Goal: Task Accomplishment & Management: Use online tool/utility

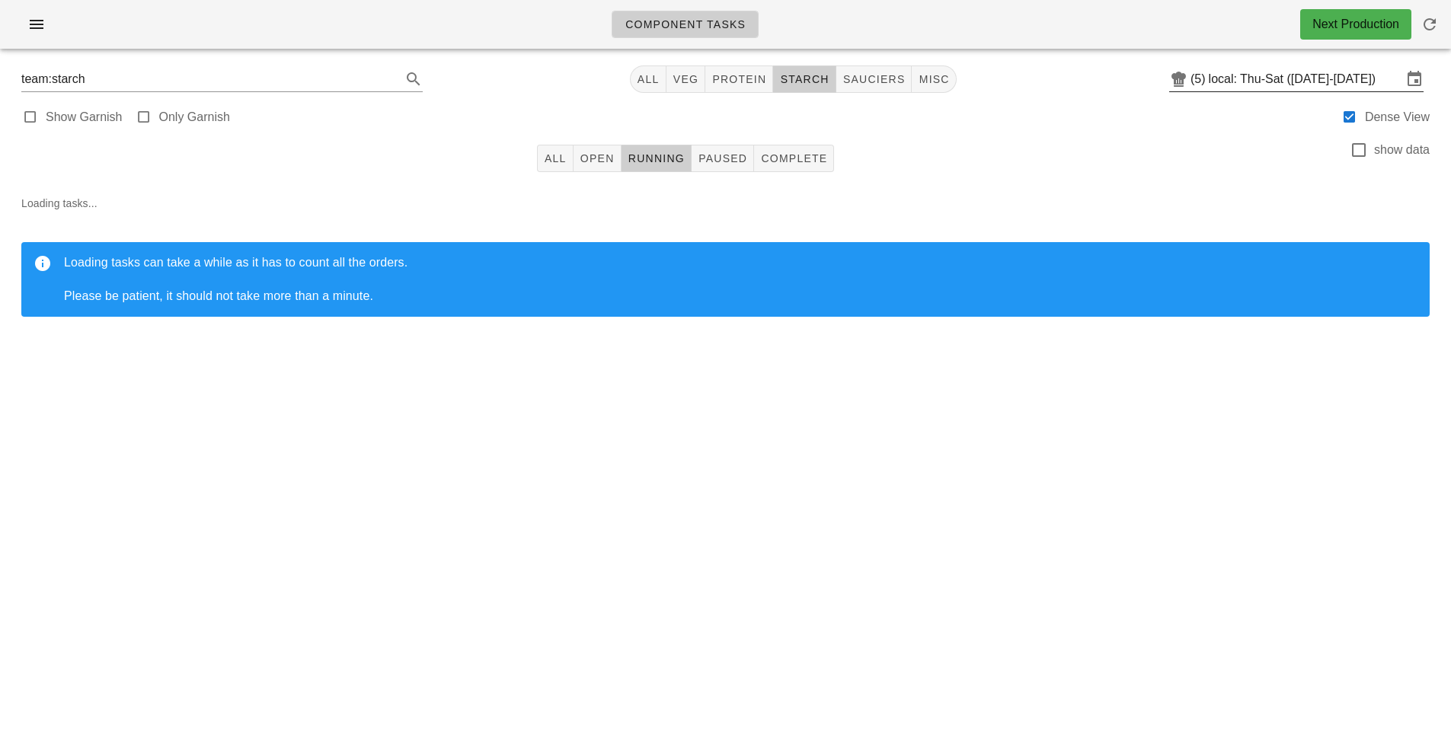
click at [1292, 85] on input "local: Thu-Sat ([DATE]-[DATE])" at bounding box center [1304, 79] width 193 height 24
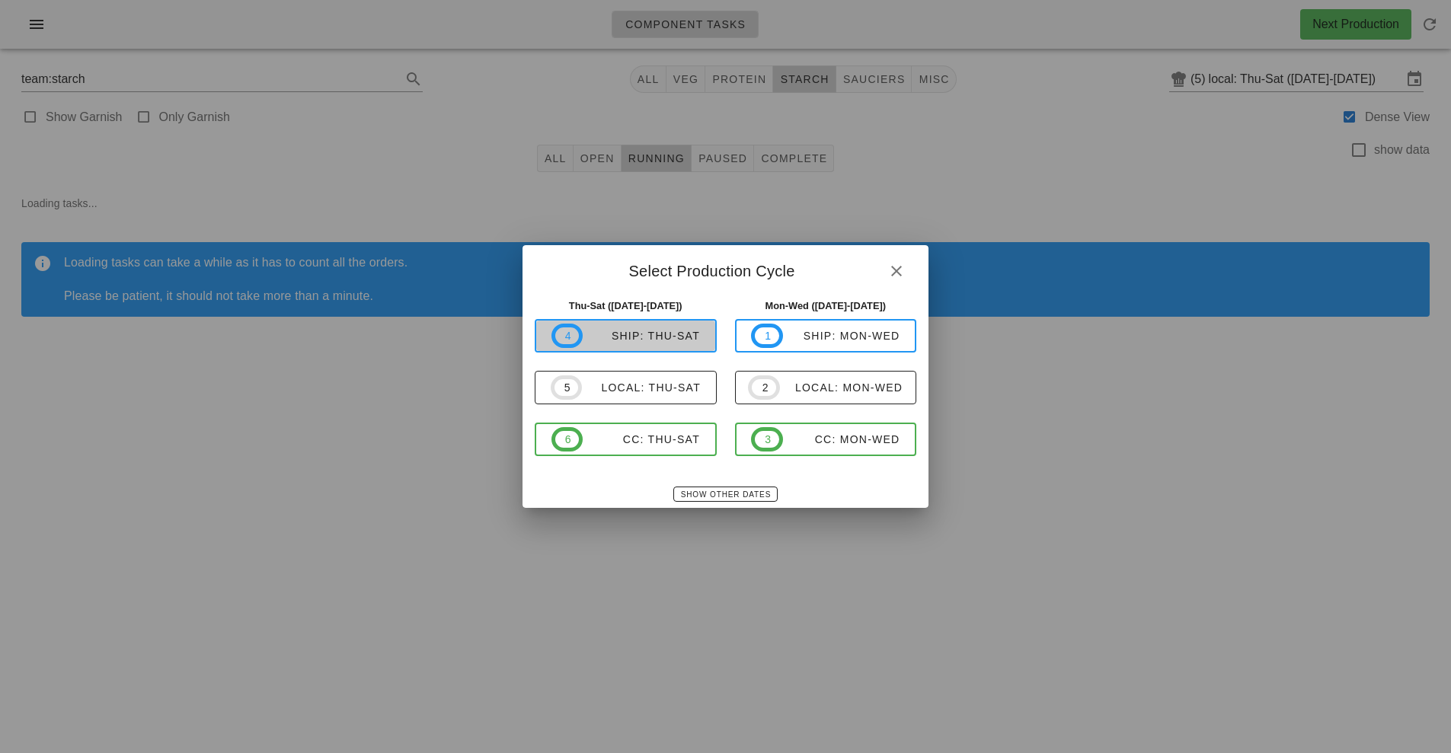
click at [657, 338] on div "ship: Thu-Sat" at bounding box center [641, 336] width 117 height 12
type input "ship: Thu-Sat ([DATE]-[DATE])"
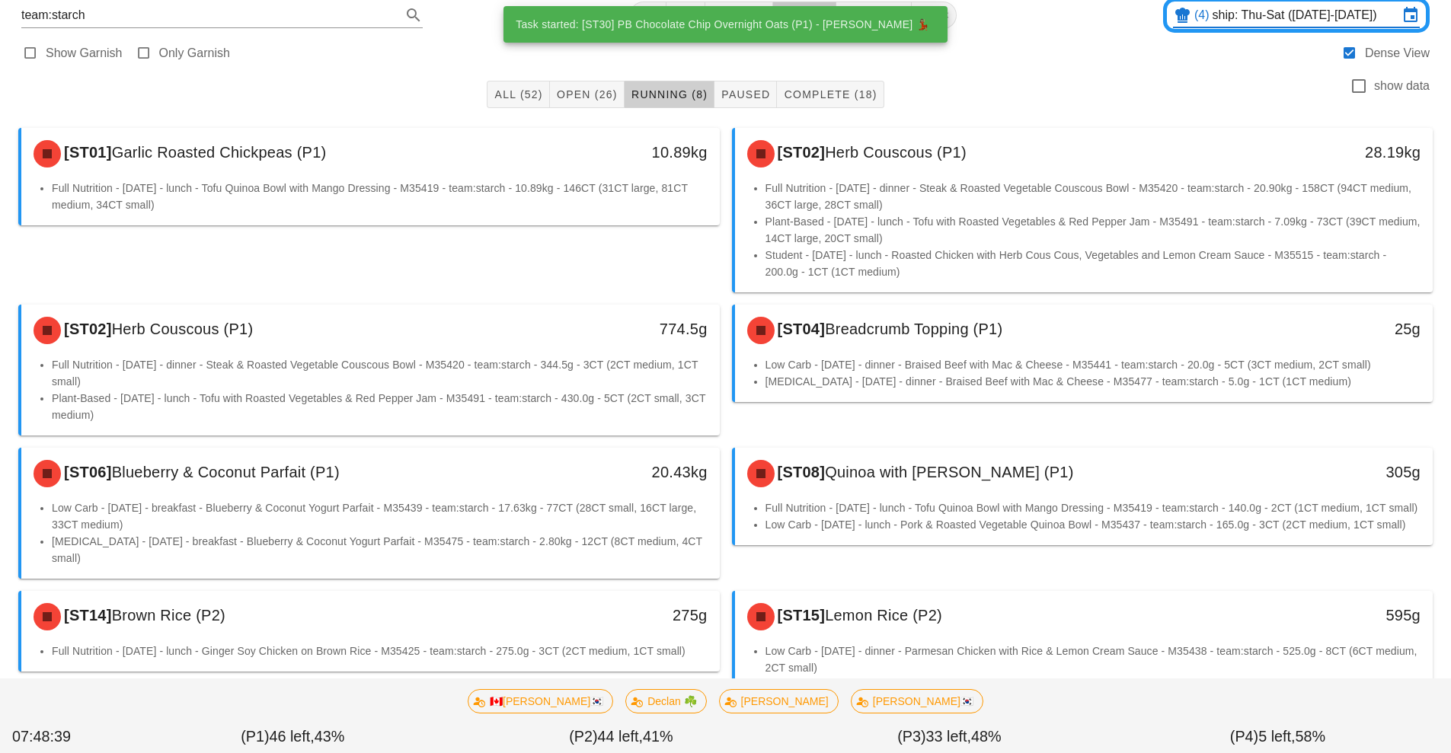
scroll to position [66, 0]
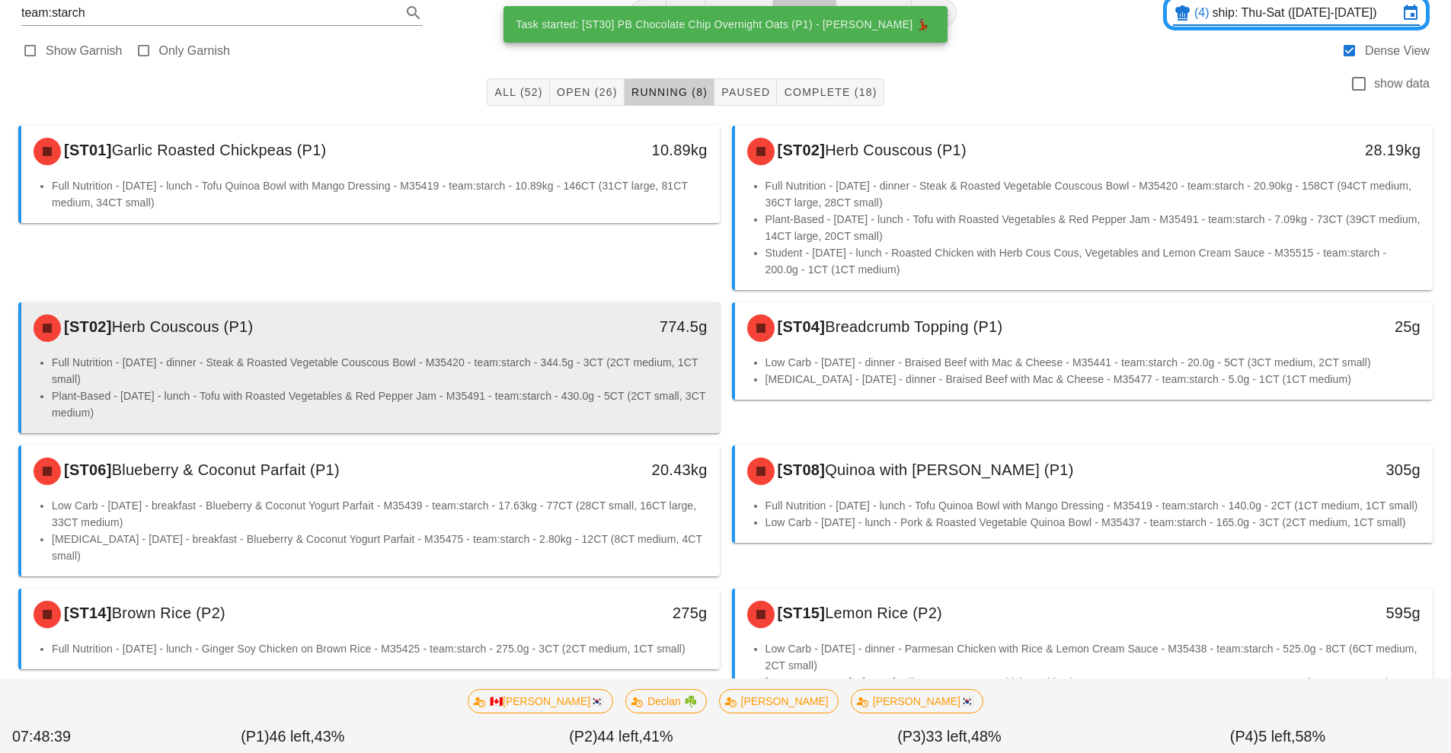
click at [479, 420] on li "Plant-Based - [DATE] - lunch - Tofu with Roasted Vegetables & Red Pepper Jam - …" at bounding box center [380, 405] width 656 height 34
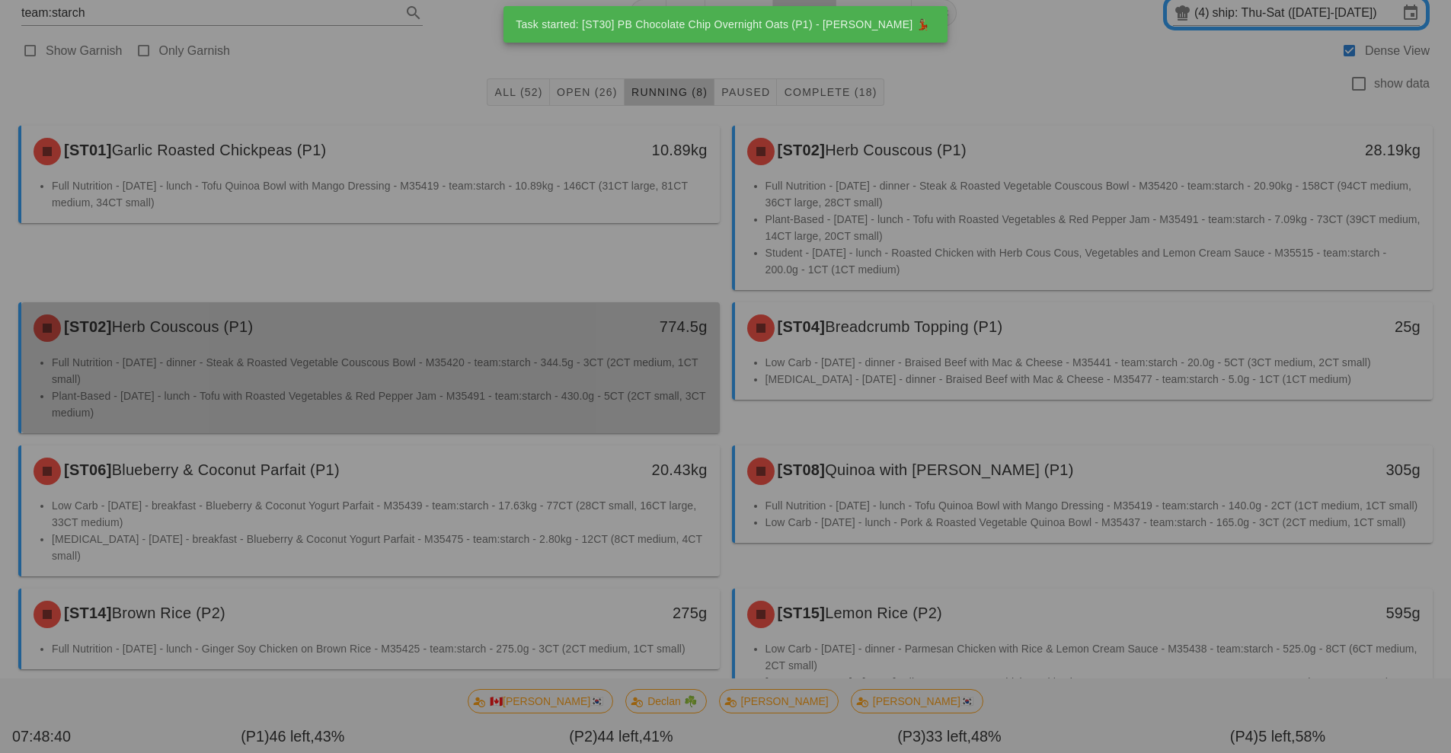
click at [498, 372] on div at bounding box center [725, 376] width 1451 height 753
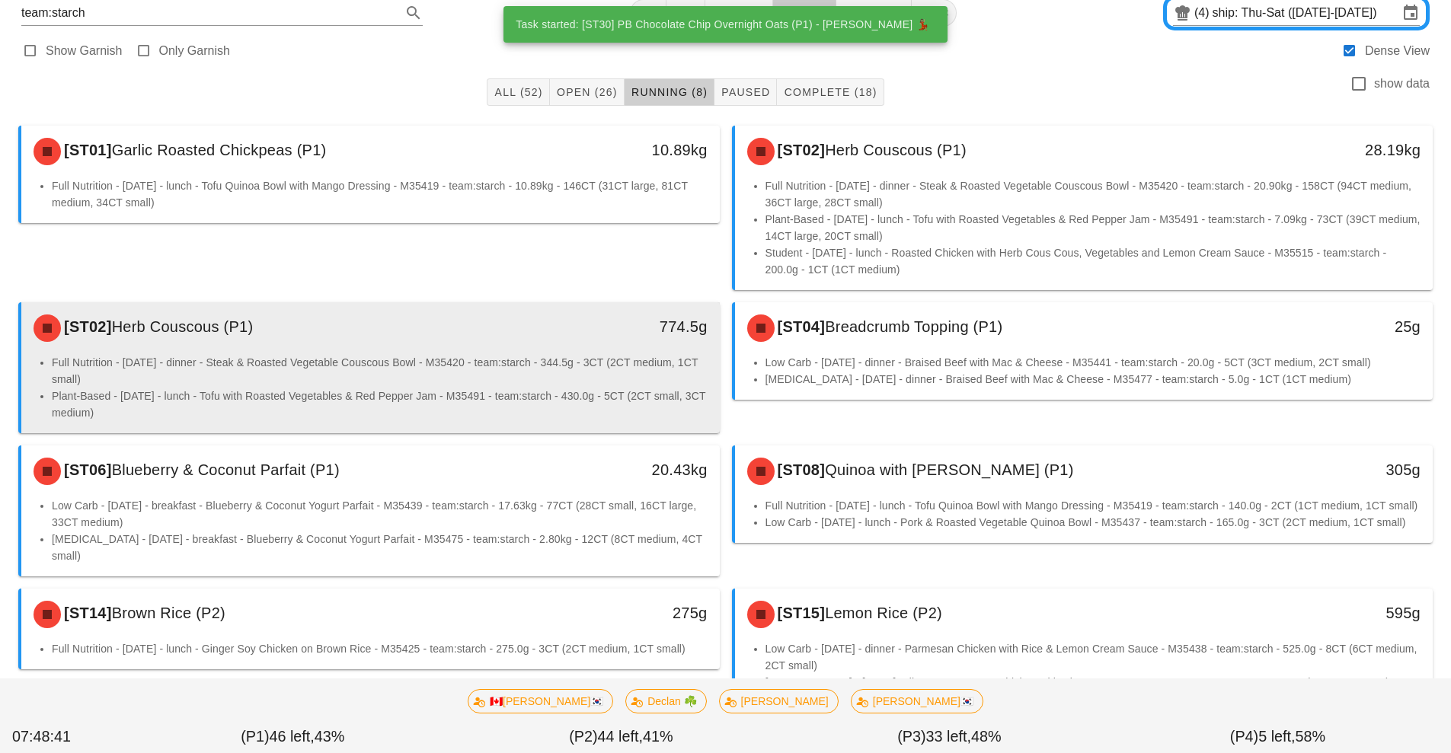
click at [500, 397] on li "Plant-Based - [DATE] - lunch - Tofu with Roasted Vegetables & Red Pepper Jam - …" at bounding box center [380, 405] width 656 height 34
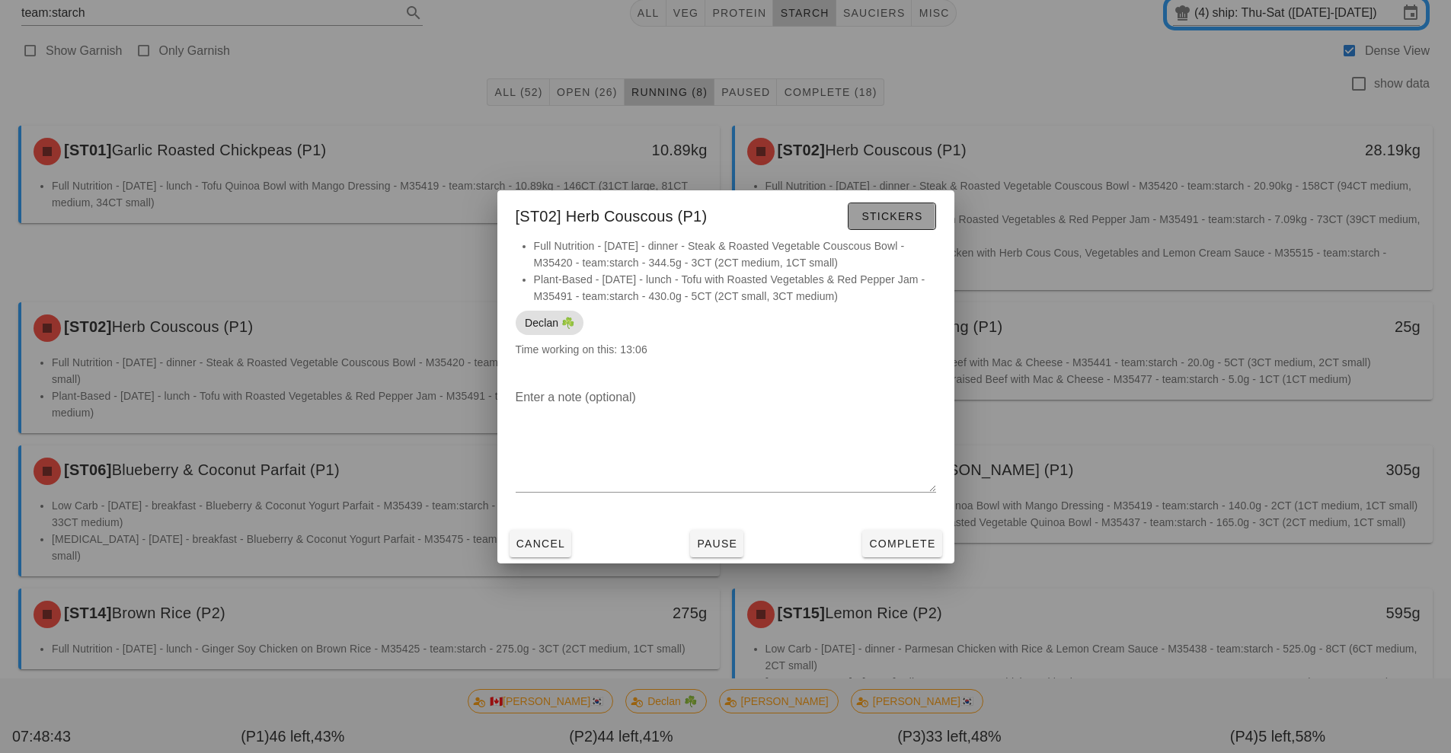
click at [892, 227] on button "Stickers" at bounding box center [892, 216] width 88 height 27
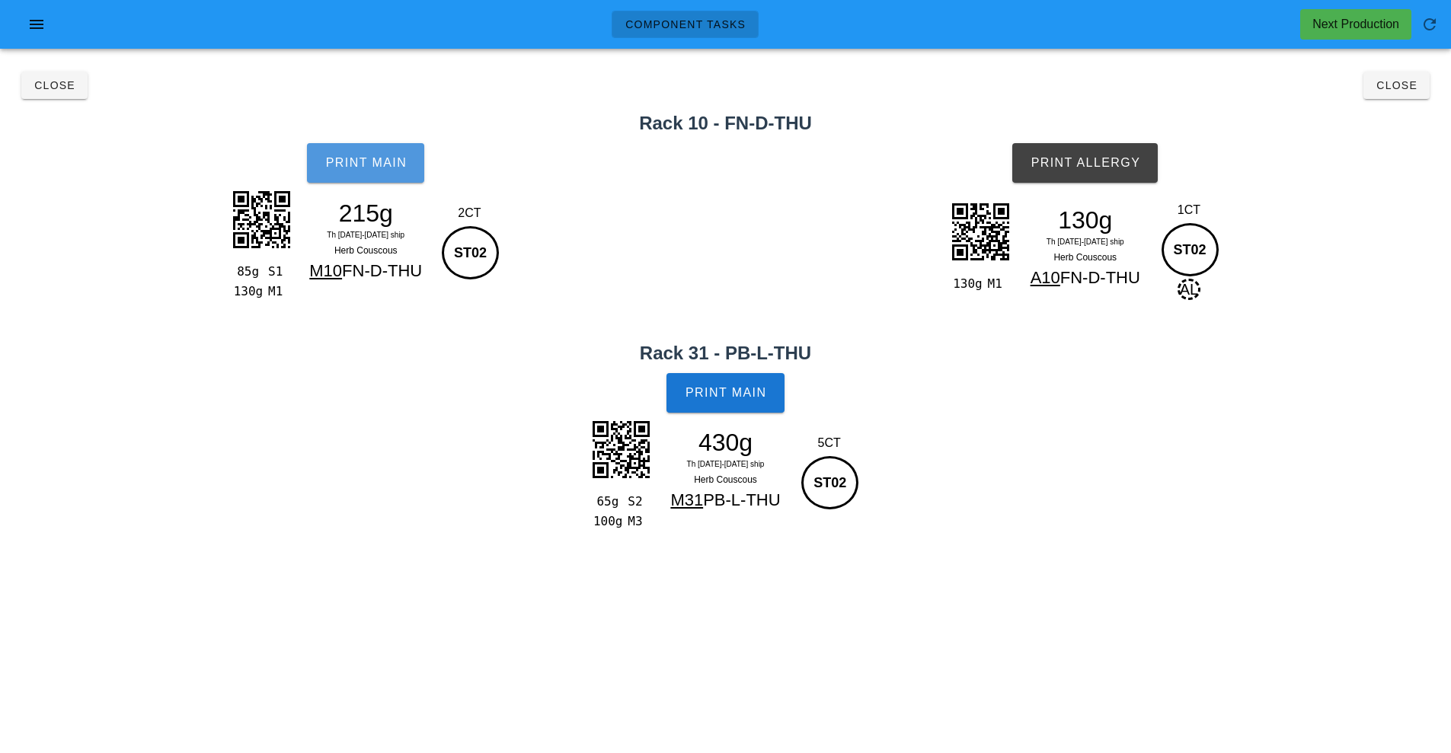
click at [394, 172] on button "Print Main" at bounding box center [365, 163] width 117 height 40
click at [764, 393] on span "Print Main" at bounding box center [726, 393] width 82 height 14
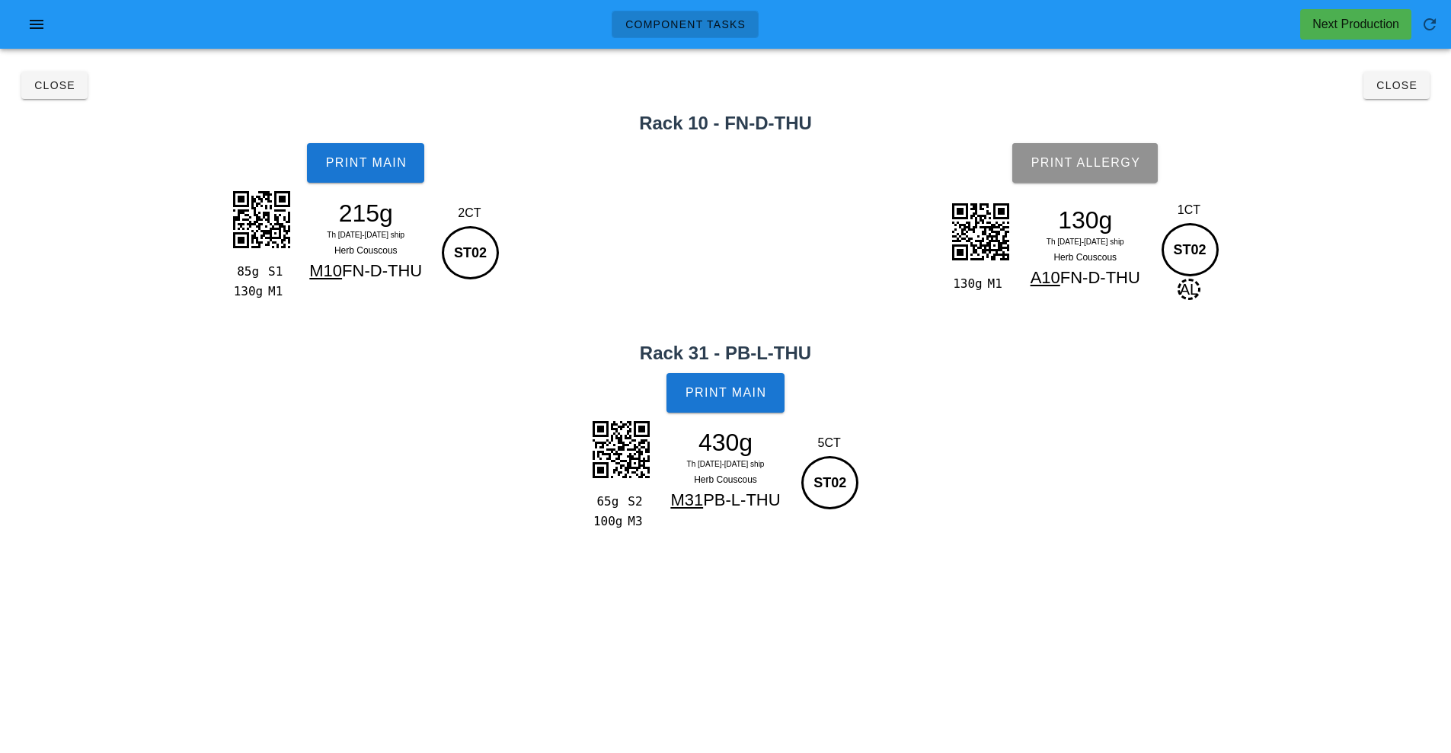
click at [1106, 171] on button "Print Allergy" at bounding box center [1084, 163] width 145 height 40
click at [1386, 85] on span "Close" at bounding box center [1396, 85] width 42 height 12
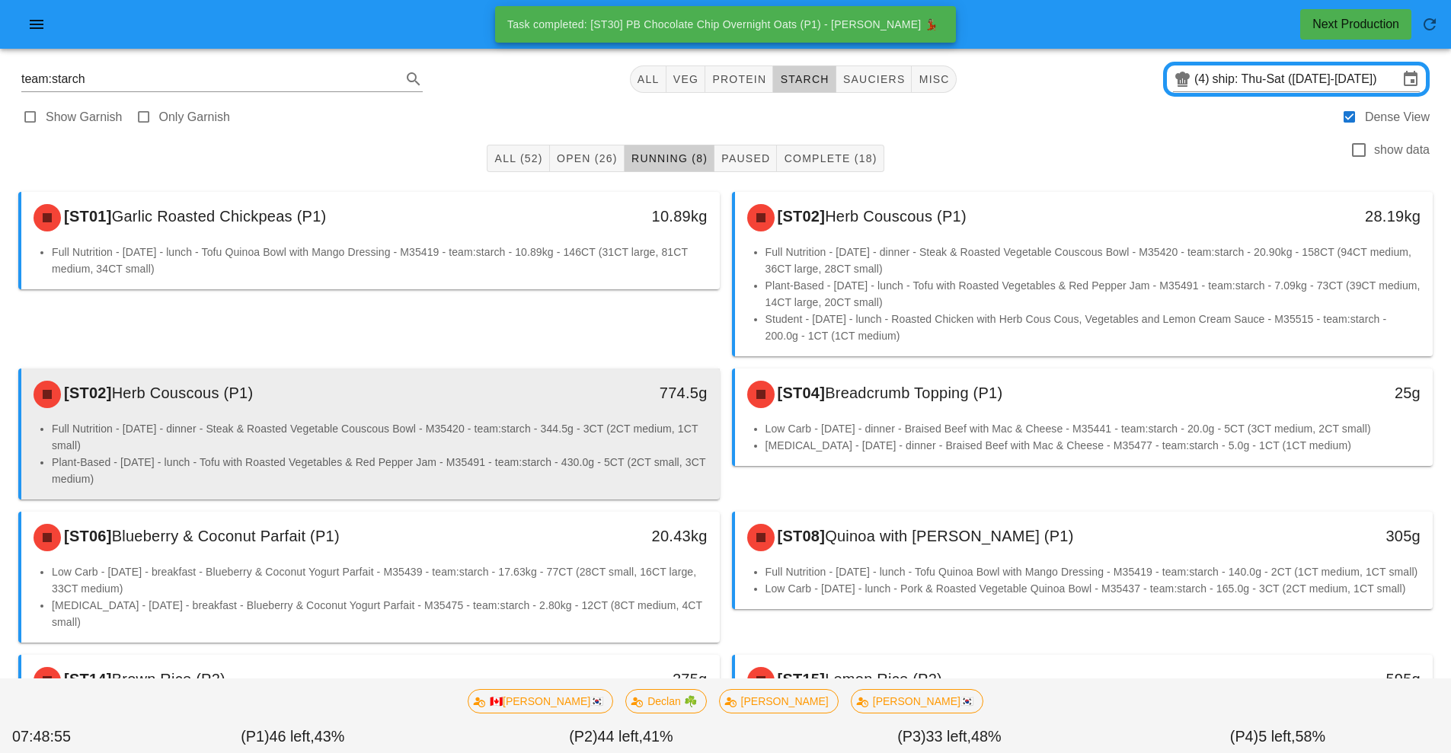
click at [570, 431] on li "Full Nutrition - [DATE] - dinner - Steak & Roasted Vegetable Couscous Bowl - M3…" at bounding box center [380, 437] width 656 height 34
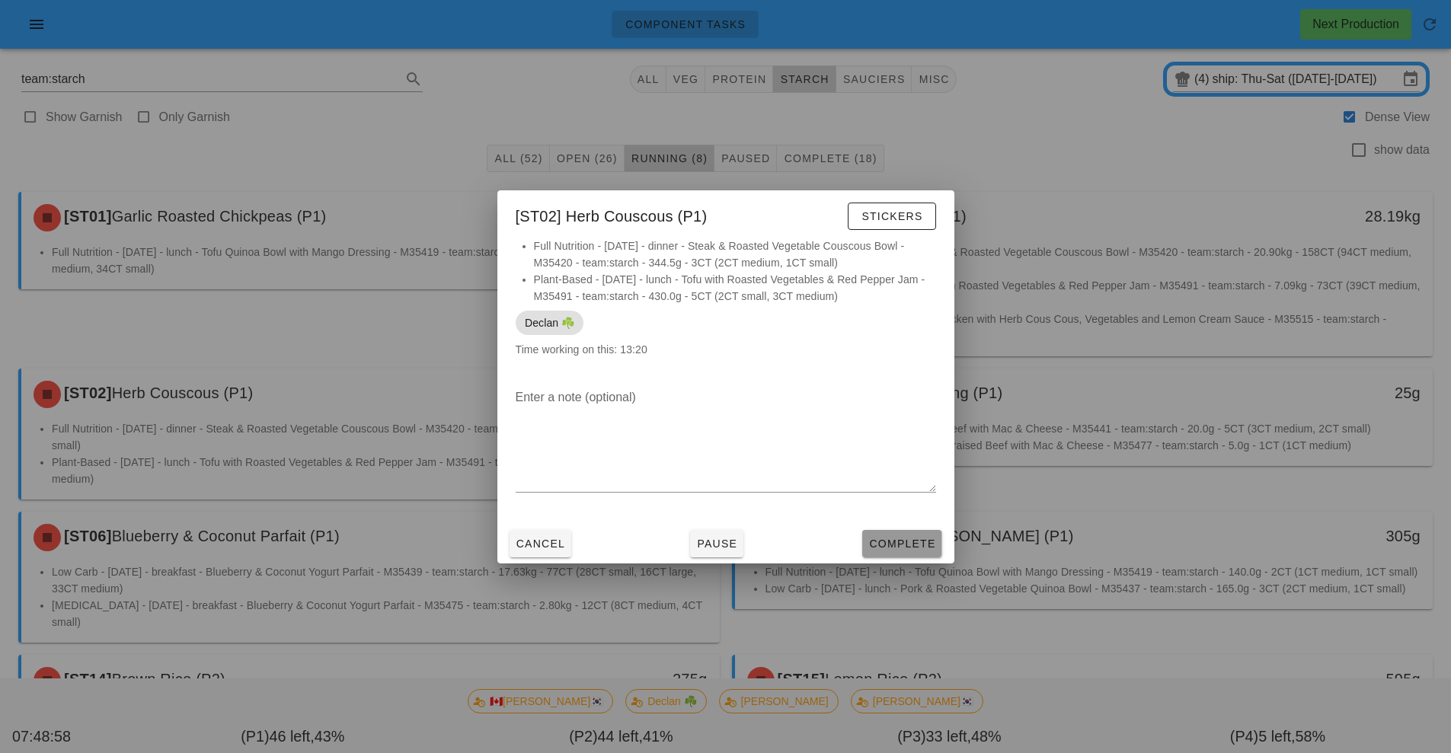
click at [892, 554] on button "Complete" at bounding box center [901, 543] width 79 height 27
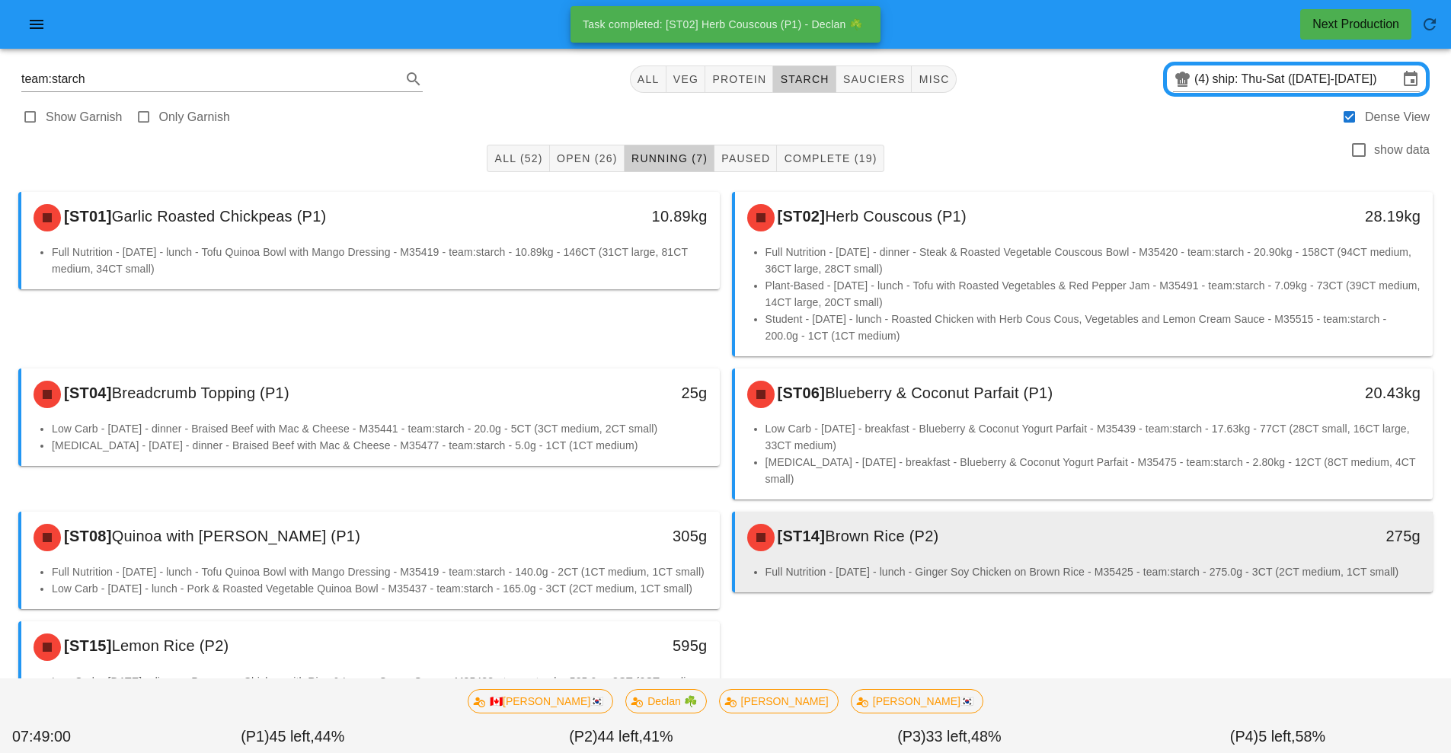
click at [938, 528] on span "Brown Rice (P2)" at bounding box center [881, 536] width 113 height 17
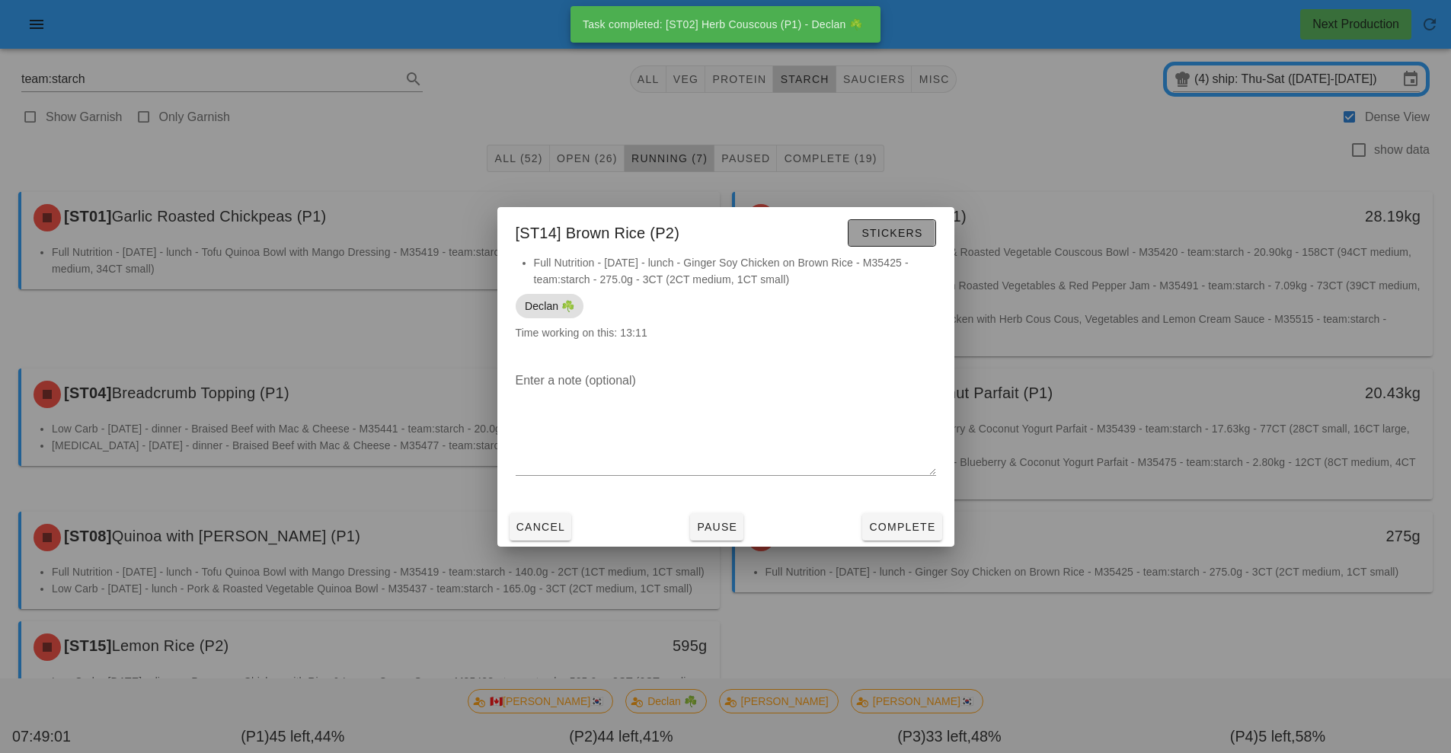
click at [911, 233] on span "Stickers" at bounding box center [891, 233] width 62 height 12
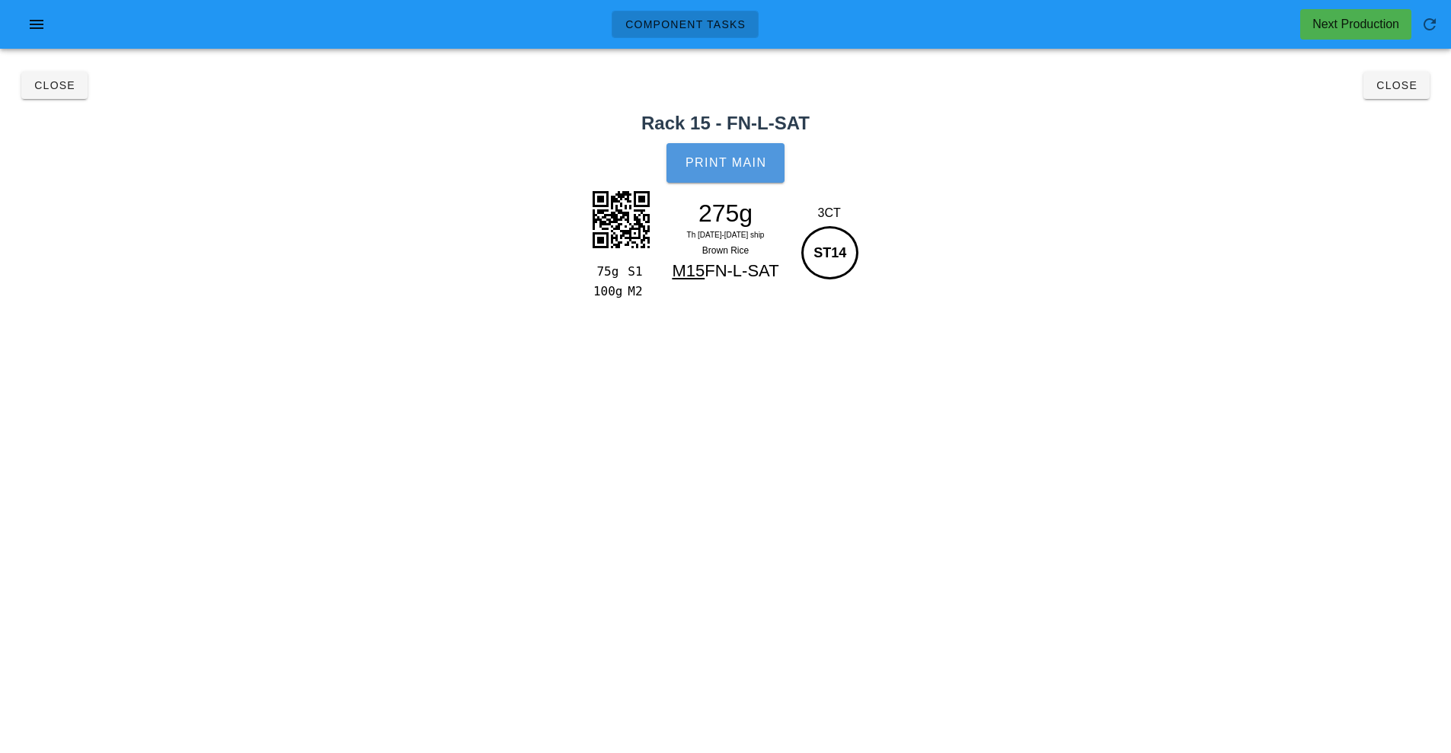
click at [749, 169] on span "Print Main" at bounding box center [726, 163] width 82 height 14
click at [1394, 91] on span "Close" at bounding box center [1396, 85] width 42 height 12
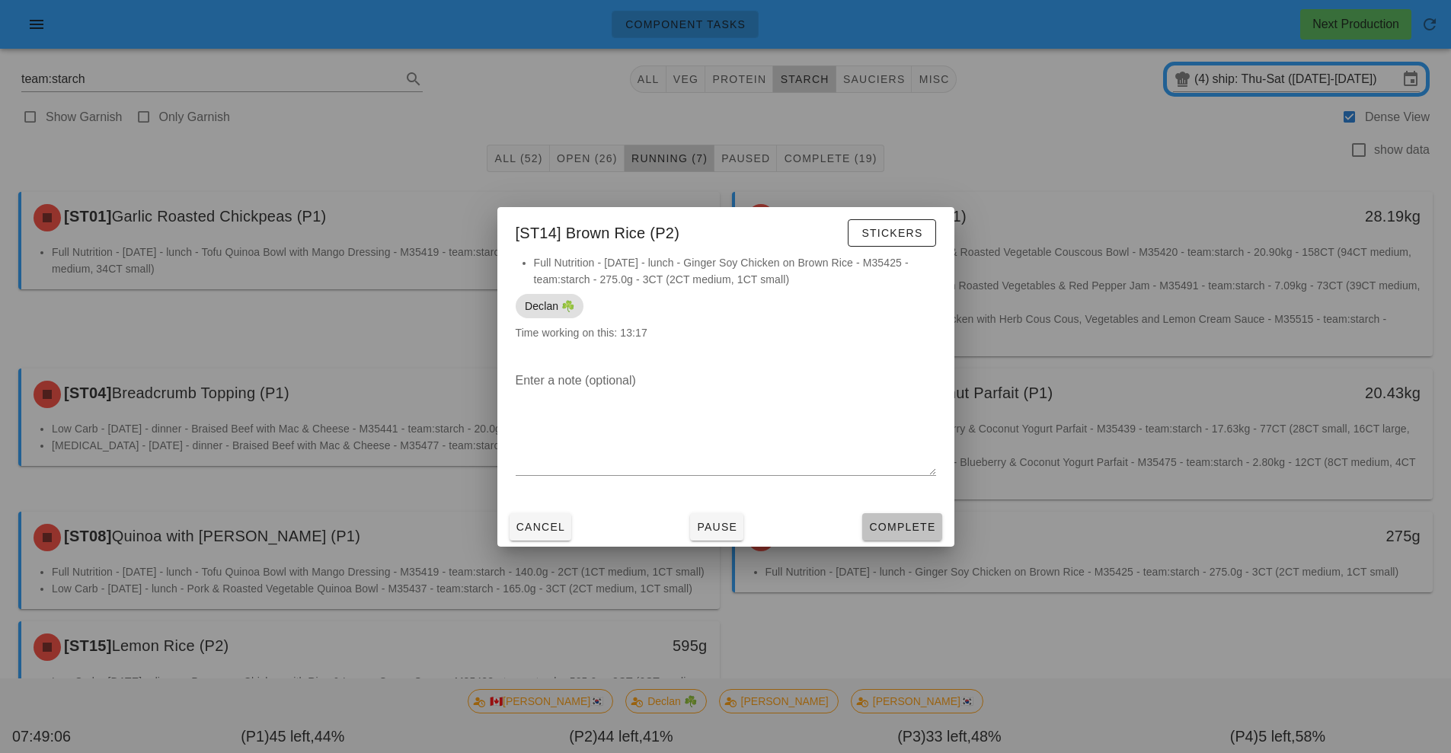
click at [905, 530] on span "Complete" at bounding box center [901, 527] width 67 height 12
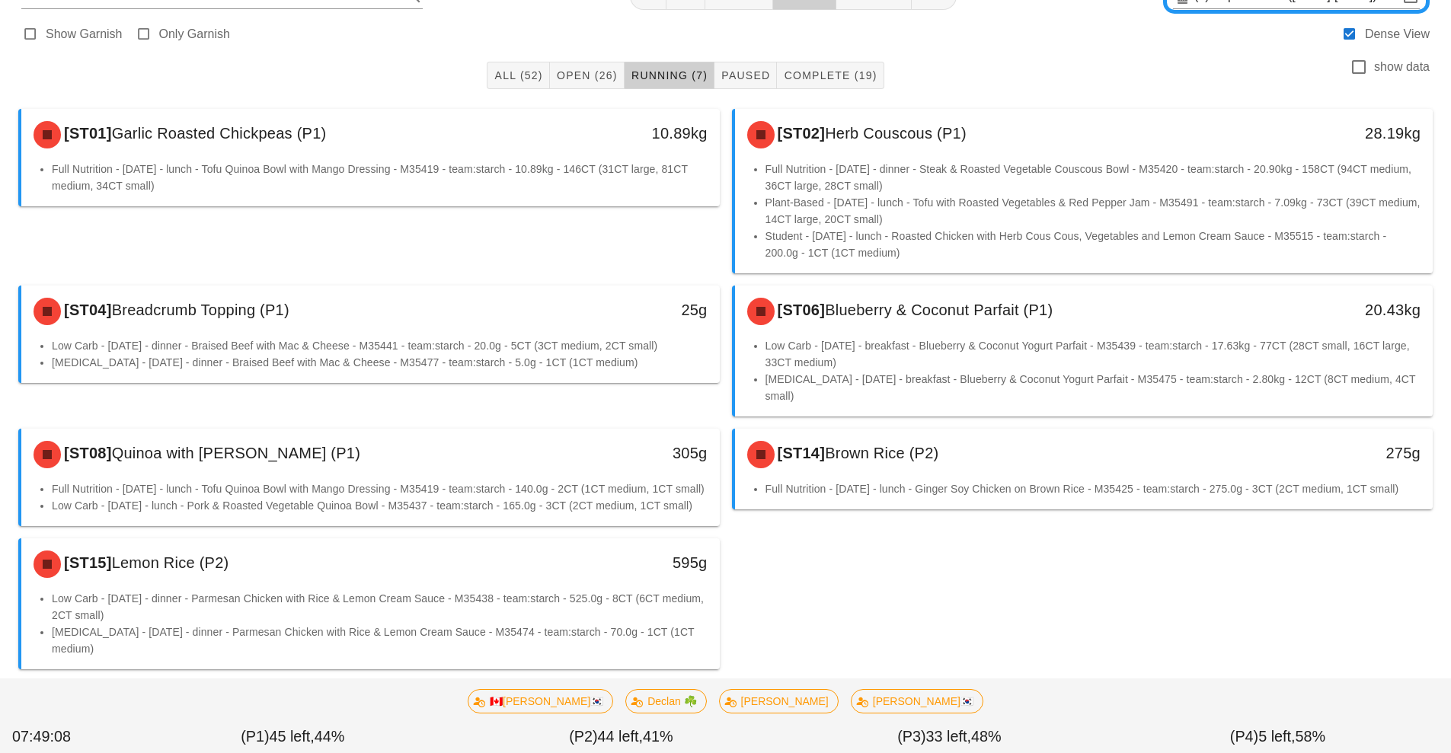
scroll to position [87, 0]
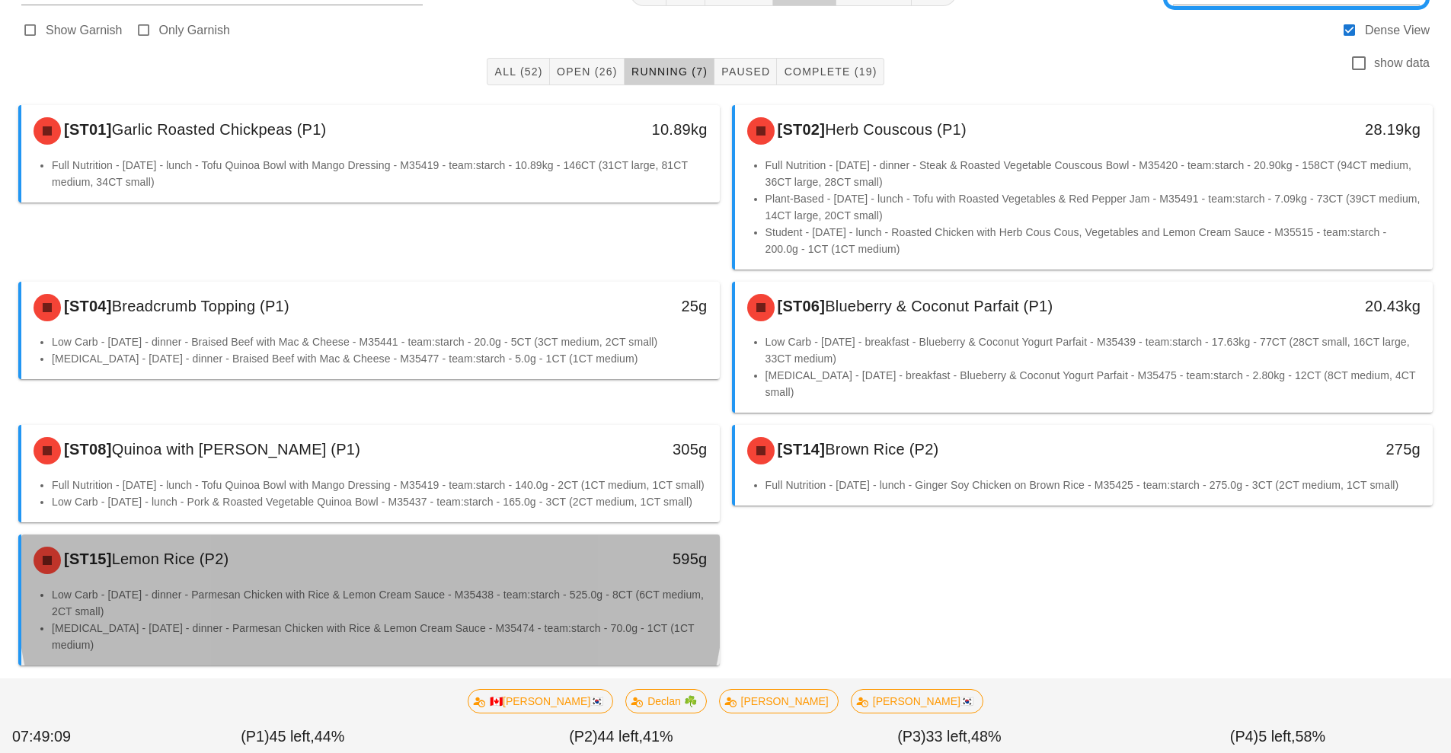
click at [424, 608] on li "Low Carb - [DATE] - dinner - Parmesan Chicken with Rice & Lemon Cream Sauce - M…" at bounding box center [380, 603] width 656 height 34
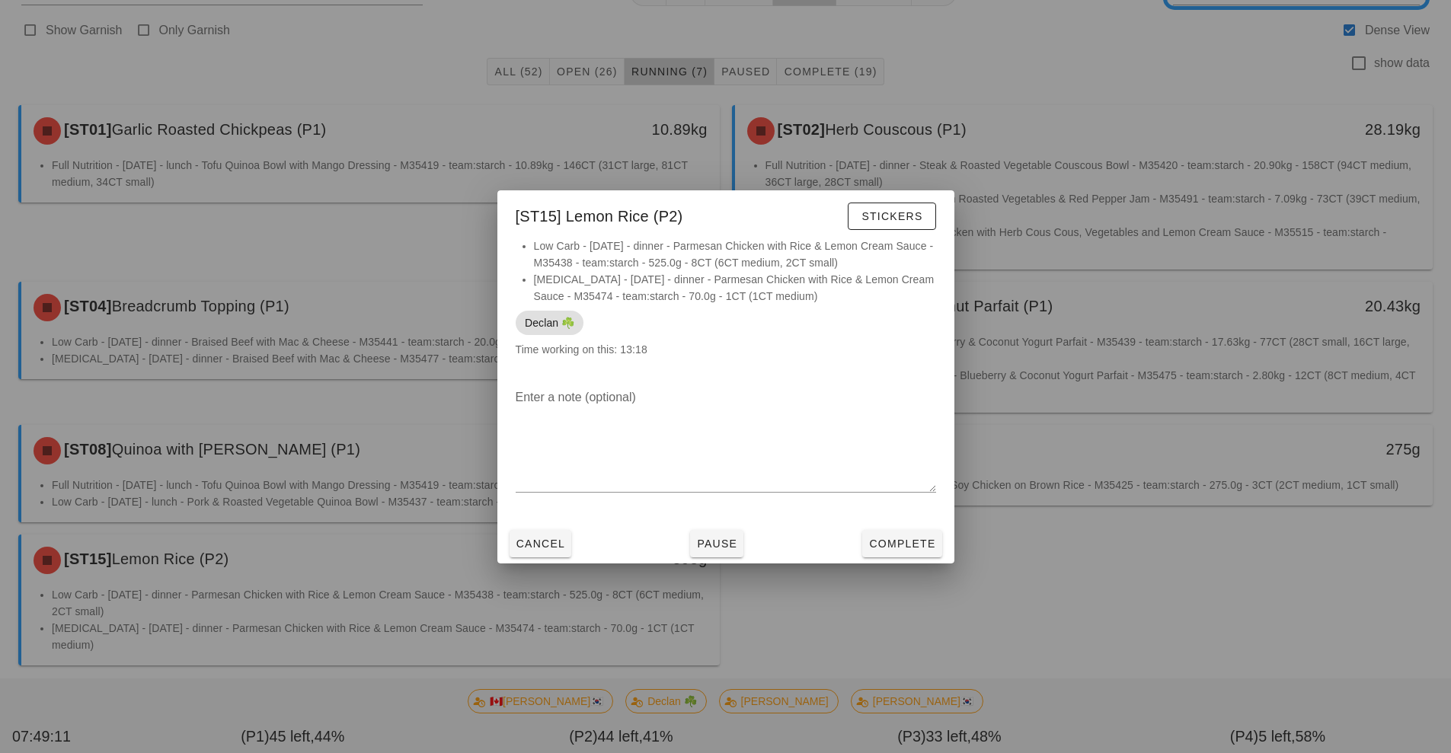
click at [1122, 528] on div at bounding box center [725, 376] width 1451 height 753
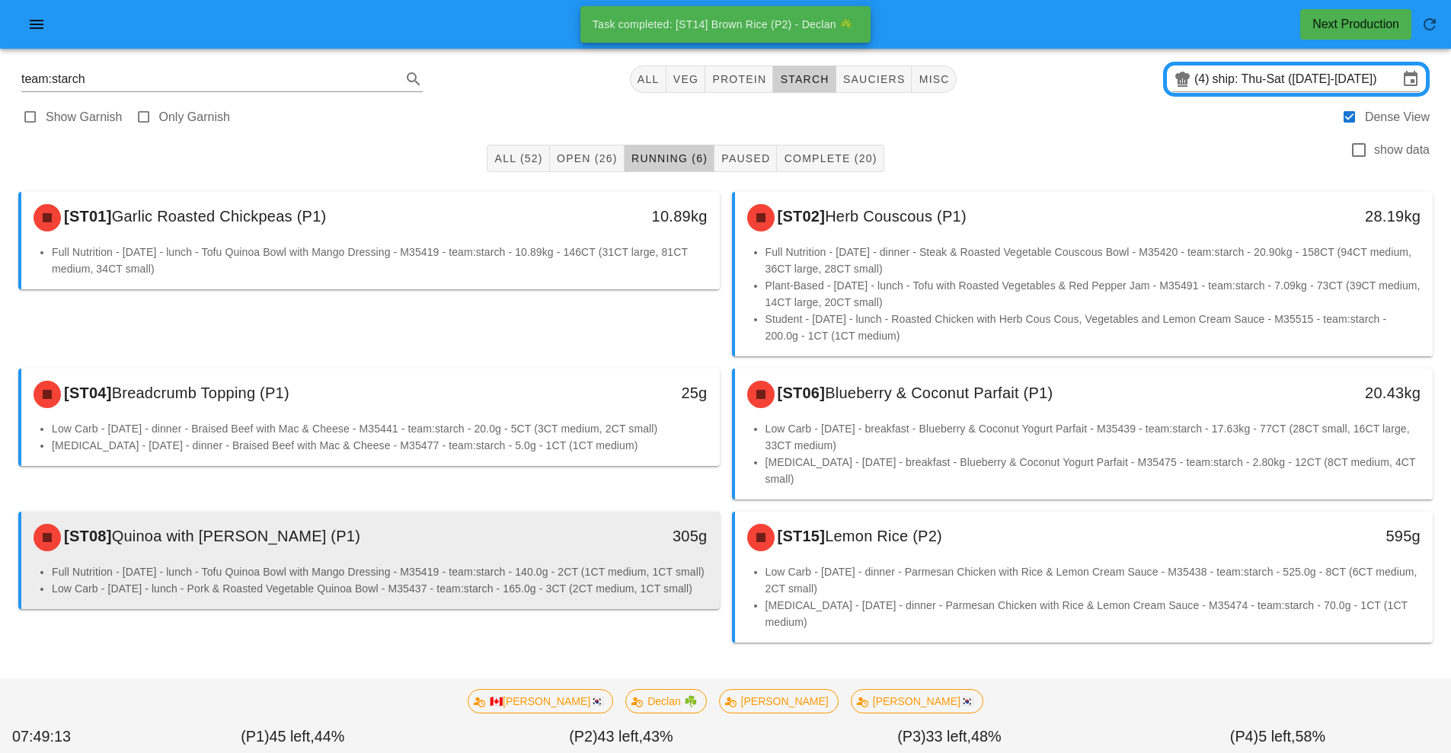
click at [535, 564] on li "Full Nutrition - [DATE] - lunch - Tofu Quinoa Bowl with Mango Dressing - M35419…" at bounding box center [380, 572] width 656 height 17
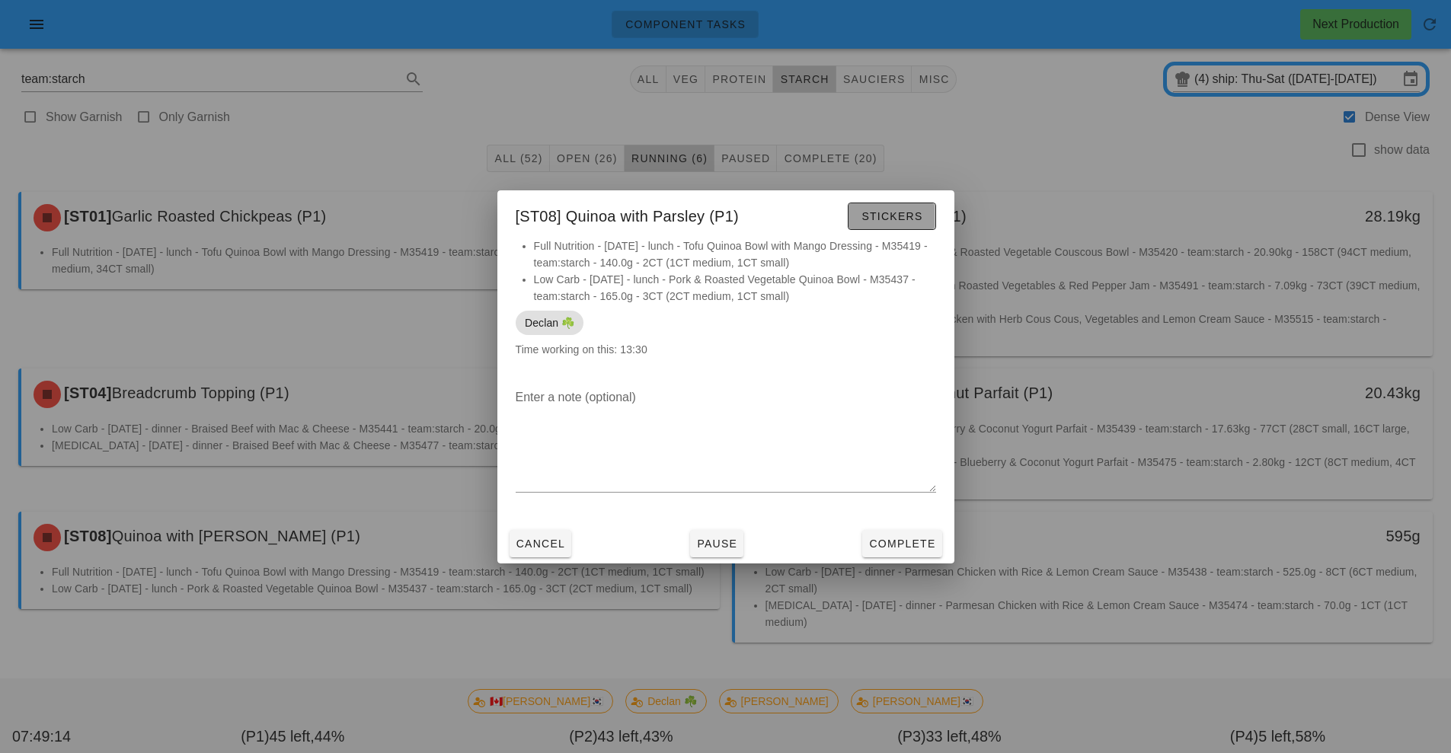
click at [921, 218] on span "Stickers" at bounding box center [891, 216] width 62 height 12
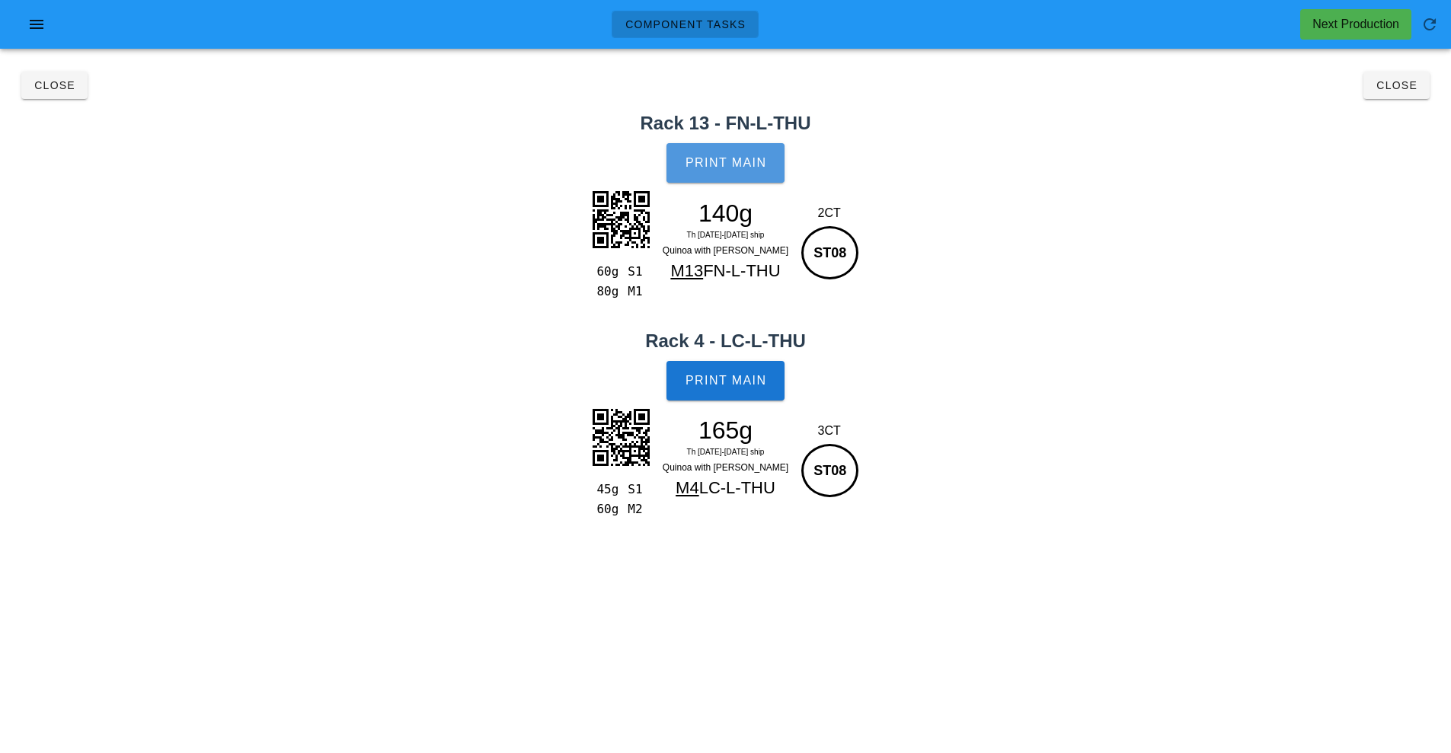
click at [746, 163] on span "Print Main" at bounding box center [726, 163] width 82 height 14
click at [740, 384] on span "Print Main" at bounding box center [726, 381] width 82 height 14
click at [1401, 86] on span "Close" at bounding box center [1396, 85] width 42 height 12
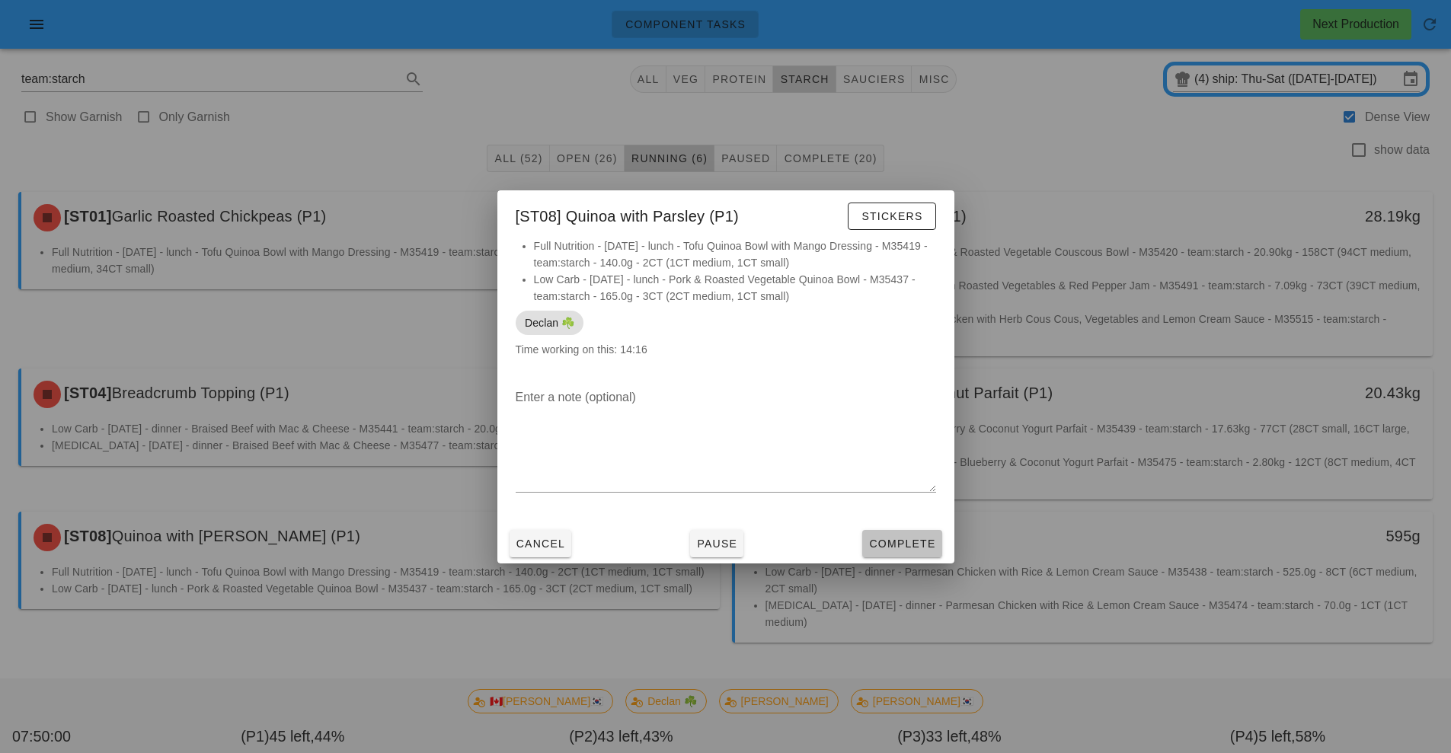
click at [912, 544] on span "Complete" at bounding box center [901, 544] width 67 height 12
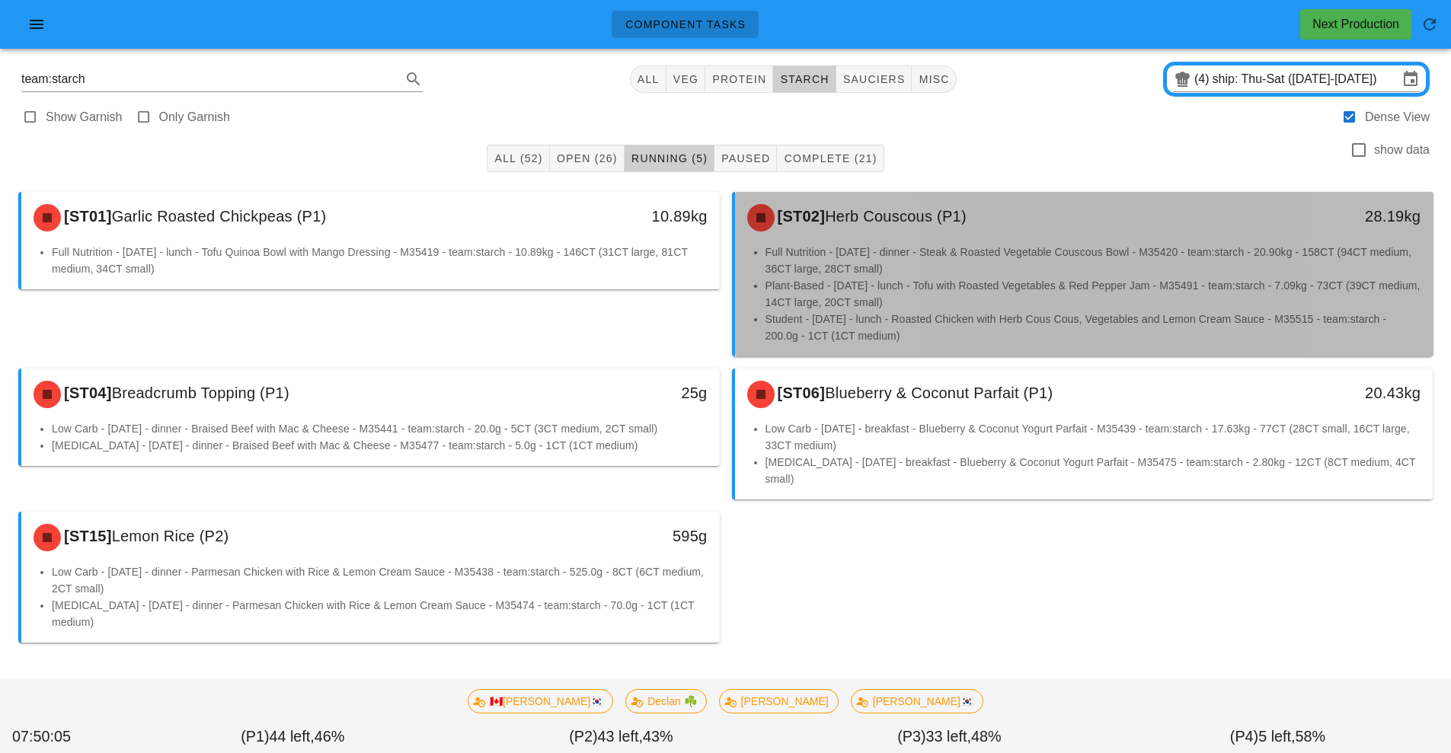
click at [931, 269] on li "Full Nutrition - [DATE] - dinner - Steak & Roasted Vegetable Couscous Bowl - M3…" at bounding box center [1093, 261] width 656 height 34
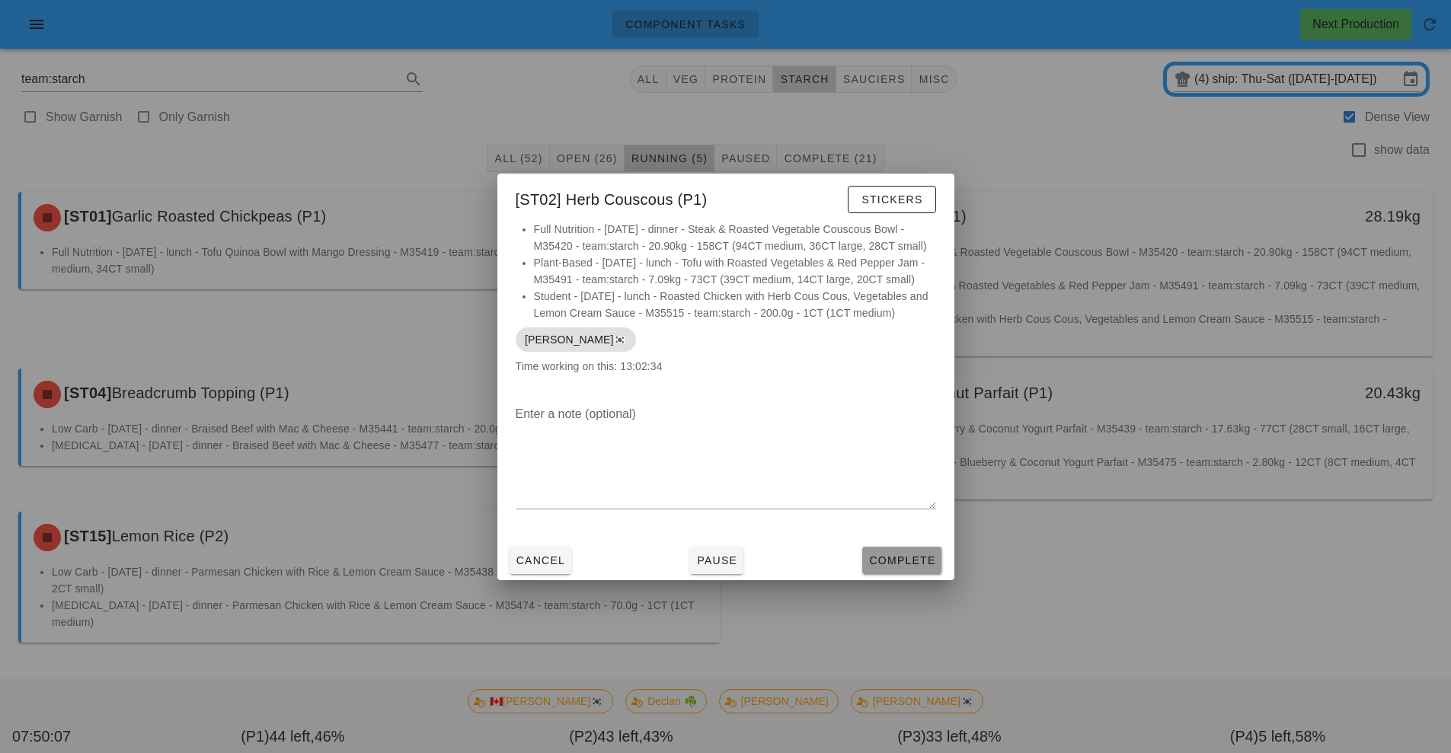
click at [904, 558] on span "Complete" at bounding box center [901, 560] width 67 height 12
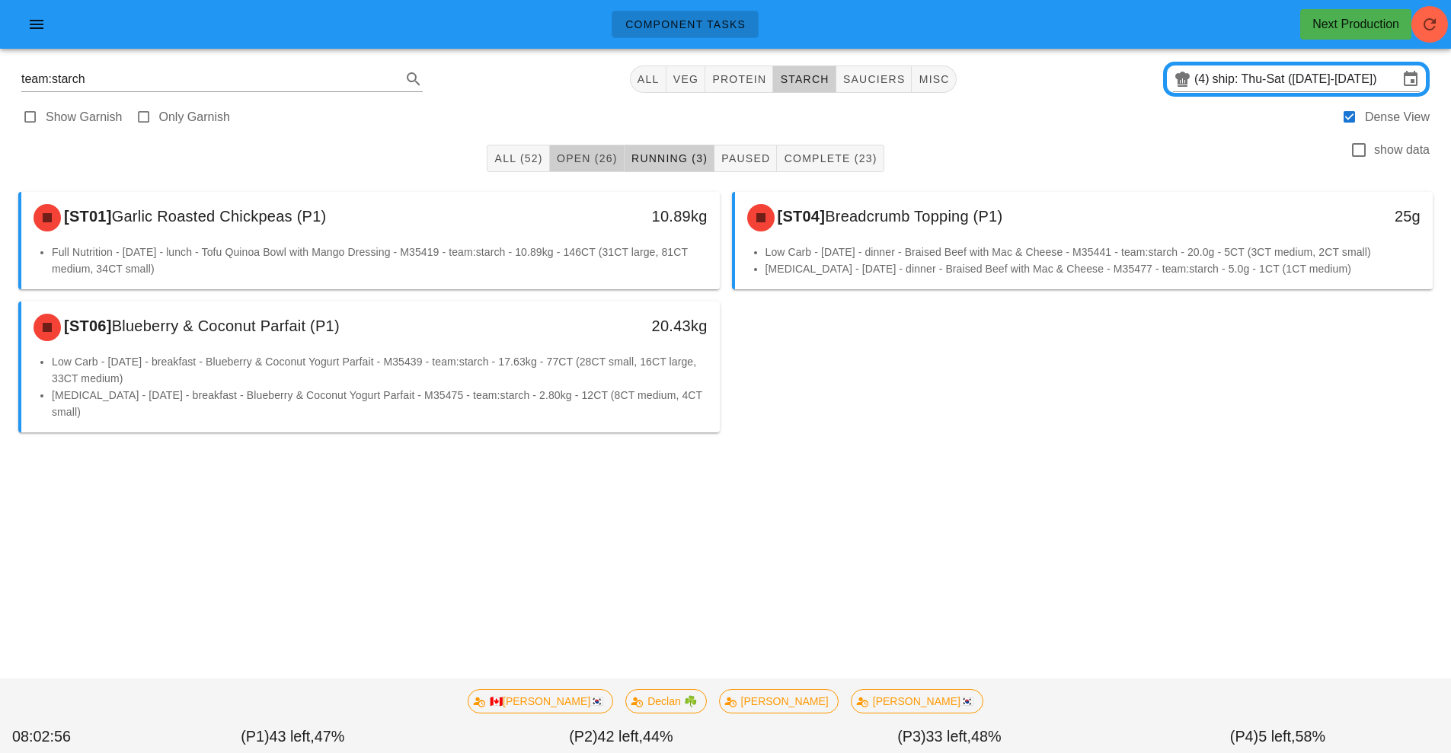
click at [590, 154] on span "Open (26)" at bounding box center [587, 158] width 62 height 12
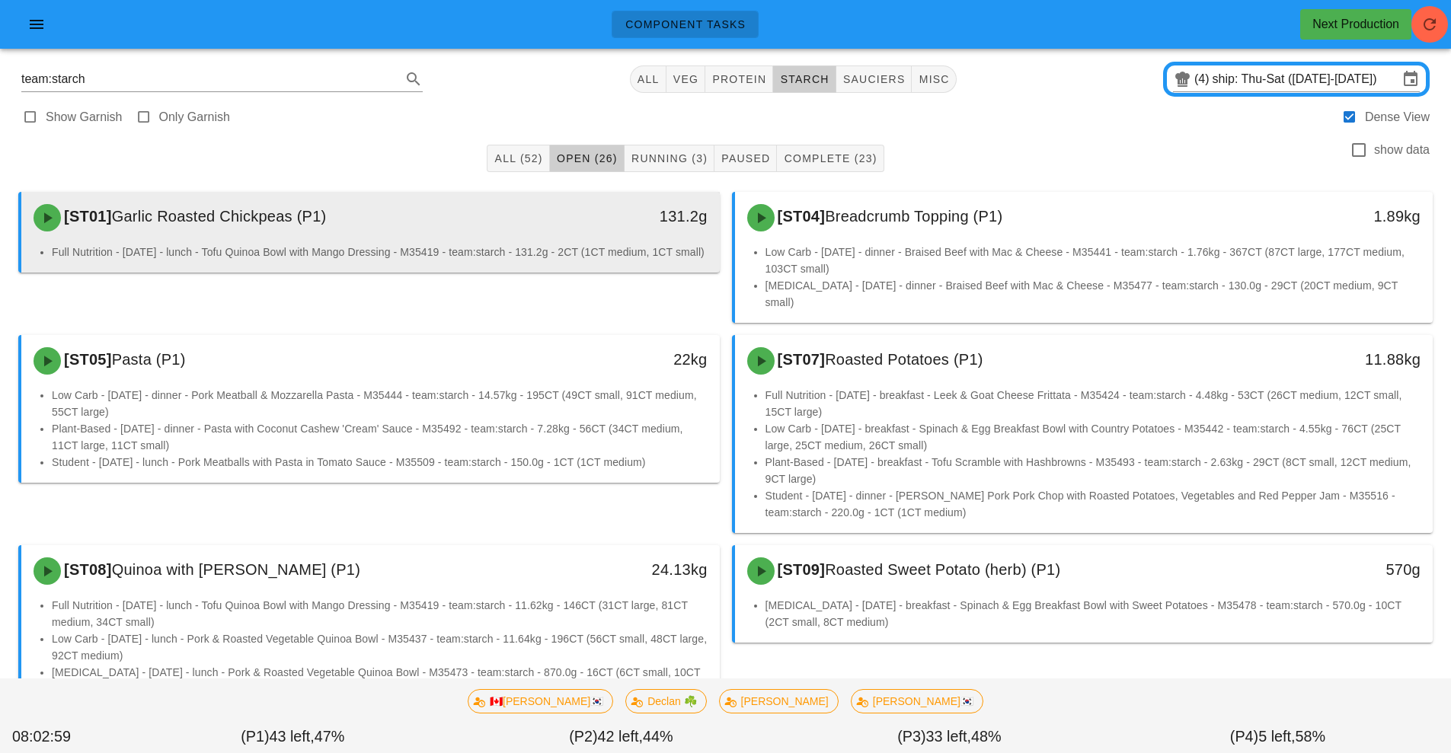
click at [610, 242] on div "[ST01] Garlic Roasted Chickpeas (P1) 131.2g" at bounding box center [370, 218] width 698 height 52
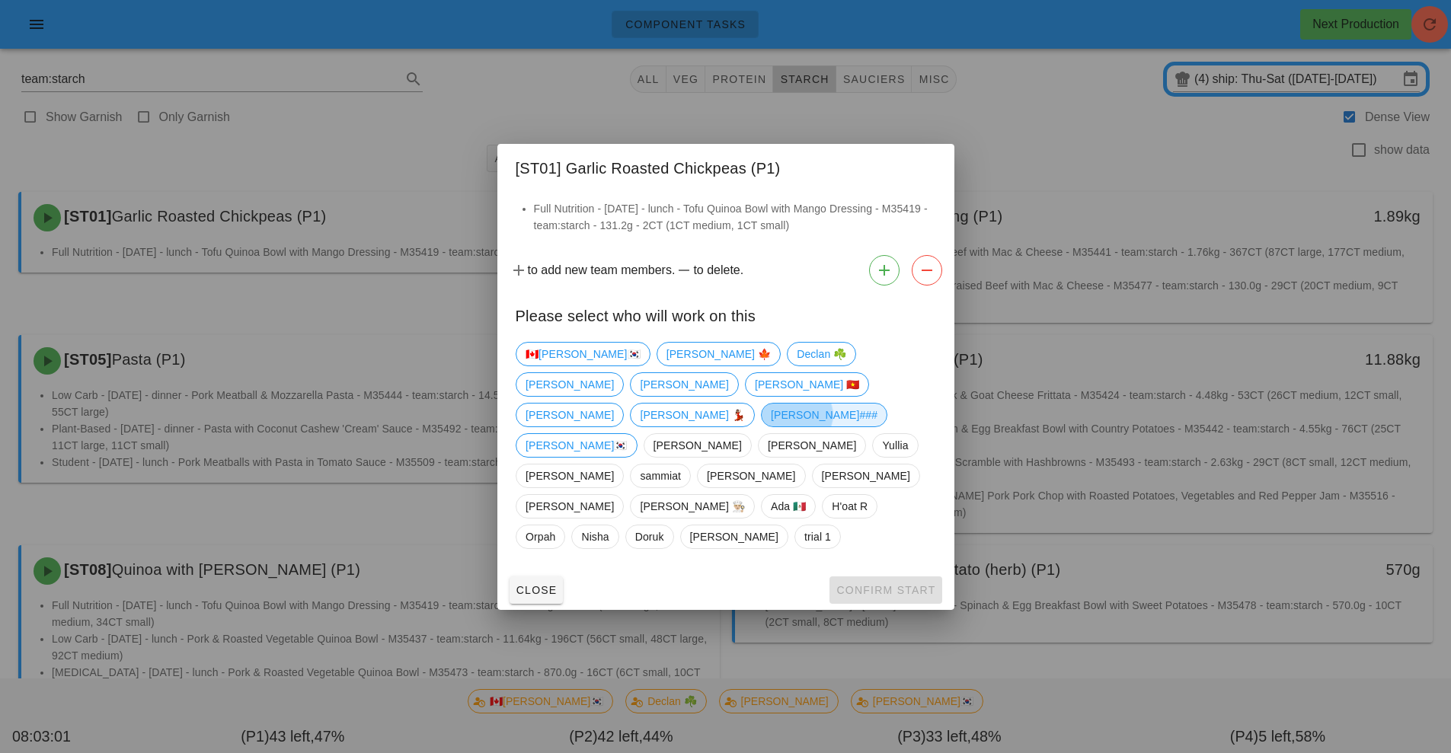
click at [770, 426] on span "[PERSON_NAME]###" at bounding box center [823, 415] width 107 height 23
click at [874, 584] on span "Confirm Start" at bounding box center [885, 590] width 100 height 12
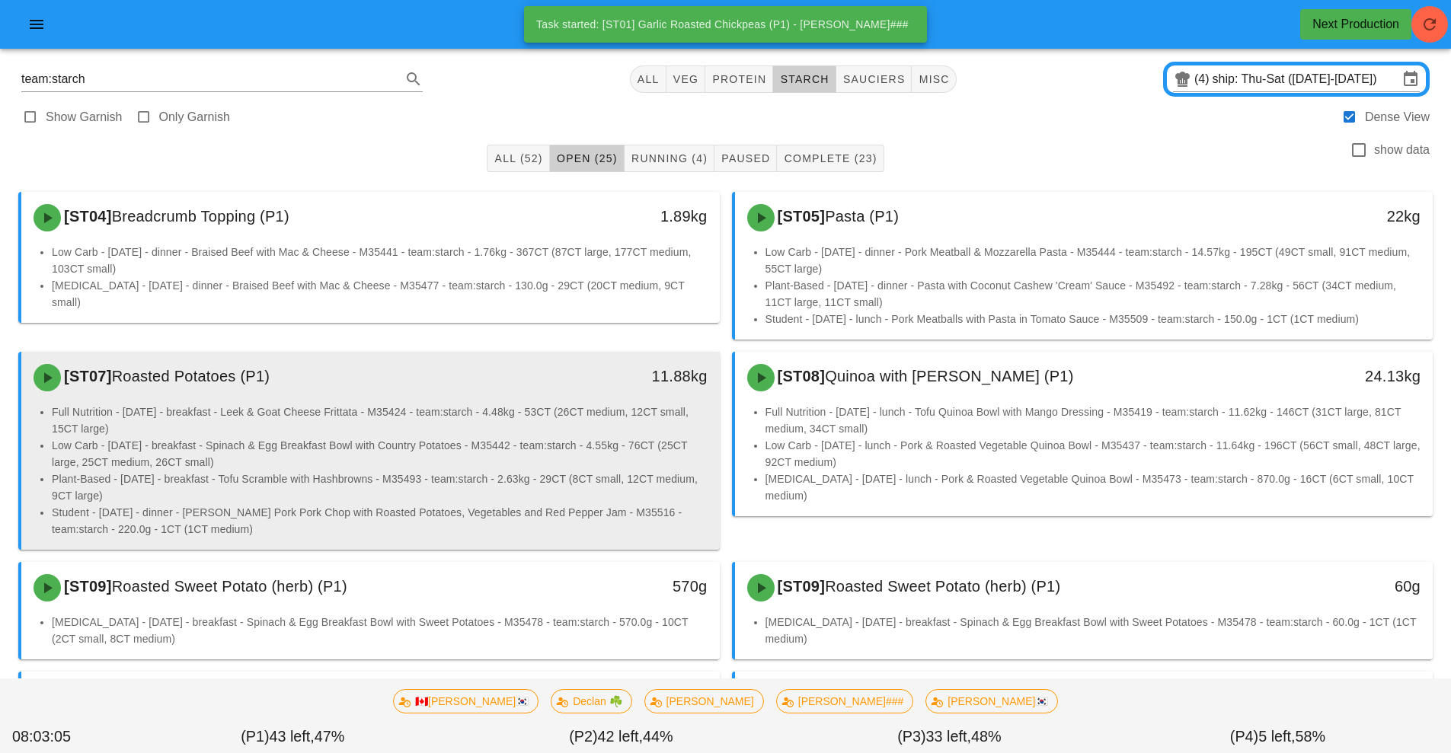
click at [566, 449] on li "Low Carb - [DATE] - breakfast - Spinach & Egg Breakfast Bowl with Country Potat…" at bounding box center [380, 454] width 656 height 34
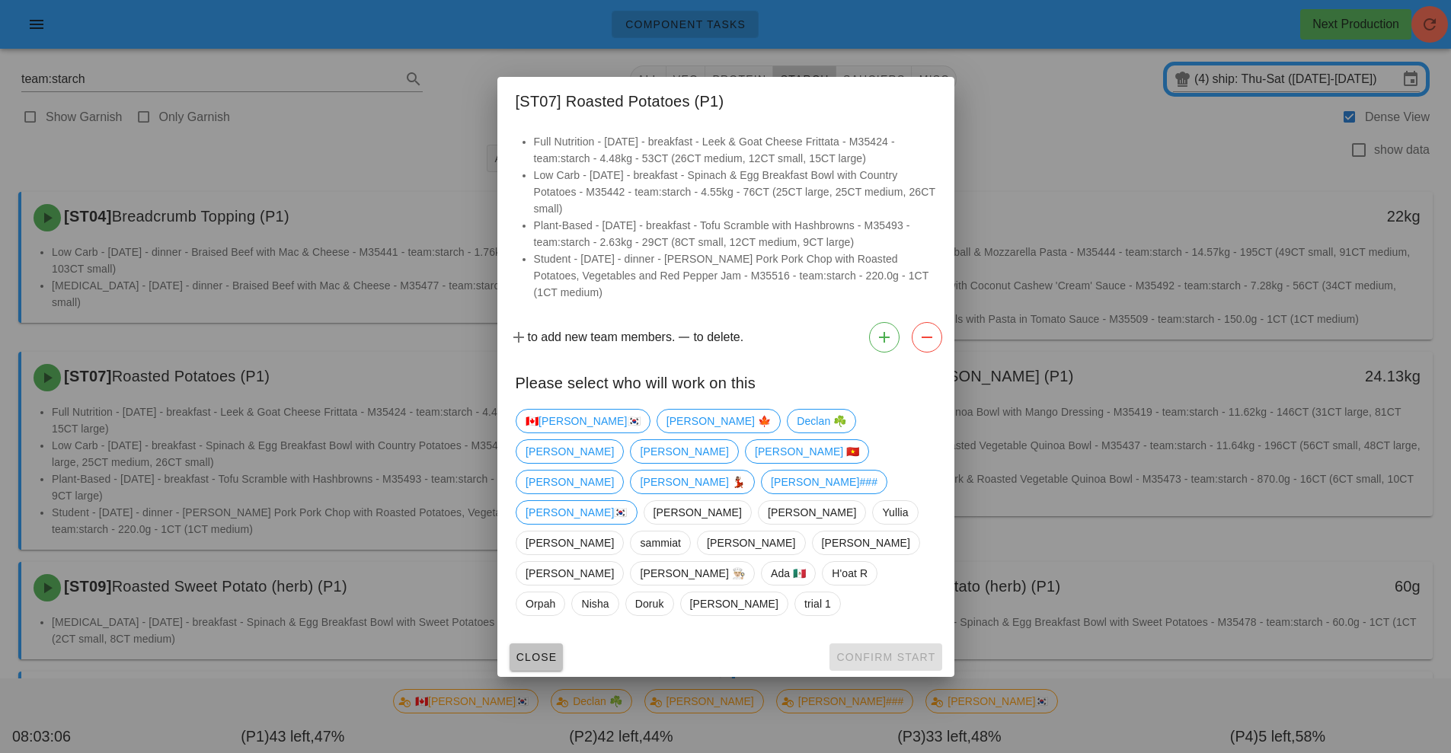
click at [541, 651] on span "Close" at bounding box center [537, 657] width 42 height 12
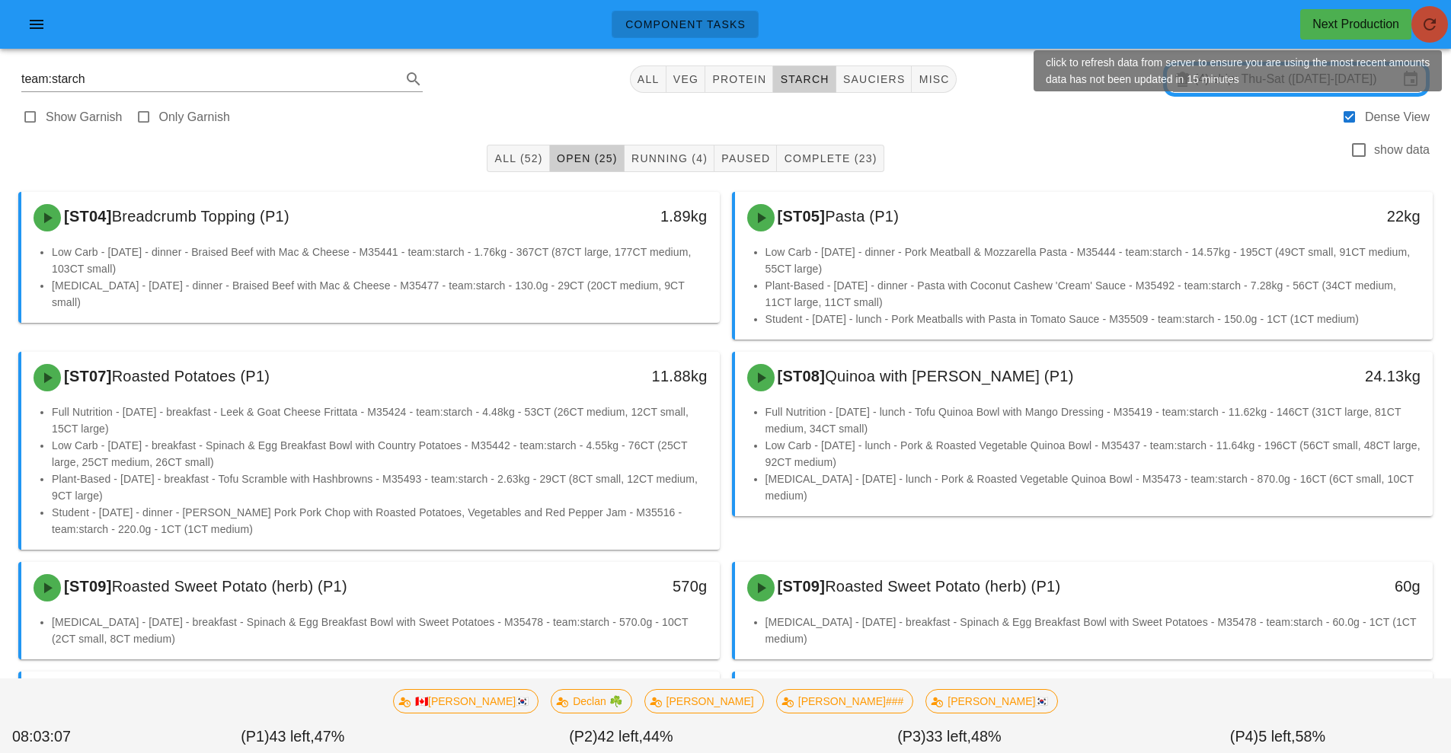
click at [1432, 22] on icon "button" at bounding box center [1429, 24] width 18 height 18
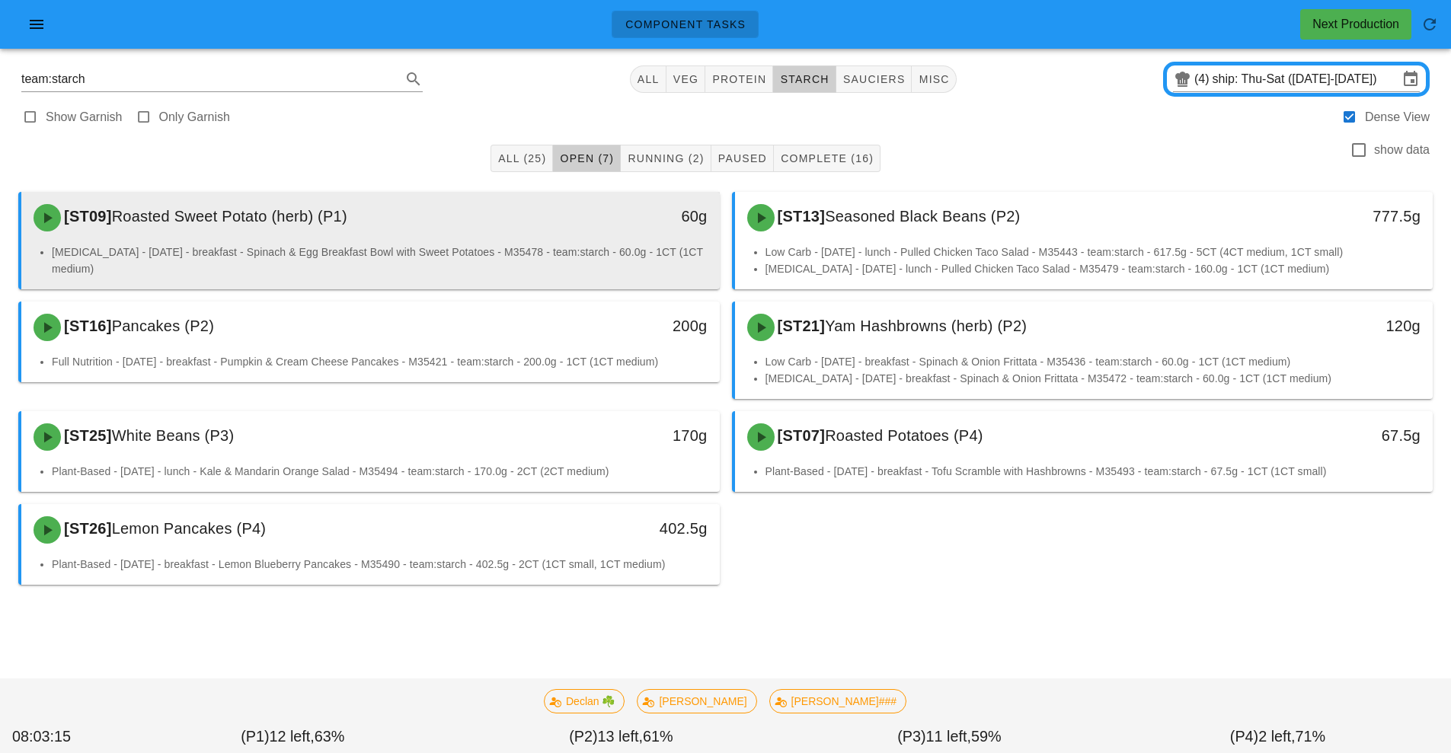
click at [535, 241] on div "[ST09] Roasted Sweet Potato (herb) (P1) 60g" at bounding box center [370, 218] width 698 height 52
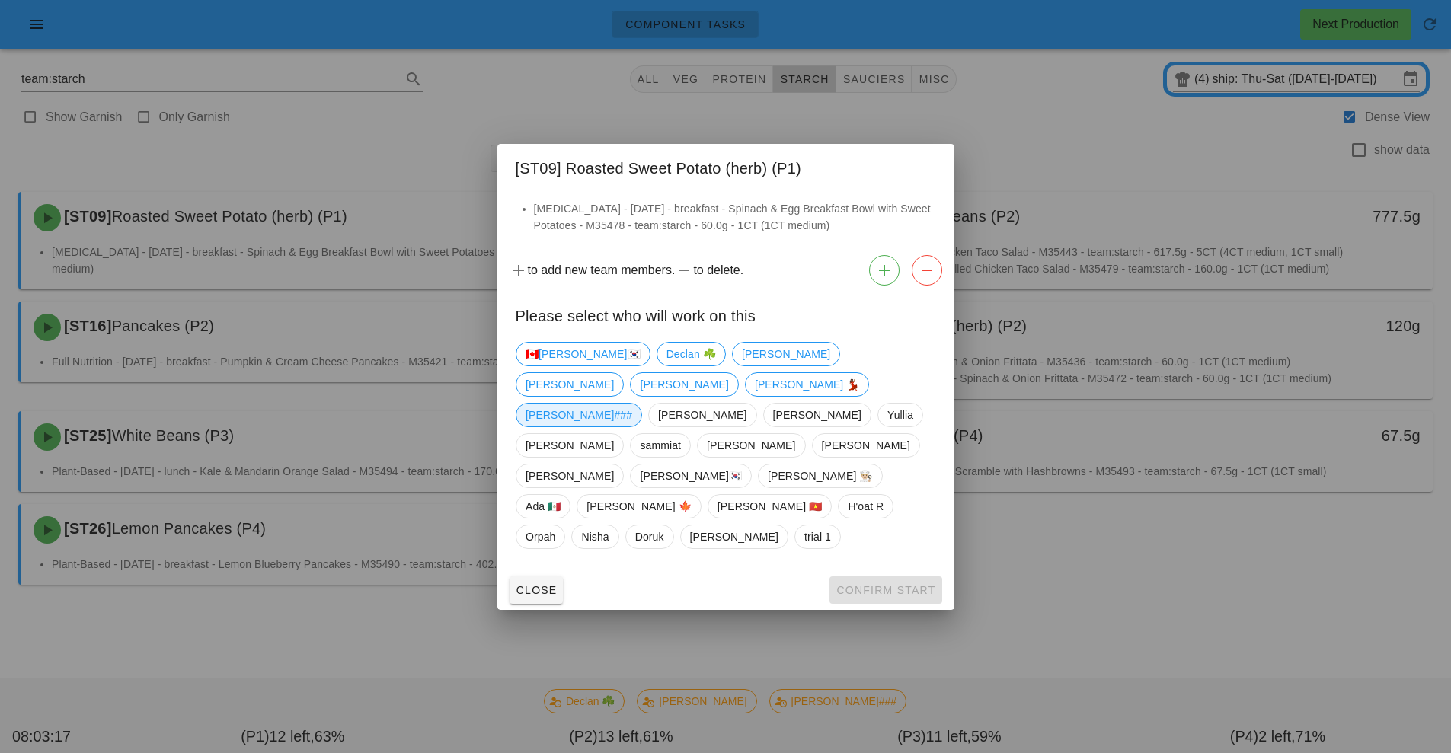
click at [558, 418] on span "[PERSON_NAME]###" at bounding box center [578, 415] width 107 height 23
click at [873, 584] on span "Confirm Start" at bounding box center [885, 590] width 100 height 12
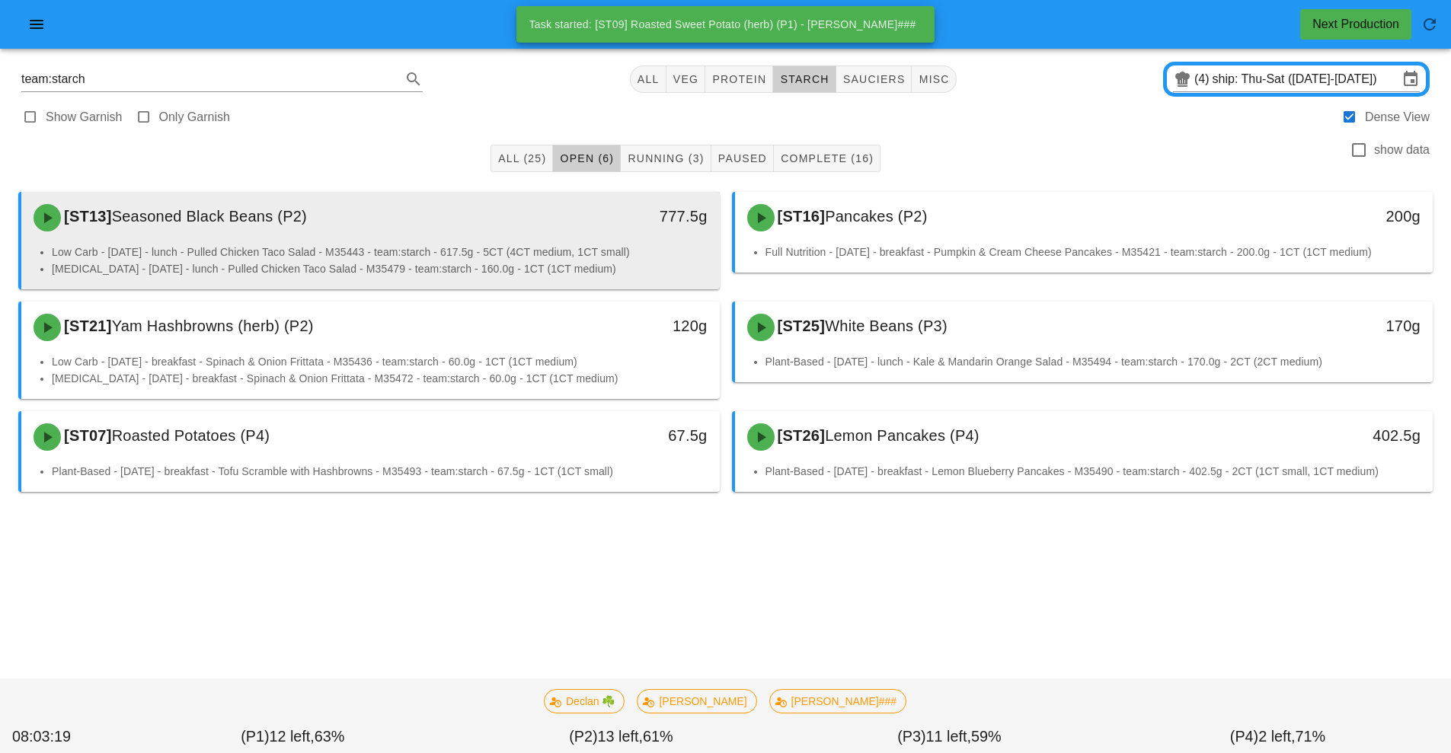
click at [564, 248] on li "Low Carb - [DATE] - lunch - Pulled Chicken Taco Salad - M35443 - team:starch - …" at bounding box center [380, 252] width 656 height 17
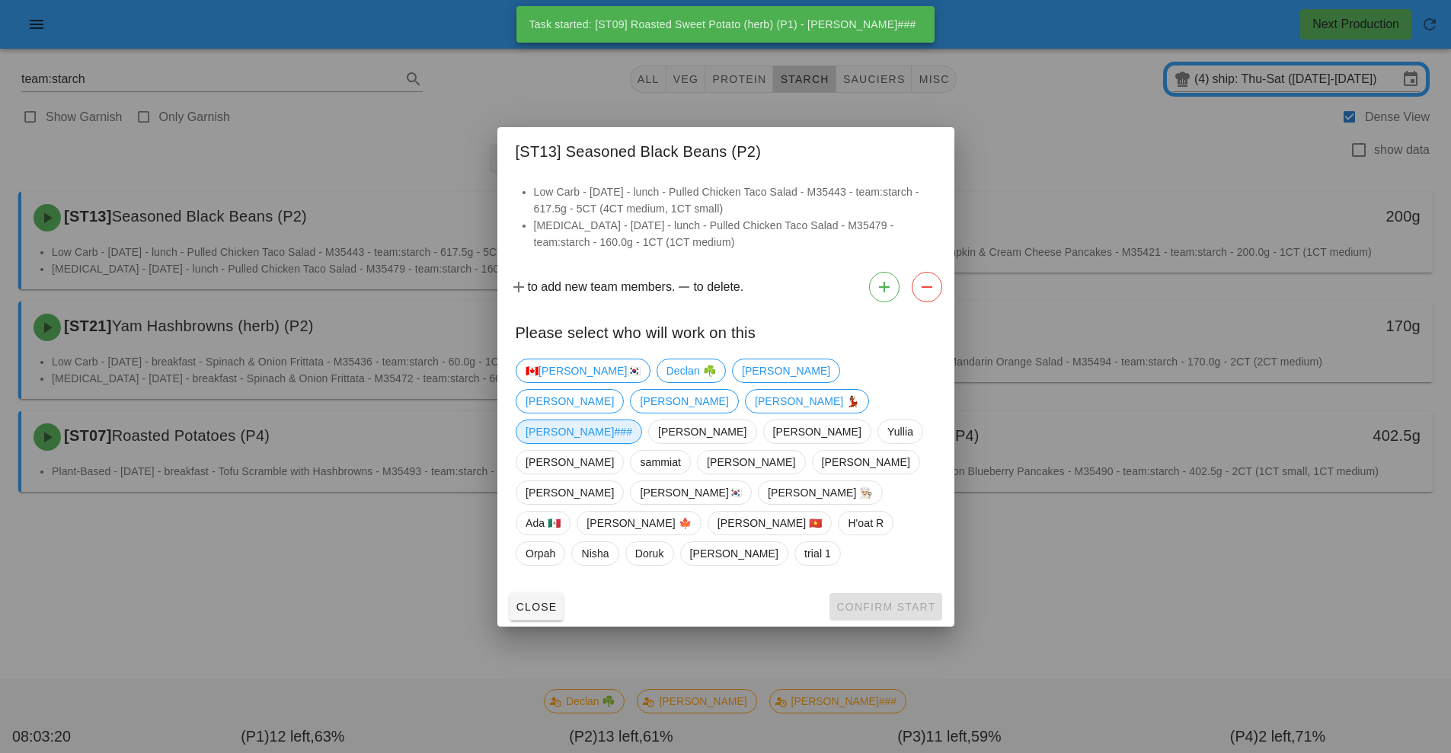
click at [549, 425] on span "[PERSON_NAME]###" at bounding box center [578, 431] width 107 height 23
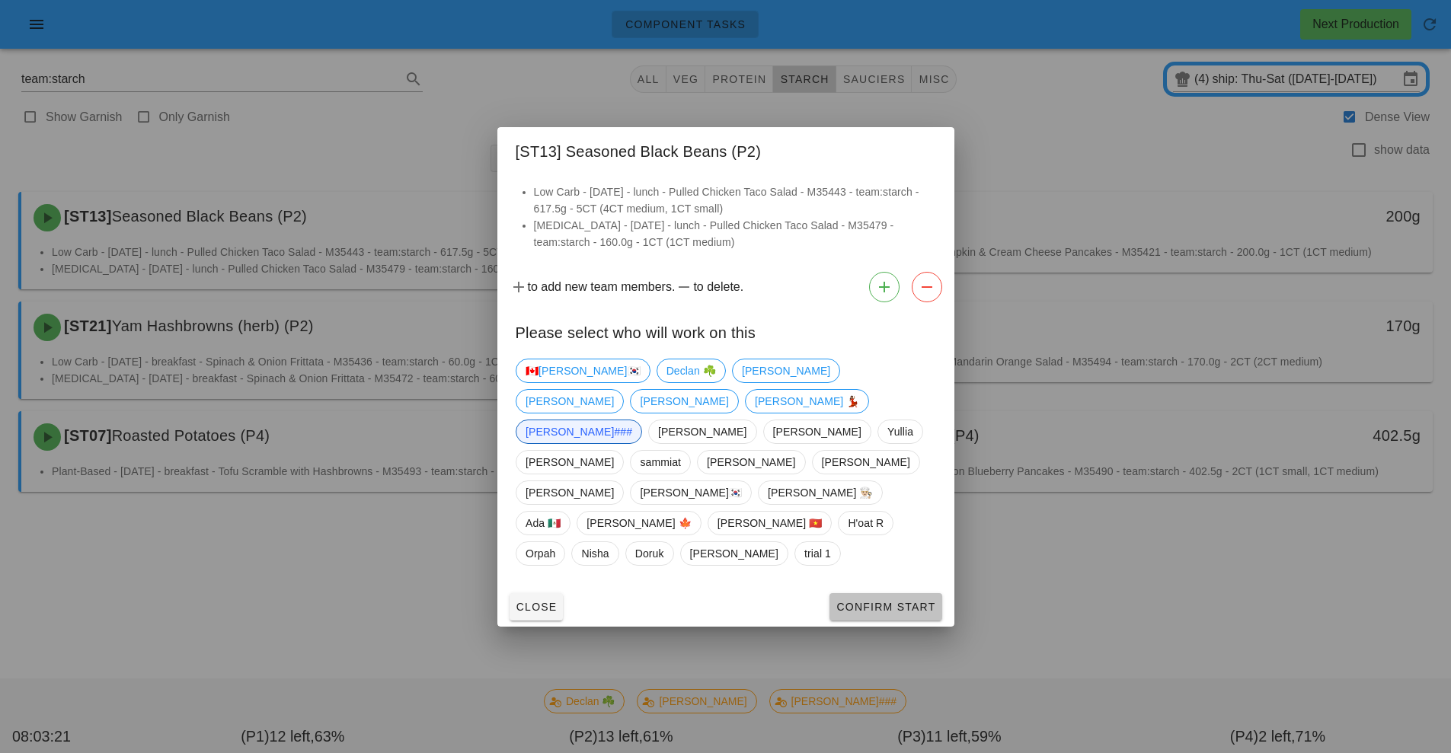
click at [876, 593] on button "Confirm Start" at bounding box center [885, 606] width 112 height 27
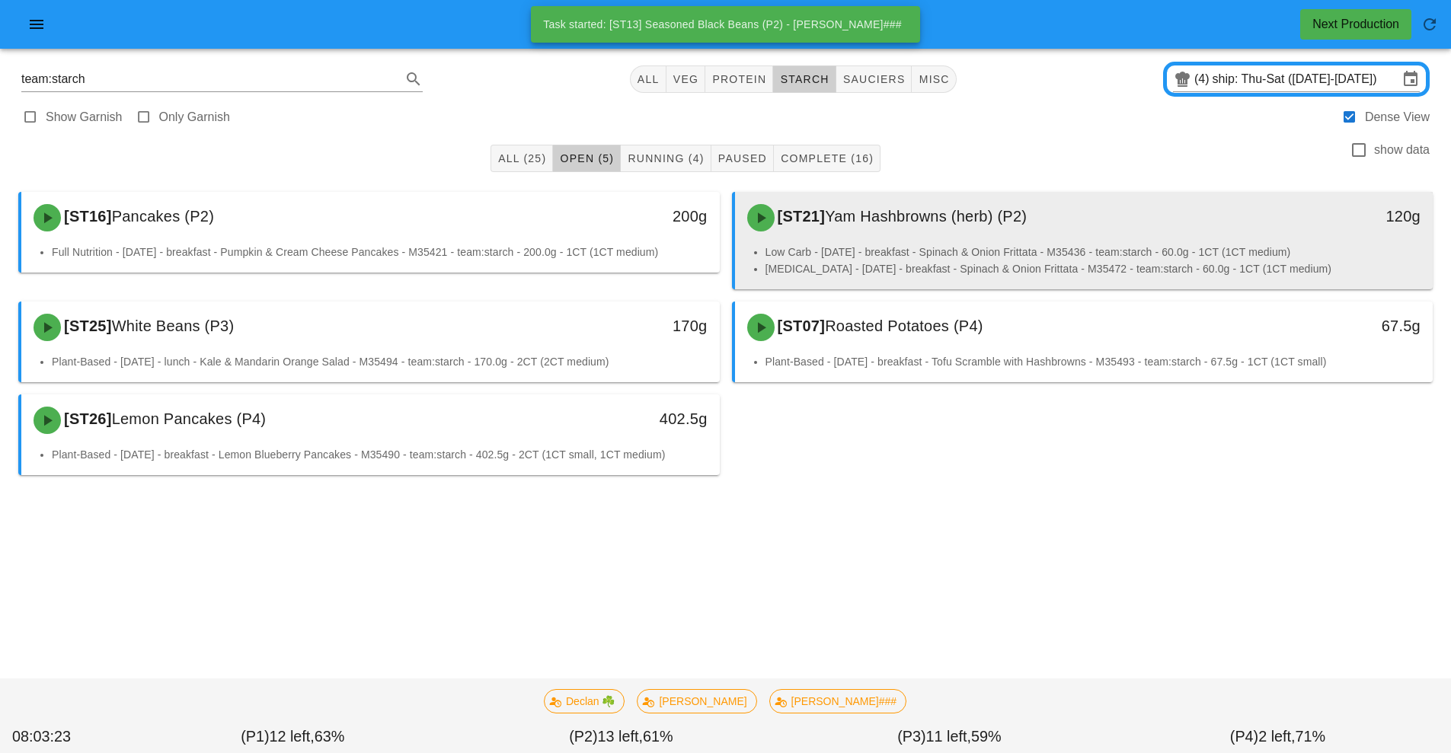
click at [839, 209] on span "Yam Hashbrowns (herb) (P2)" at bounding box center [926, 216] width 202 height 17
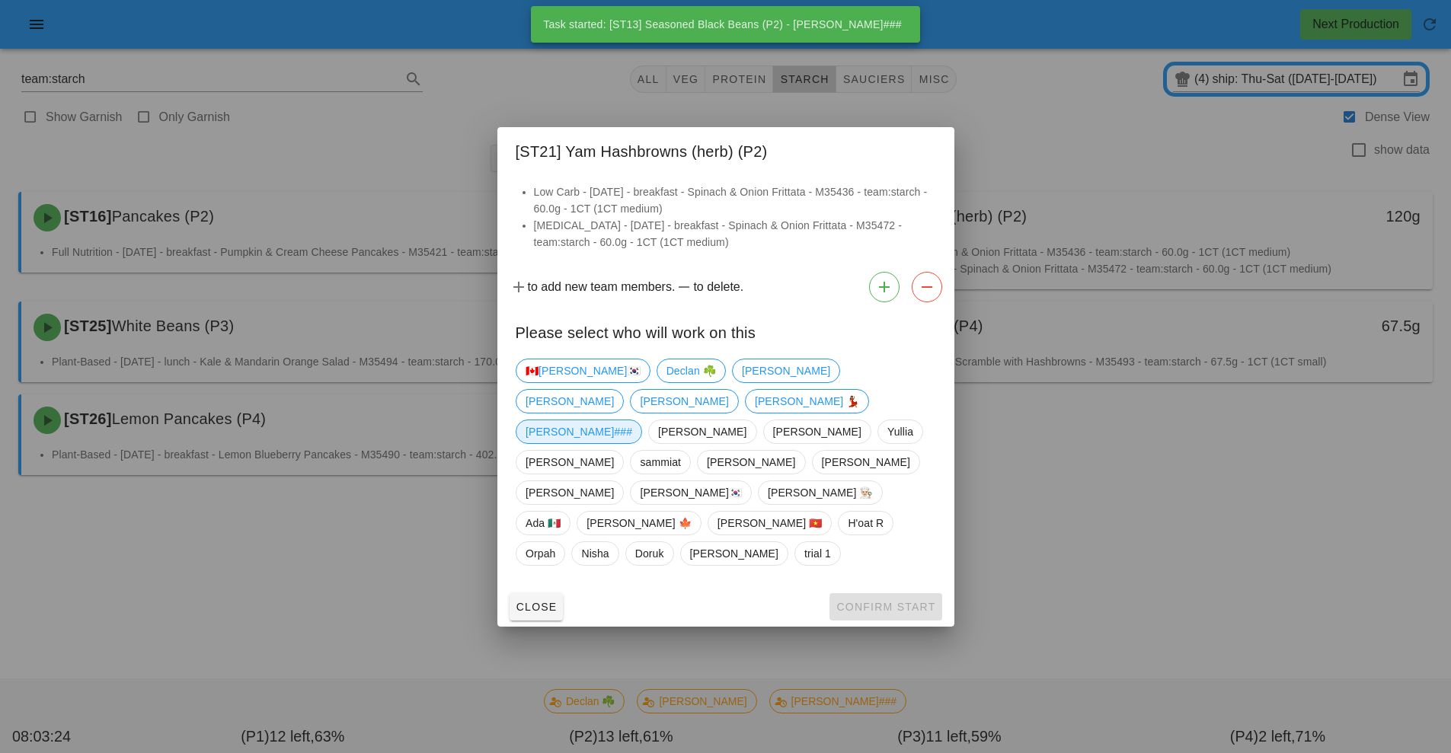
click at [551, 427] on span "[PERSON_NAME]###" at bounding box center [578, 431] width 107 height 23
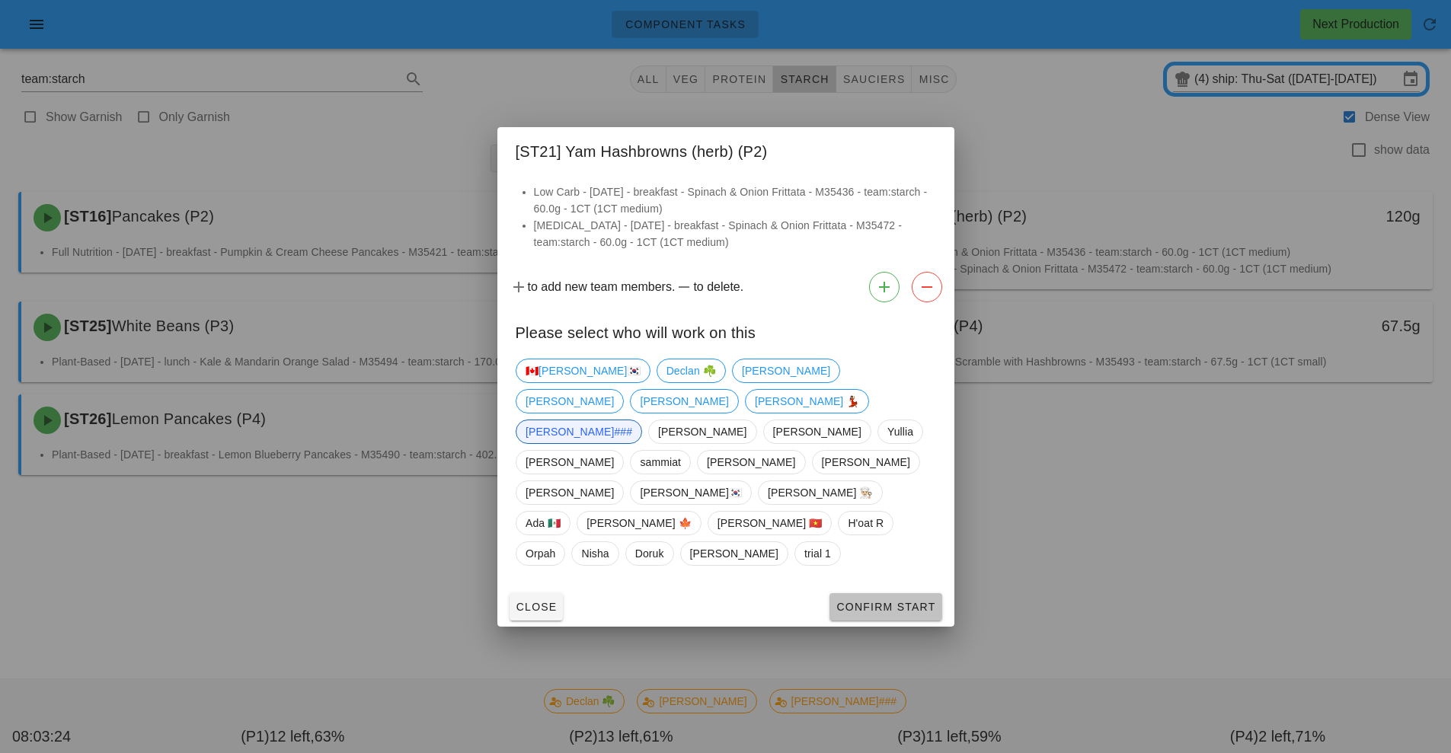
click at [886, 601] on span "Confirm Start" at bounding box center [885, 607] width 100 height 12
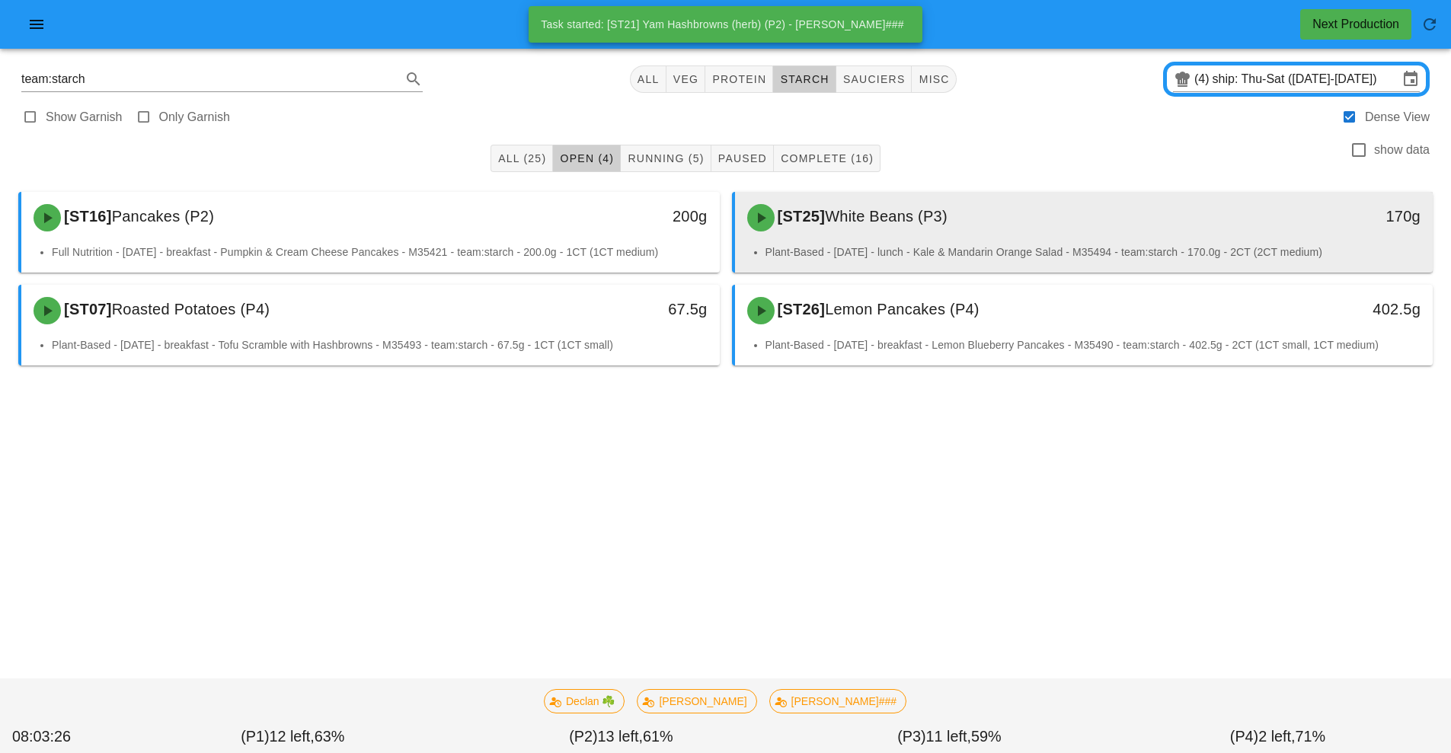
click at [891, 228] on div "[ST25] White Beans (P3)" at bounding box center [997, 218] width 519 height 46
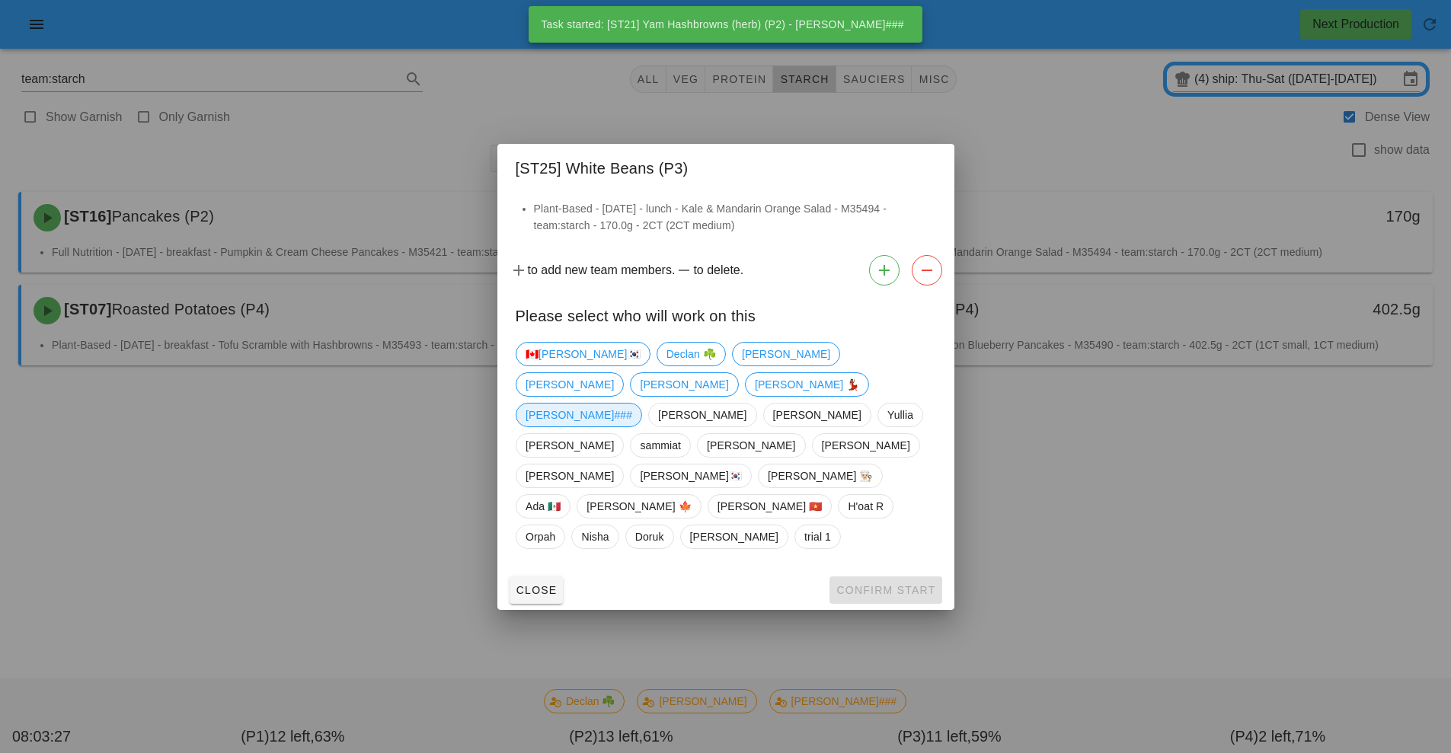
click at [556, 416] on span "[PERSON_NAME]###" at bounding box center [578, 415] width 107 height 23
click at [878, 584] on span "Confirm Start" at bounding box center [885, 590] width 100 height 12
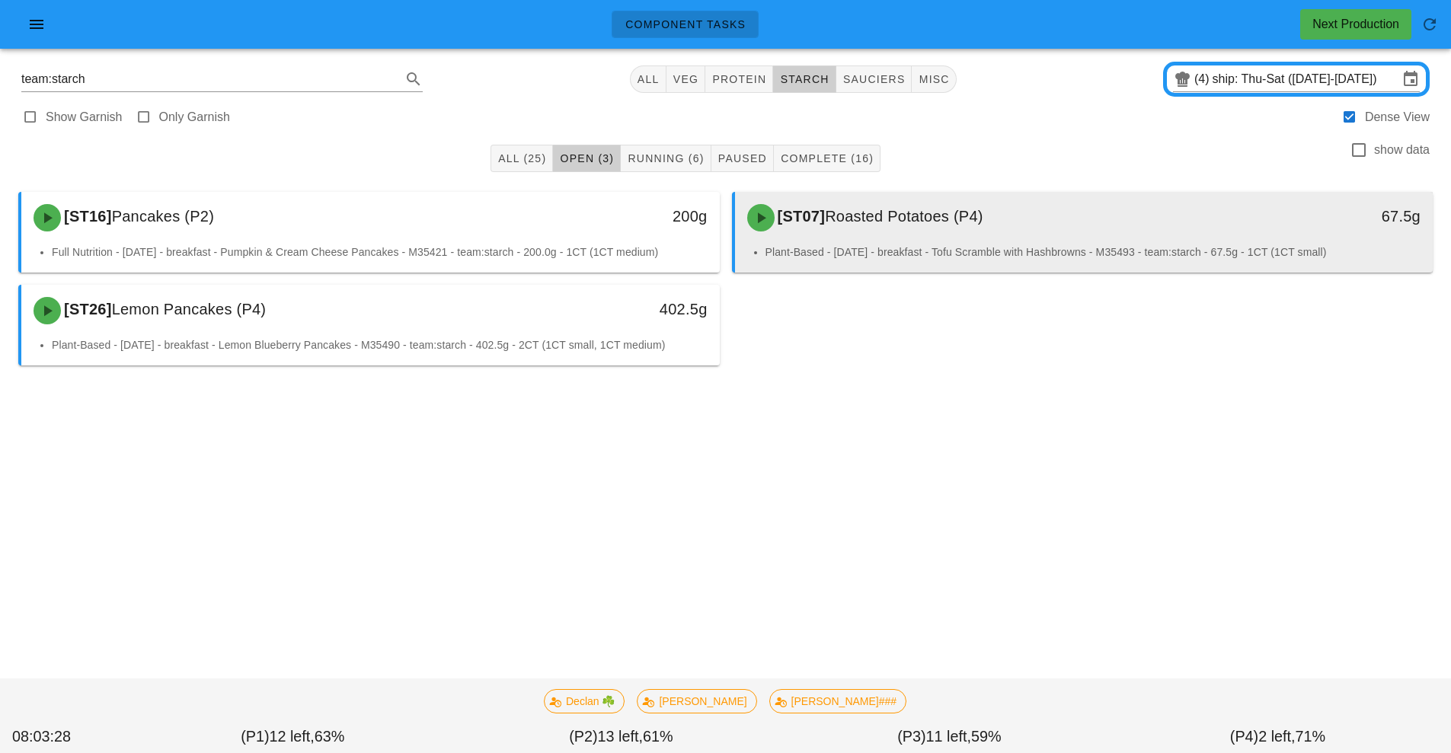
click at [914, 216] on span "Roasted Potatoes (P4)" at bounding box center [904, 216] width 158 height 17
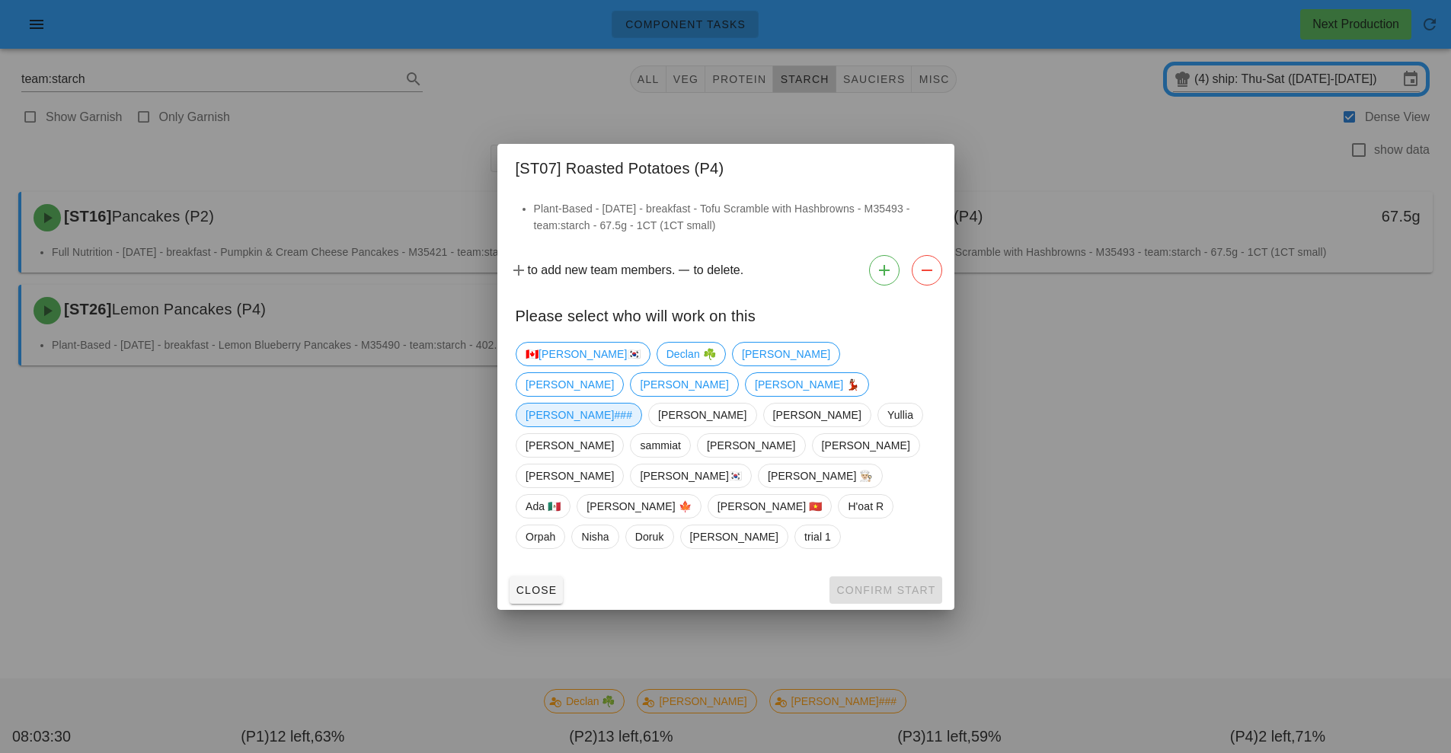
click at [561, 420] on span "[PERSON_NAME]###" at bounding box center [578, 415] width 107 height 23
click at [873, 584] on span "Confirm Start" at bounding box center [885, 590] width 100 height 12
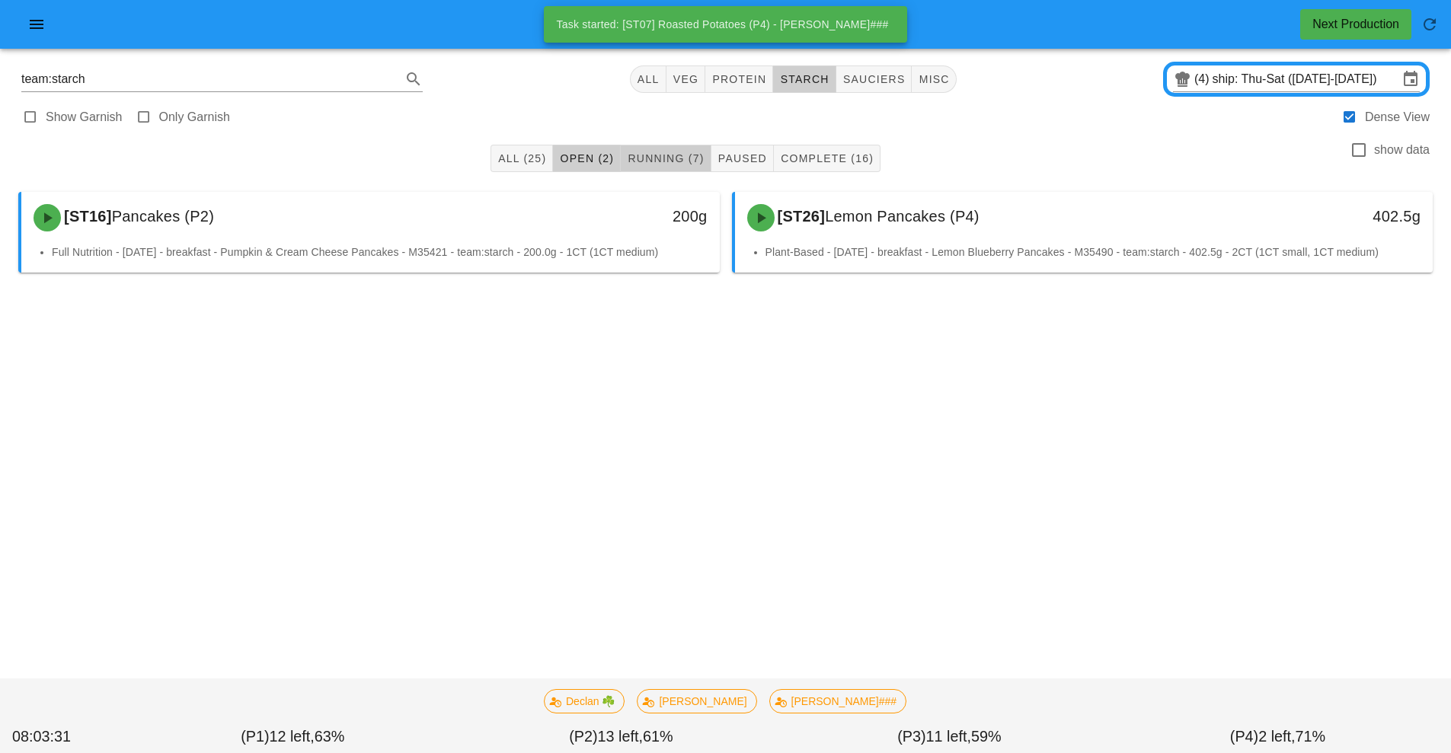
click at [687, 158] on span "Running (7)" at bounding box center [665, 158] width 77 height 12
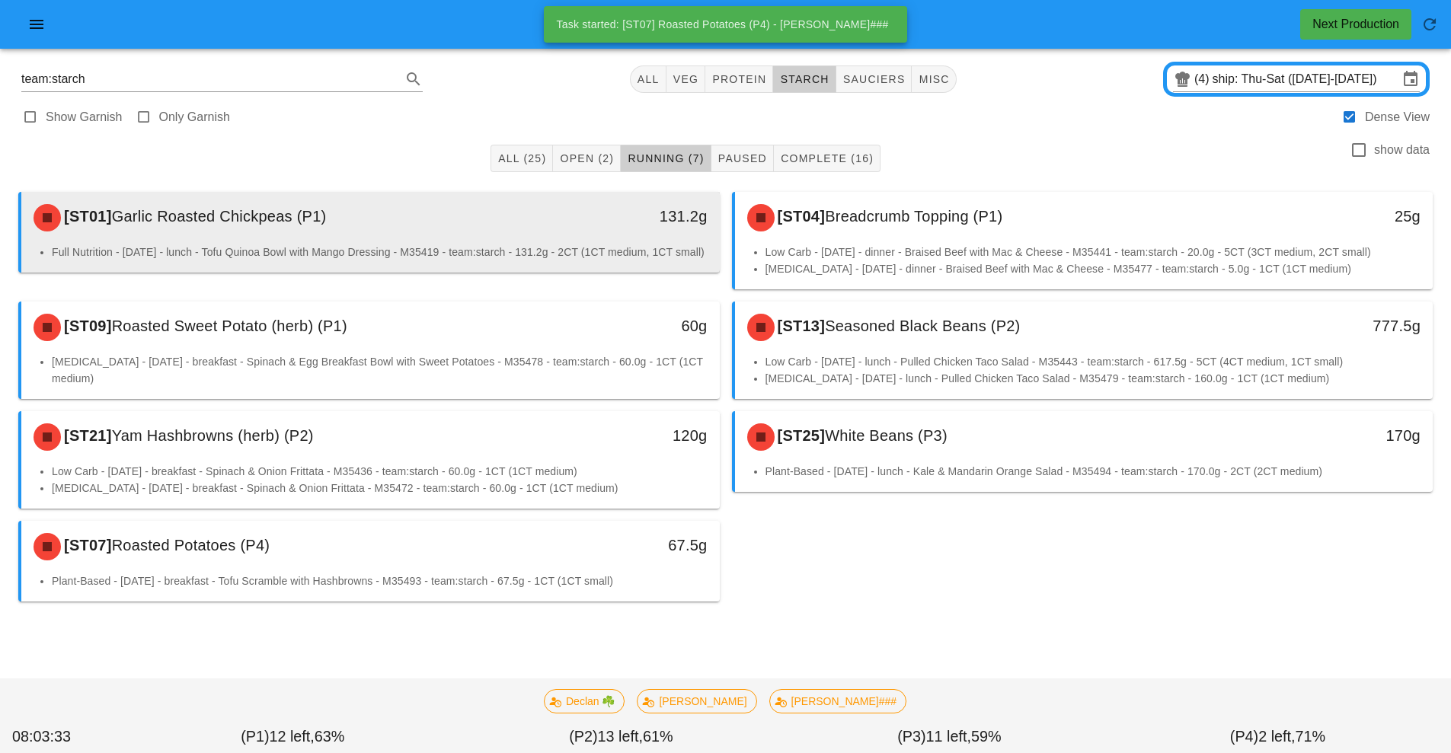
click at [608, 251] on li "Full Nutrition - [DATE] - lunch - Tofu Quinoa Bowl with Mango Dressing - M35419…" at bounding box center [380, 252] width 656 height 17
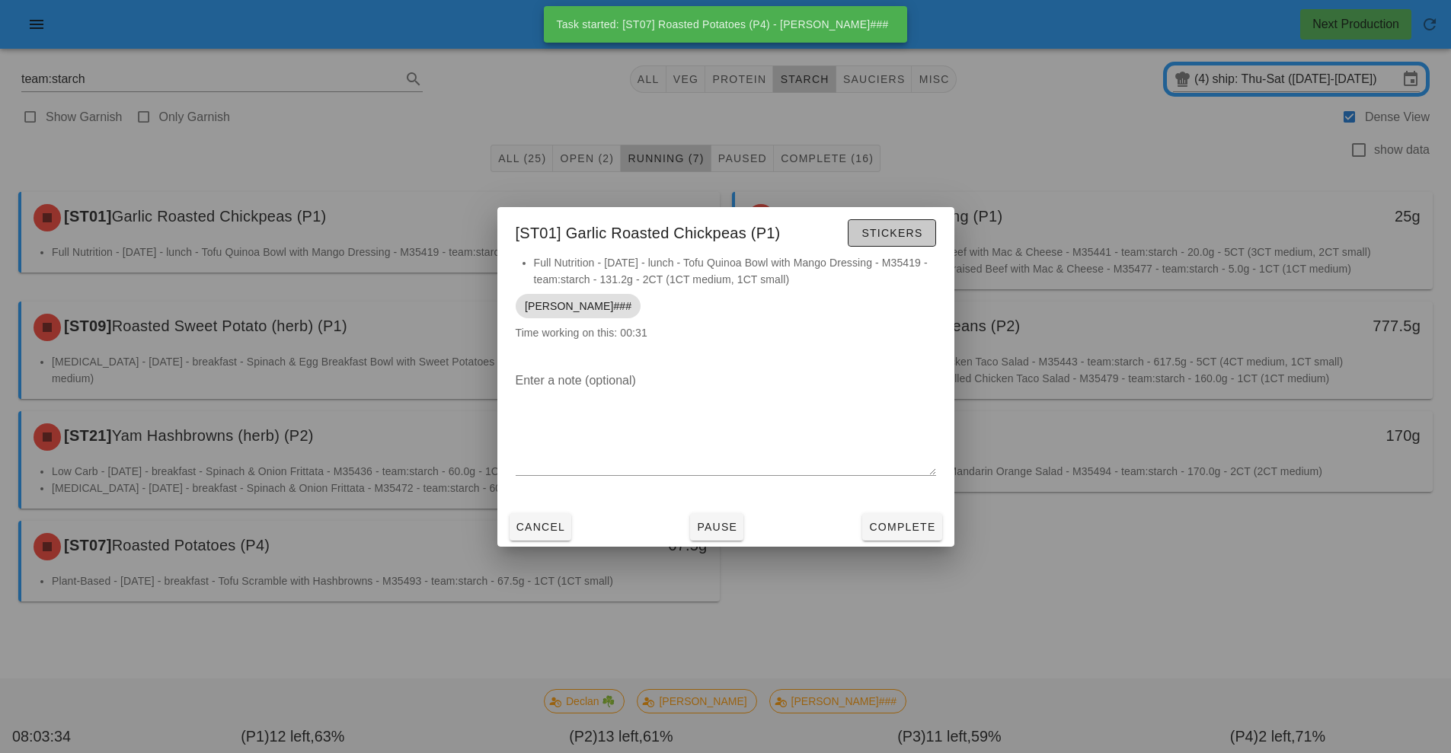
click at [891, 238] on span "Stickers" at bounding box center [891, 233] width 62 height 12
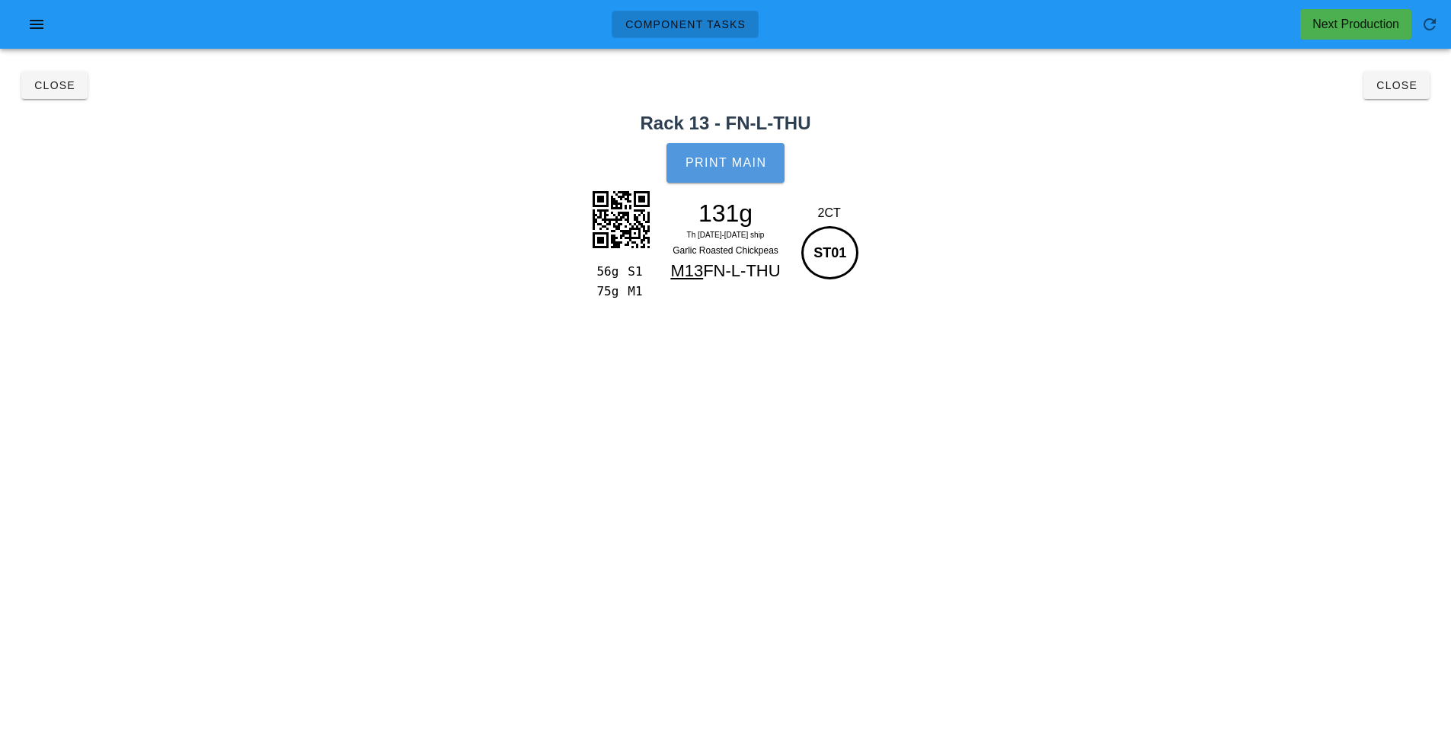
click at [724, 171] on button "Print Main" at bounding box center [724, 163] width 117 height 40
click at [43, 88] on span "Close" at bounding box center [55, 85] width 42 height 12
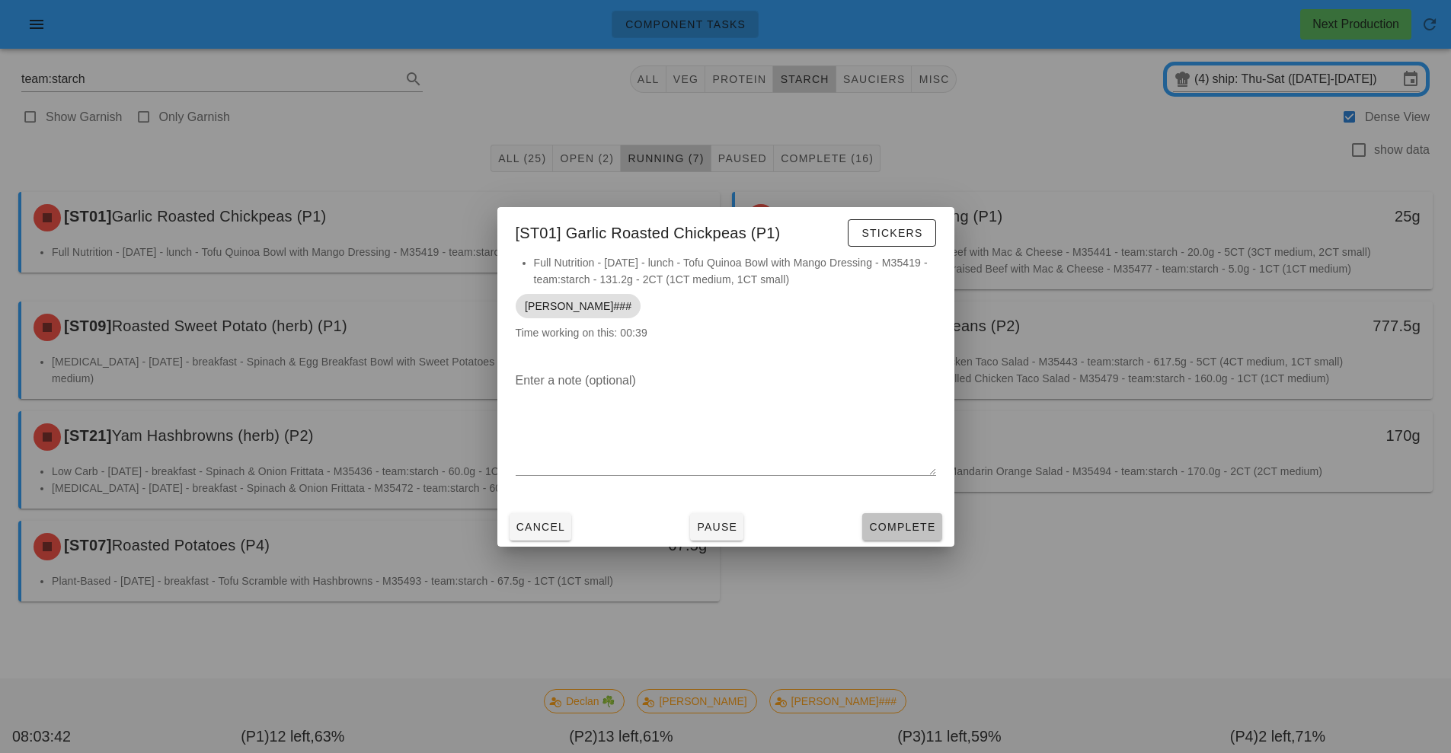
click at [903, 528] on span "Complete" at bounding box center [901, 527] width 67 height 12
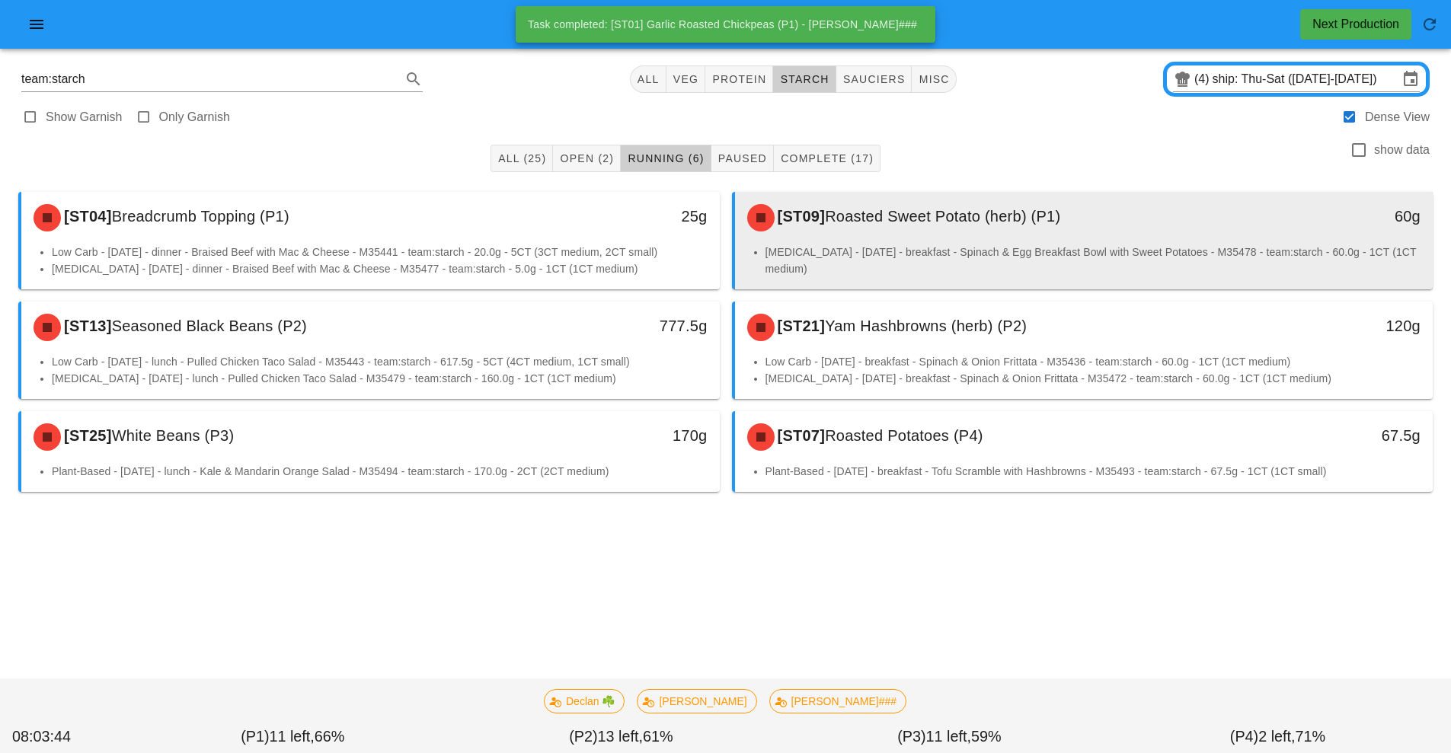
click at [855, 232] on div "[ST09] Roasted Sweet Potato (herb) (P1)" at bounding box center [997, 218] width 519 height 46
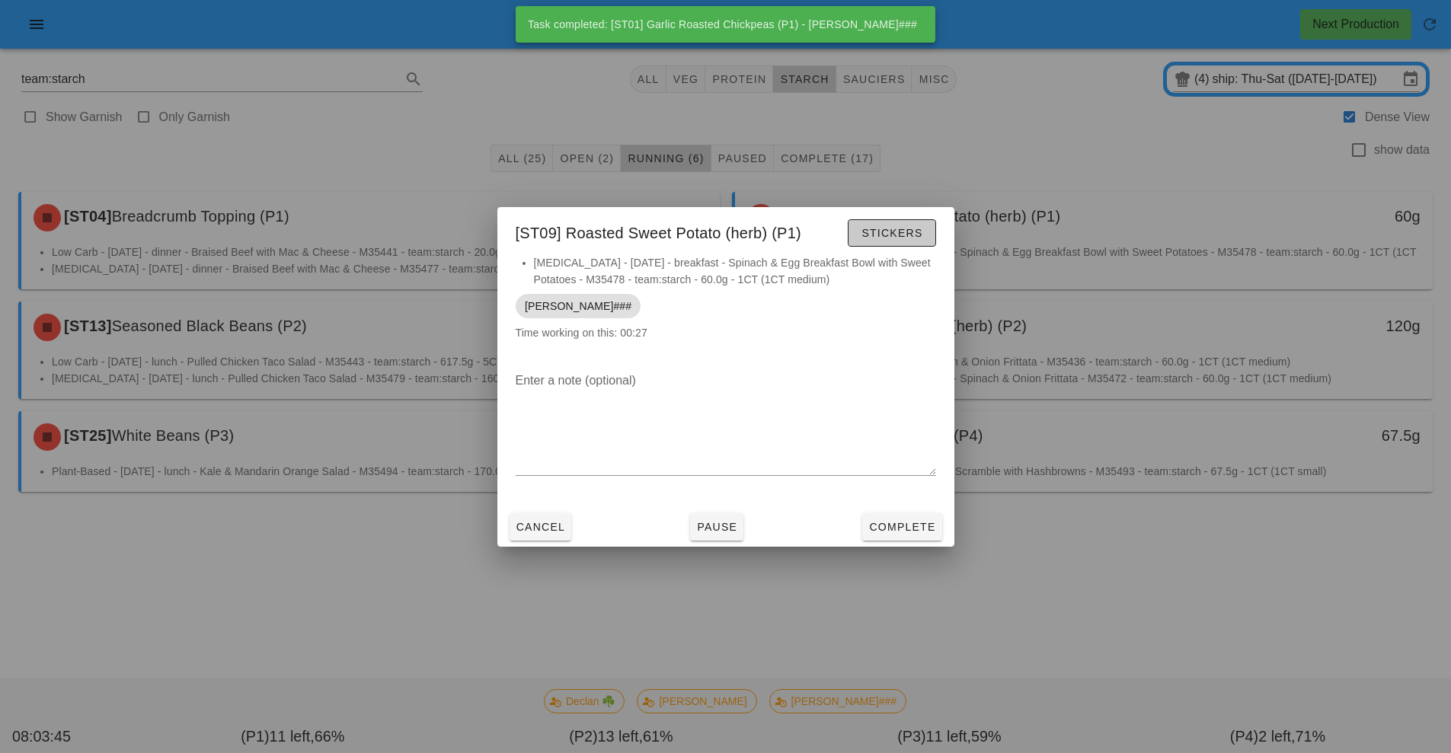
click at [890, 234] on span "Stickers" at bounding box center [891, 233] width 62 height 12
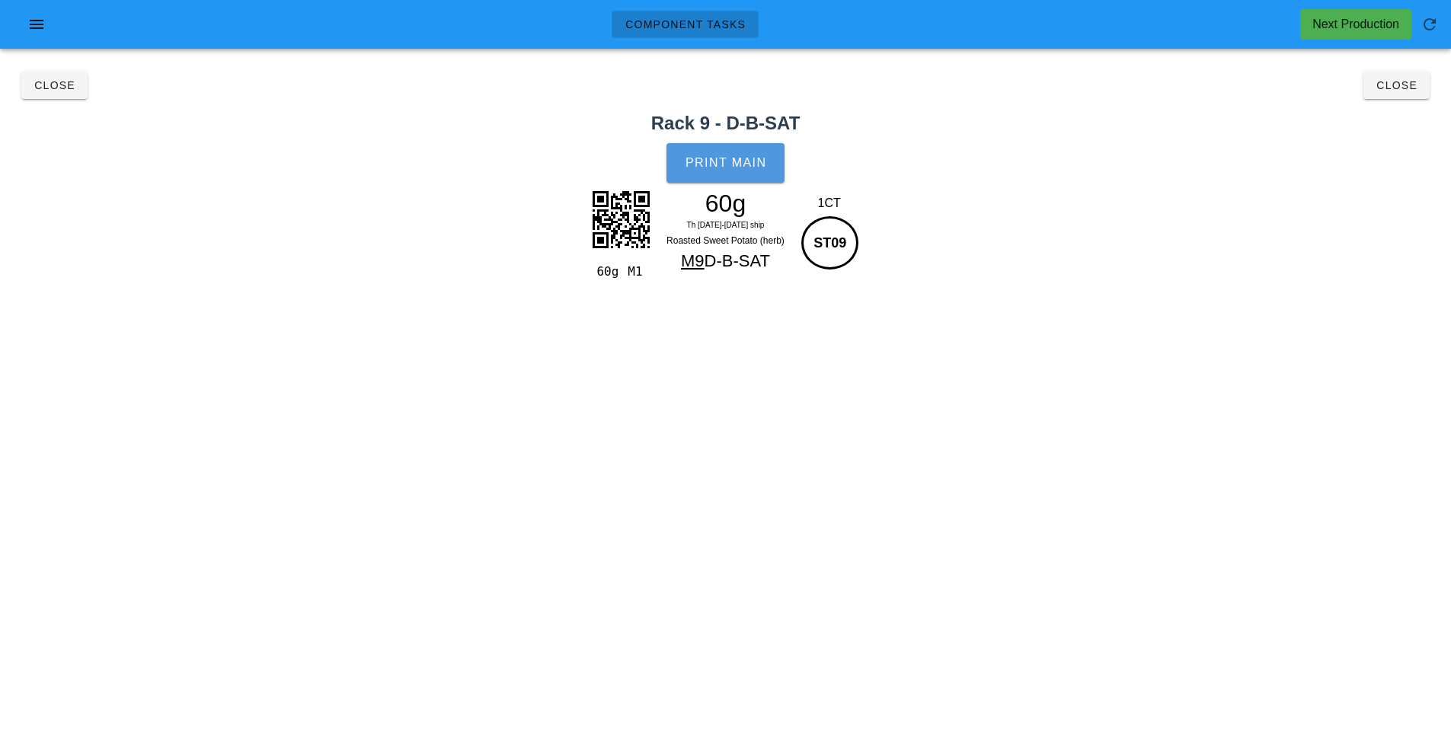
click at [733, 168] on span "Print Main" at bounding box center [726, 163] width 82 height 14
click at [64, 97] on button "Close" at bounding box center [54, 85] width 66 height 27
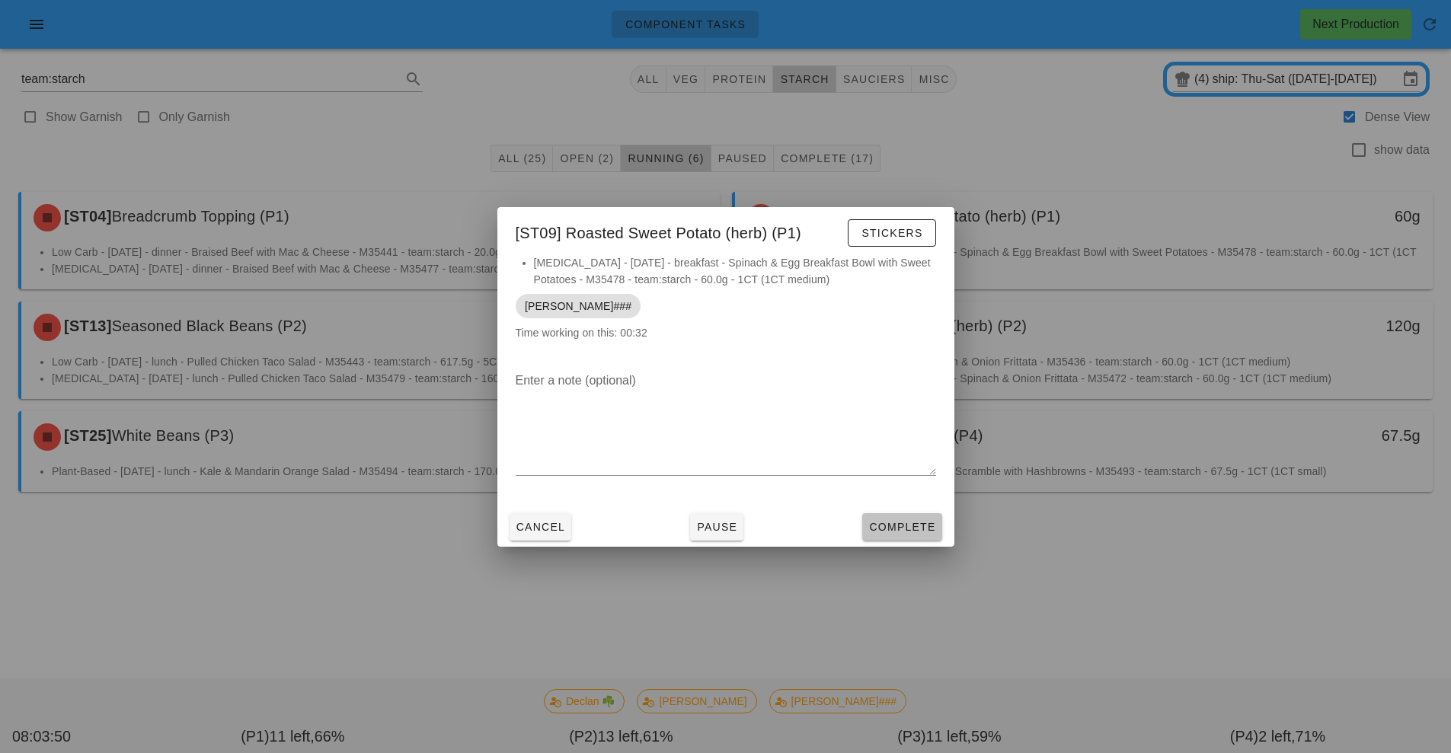
click at [896, 518] on button "Complete" at bounding box center [901, 526] width 79 height 27
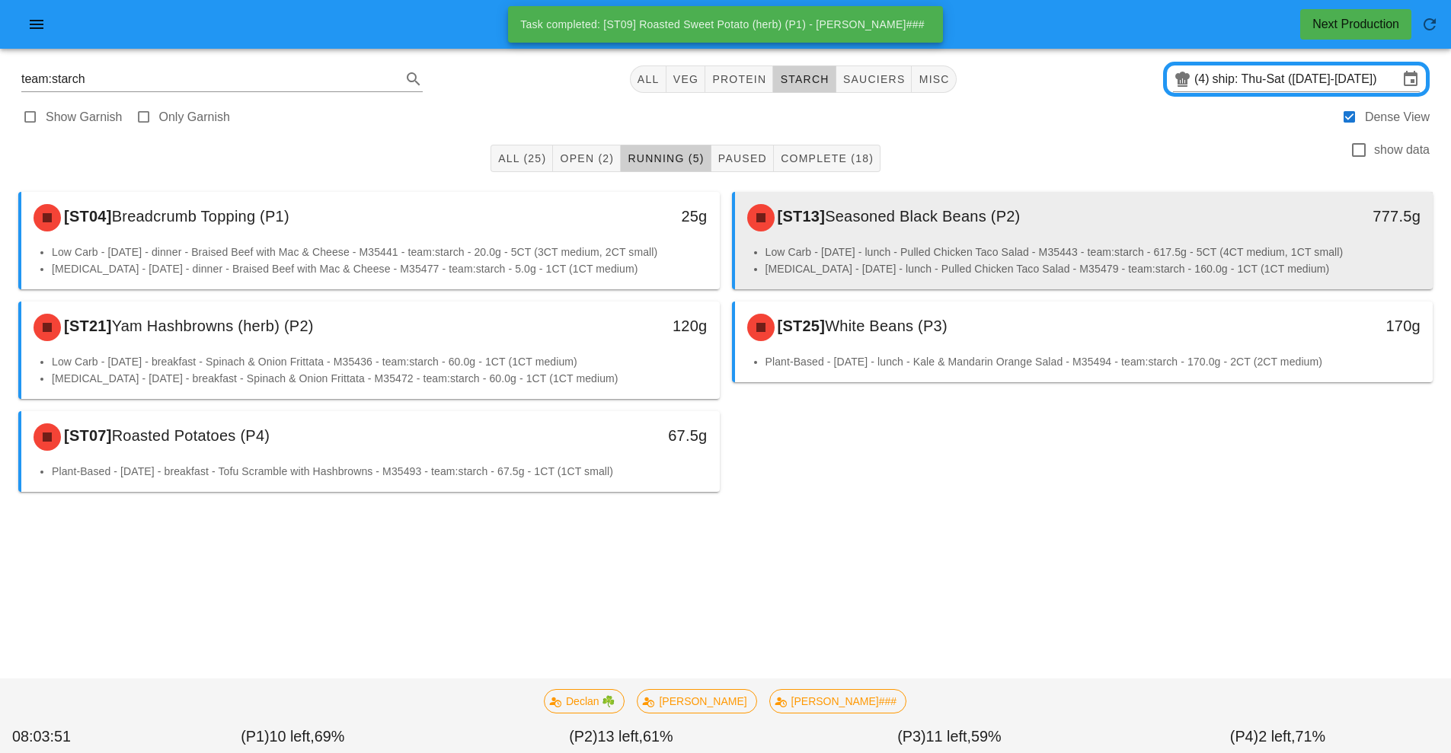
click at [936, 241] on div "[ST13] Seasoned Black Beans (P2) 777.5g" at bounding box center [1084, 218] width 698 height 52
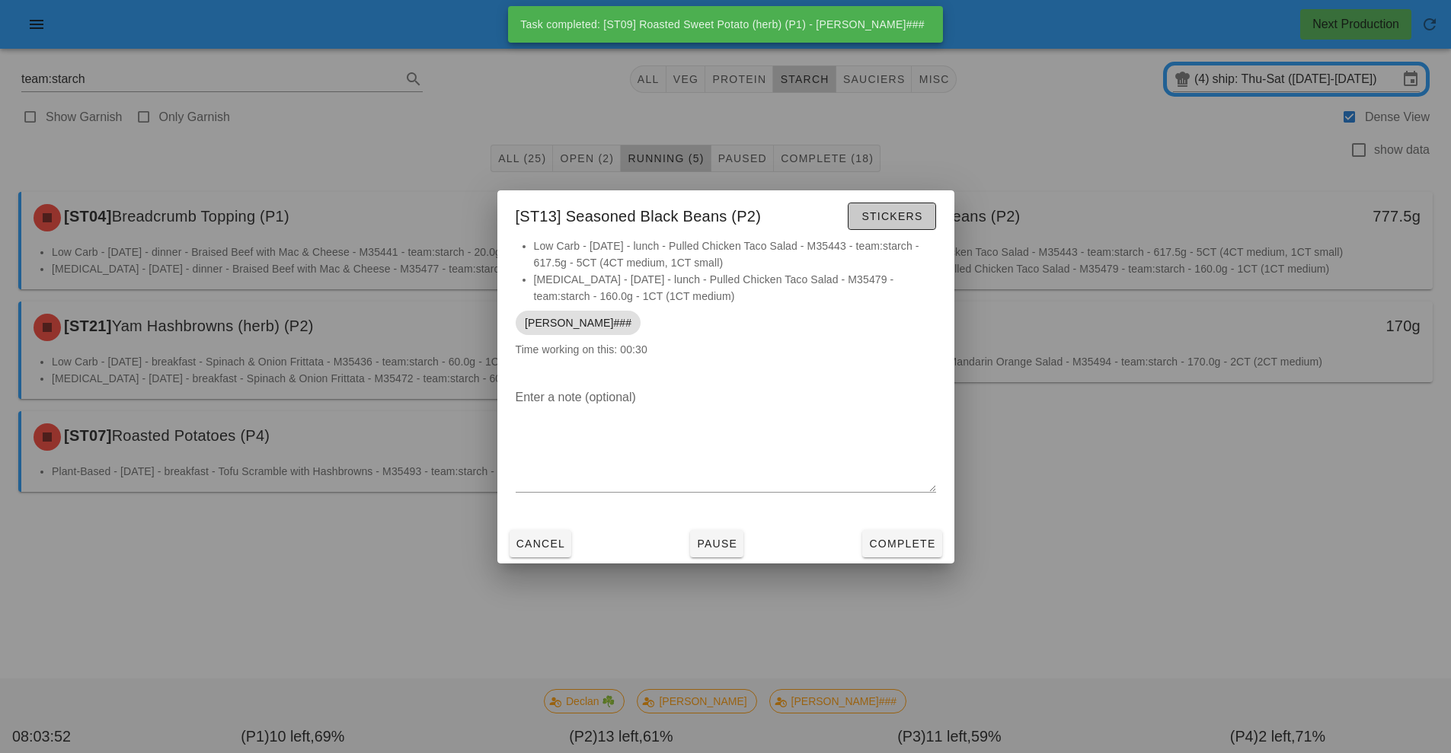
click at [872, 224] on button "Stickers" at bounding box center [892, 216] width 88 height 27
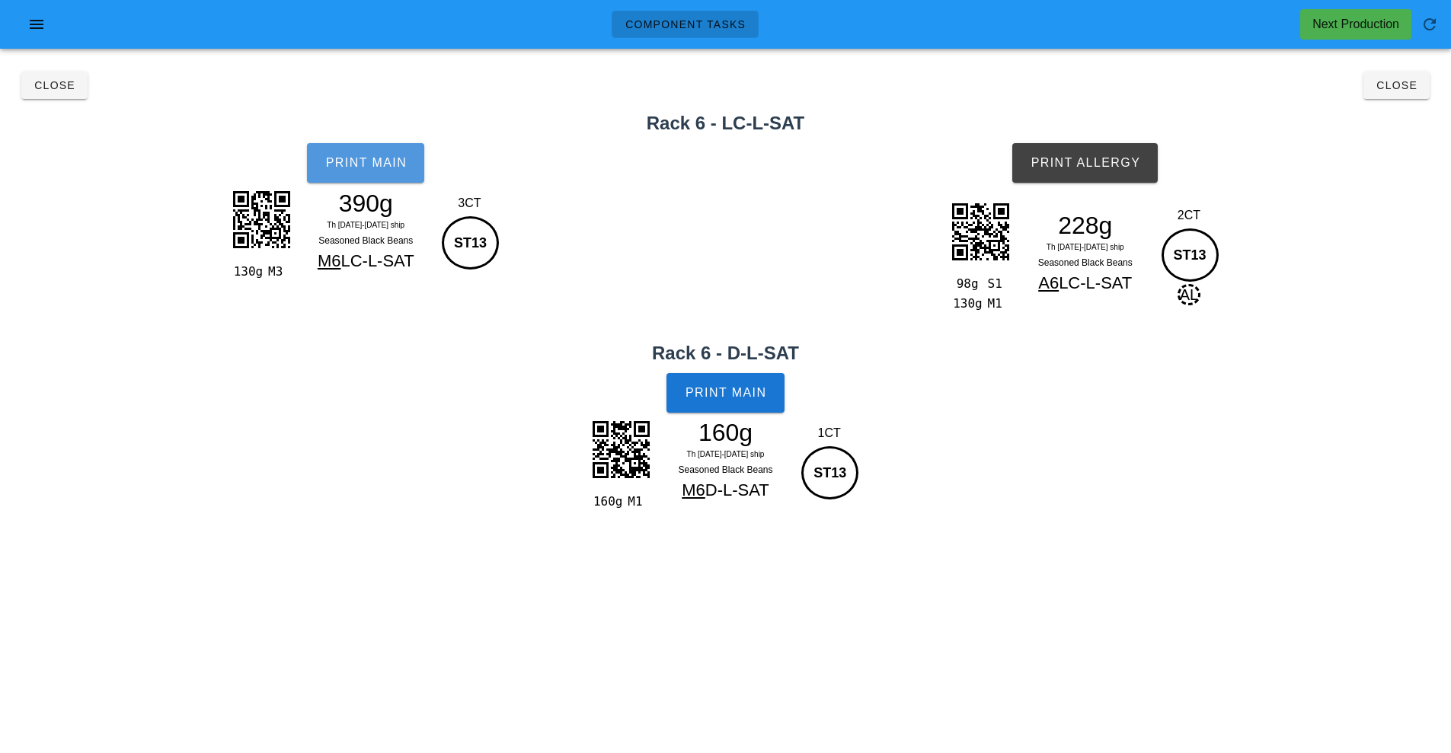
click at [385, 177] on button "Print Main" at bounding box center [365, 163] width 117 height 40
click at [1135, 164] on span "Print Allergy" at bounding box center [1085, 163] width 110 height 14
click at [726, 381] on button "Print Main" at bounding box center [724, 393] width 117 height 40
click at [62, 89] on span "Close" at bounding box center [55, 85] width 42 height 12
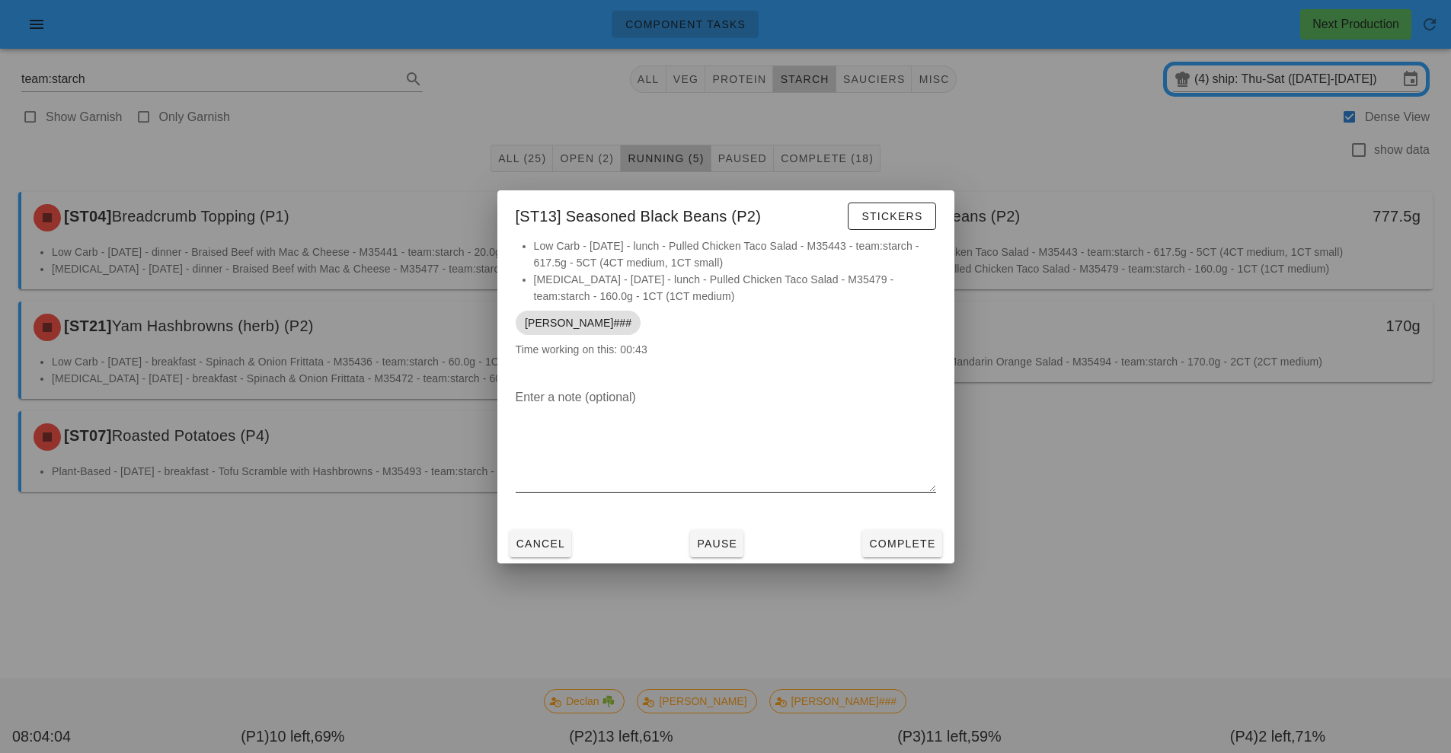
click at [924, 507] on div at bounding box center [726, 503] width 420 height 11
click at [902, 548] on span "Complete" at bounding box center [901, 544] width 67 height 12
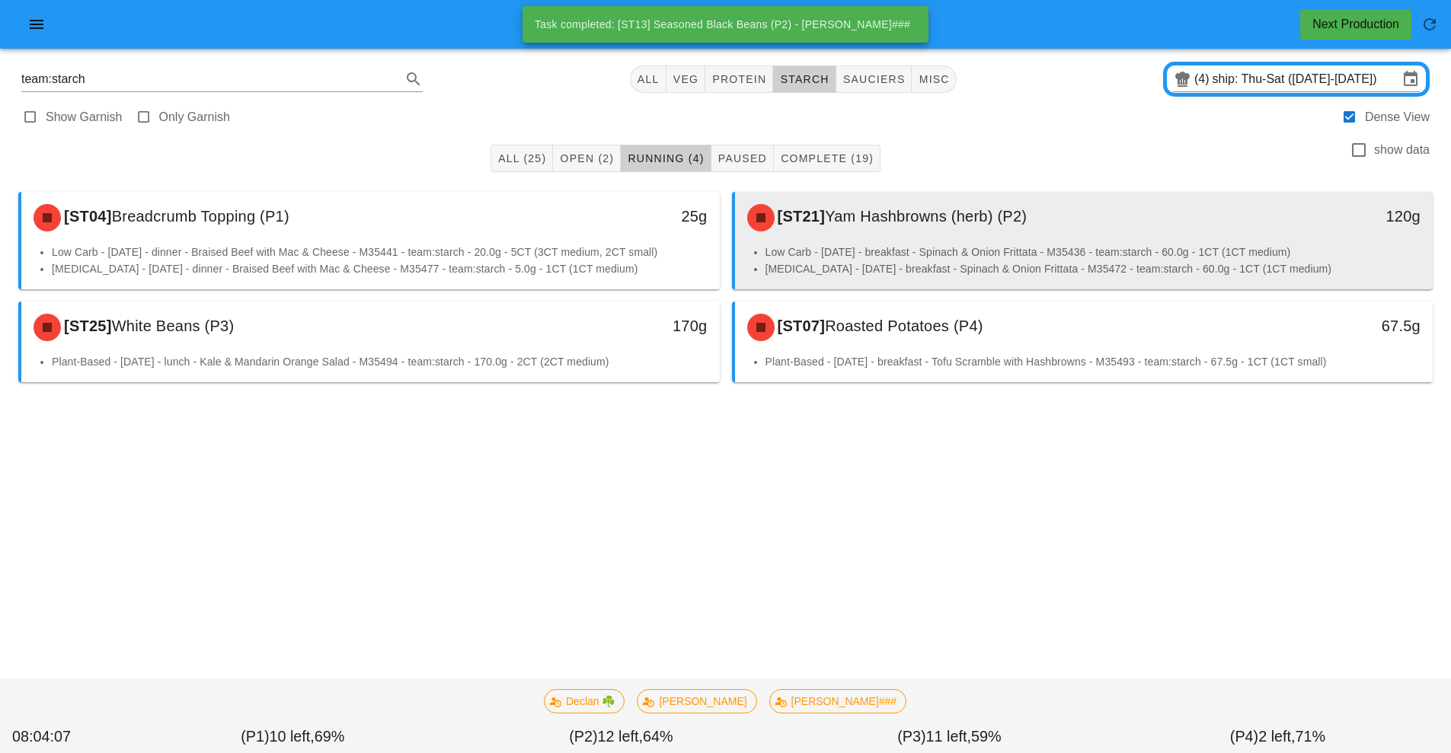
click at [909, 225] on span "Yam Hashbrowns (herb) (P2)" at bounding box center [926, 216] width 202 height 17
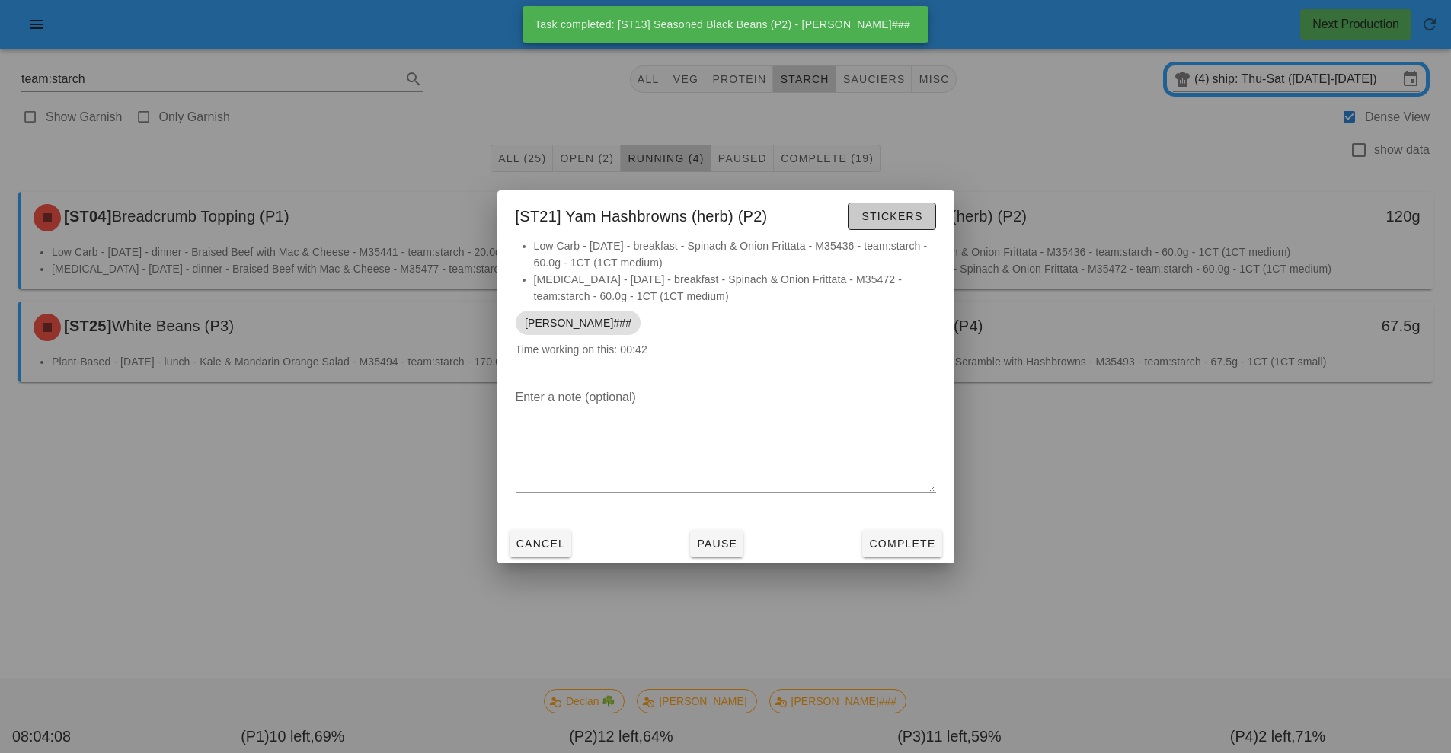
click at [909, 217] on span "Stickers" at bounding box center [891, 216] width 62 height 12
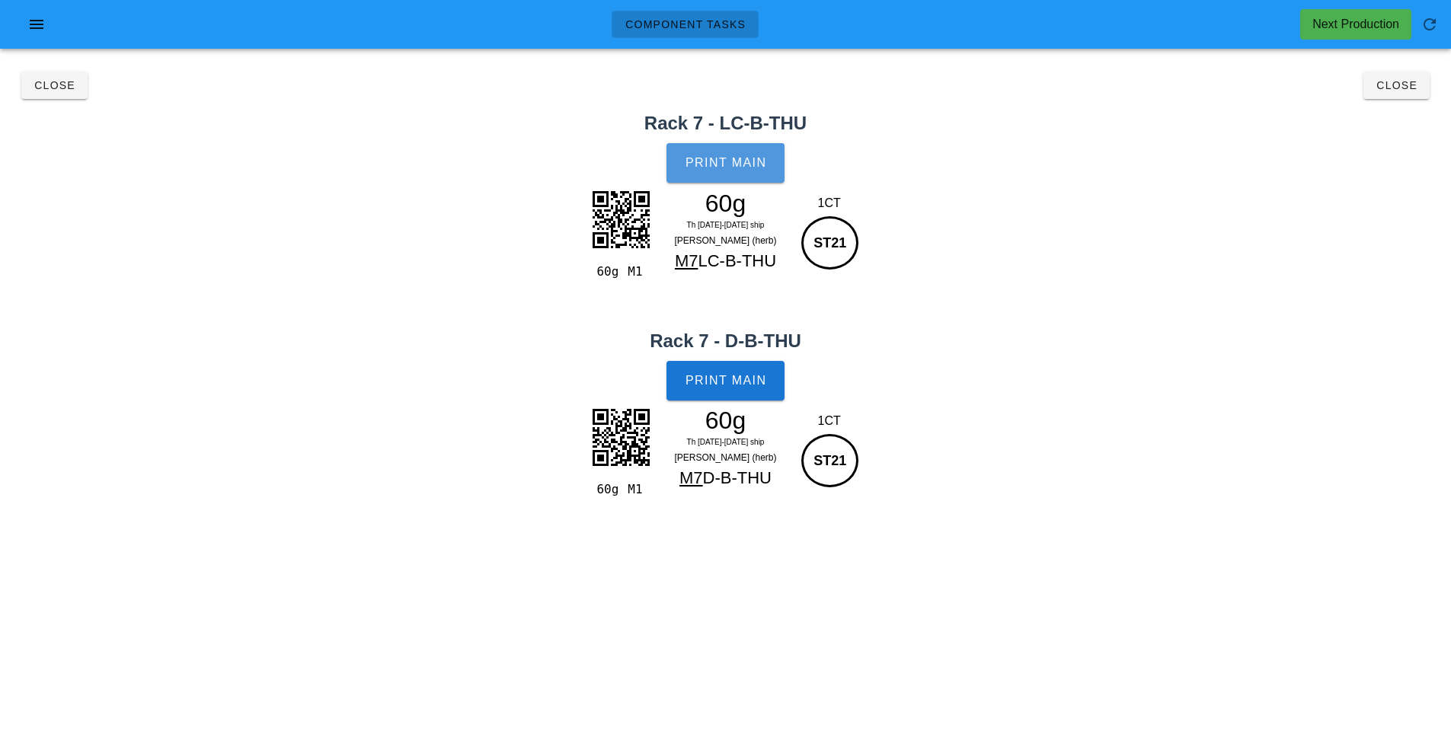
click at [710, 159] on span "Print Main" at bounding box center [726, 163] width 82 height 14
click at [741, 387] on span "Print Main" at bounding box center [726, 381] width 82 height 14
click at [45, 85] on span "Close" at bounding box center [55, 85] width 42 height 12
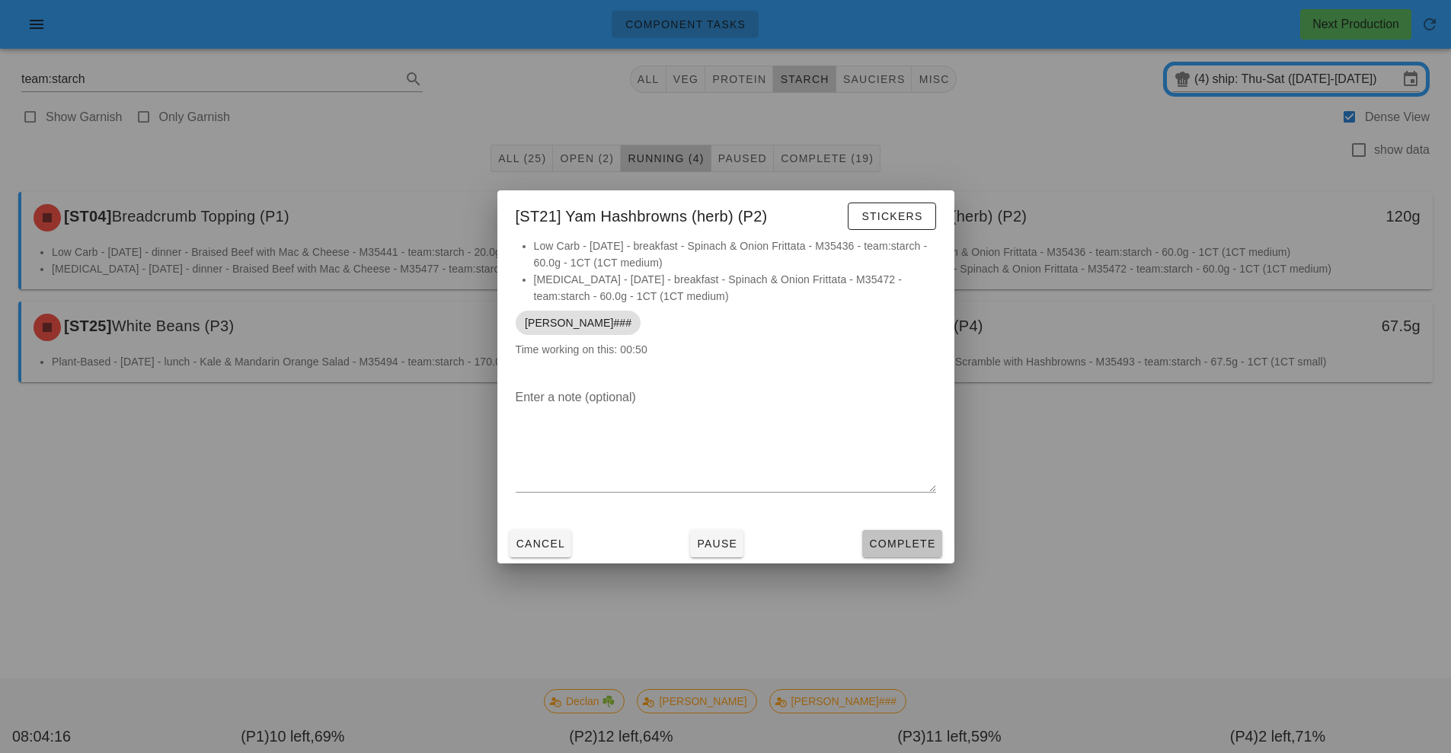
click at [910, 554] on button "Complete" at bounding box center [901, 543] width 79 height 27
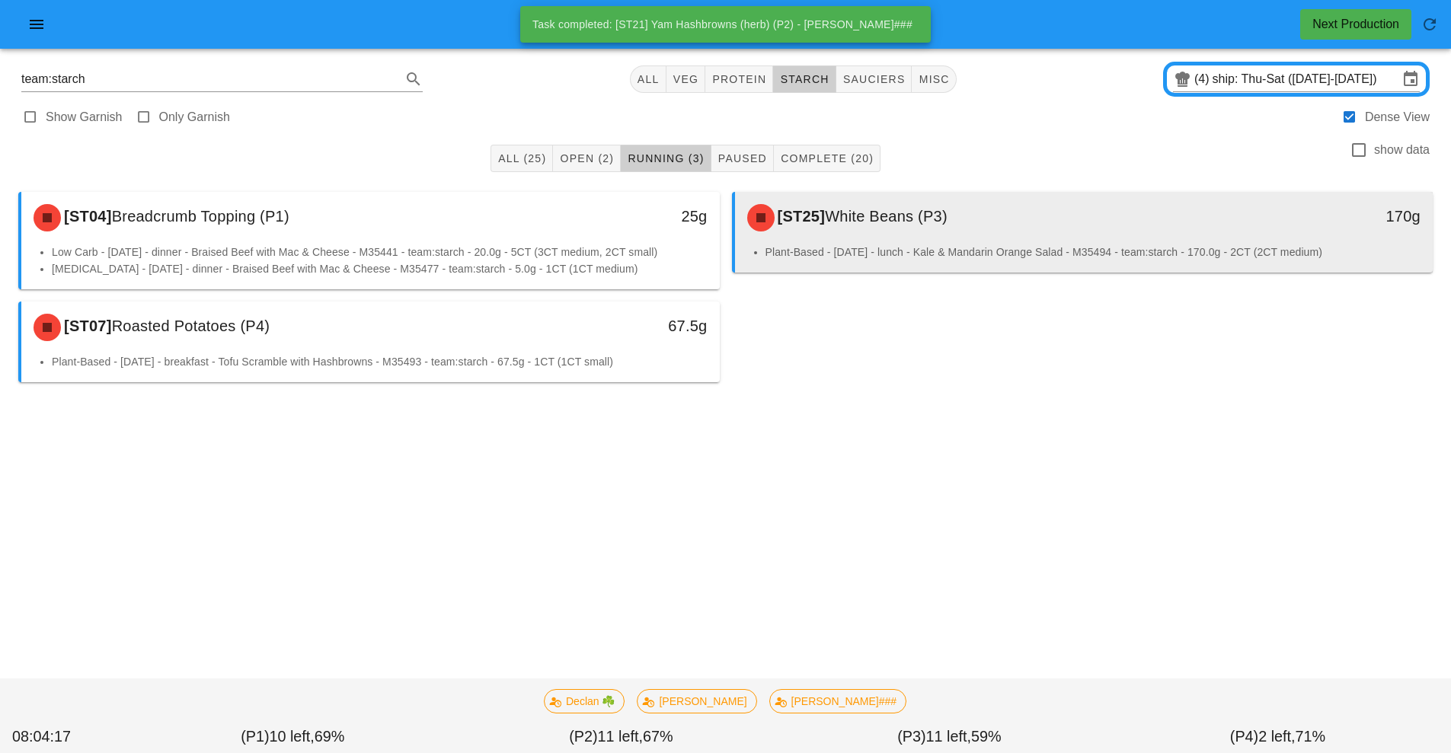
click at [893, 231] on div "[ST25] White Beans (P3)" at bounding box center [997, 218] width 519 height 46
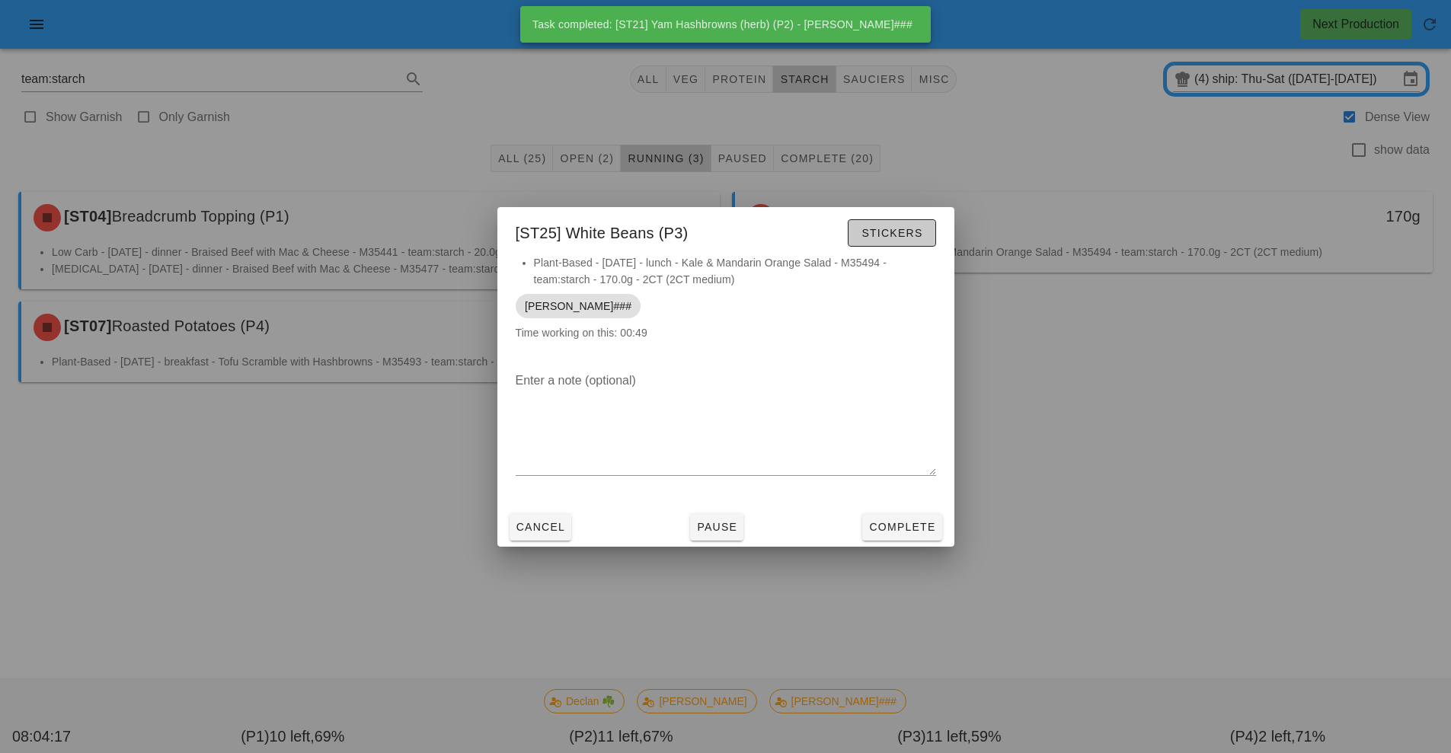
click at [893, 231] on span "Stickers" at bounding box center [891, 233] width 62 height 12
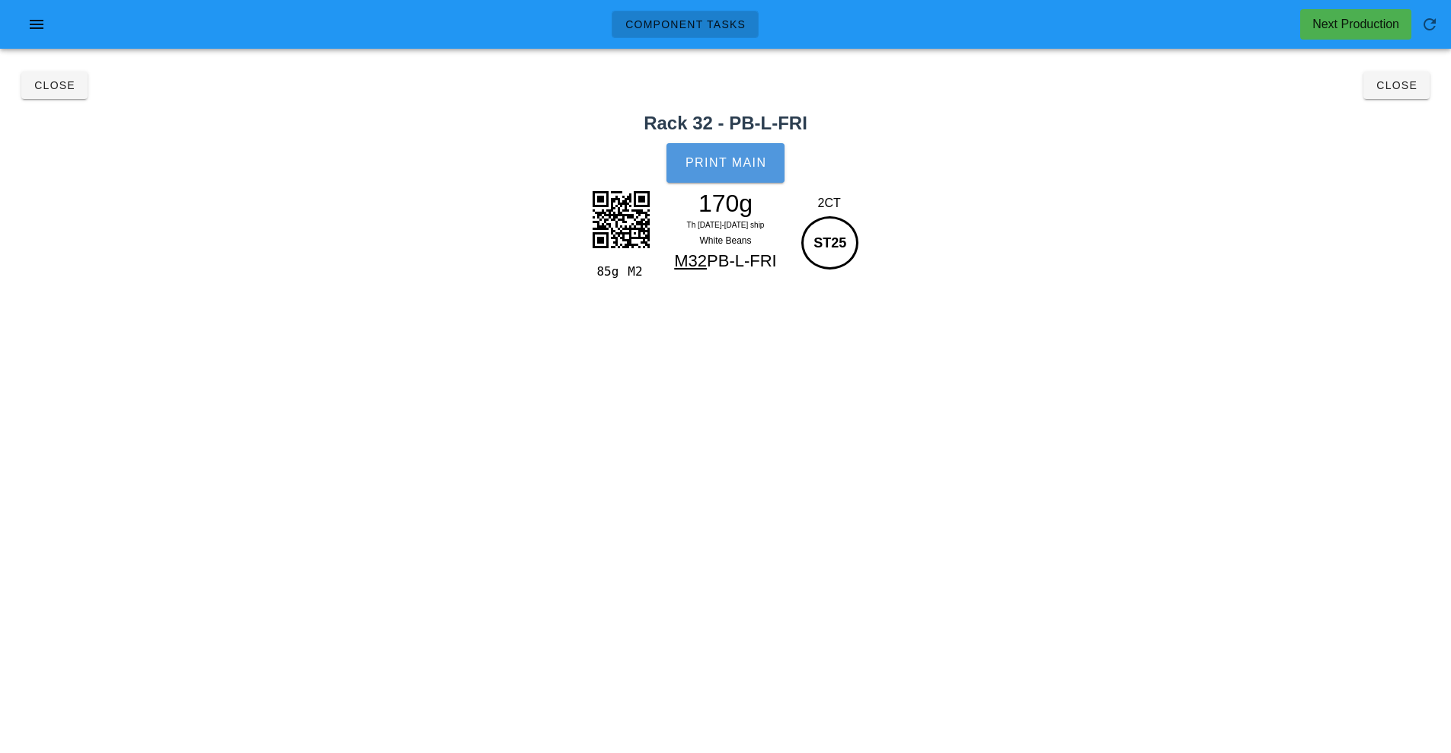
click at [736, 161] on span "Print Main" at bounding box center [726, 163] width 82 height 14
click at [52, 97] on button "Close" at bounding box center [54, 85] width 66 height 27
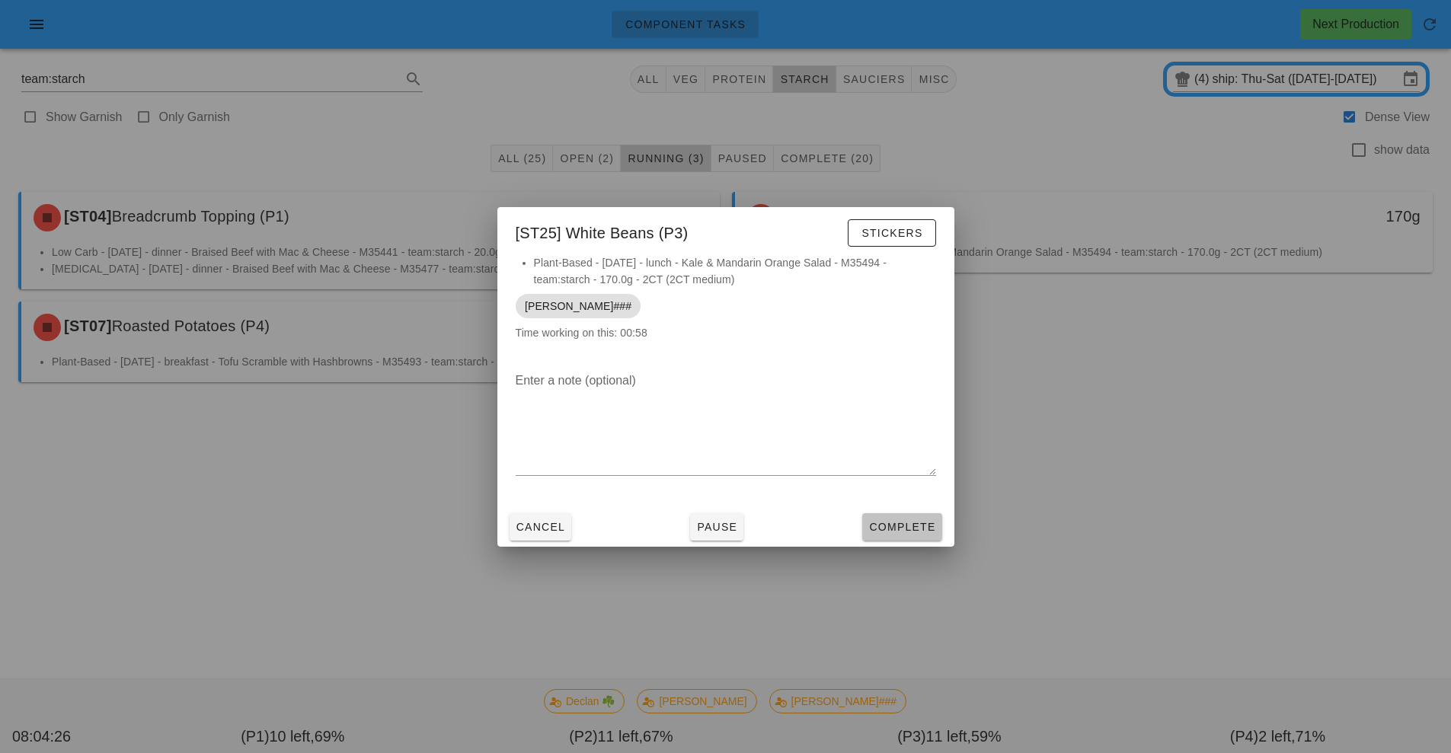
click at [913, 513] on button "Complete" at bounding box center [901, 526] width 79 height 27
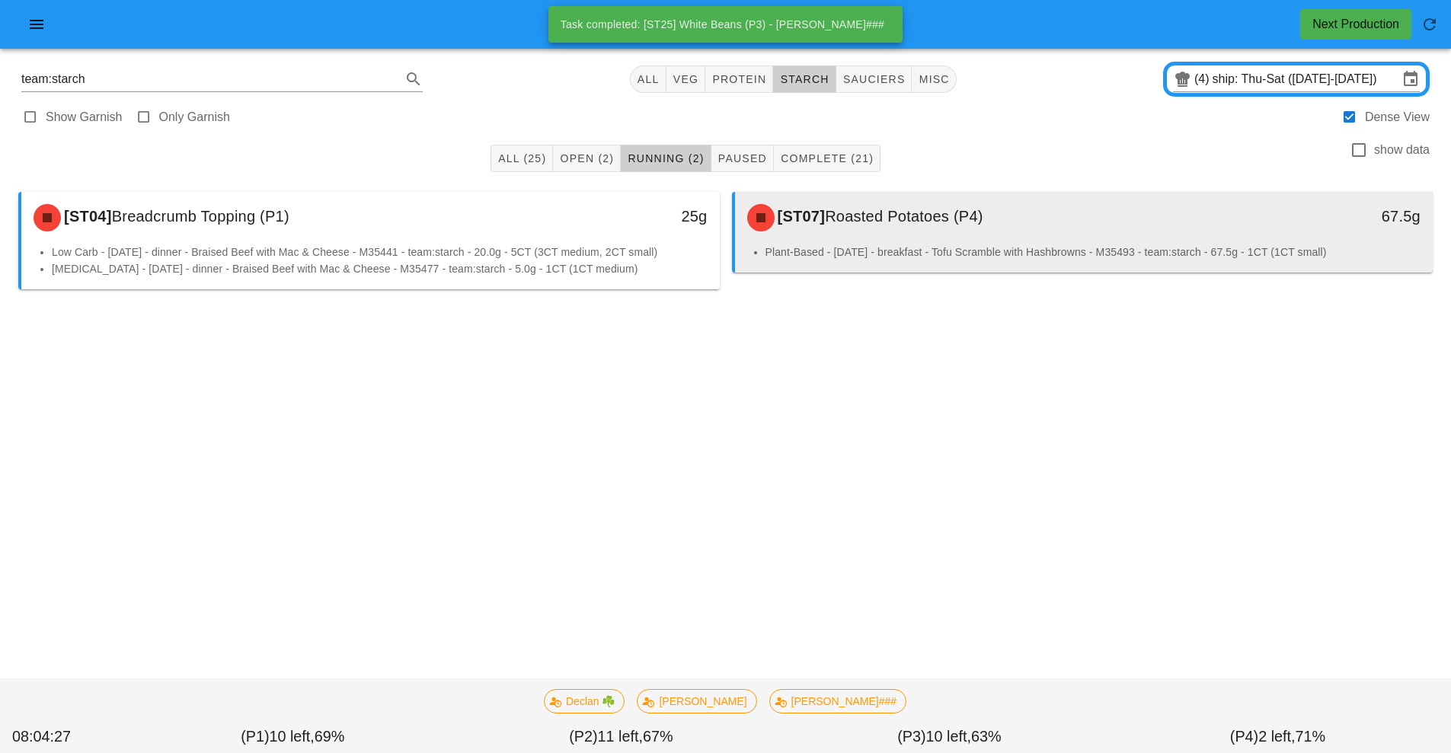
click at [907, 218] on span "Roasted Potatoes (P4)" at bounding box center [904, 216] width 158 height 17
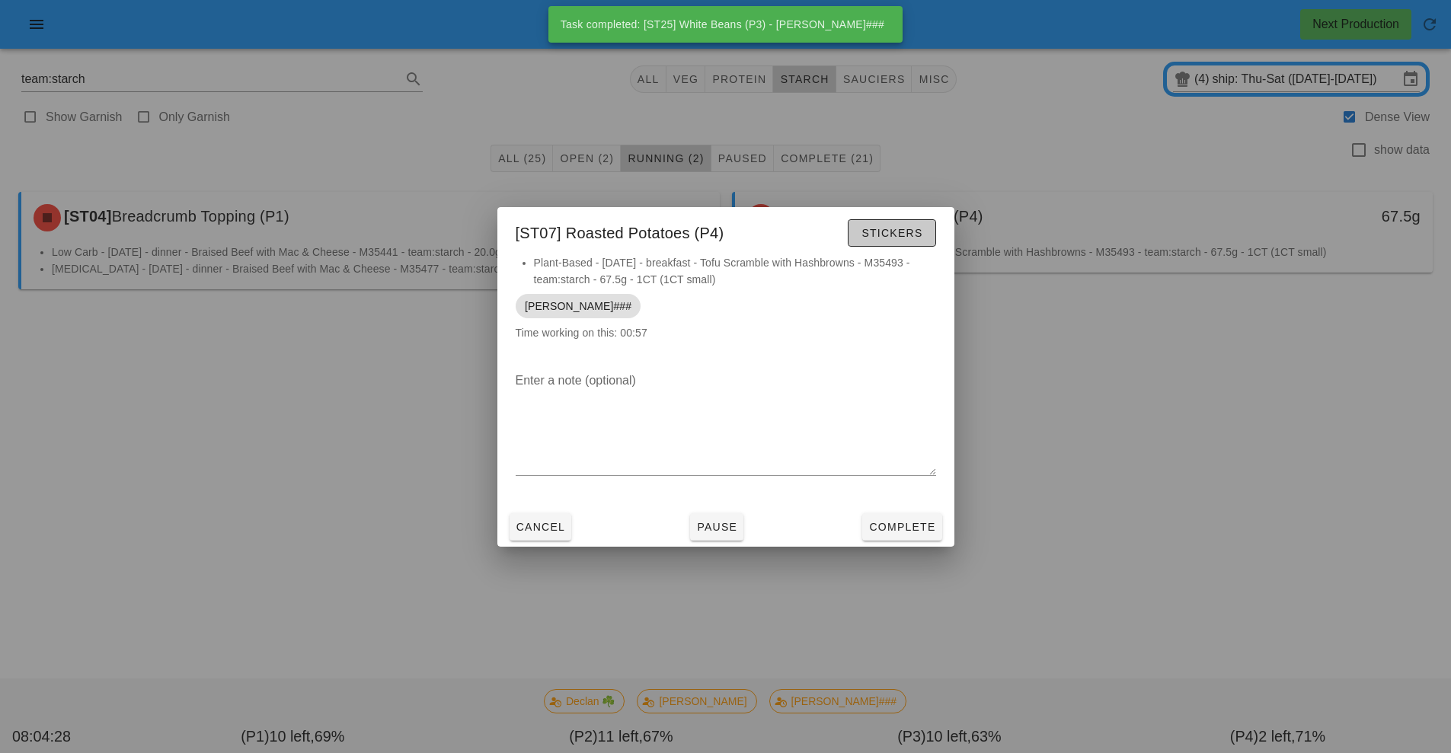
click at [880, 229] on span "Stickers" at bounding box center [891, 233] width 62 height 12
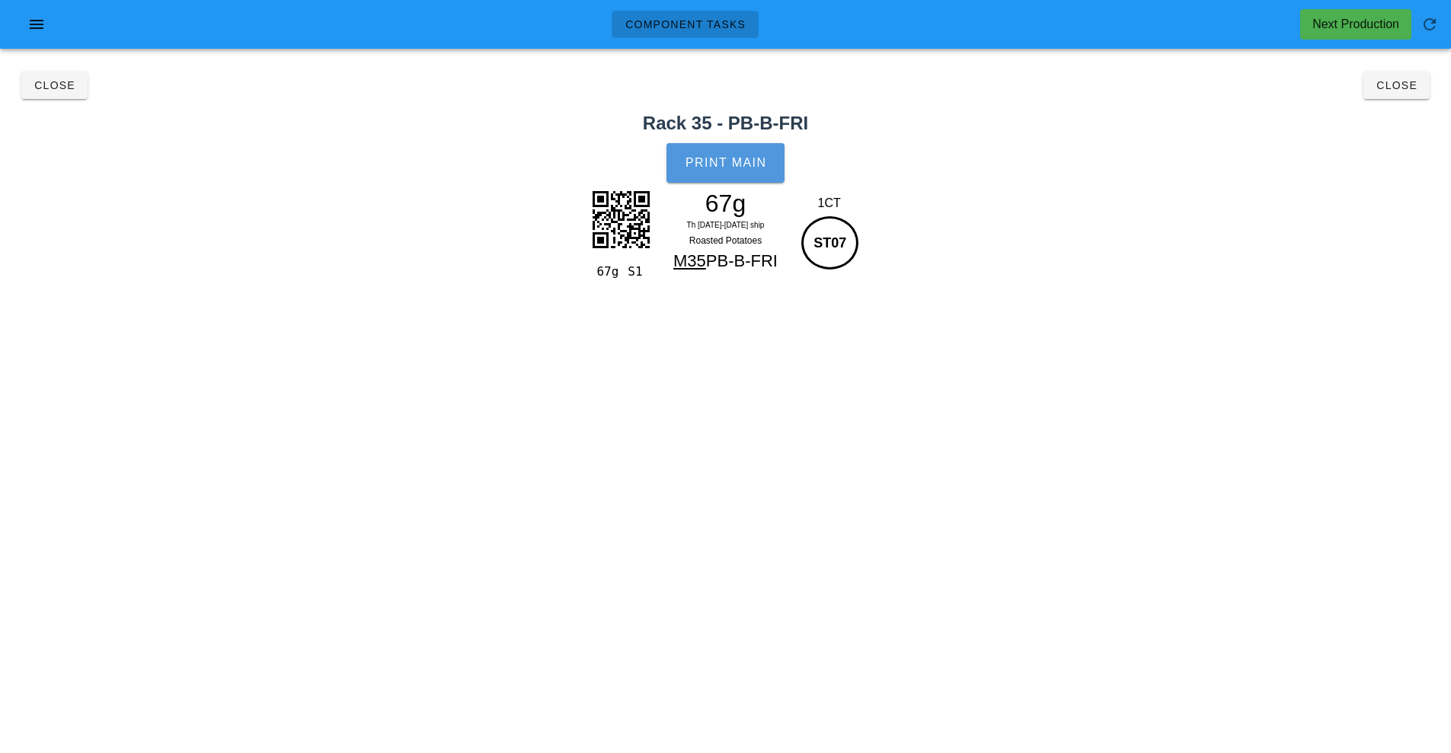
click at [715, 158] on span "Print Main" at bounding box center [726, 163] width 82 height 14
click at [58, 87] on span "Close" at bounding box center [55, 85] width 42 height 12
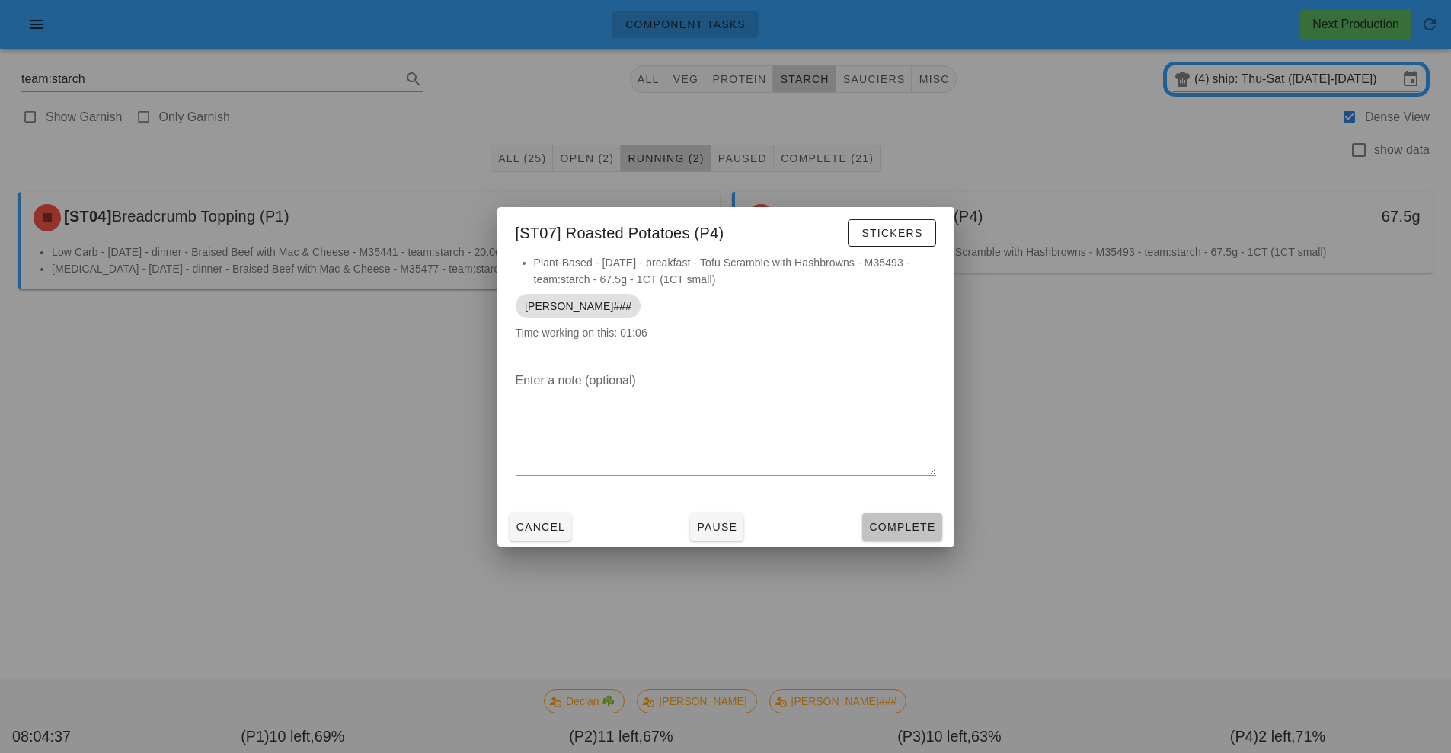
click at [903, 525] on span "Complete" at bounding box center [901, 527] width 67 height 12
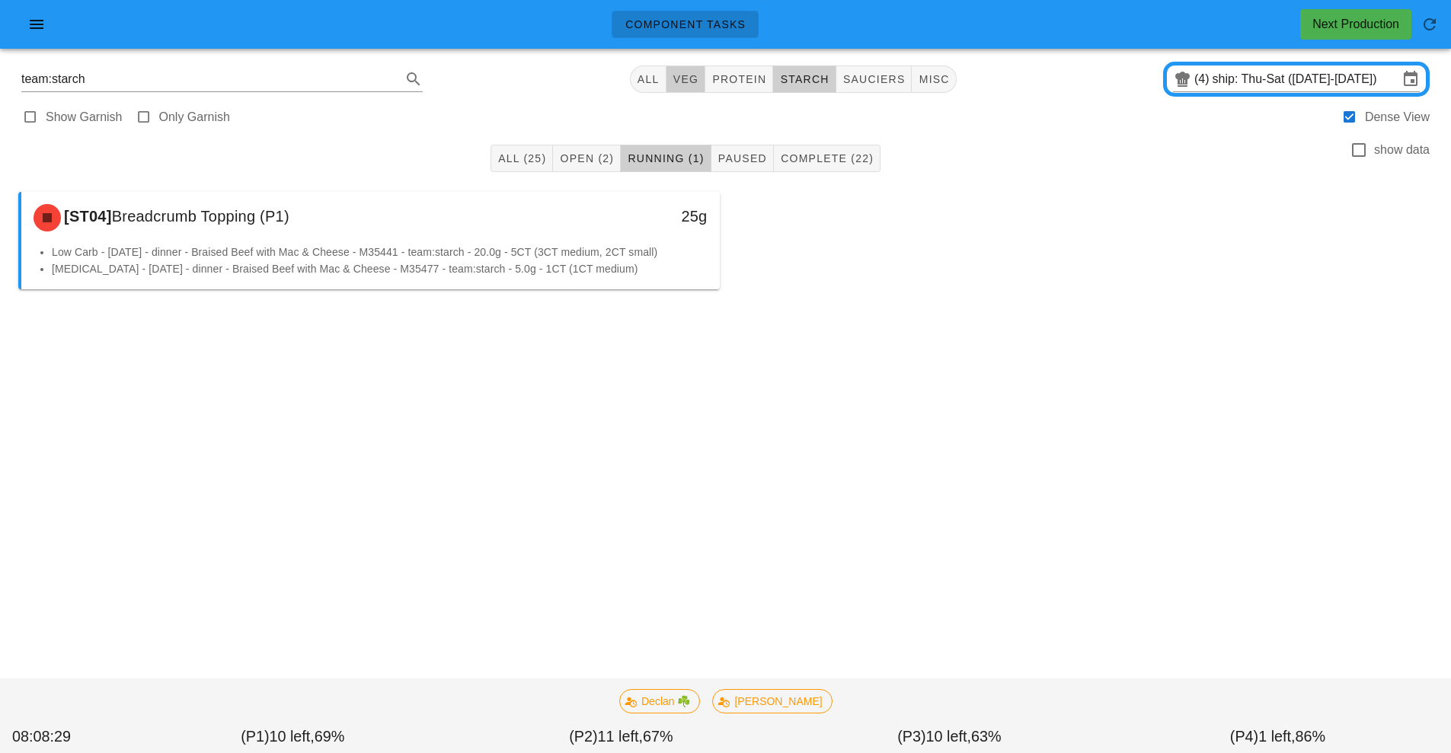
click at [683, 88] on button "veg" at bounding box center [686, 78] width 40 height 27
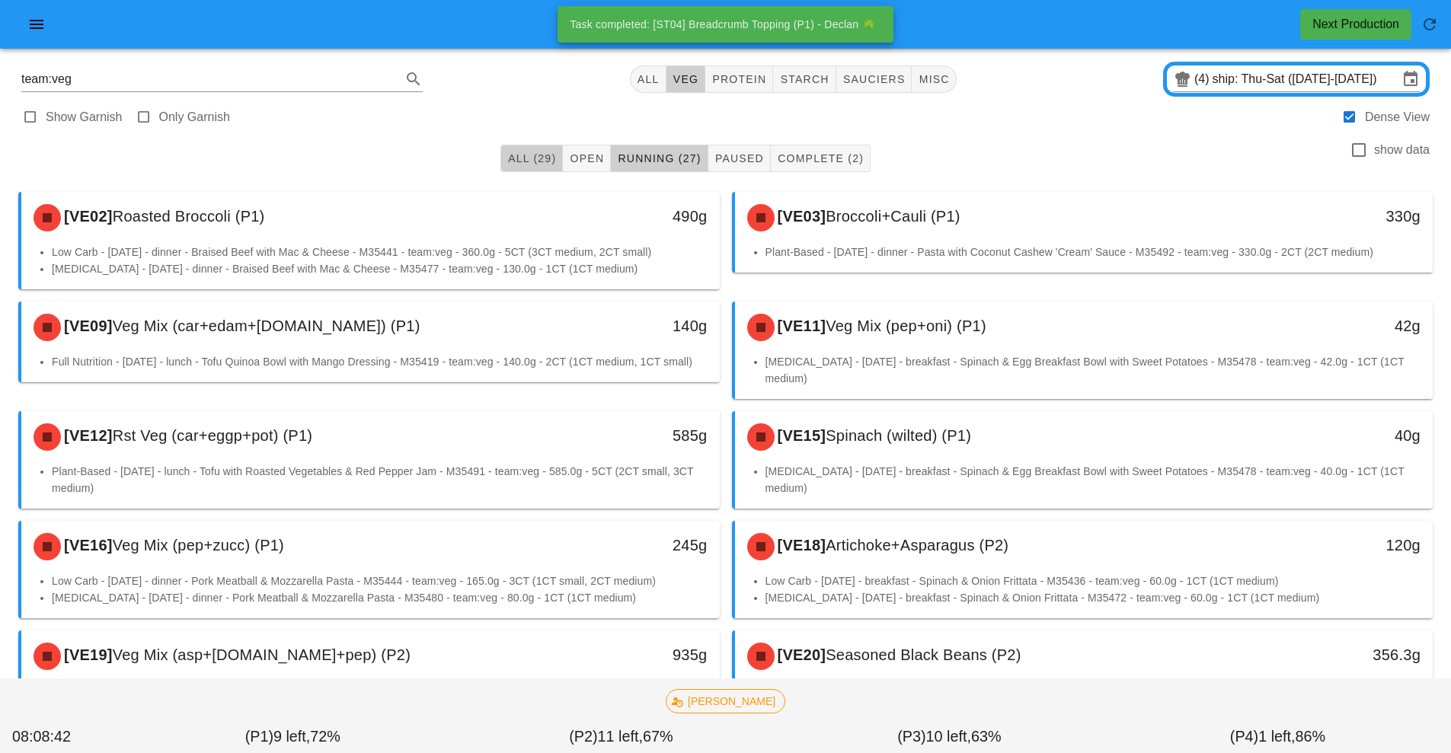
click at [515, 158] on span "All (29)" at bounding box center [531, 158] width 49 height 12
click at [663, 157] on span "Running (27)" at bounding box center [659, 158] width 84 height 12
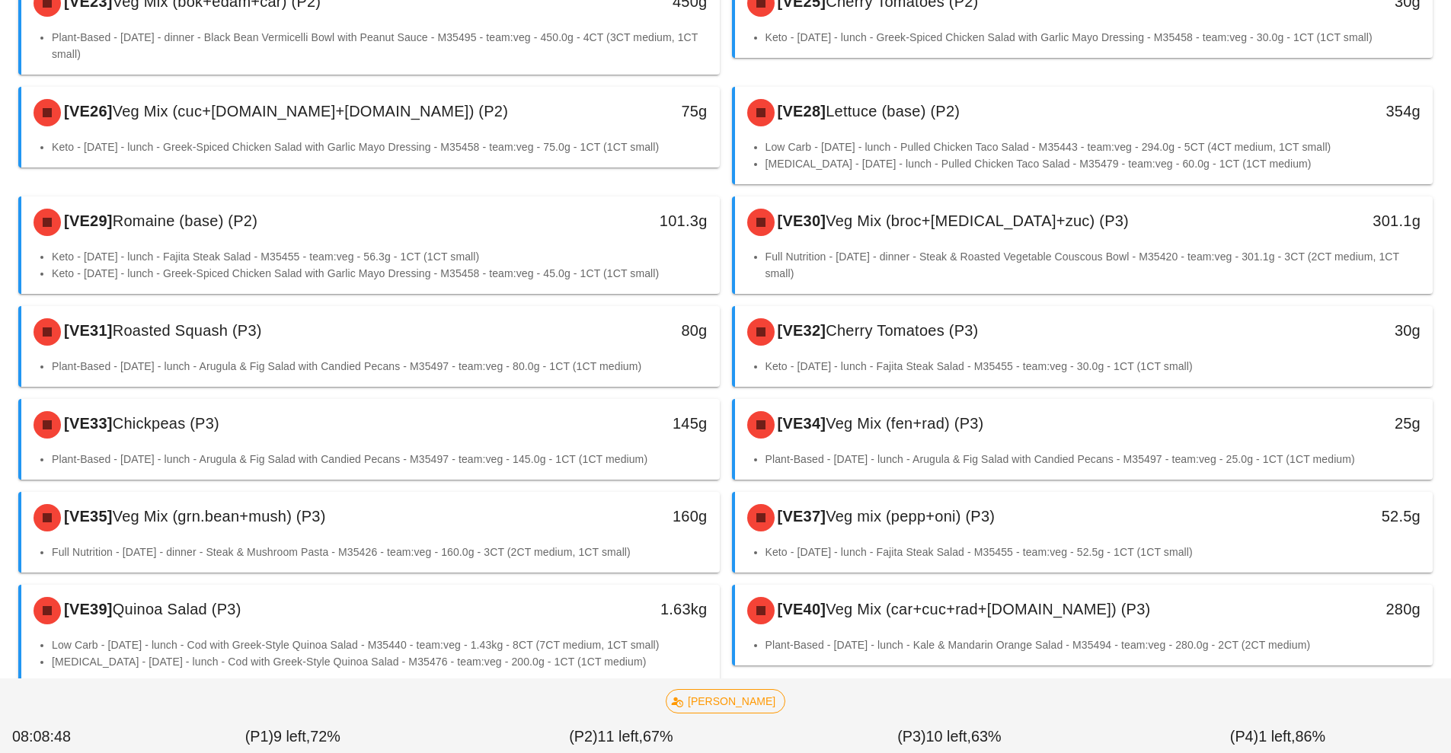
scroll to position [988, 0]
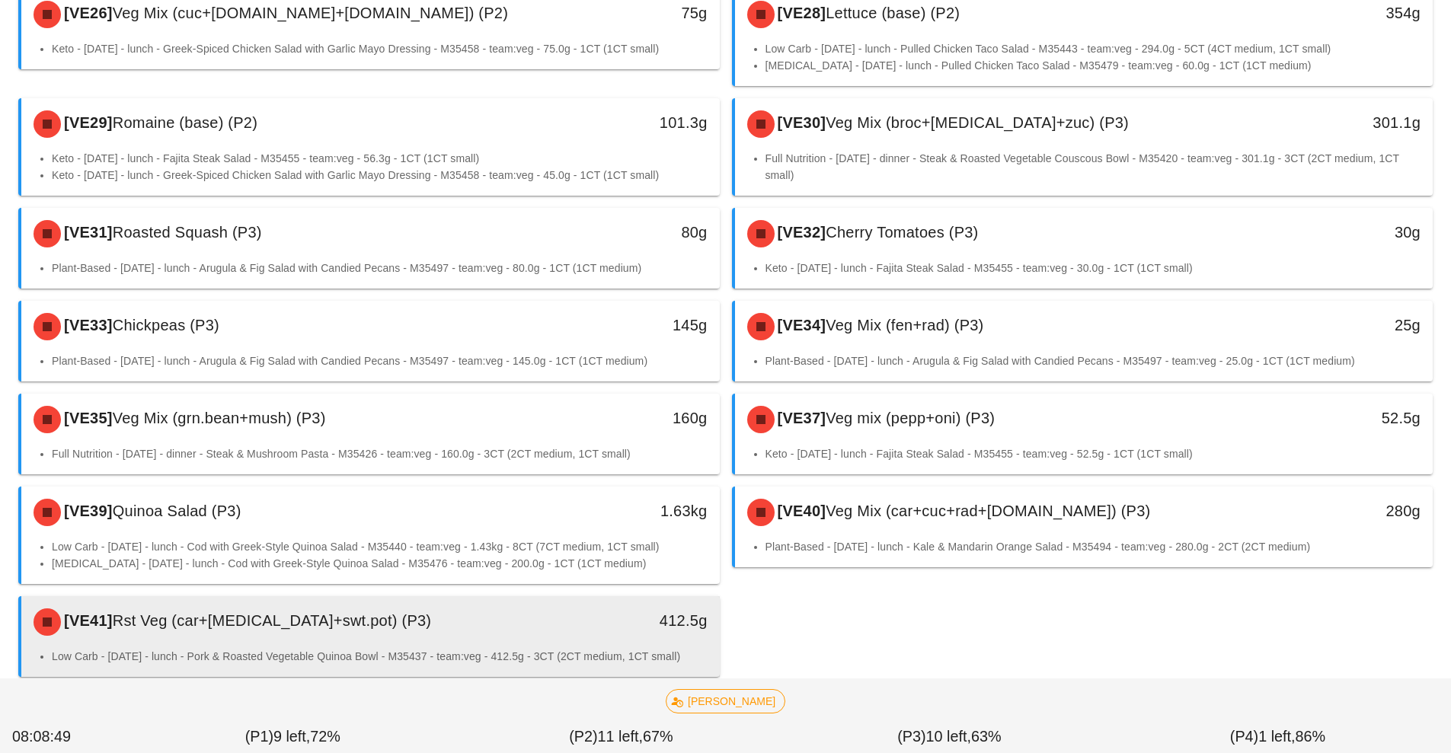
click at [489, 599] on div "[VE41] Rst Veg (car+caul+swt.pot) (P3)" at bounding box center [283, 622] width 519 height 46
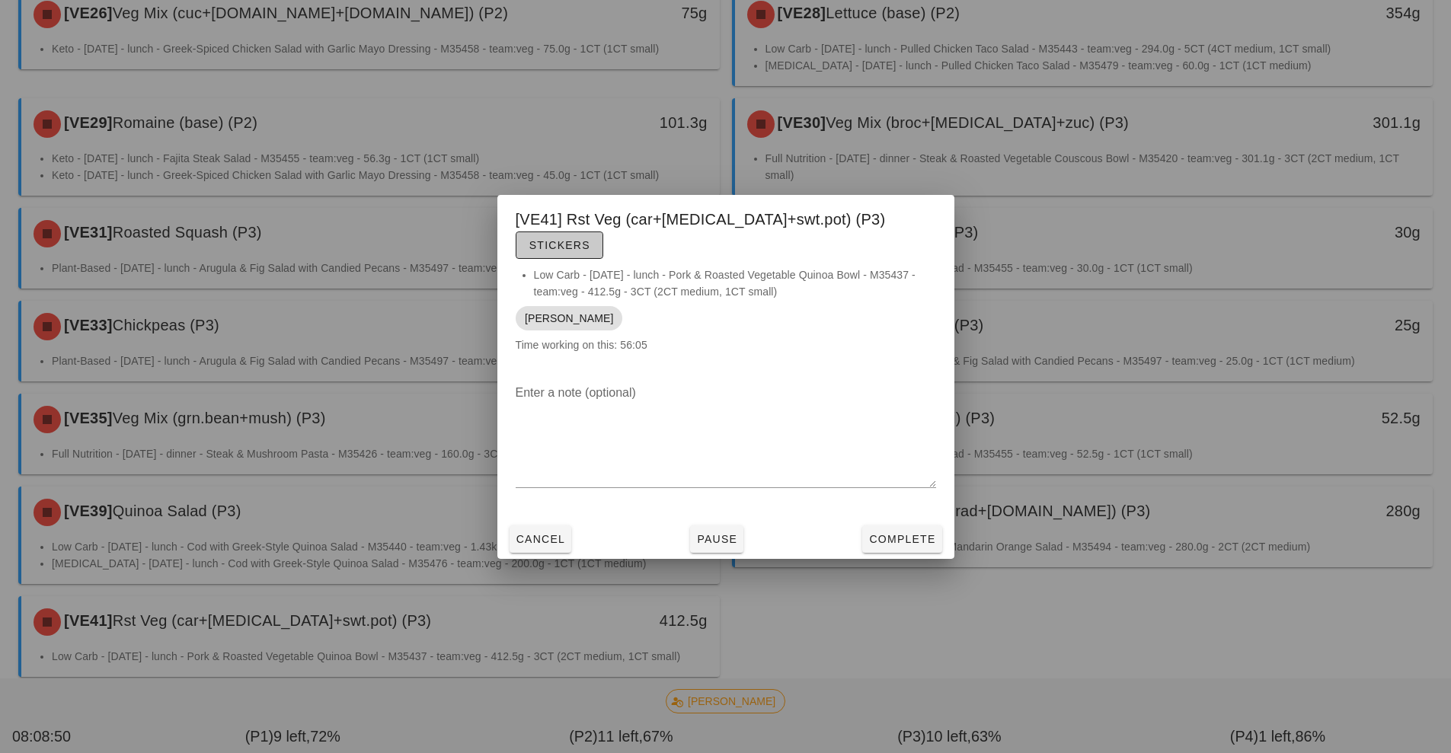
click at [590, 239] on span "Stickers" at bounding box center [559, 245] width 62 height 12
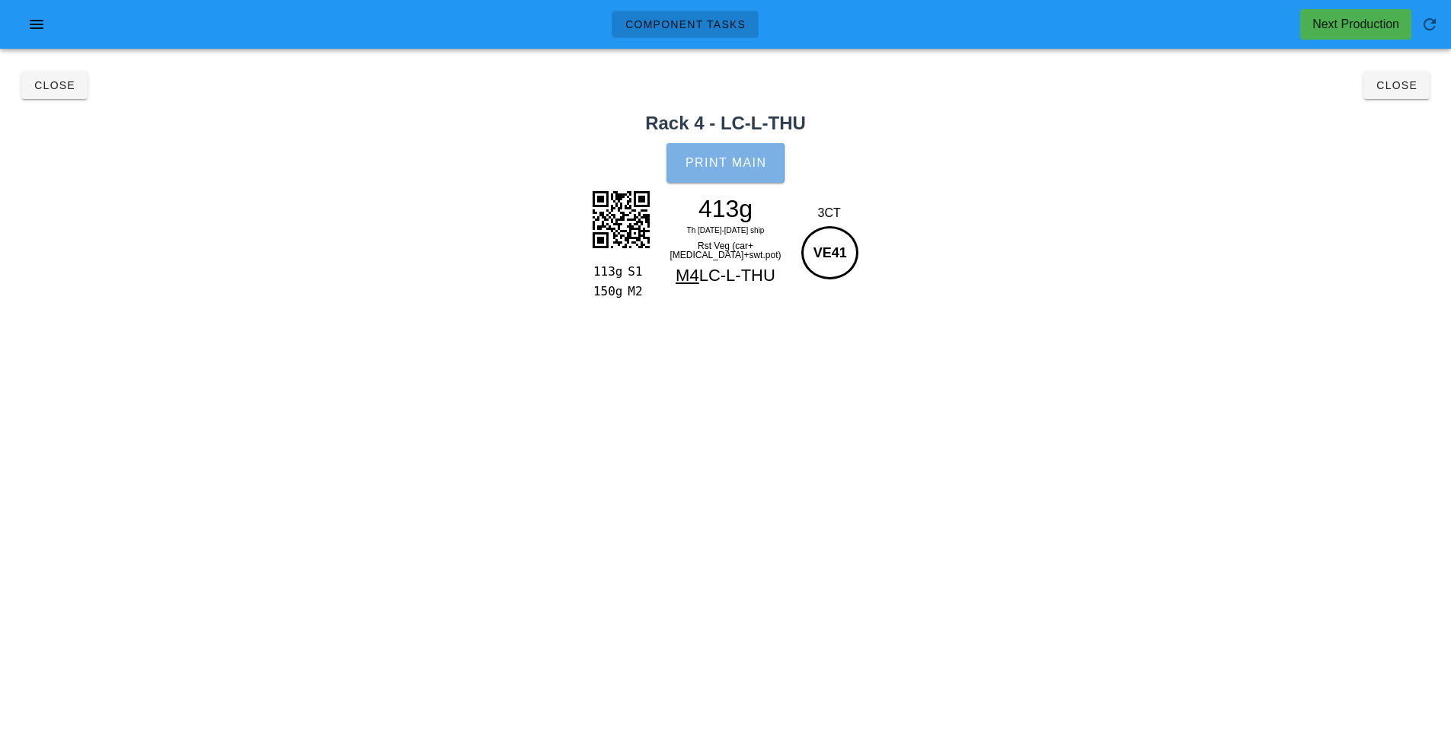
click at [726, 156] on span "Print Main" at bounding box center [726, 163] width 82 height 14
click at [53, 96] on button "Close" at bounding box center [54, 85] width 66 height 27
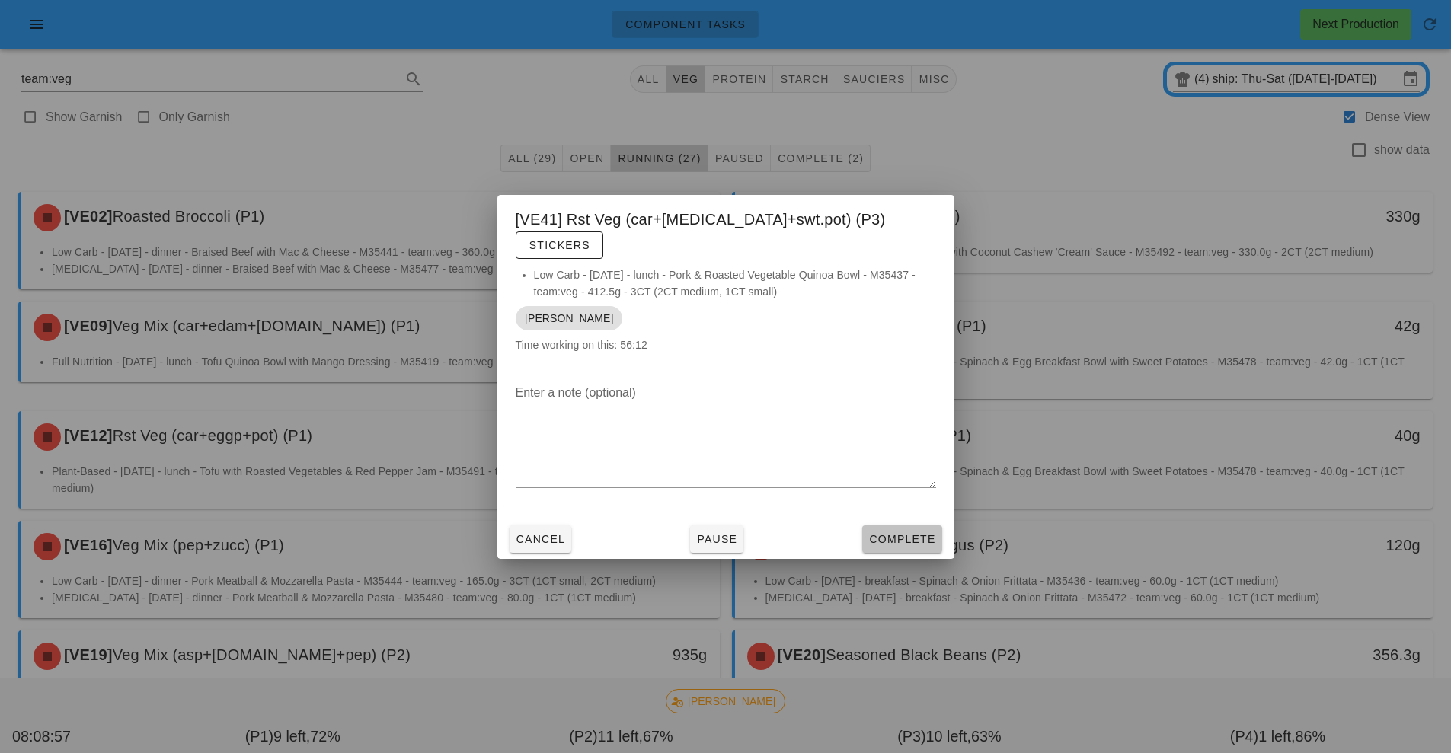
click at [880, 533] on span "Complete" at bounding box center [901, 539] width 67 height 12
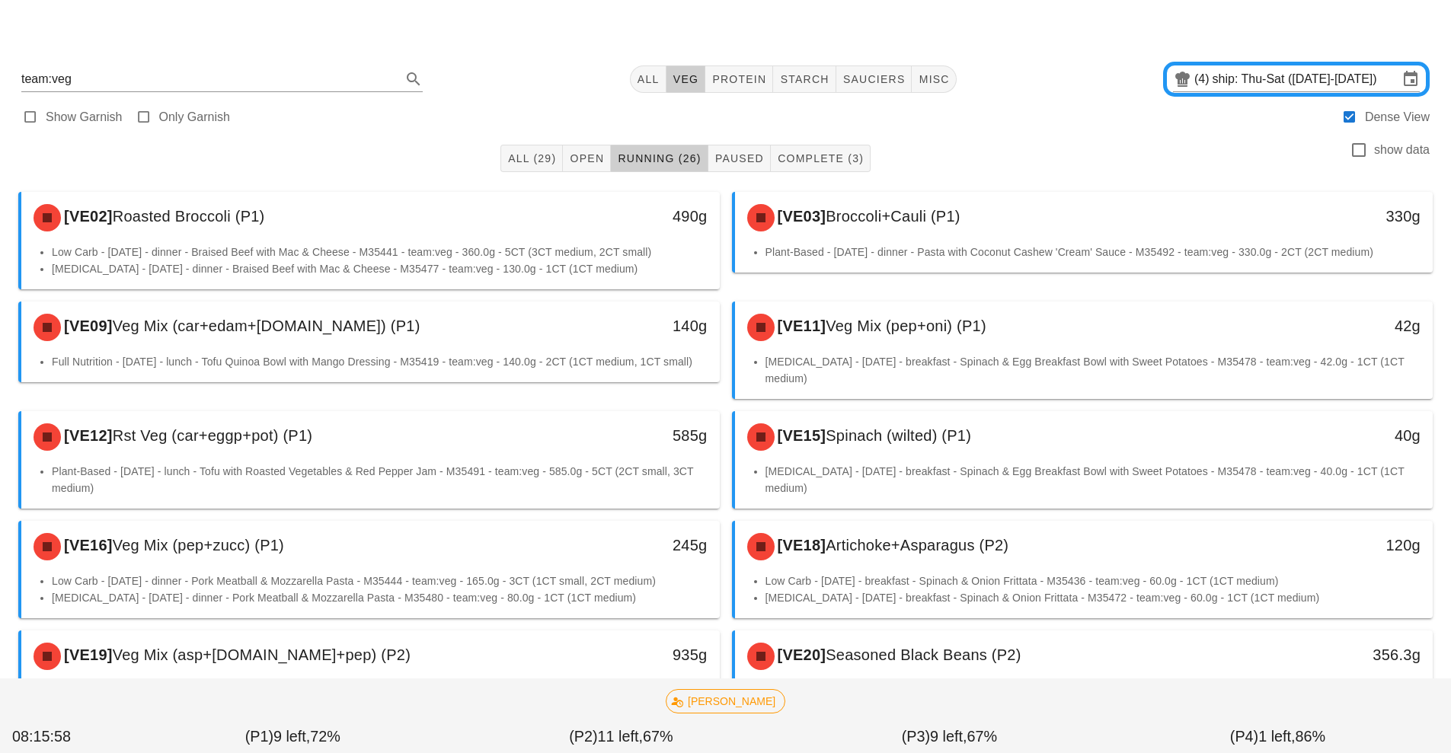
scroll to position [407, 0]
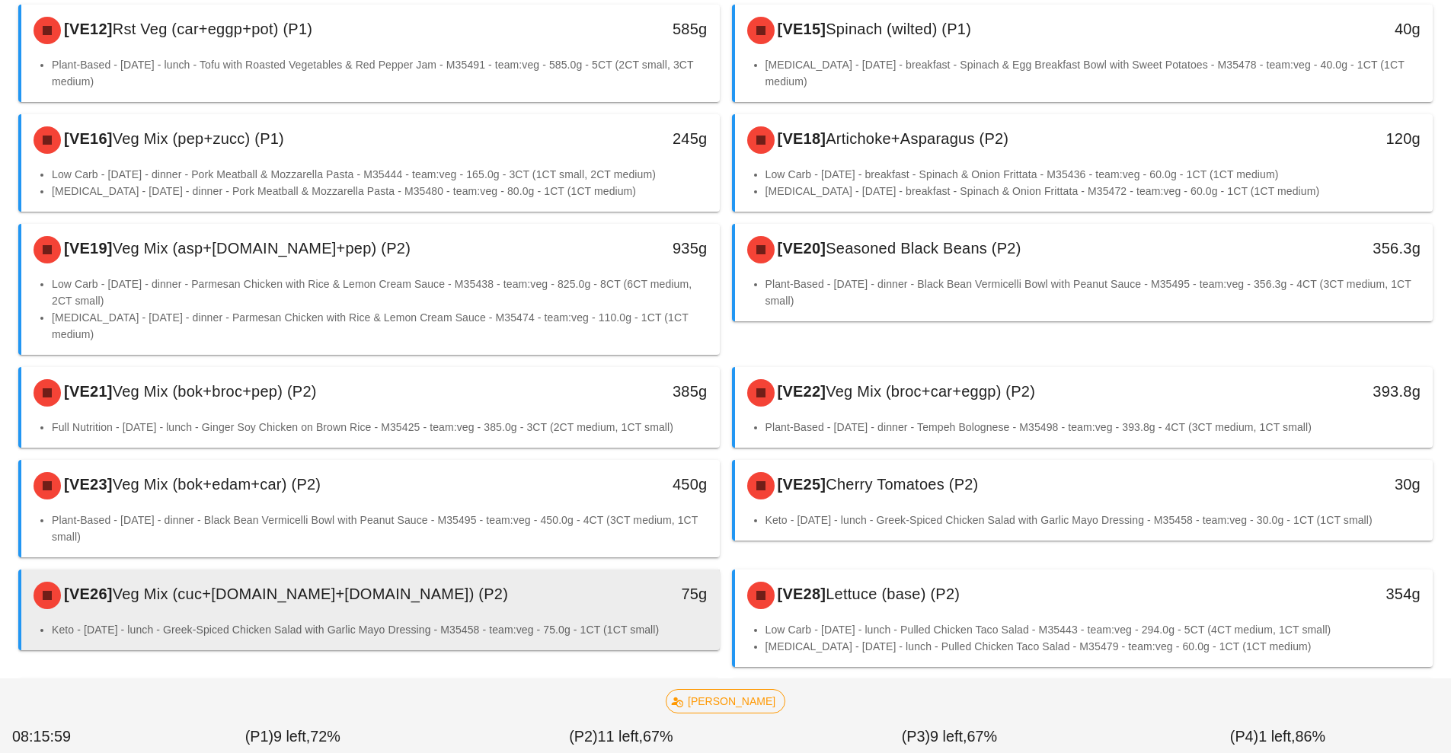
click at [457, 573] on div "[VE26] Veg Mix (cuc+r.cab+r.oni) (P2)" at bounding box center [283, 596] width 519 height 46
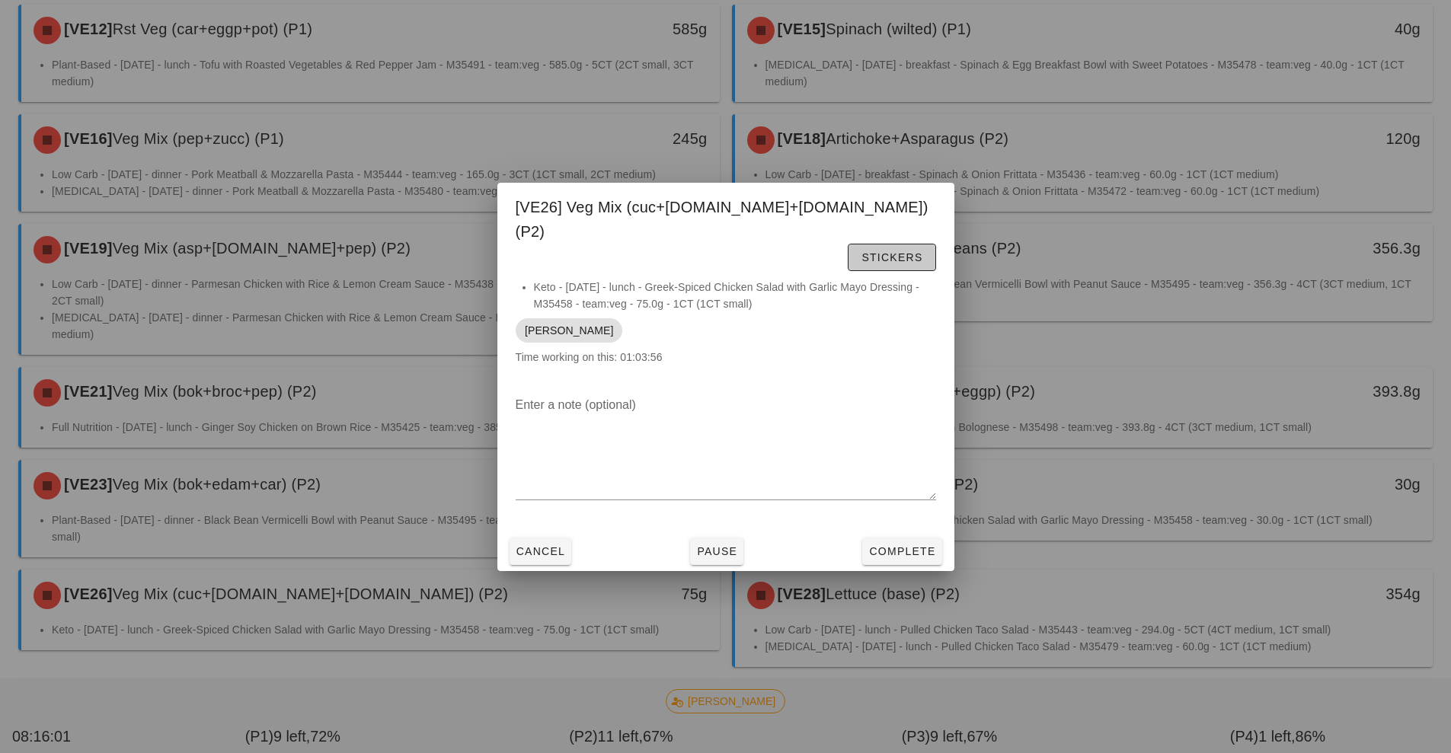
click at [889, 251] on span "Stickers" at bounding box center [891, 257] width 62 height 12
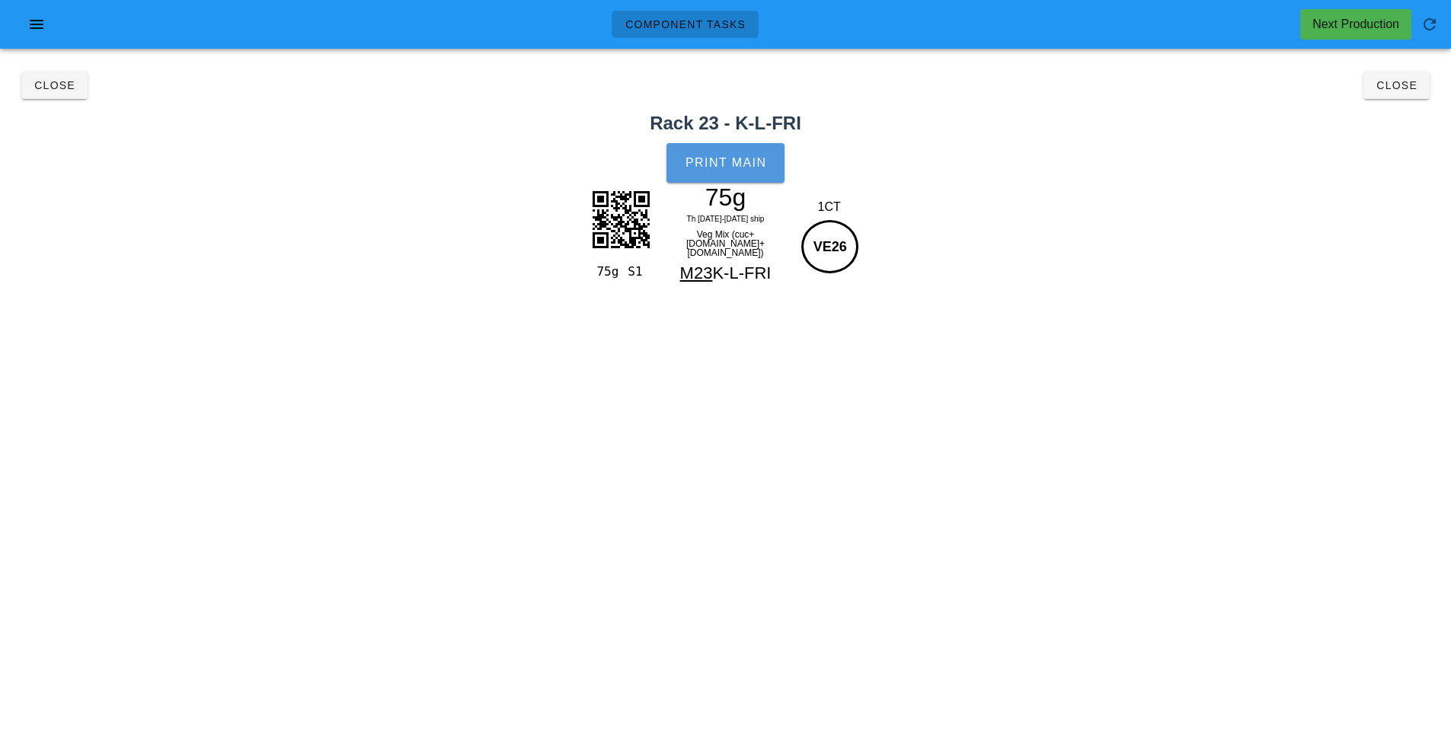
click at [719, 174] on button "Print Main" at bounding box center [724, 163] width 117 height 40
click at [40, 97] on button "Close" at bounding box center [54, 85] width 66 height 27
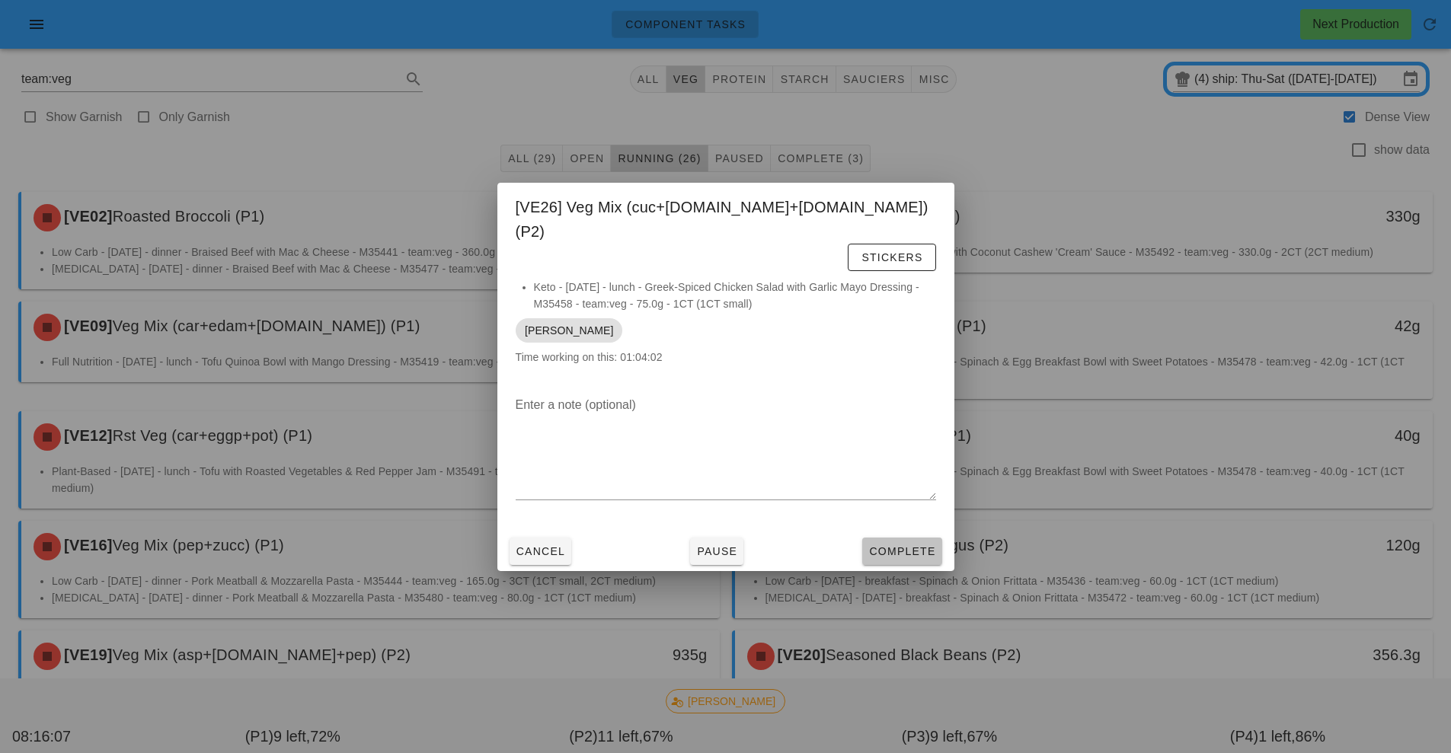
click at [892, 545] on span "Complete" at bounding box center [901, 551] width 67 height 12
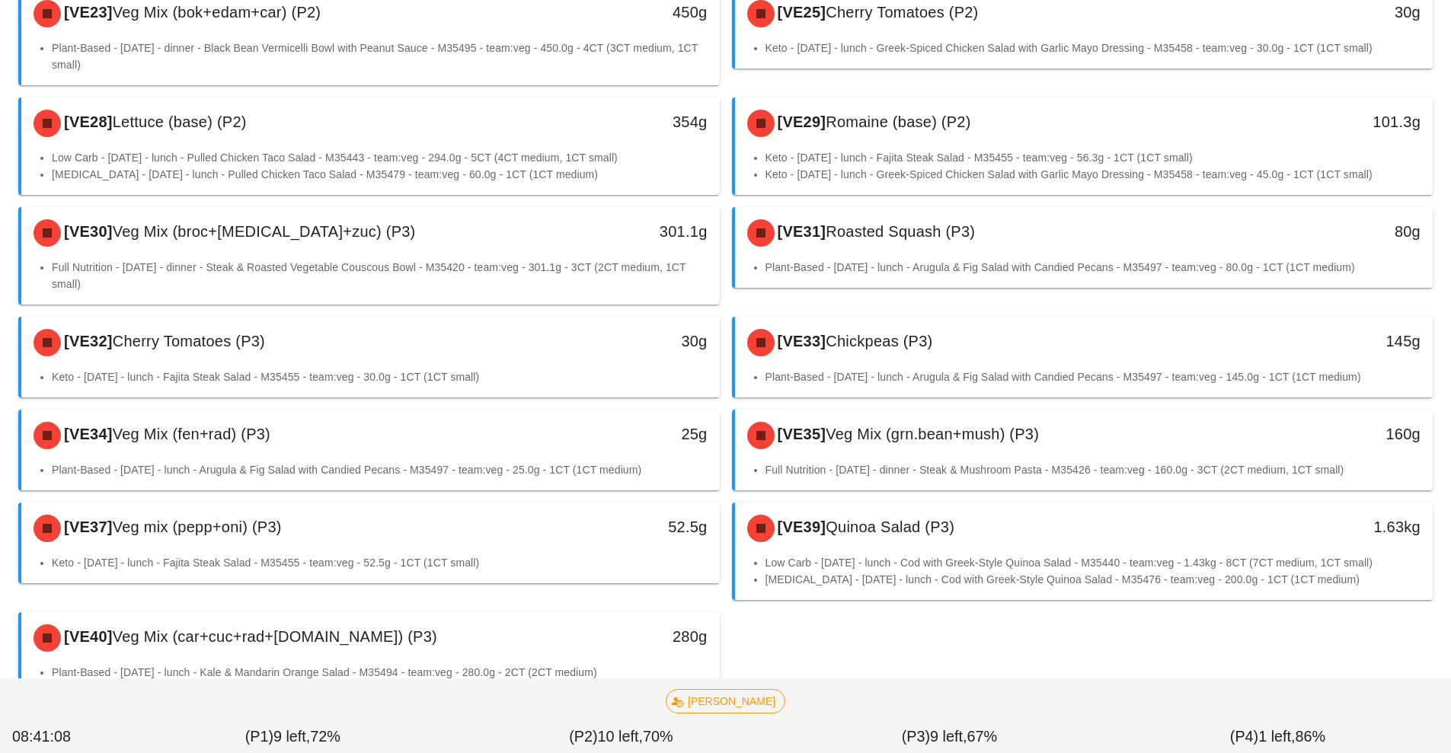
scroll to position [895, 0]
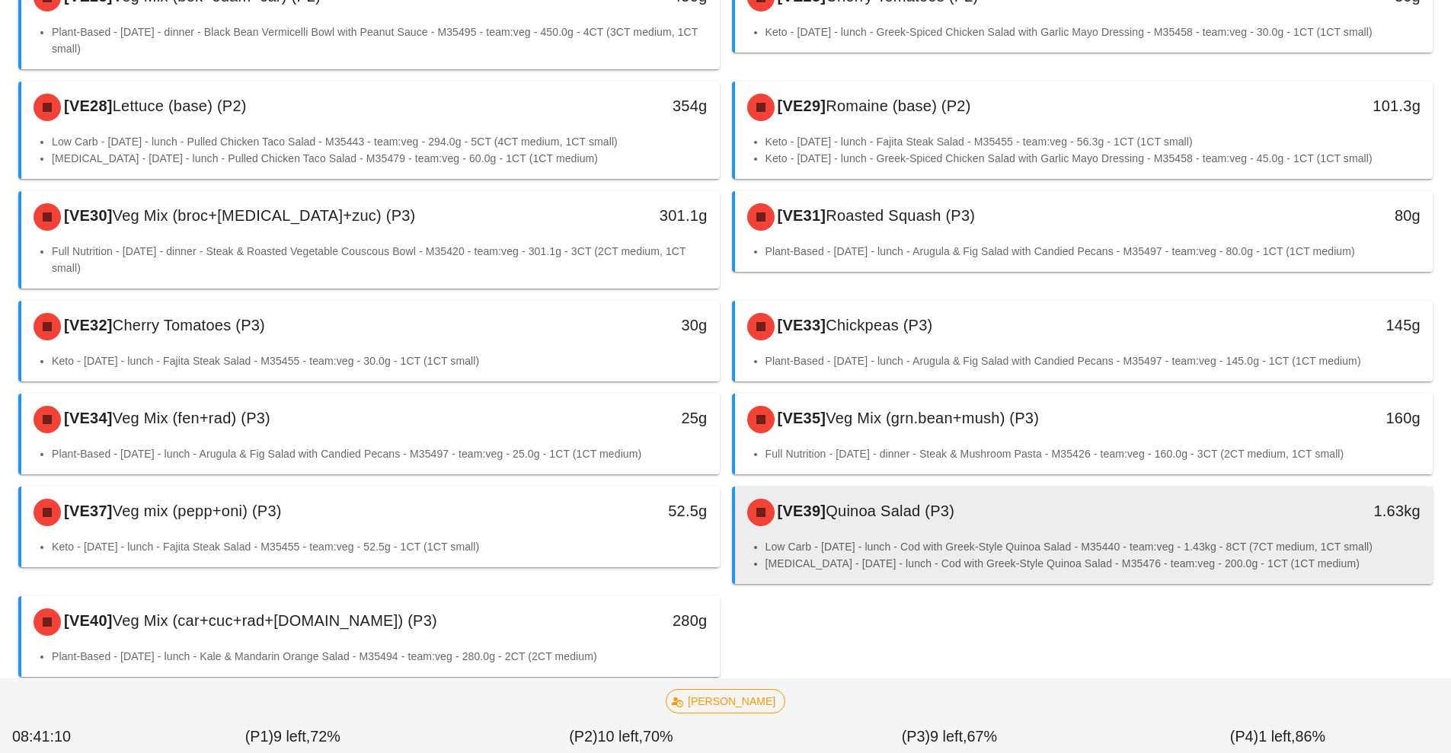
click at [912, 491] on div "[VE39] Quinoa Salad (P3)" at bounding box center [997, 513] width 519 height 46
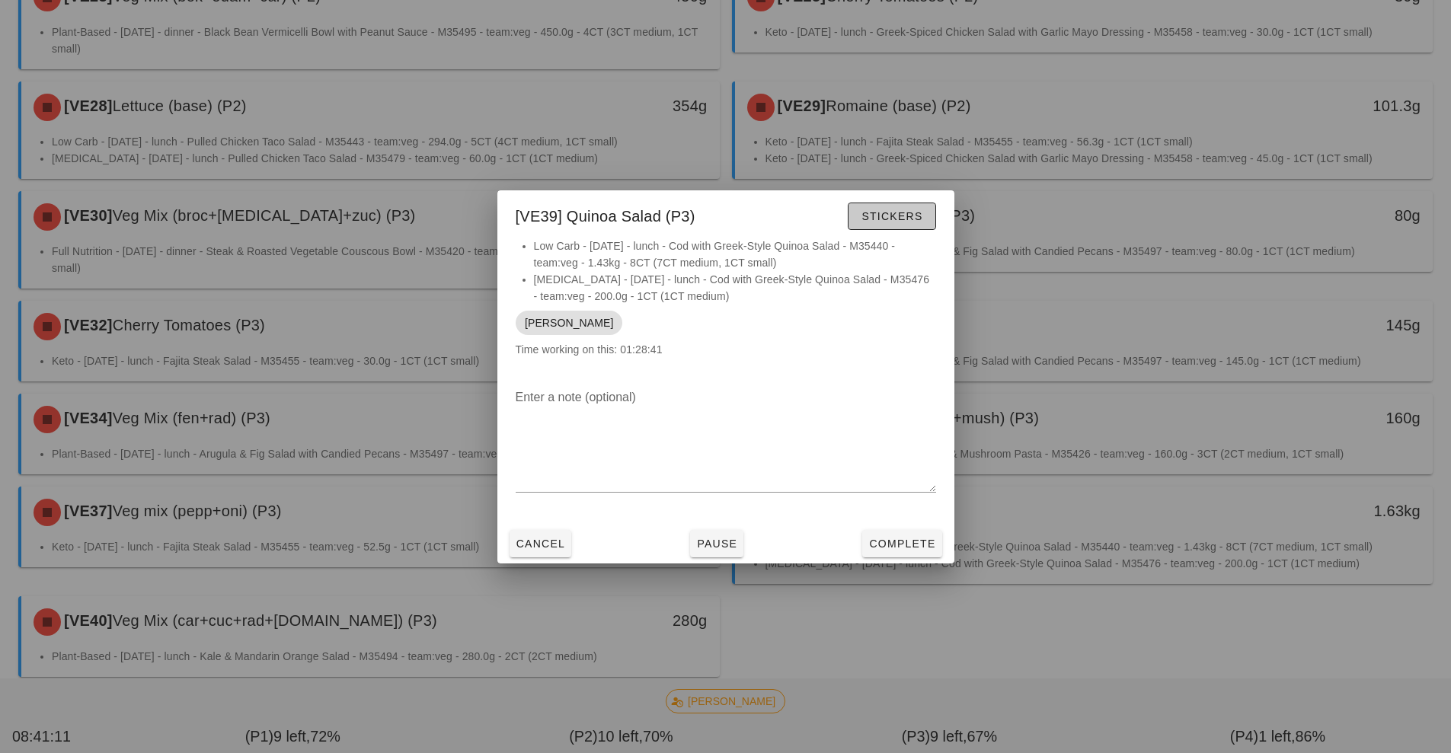
click at [870, 217] on span "Stickers" at bounding box center [891, 216] width 62 height 12
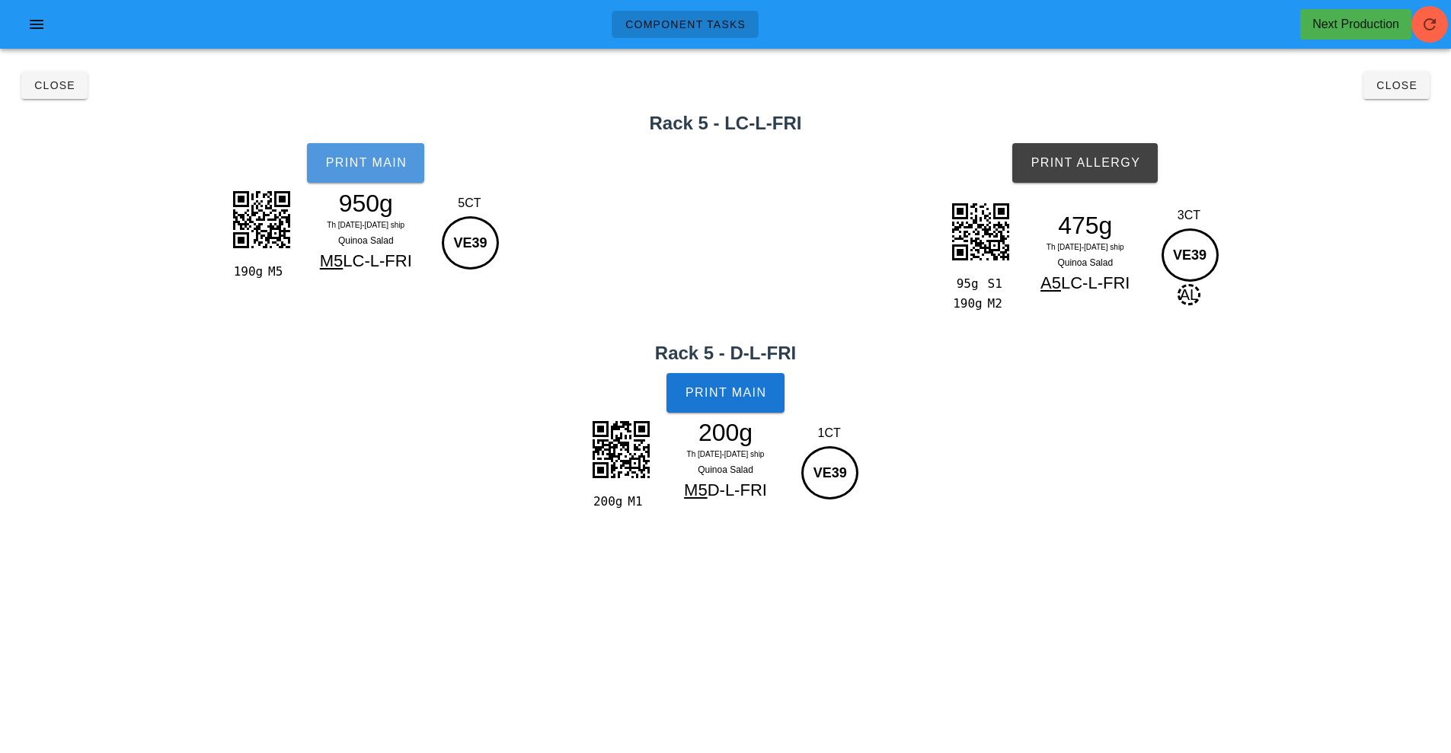
click at [340, 164] on span "Print Main" at bounding box center [365, 163] width 82 height 14
click at [723, 397] on span "Print Main" at bounding box center [726, 393] width 82 height 14
click at [1097, 157] on span "Print Allergy" at bounding box center [1085, 163] width 110 height 14
click at [59, 86] on span "Close" at bounding box center [55, 85] width 42 height 12
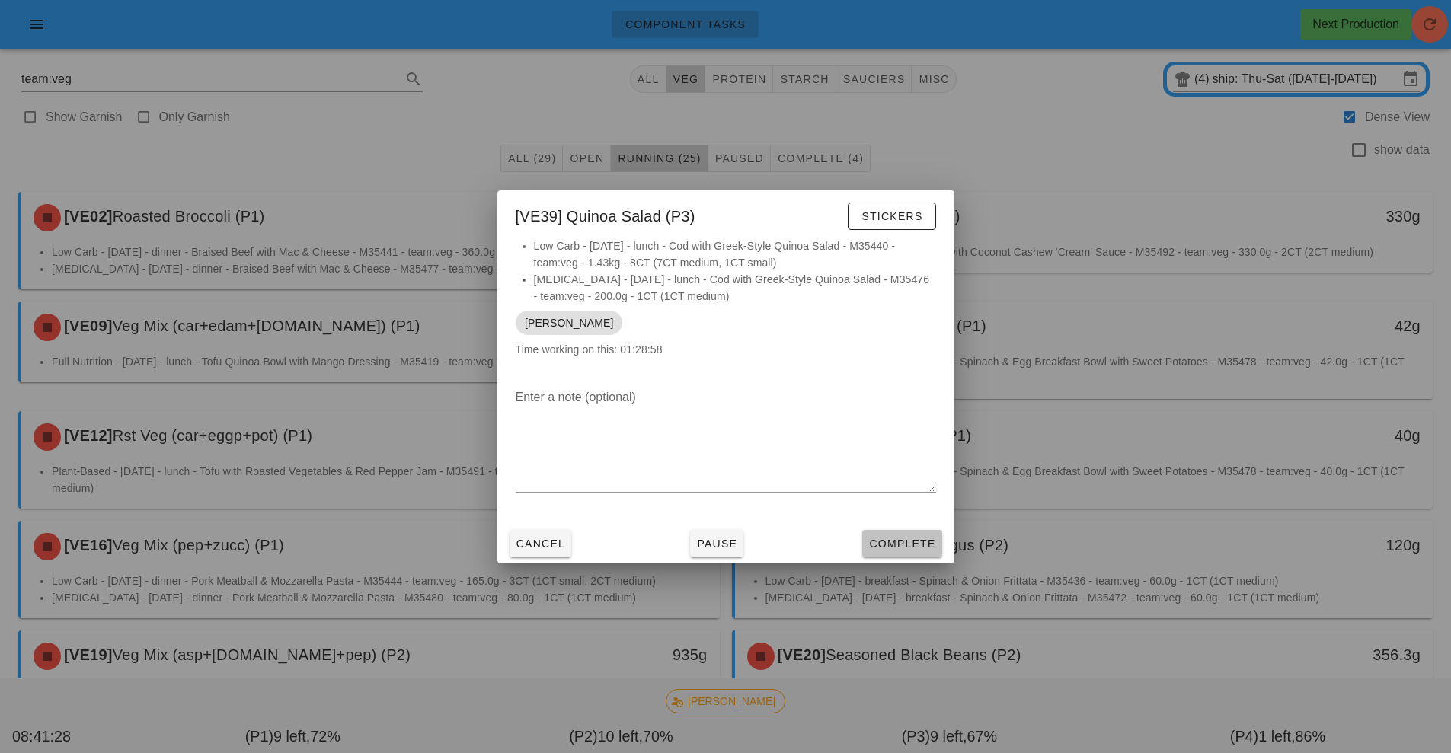
click at [899, 540] on span "Complete" at bounding box center [901, 544] width 67 height 12
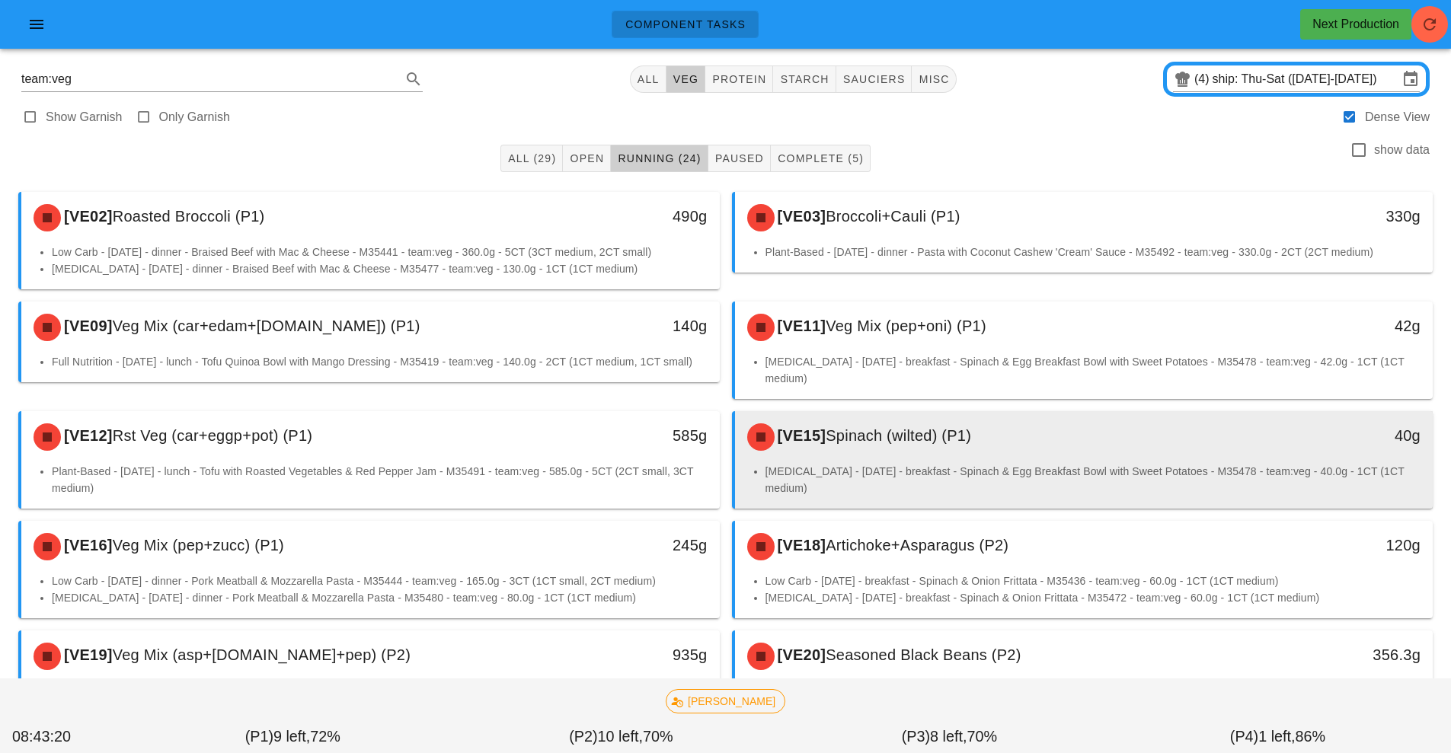
click at [940, 442] on div "[VE15] Spinach (wilted) (P1)" at bounding box center [997, 437] width 519 height 46
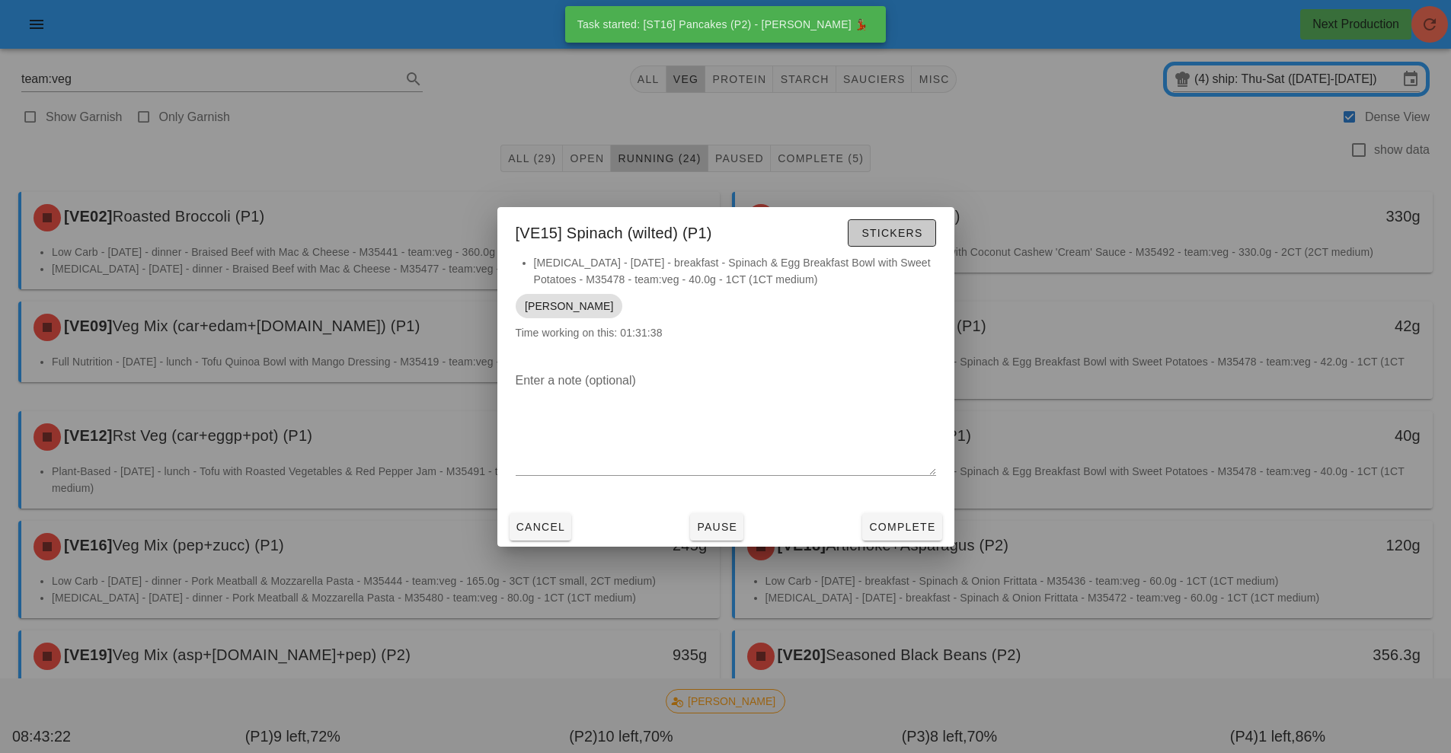
click at [886, 238] on span "Stickers" at bounding box center [891, 233] width 62 height 12
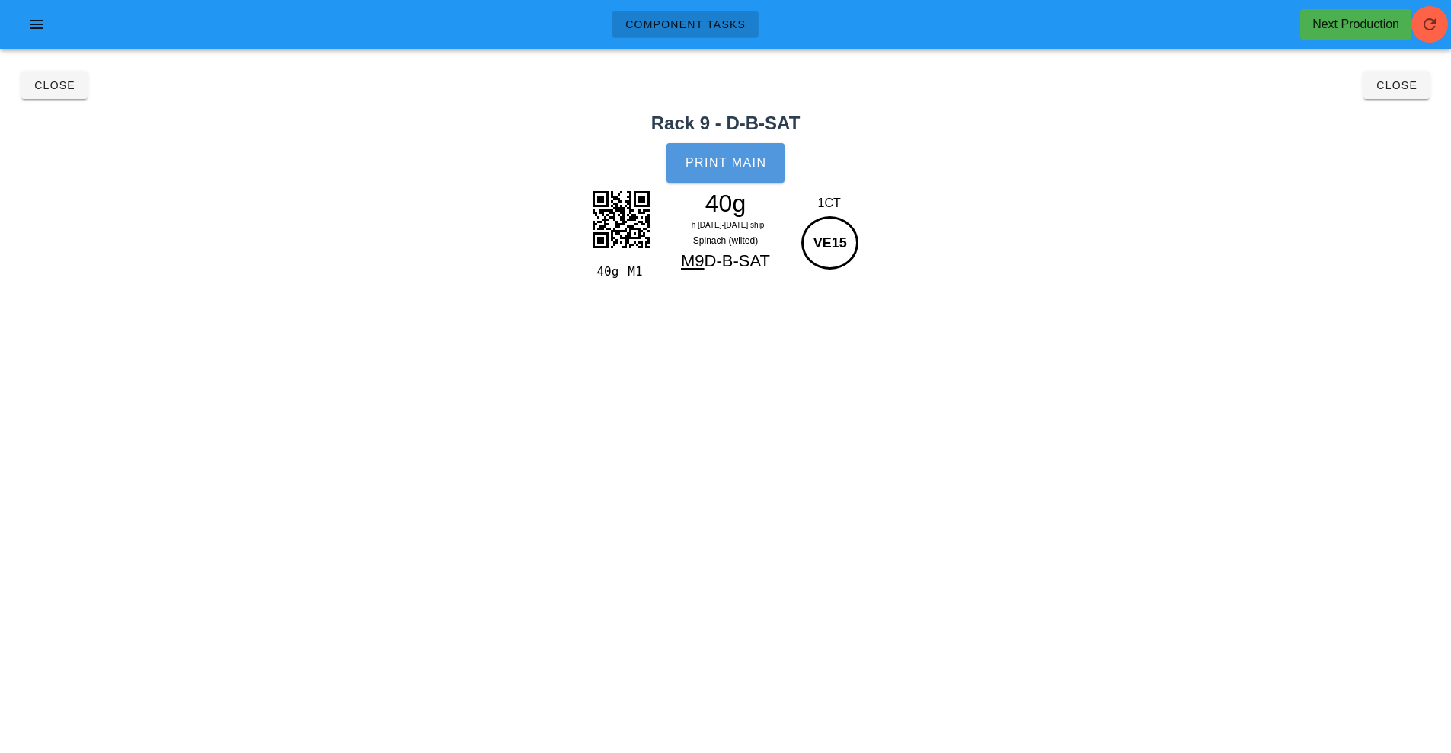
click at [707, 167] on span "Print Main" at bounding box center [726, 163] width 82 height 14
click at [35, 93] on button "Close" at bounding box center [54, 85] width 66 height 27
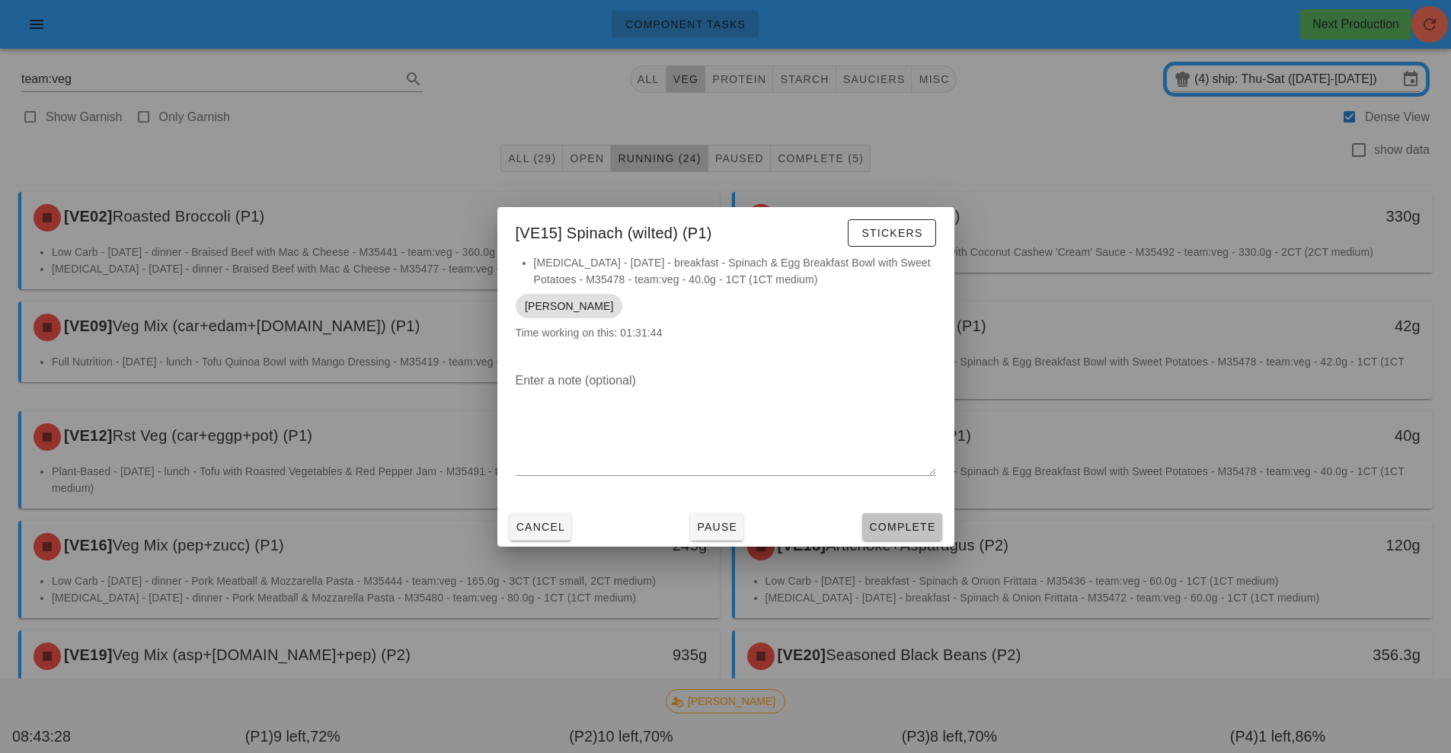
click at [898, 529] on span "Complete" at bounding box center [901, 527] width 67 height 12
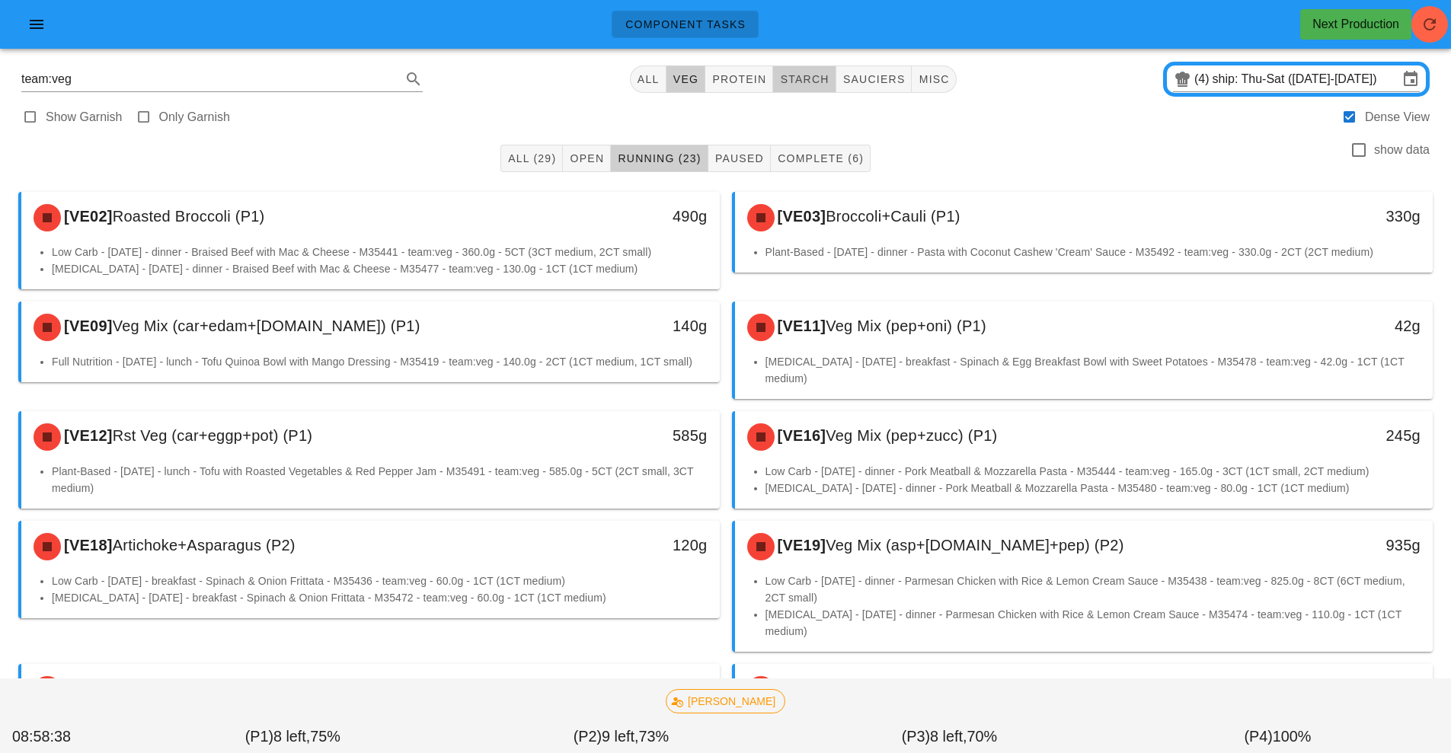
click at [809, 80] on span "starch" at bounding box center [803, 79] width 49 height 12
type input "team:starch"
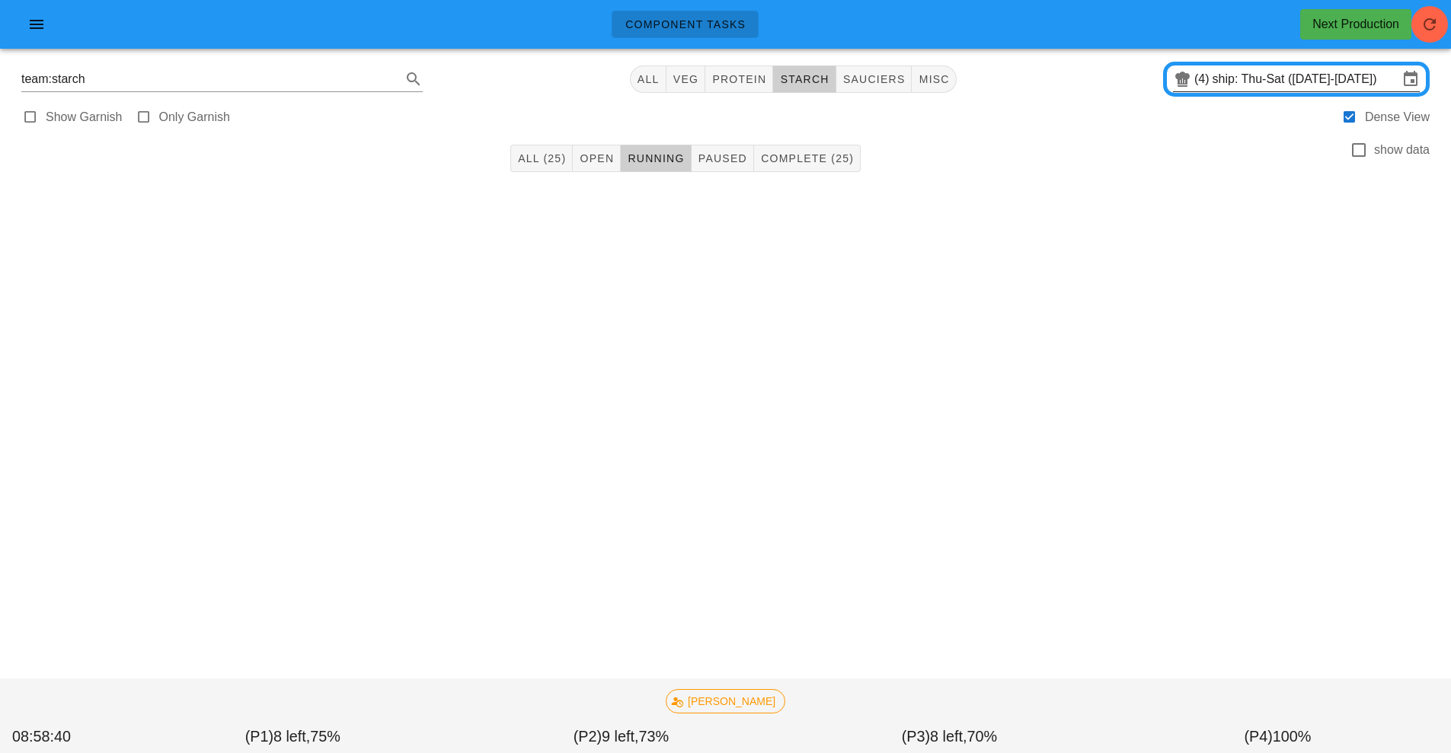
click at [1246, 68] on input "ship: Thu-Sat ([DATE]-[DATE])" at bounding box center [1305, 79] width 186 height 24
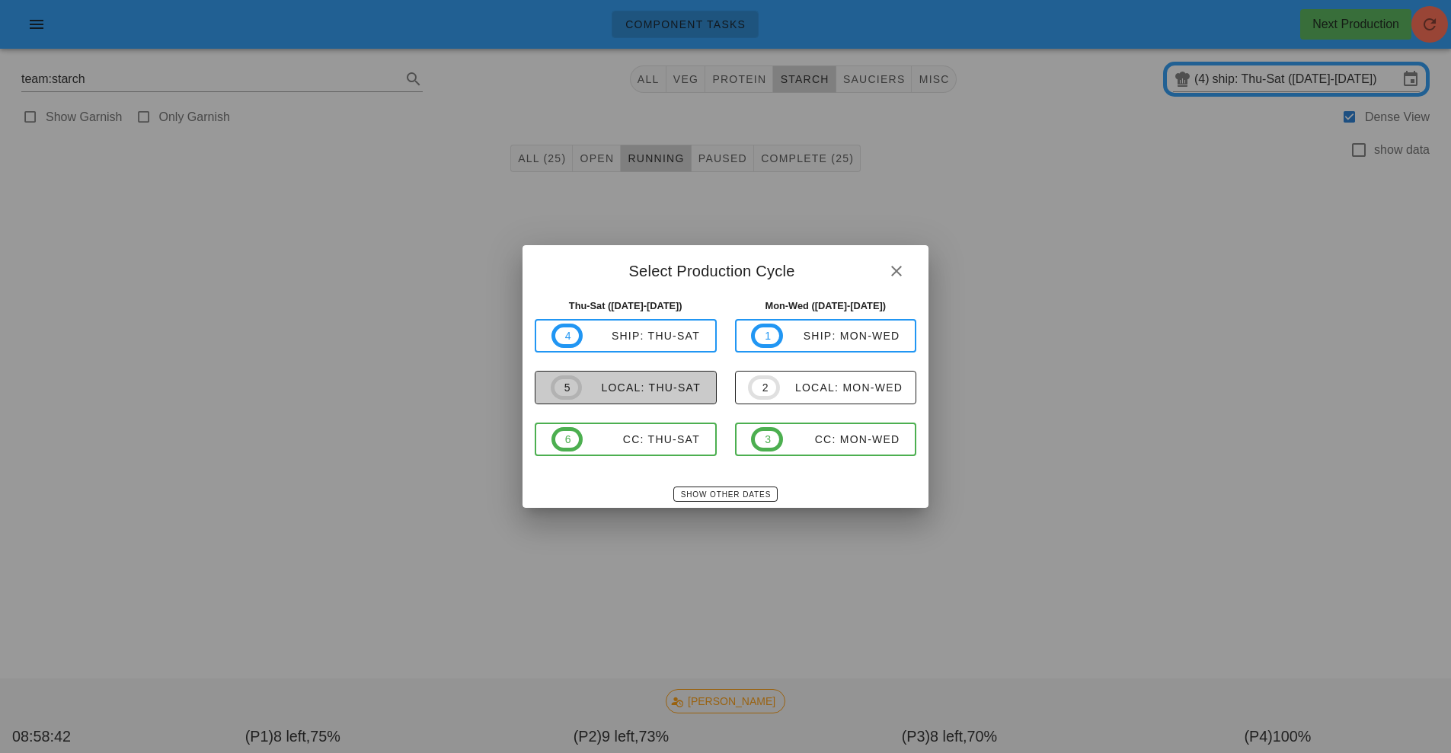
click at [678, 391] on div "local: Thu-Sat" at bounding box center [641, 388] width 119 height 12
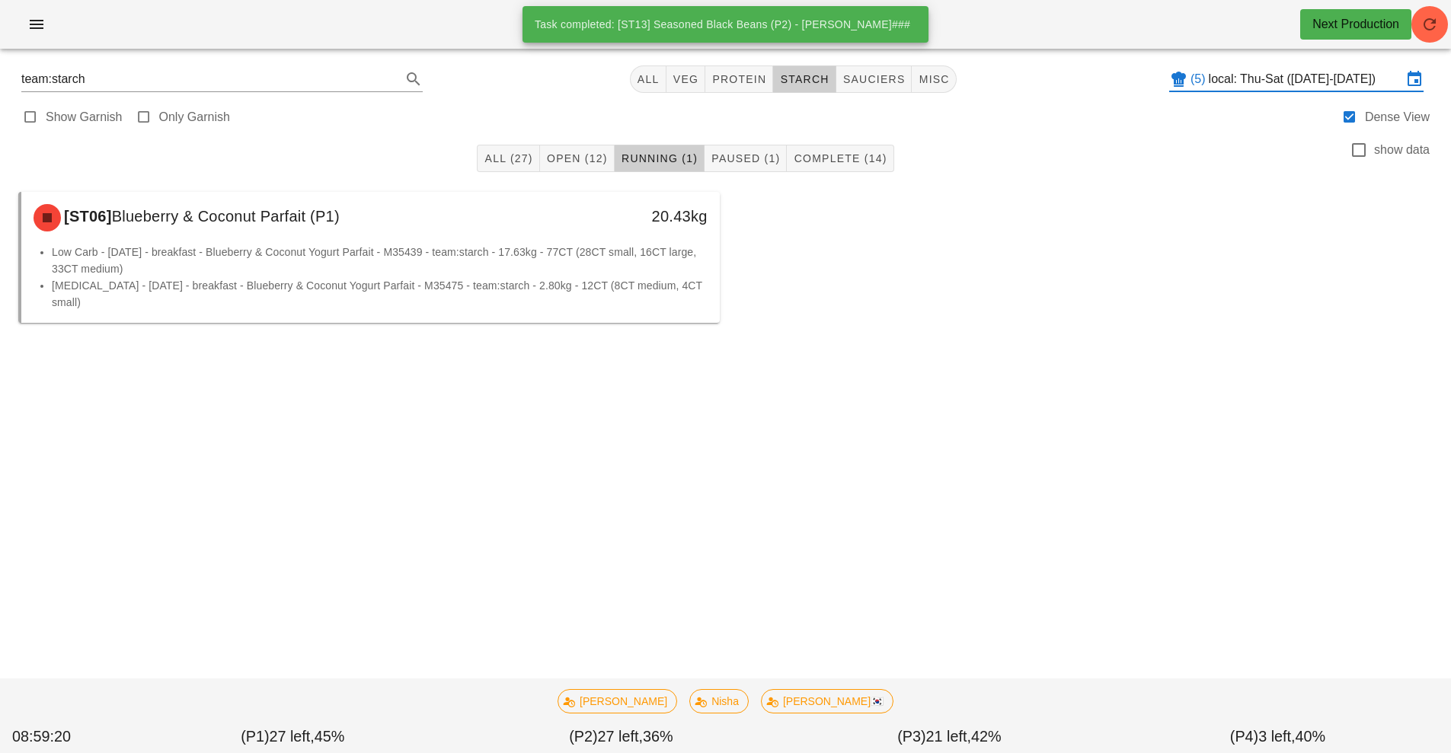
click at [1272, 75] on input "local: Thu-Sat ([DATE]-[DATE])" at bounding box center [1304, 79] width 193 height 24
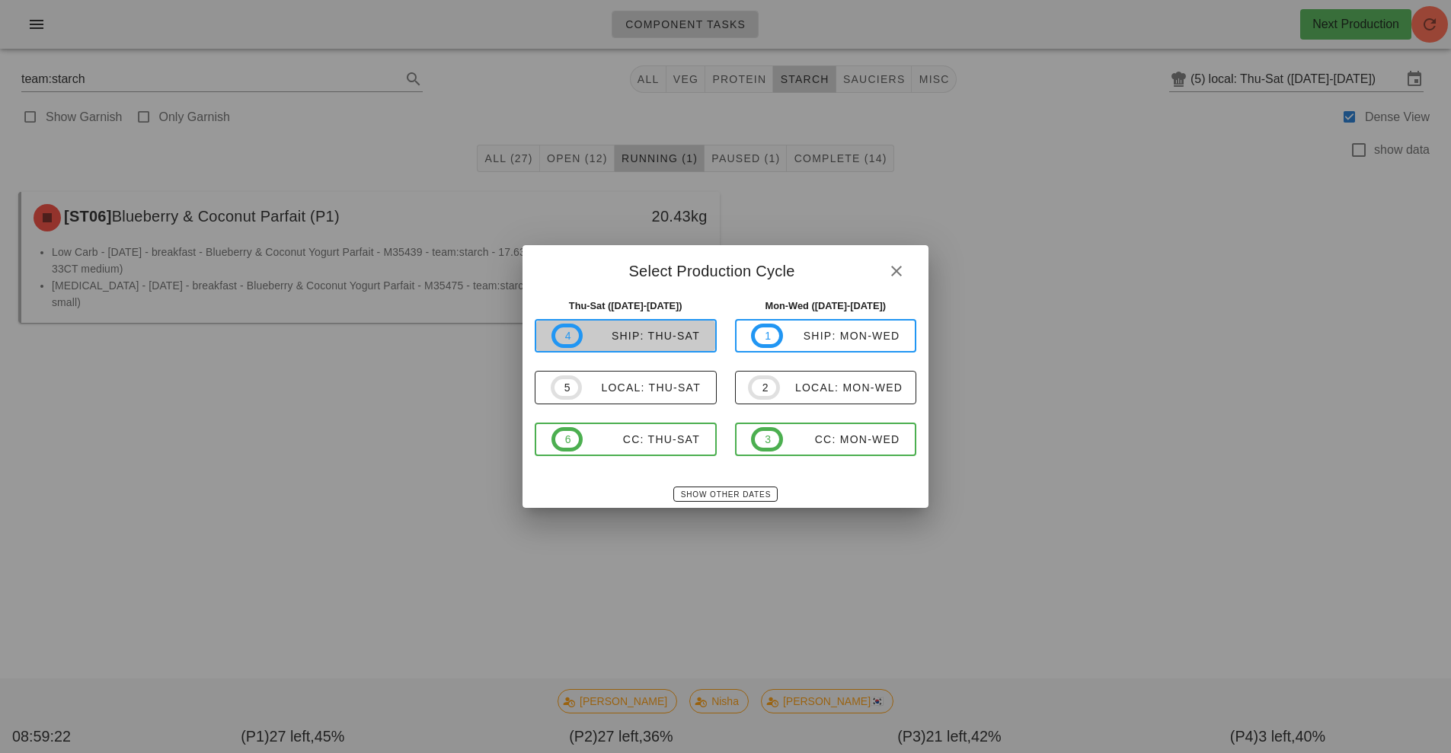
click at [674, 337] on div "ship: Thu-Sat" at bounding box center [641, 336] width 117 height 12
type input "ship: Thu-Sat ([DATE]-[DATE])"
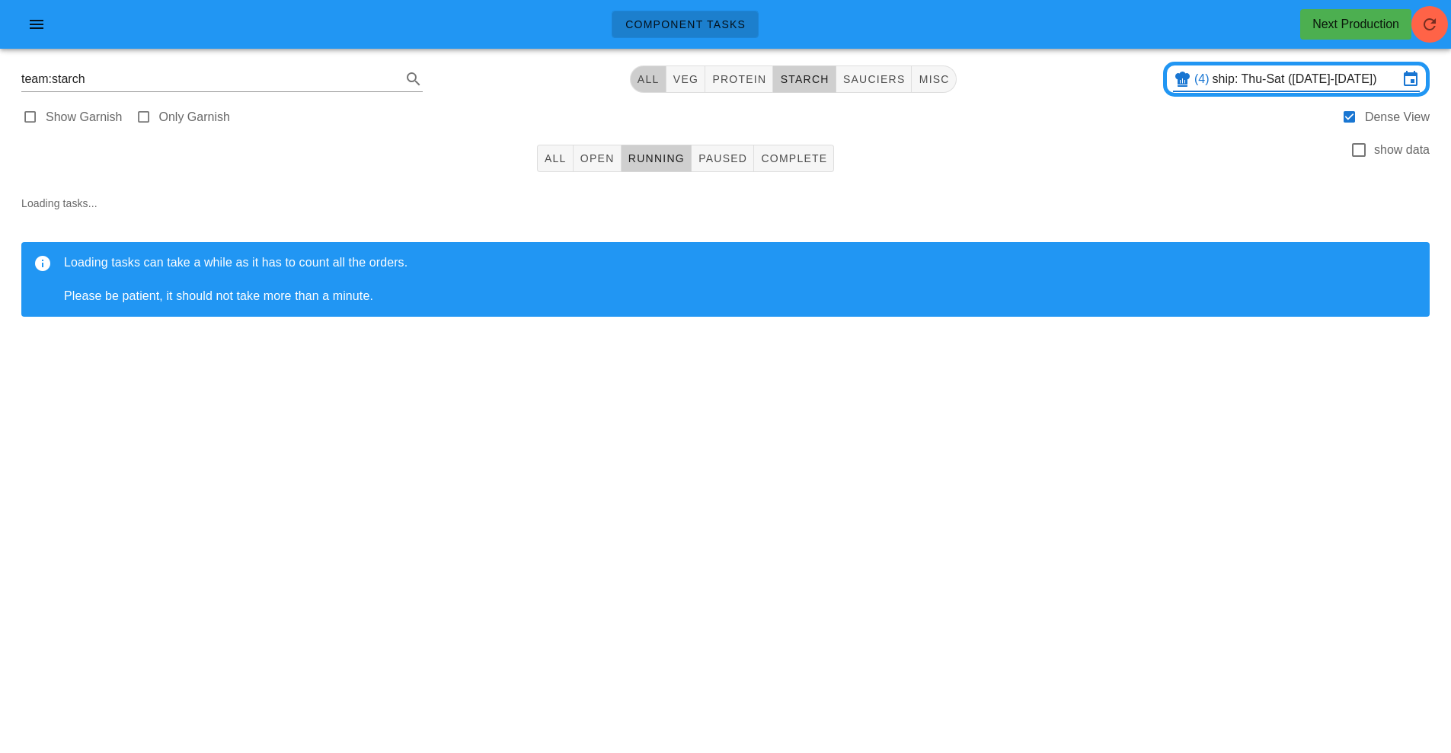
click at [655, 88] on button "All" at bounding box center [648, 78] width 37 height 27
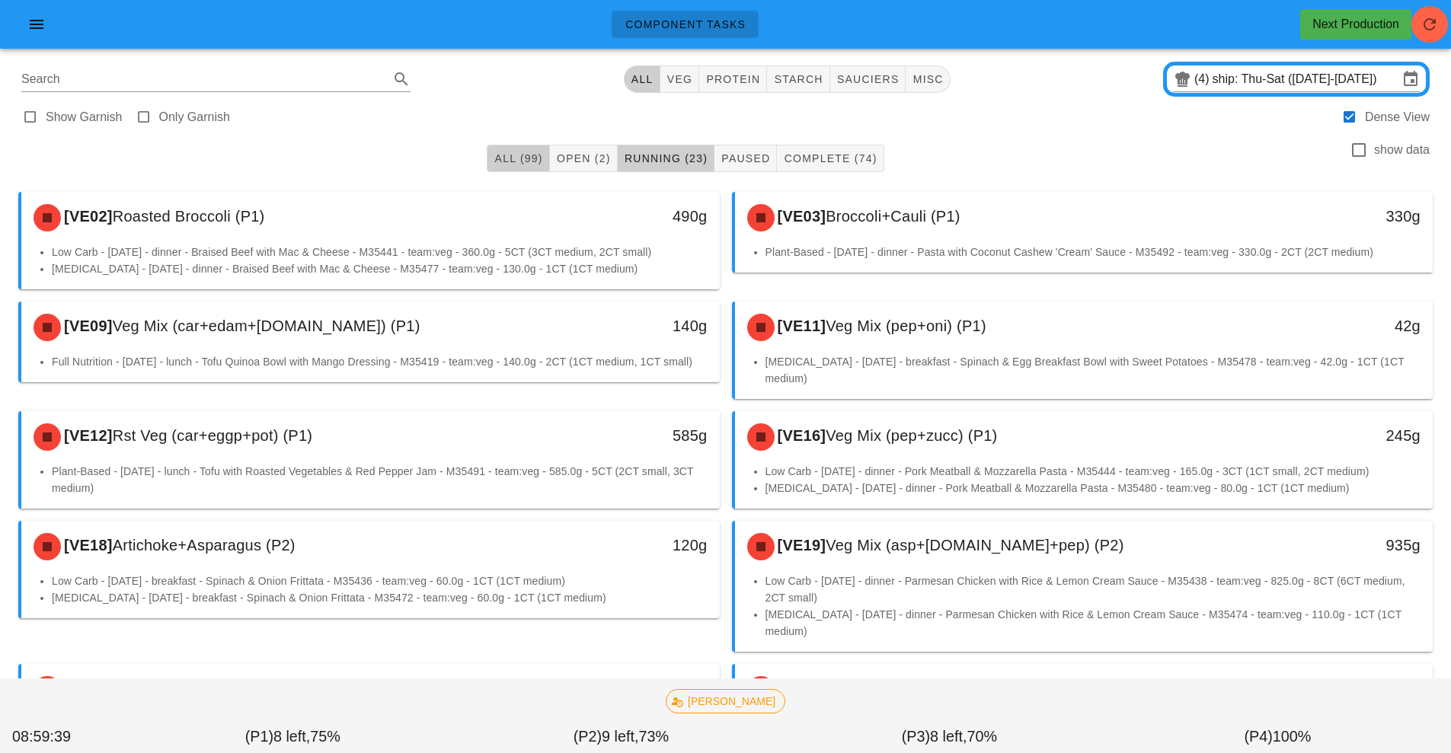
click at [505, 161] on span "All (99)" at bounding box center [517, 158] width 49 height 12
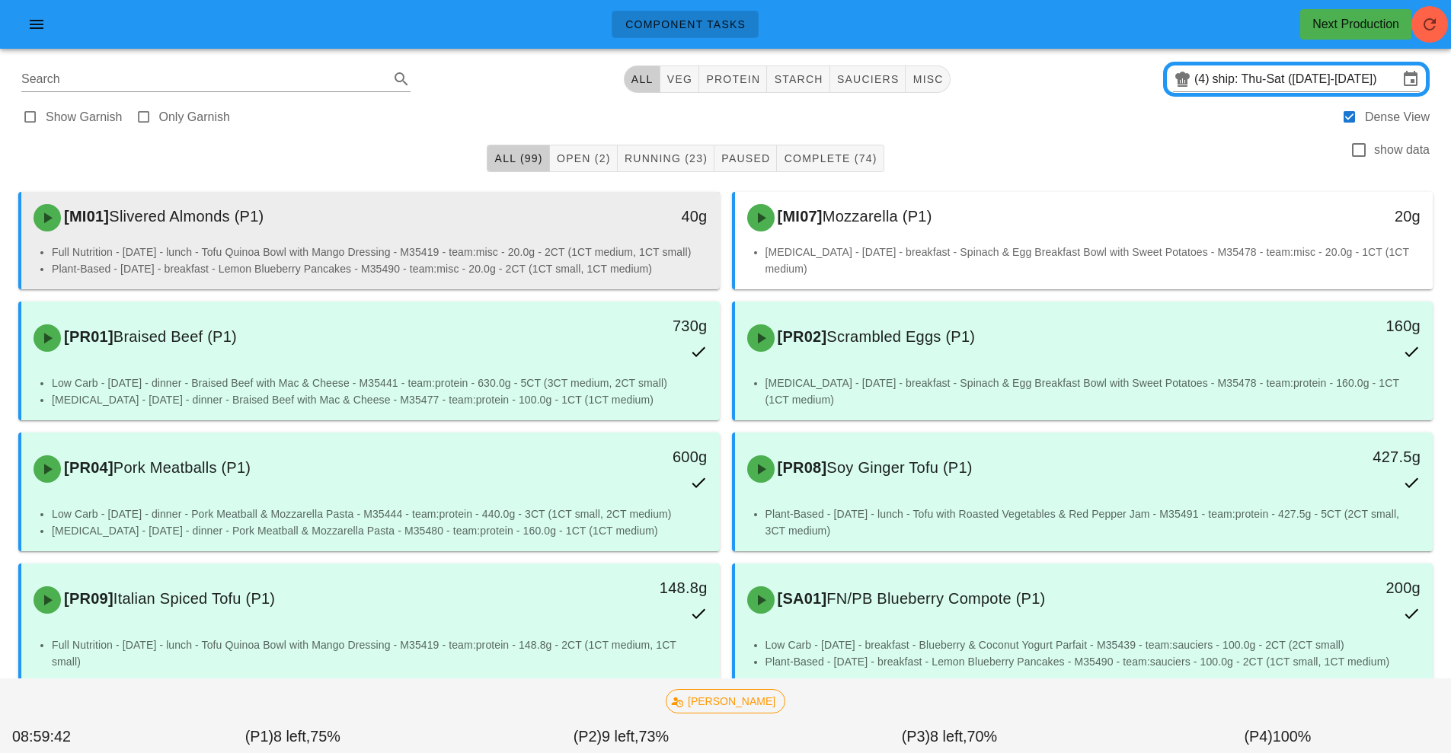
click at [519, 220] on div "[MI01] Slivered Almonds (P1)" at bounding box center [283, 218] width 519 height 46
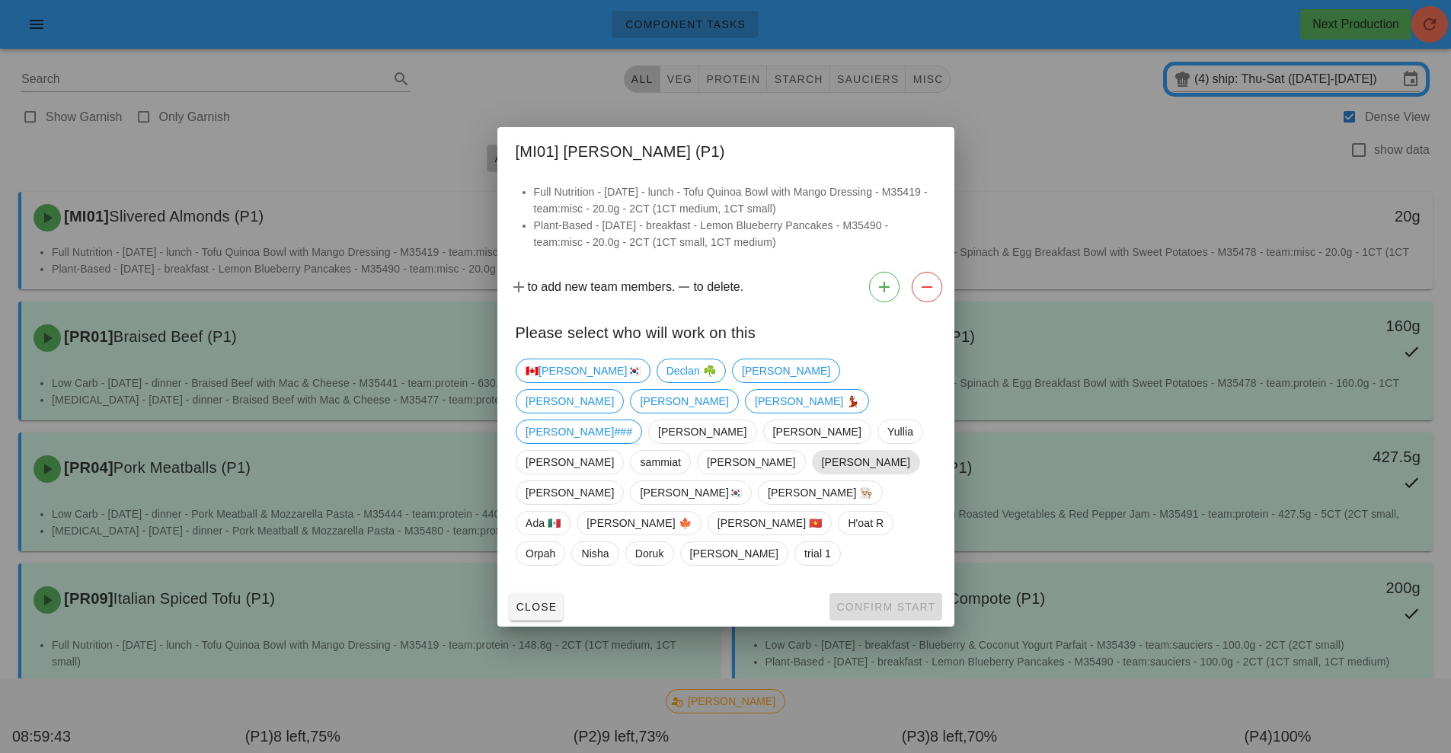
click at [821, 472] on span "[PERSON_NAME]" at bounding box center [865, 462] width 88 height 23
click at [864, 593] on button "Confirm Start" at bounding box center [885, 606] width 112 height 27
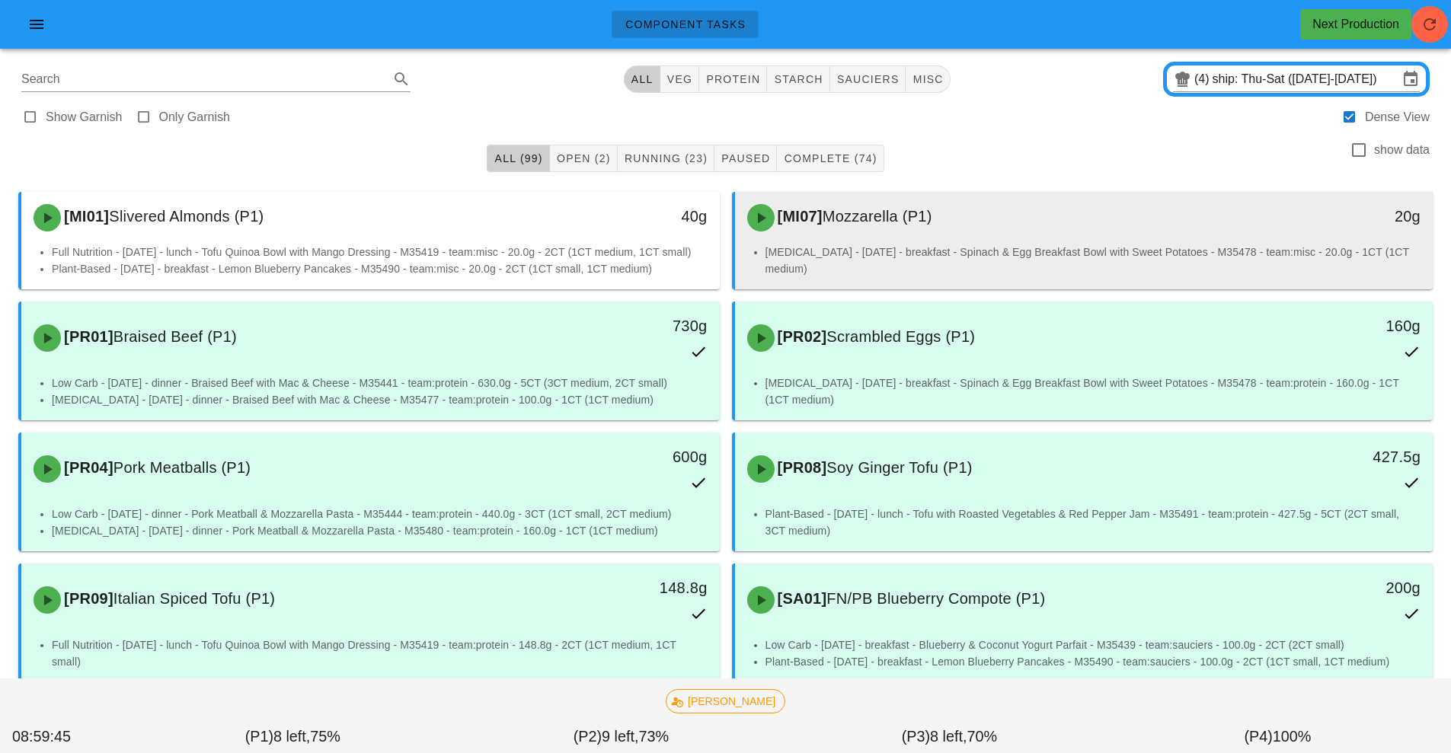
click at [889, 220] on span "Mozzarella (P1)" at bounding box center [877, 216] width 110 height 17
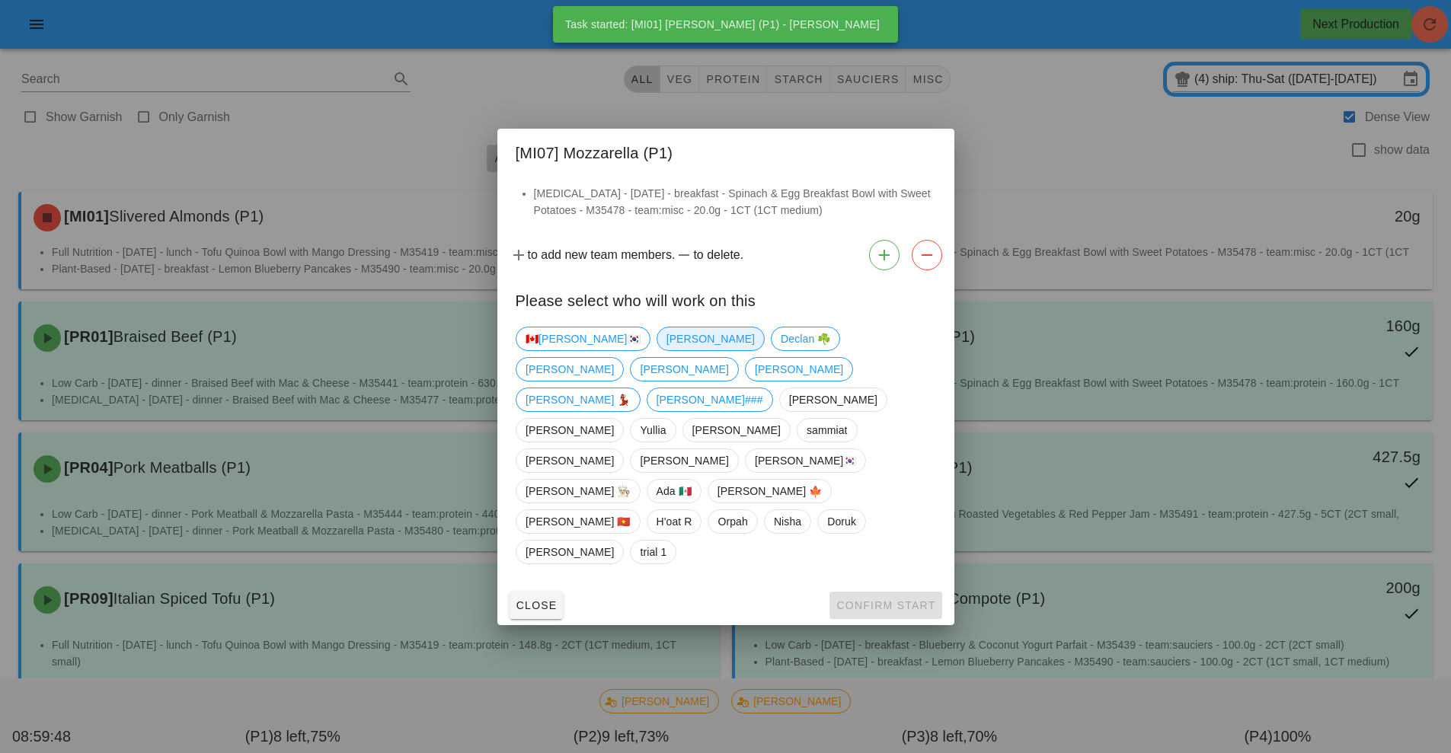
click at [666, 350] on span "[PERSON_NAME]" at bounding box center [710, 338] width 88 height 23
click at [853, 592] on button "Confirm Start" at bounding box center [885, 605] width 112 height 27
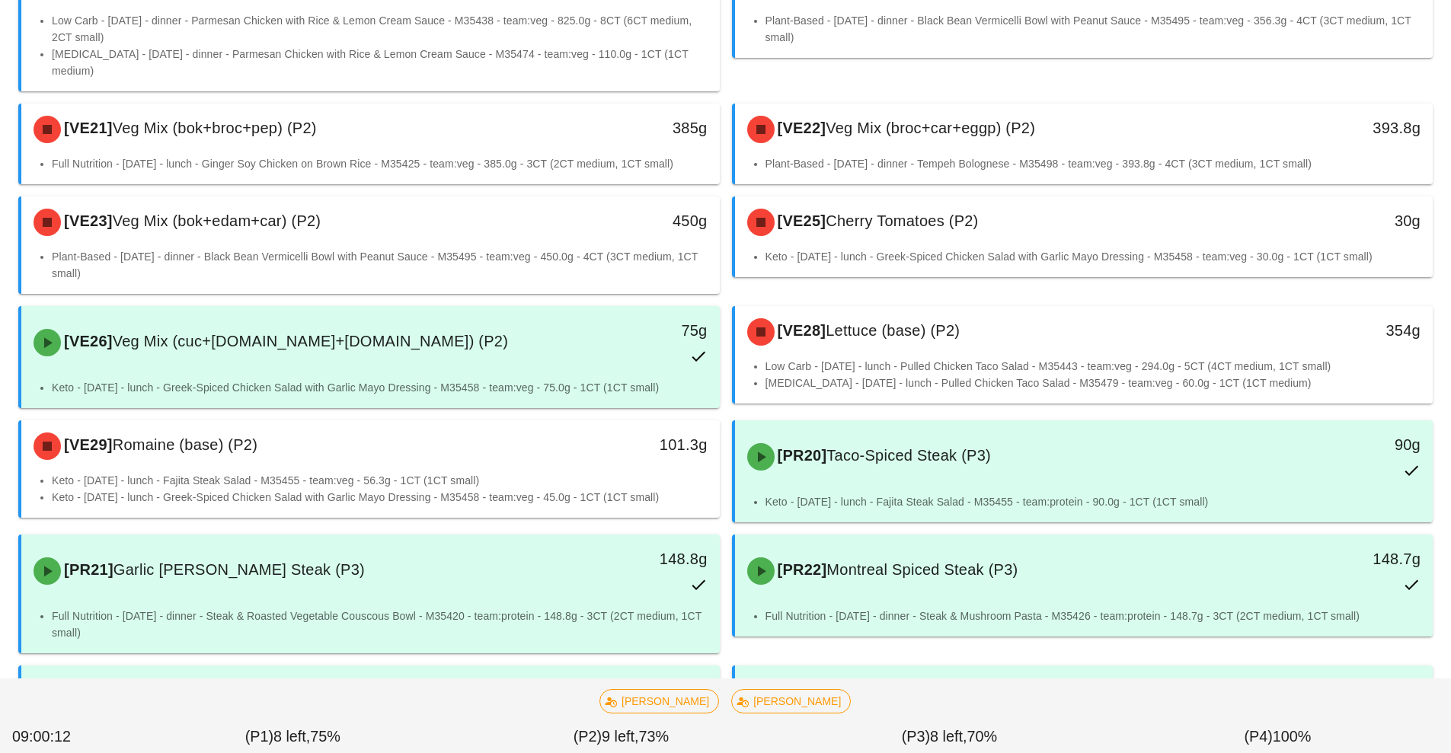
scroll to position [3724, 0]
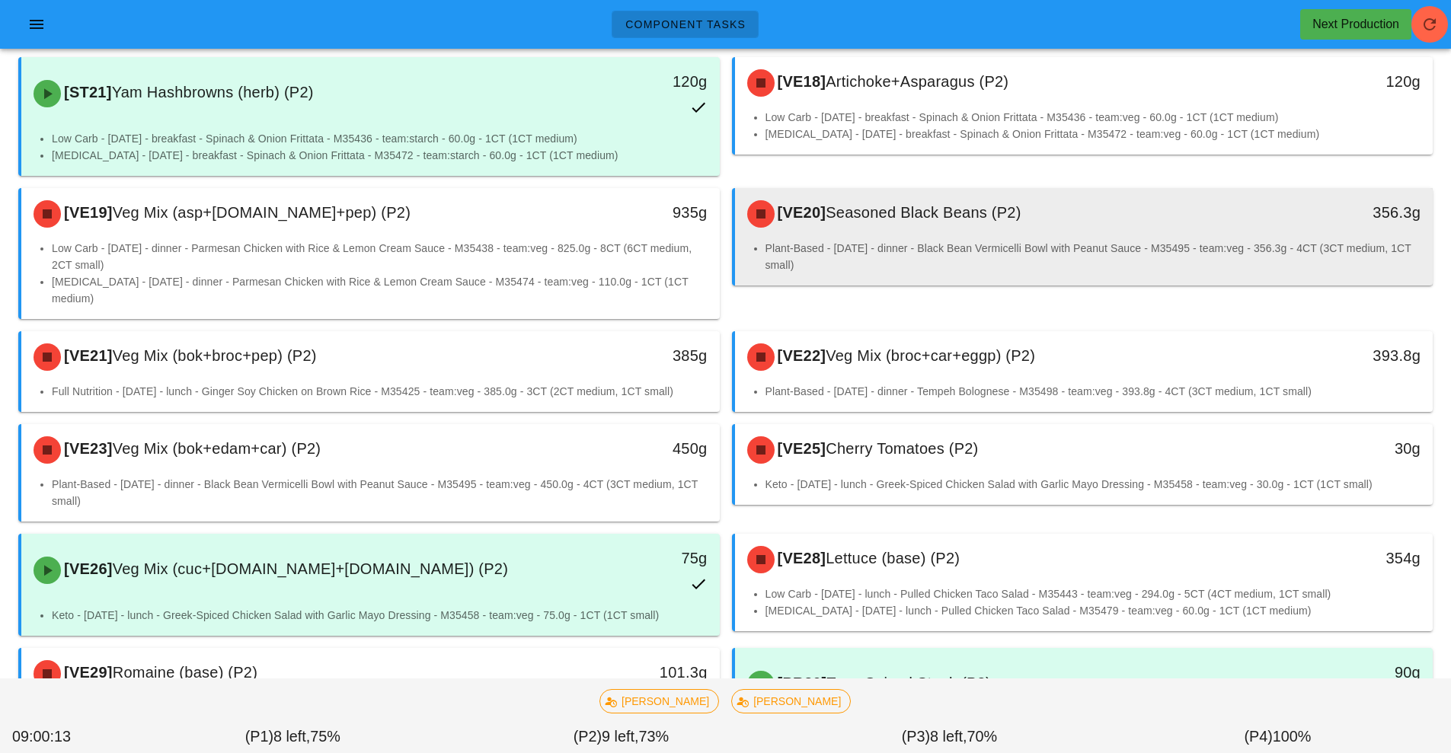
click at [961, 240] on li "Plant-Based - Friday - dinner - Black Bean Vermicelli Bowl with Peanut Sauce - …" at bounding box center [1093, 257] width 656 height 34
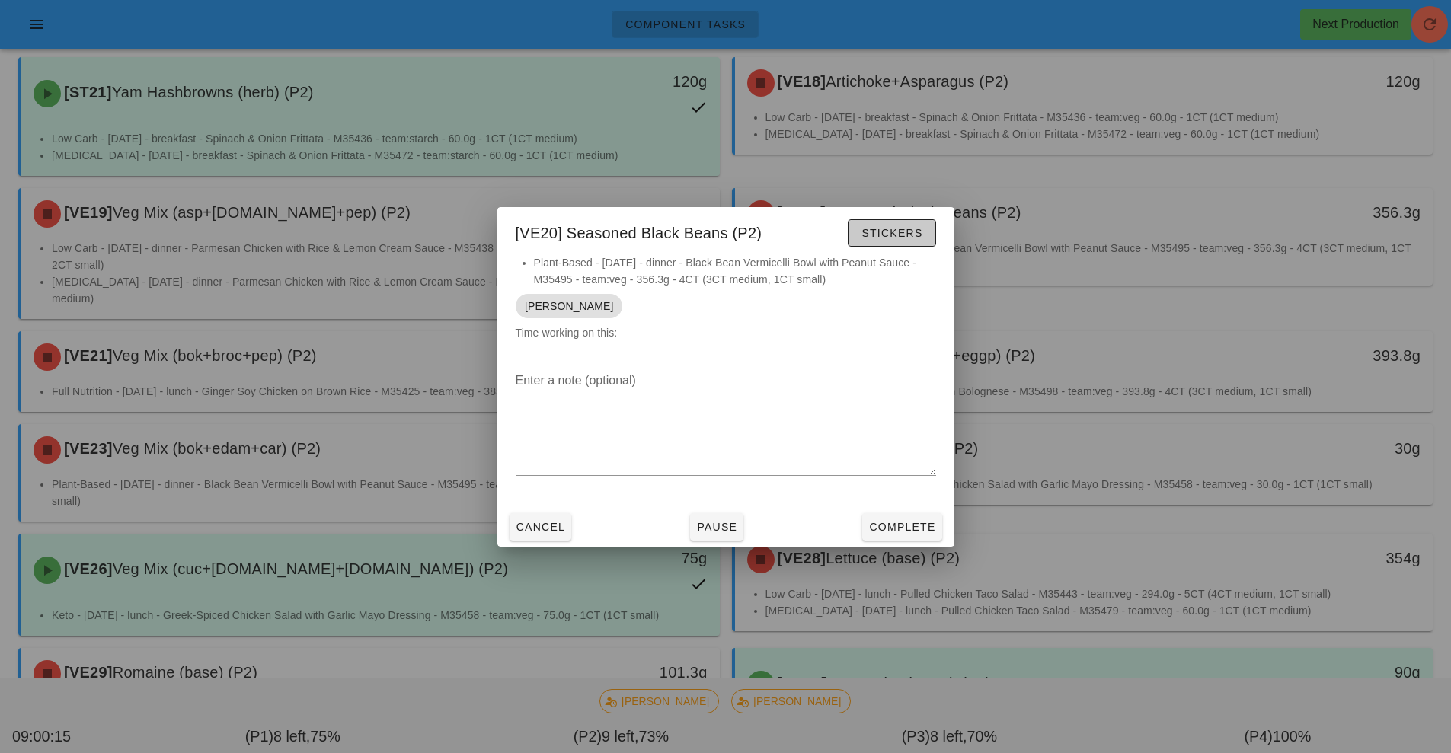
click at [900, 229] on span "Stickers" at bounding box center [891, 233] width 62 height 12
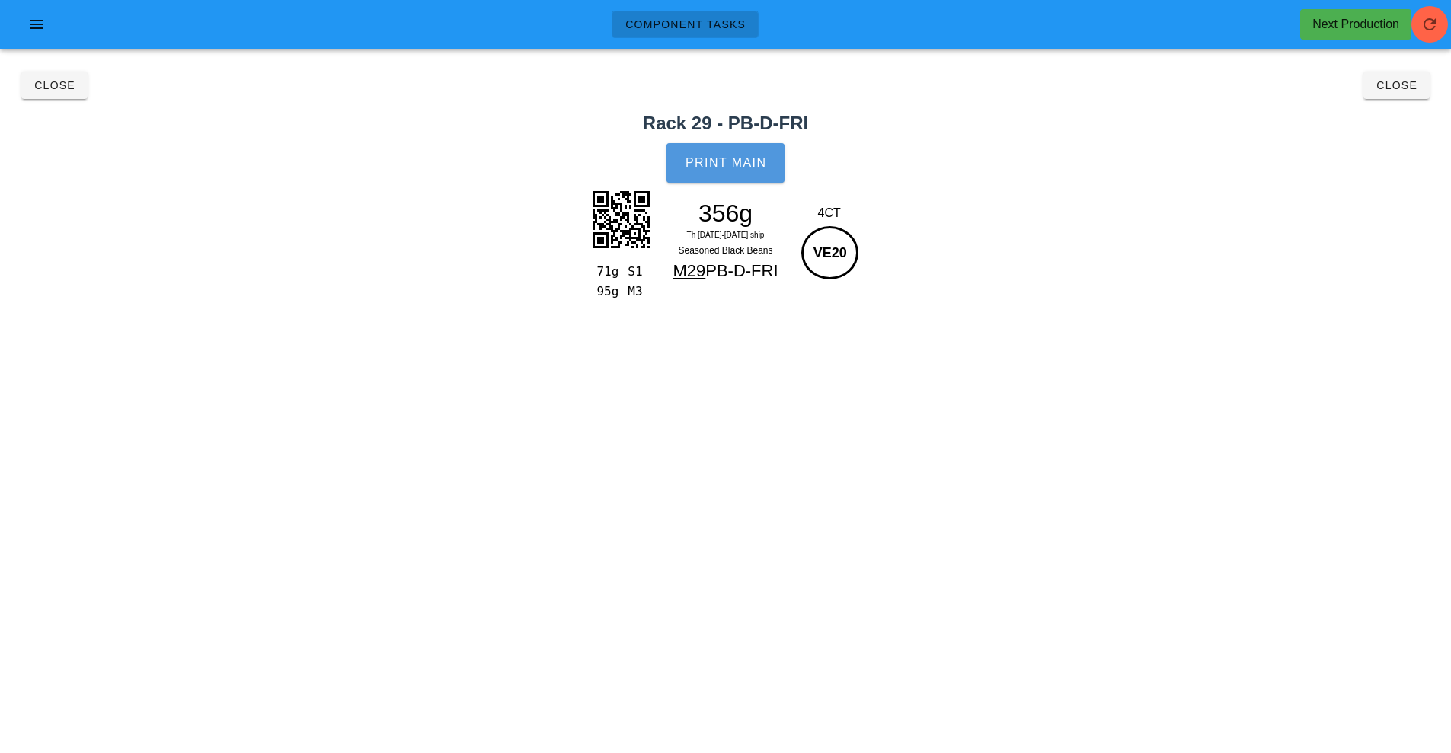
click at [735, 166] on span "Print Main" at bounding box center [726, 163] width 82 height 14
click at [64, 87] on span "Close" at bounding box center [55, 85] width 42 height 12
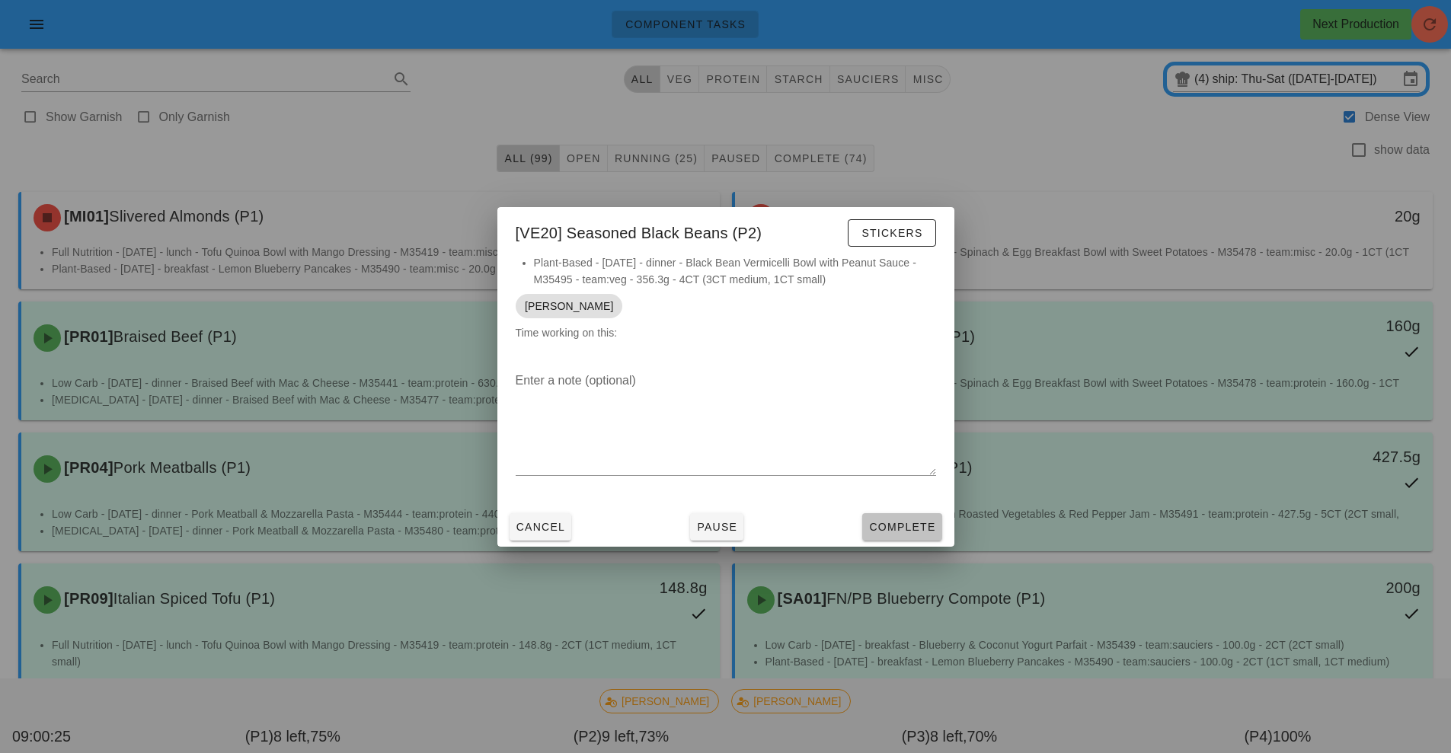
click at [878, 528] on span "Complete" at bounding box center [901, 527] width 67 height 12
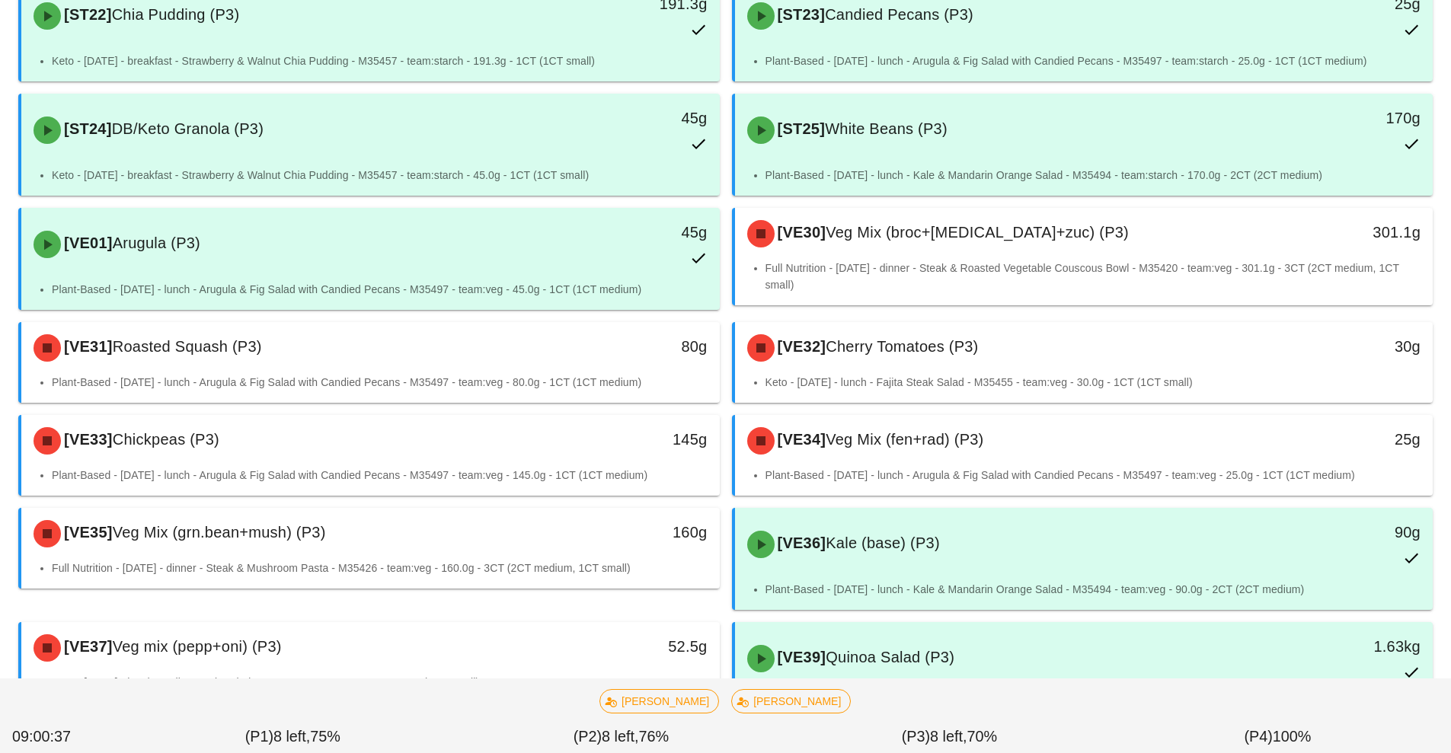
scroll to position [5282, 0]
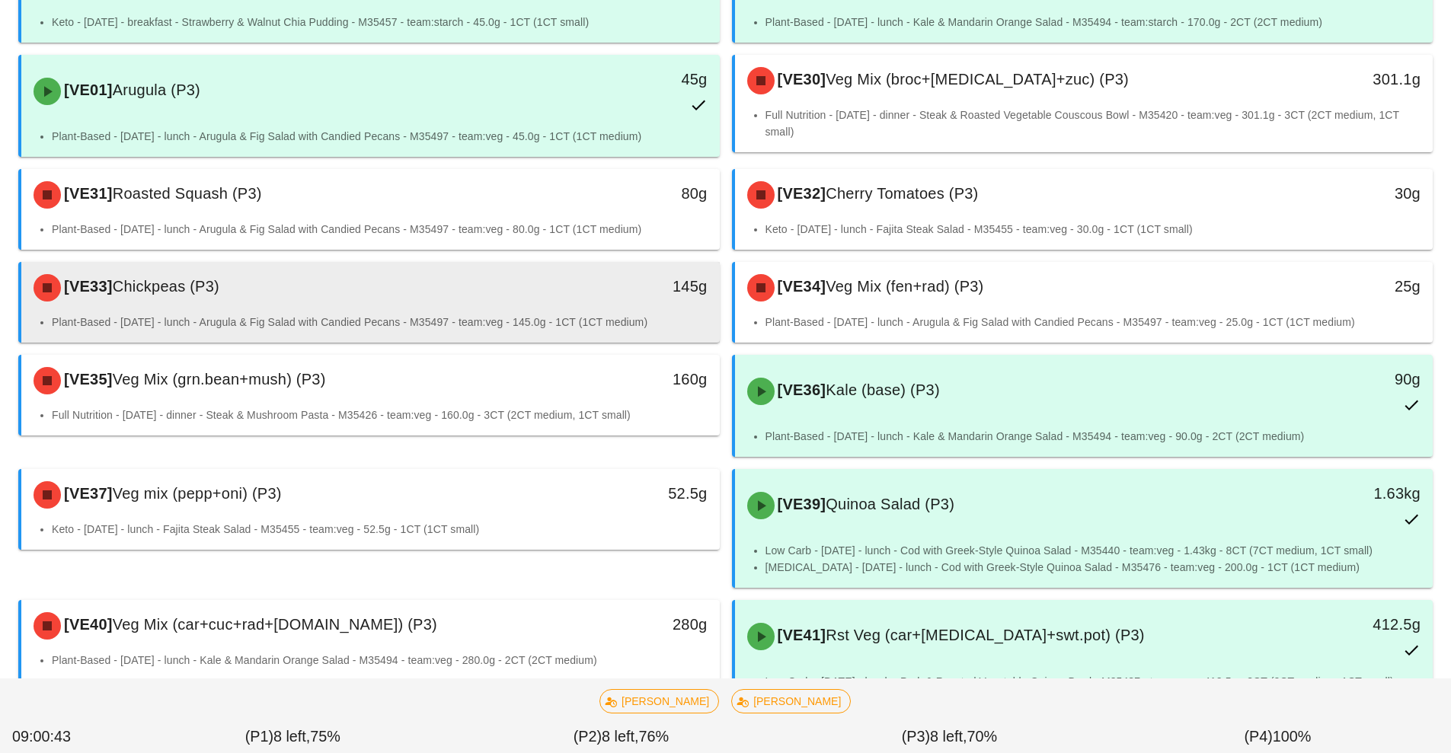
click at [483, 290] on div "[VE33] Chickpeas (P3)" at bounding box center [283, 288] width 519 height 46
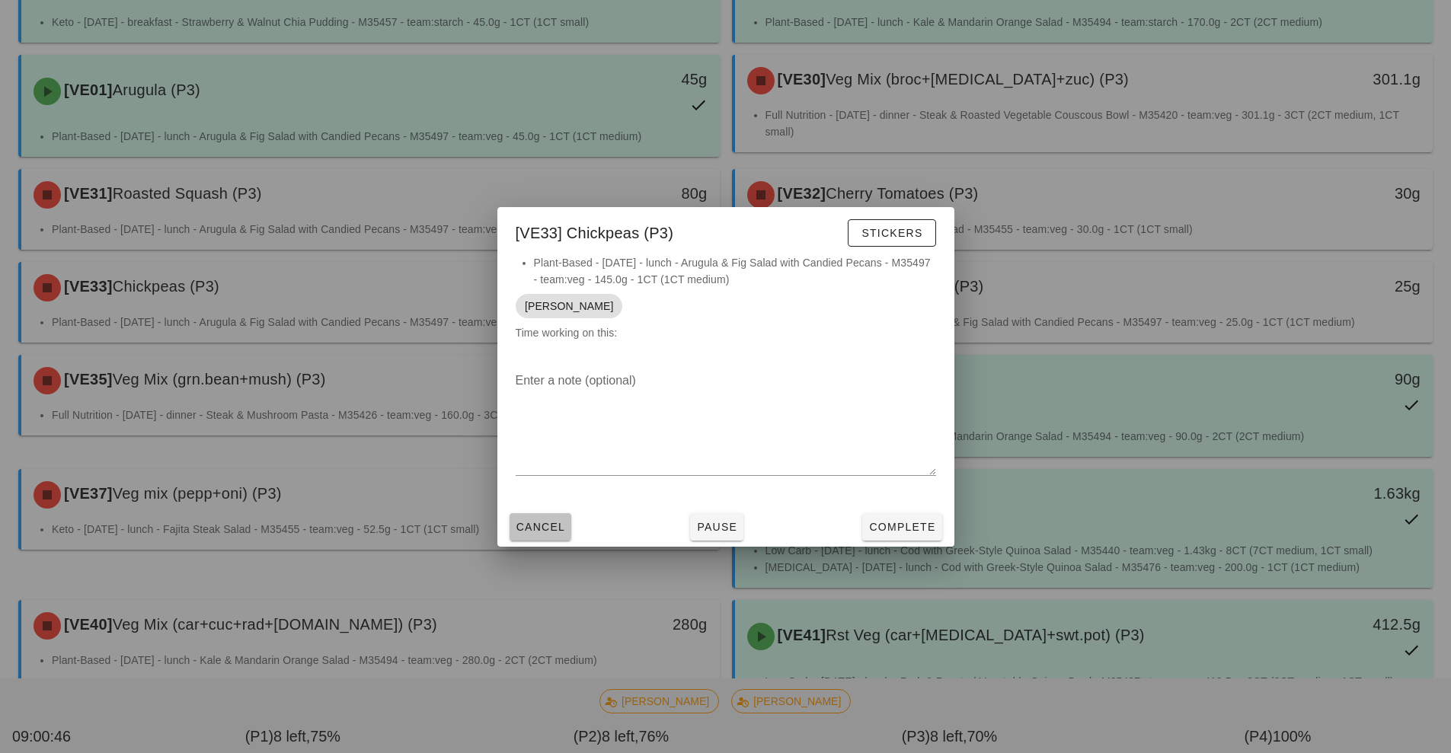
click at [547, 526] on span "Cancel" at bounding box center [541, 527] width 50 height 12
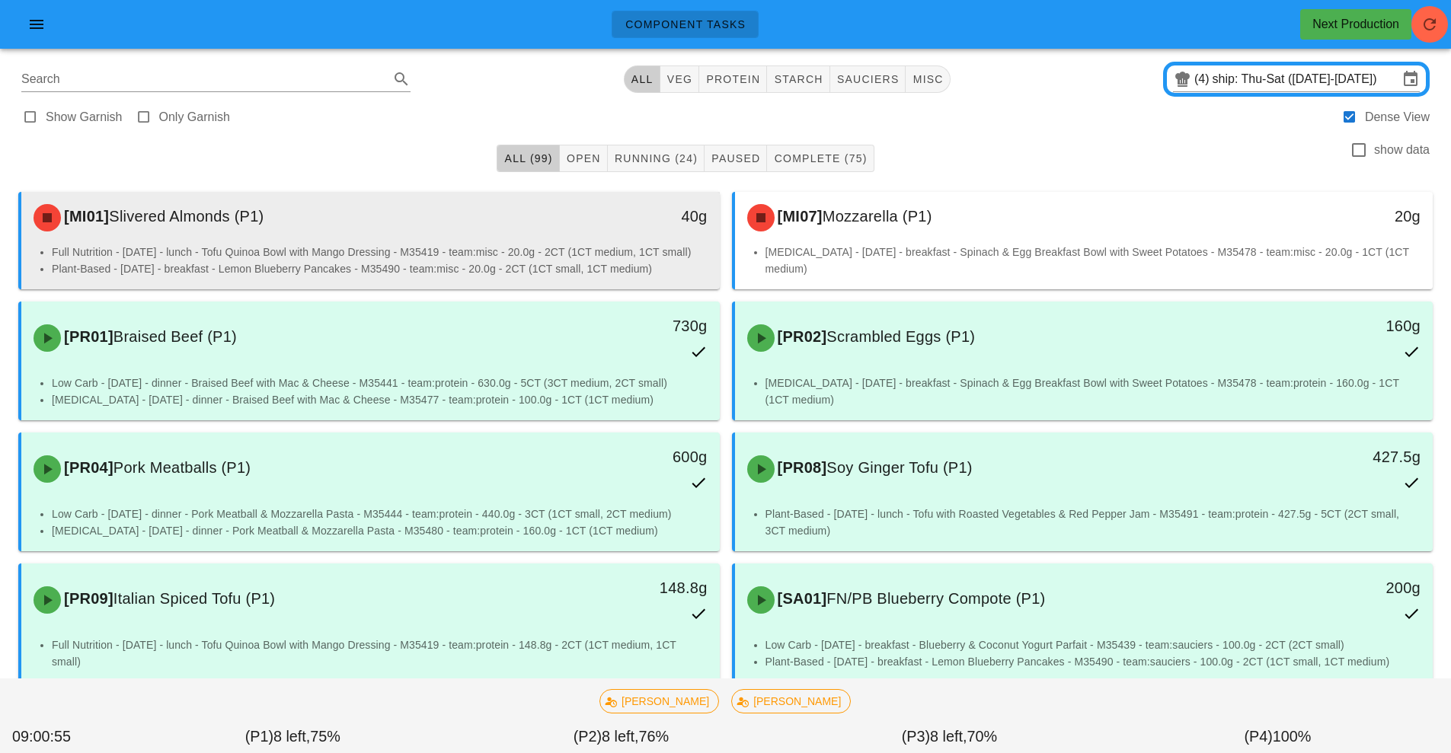
click at [581, 246] on li "Full Nutrition - Thursday - lunch - Tofu Quinoa Bowl with Mango Dressing - M354…" at bounding box center [380, 252] width 656 height 17
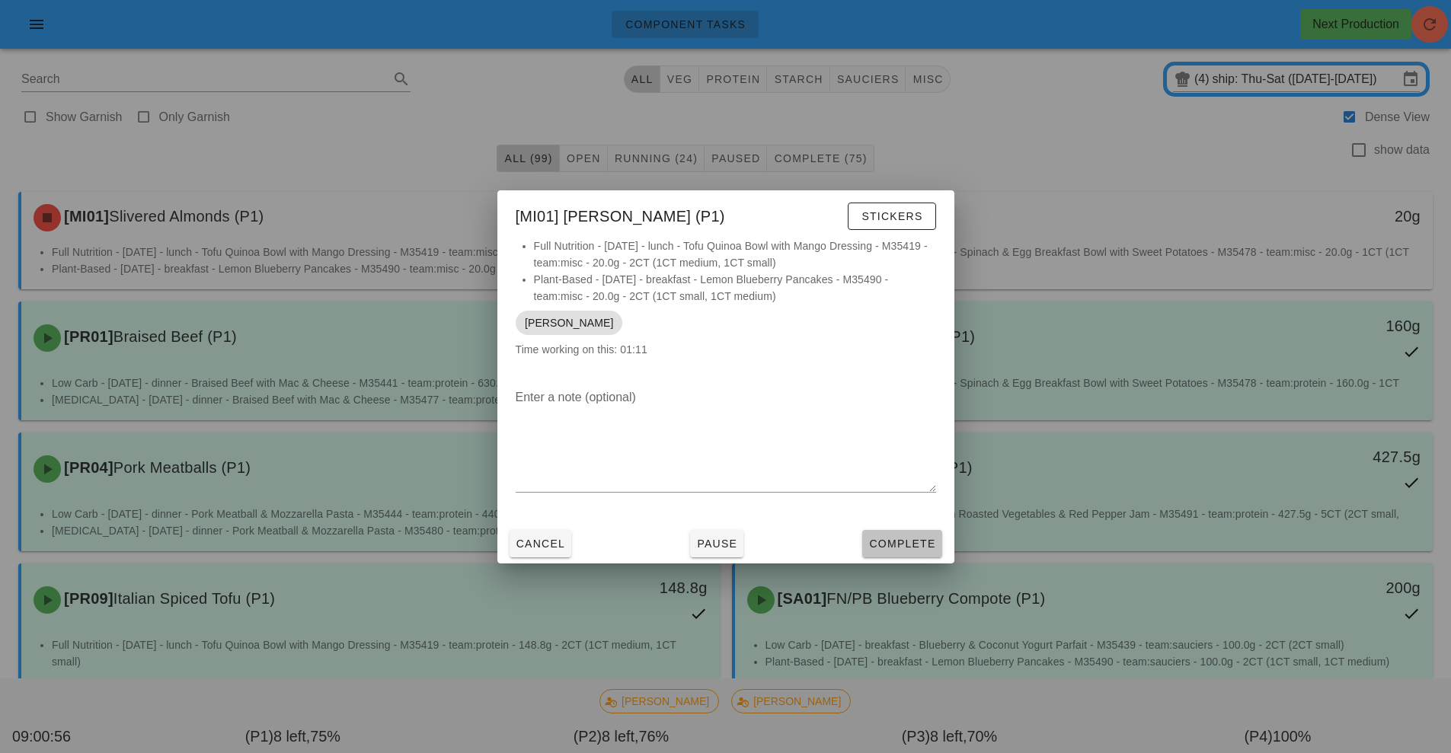
click at [900, 541] on span "Complete" at bounding box center [901, 544] width 67 height 12
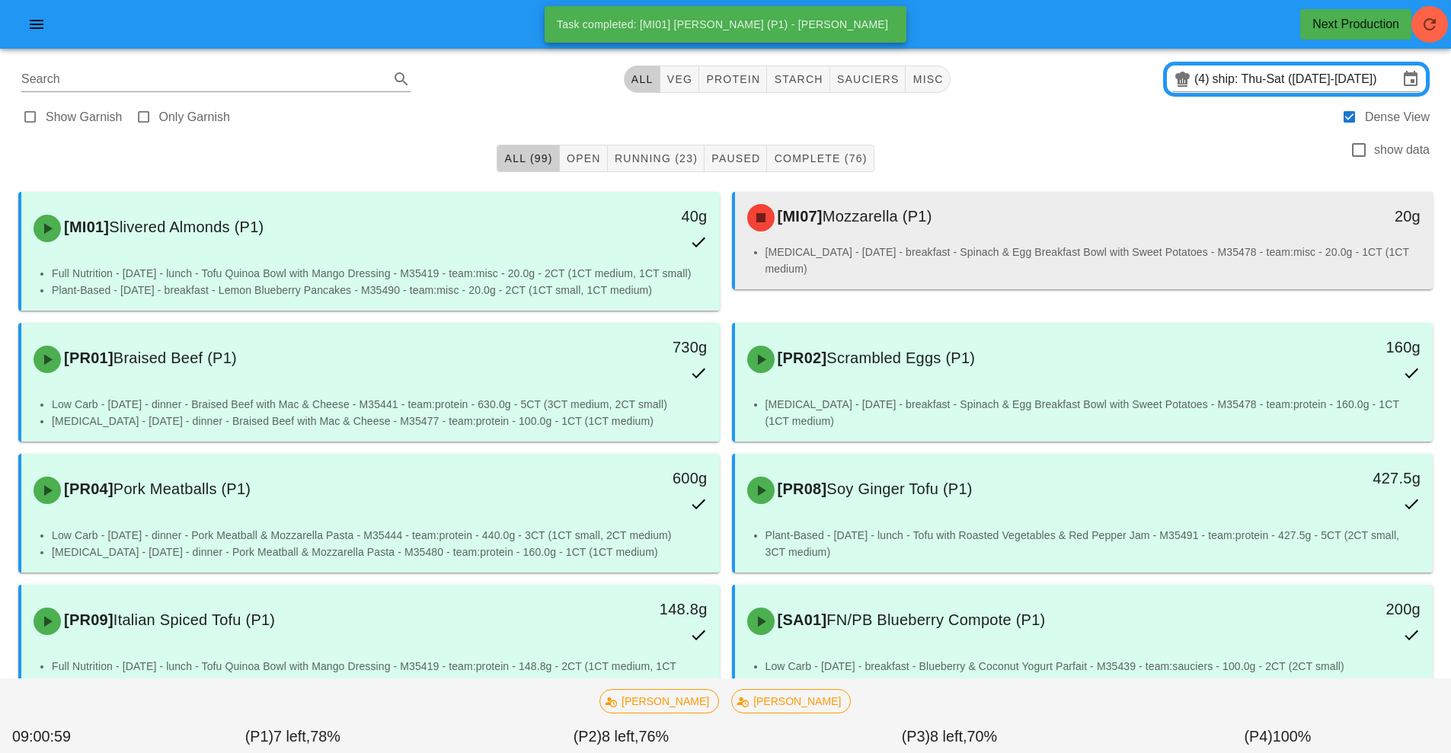
click at [839, 202] on div "[MI07] Mozzarella (P1)" at bounding box center [997, 218] width 519 height 46
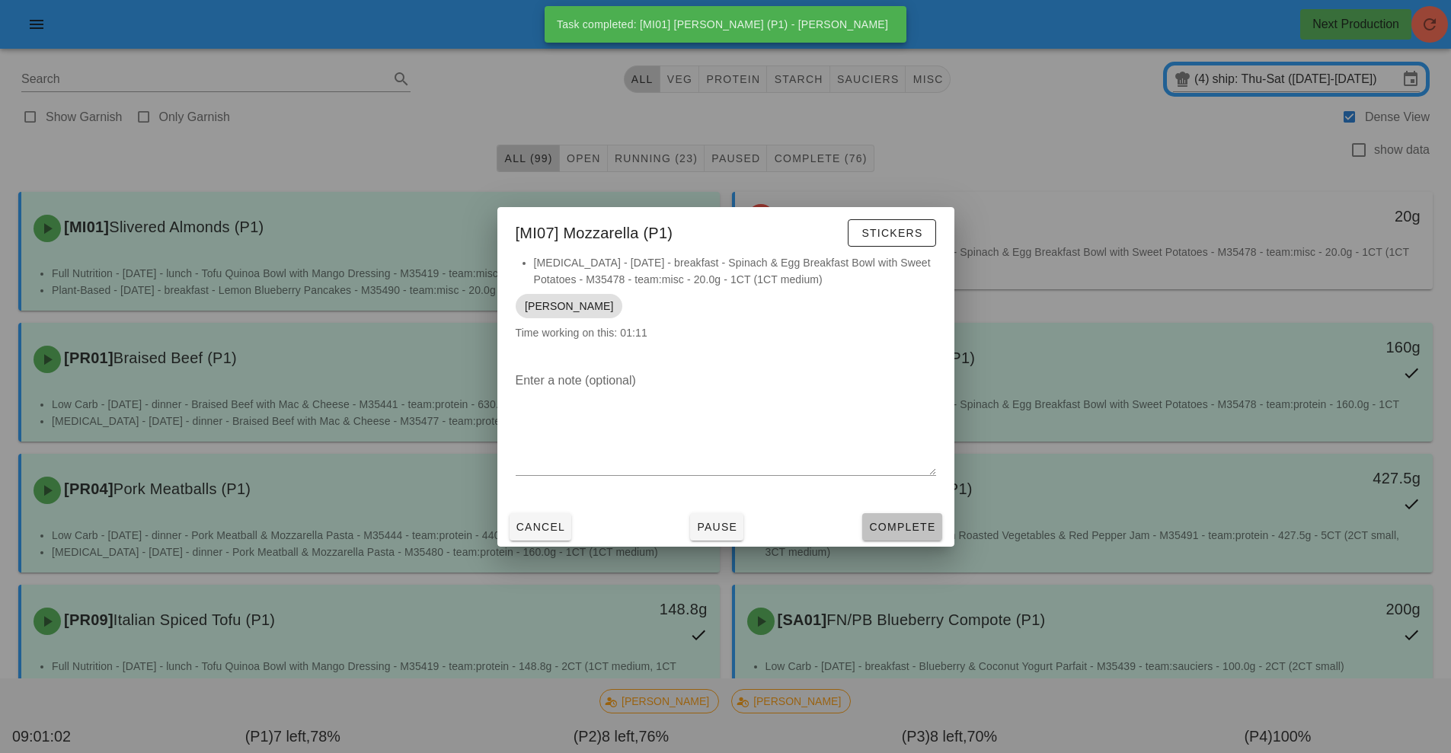
click at [906, 525] on span "Complete" at bounding box center [901, 527] width 67 height 12
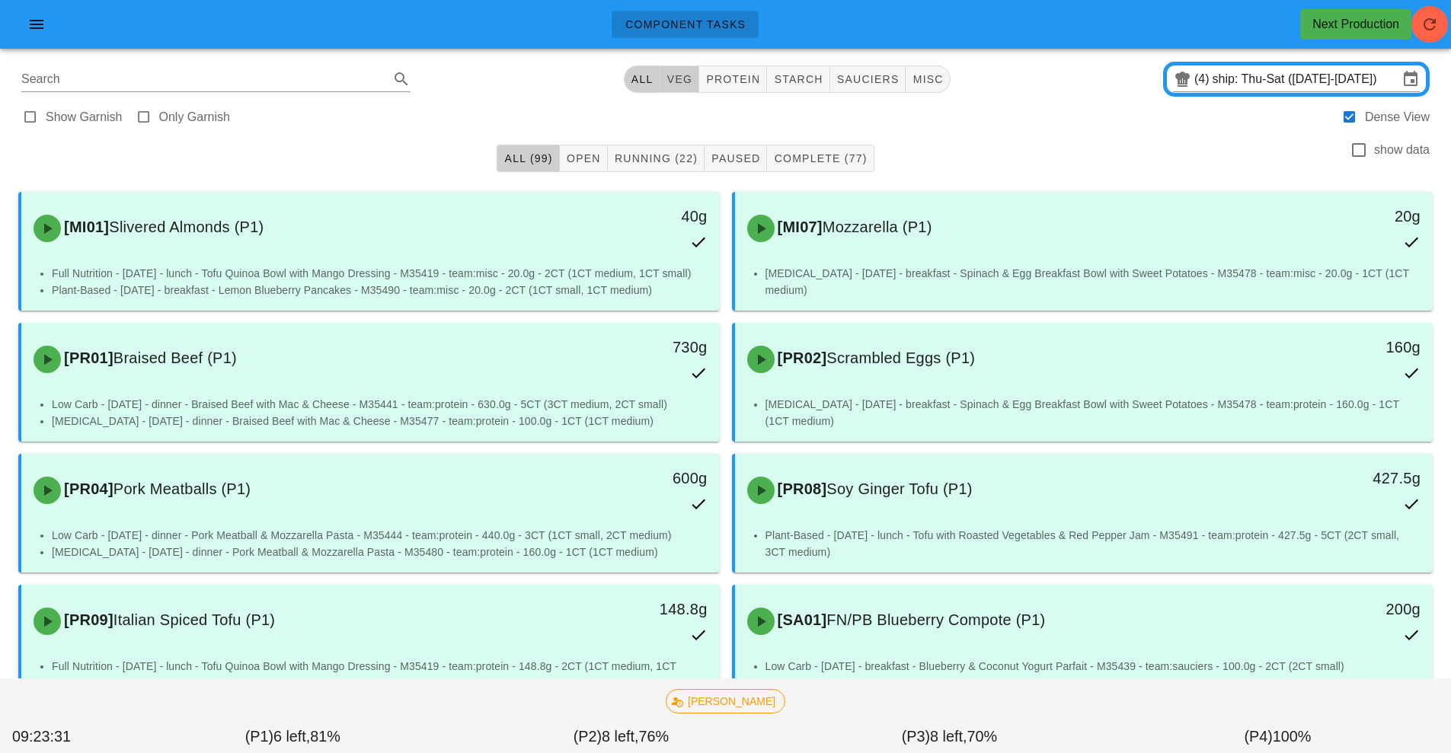
click at [683, 82] on span "veg" at bounding box center [679, 79] width 27 height 12
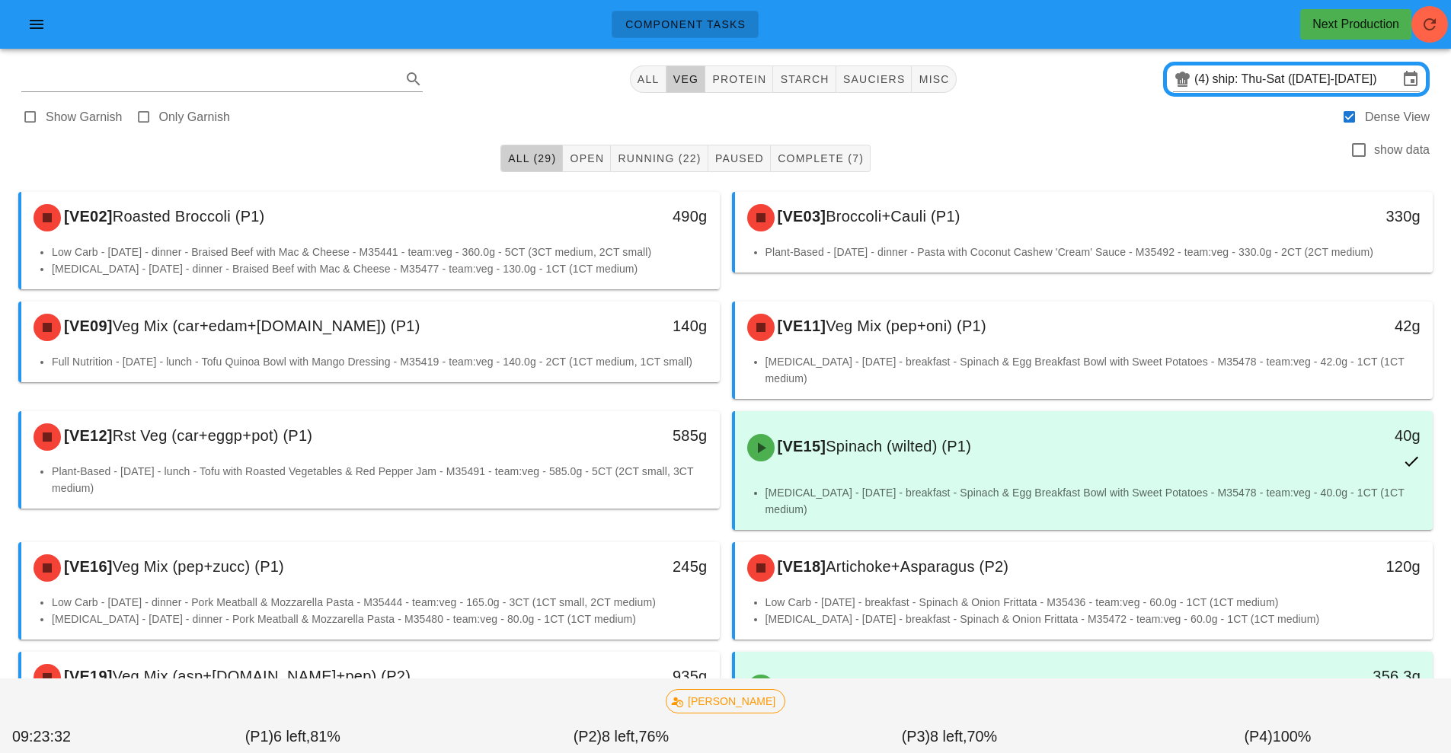
type input "team:veg"
click at [662, 158] on span "Running (22)" at bounding box center [659, 158] width 84 height 12
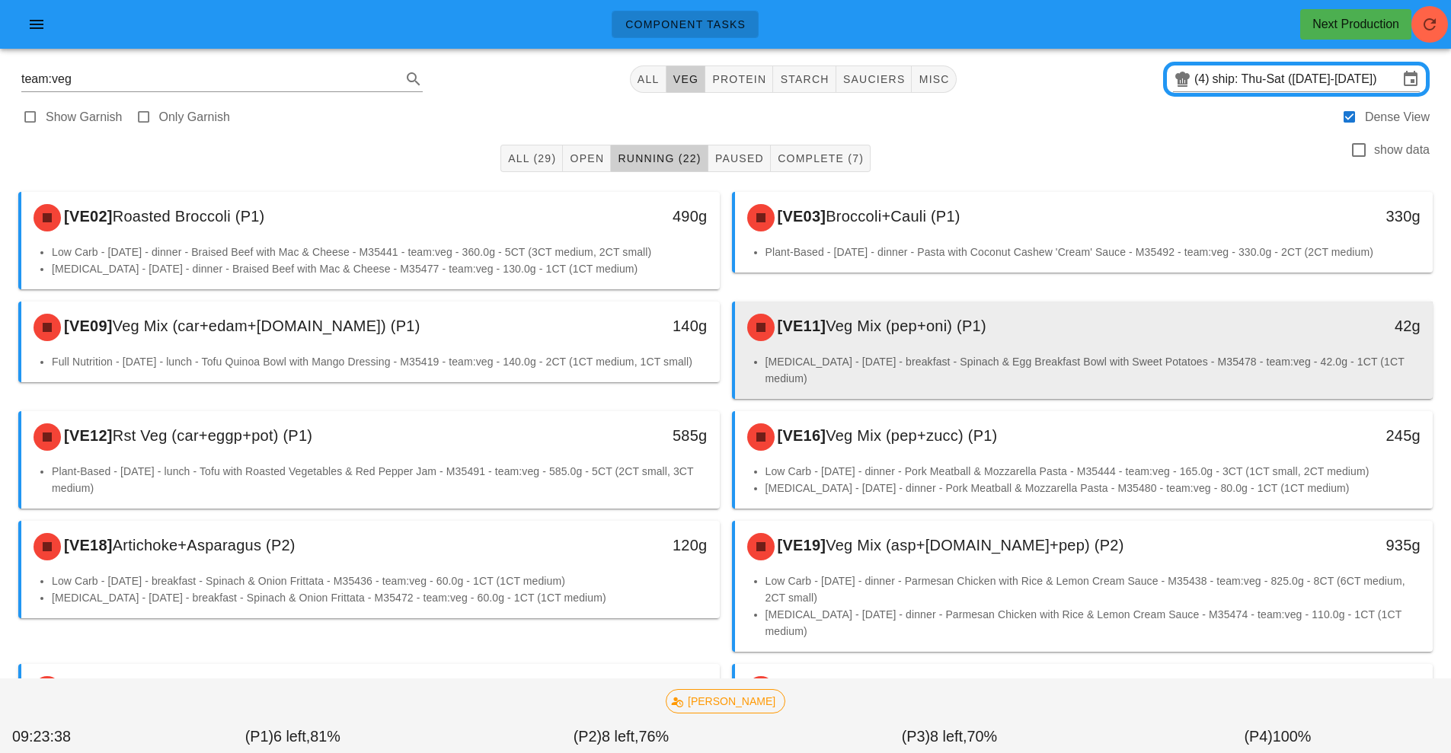
click at [889, 330] on span "Veg Mix (pep+oni) (P1)" at bounding box center [905, 326] width 161 height 17
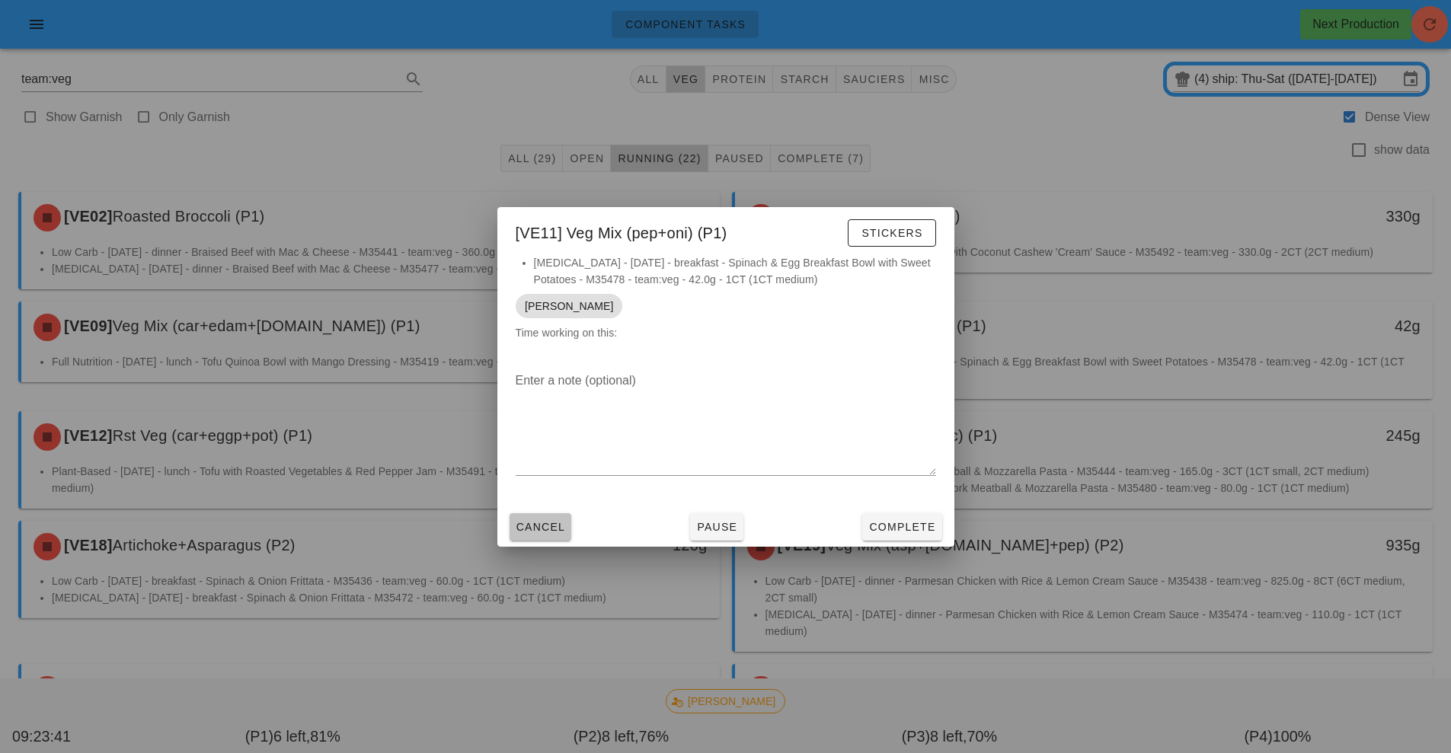
click at [548, 529] on span "Cancel" at bounding box center [541, 527] width 50 height 12
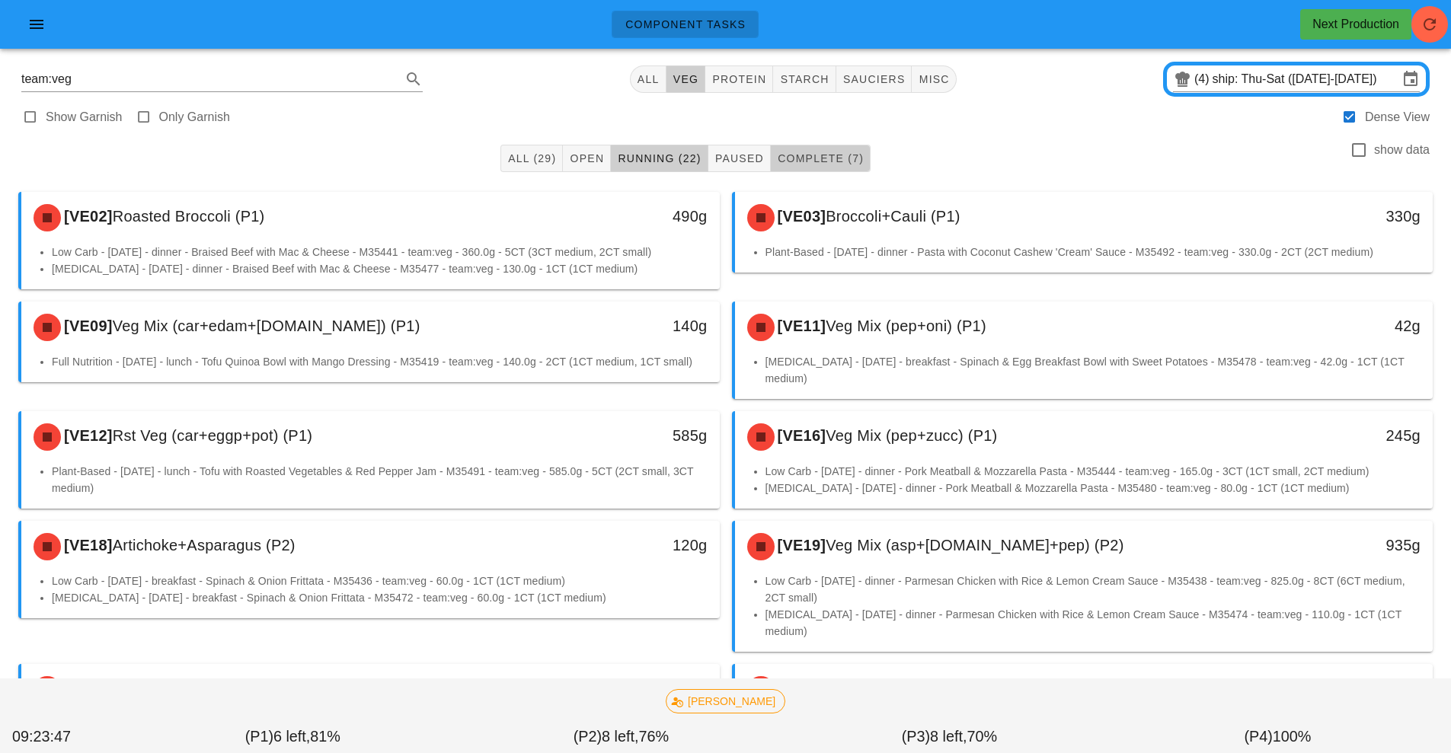
click at [828, 153] on span "Complete (7)" at bounding box center [820, 158] width 87 height 12
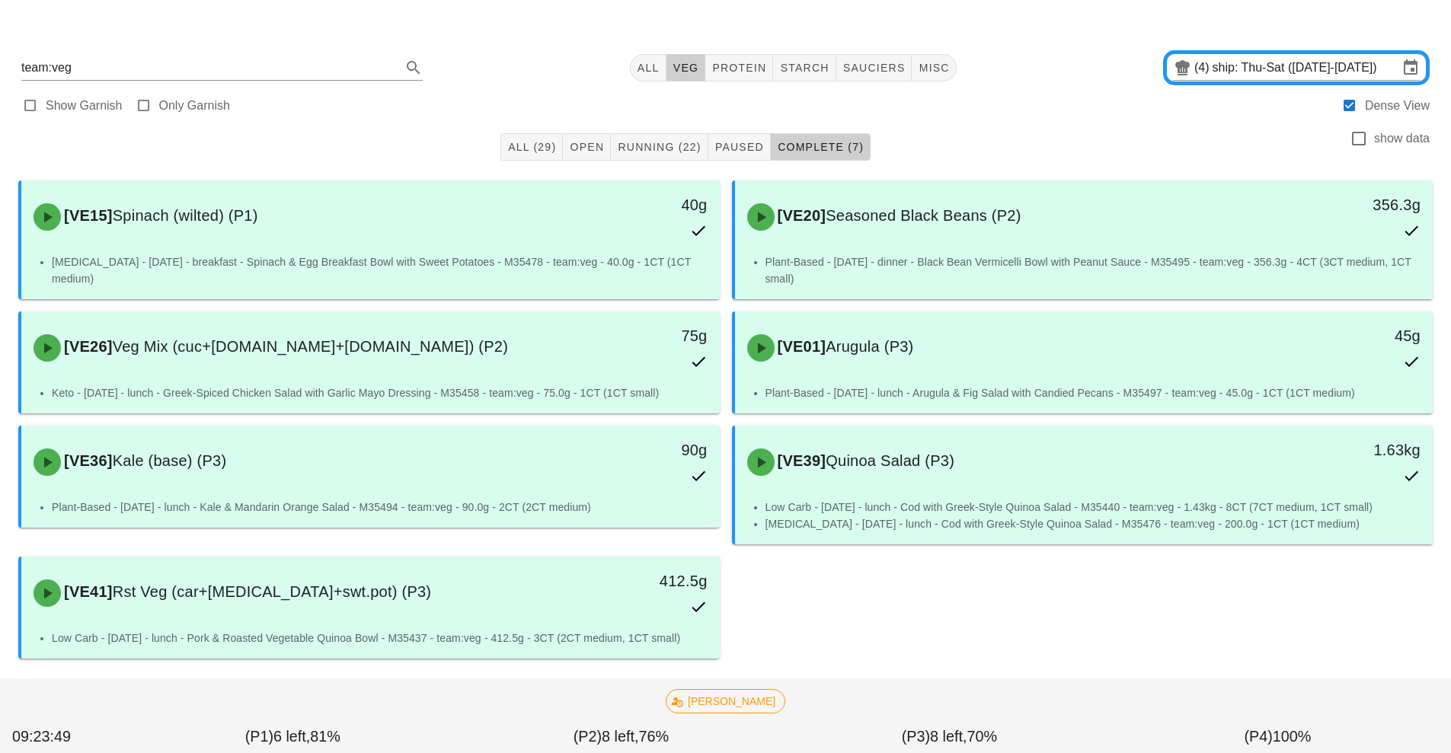
scroll to position [27, 0]
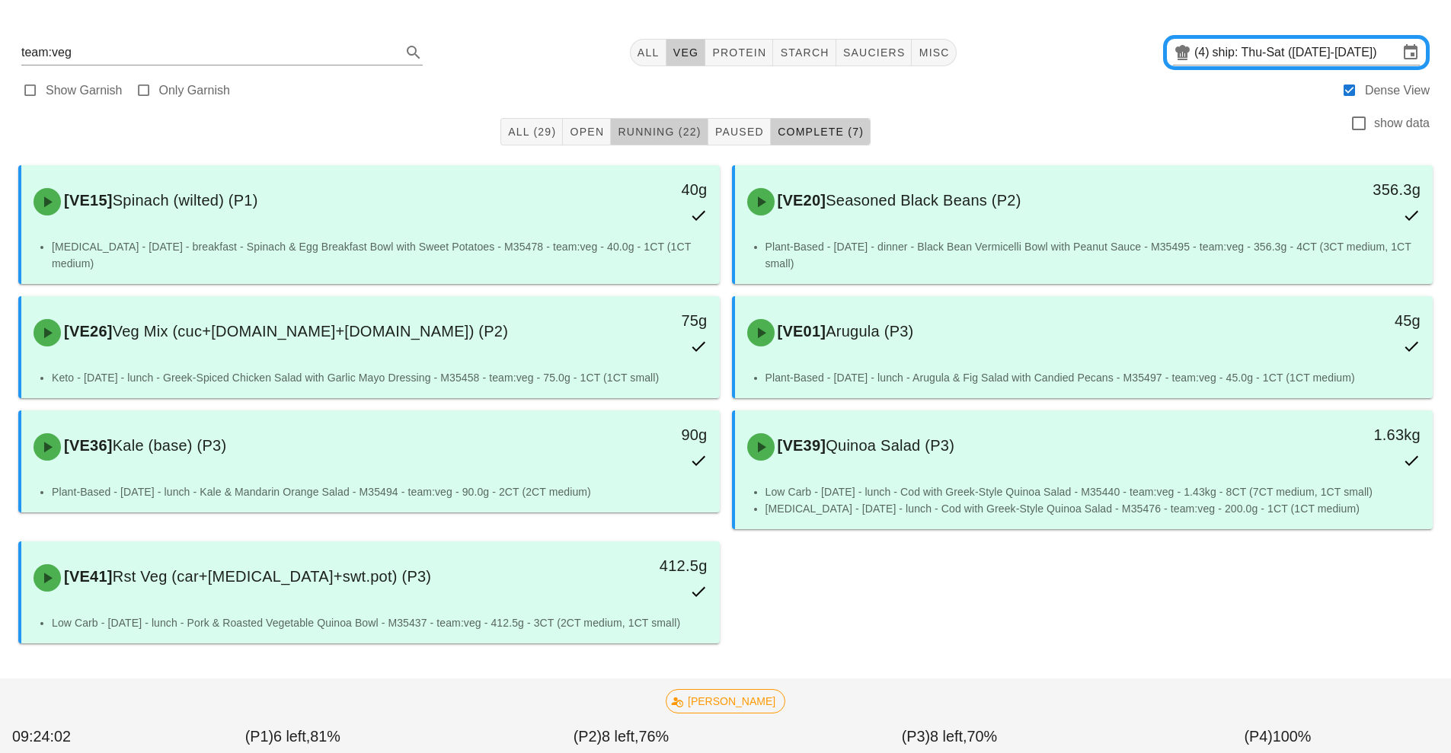
click at [650, 134] on span "Running (22)" at bounding box center [659, 132] width 84 height 12
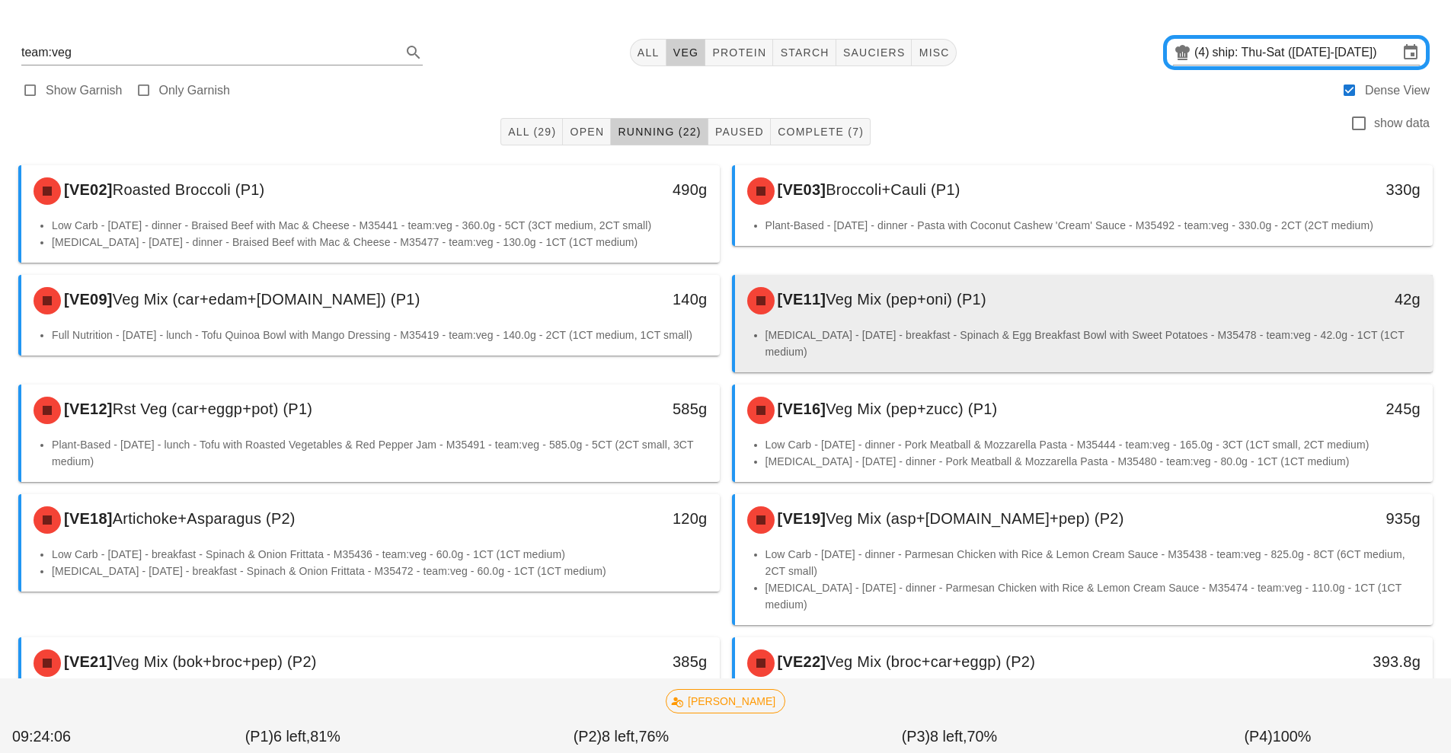
click at [892, 299] on span "Veg Mix (pep+oni) (P1)" at bounding box center [905, 299] width 161 height 17
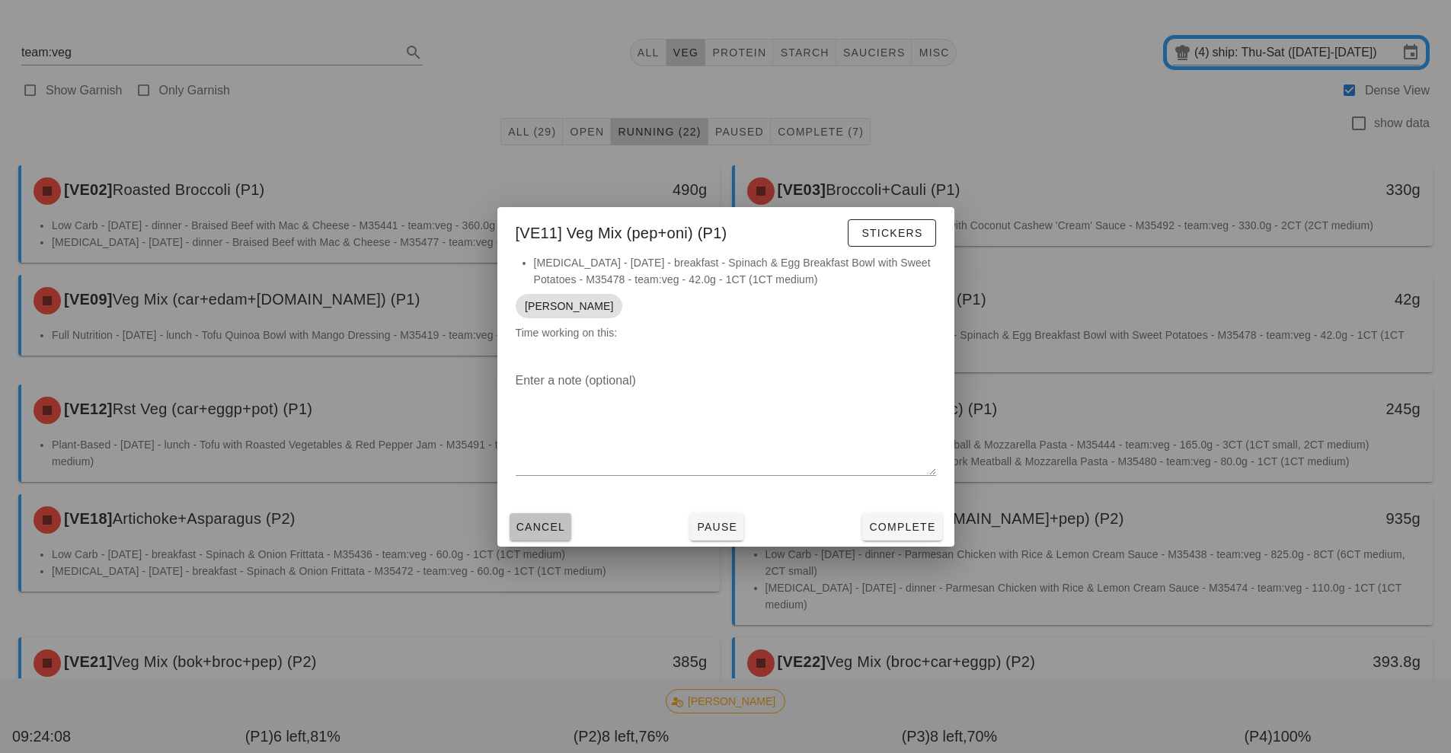
click at [545, 537] on button "Cancel" at bounding box center [540, 526] width 62 height 27
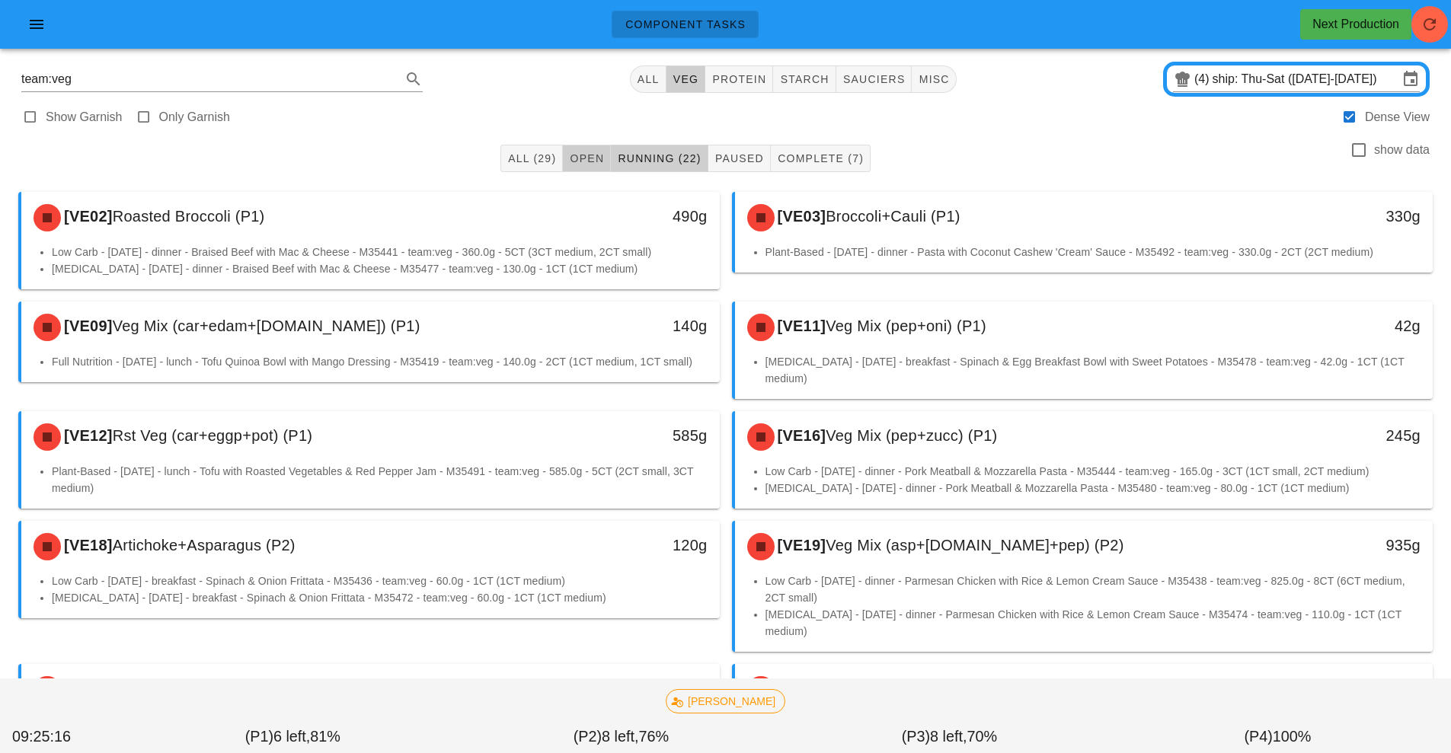
click at [582, 158] on span "Open" at bounding box center [586, 158] width 35 height 12
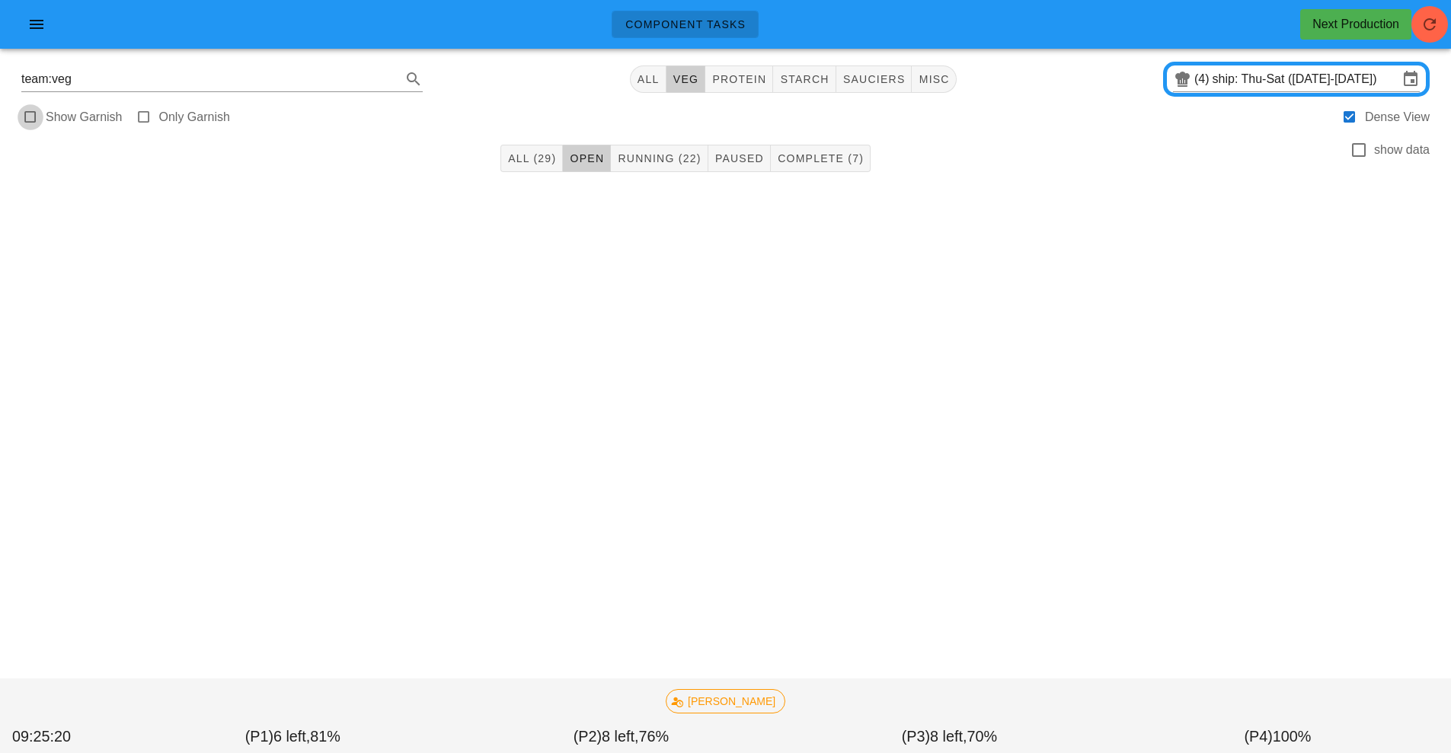
click at [27, 110] on div at bounding box center [30, 117] width 21 height 21
checkbox input "true"
click at [529, 155] on span "All (29)" at bounding box center [531, 158] width 49 height 12
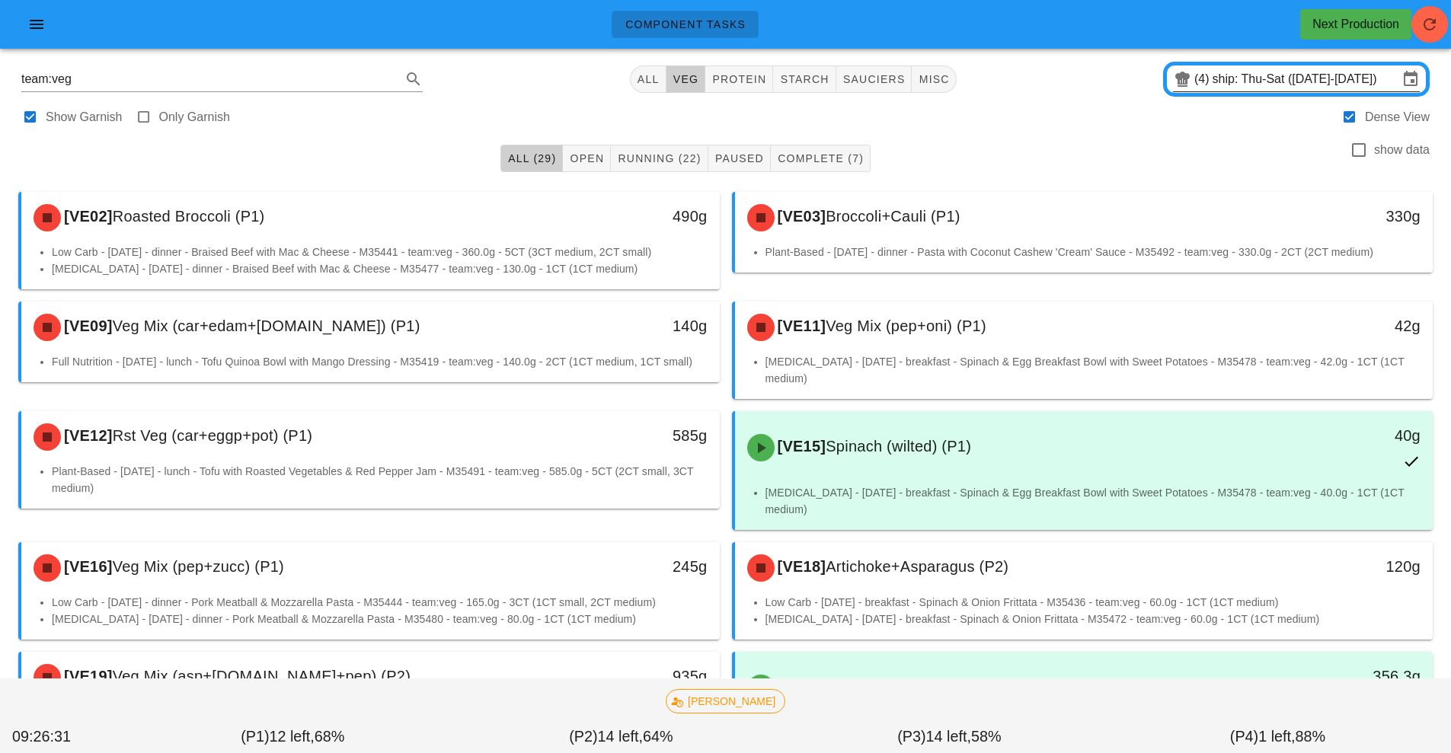
click at [1269, 75] on input "ship: Thu-Sat ([DATE]-[DATE])" at bounding box center [1305, 79] width 186 height 24
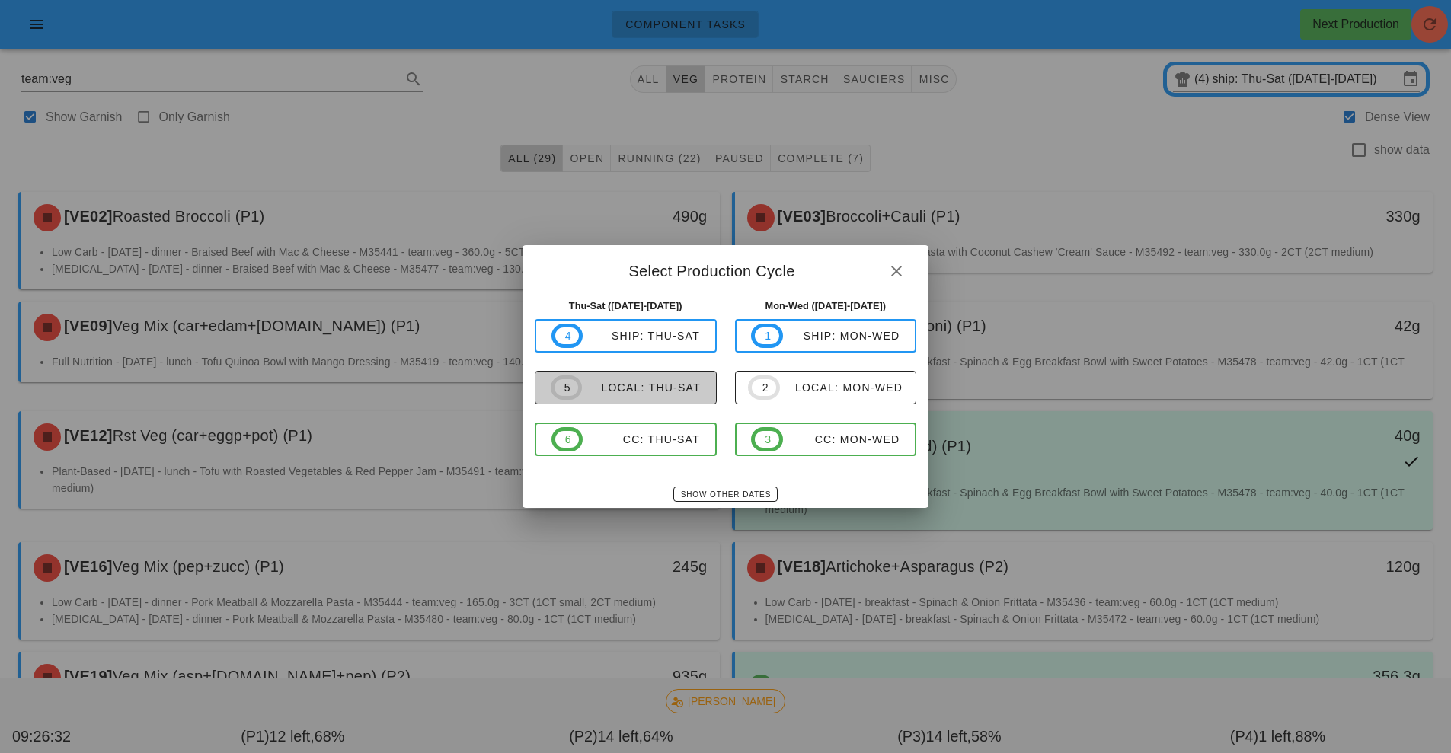
click at [668, 383] on div "local: Thu-Sat" at bounding box center [641, 388] width 119 height 12
type input "local: Thu-Sat ([DATE]-[DATE])"
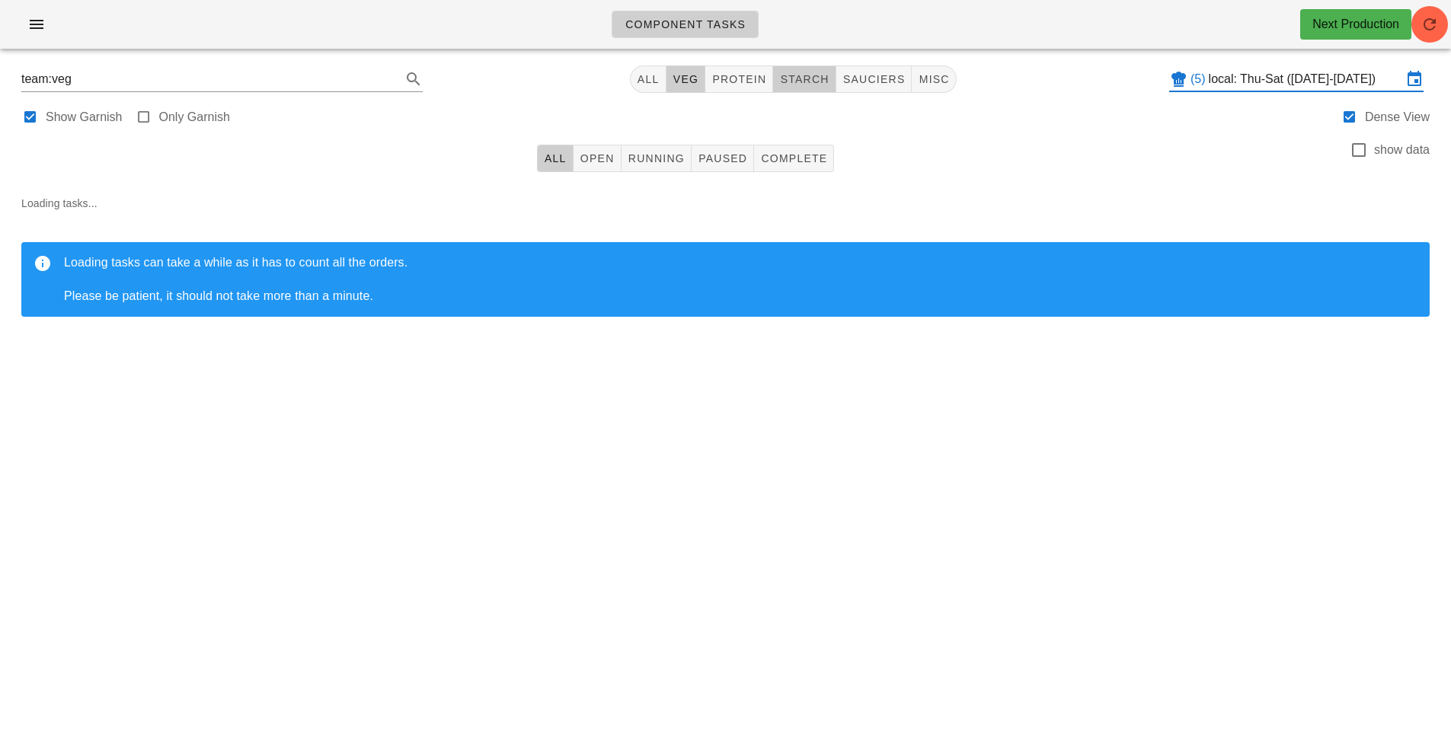
click at [809, 78] on span "starch" at bounding box center [803, 79] width 49 height 12
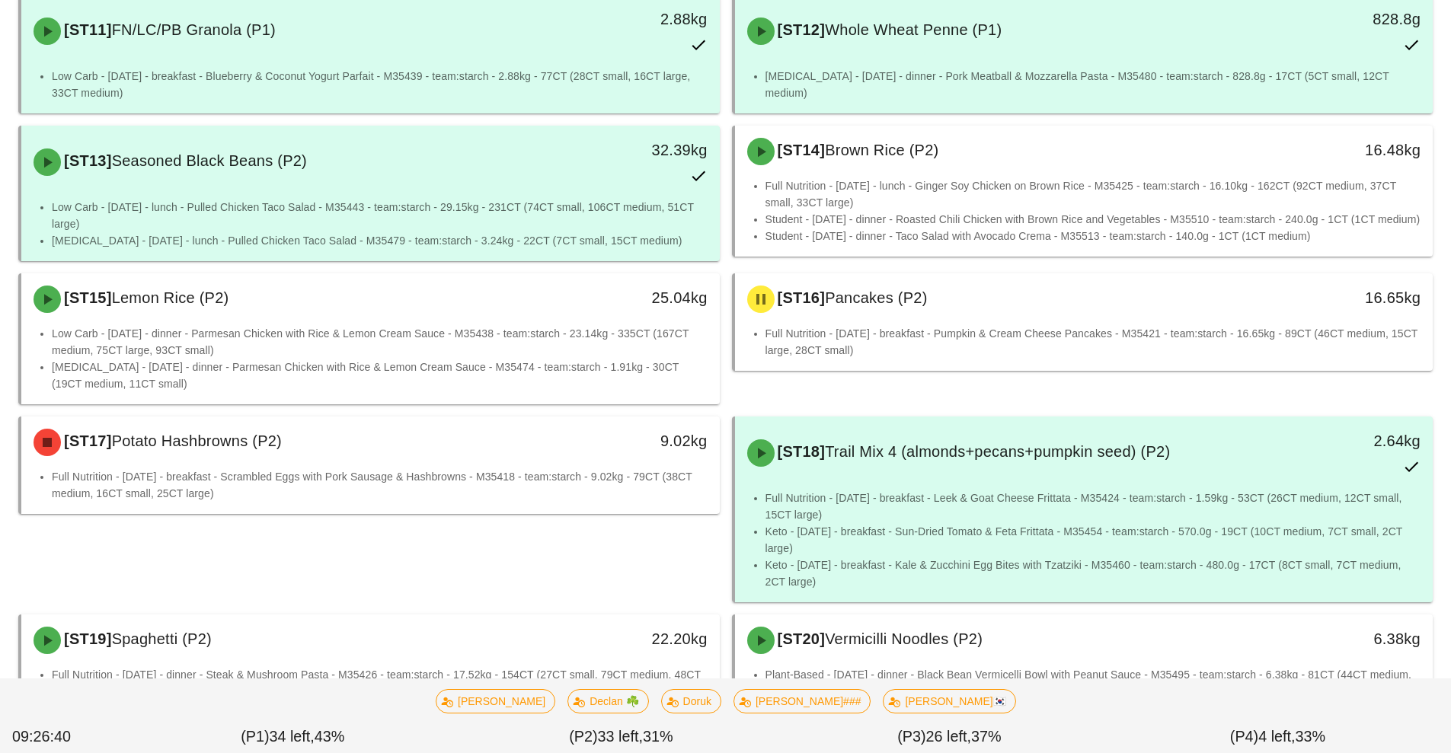
scroll to position [1221, 0]
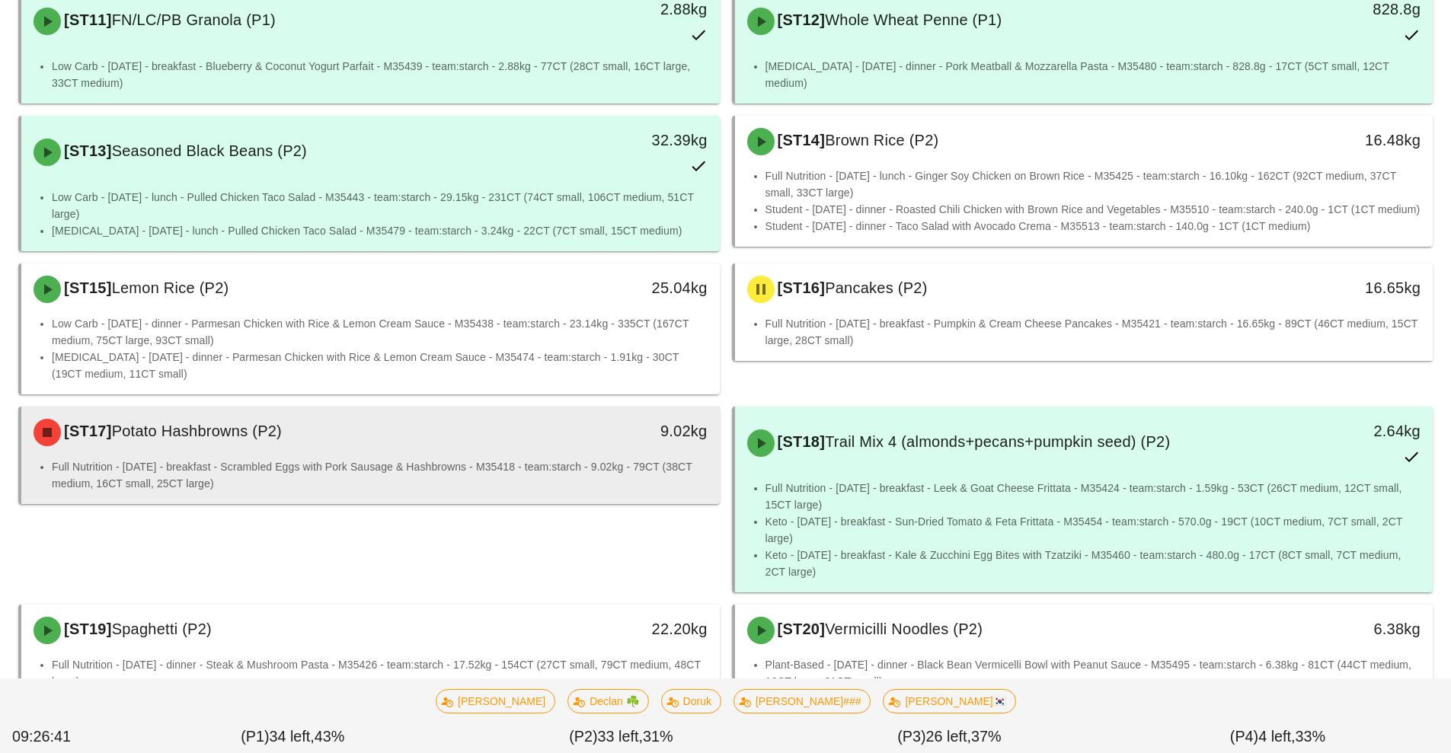
click at [555, 451] on div "[ST17] Potato Hashbrowns (P2) 9.02kg" at bounding box center [370, 433] width 698 height 52
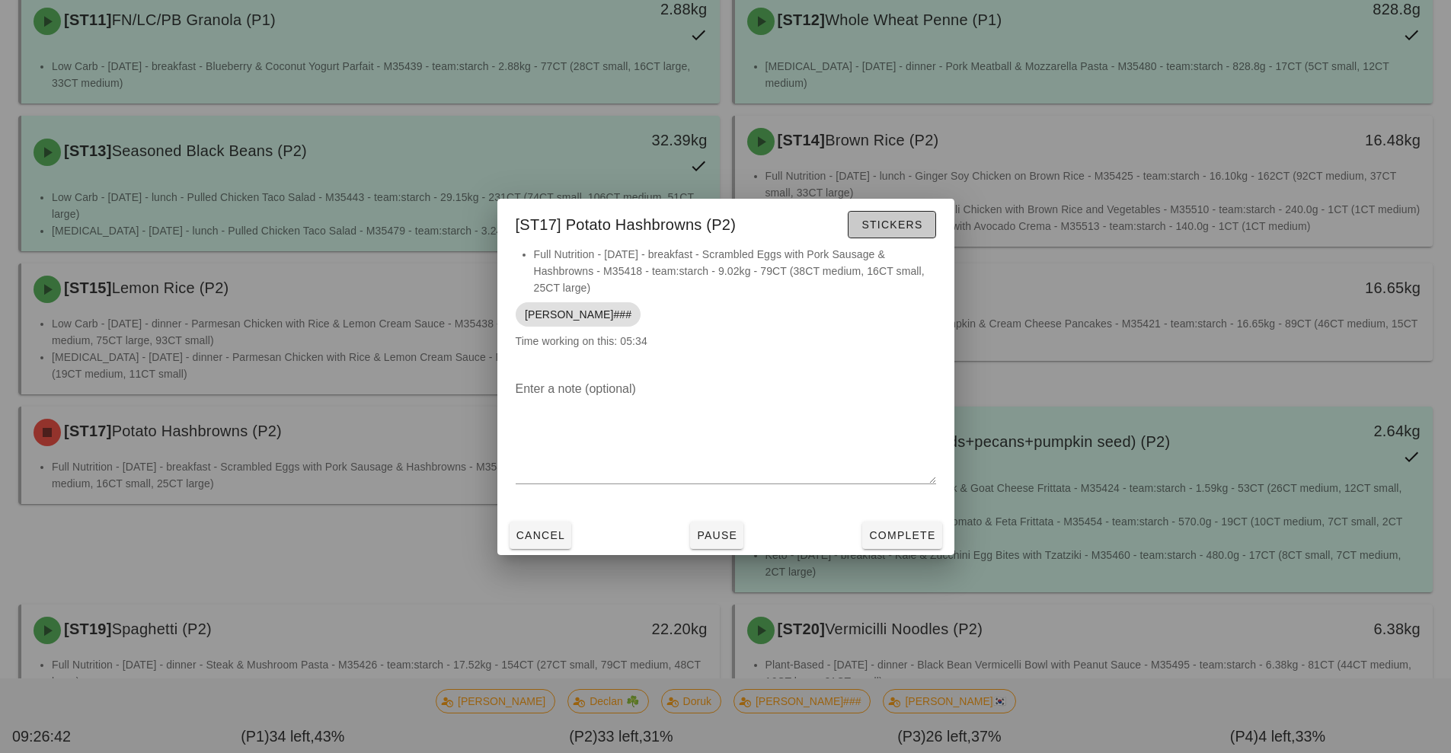
click at [897, 226] on span "Stickers" at bounding box center [891, 225] width 62 height 12
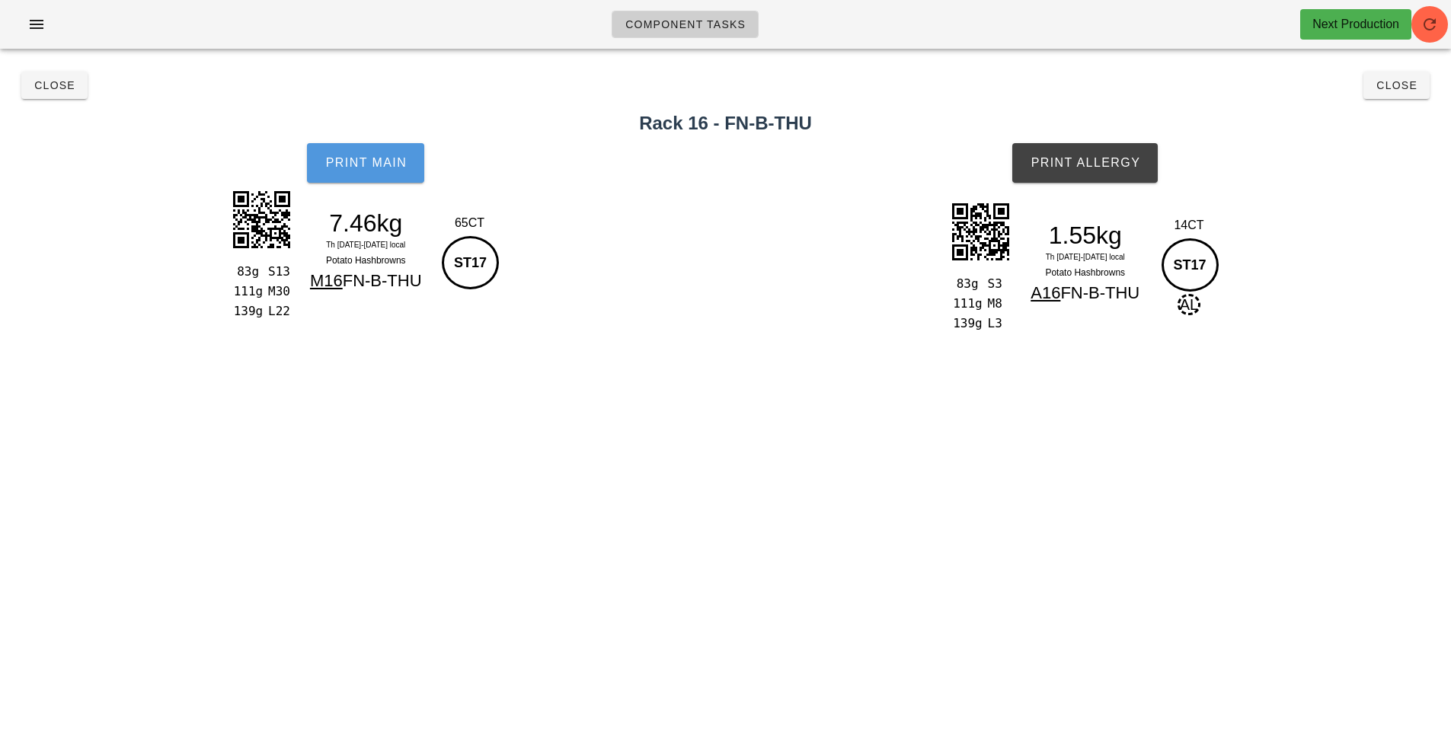
click at [383, 172] on button "Print Main" at bounding box center [365, 163] width 117 height 40
click at [1082, 145] on button "Print Allergy" at bounding box center [1084, 163] width 145 height 40
click at [59, 88] on span "Close" at bounding box center [55, 85] width 42 height 12
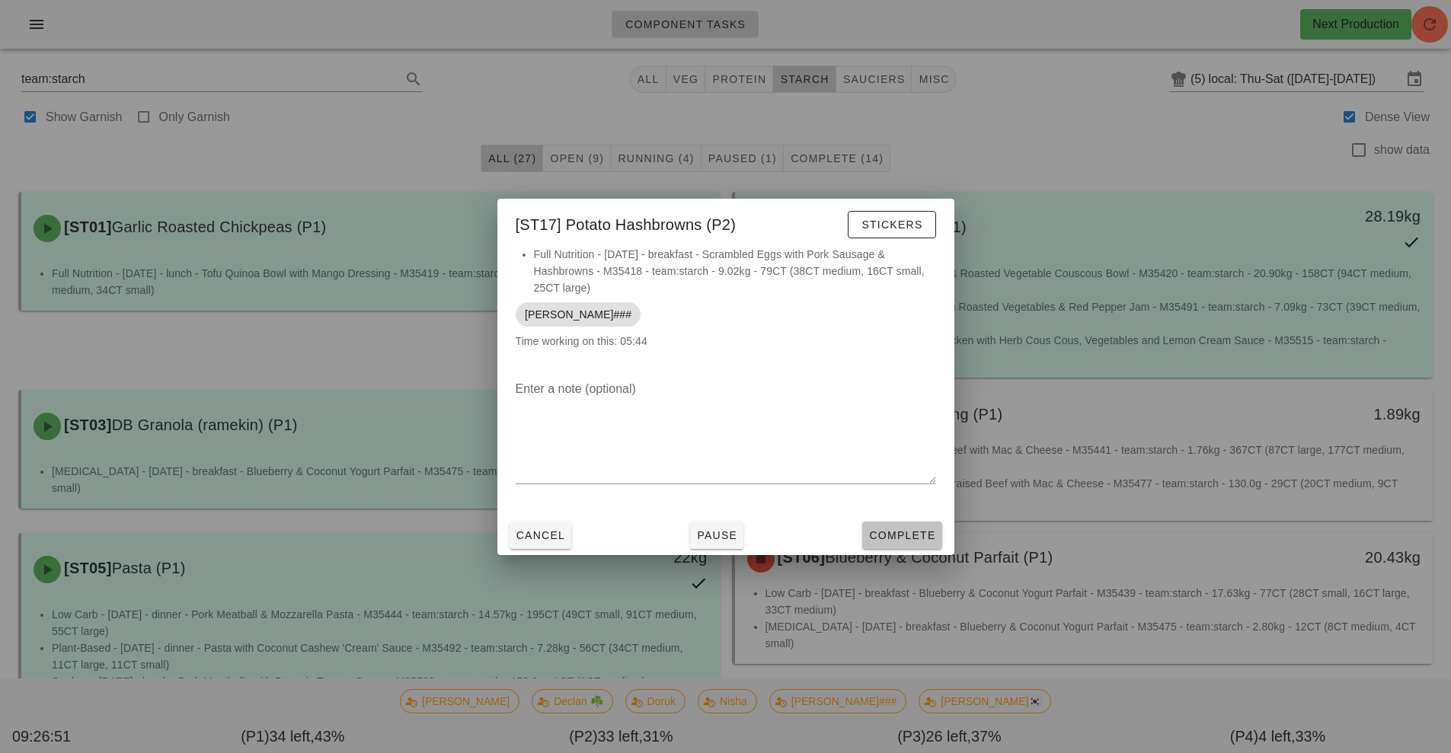
click at [899, 538] on span "Complete" at bounding box center [901, 535] width 67 height 12
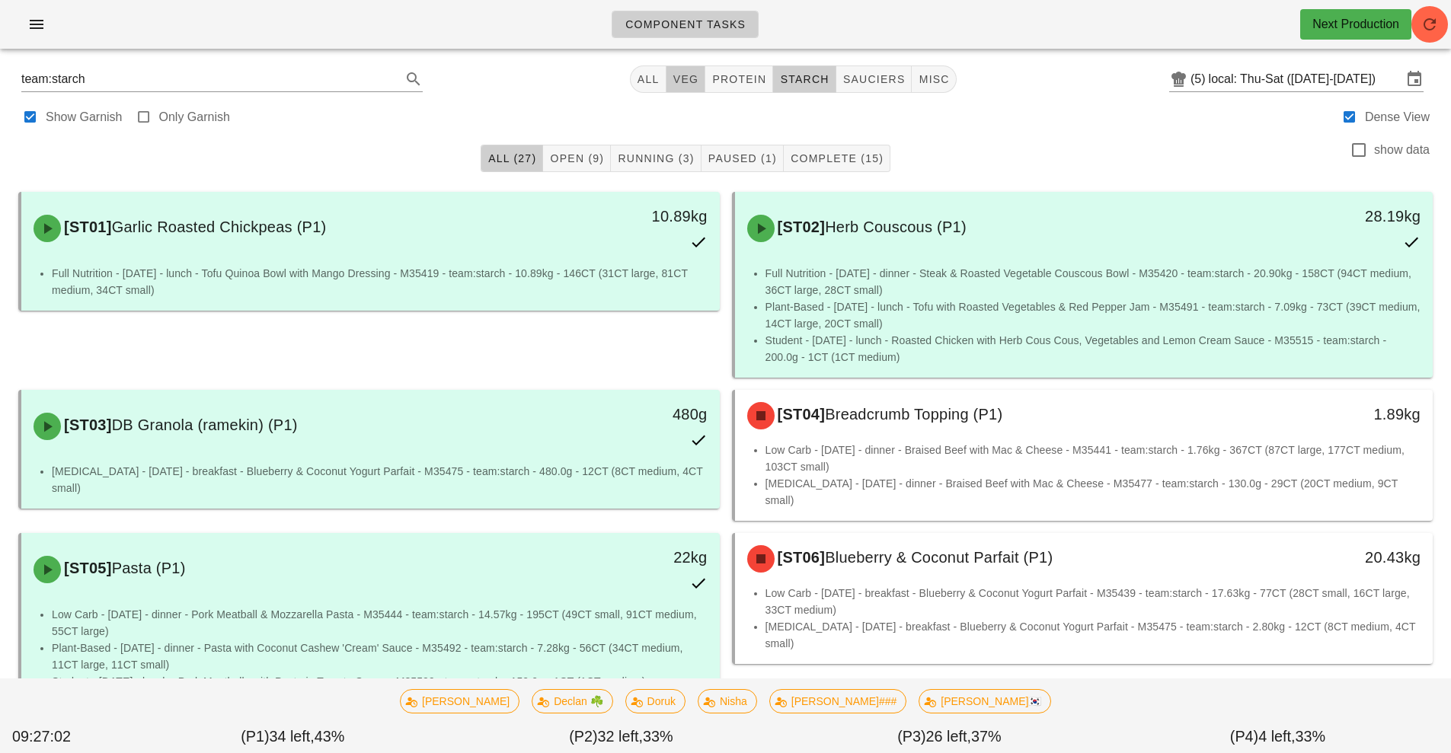
click at [675, 90] on button "veg" at bounding box center [686, 78] width 40 height 27
type input "team:veg"
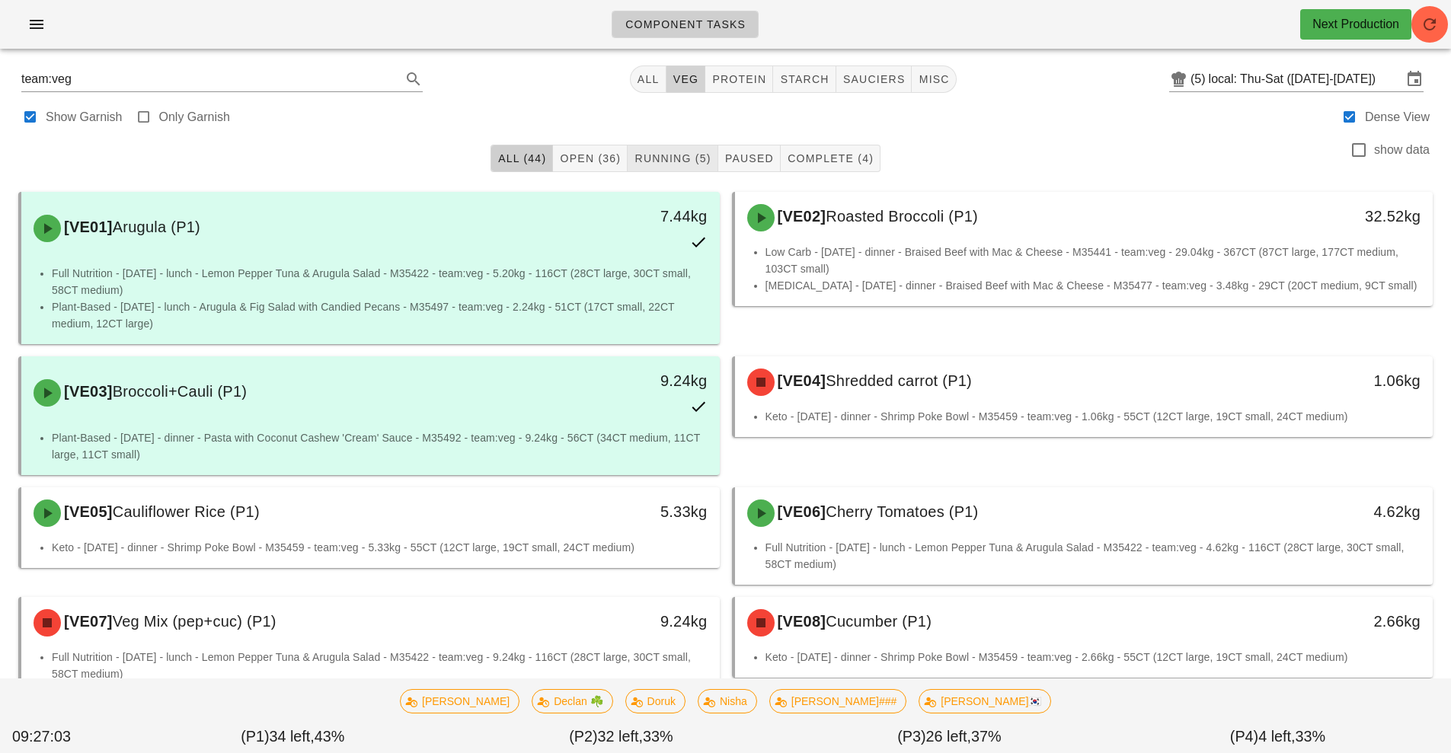
click at [702, 77] on button "veg" at bounding box center [686, 78] width 40 height 27
click at [667, 158] on span "Running (5)" at bounding box center [672, 158] width 77 height 12
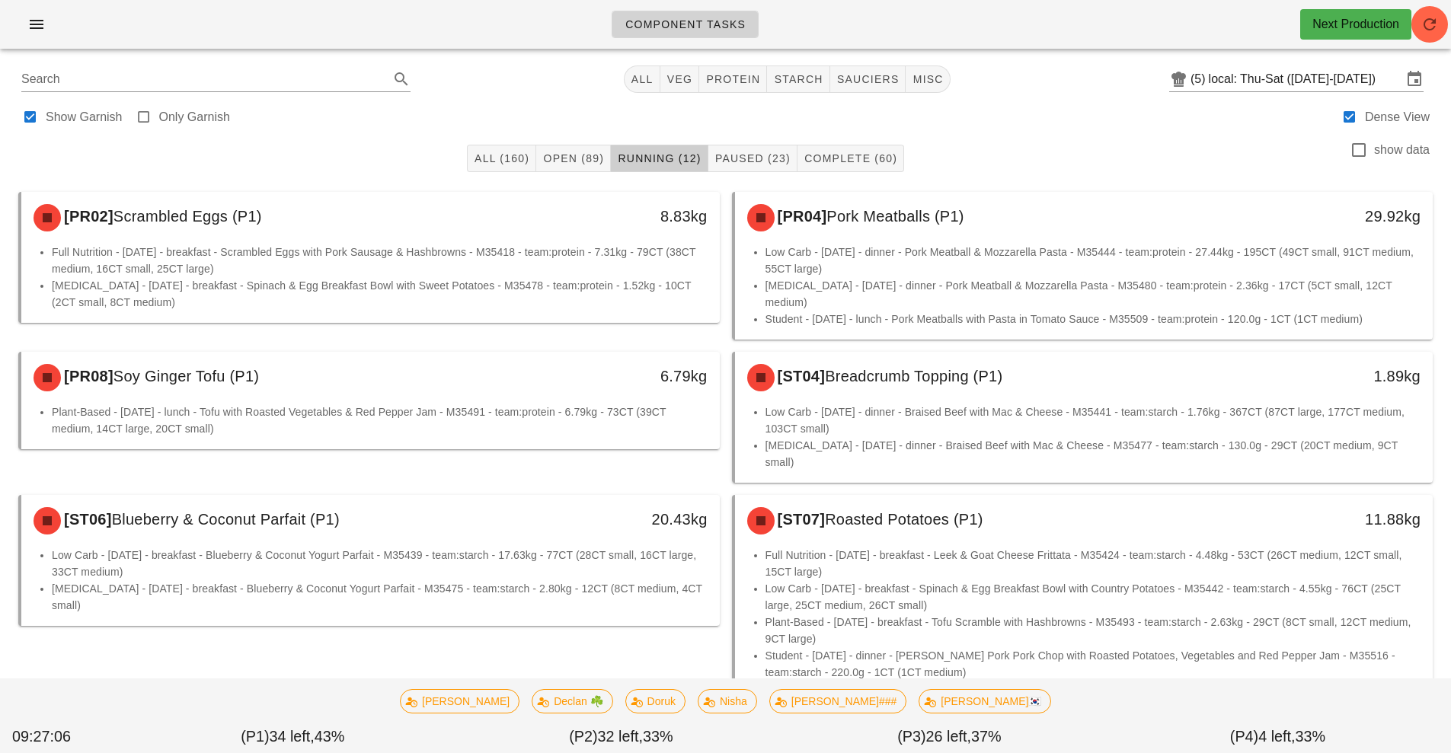
click at [687, 37] on link "Component Tasks" at bounding box center [684, 24] width 147 height 27
click at [691, 69] on button "veg" at bounding box center [680, 78] width 40 height 27
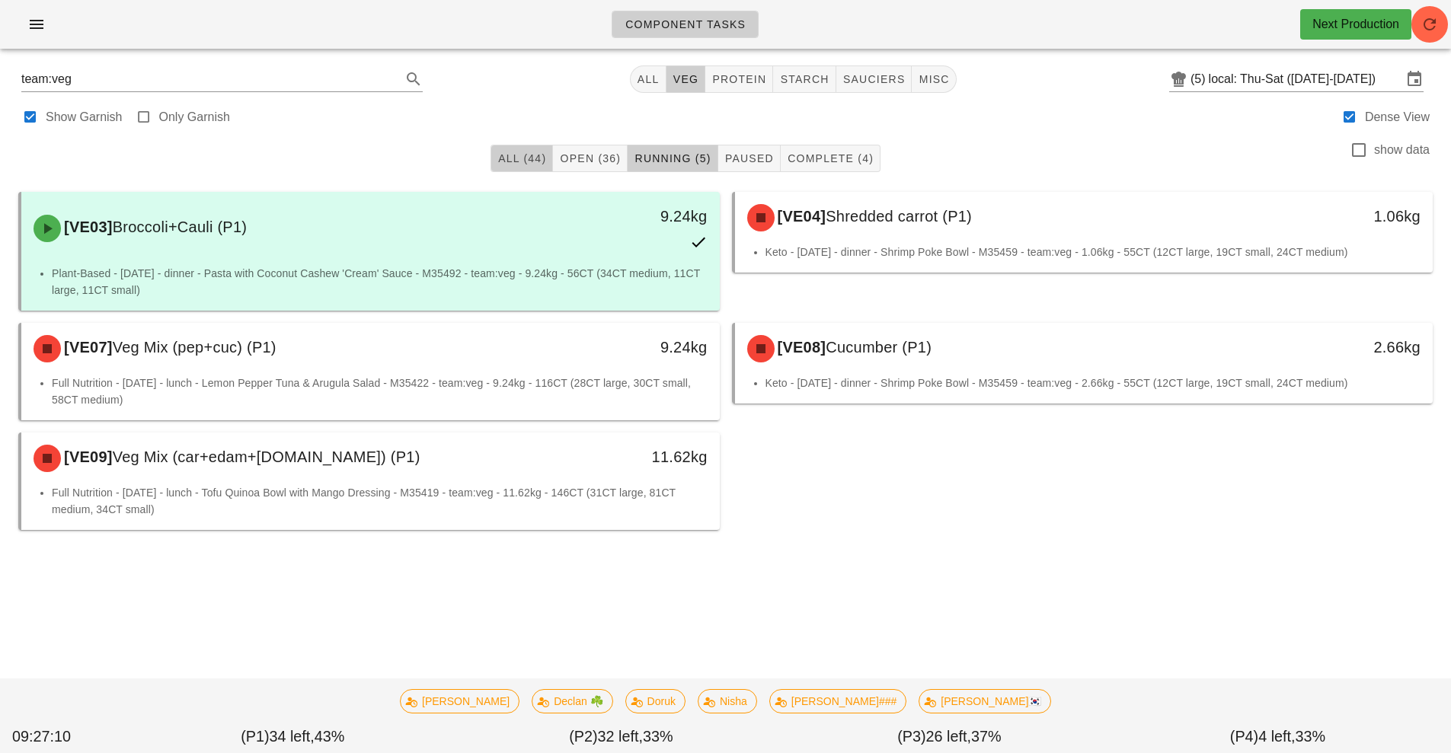
click at [499, 166] on button "All (44)" at bounding box center [521, 158] width 62 height 27
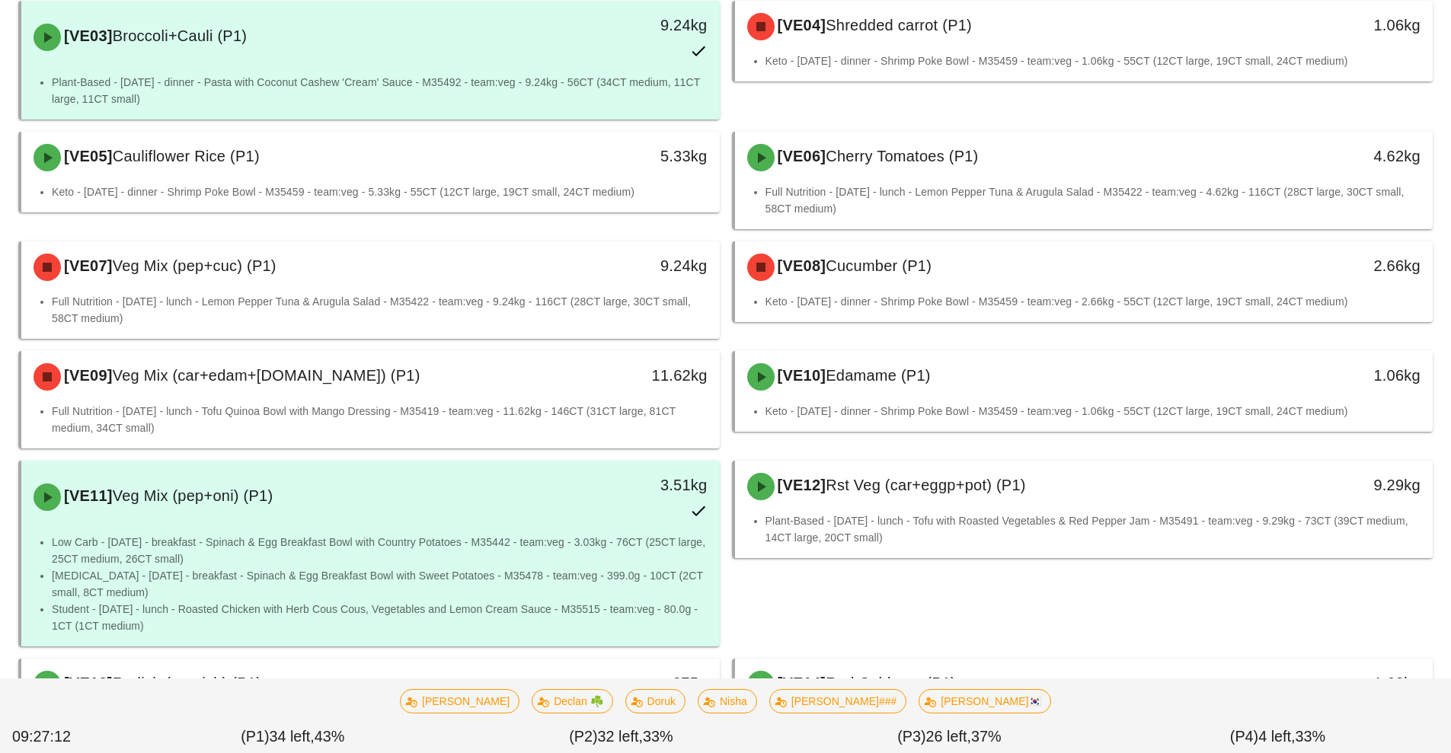
scroll to position [352, 0]
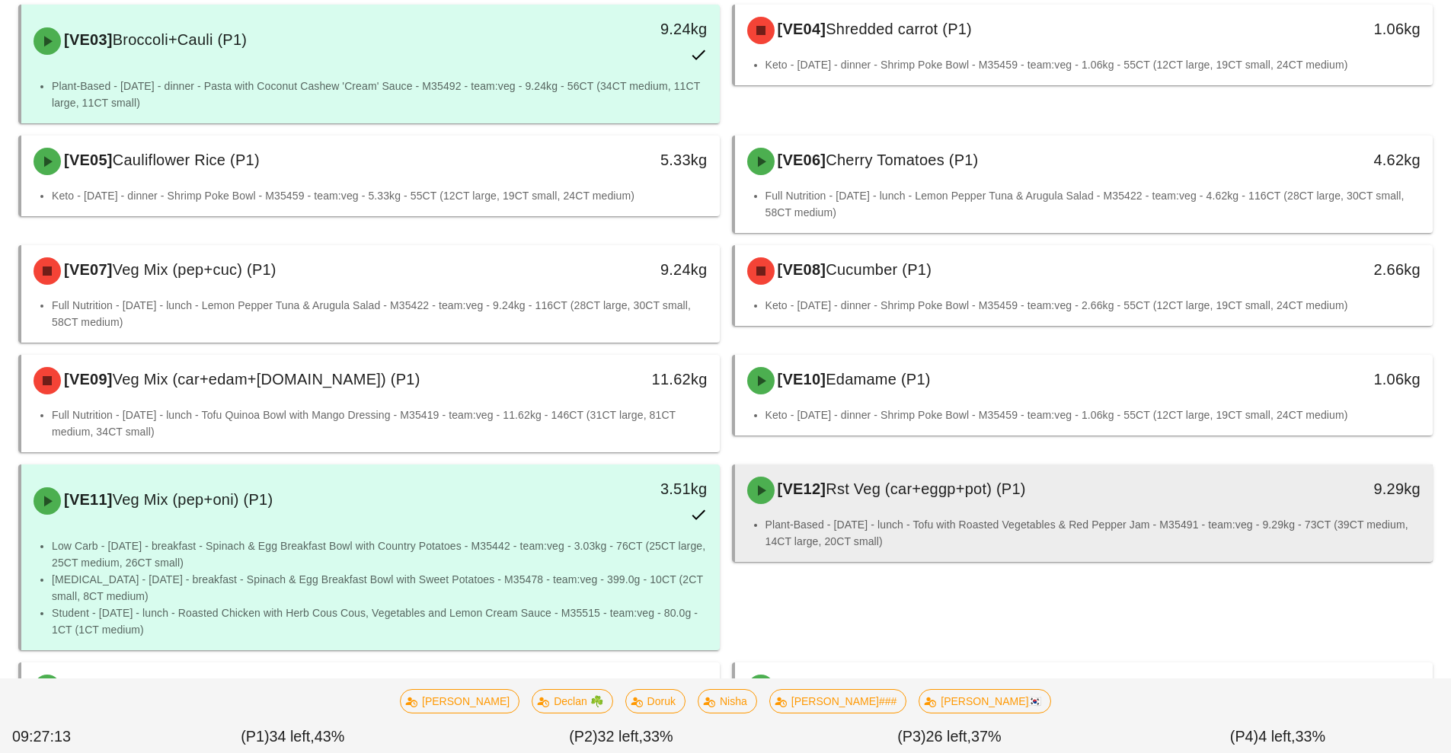
click at [872, 515] on div "[VE12] Rst Veg (car+eggp+pot) (P1) 9.29kg" at bounding box center [1084, 491] width 698 height 52
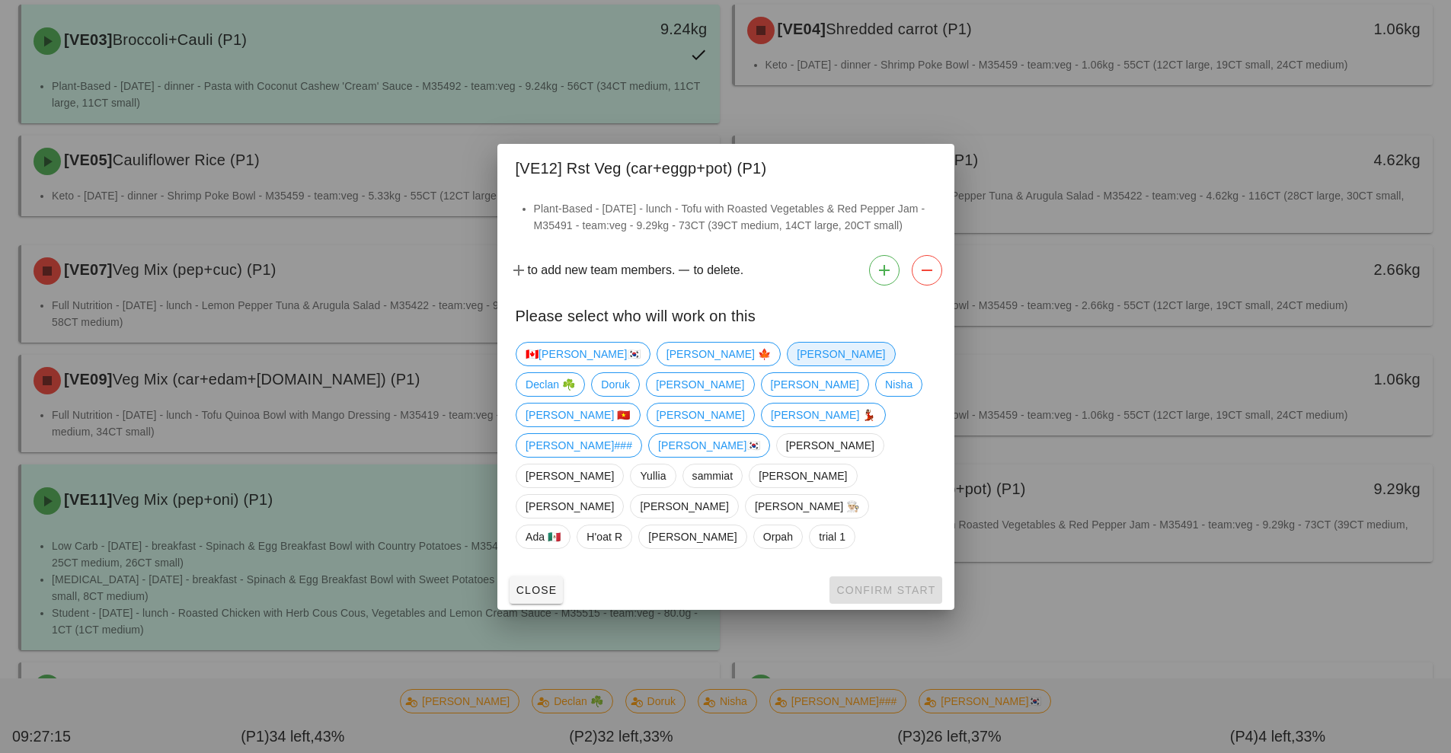
click at [797, 366] on span "[PERSON_NAME]" at bounding box center [841, 354] width 88 height 23
click at [870, 584] on span "Confirm Start" at bounding box center [885, 590] width 100 height 12
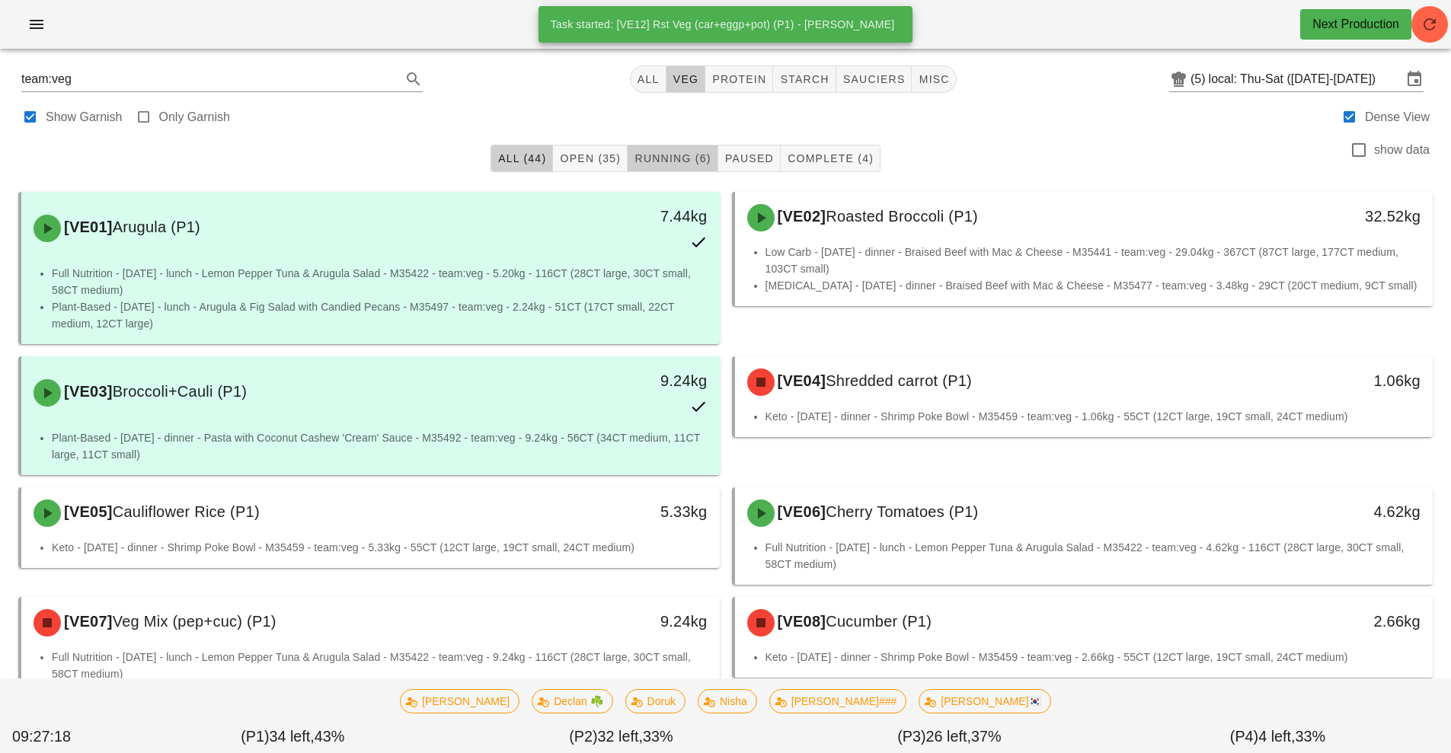
click at [662, 148] on button "Running (6)" at bounding box center [672, 158] width 90 height 27
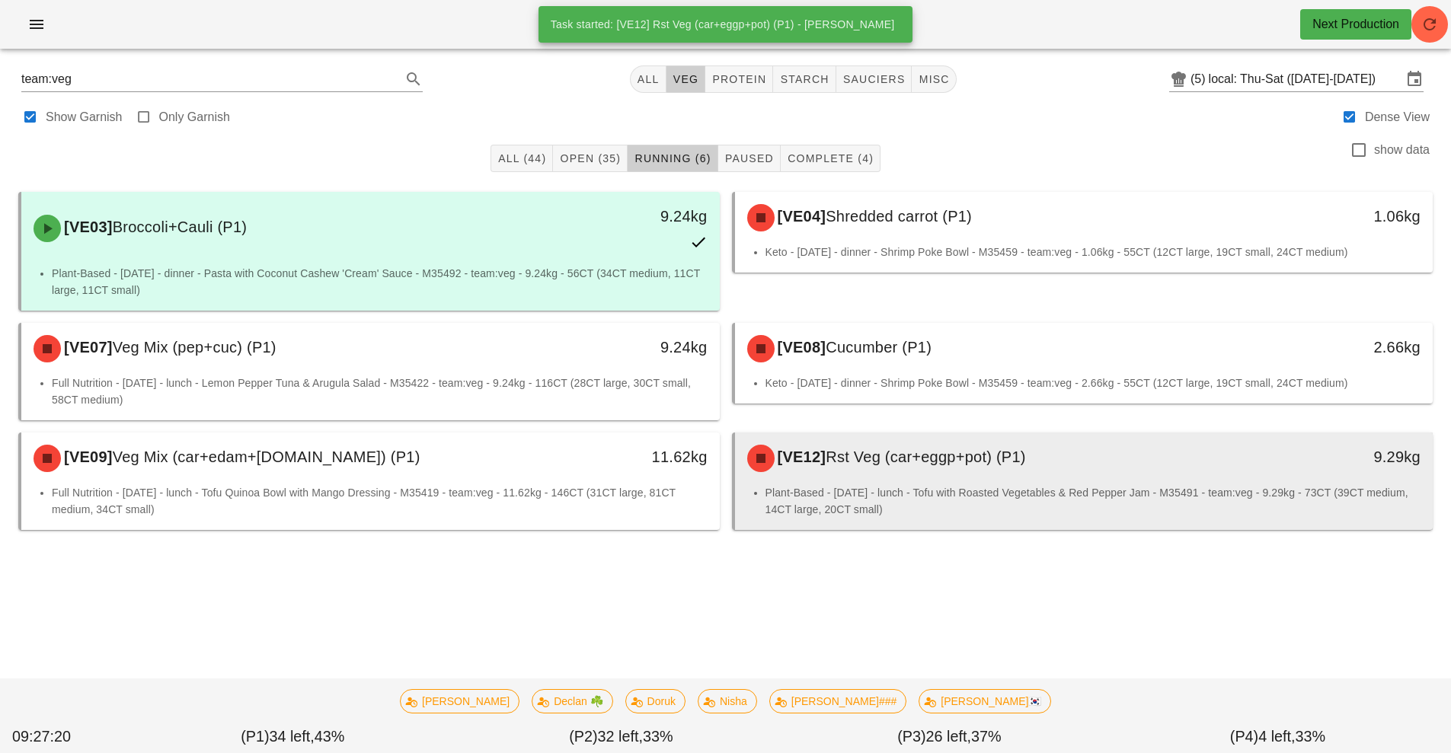
click at [860, 486] on li "Plant-Based - Thursday - lunch - Tofu with Roasted Vegetables & Red Pepper Jam …" at bounding box center [1093, 501] width 656 height 34
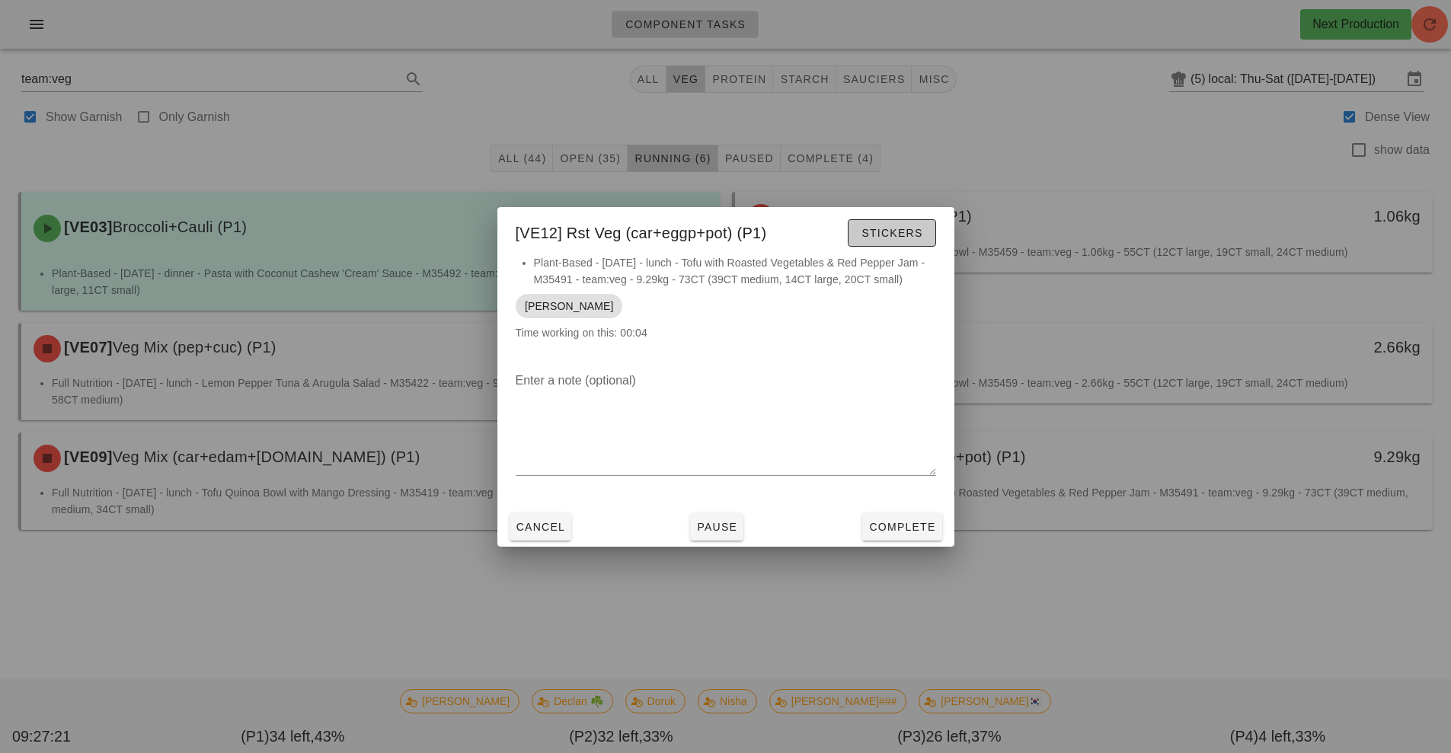
click at [869, 238] on span "Stickers" at bounding box center [891, 233] width 62 height 12
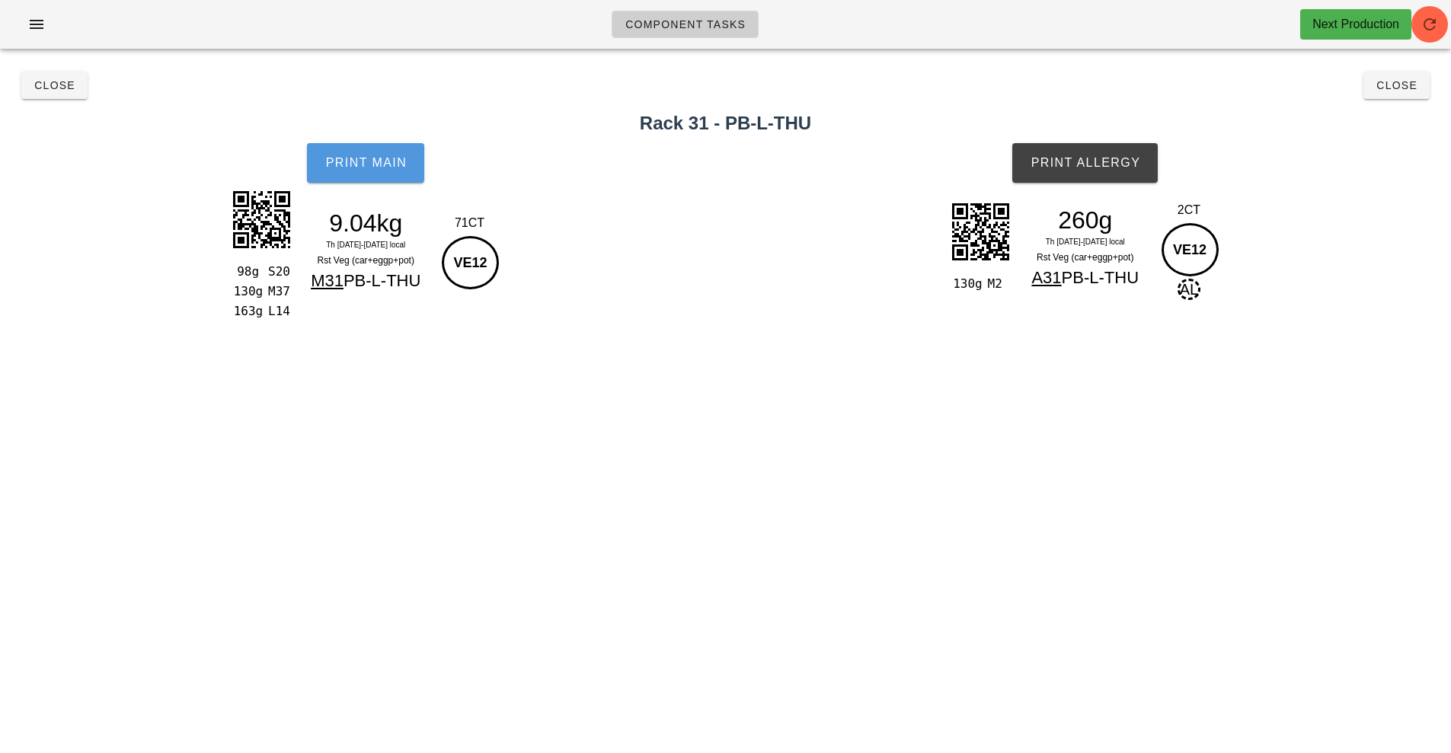
click at [373, 174] on button "Print Main" at bounding box center [365, 163] width 117 height 40
click at [1069, 161] on span "Print Allergy" at bounding box center [1085, 163] width 110 height 14
click at [58, 85] on span "Close" at bounding box center [55, 85] width 42 height 12
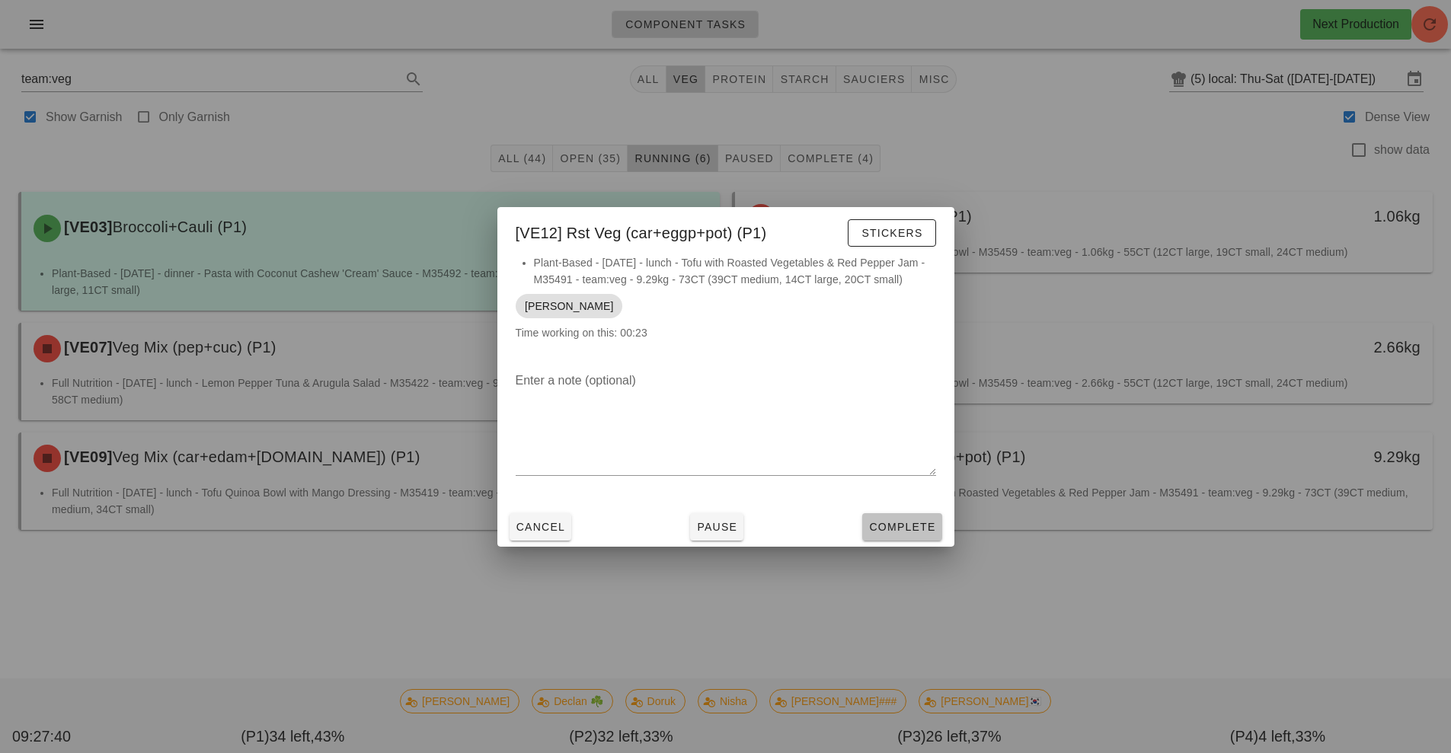
click at [903, 528] on span "Complete" at bounding box center [901, 527] width 67 height 12
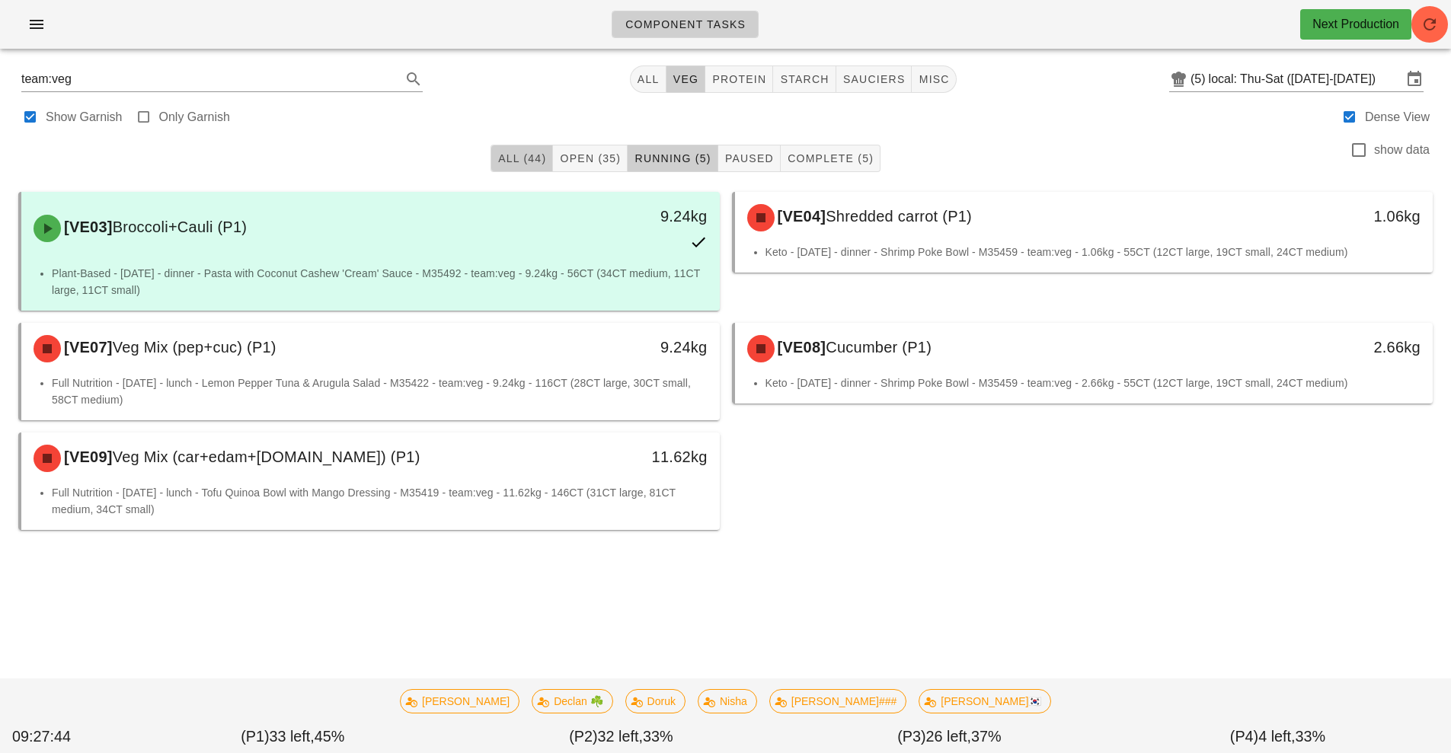
click at [516, 162] on span "All (44)" at bounding box center [521, 158] width 49 height 12
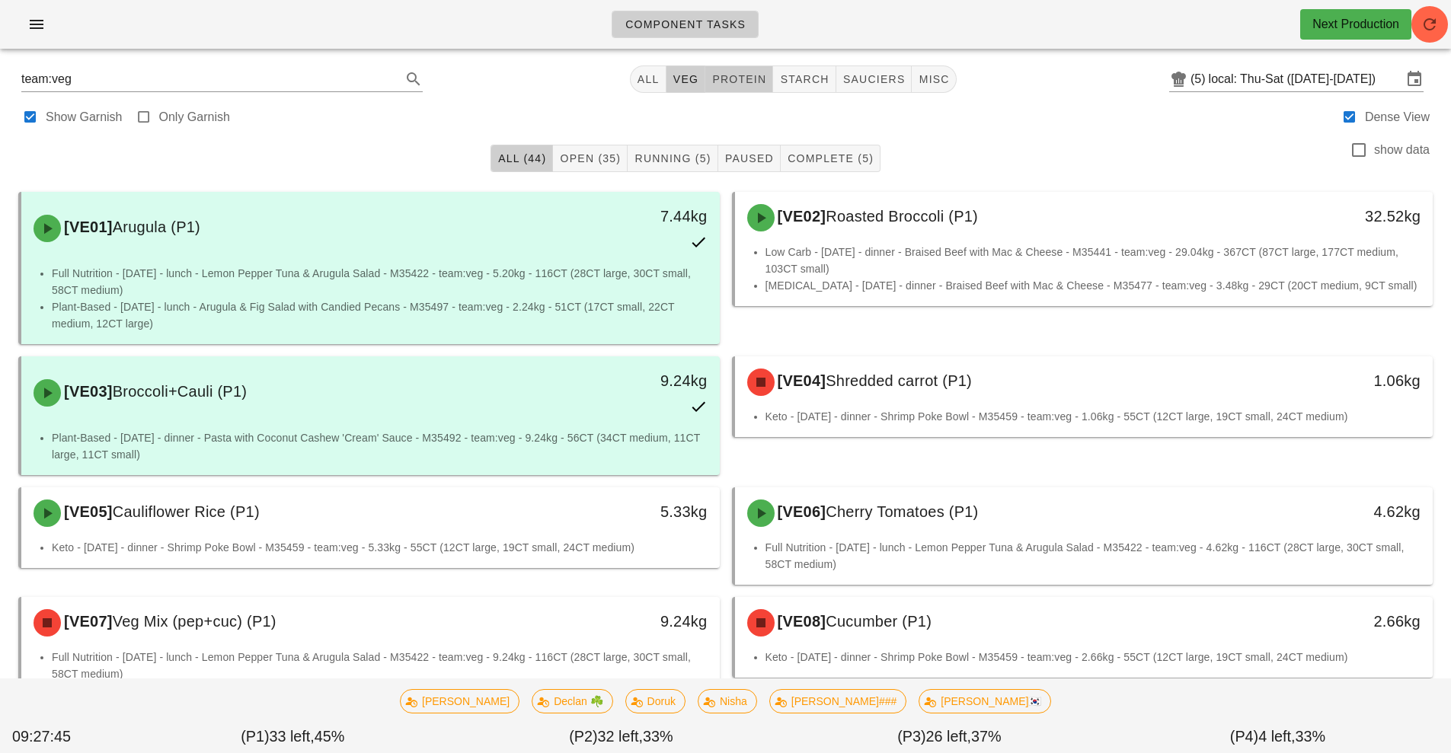
click at [742, 78] on span "protein" at bounding box center [738, 79] width 55 height 12
type input "team:protein"
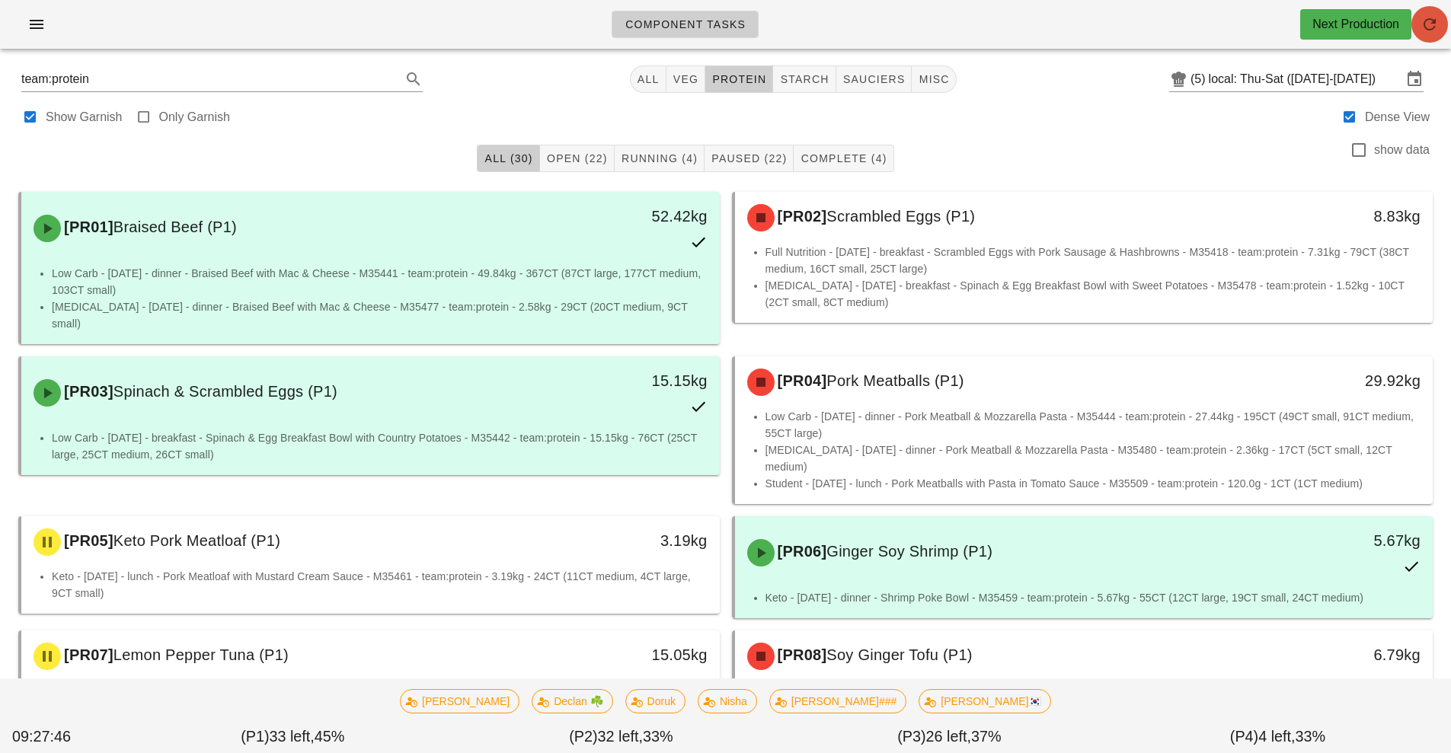
click at [1439, 40] on button "button" at bounding box center [1429, 24] width 37 height 37
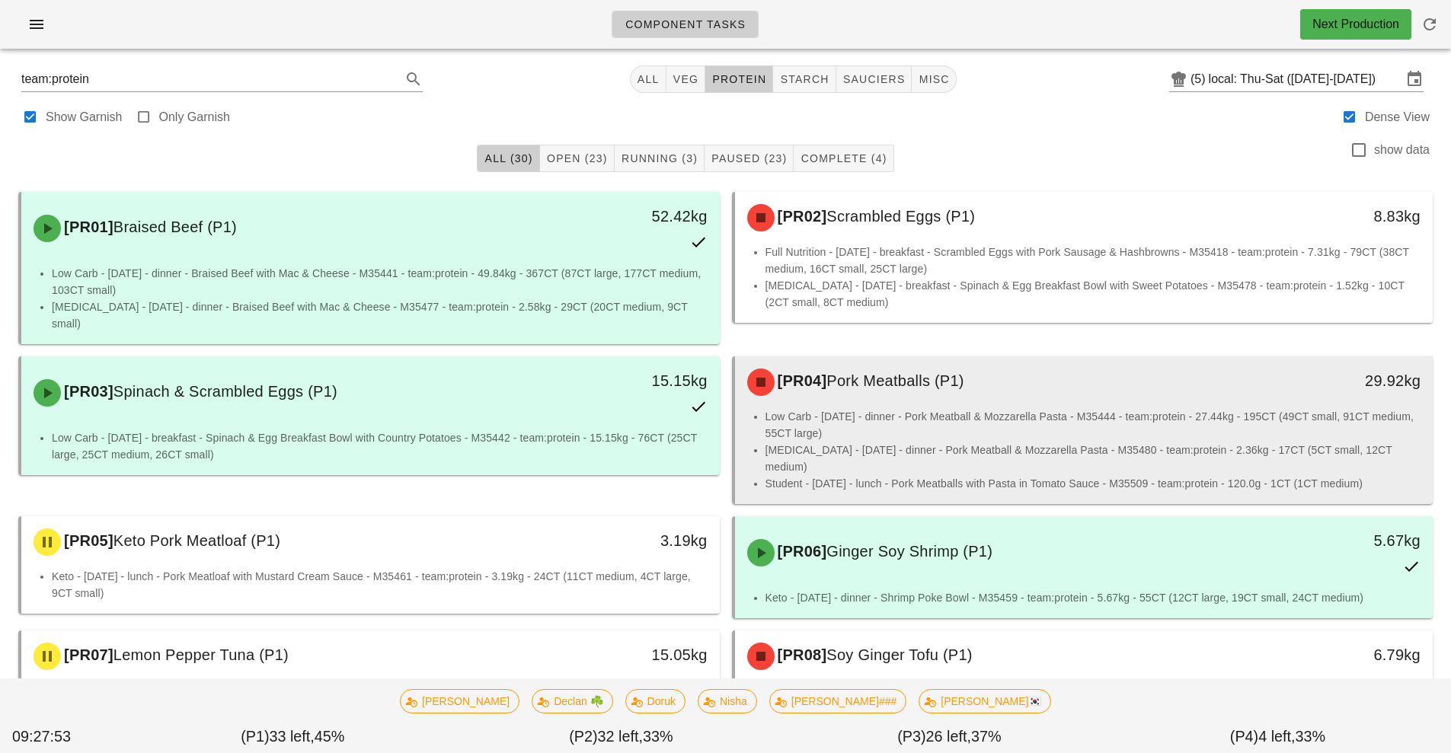
click at [898, 422] on li "Low Carb - Saturday - dinner - Pork Meatball & Mozzarella Pasta - M35444 - team…" at bounding box center [1093, 425] width 656 height 34
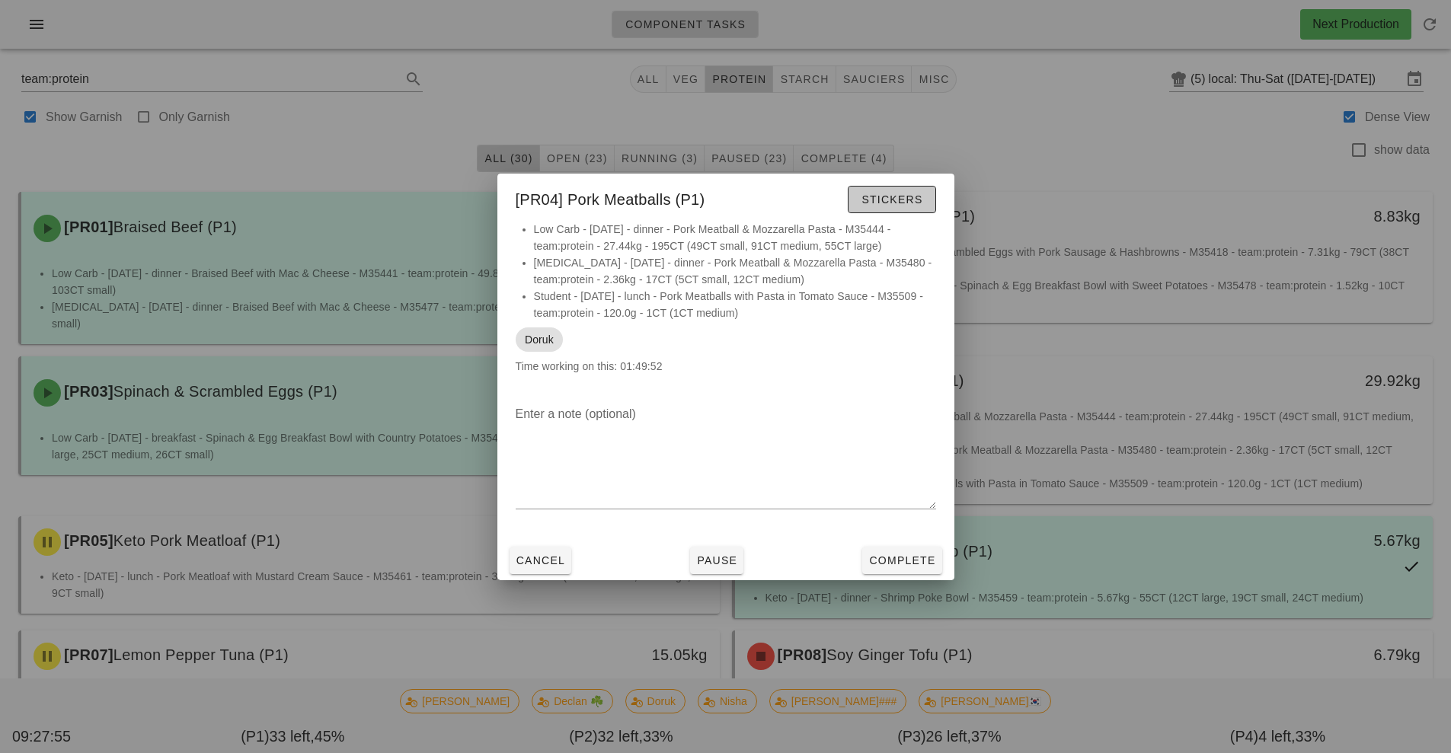
click at [899, 196] on span "Stickers" at bounding box center [891, 199] width 62 height 12
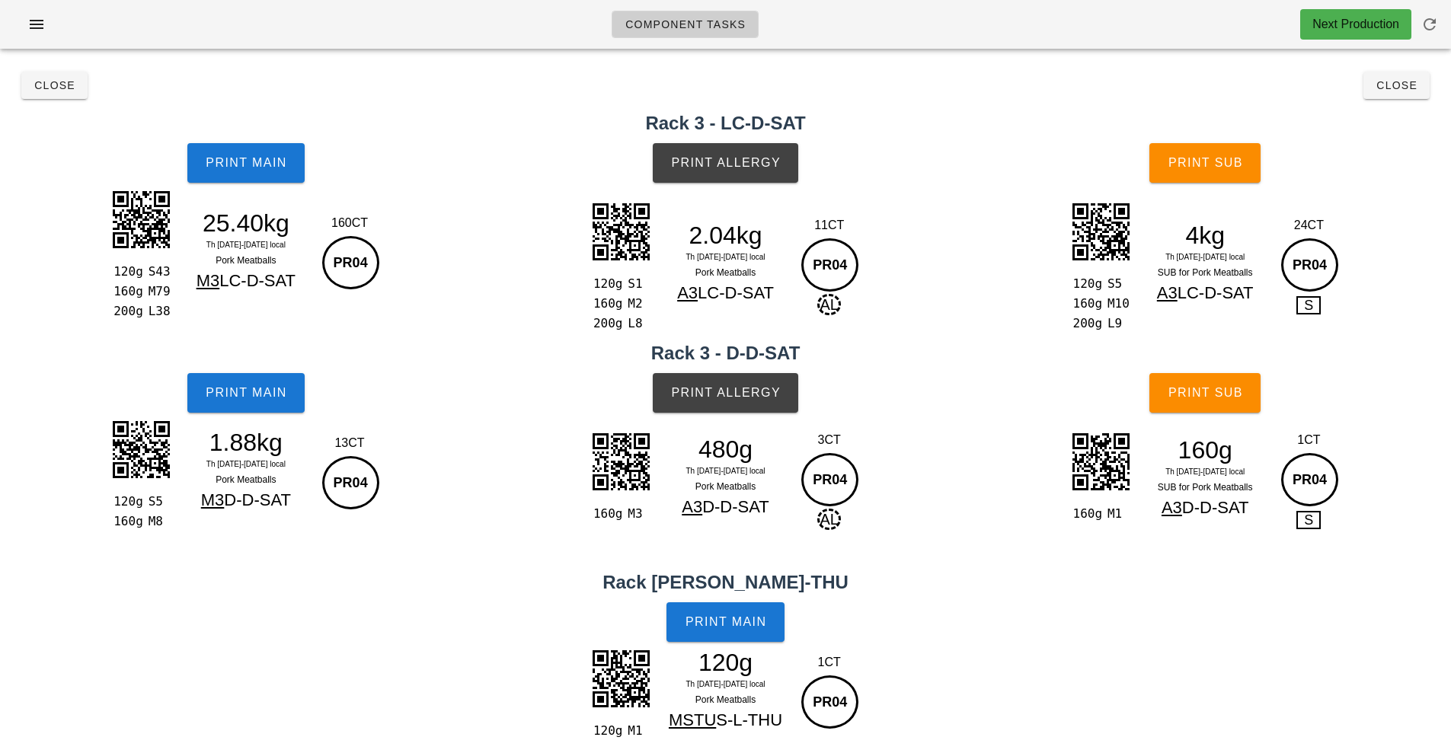
click at [899, 196] on div "120g S1 160g M2 200g L8 2.04kg Th 11-Sa 13 Sep local Pork Meatballs A3 LC-D-SAT…" at bounding box center [726, 267] width 492 height 151
click at [235, 166] on span "Print Main" at bounding box center [246, 163] width 82 height 14
click at [257, 180] on button "Print Main" at bounding box center [245, 163] width 117 height 40
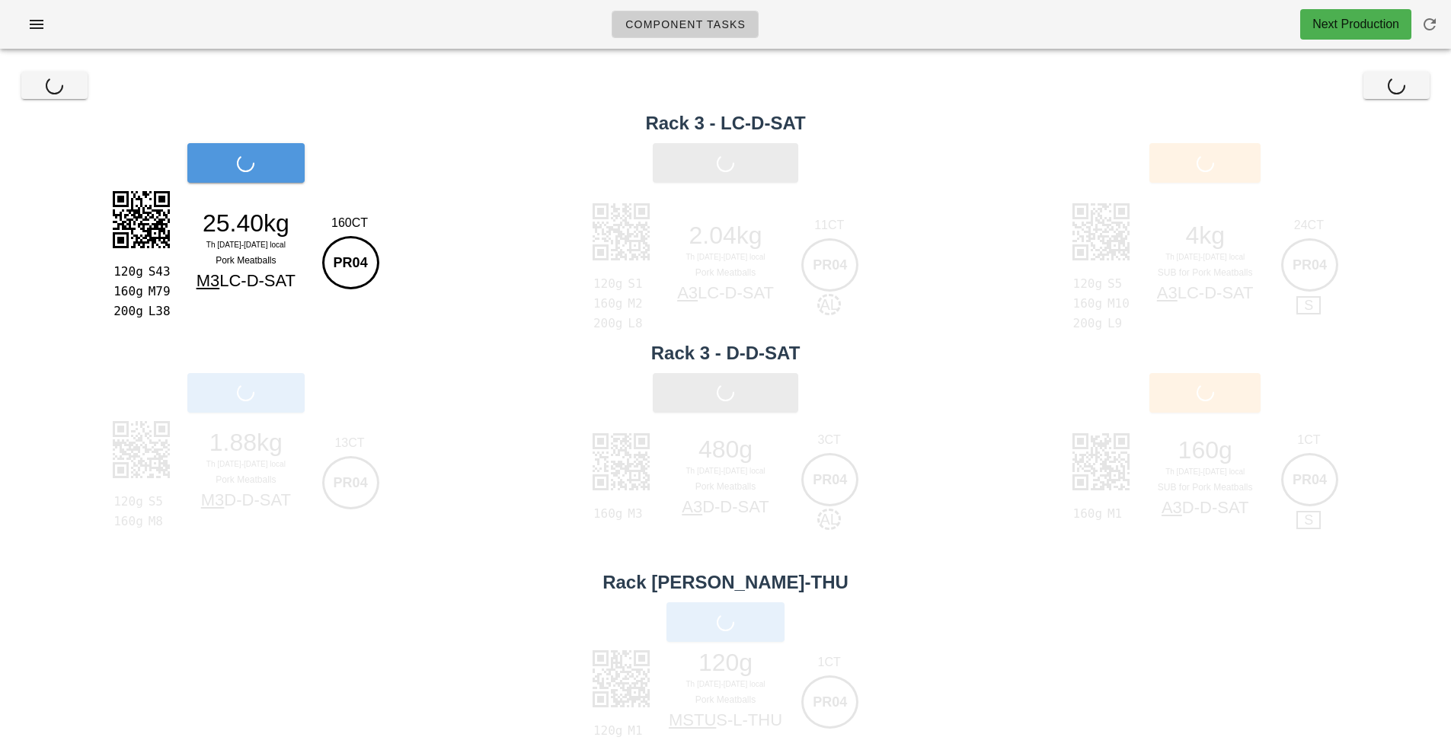
click at [273, 157] on span "Print Main" at bounding box center [246, 163] width 82 height 14
click at [251, 179] on div "Print Main" at bounding box center [246, 163] width 492 height 58
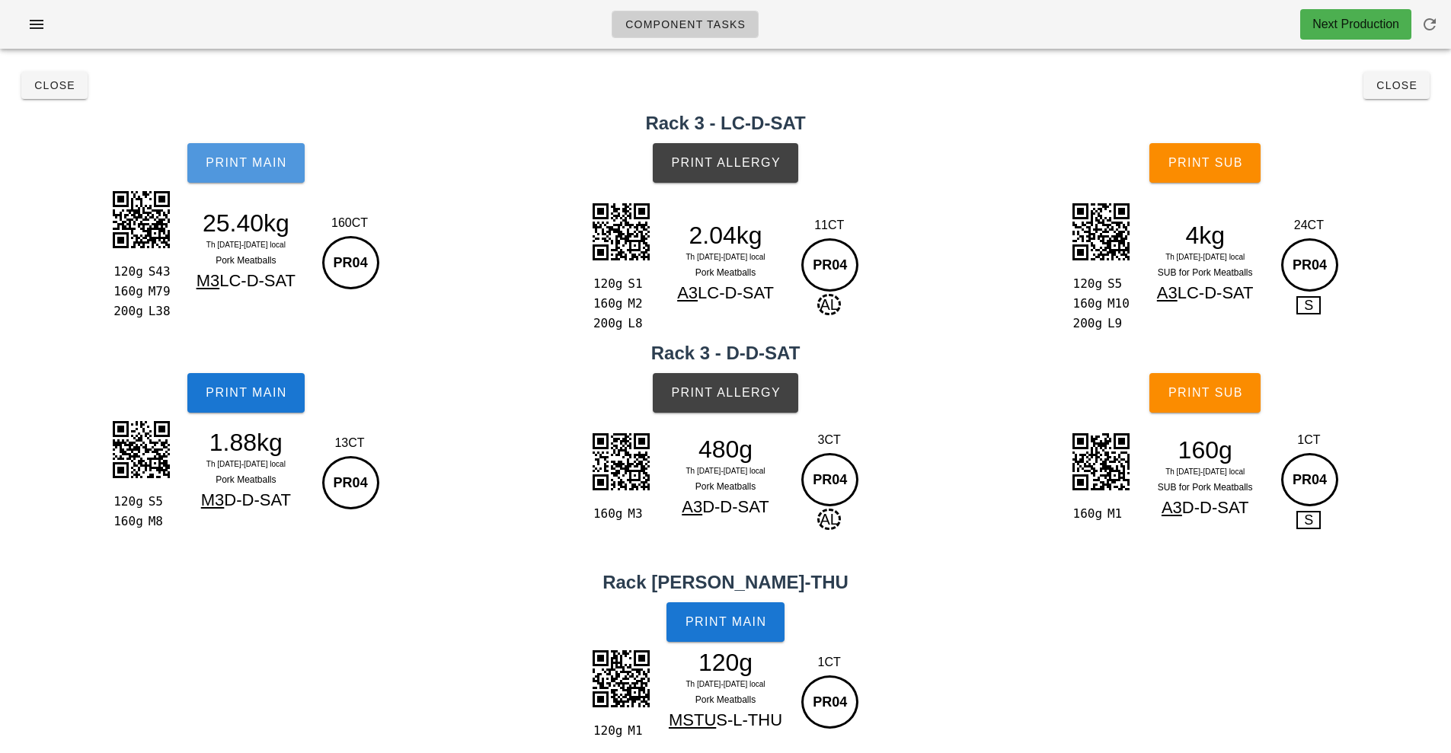
click at [260, 167] on span "Print Main" at bounding box center [246, 163] width 82 height 14
click at [269, 406] on button "Print Main" at bounding box center [245, 393] width 117 height 40
click at [282, 398] on span "Print Main" at bounding box center [246, 393] width 82 height 14
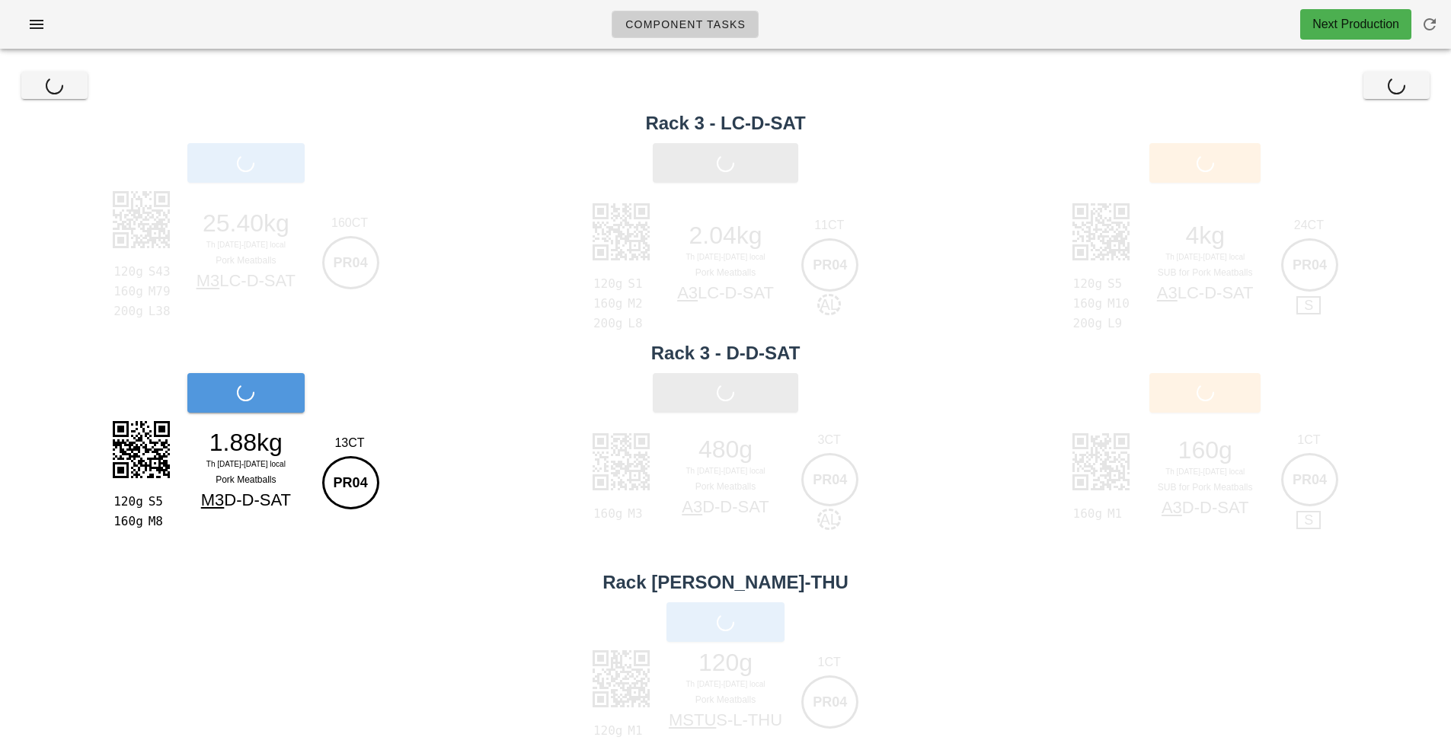
click at [268, 396] on div "Print Main" at bounding box center [246, 393] width 492 height 58
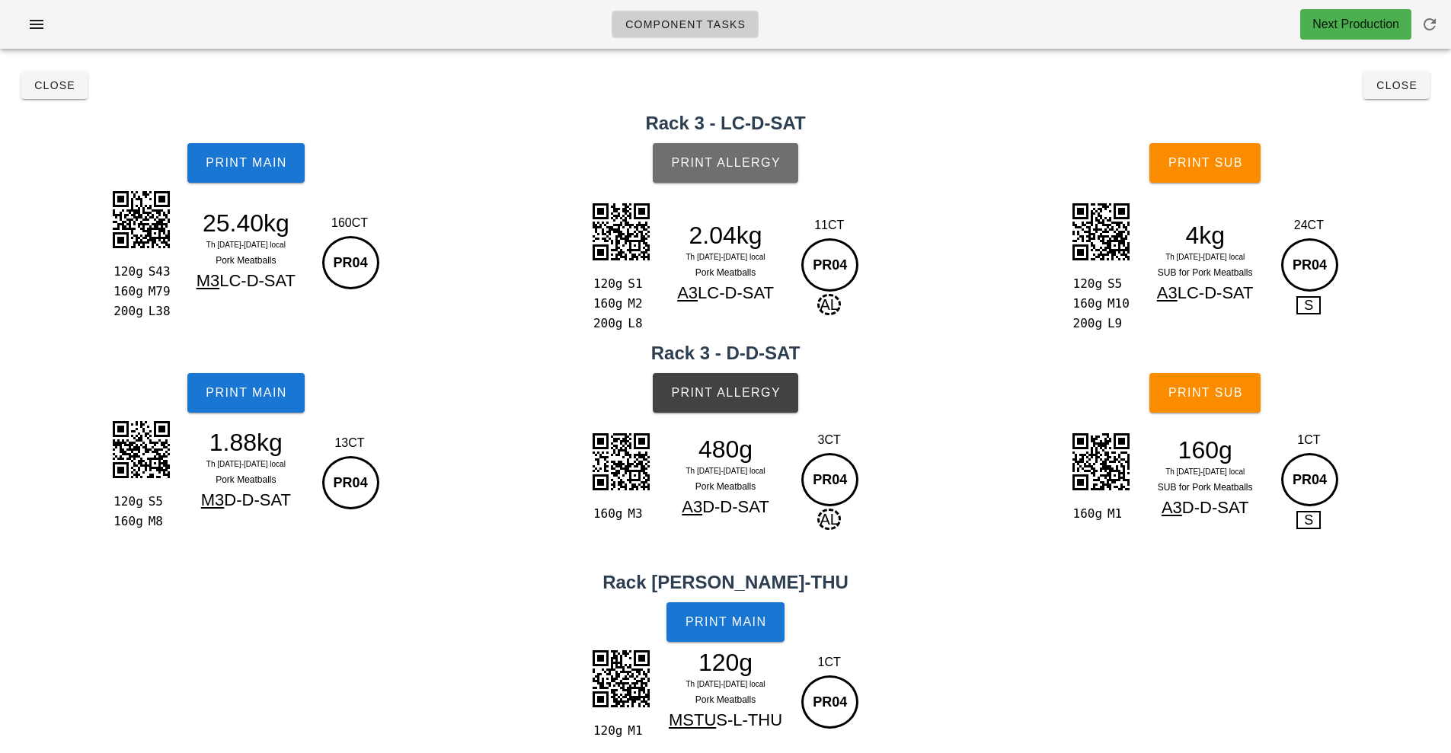
click at [757, 179] on button "Print Allergy" at bounding box center [725, 163] width 145 height 40
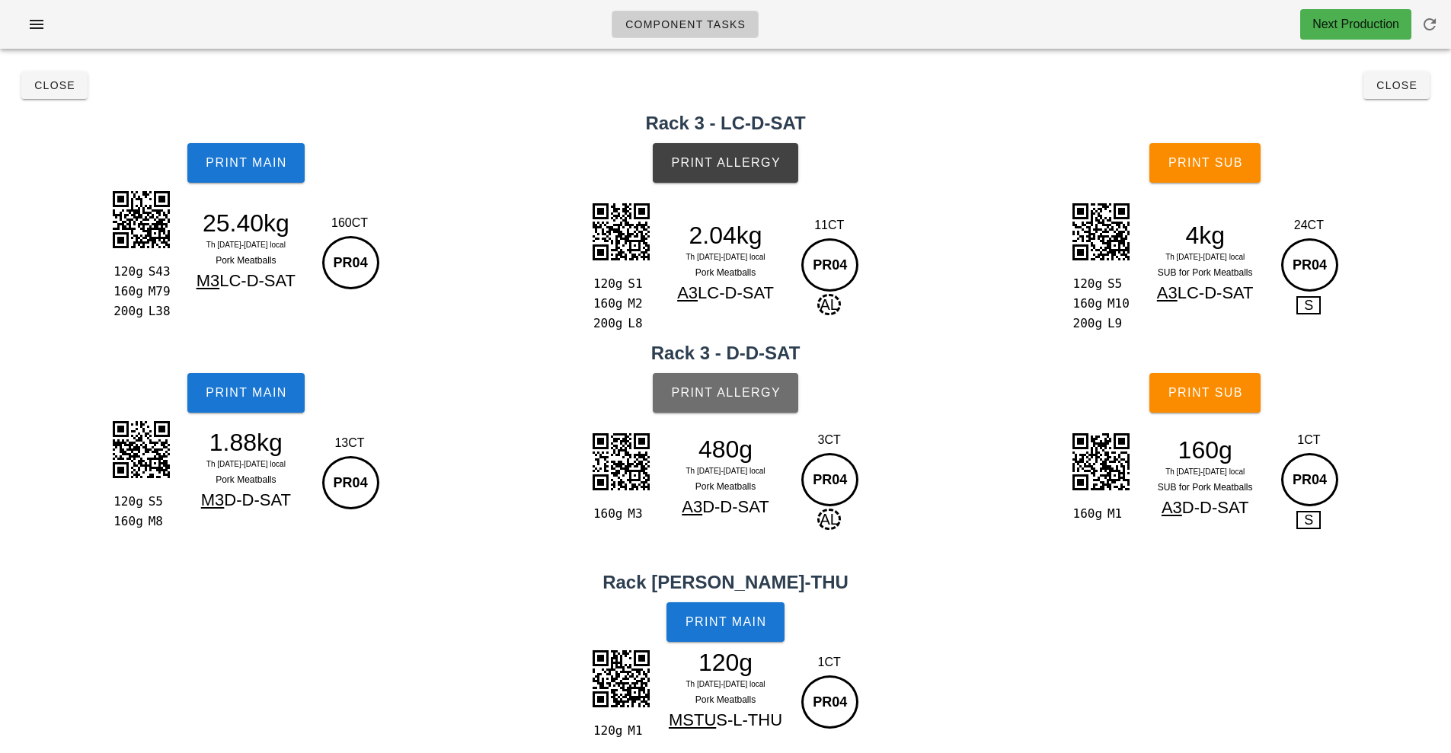
click at [778, 394] on span "Print Allergy" at bounding box center [725, 393] width 110 height 14
click at [742, 635] on button "Print Main" at bounding box center [724, 622] width 117 height 40
click at [1214, 171] on button "Print Sub" at bounding box center [1204, 163] width 111 height 40
click at [1234, 401] on button "Print Sub" at bounding box center [1204, 393] width 111 height 40
click at [1216, 171] on button "Print Sub" at bounding box center [1204, 163] width 111 height 40
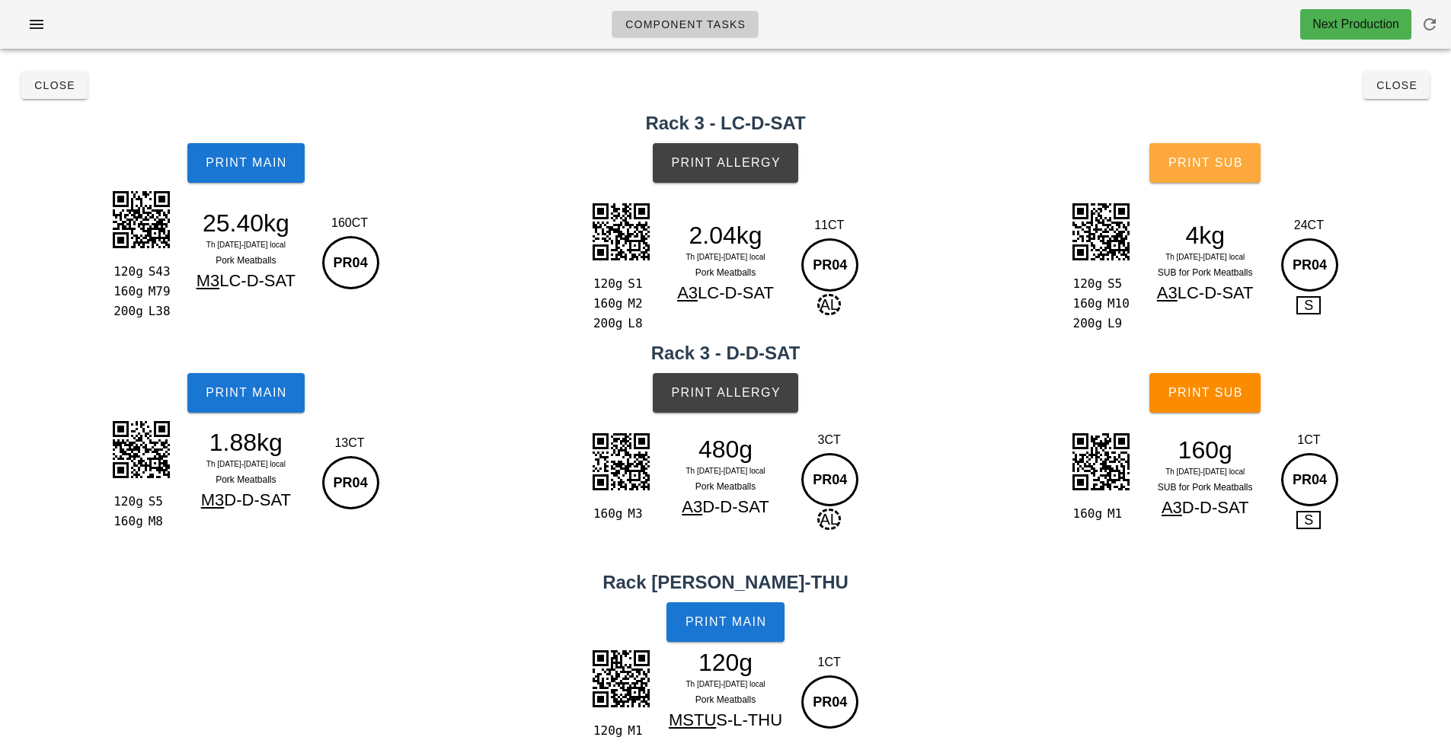
click at [1216, 171] on button "Print Sub" at bounding box center [1204, 163] width 111 height 40
click at [1227, 180] on button "Print Sub" at bounding box center [1204, 163] width 111 height 40
click at [1247, 397] on button "Print Sub" at bounding box center [1204, 393] width 111 height 40
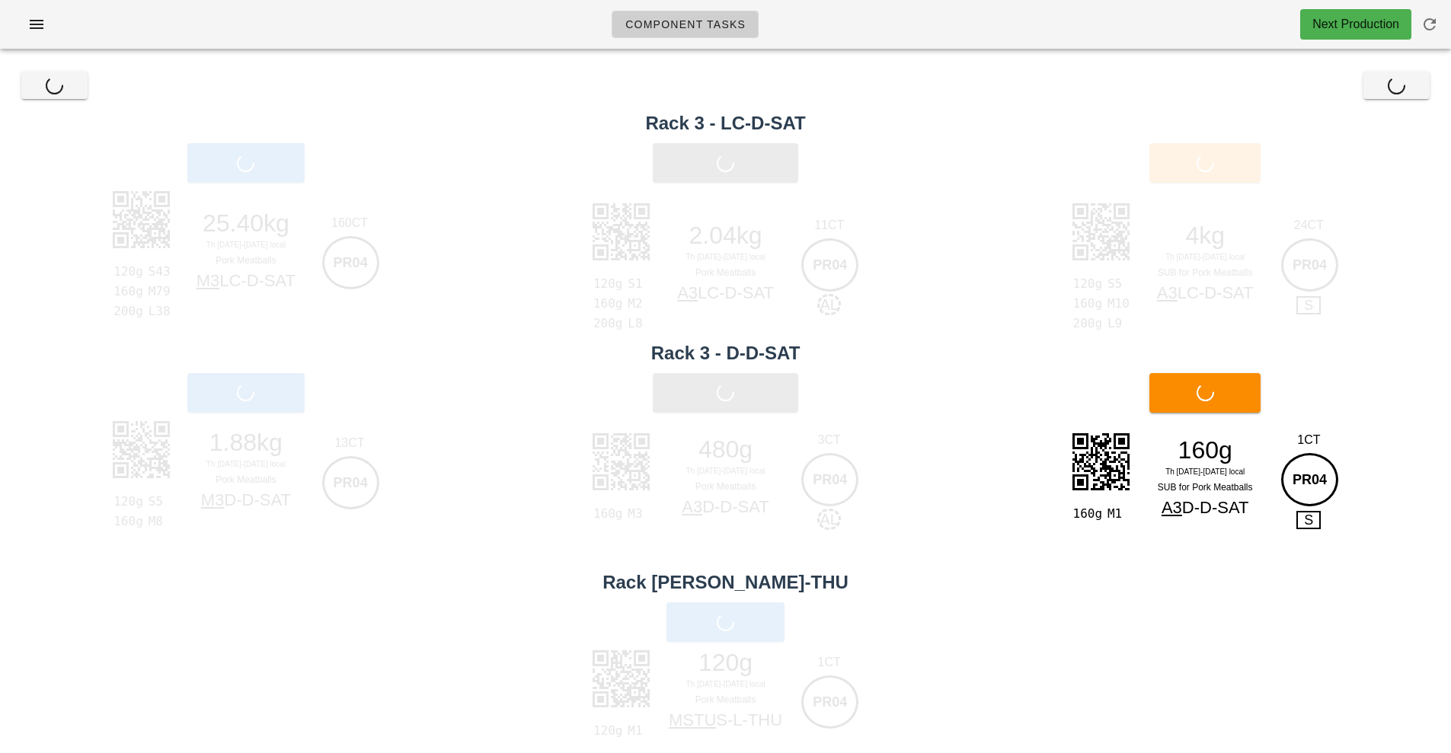
click at [1247, 397] on div "Print Sub" at bounding box center [1205, 393] width 492 height 58
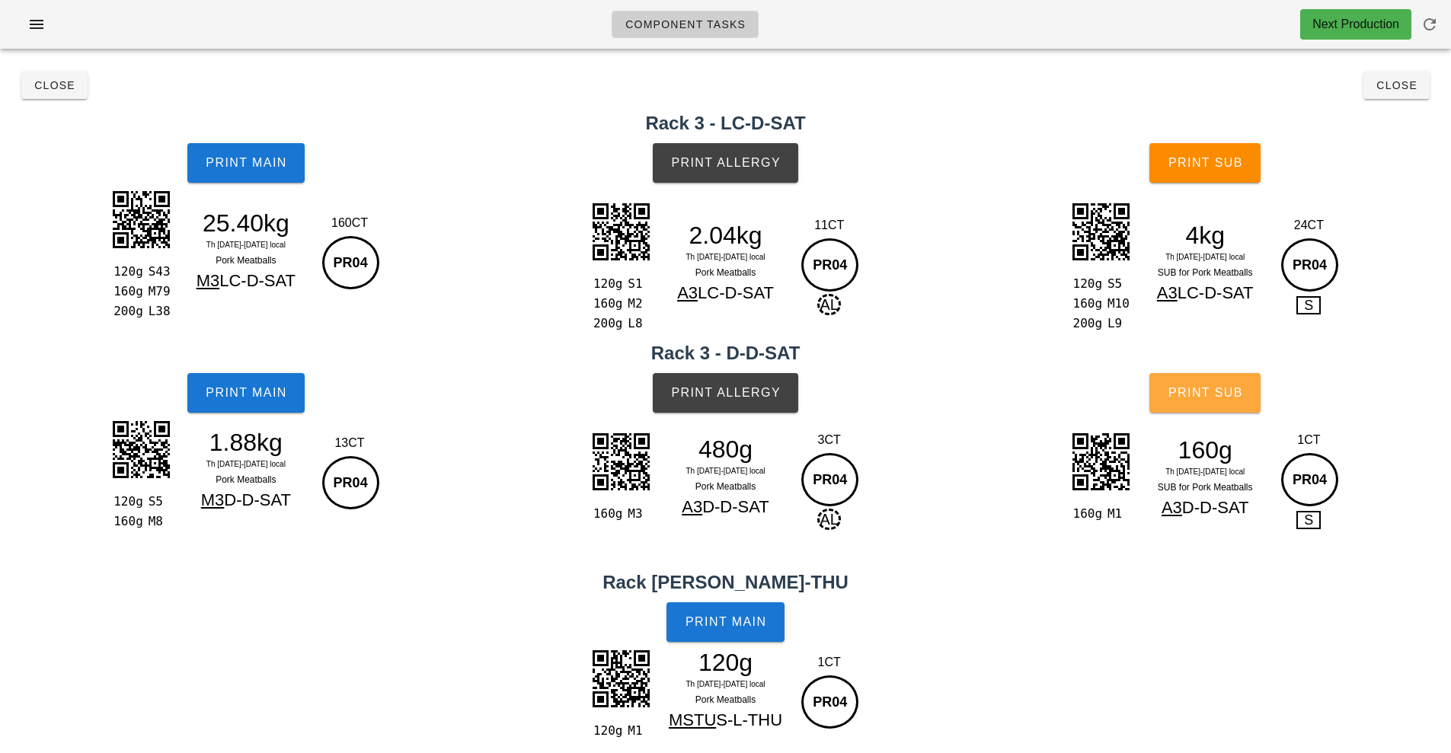
click at [1214, 406] on button "Print Sub" at bounding box center [1204, 393] width 111 height 40
click at [1231, 171] on button "Print Sub" at bounding box center [1204, 163] width 111 height 40
click at [47, 27] on span "button" at bounding box center [36, 24] width 24 height 18
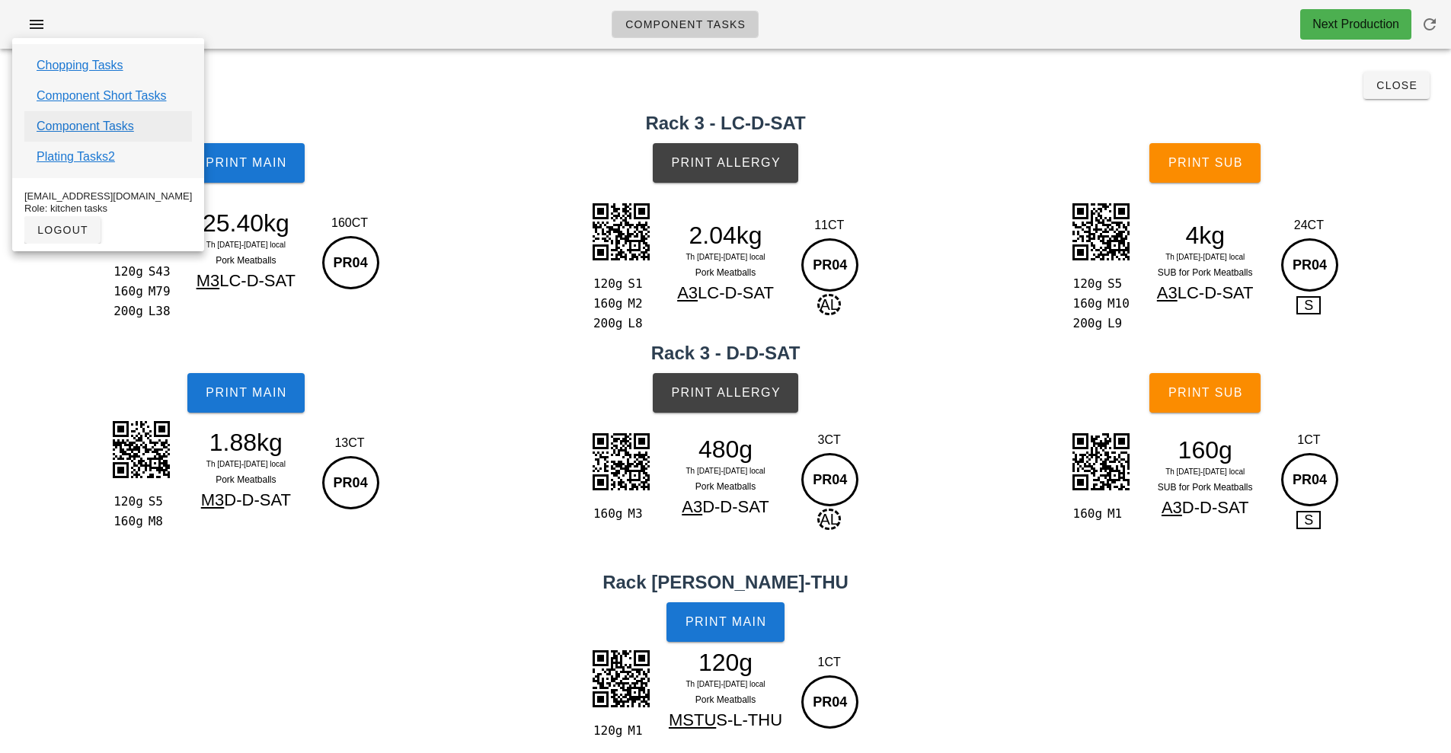
click at [102, 127] on link "Component Tasks" at bounding box center [85, 126] width 97 height 18
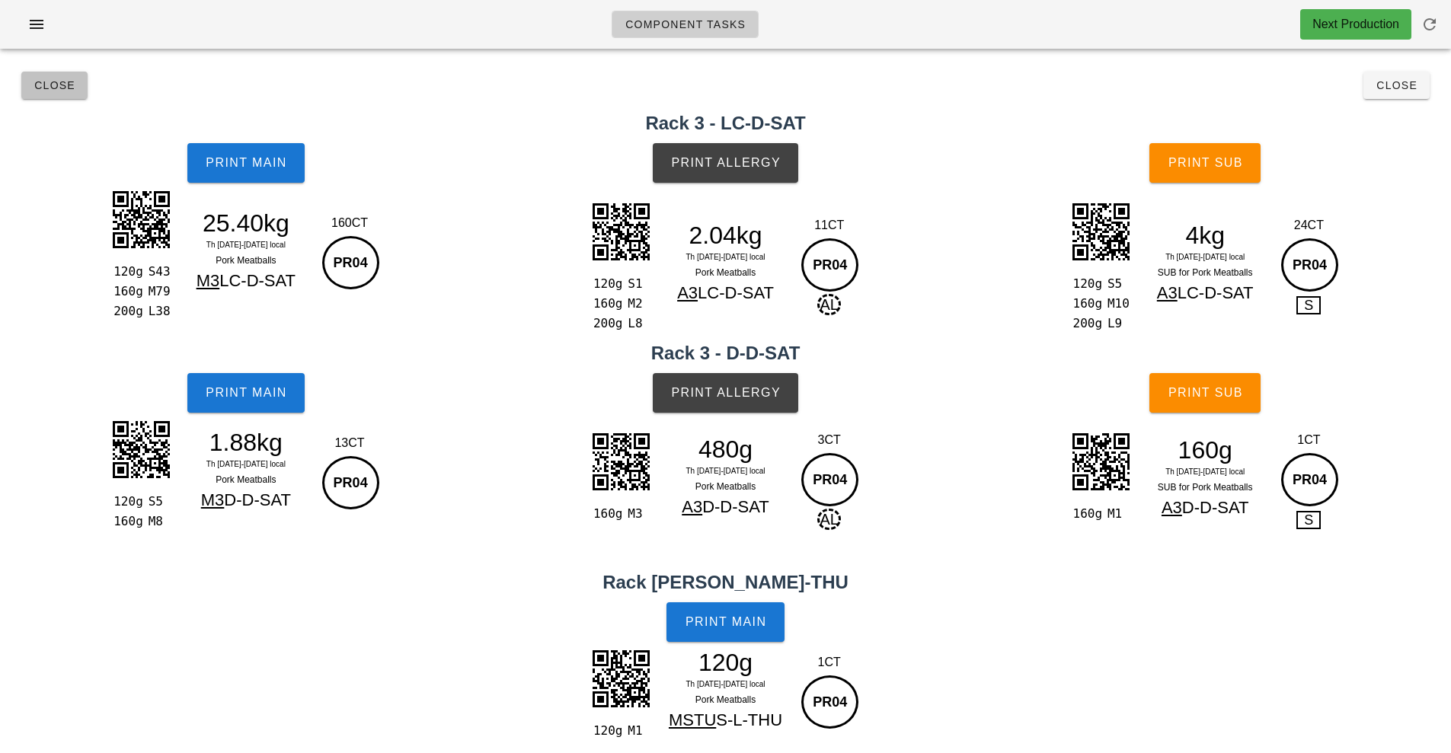
click at [63, 83] on span "Close" at bounding box center [55, 85] width 42 height 12
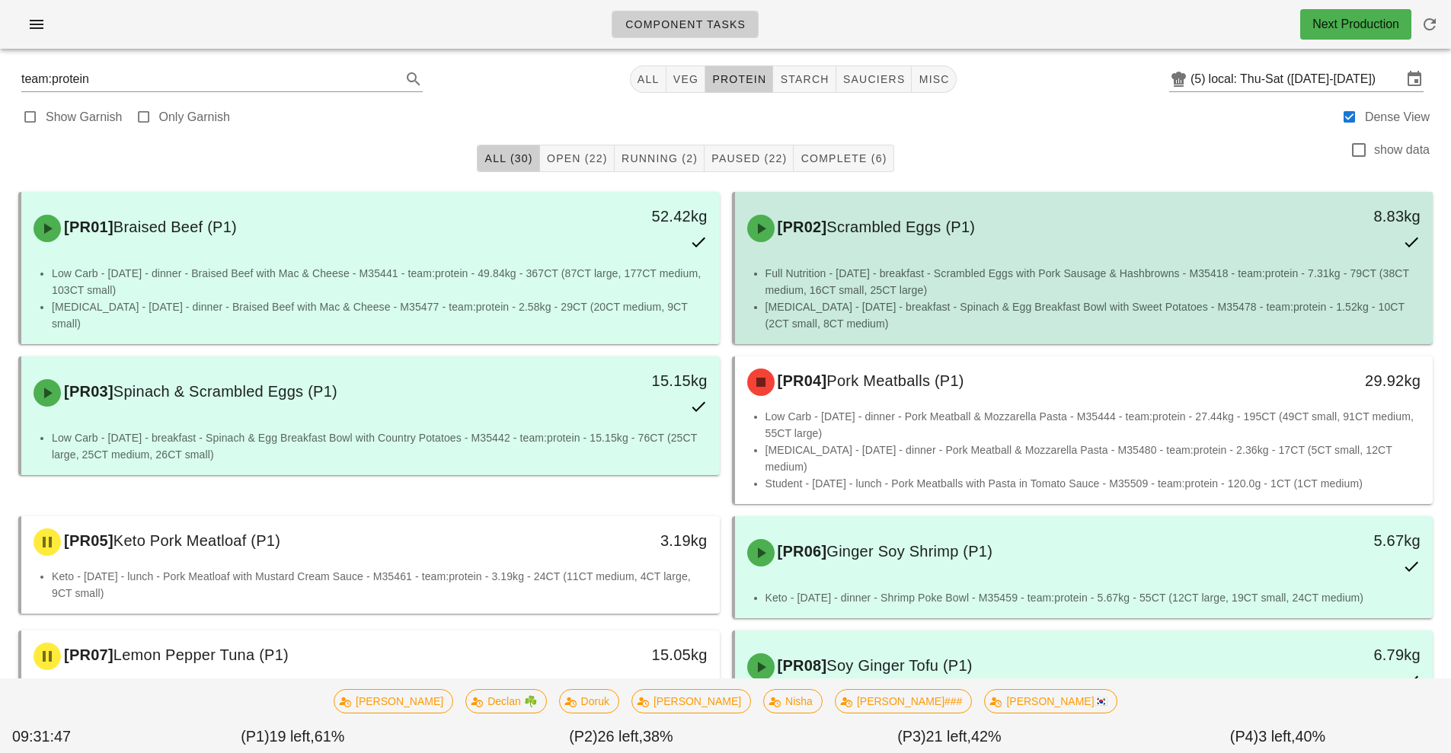
click at [955, 258] on div "[PR02] Scrambled Eggs (P1) 8.83kg" at bounding box center [1084, 228] width 692 height 67
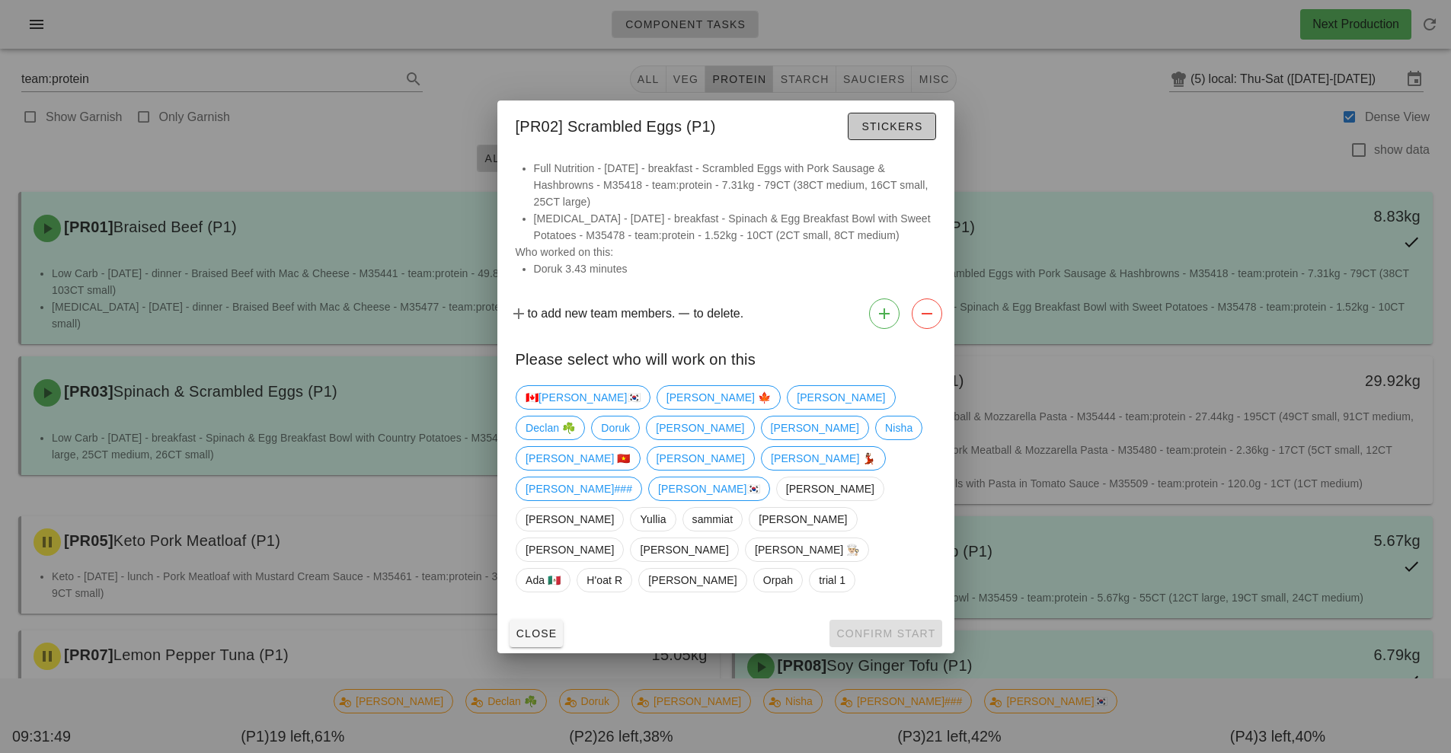
click at [913, 132] on span "Stickers" at bounding box center [891, 126] width 62 height 12
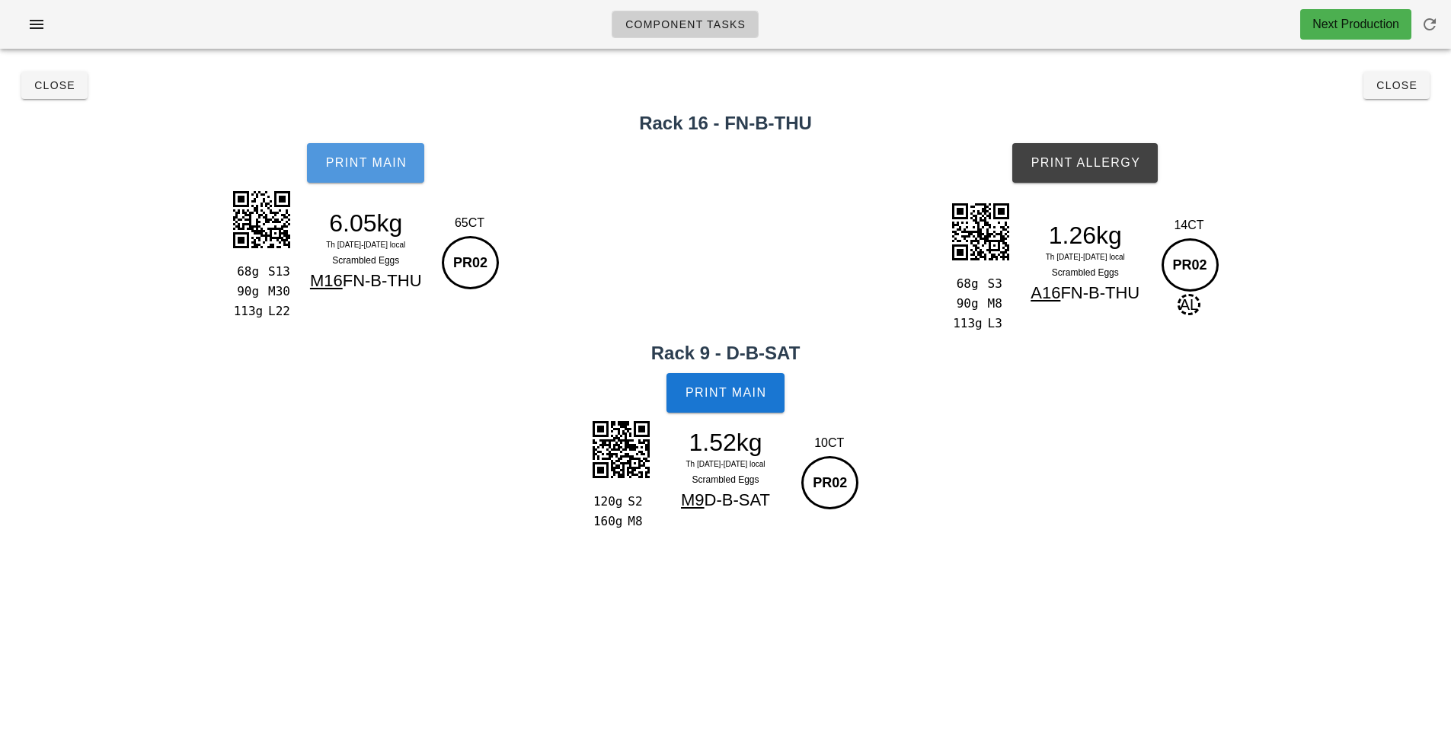
click at [381, 164] on span "Print Main" at bounding box center [365, 163] width 82 height 14
click at [752, 389] on span "Print Main" at bounding box center [726, 393] width 82 height 14
click at [1082, 163] on span "Print Allergy" at bounding box center [1085, 163] width 110 height 14
click at [1406, 77] on button "Close" at bounding box center [1396, 85] width 66 height 27
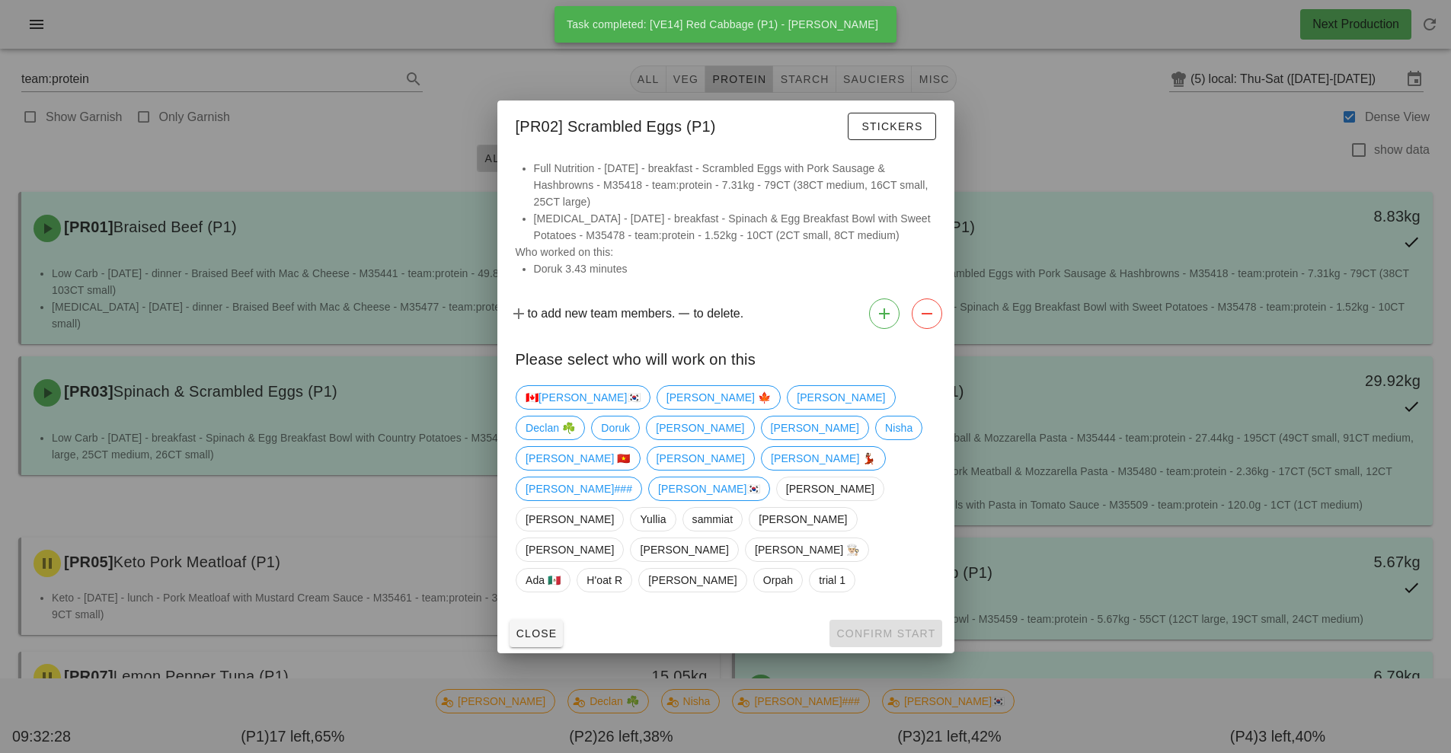
click at [1106, 112] on div at bounding box center [725, 376] width 1451 height 753
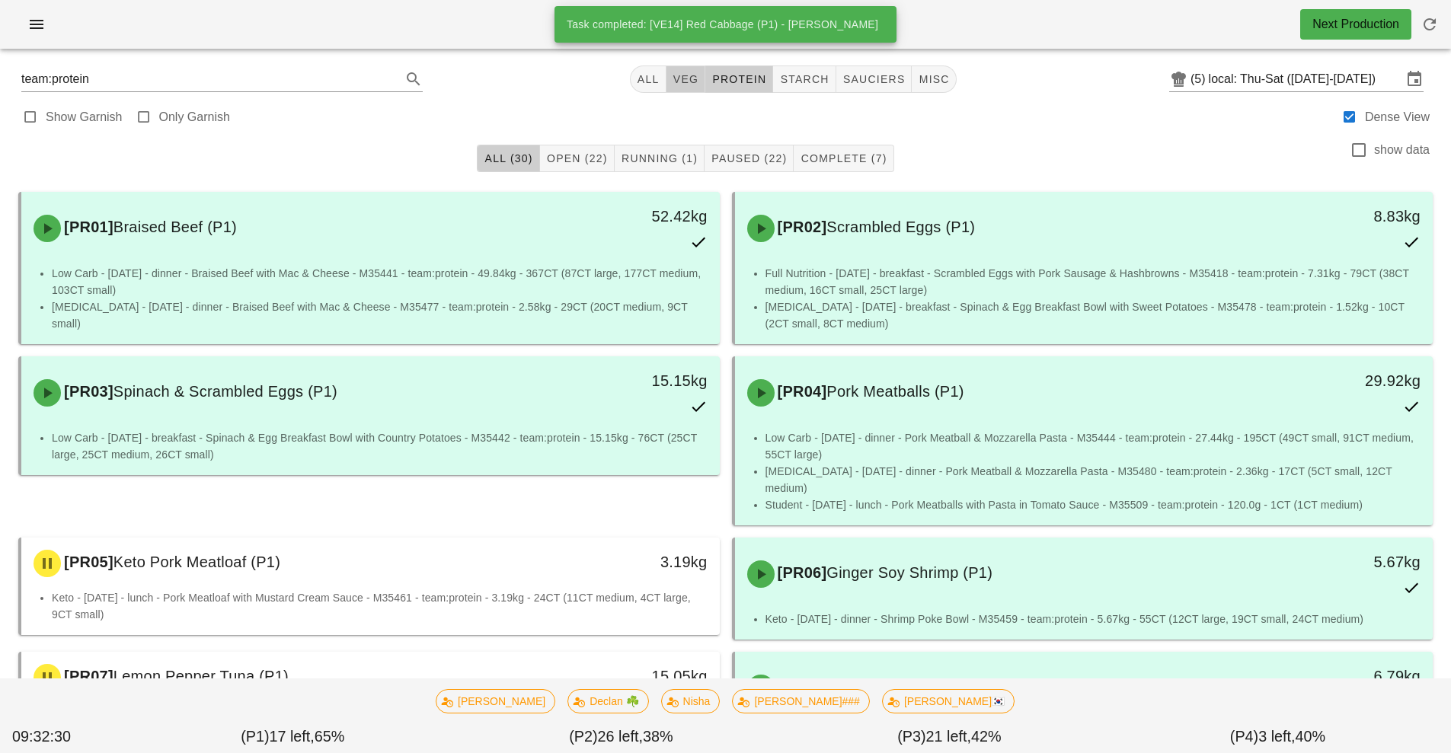
click at [688, 78] on span "veg" at bounding box center [685, 79] width 27 height 12
type input "team:veg"
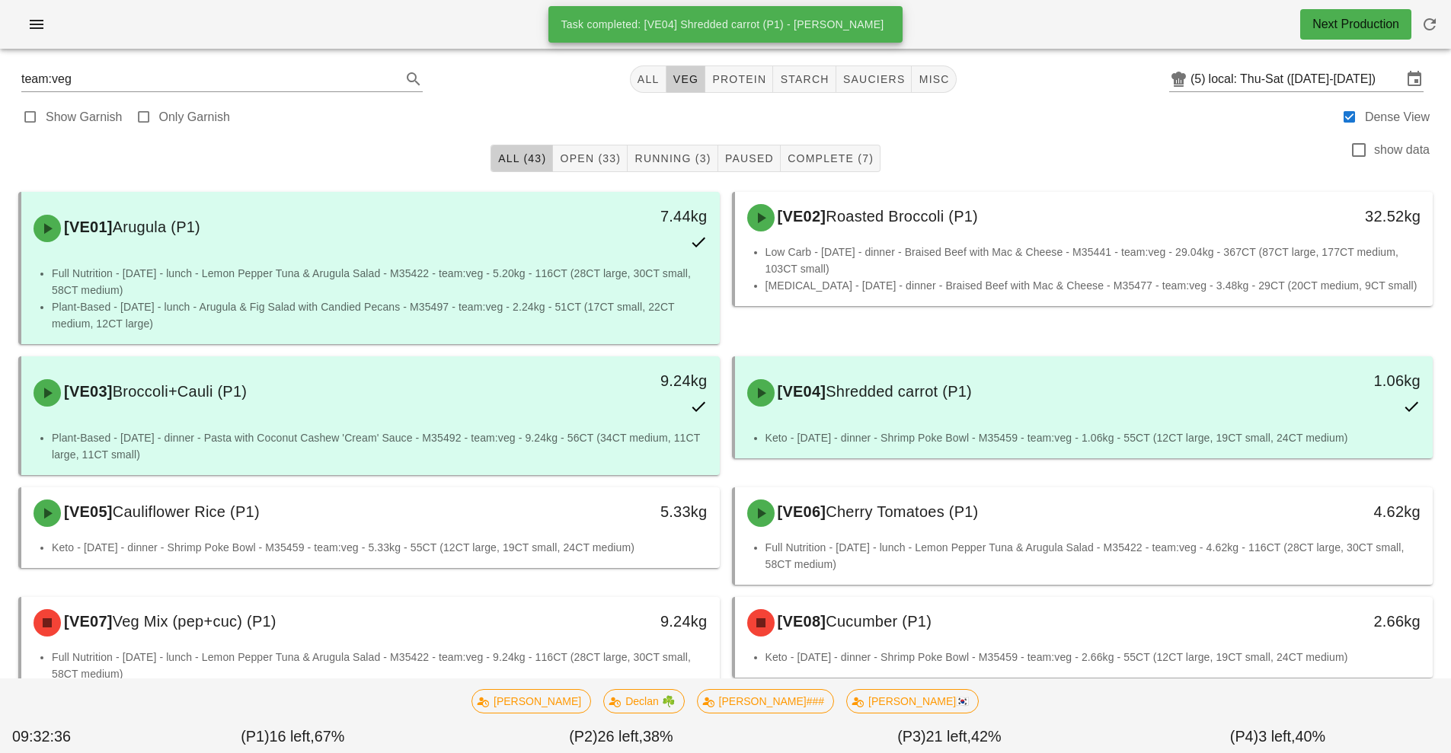
click at [1069, 126] on div "Show Garnish Only Garnish Dense View" at bounding box center [725, 115] width 1432 height 37
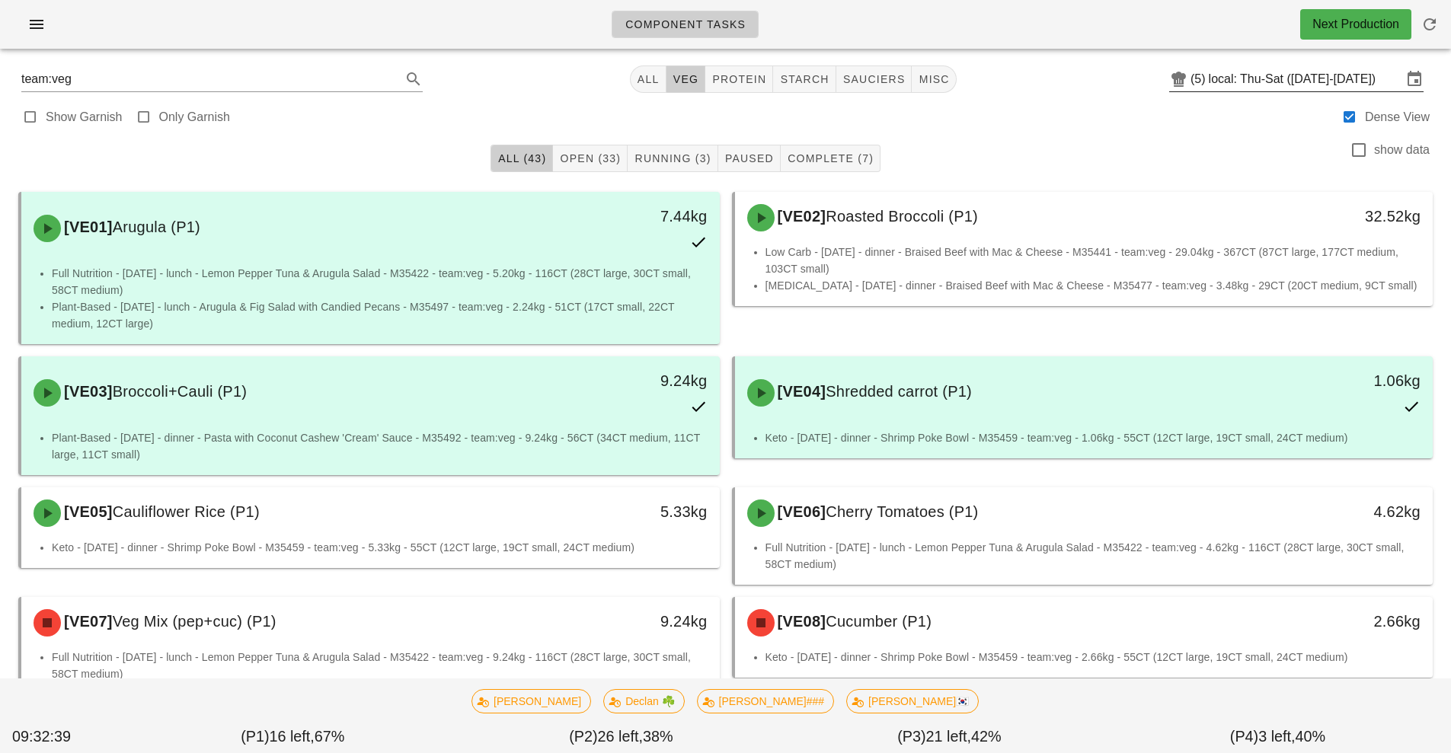
click at [1260, 78] on input "local: Thu-Sat ([DATE]-[DATE])" at bounding box center [1304, 79] width 193 height 24
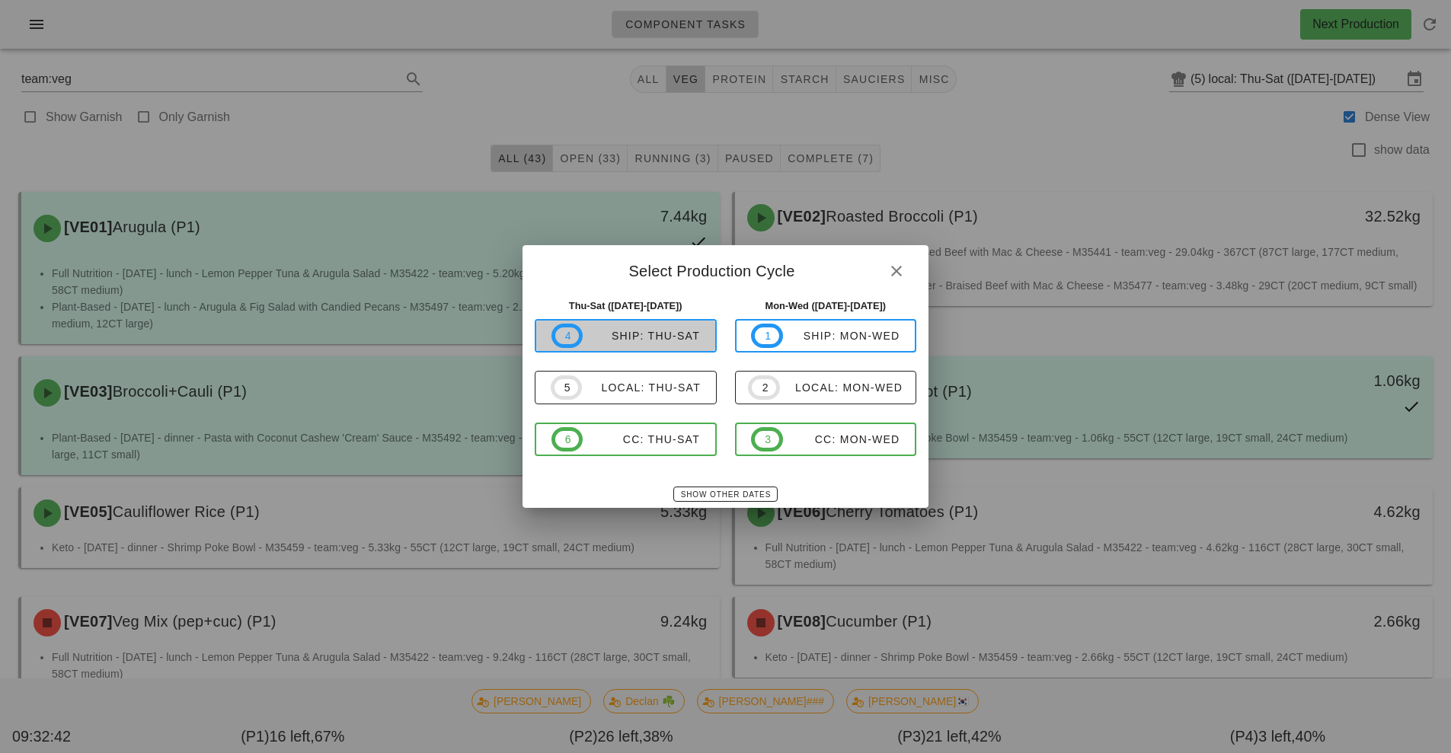
click at [648, 339] on div "ship: Thu-Sat" at bounding box center [641, 336] width 117 height 12
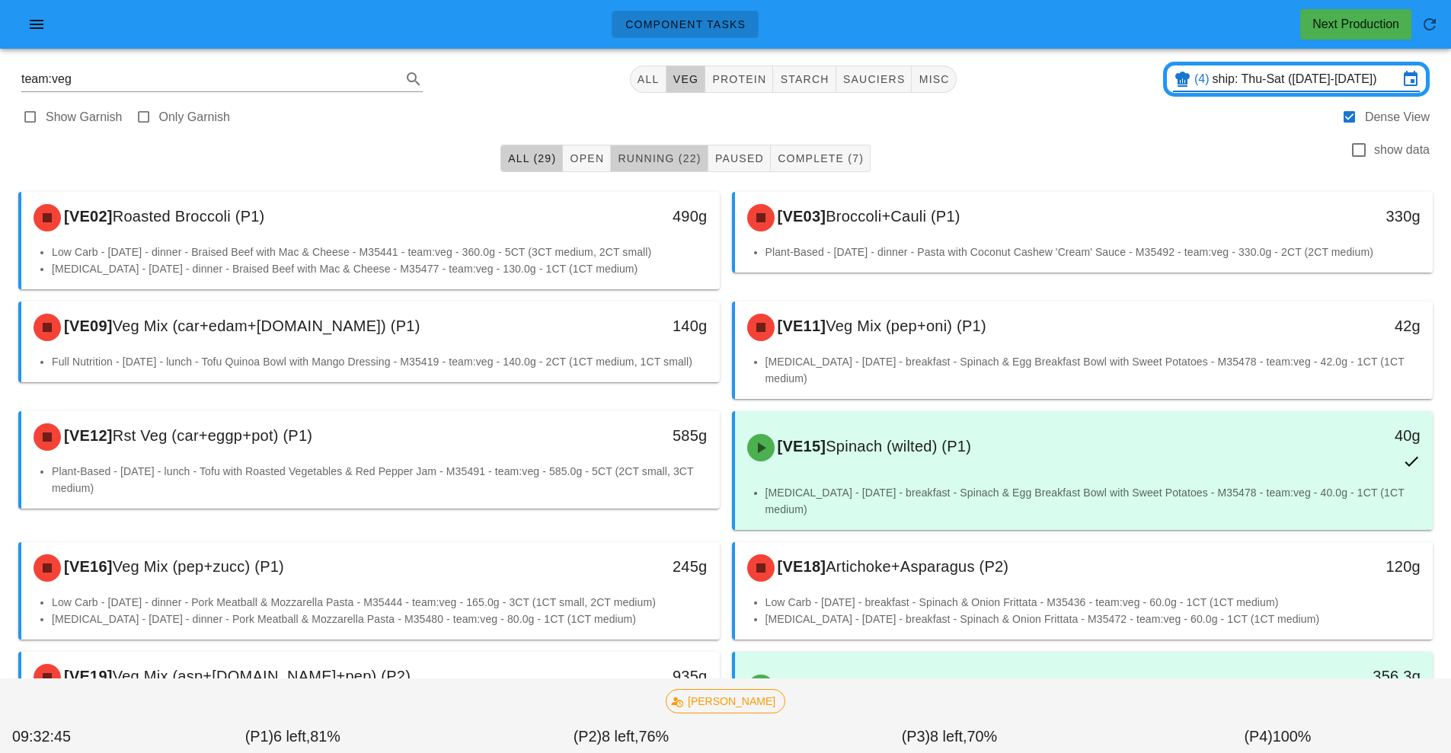
click at [672, 158] on span "Running (22)" at bounding box center [659, 158] width 84 height 12
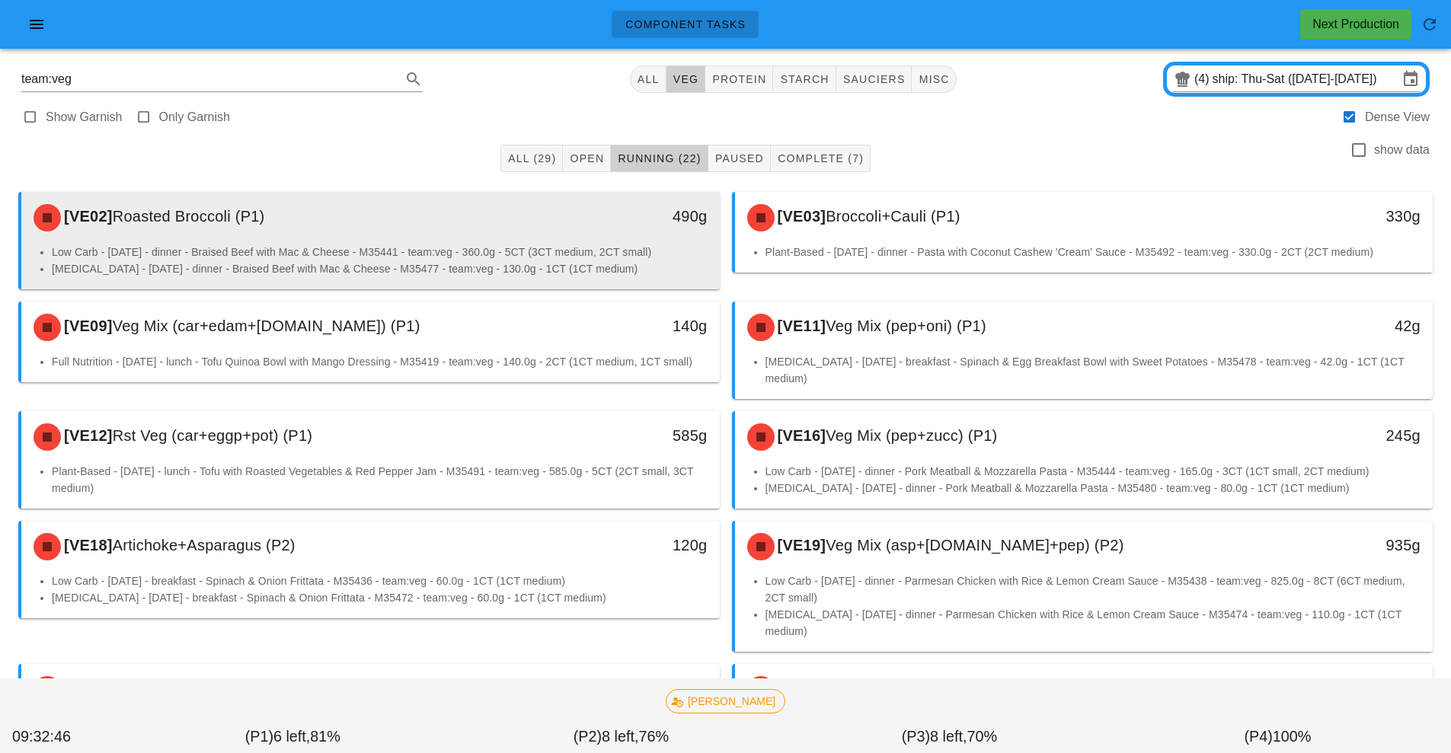
click at [618, 249] on li "Low Carb - Friday - dinner - Braised Beef with Mac & Cheese - M35441 - team:veg…" at bounding box center [380, 252] width 656 height 17
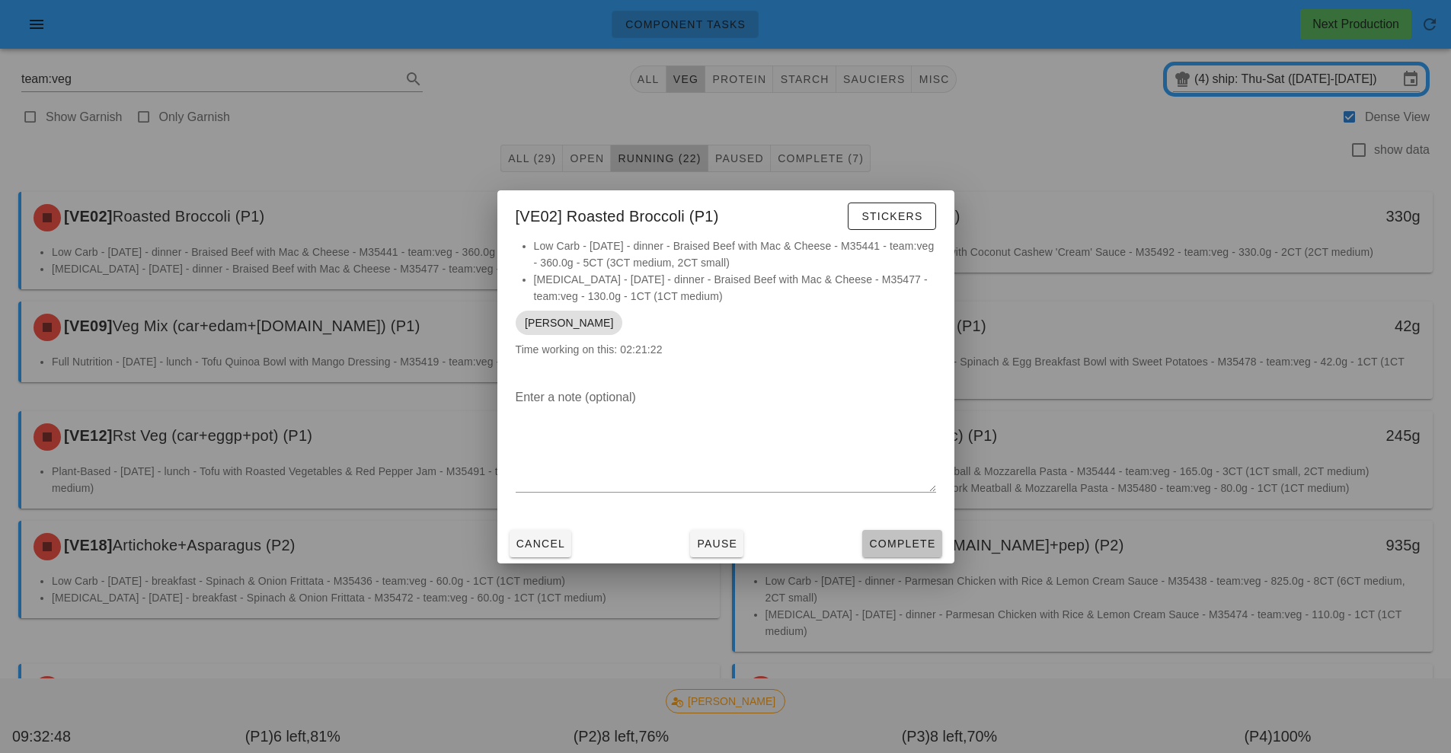
click at [905, 548] on span "Complete" at bounding box center [901, 544] width 67 height 12
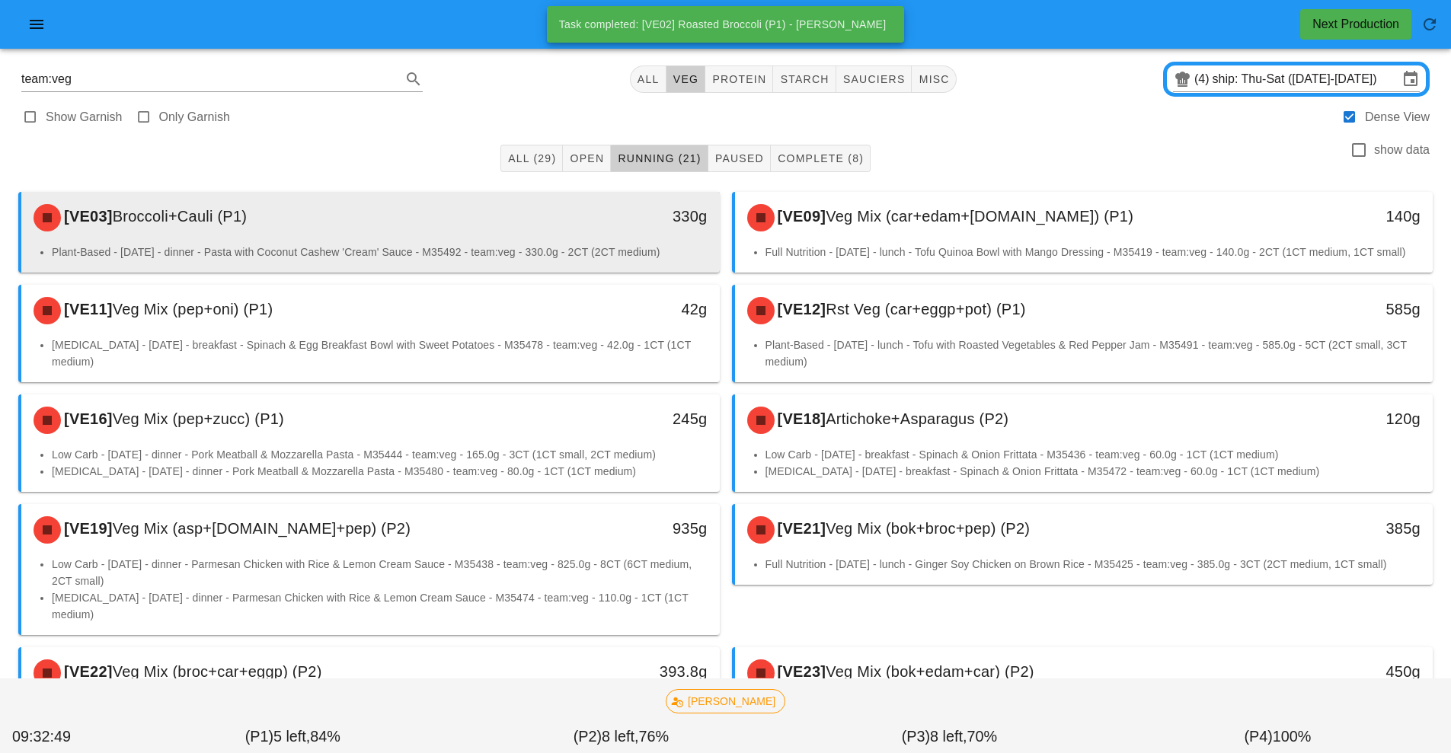
click at [613, 236] on div "330g" at bounding box center [629, 218] width 173 height 46
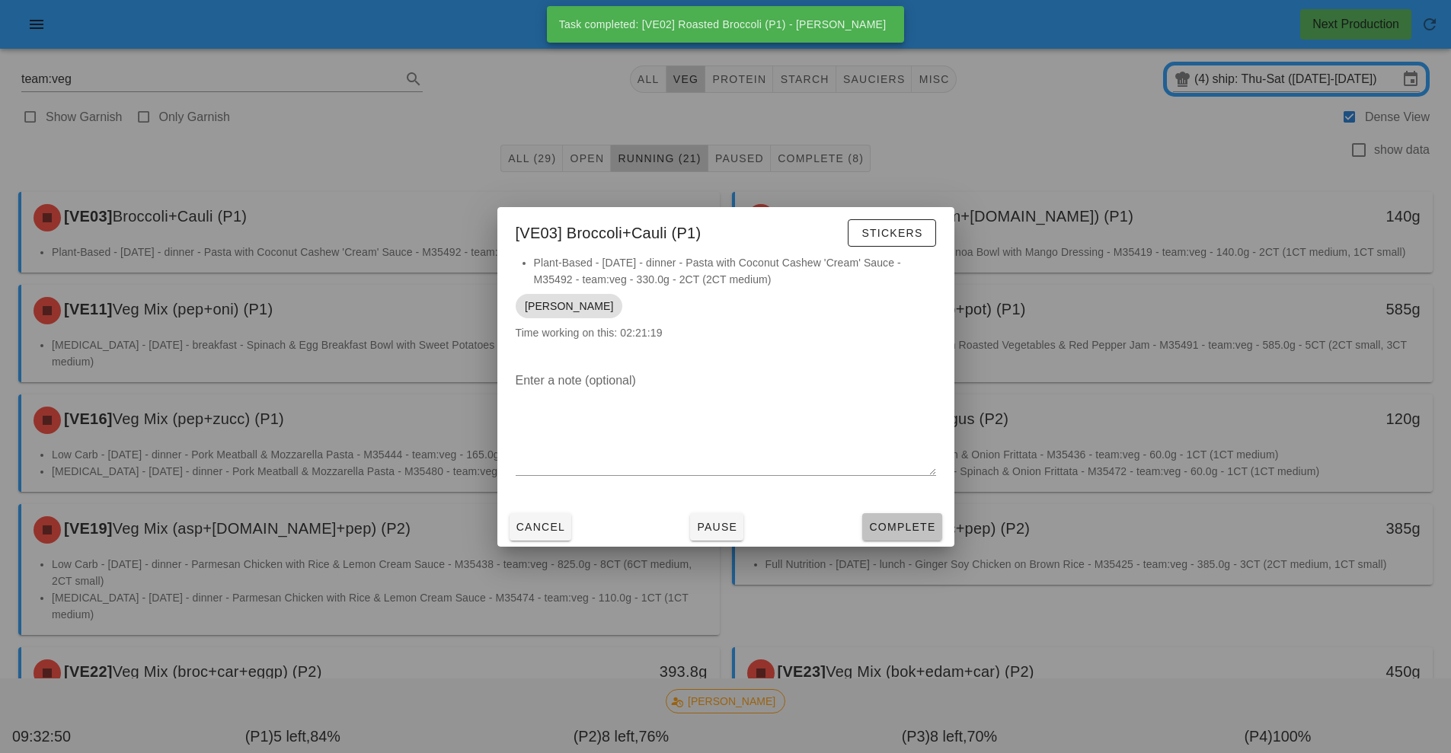
click at [927, 537] on button "Complete" at bounding box center [901, 526] width 79 height 27
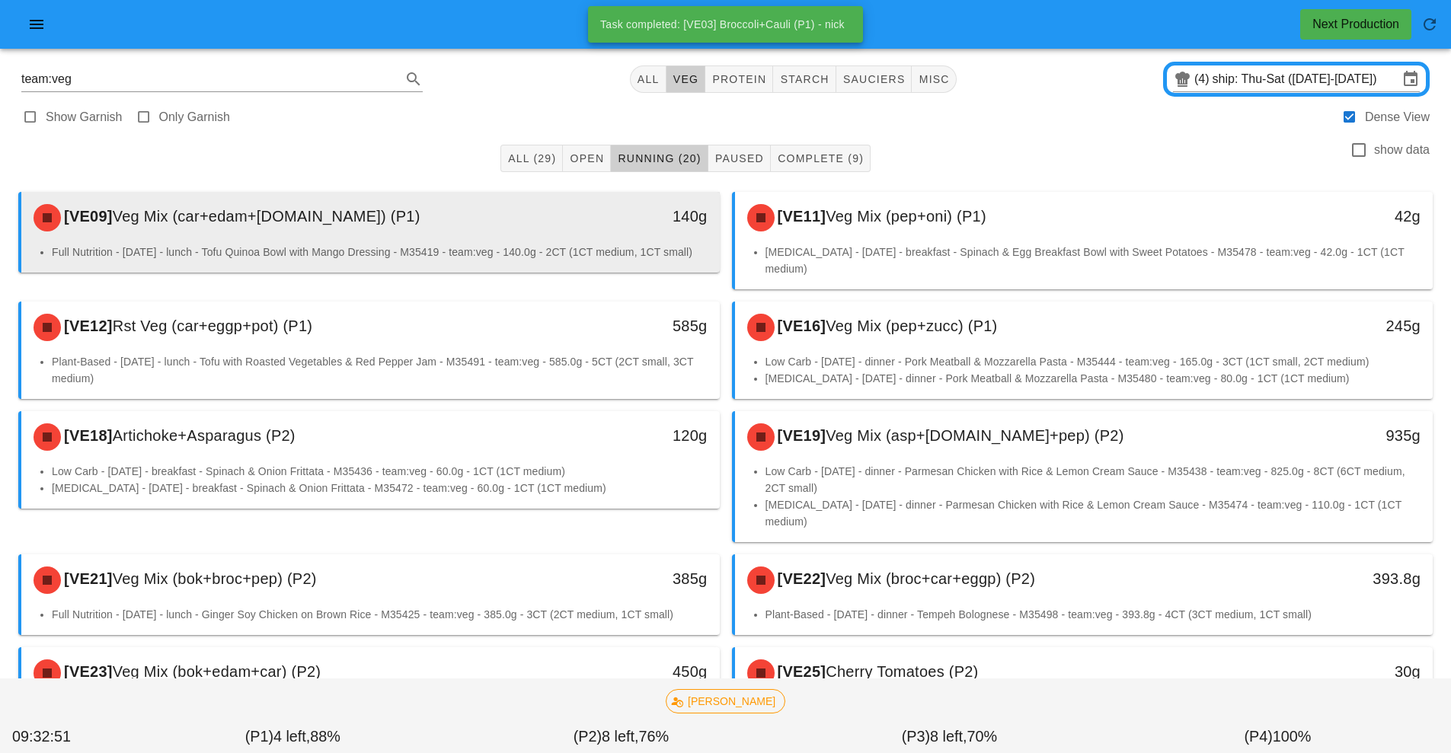
click at [602, 235] on div "140g" at bounding box center [629, 218] width 173 height 46
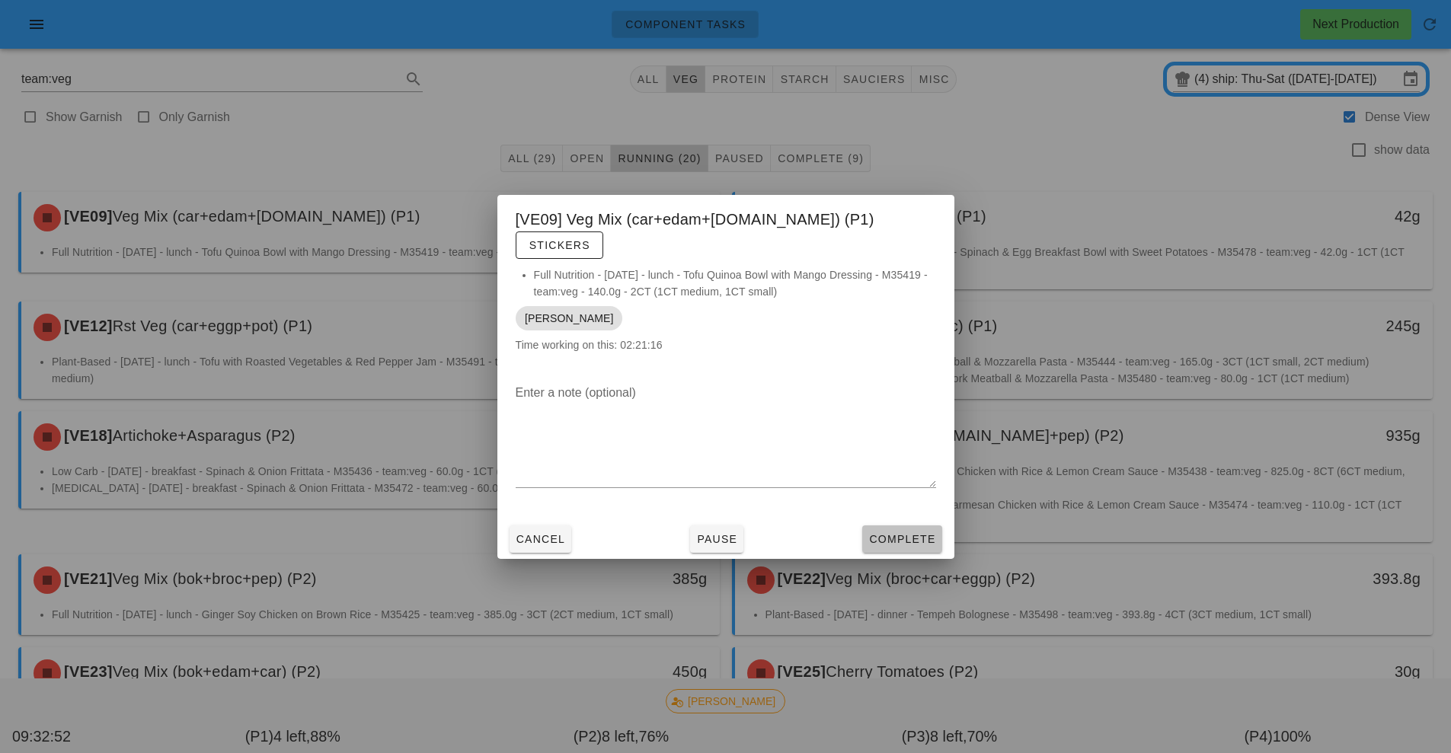
click at [912, 533] on span "Complete" at bounding box center [901, 539] width 67 height 12
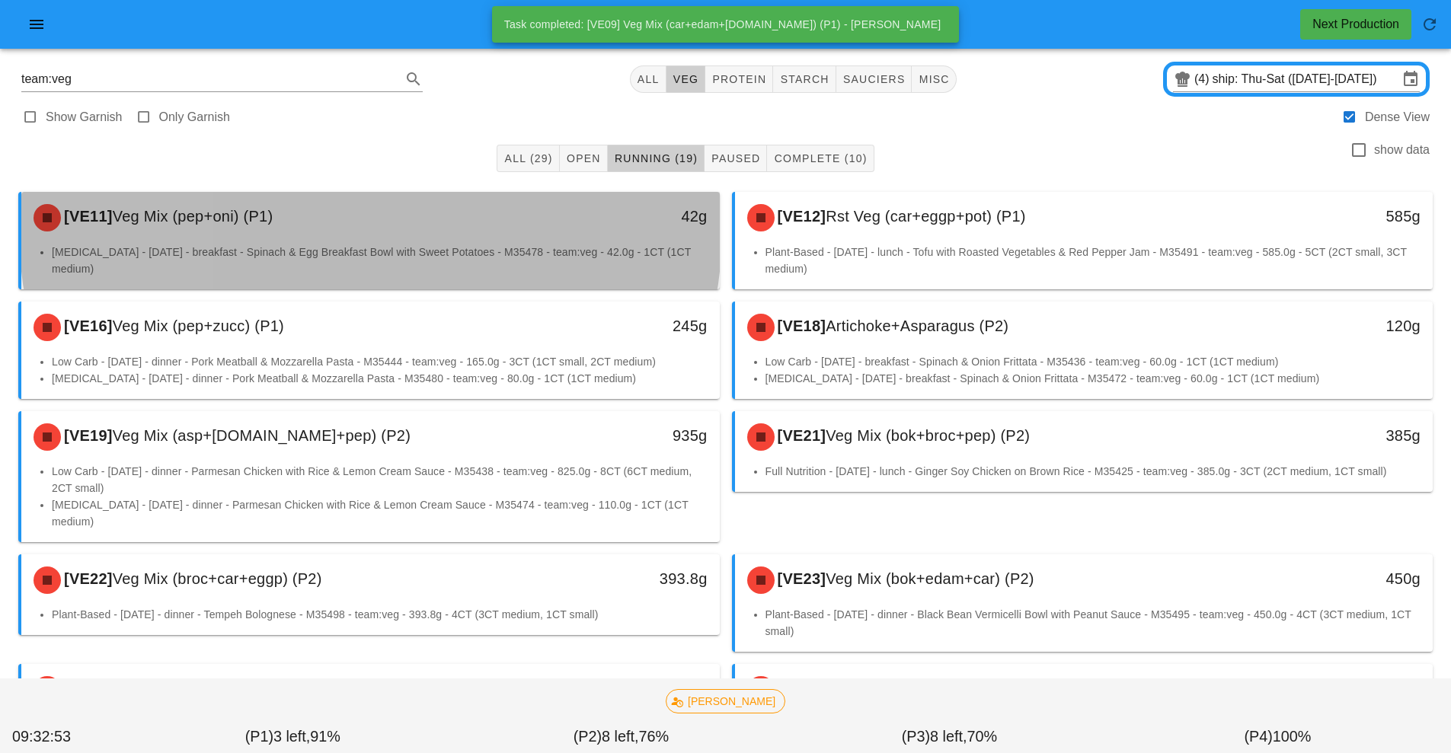
click at [565, 240] on div "42g" at bounding box center [629, 218] width 173 height 46
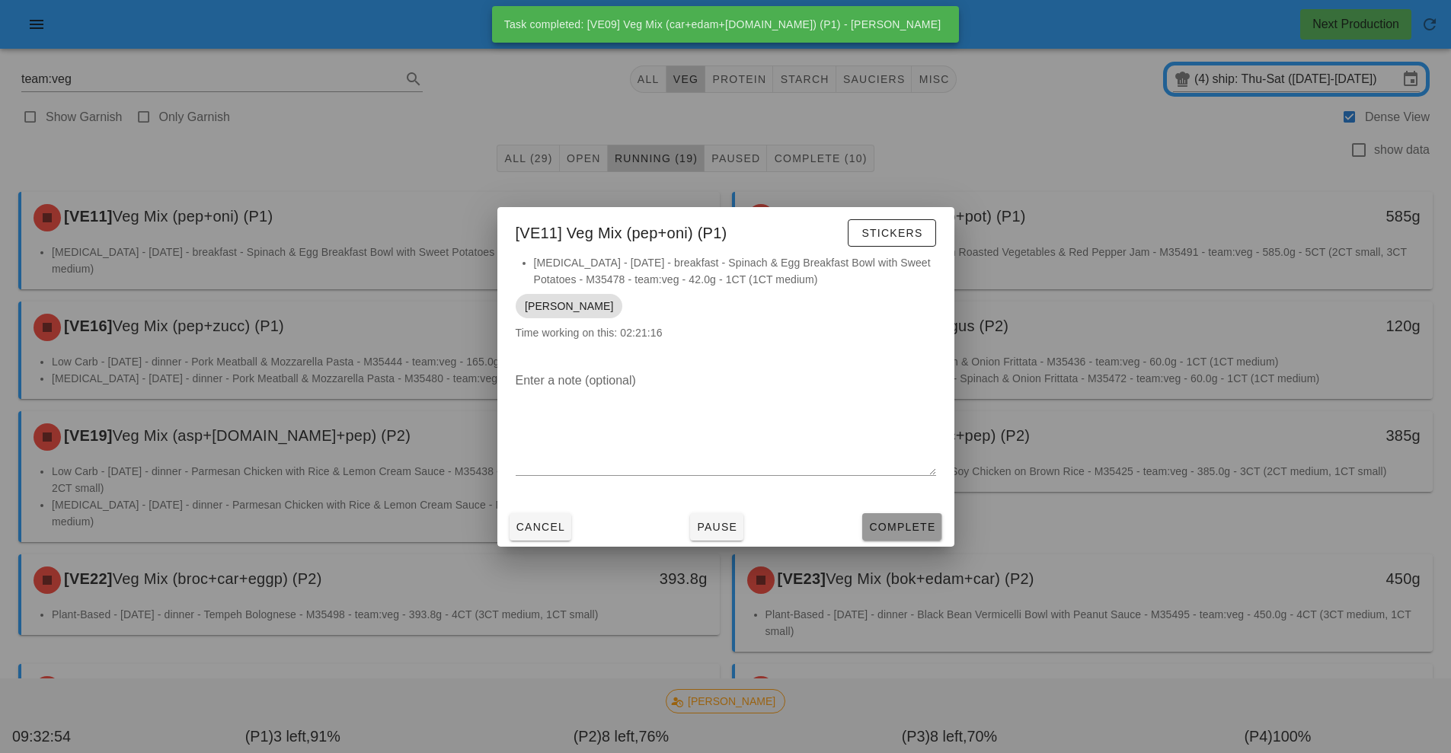
click at [913, 537] on button "Complete" at bounding box center [901, 526] width 79 height 27
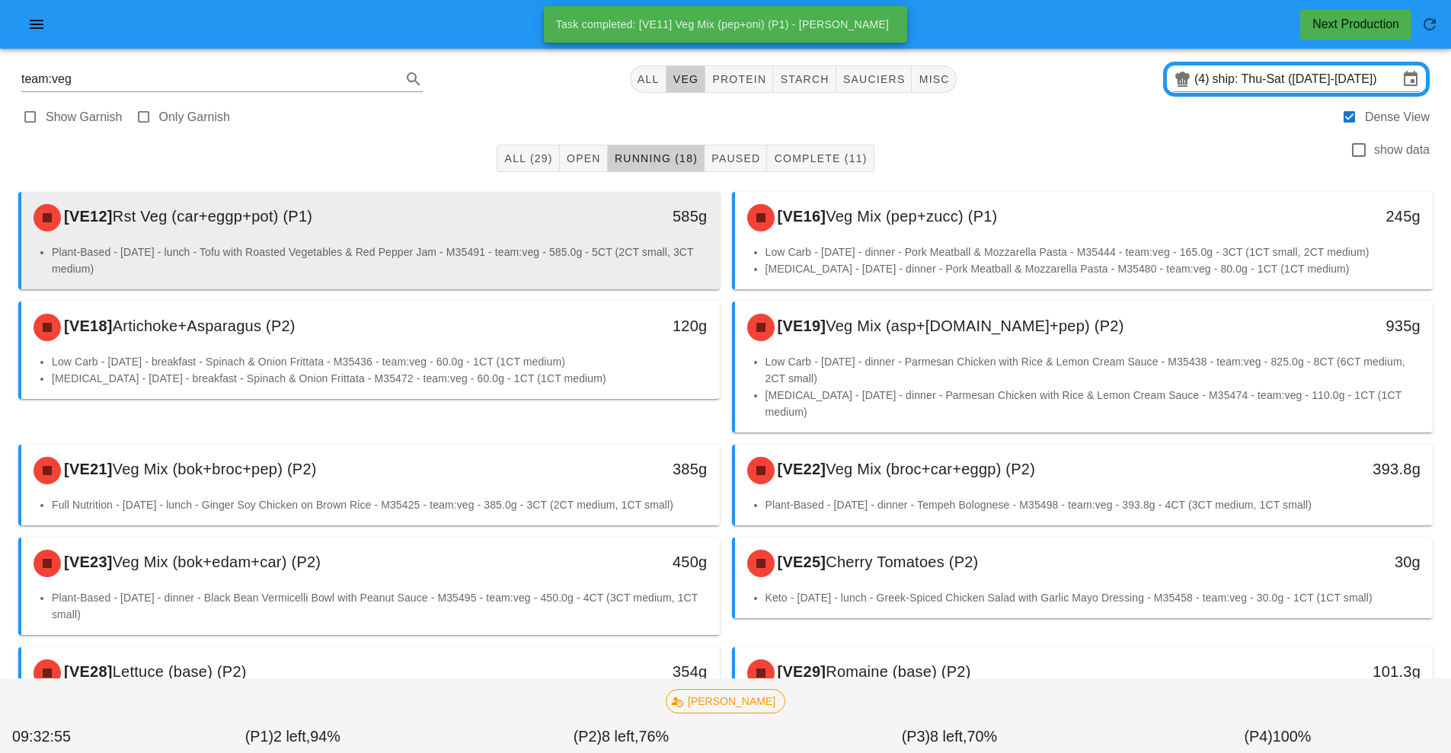
click at [561, 230] on div "585g" at bounding box center [629, 218] width 173 height 46
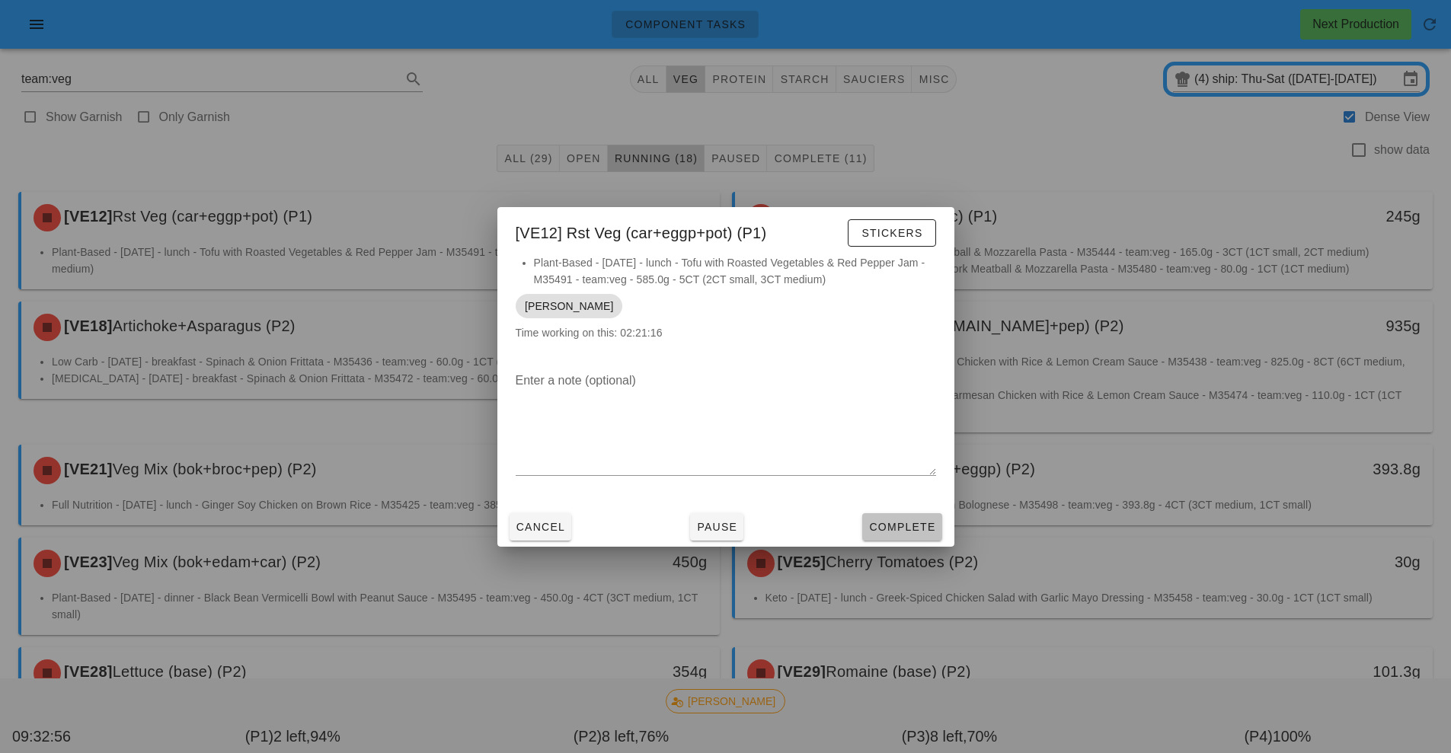
click at [934, 529] on span "Complete" at bounding box center [901, 527] width 67 height 12
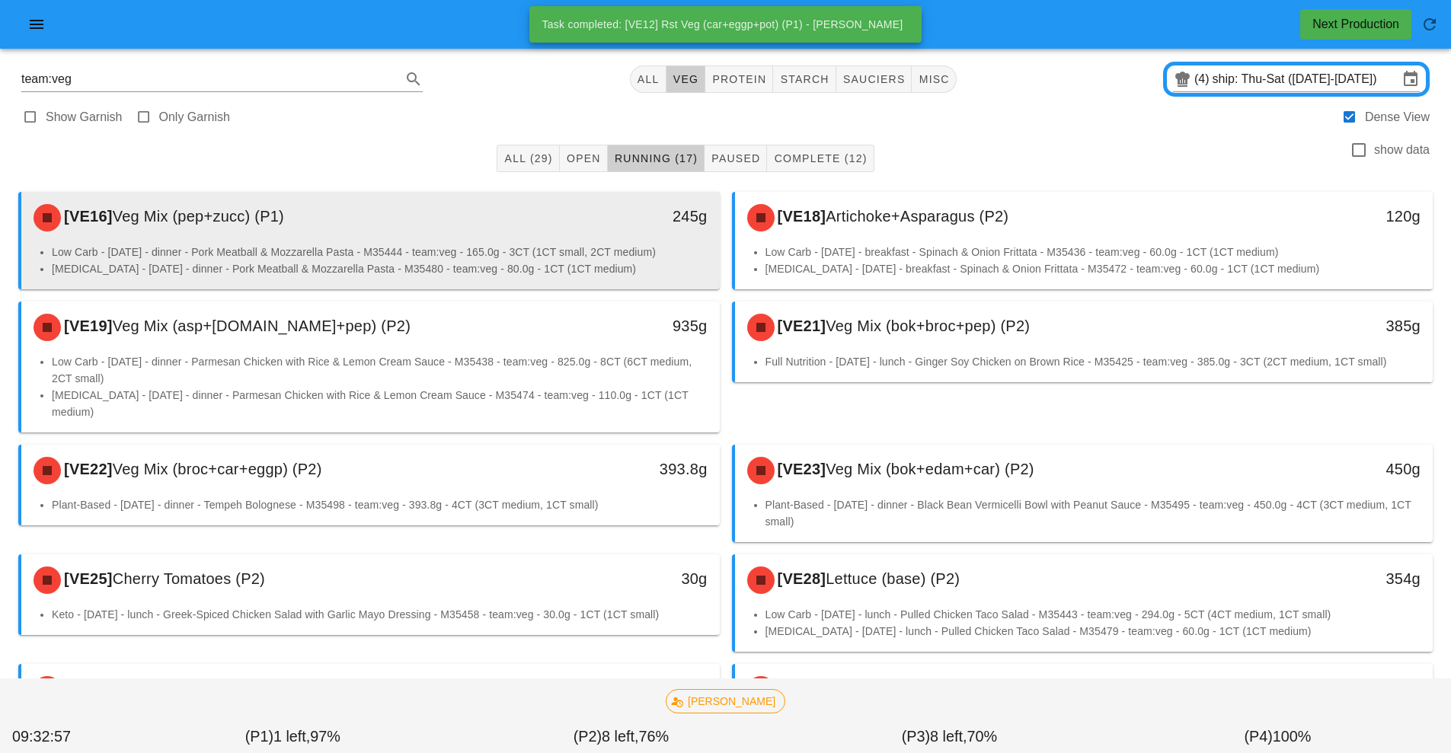
click at [524, 240] on div "[VE16] Veg Mix (pep+zucc) (P1)" at bounding box center [283, 218] width 519 height 46
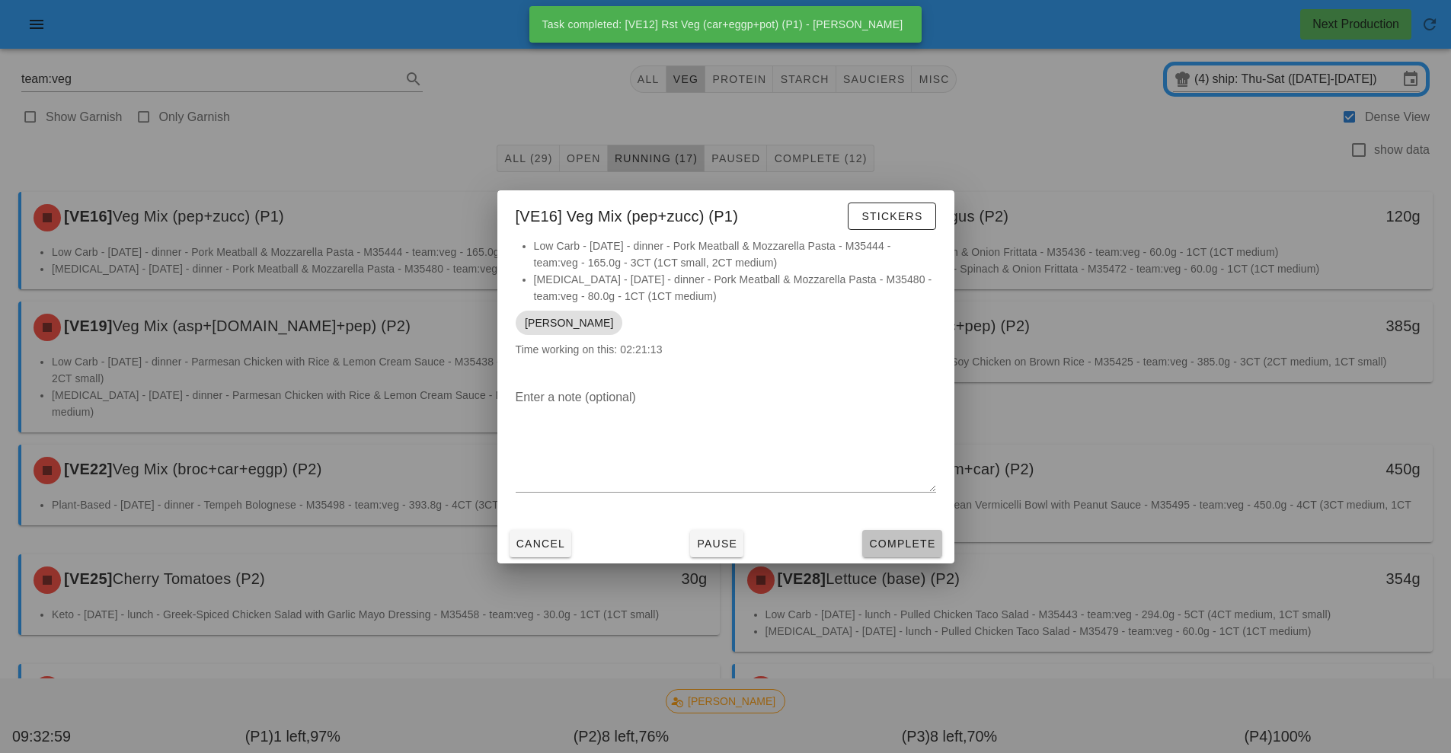
click at [898, 544] on span "Complete" at bounding box center [901, 544] width 67 height 12
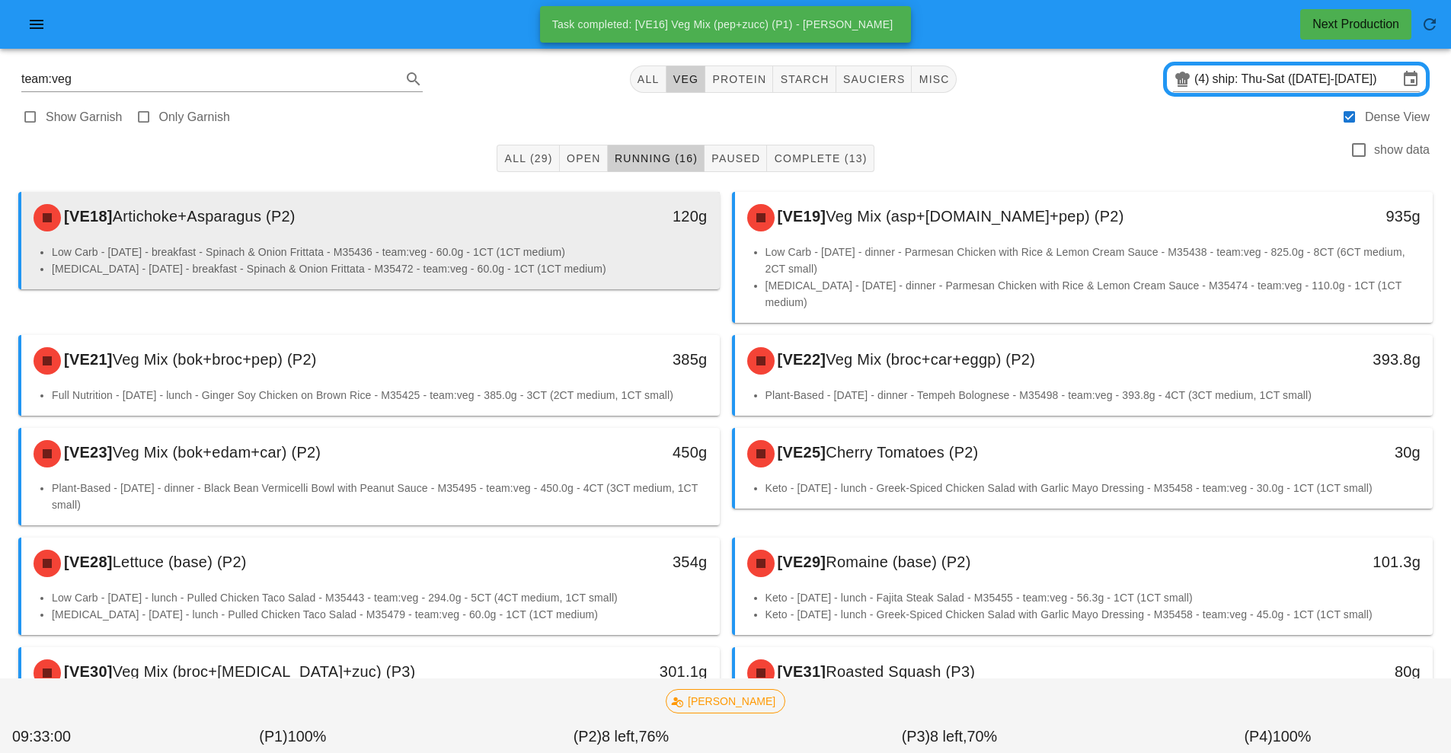
click at [547, 254] on li "Low Carb - Thursday - breakfast - Spinach & Onion Frittata - M35436 - team:veg …" at bounding box center [380, 252] width 656 height 17
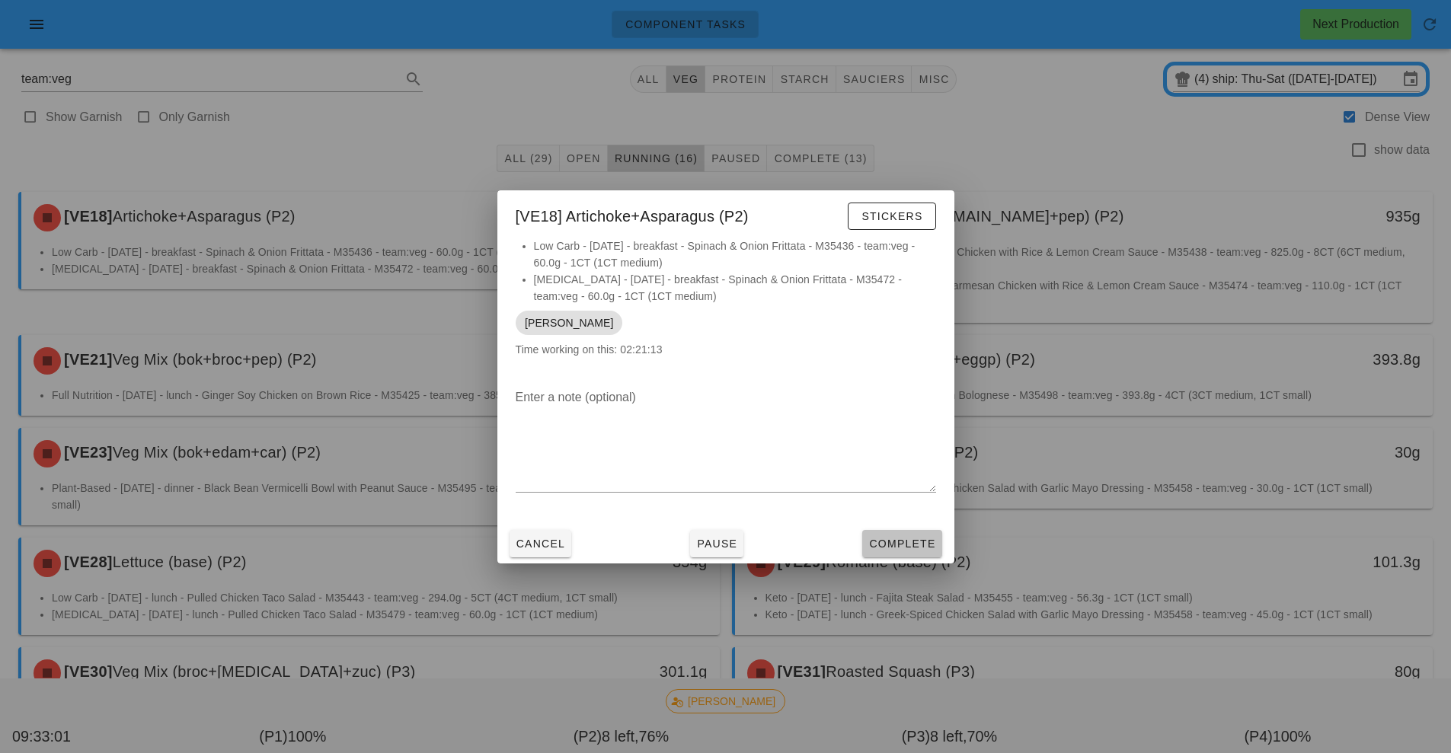
click at [918, 539] on span "Complete" at bounding box center [901, 544] width 67 height 12
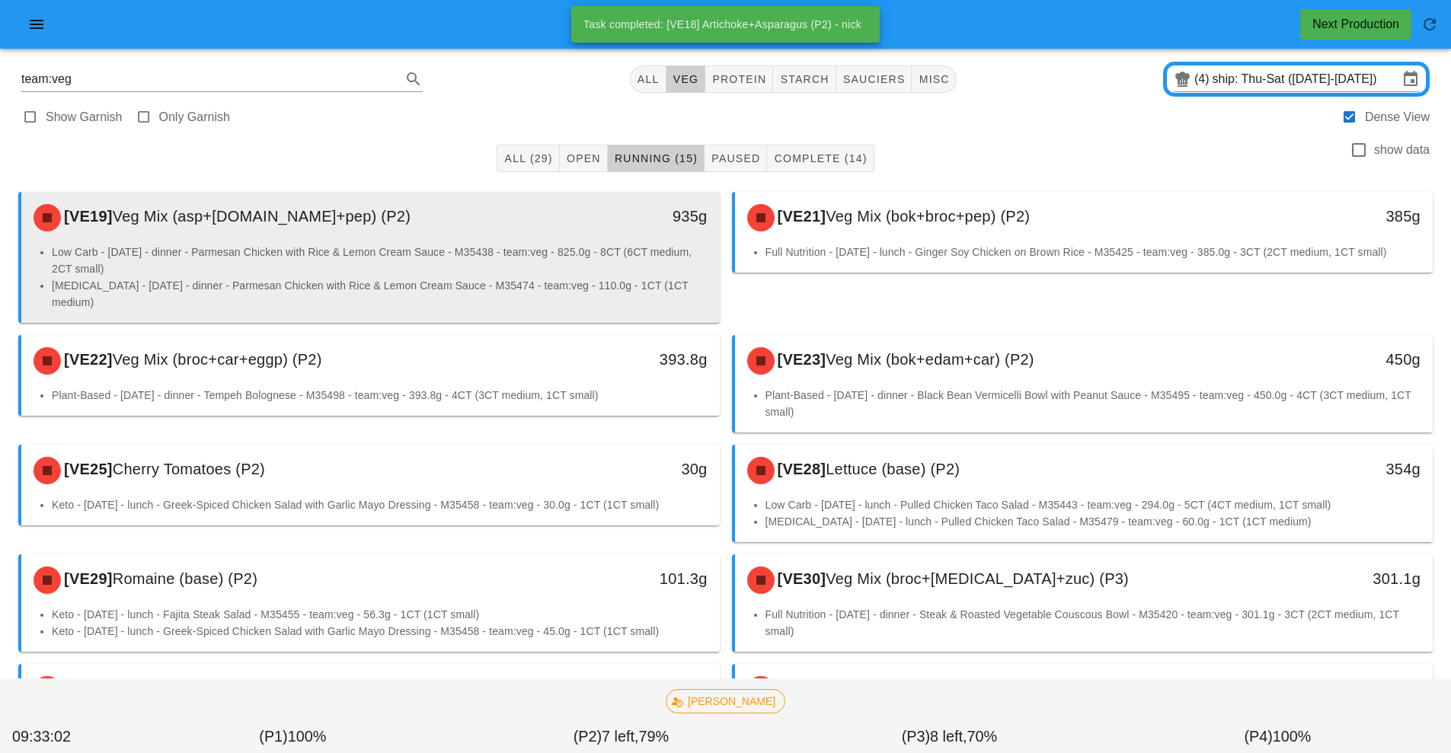
click at [514, 252] on li "Low Carb - Thursday - dinner - Parmesan Chicken with Rice & Lemon Cream Sauce -…" at bounding box center [380, 261] width 656 height 34
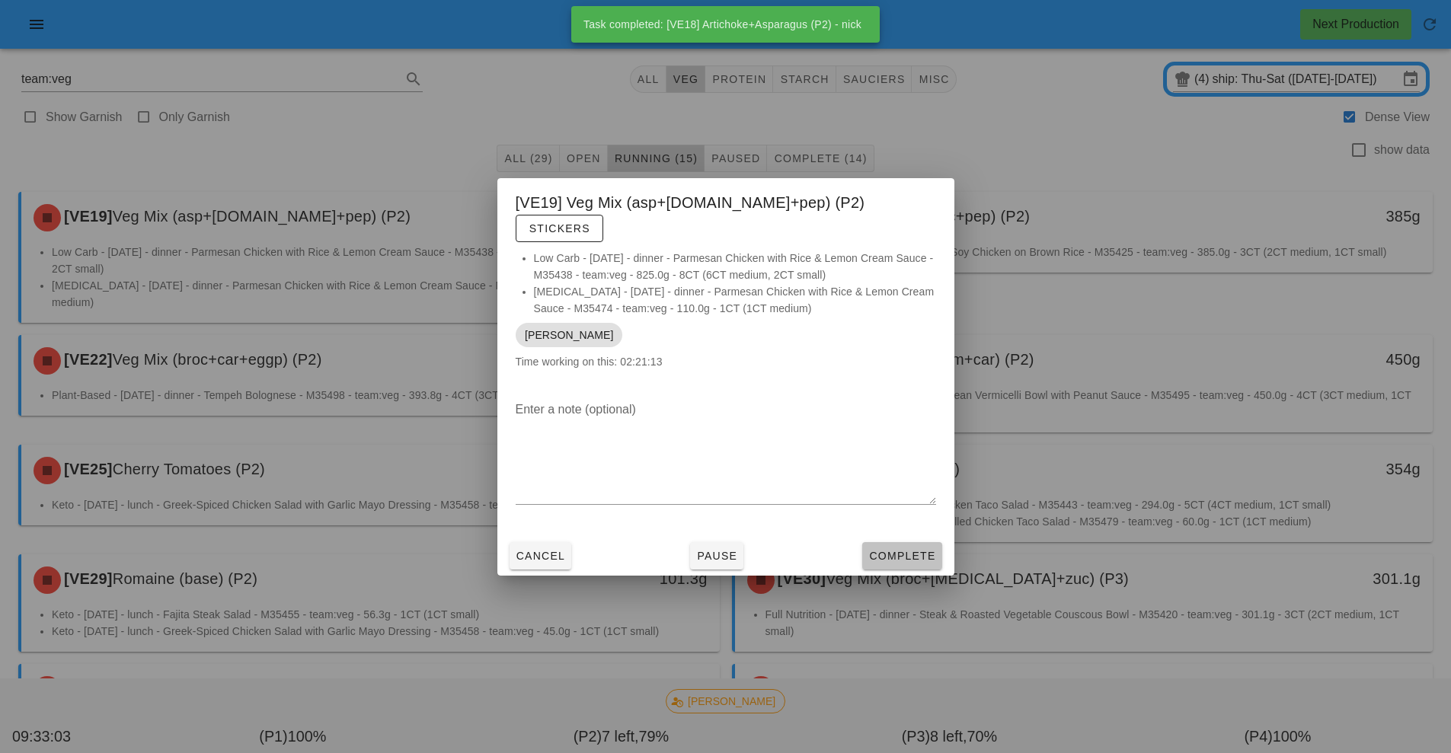
click at [934, 550] on span "Complete" at bounding box center [901, 556] width 67 height 12
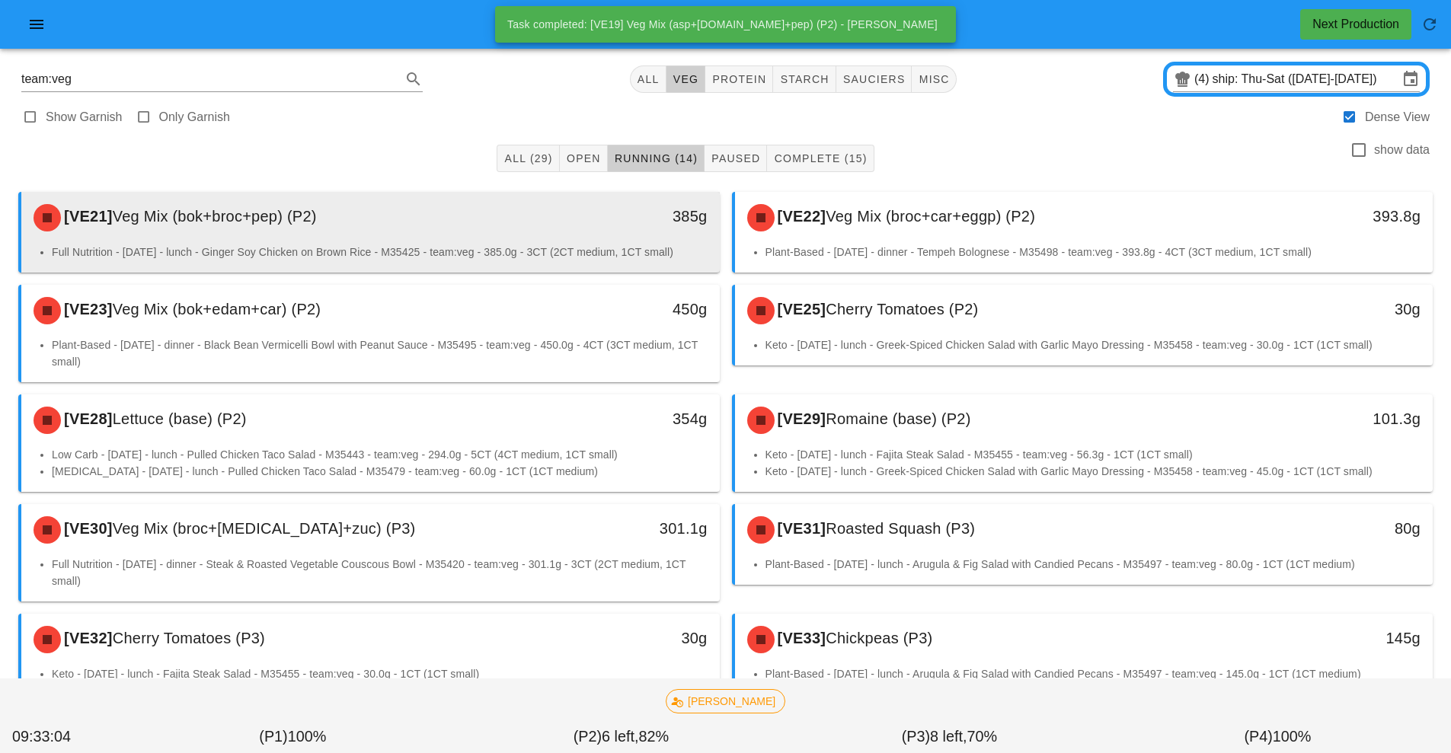
click at [512, 248] on li "Full Nutrition - Saturday - lunch - Ginger Soy Chicken on Brown Rice - M35425 -…" at bounding box center [380, 252] width 656 height 17
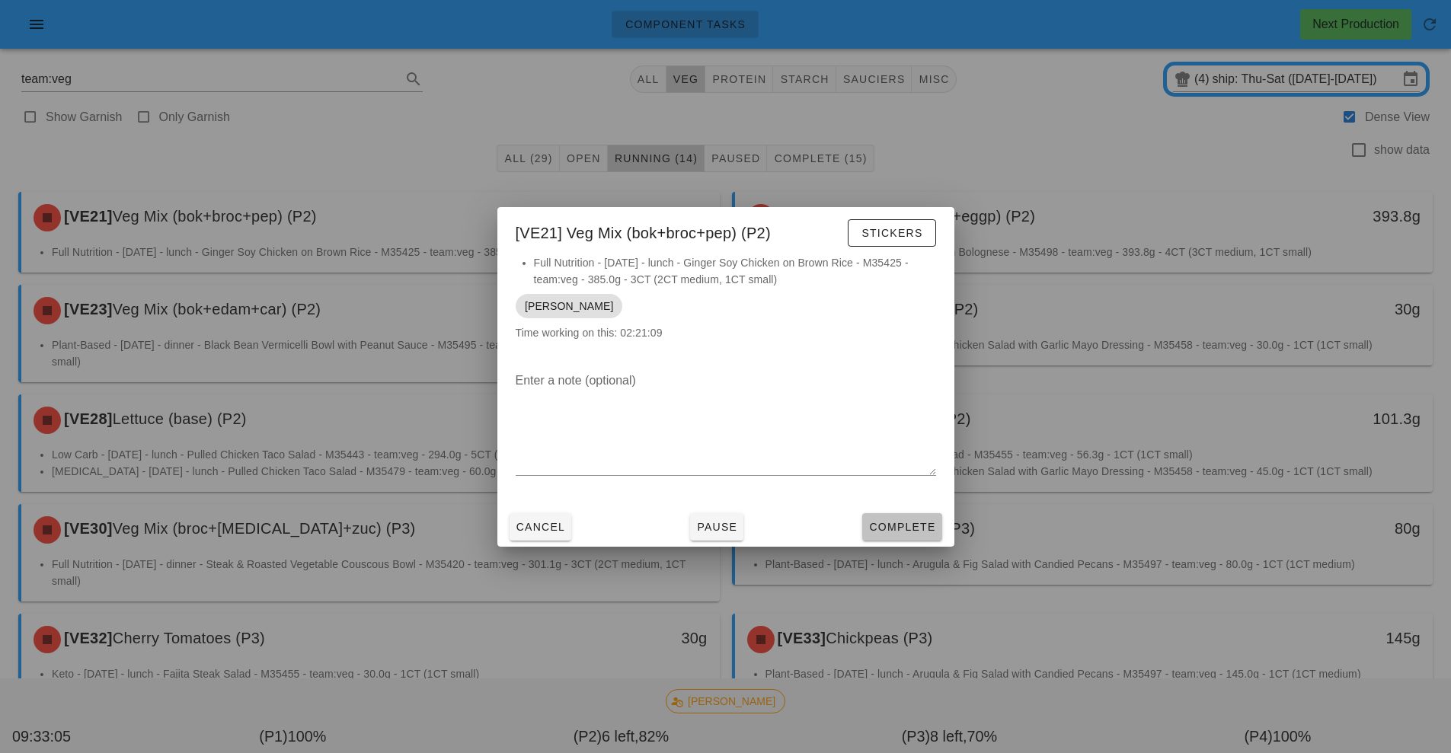
click at [904, 532] on span "Complete" at bounding box center [901, 527] width 67 height 12
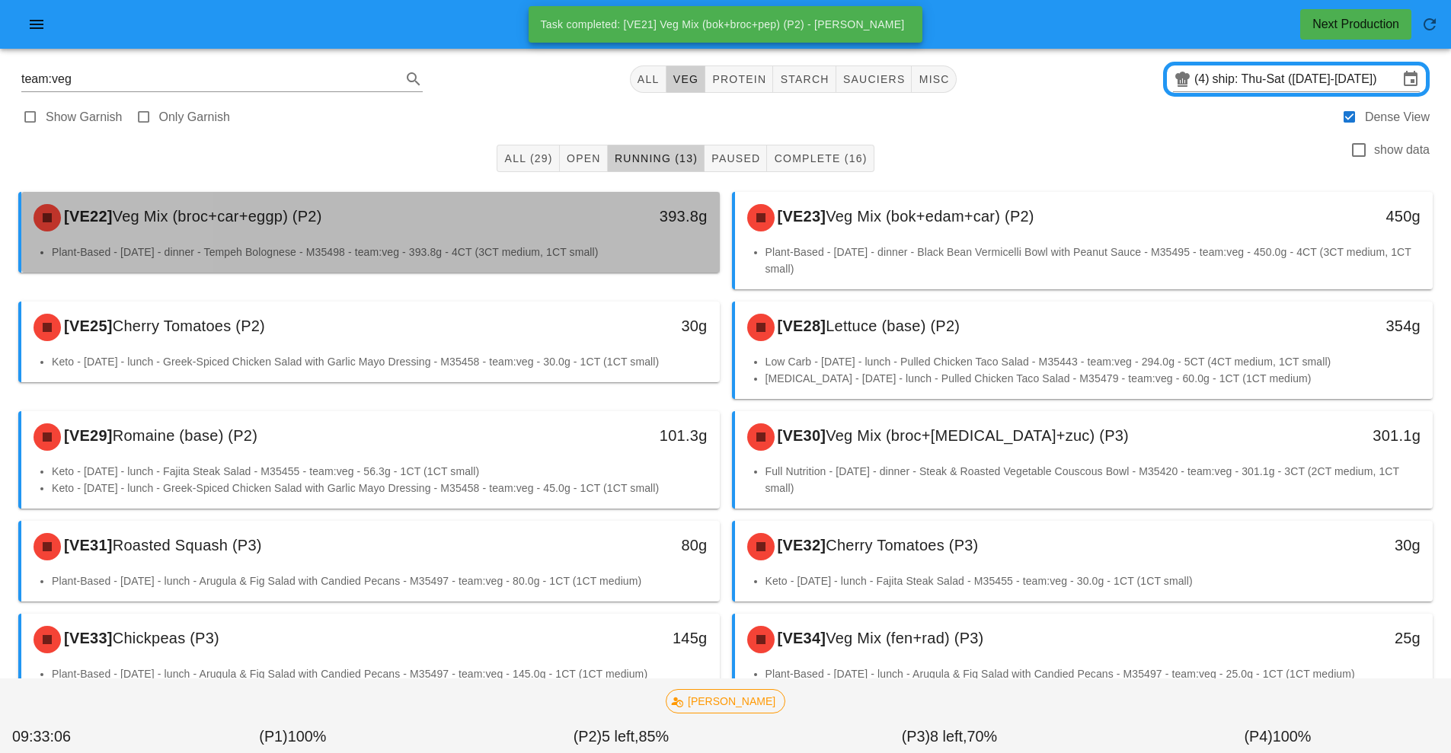
click at [519, 247] on li "Plant-Based - Saturday - dinner - Tempeh Bolognese - M35498 - team:veg - 393.8g…" at bounding box center [380, 252] width 656 height 17
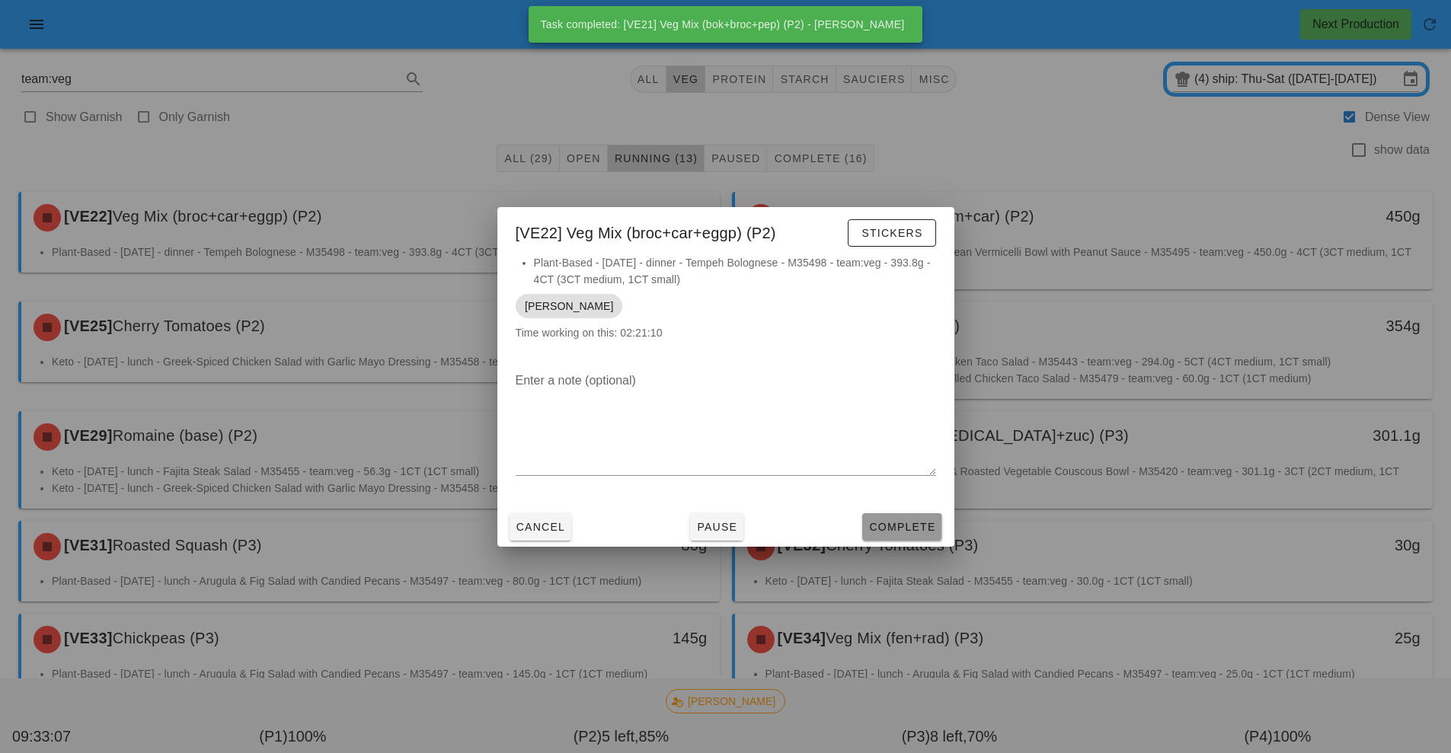
click at [909, 525] on span "Complete" at bounding box center [901, 527] width 67 height 12
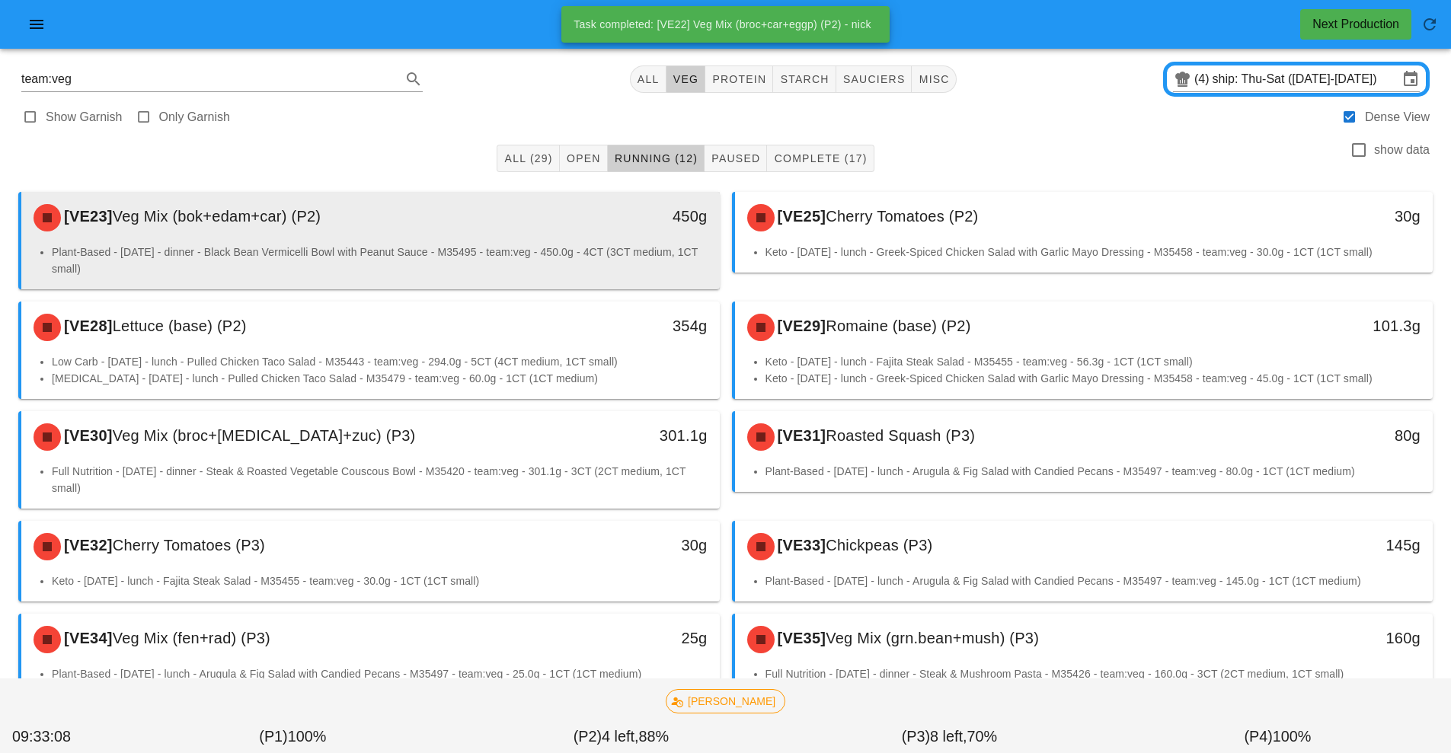
click at [477, 230] on div "[VE23] Veg Mix (bok+edam+car) (P2)" at bounding box center [283, 218] width 519 height 46
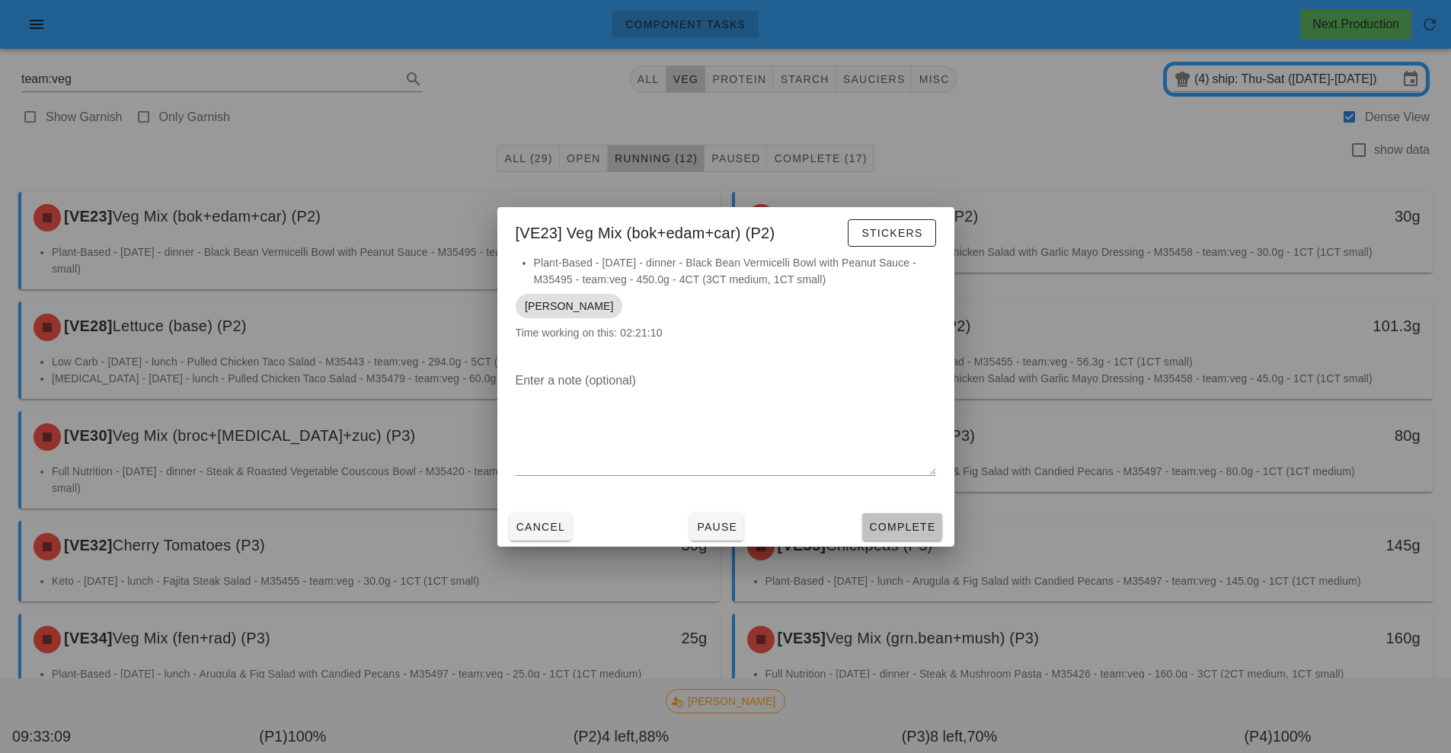
click at [900, 540] on button "Complete" at bounding box center [901, 526] width 79 height 27
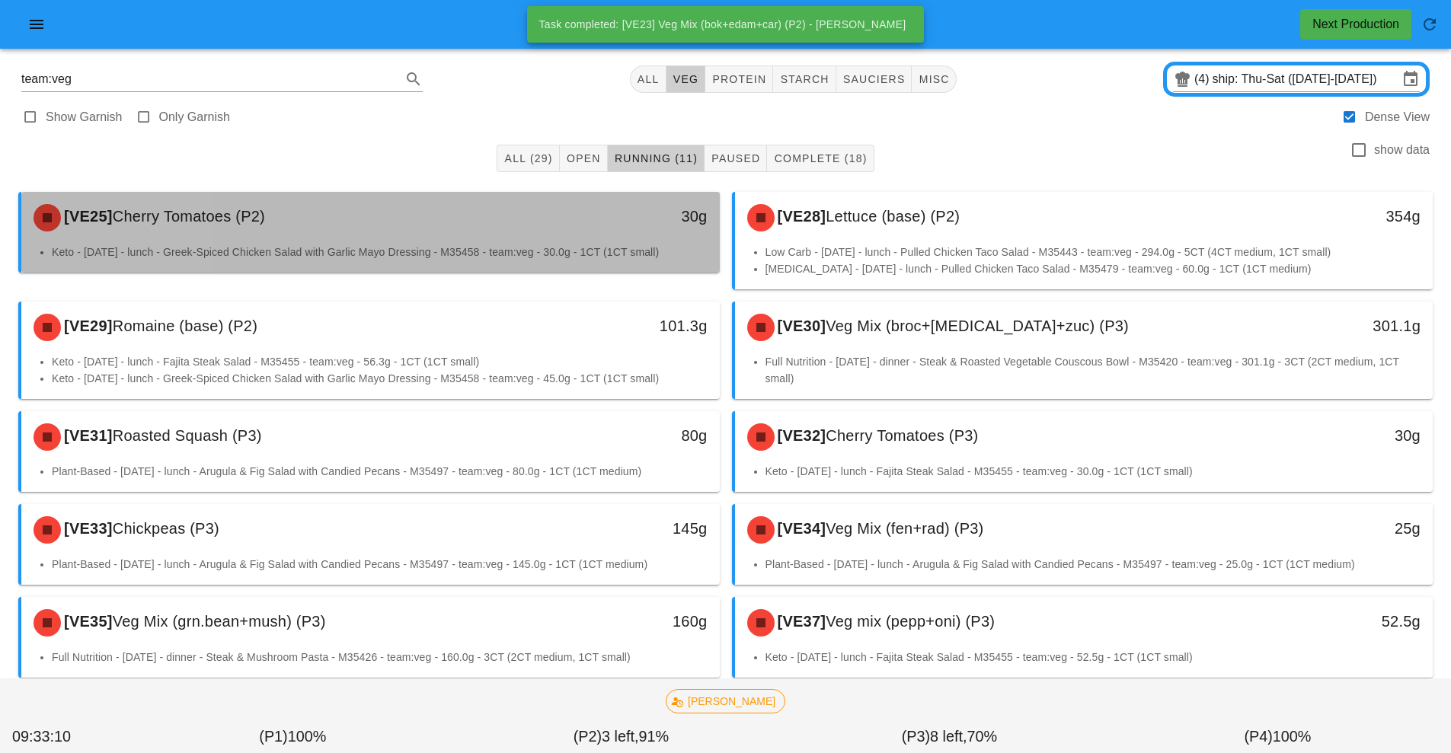
click at [446, 241] on div "[VE25] Cherry Tomatoes (P2) 30g" at bounding box center [370, 218] width 698 height 52
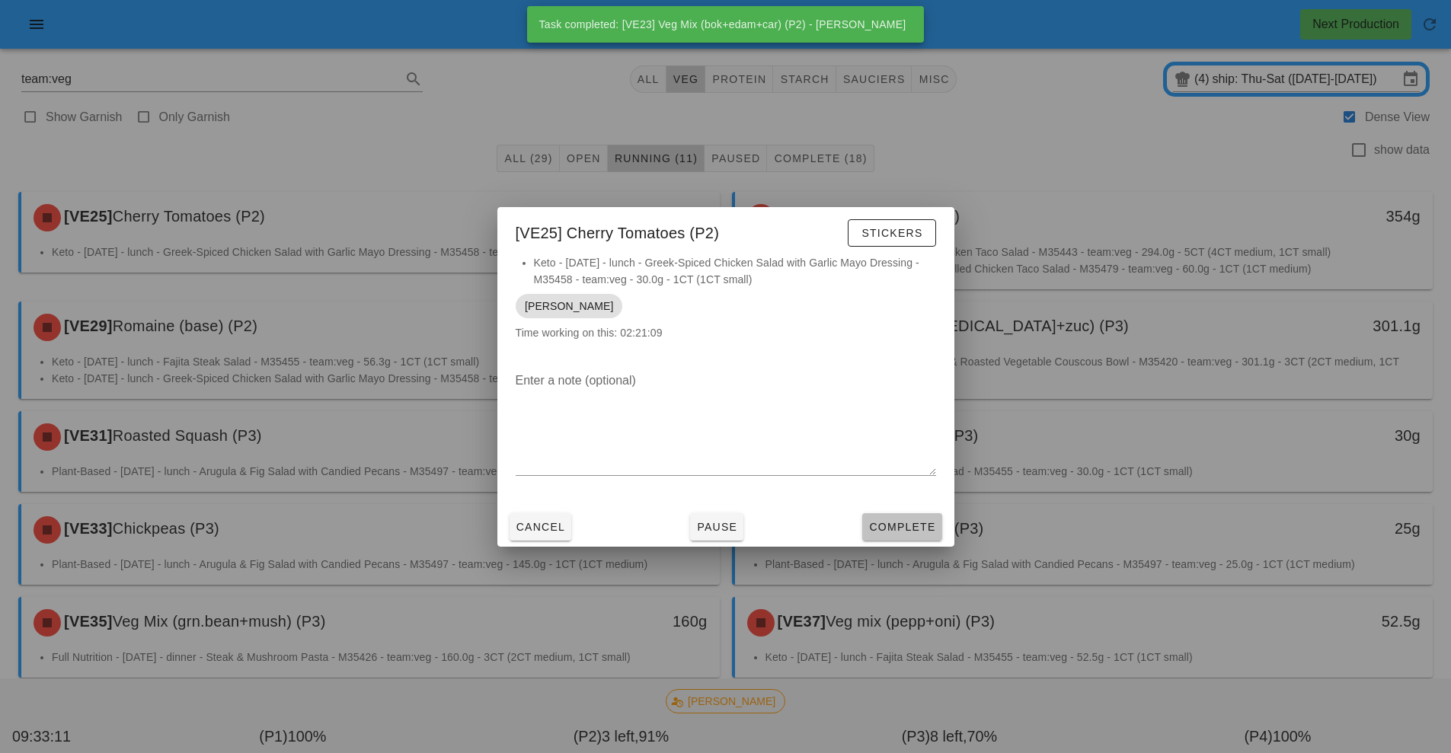
click at [924, 539] on button "Complete" at bounding box center [901, 526] width 79 height 27
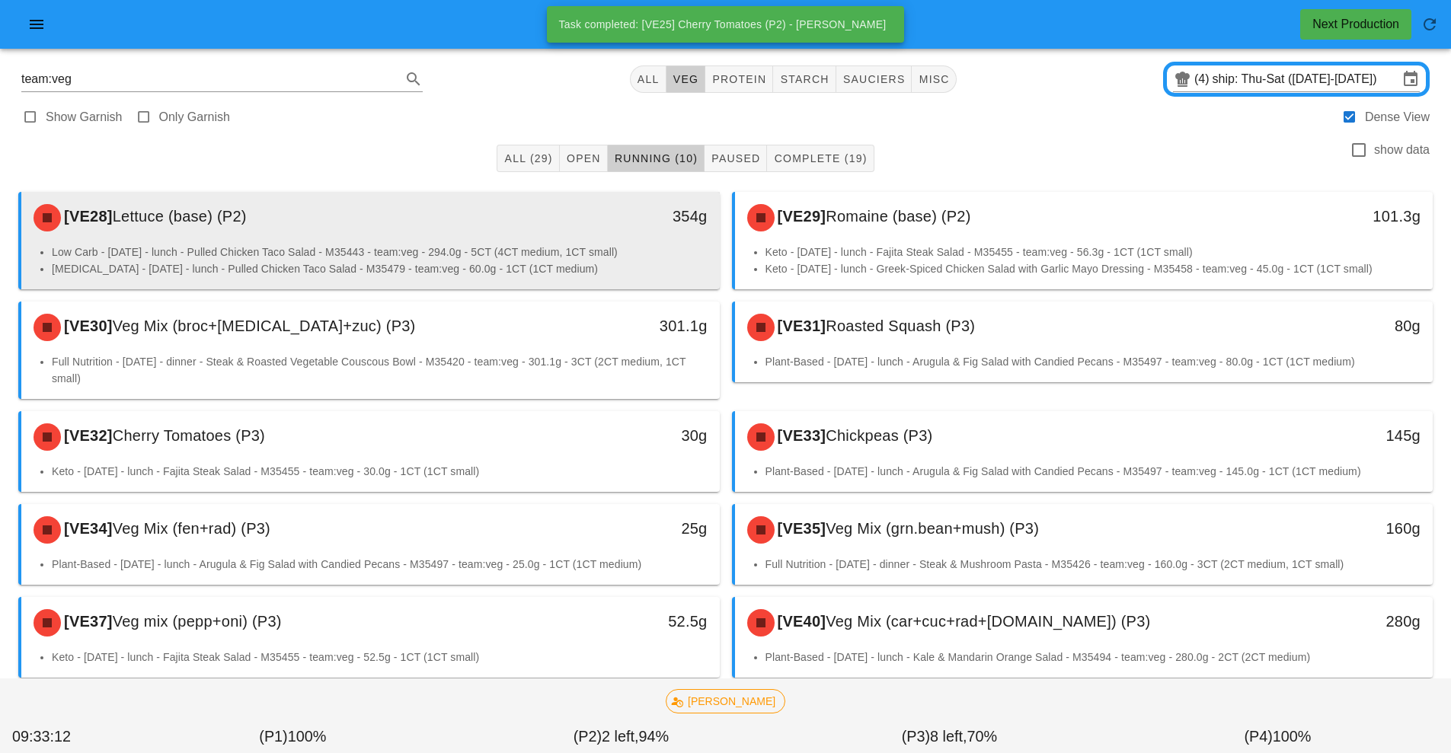
click at [587, 245] on li "Low Carb - Saturday - lunch - Pulled Chicken Taco Salad - M35443 - team:veg - 2…" at bounding box center [380, 252] width 656 height 17
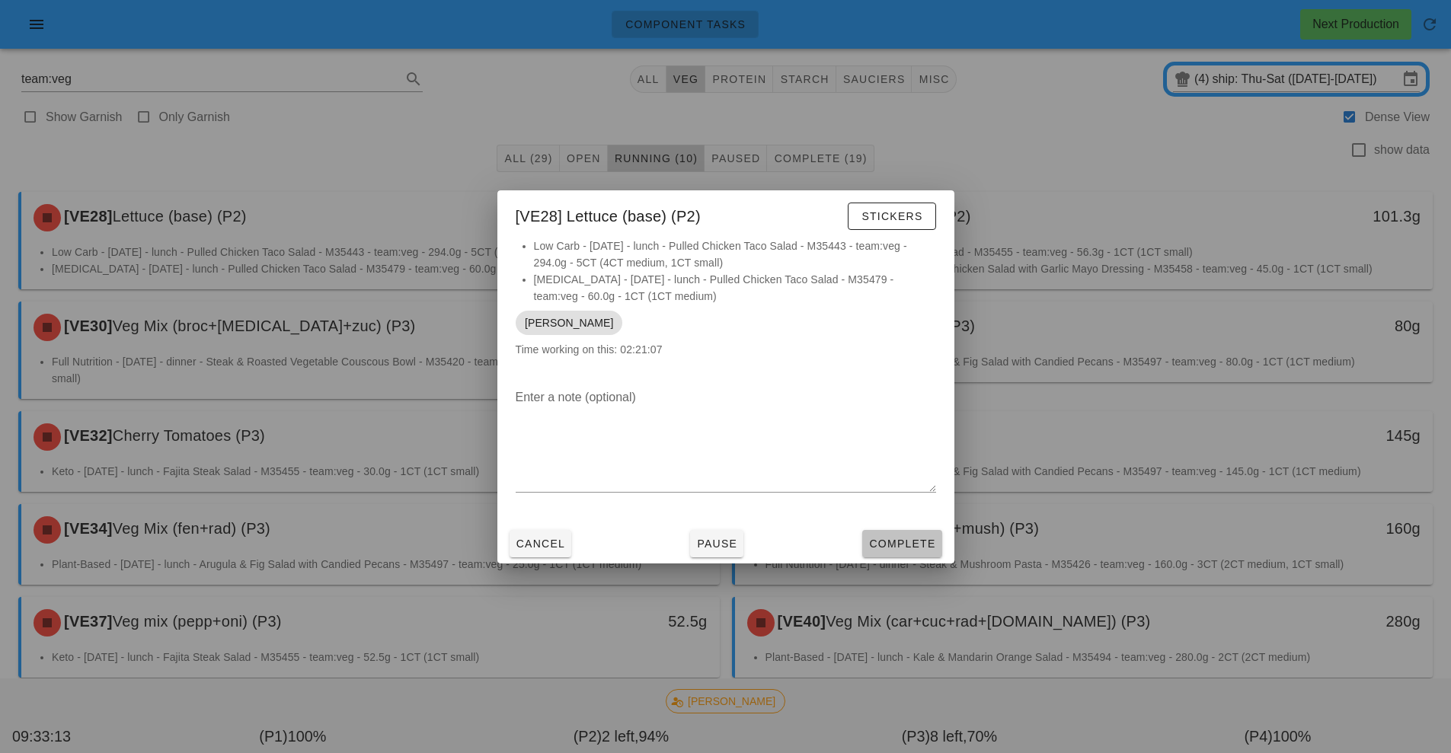
click at [909, 548] on span "Complete" at bounding box center [901, 544] width 67 height 12
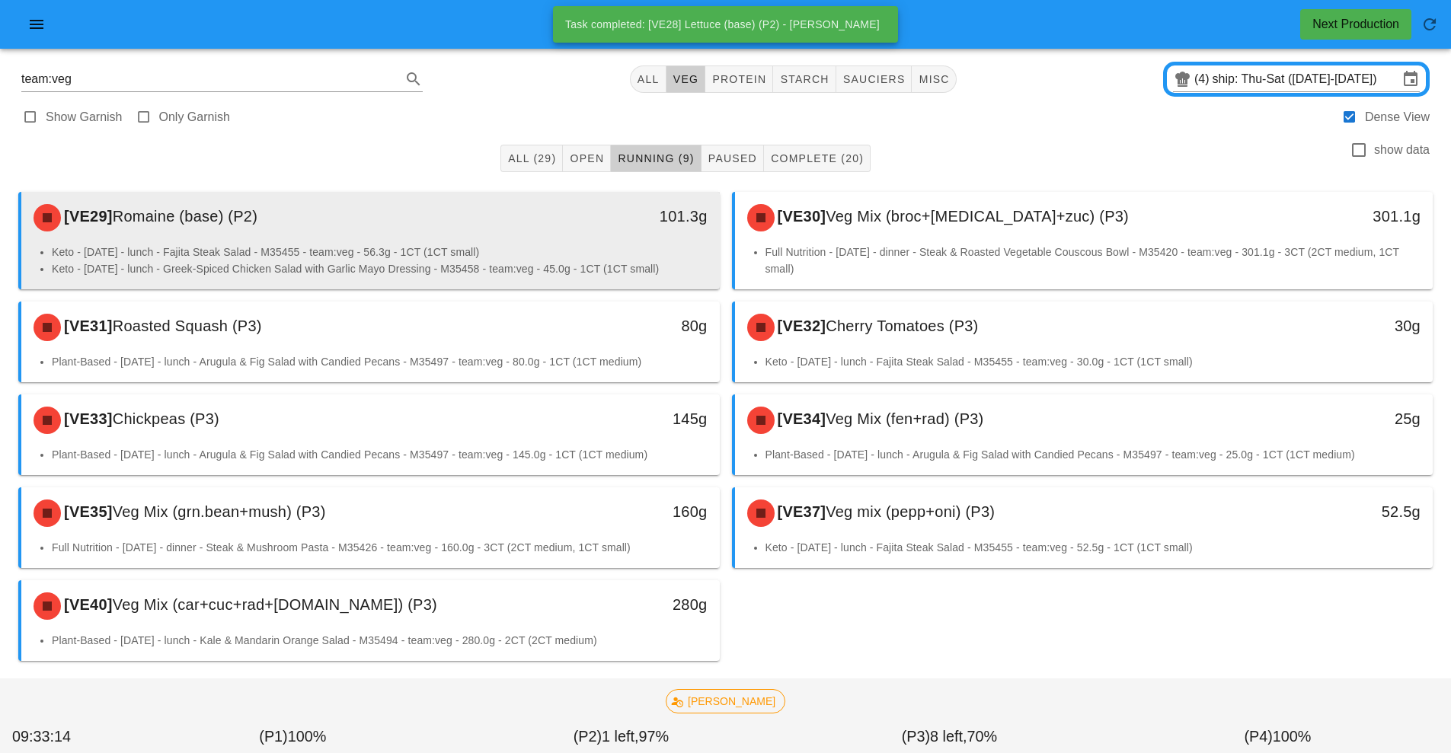
click at [522, 247] on li "Keto - Thursday - lunch - Fajita Steak Salad - M35455 - team:veg - 56.3g - 1CT …" at bounding box center [380, 252] width 656 height 17
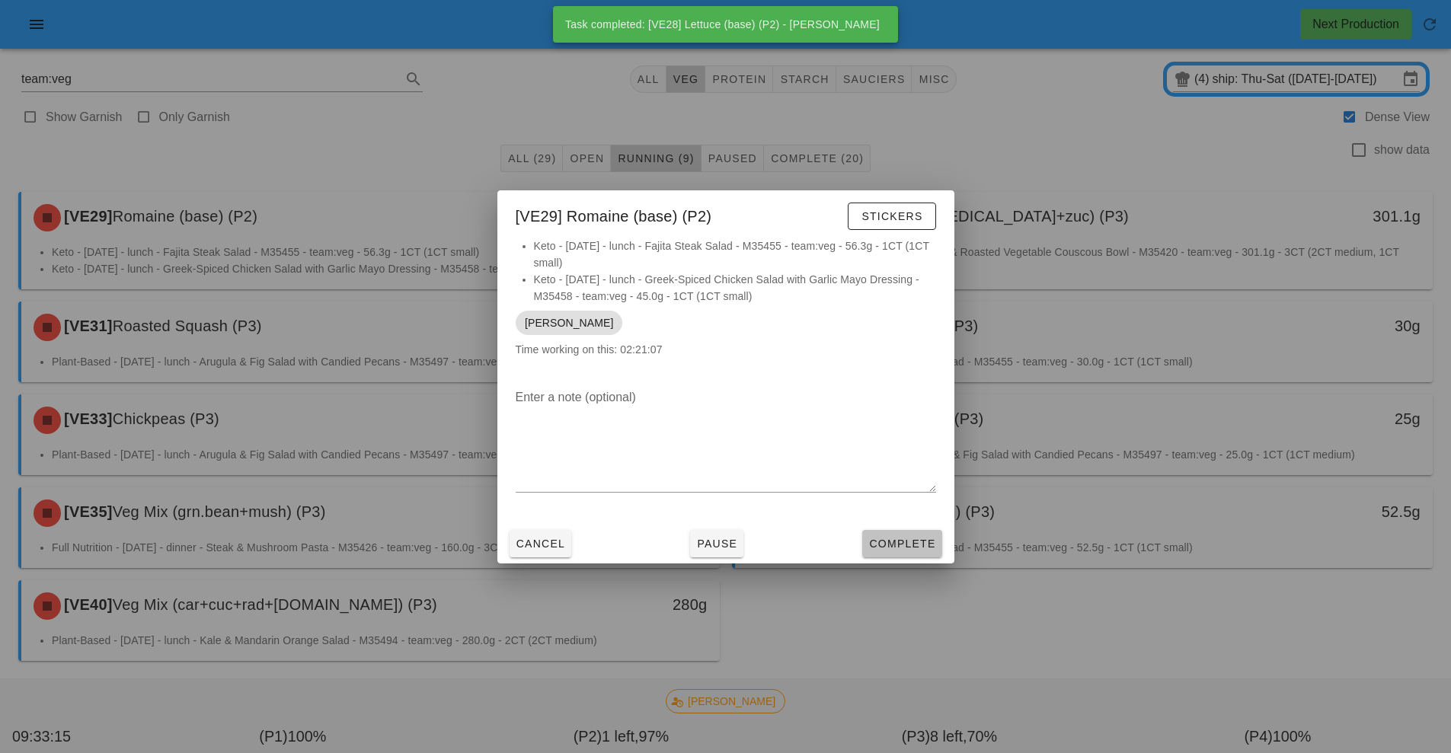
click at [924, 552] on button "Complete" at bounding box center [901, 543] width 79 height 27
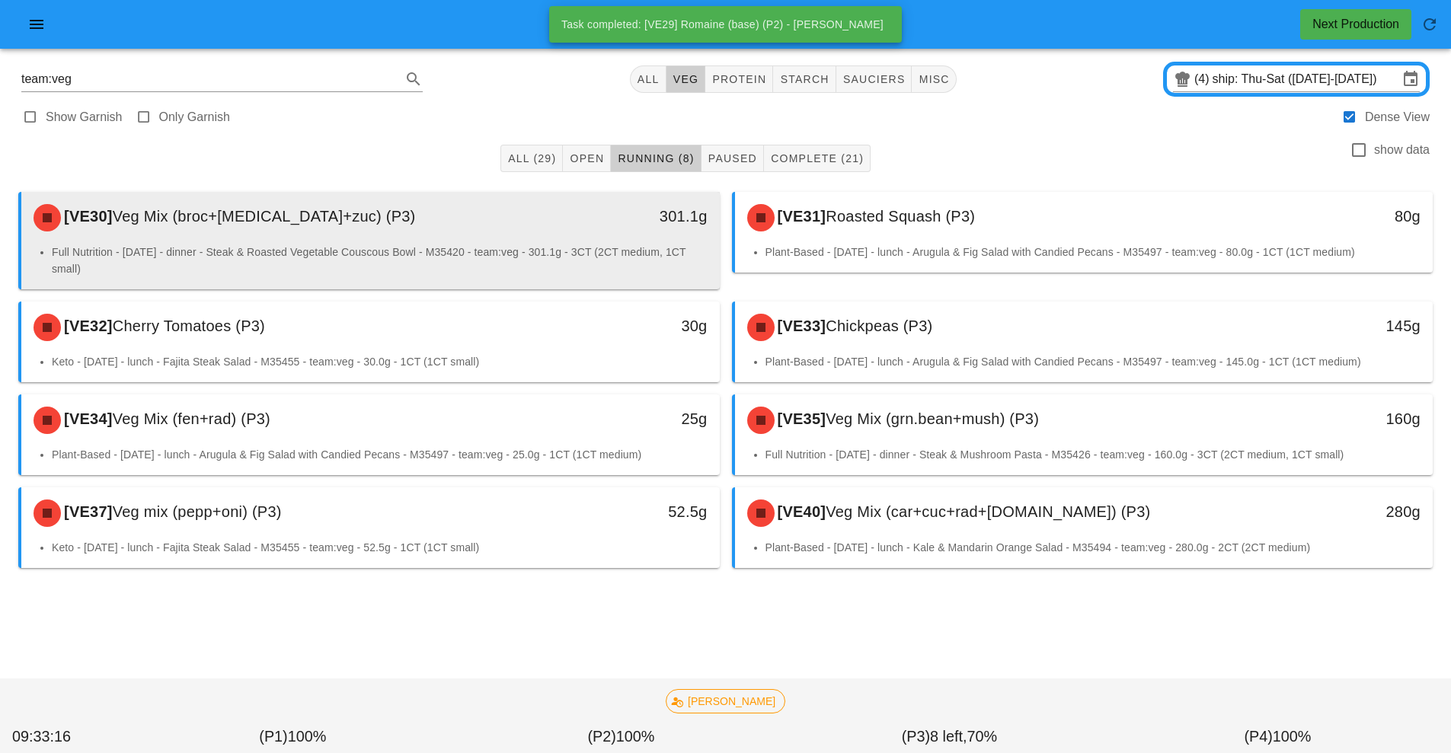
click at [494, 239] on div "[VE30] Veg Mix (broc+caul+zuc) (P3)" at bounding box center [283, 218] width 519 height 46
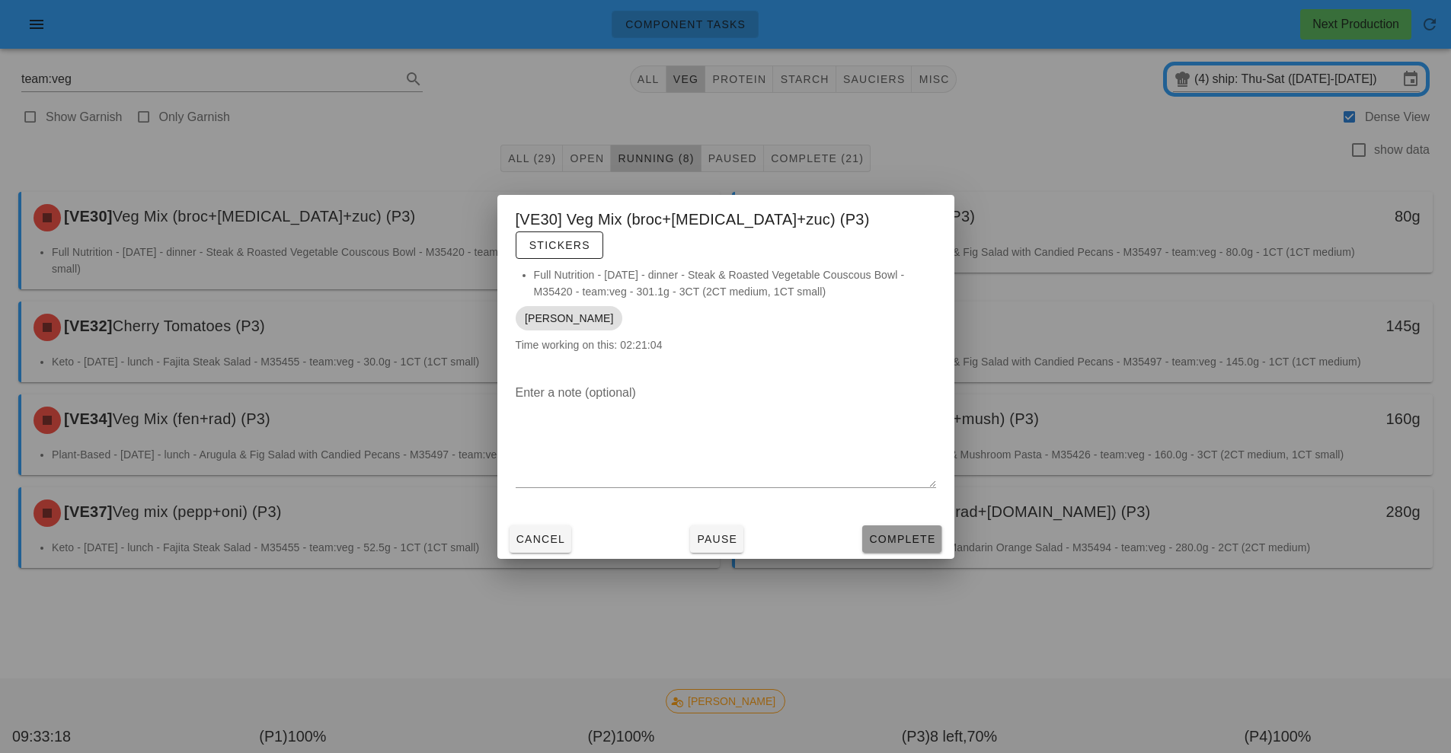
click at [911, 533] on span "Complete" at bounding box center [901, 539] width 67 height 12
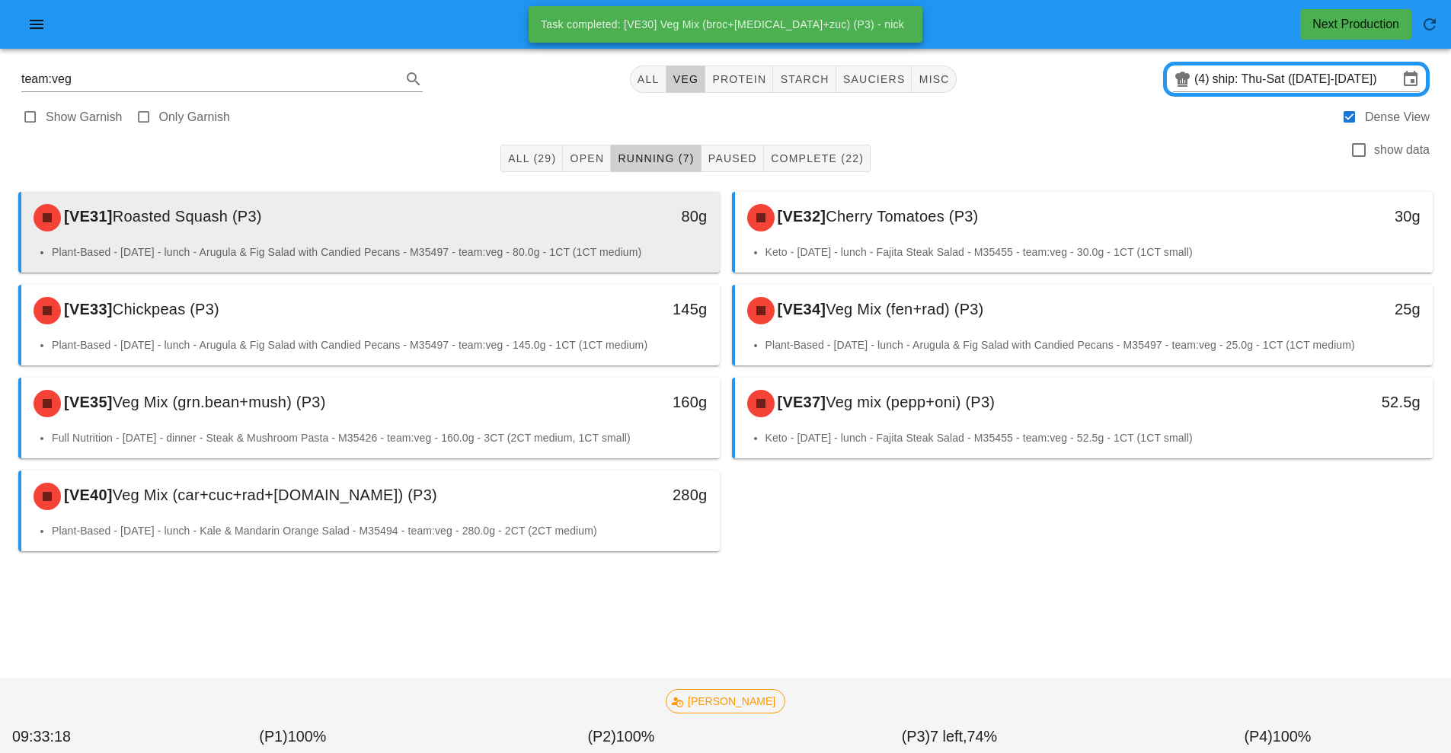
click at [516, 241] on div "[VE31] Roasted Squash (P3) 80g" at bounding box center [370, 218] width 698 height 52
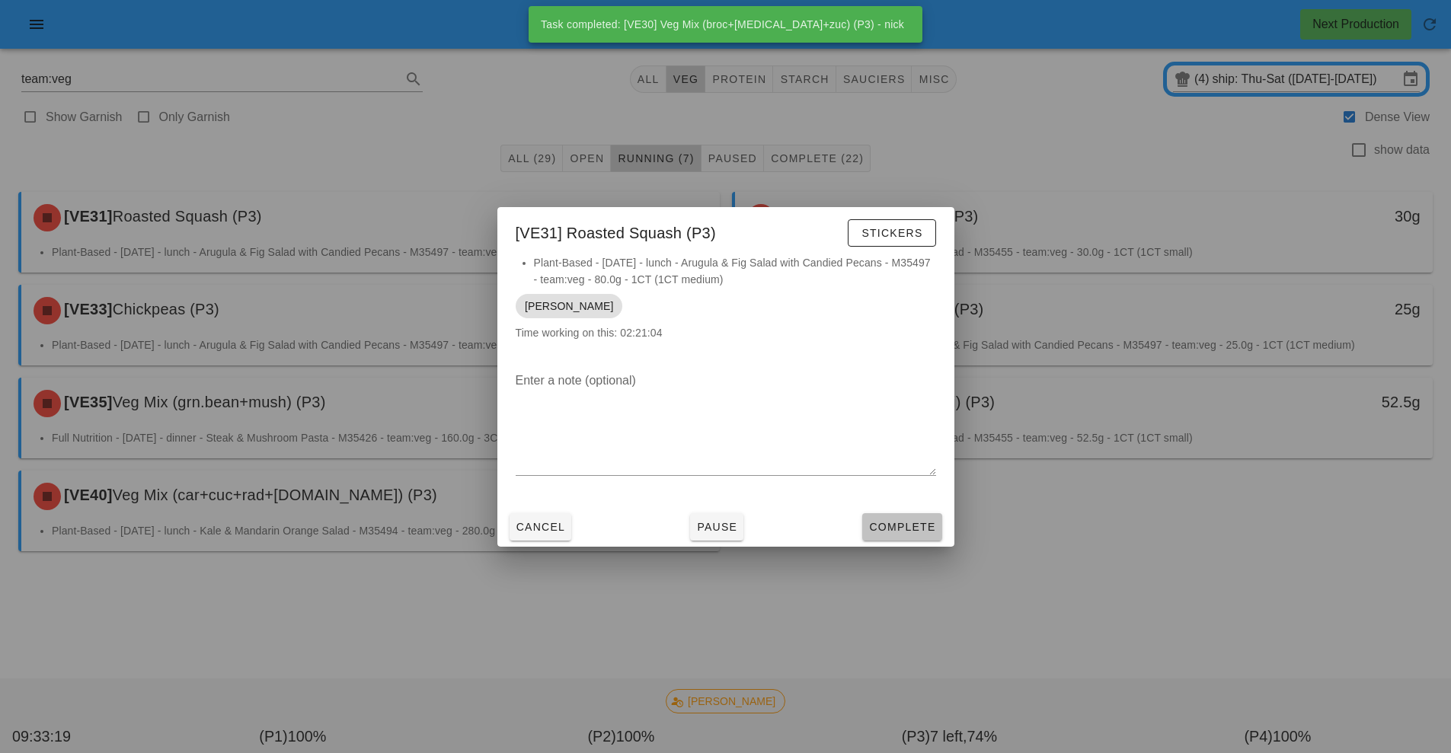
click at [919, 535] on button "Complete" at bounding box center [901, 526] width 79 height 27
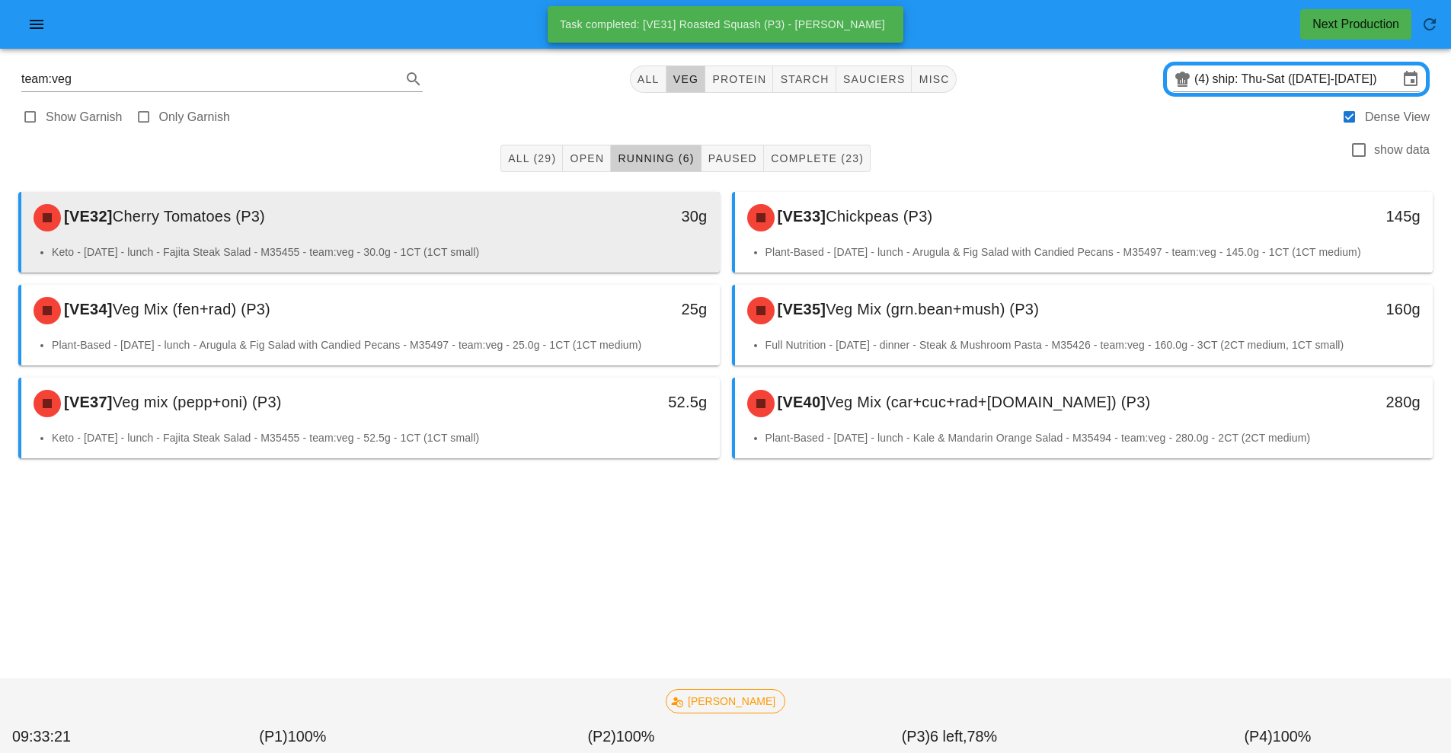
click at [528, 256] on li "Keto - Thursday - lunch - Fajita Steak Salad - M35455 - team:veg - 30.0g - 1CT …" at bounding box center [380, 252] width 656 height 17
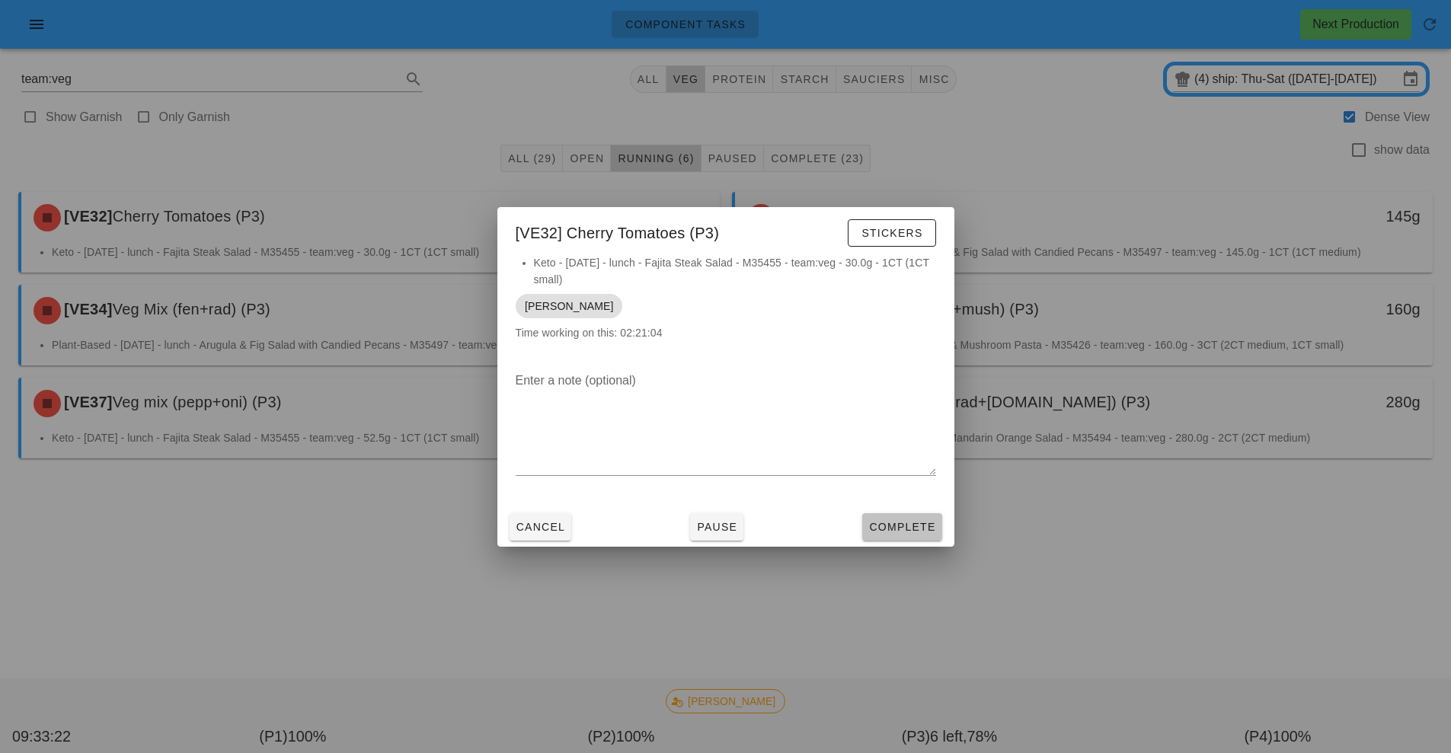
click at [922, 527] on span "Complete" at bounding box center [901, 527] width 67 height 12
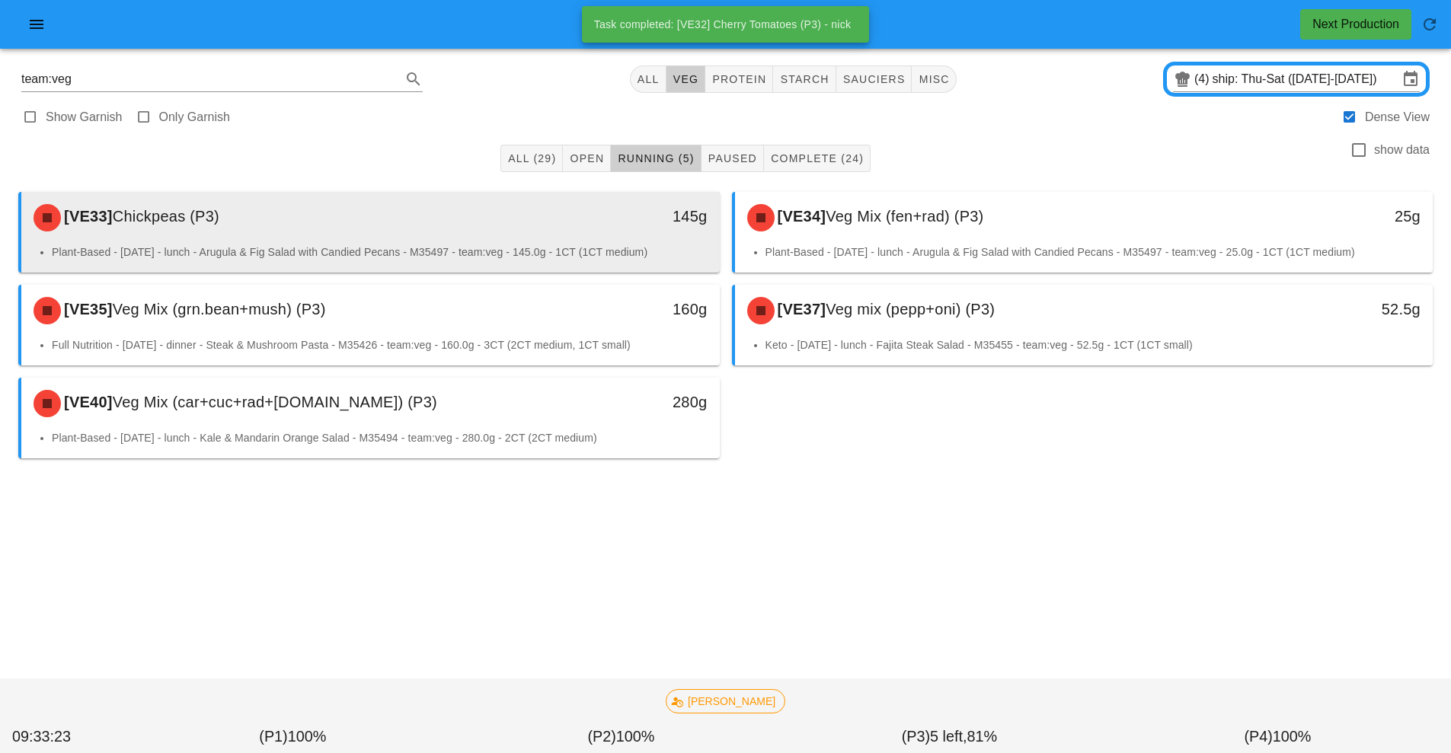
click at [500, 239] on div "[VE33] Chickpeas (P3)" at bounding box center [283, 218] width 519 height 46
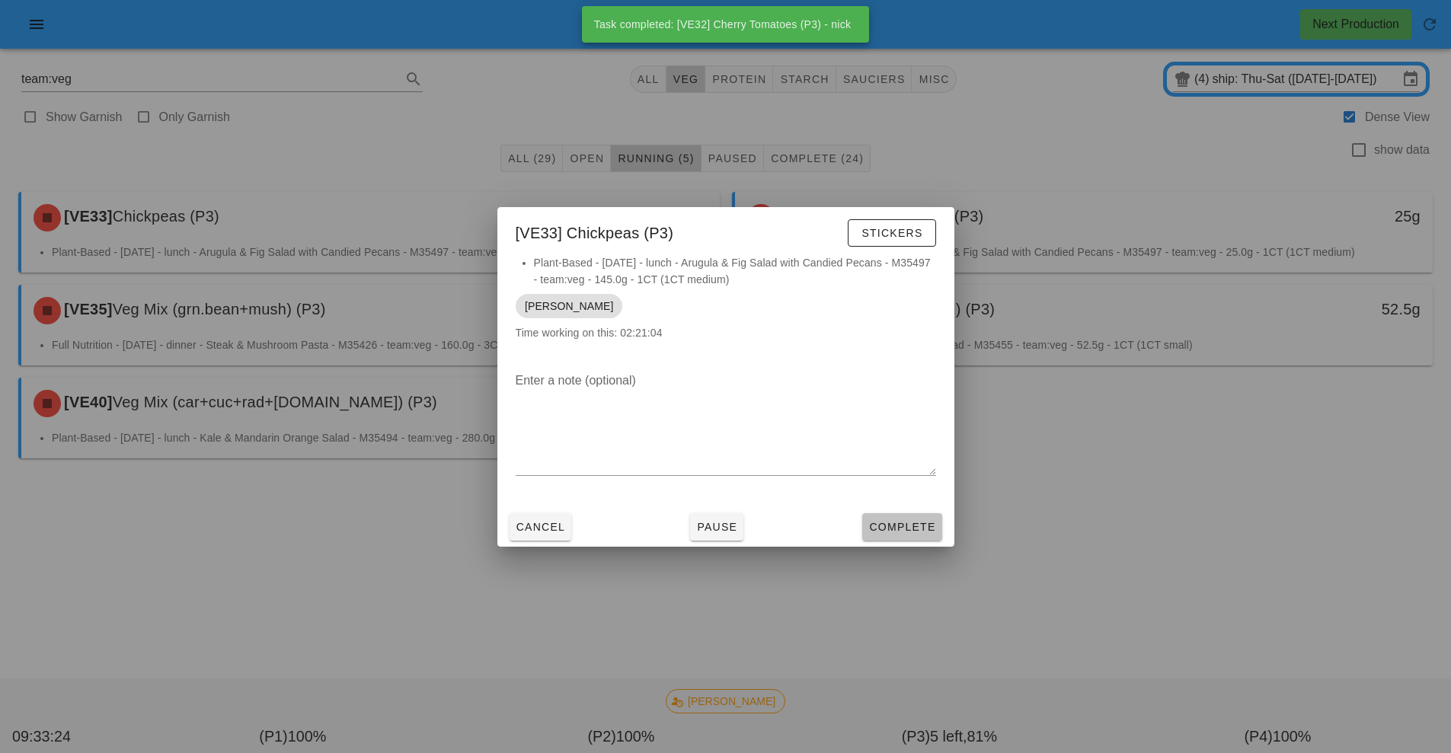
click at [920, 530] on span "Complete" at bounding box center [901, 527] width 67 height 12
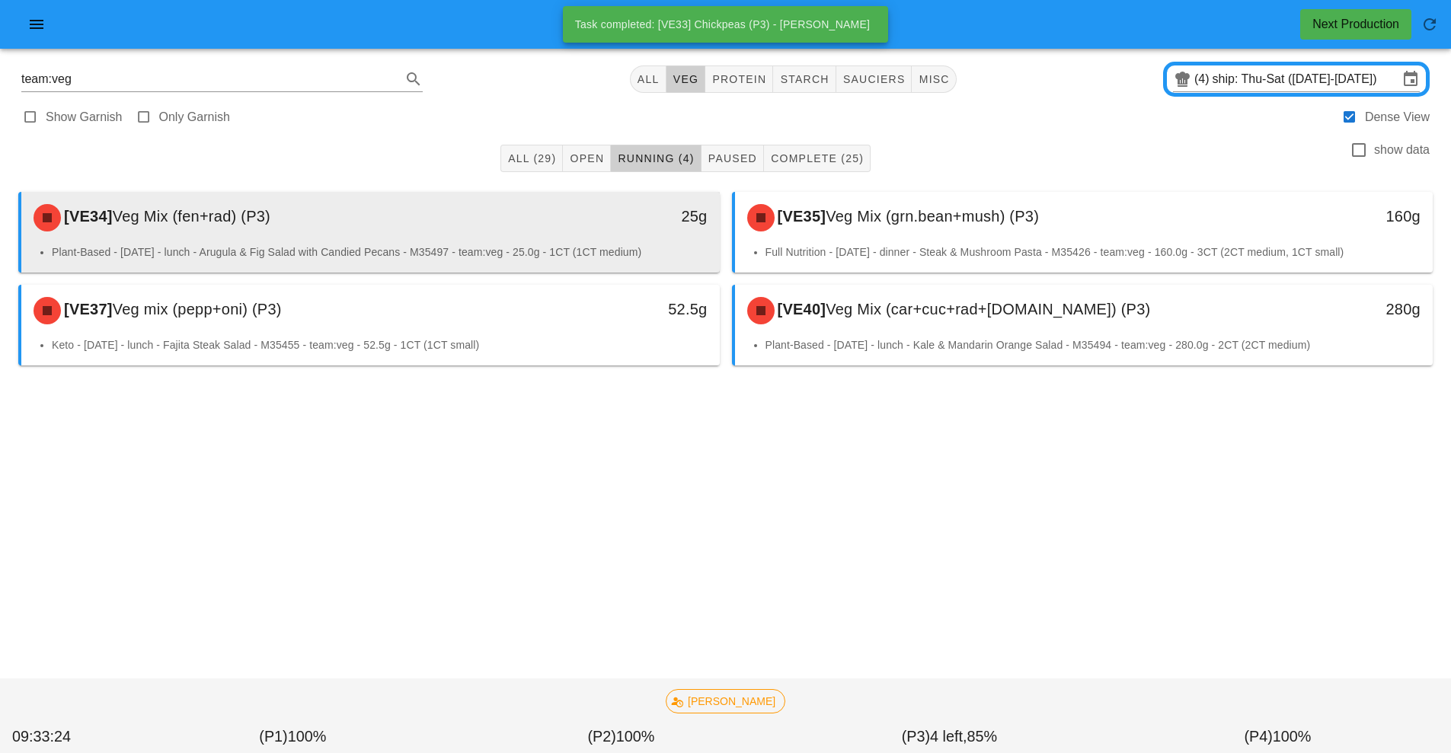
click at [476, 247] on li "Plant-Based - Saturday - lunch - Arugula & Fig Salad with Candied Pecans - M354…" at bounding box center [380, 252] width 656 height 17
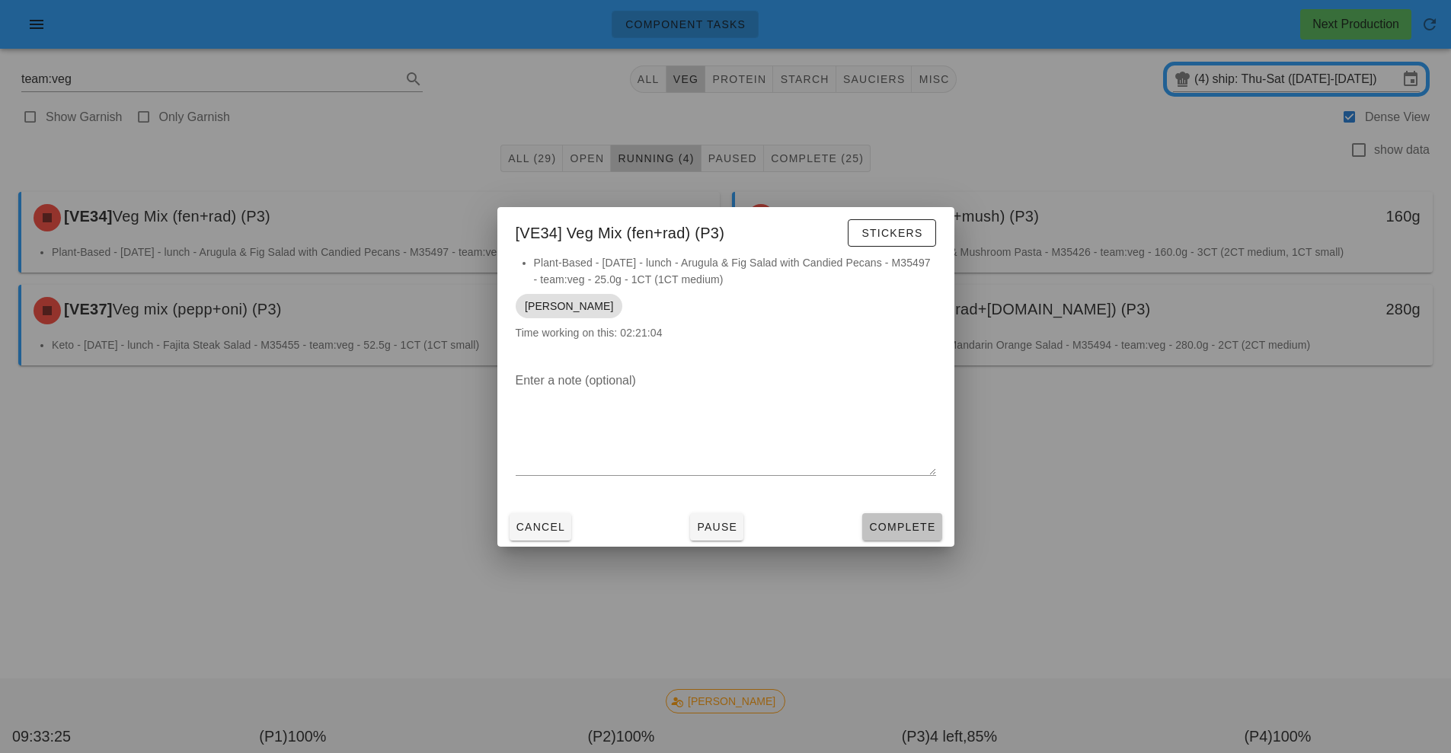
click at [907, 531] on span "Complete" at bounding box center [901, 527] width 67 height 12
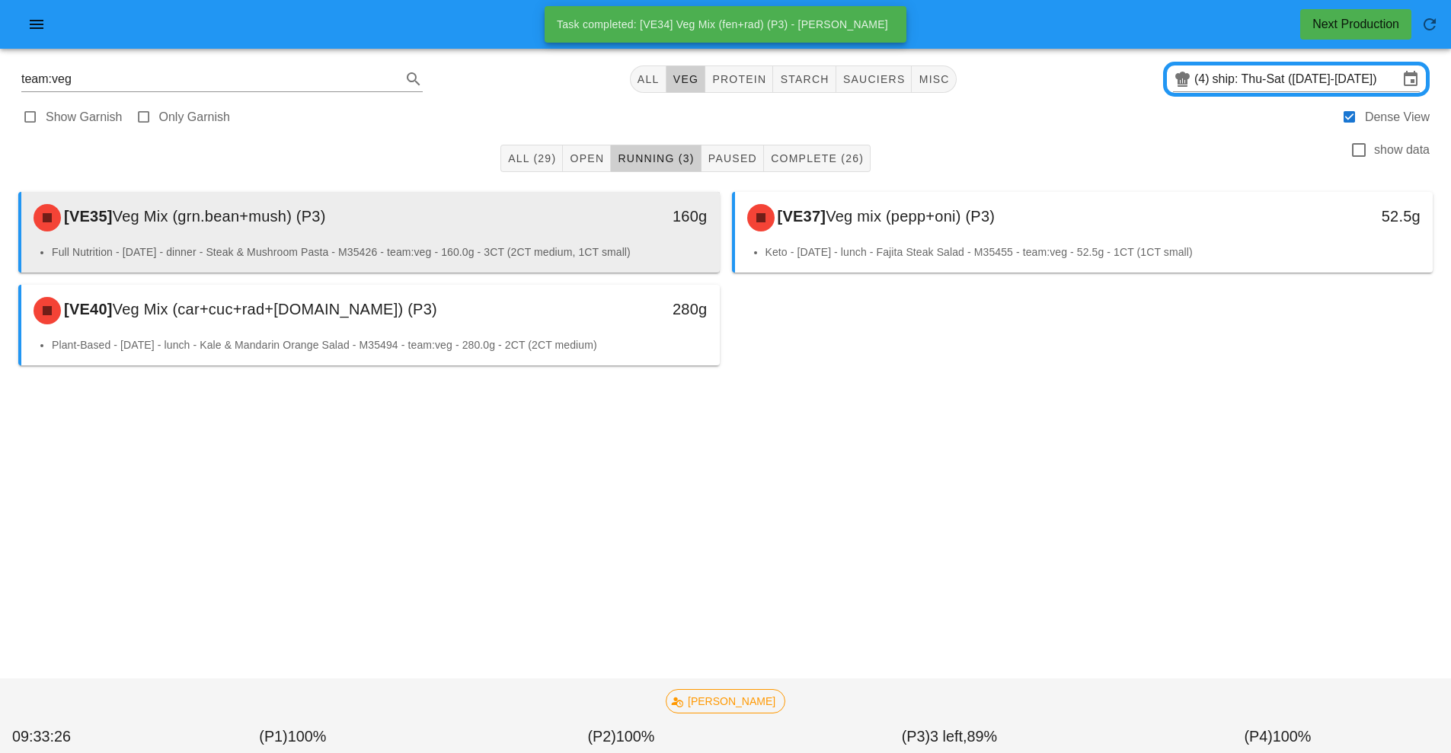
click at [490, 235] on div "[VE35] Veg Mix (grn.bean+mush) (P3)" at bounding box center [283, 218] width 519 height 46
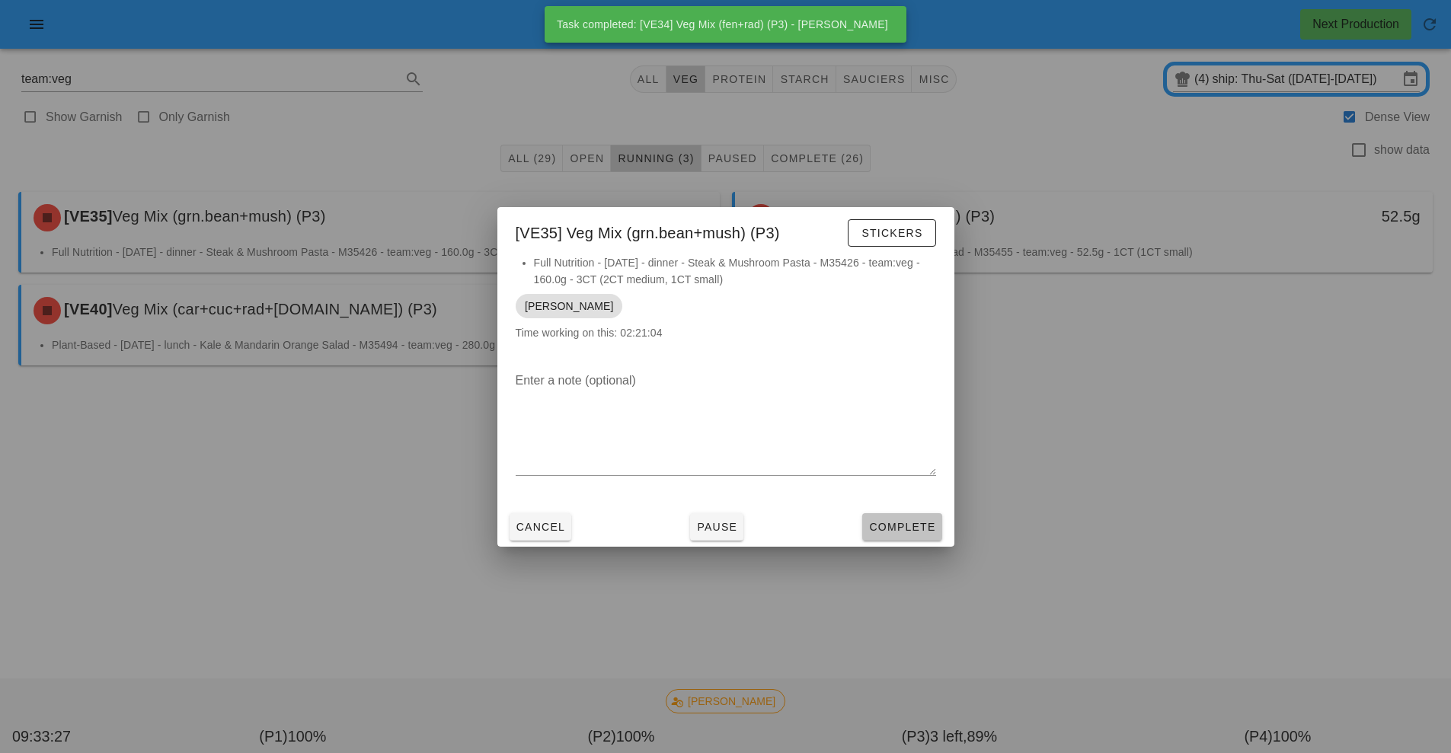
click at [909, 530] on span "Complete" at bounding box center [901, 527] width 67 height 12
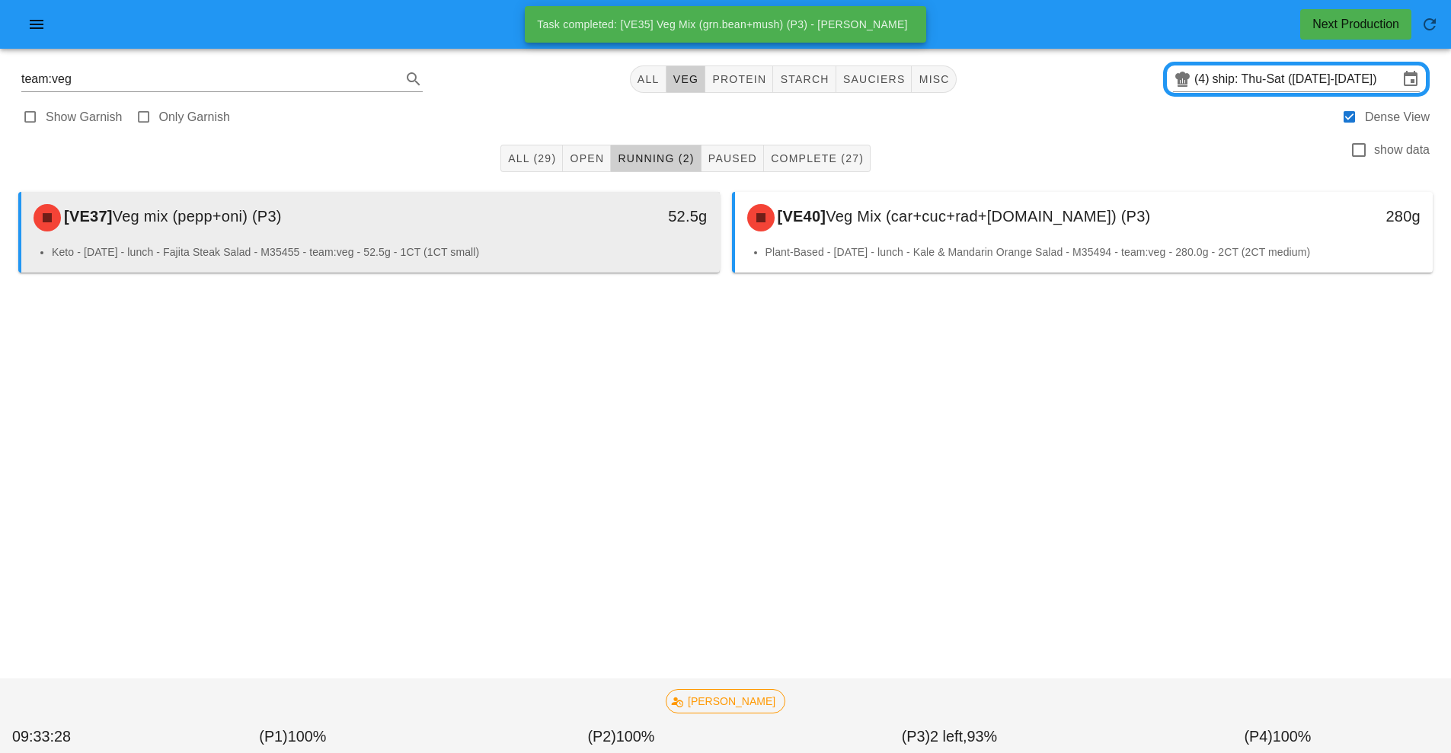
click at [560, 232] on div "52.5g" at bounding box center [629, 218] width 173 height 46
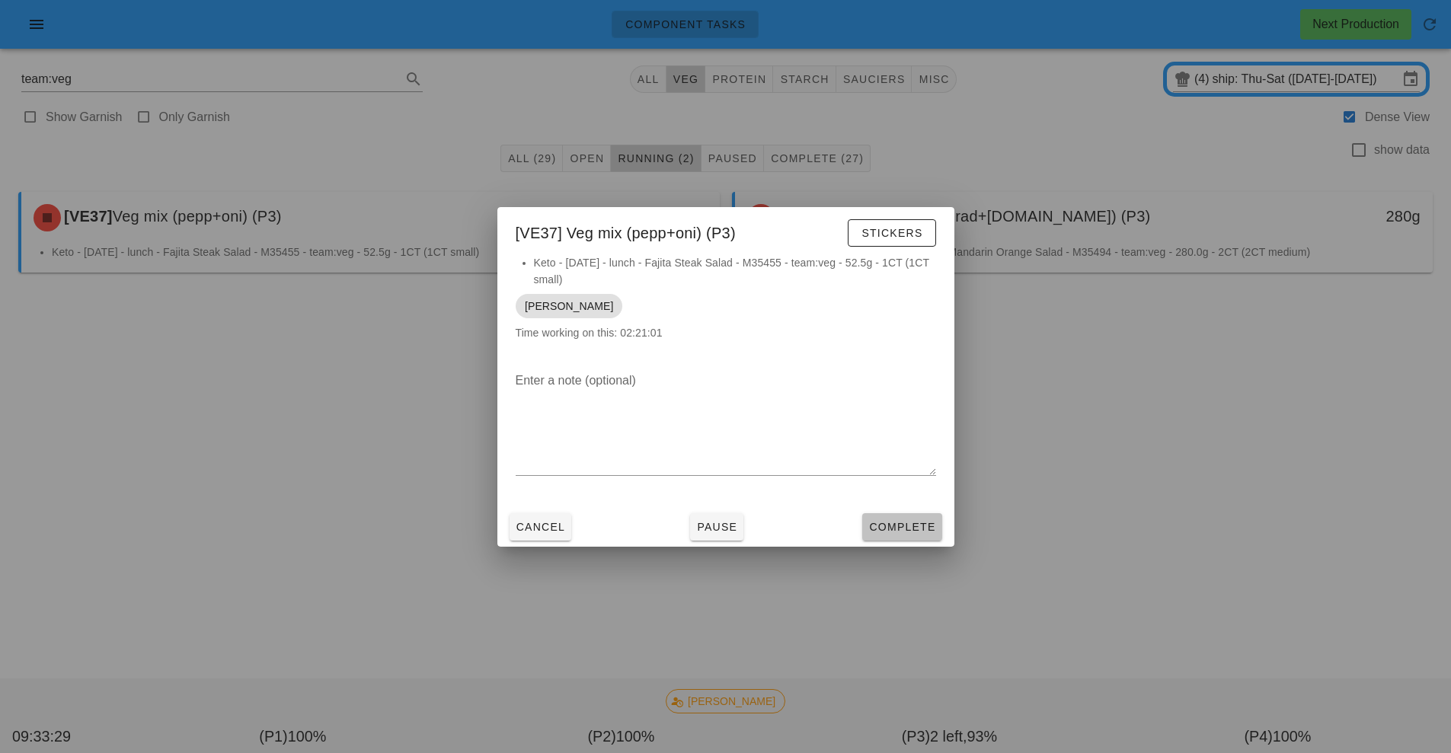
click at [918, 528] on span "Complete" at bounding box center [901, 527] width 67 height 12
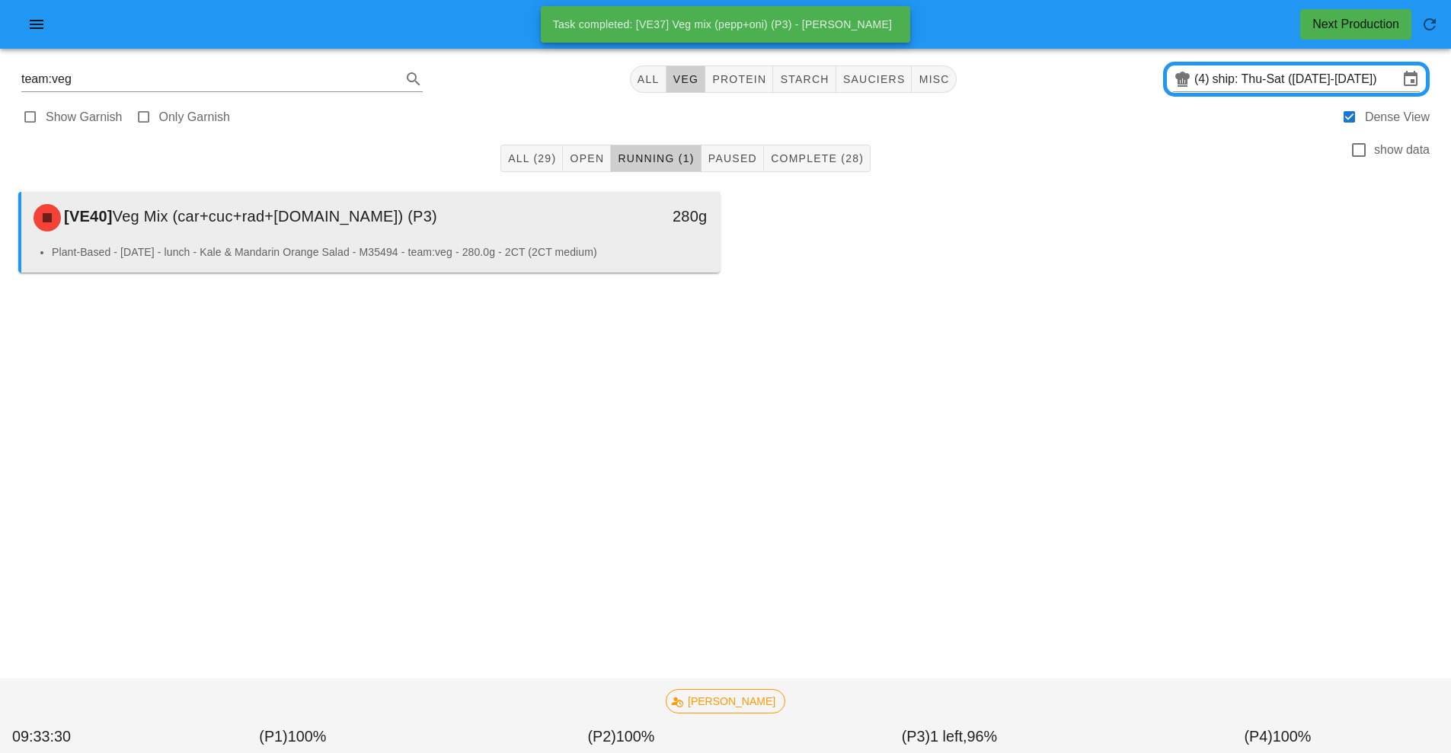
click at [538, 228] on div "[VE40] Veg Mix (car+cuc+rad+r.cab) (P3)" at bounding box center [283, 218] width 519 height 46
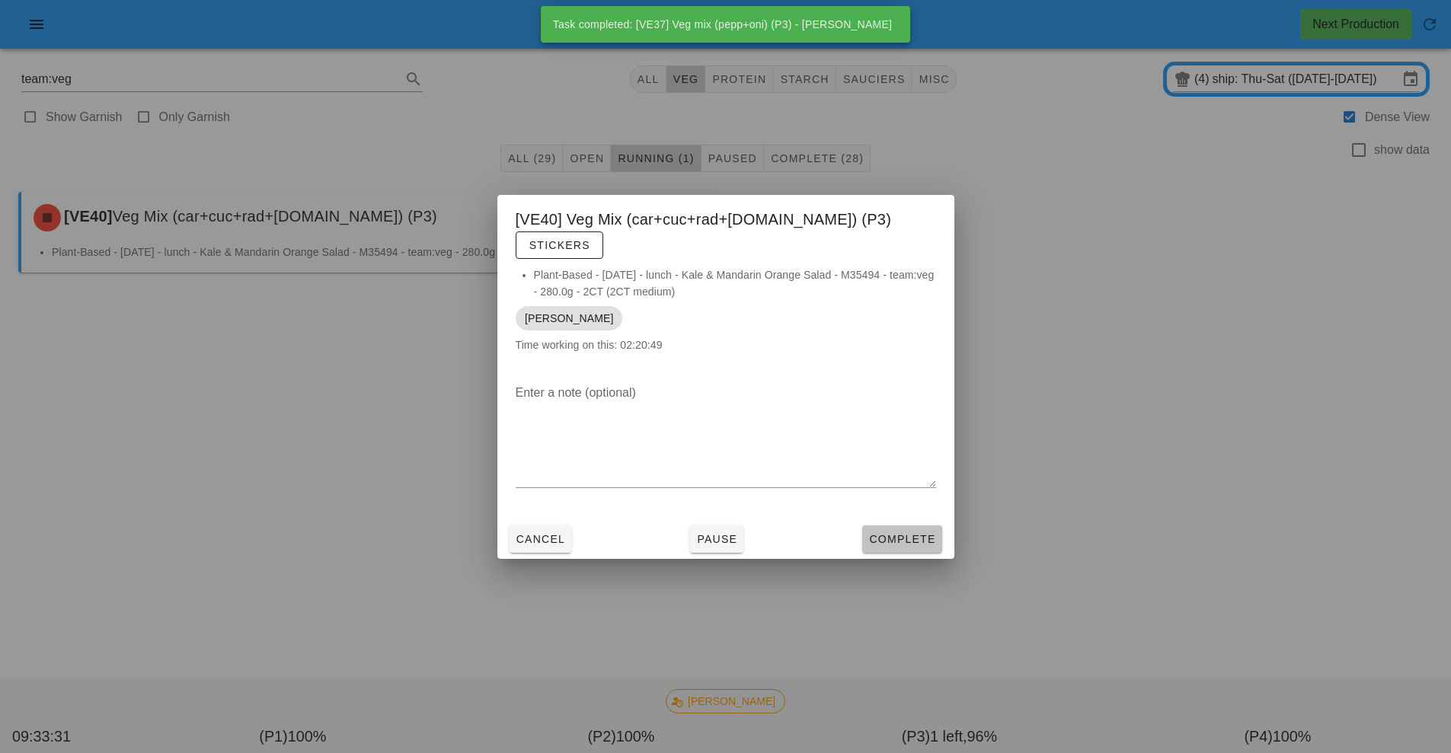
click at [920, 533] on span "Complete" at bounding box center [901, 539] width 67 height 12
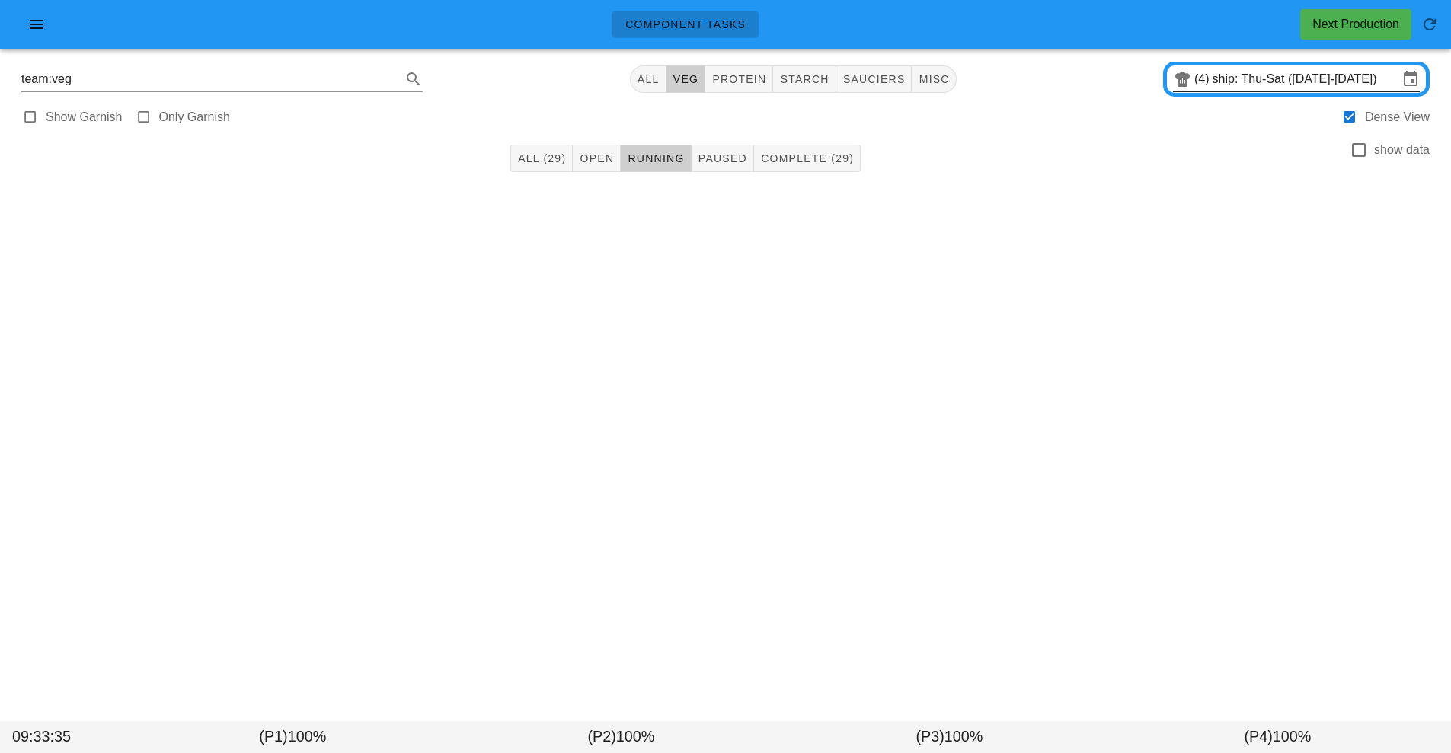
click at [1278, 76] on input "ship: Thu-Sat ([DATE]-[DATE])" at bounding box center [1305, 79] width 186 height 24
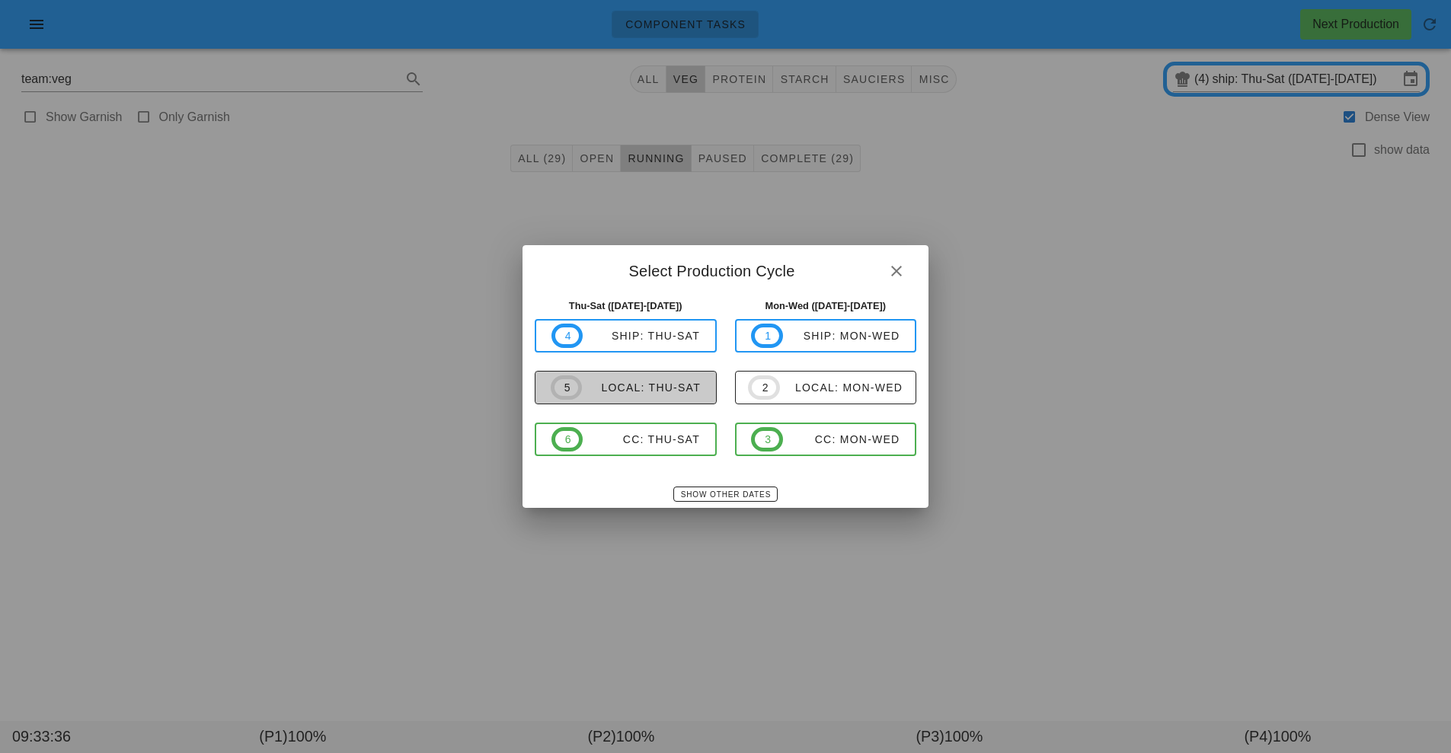
click at [660, 393] on div "local: Thu-Sat" at bounding box center [641, 388] width 119 height 12
type input "local: Thu-Sat ([DATE]-[DATE])"
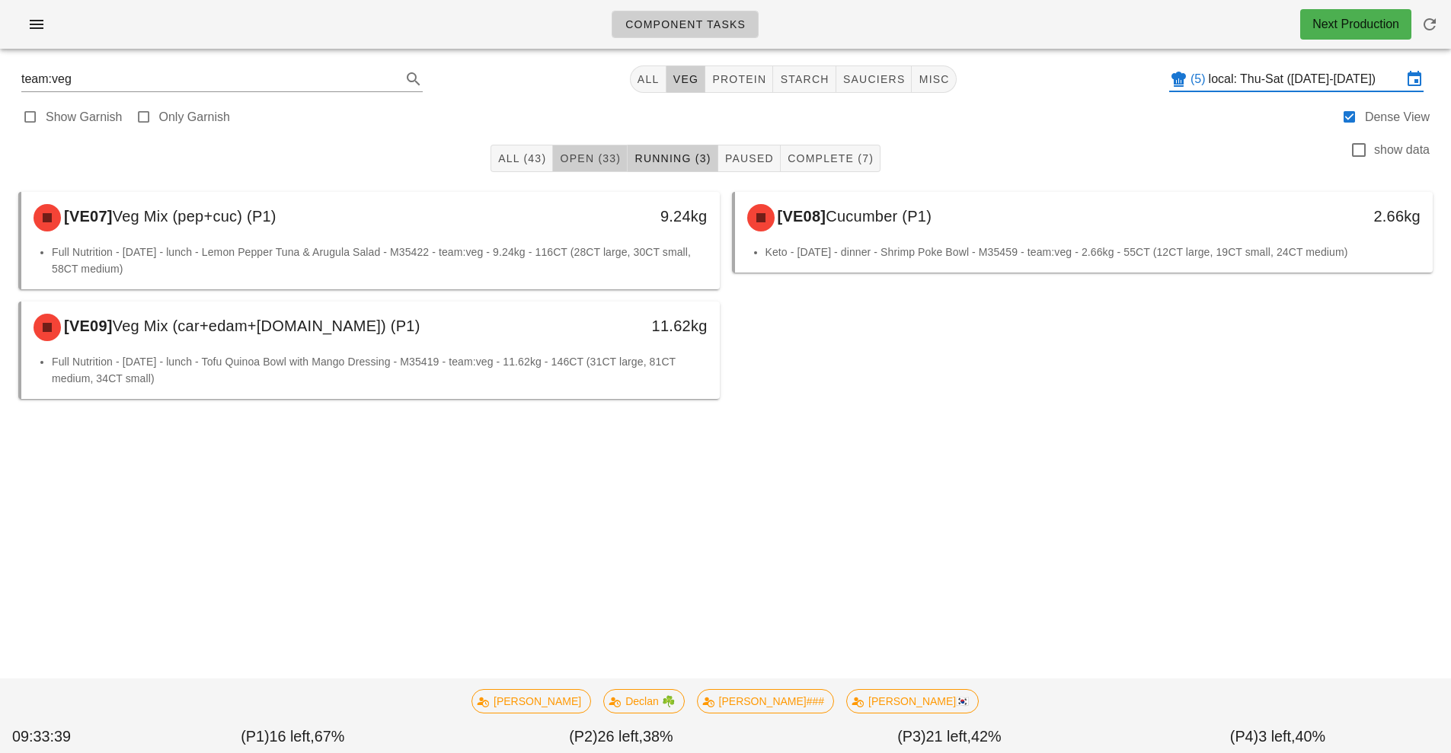
click at [592, 161] on span "Open (33)" at bounding box center [590, 158] width 62 height 12
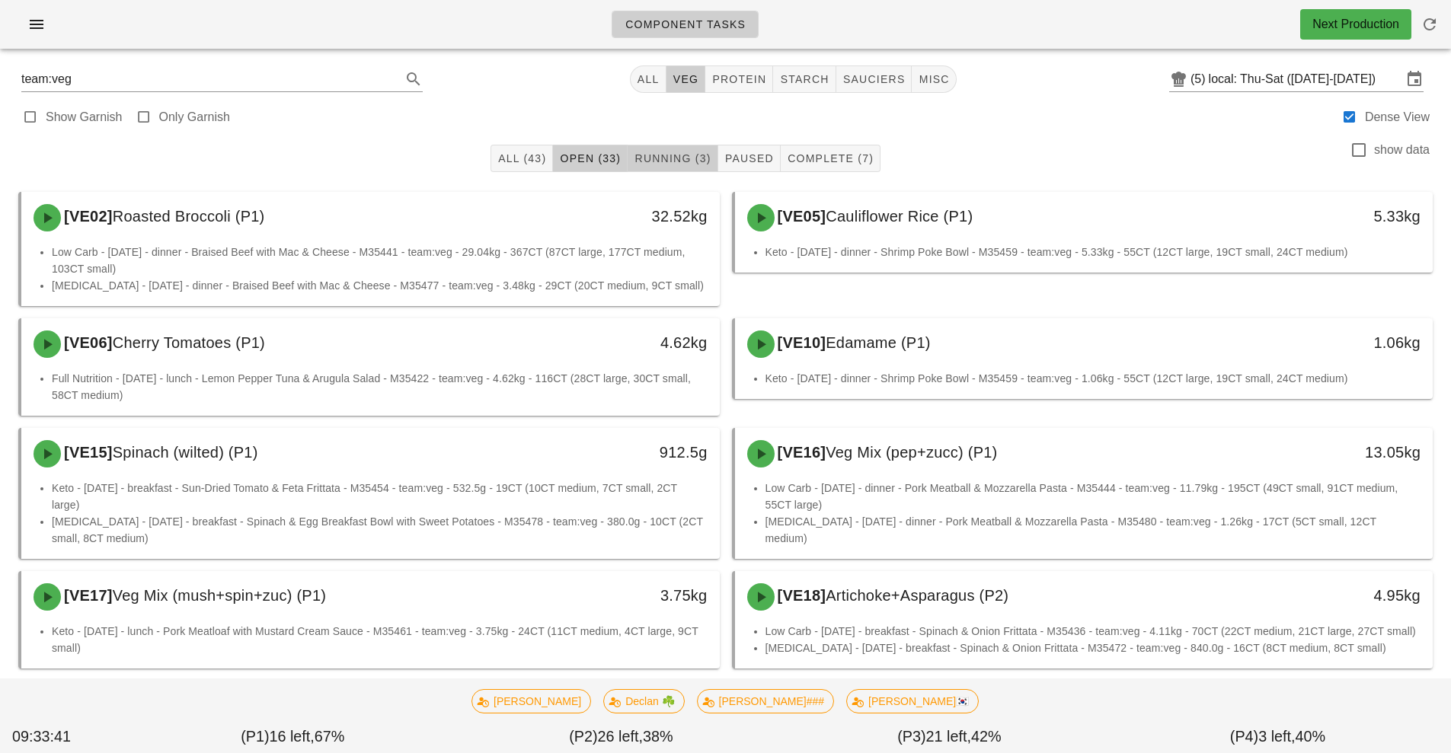
click at [681, 157] on span "Running (3)" at bounding box center [672, 158] width 77 height 12
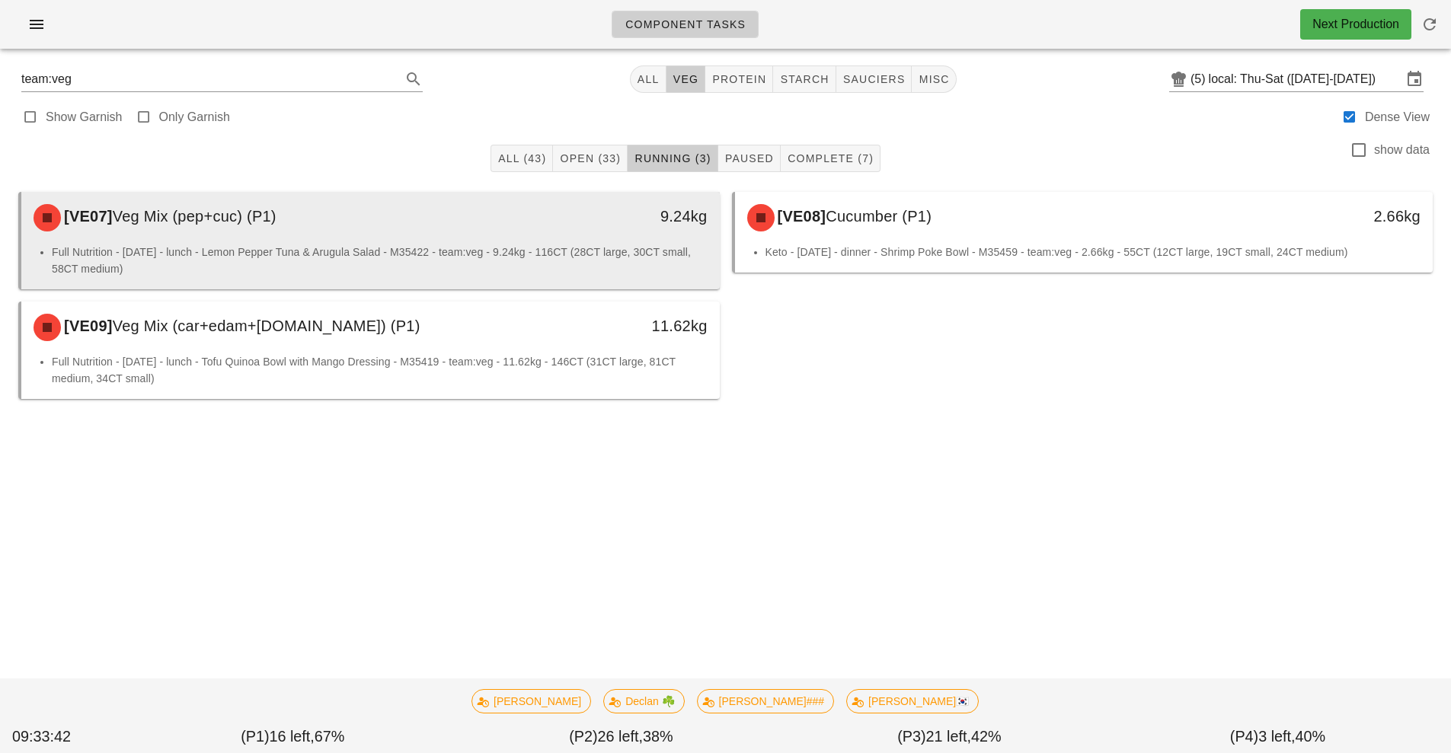
click at [509, 255] on li "Full Nutrition - Friday - lunch - Lemon Pepper Tuna & Arugula Salad - M35422 - …" at bounding box center [380, 261] width 656 height 34
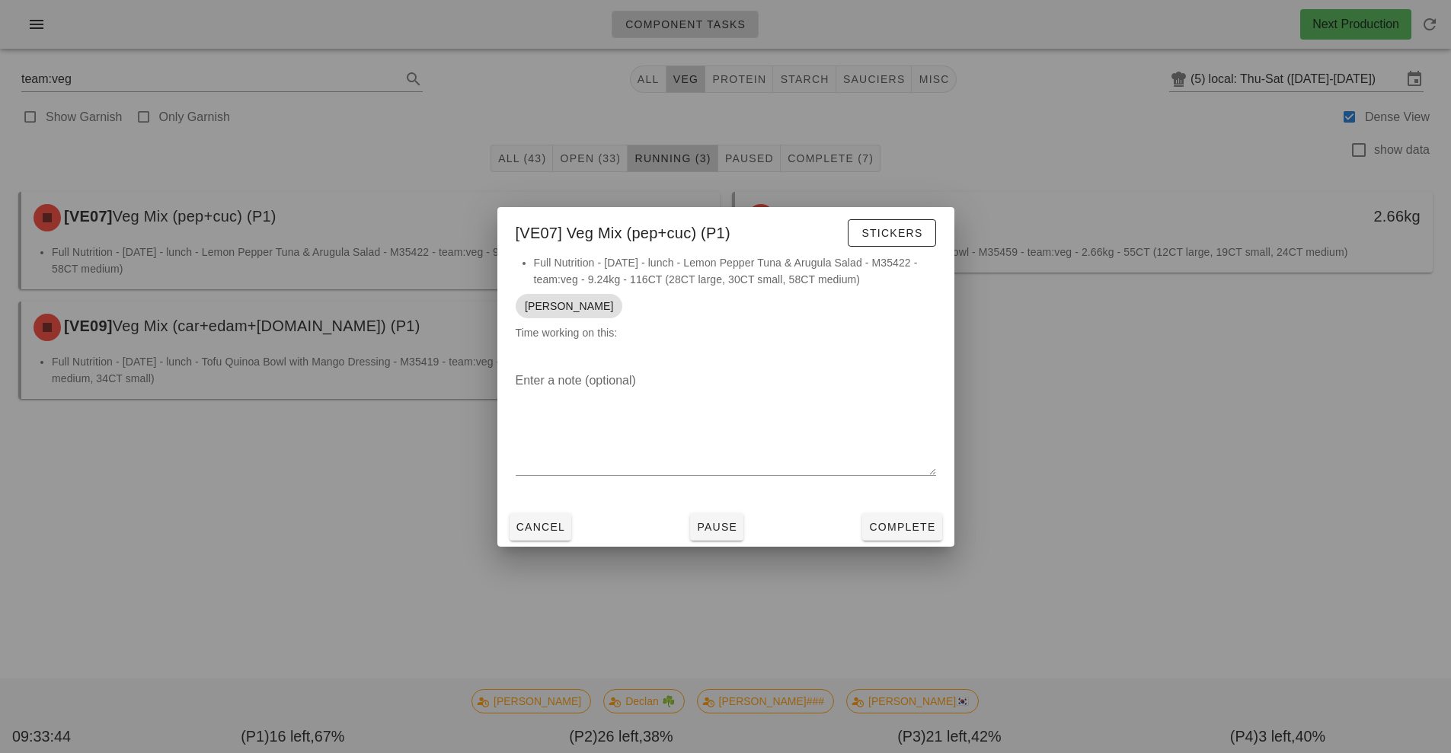
click at [284, 551] on div at bounding box center [725, 376] width 1451 height 753
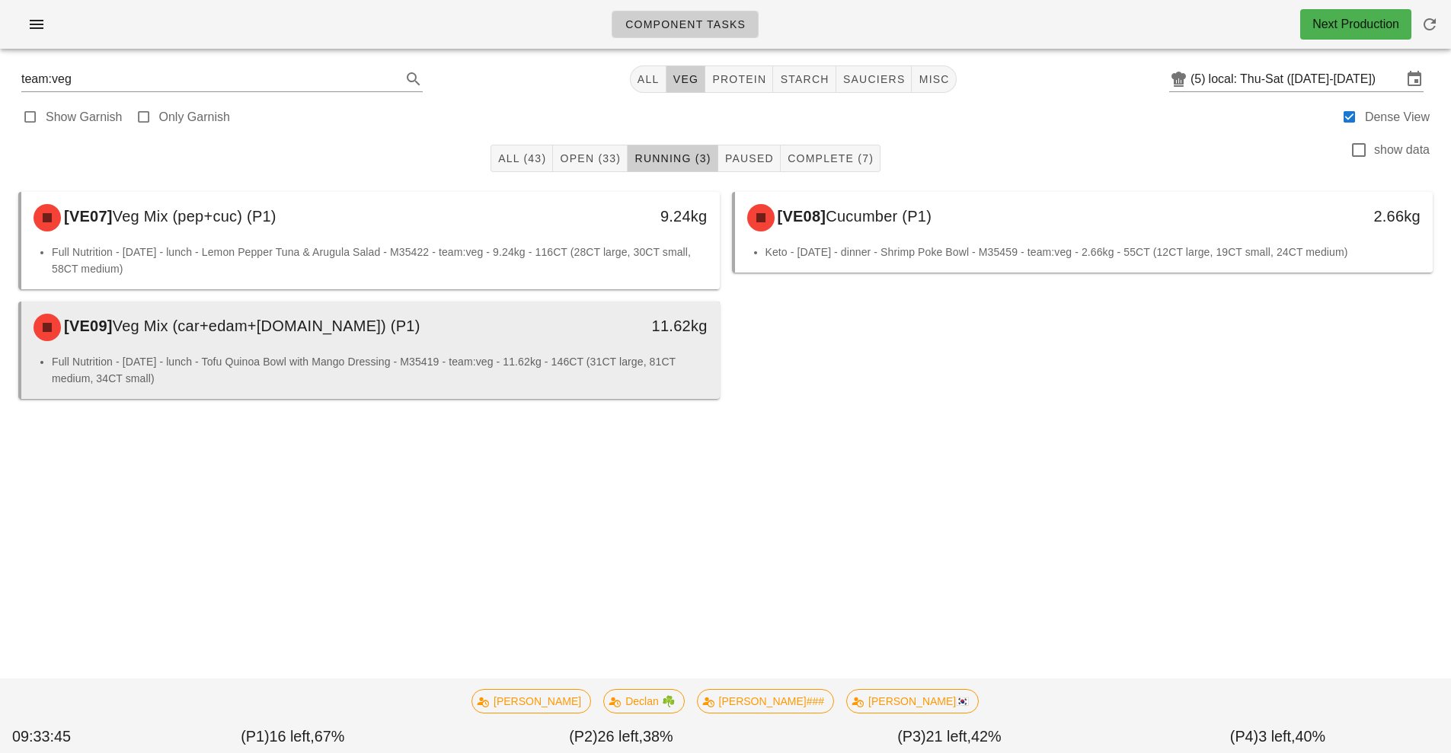
click at [426, 335] on div "[VE09] Veg Mix (car+edam+r.cab) (P1)" at bounding box center [283, 328] width 519 height 46
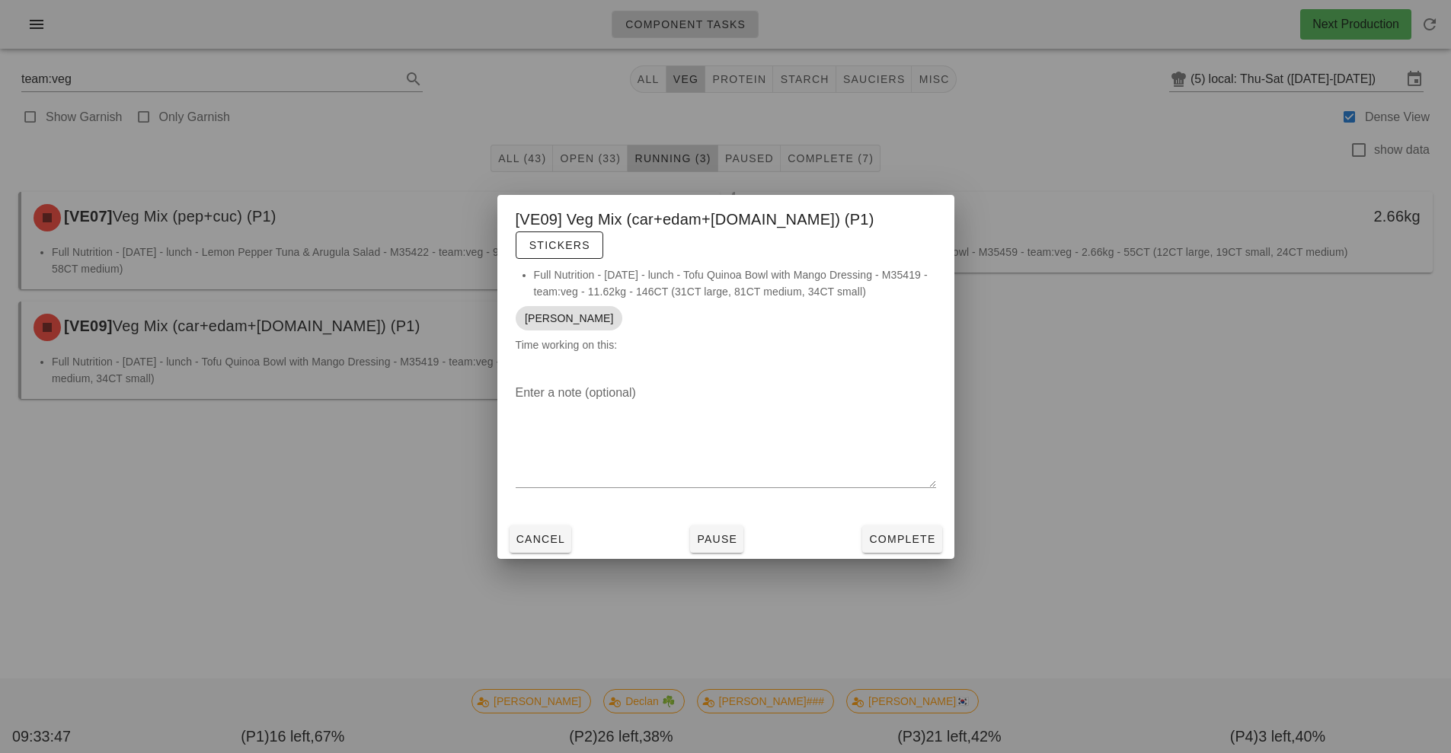
click at [310, 516] on div at bounding box center [725, 376] width 1451 height 753
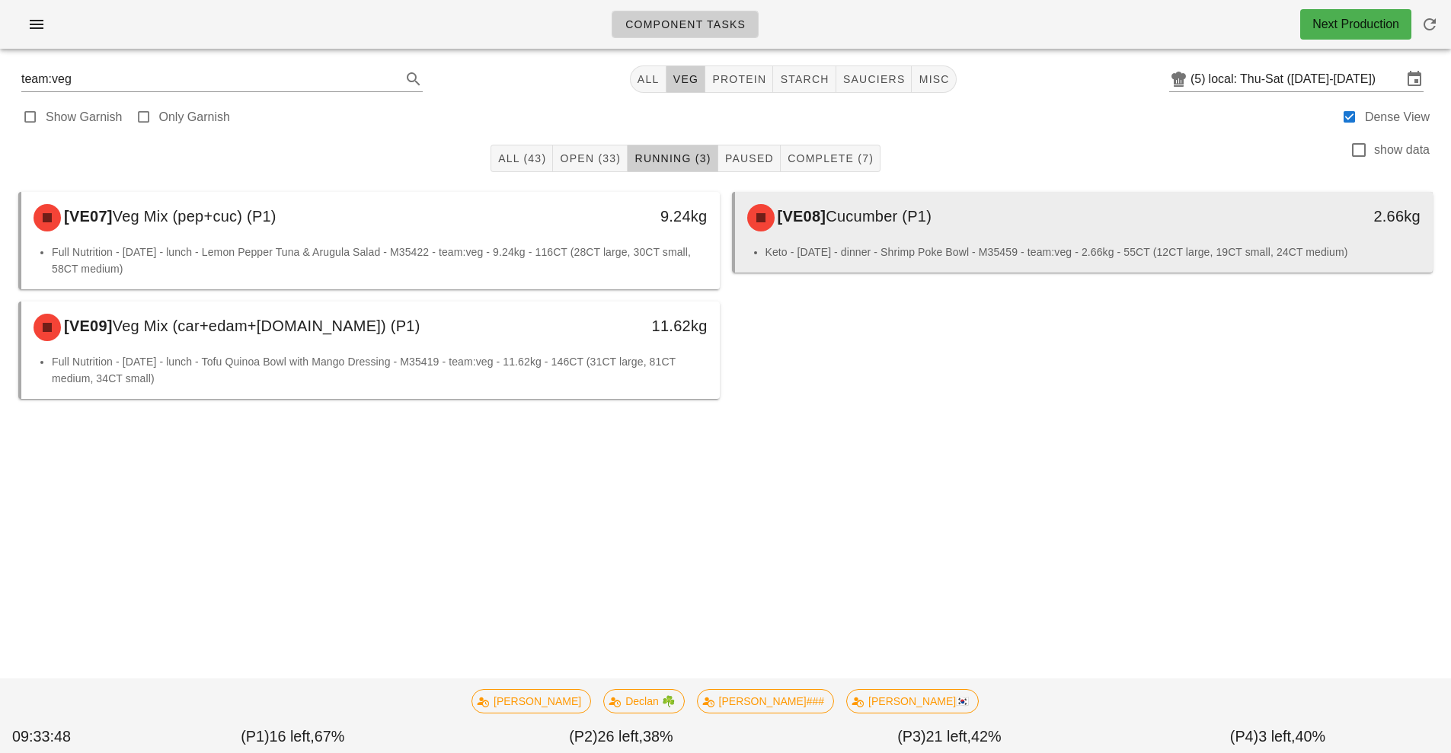
click at [963, 229] on div "[VE08] Cucumber (P1)" at bounding box center [997, 218] width 519 height 46
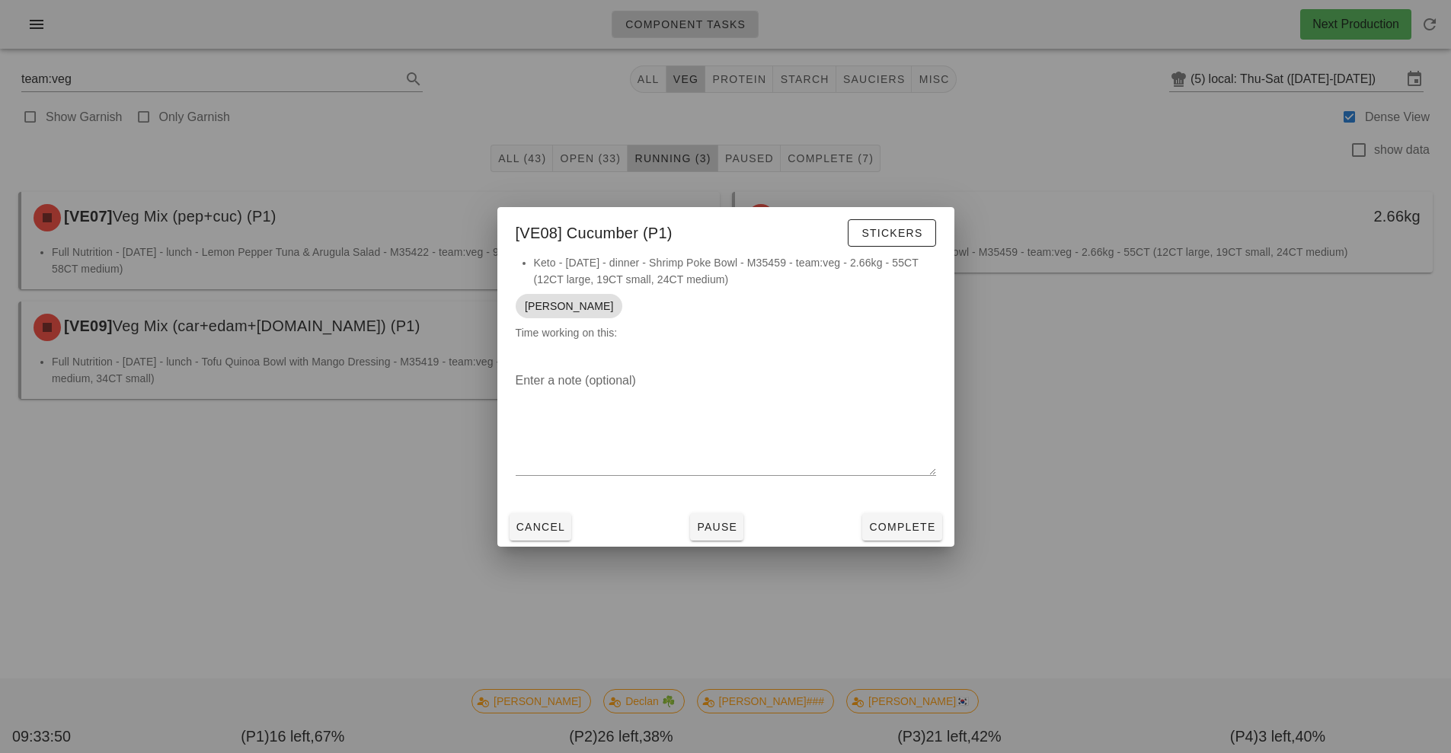
click at [377, 492] on div at bounding box center [725, 376] width 1451 height 753
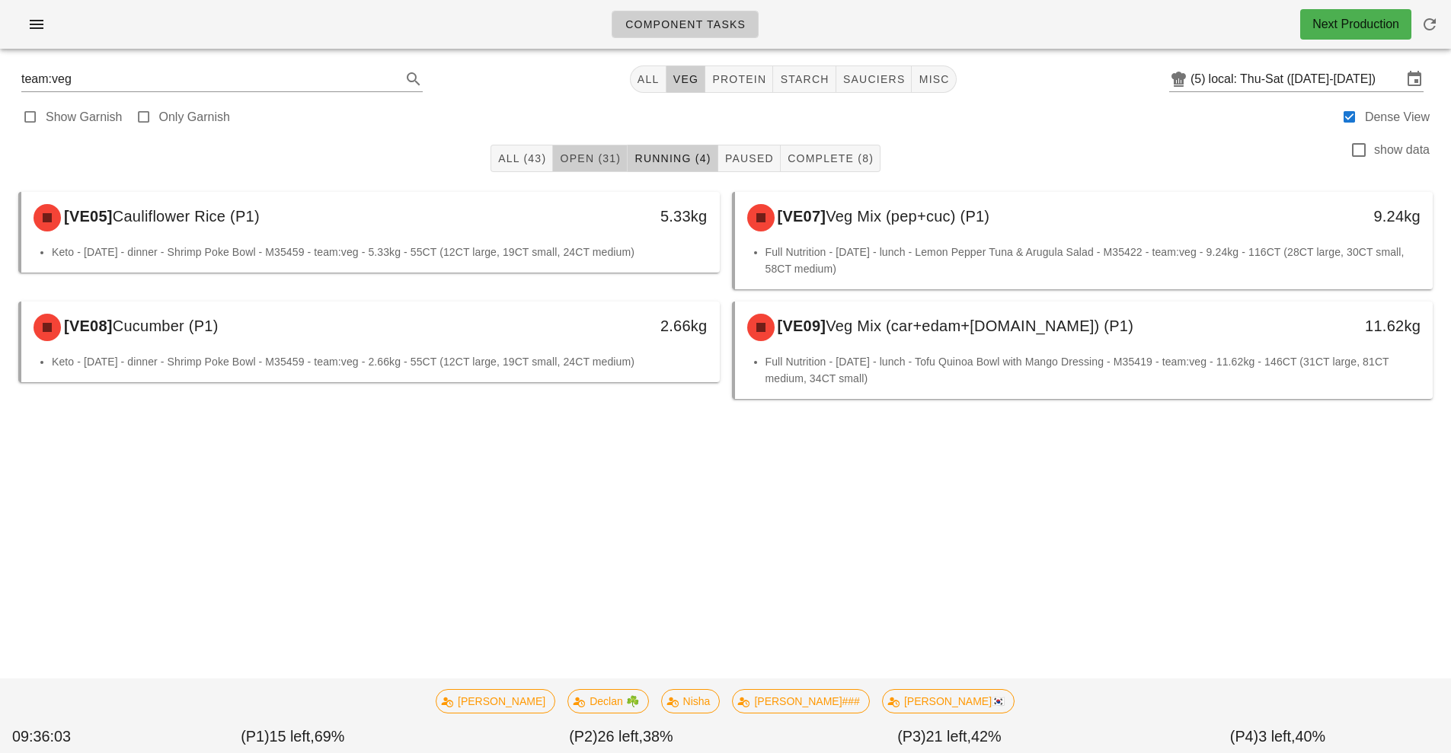
click at [584, 161] on span "Open (31)" at bounding box center [590, 158] width 62 height 12
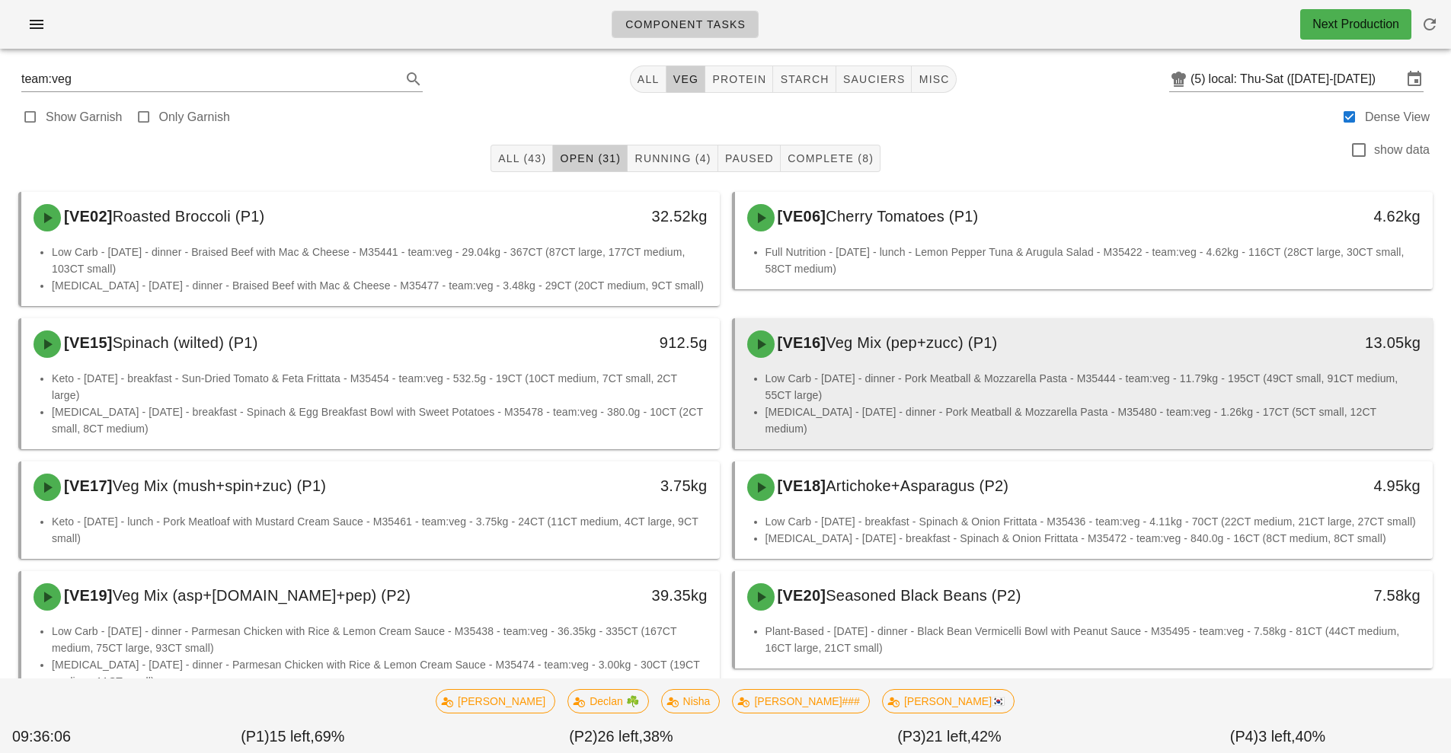
click at [1017, 362] on div "[VE16] Veg Mix (pep+zucc) (P1)" at bounding box center [997, 344] width 519 height 46
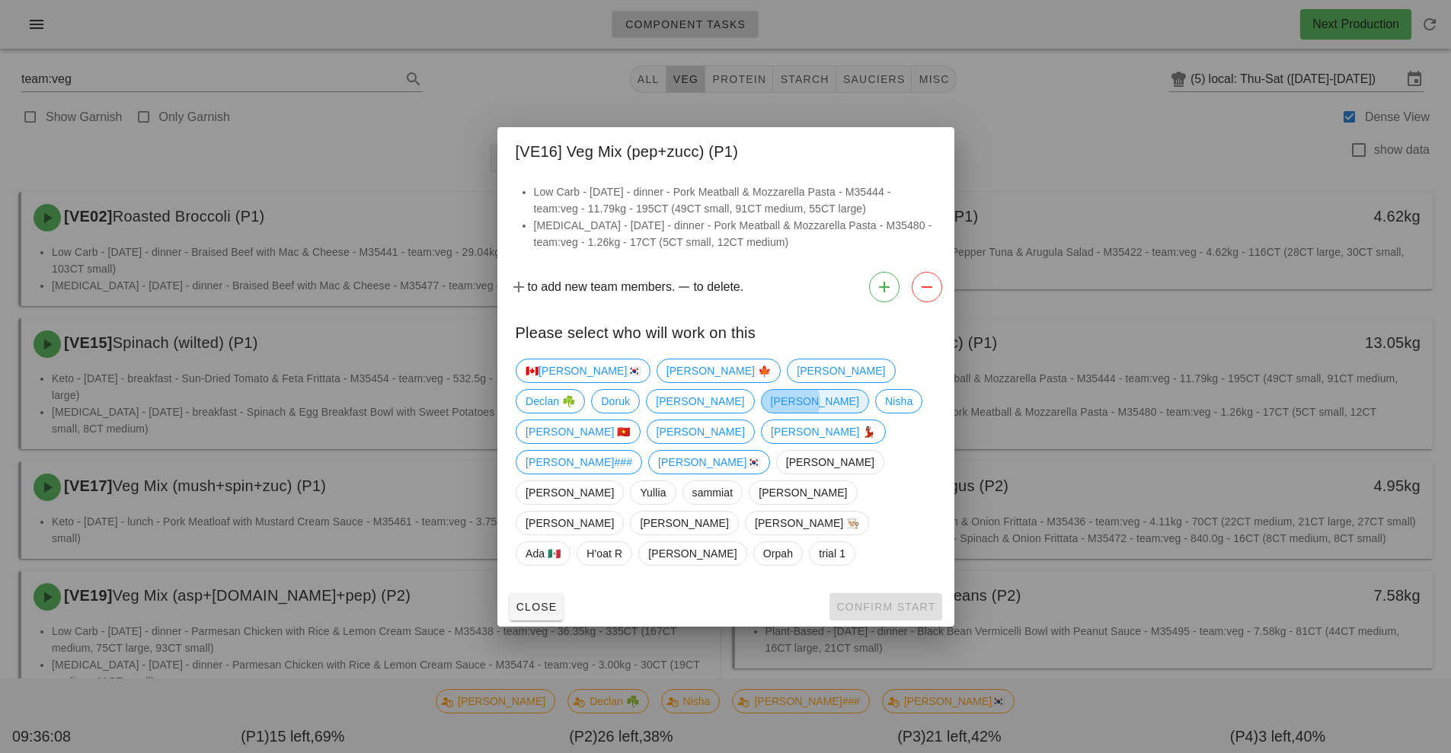
click at [770, 413] on span "[PERSON_NAME]" at bounding box center [814, 401] width 88 height 23
click at [904, 601] on span "Confirm Start" at bounding box center [885, 607] width 100 height 12
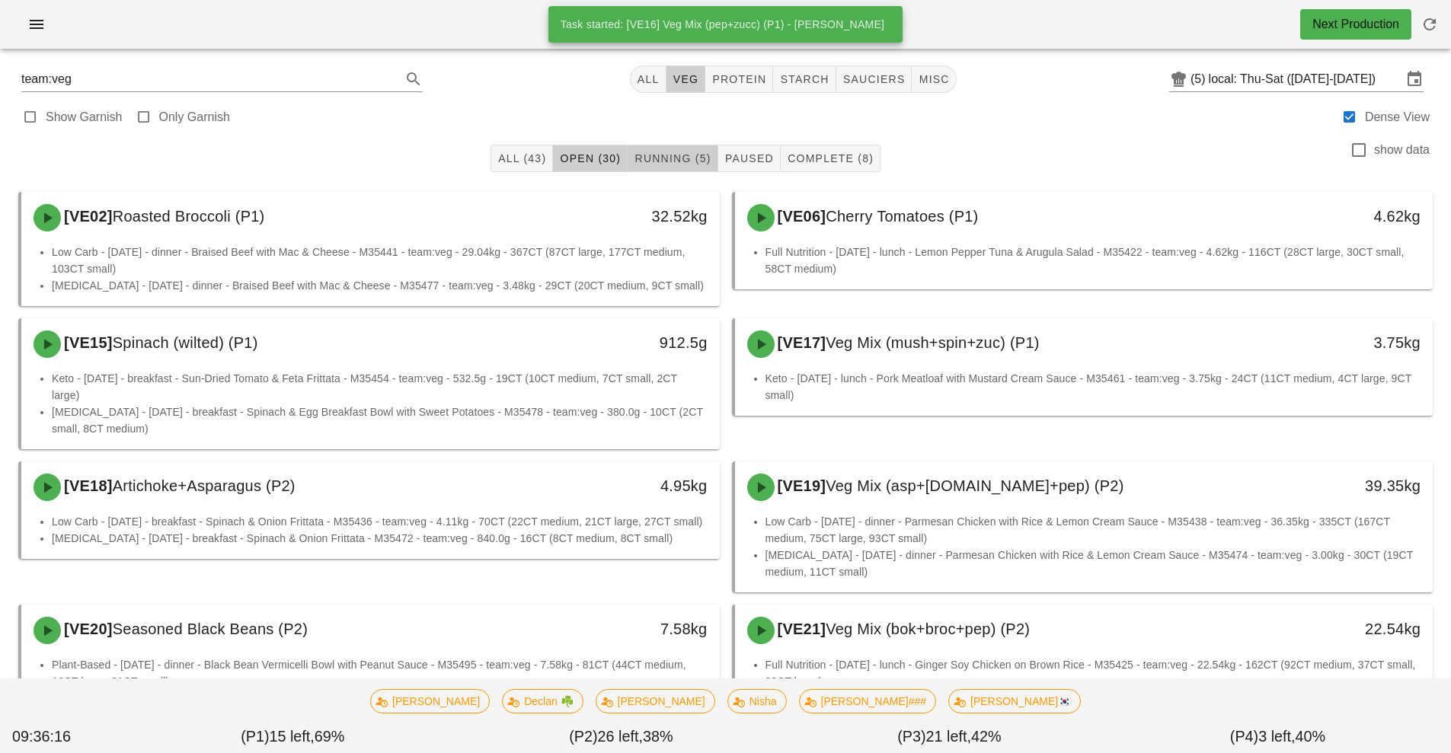
click at [678, 157] on span "Running (5)" at bounding box center [672, 158] width 77 height 12
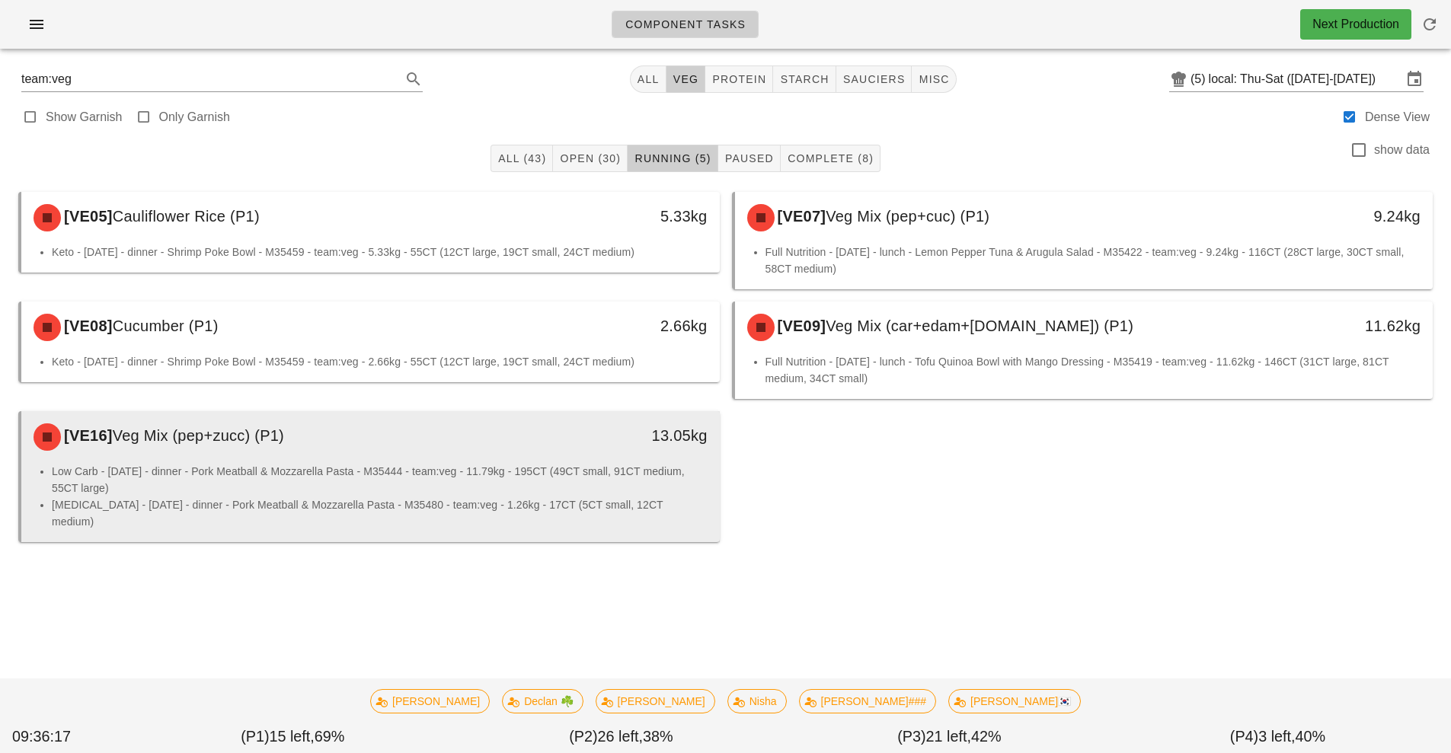
click at [477, 479] on li "Low Carb - Saturday - dinner - Pork Meatball & Mozzarella Pasta - M35444 - team…" at bounding box center [380, 480] width 656 height 34
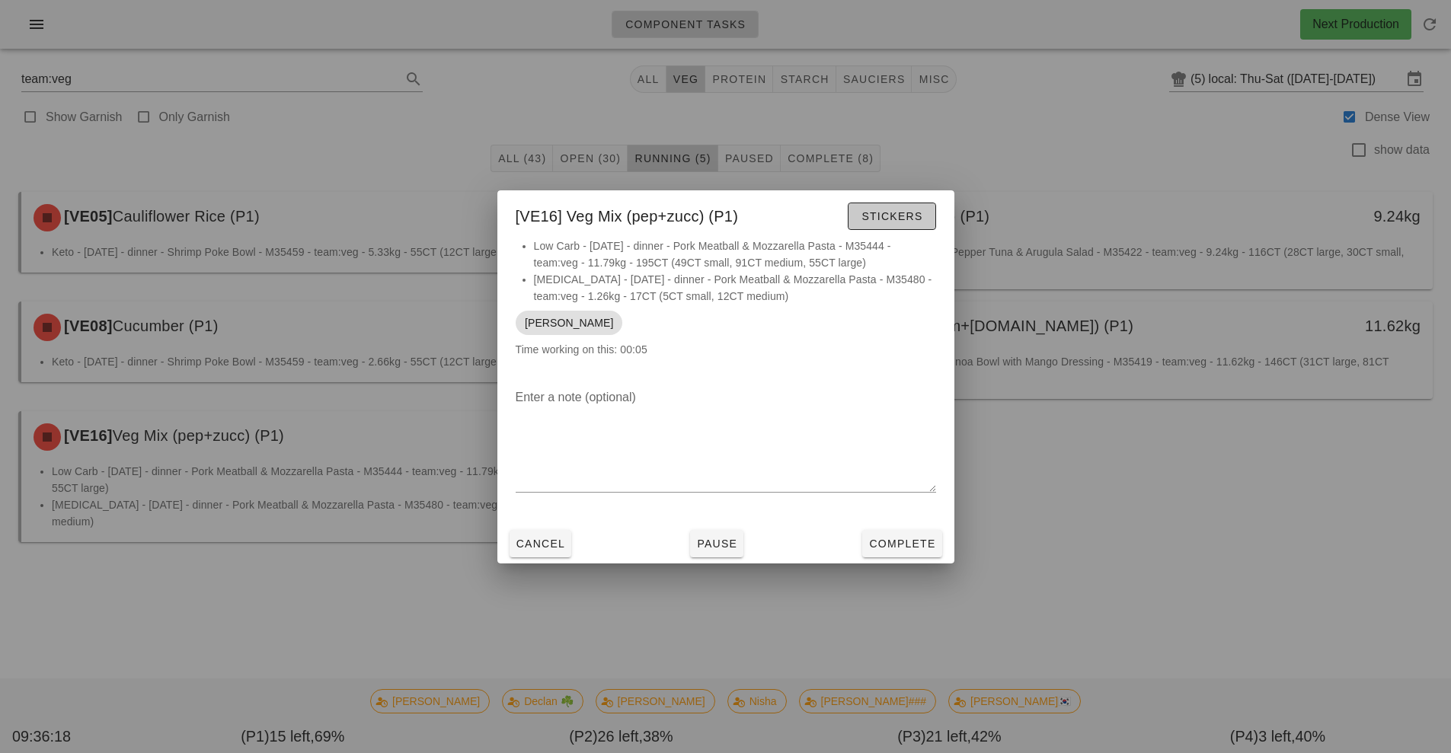
click at [905, 210] on span "Stickers" at bounding box center [891, 216] width 62 height 12
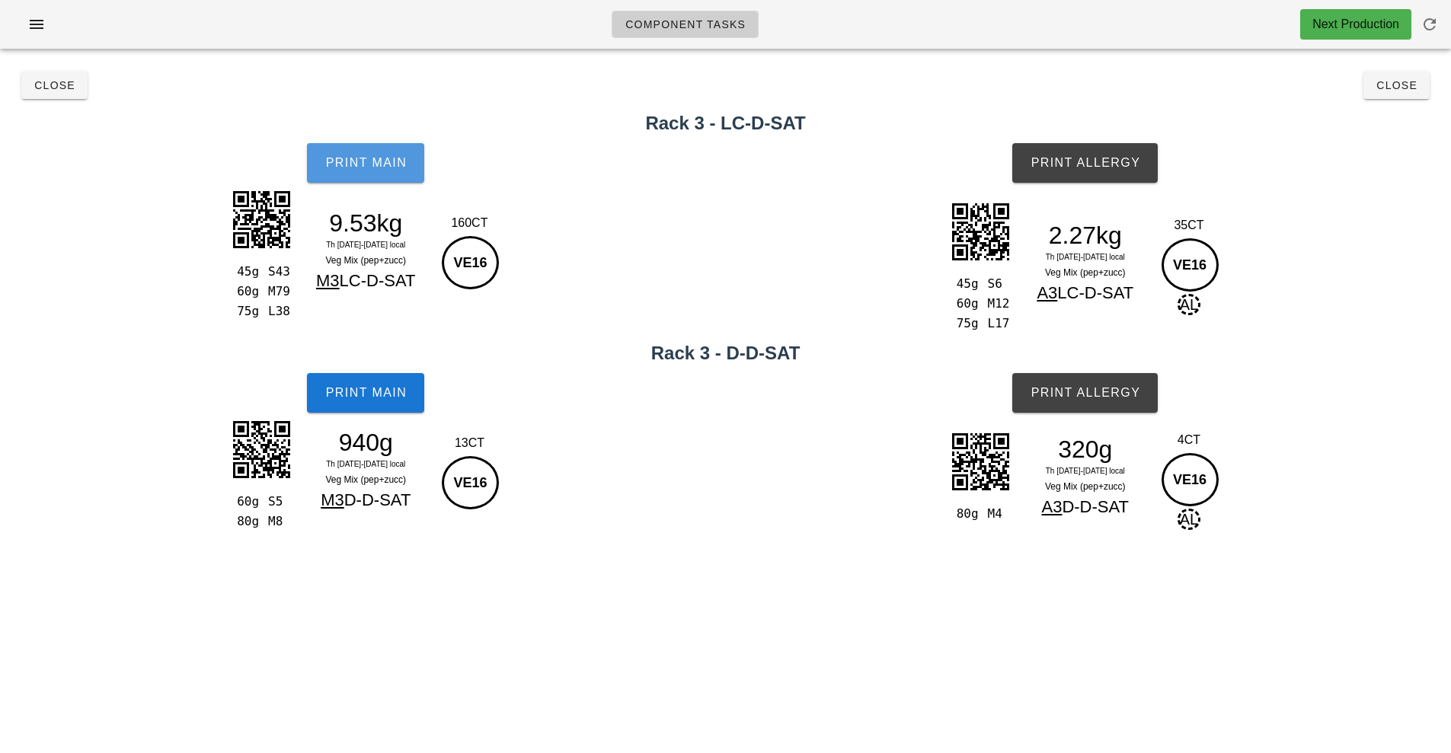
click at [362, 161] on span "Print Main" at bounding box center [365, 163] width 82 height 14
click at [382, 401] on button "Print Main" at bounding box center [365, 393] width 117 height 40
click at [1073, 160] on span "Print Allergy" at bounding box center [1085, 163] width 110 height 14
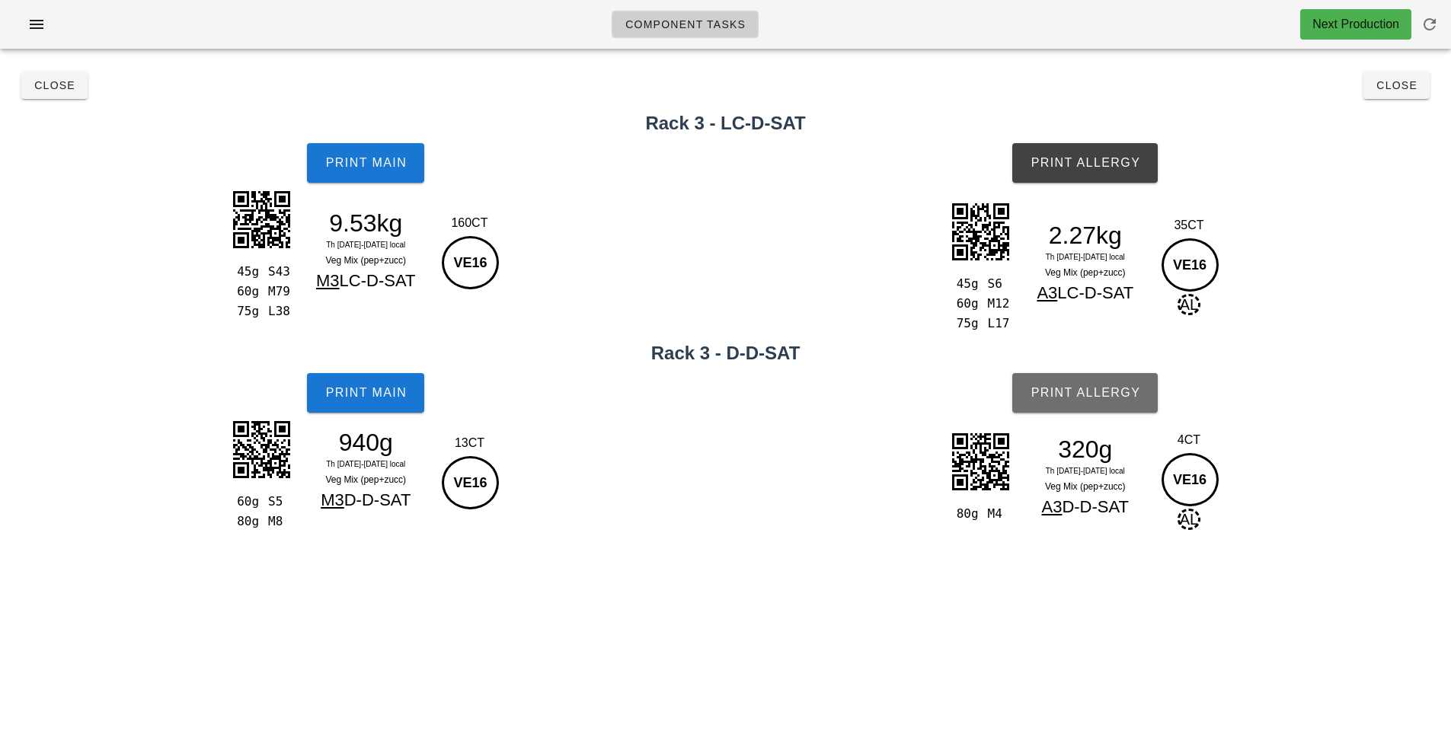
click at [1080, 393] on span "Print Allergy" at bounding box center [1085, 393] width 110 height 14
click at [1410, 87] on span "Close" at bounding box center [1396, 85] width 42 height 12
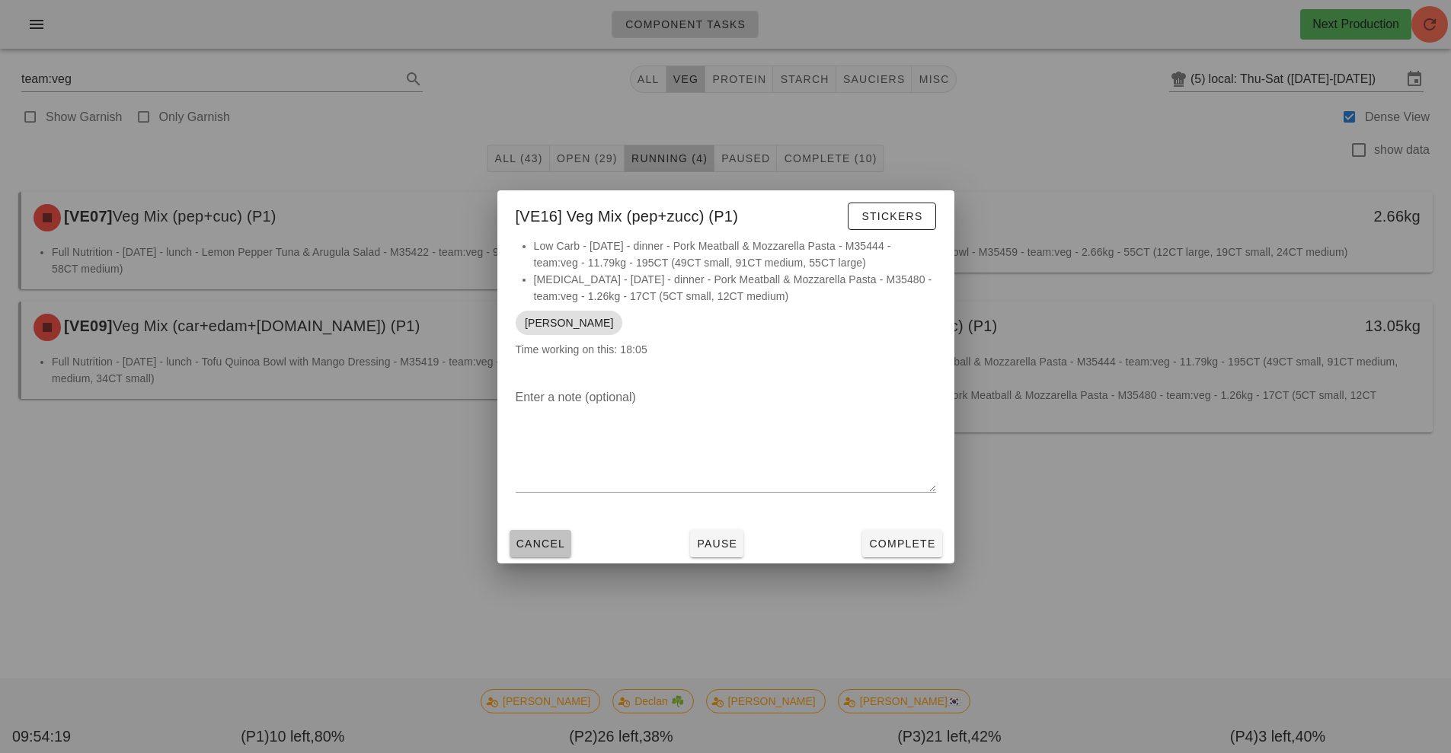
click at [554, 538] on span "Cancel" at bounding box center [541, 544] width 50 height 12
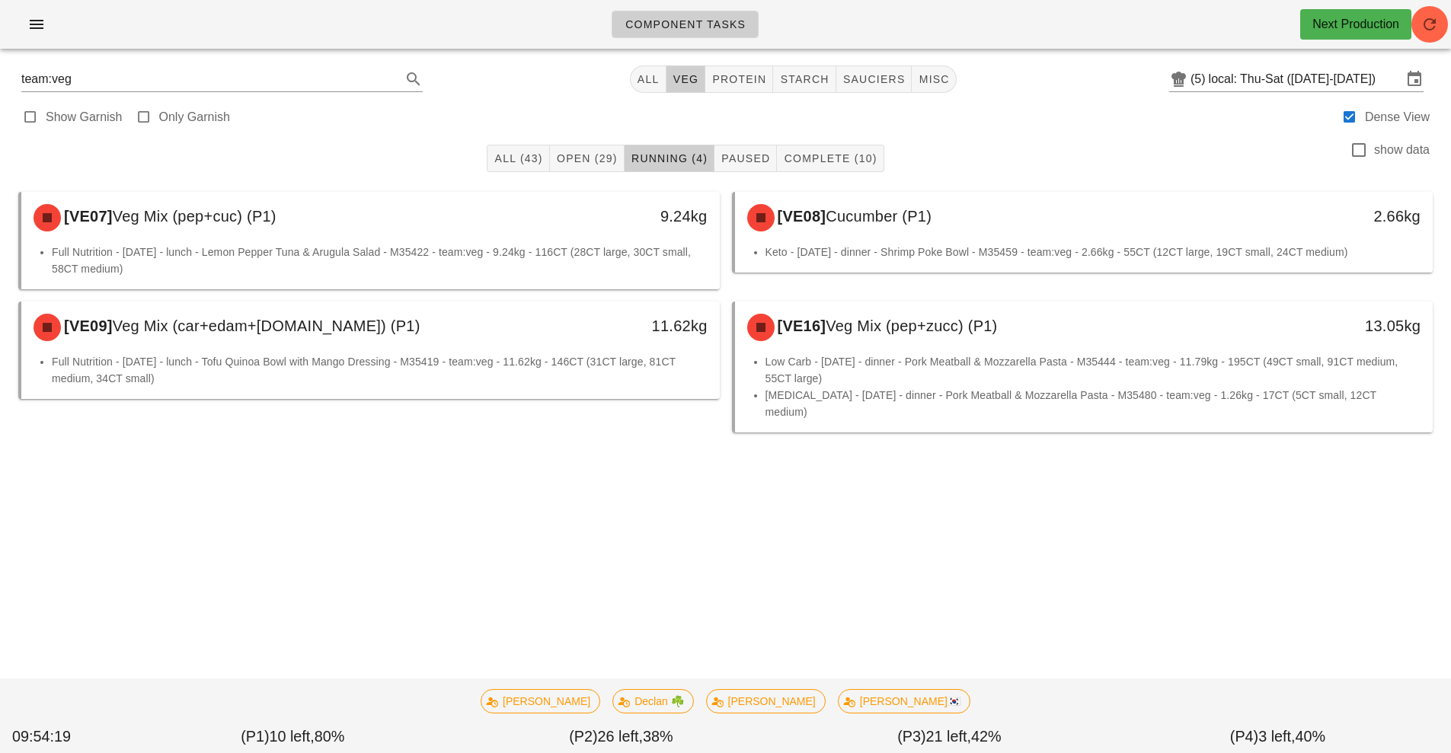
click at [554, 537] on div "Component Tasks Next Production team:veg All veg protein starch sauciers misc (…" at bounding box center [725, 376] width 1451 height 753
click at [813, 91] on button "starch" at bounding box center [804, 78] width 62 height 27
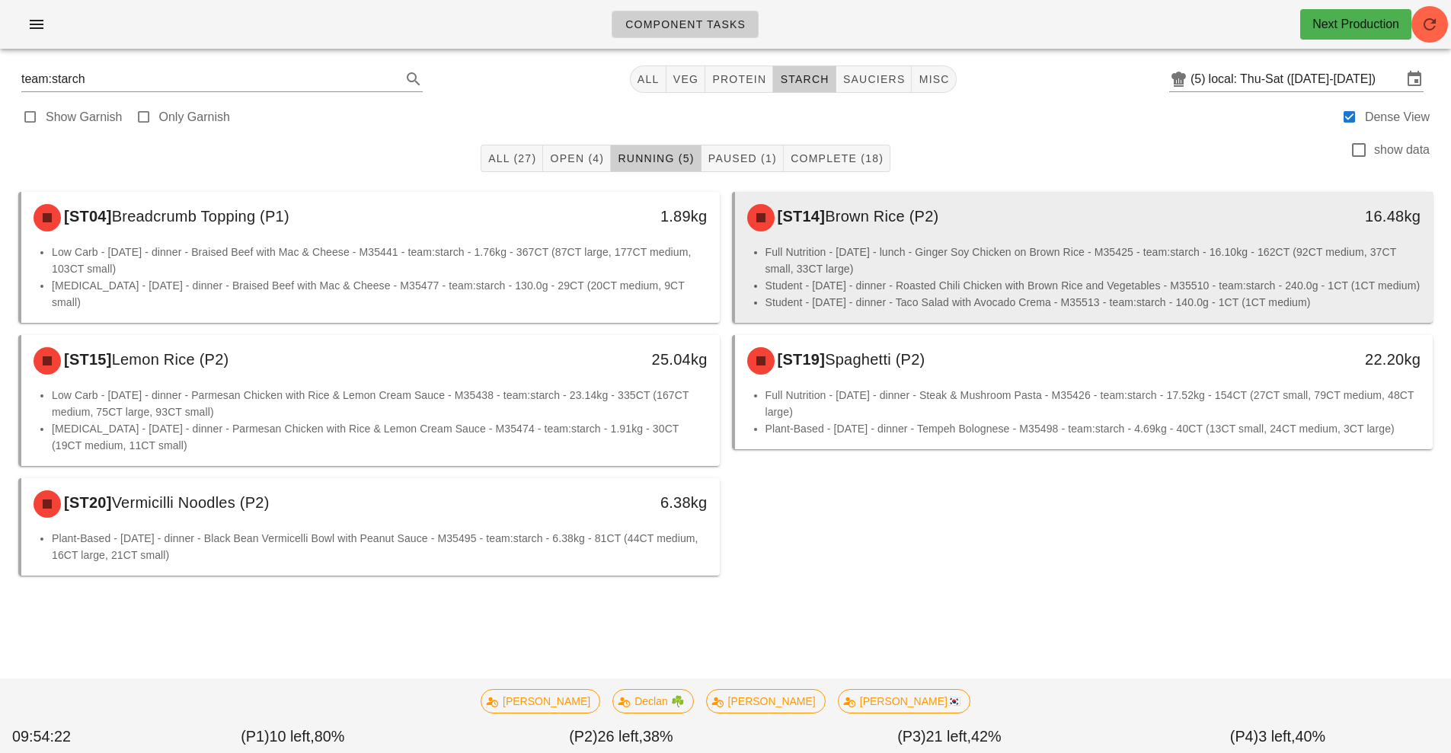
click at [951, 228] on div "[ST14] Brown Rice (P2)" at bounding box center [997, 218] width 519 height 46
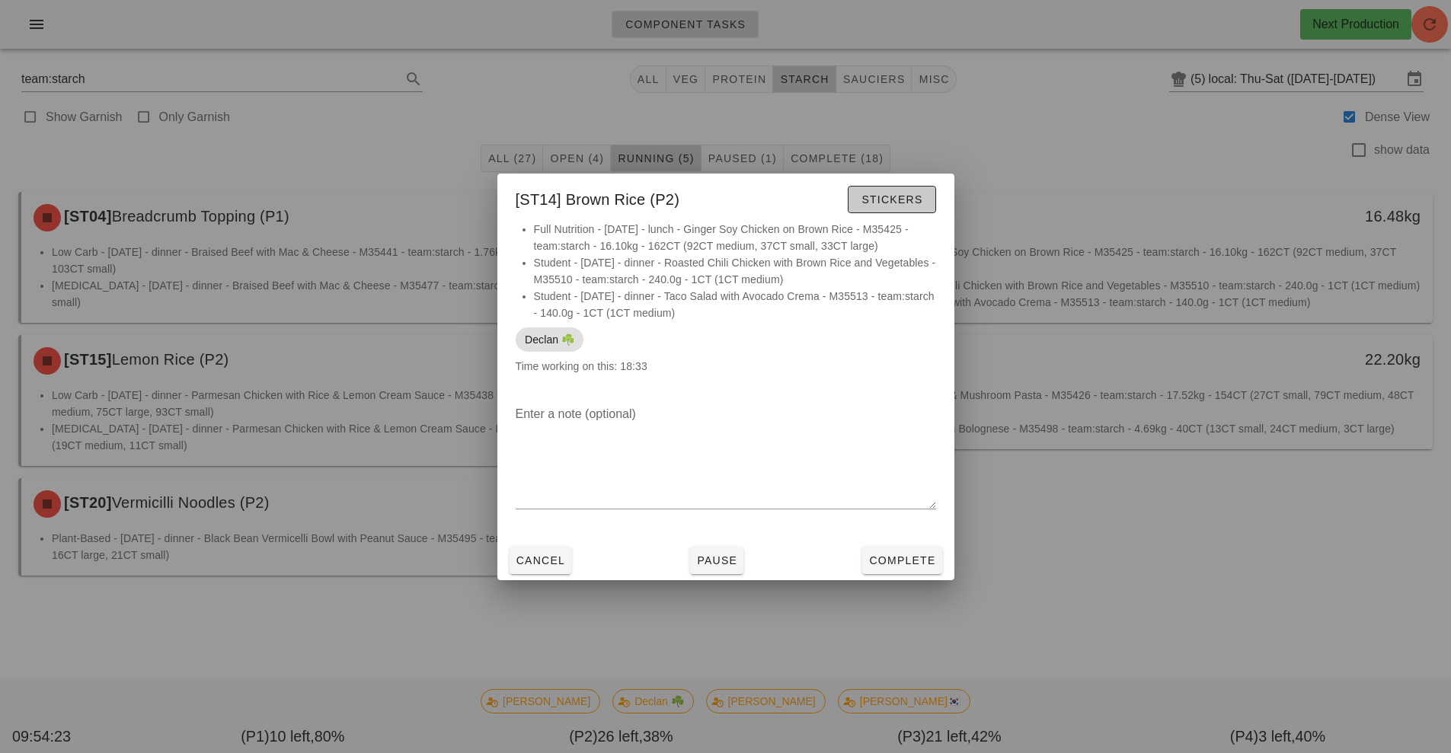
click at [915, 207] on button "Stickers" at bounding box center [892, 199] width 88 height 27
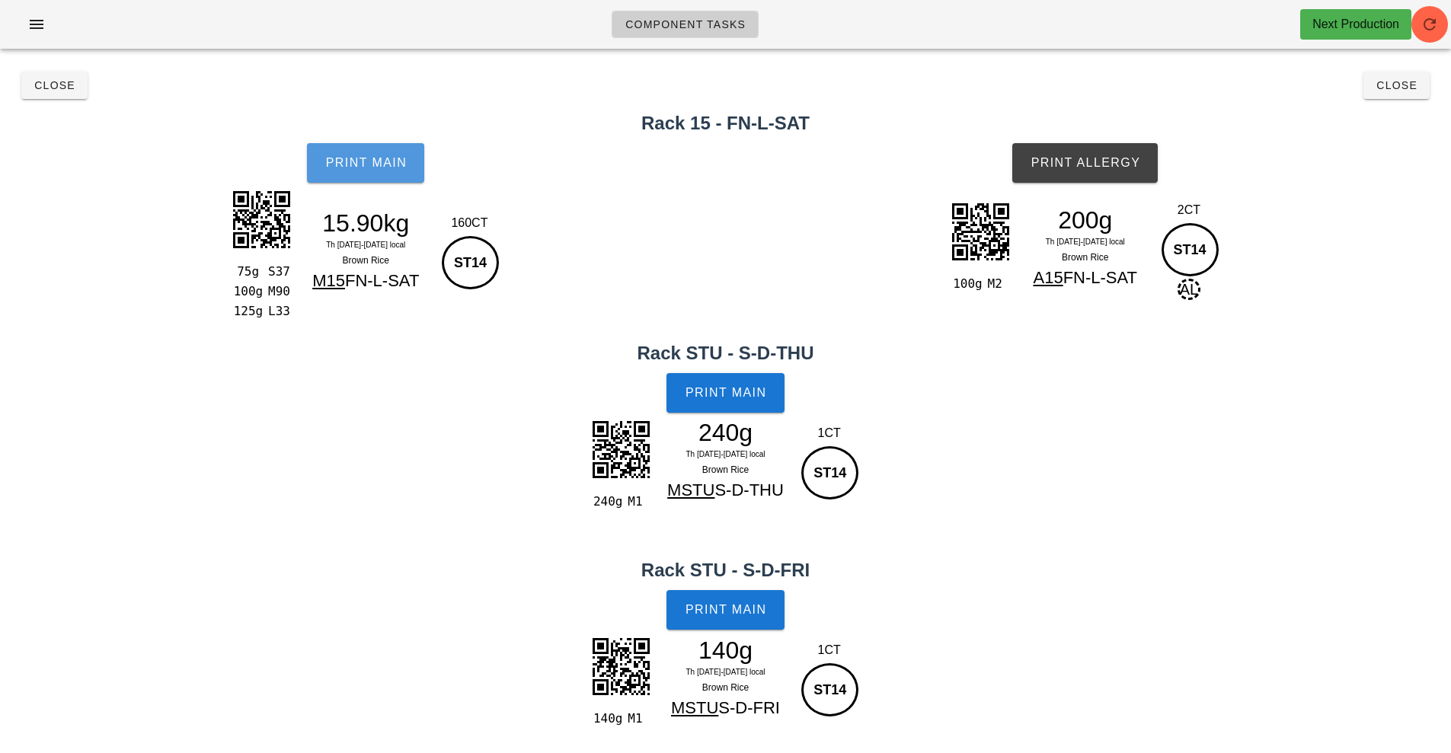
click at [395, 168] on span "Print Main" at bounding box center [365, 163] width 82 height 14
click at [727, 401] on button "Print Main" at bounding box center [724, 393] width 117 height 40
click at [1089, 160] on span "Print Allergy" at bounding box center [1085, 163] width 110 height 14
click at [749, 617] on span "Print Main" at bounding box center [726, 610] width 82 height 14
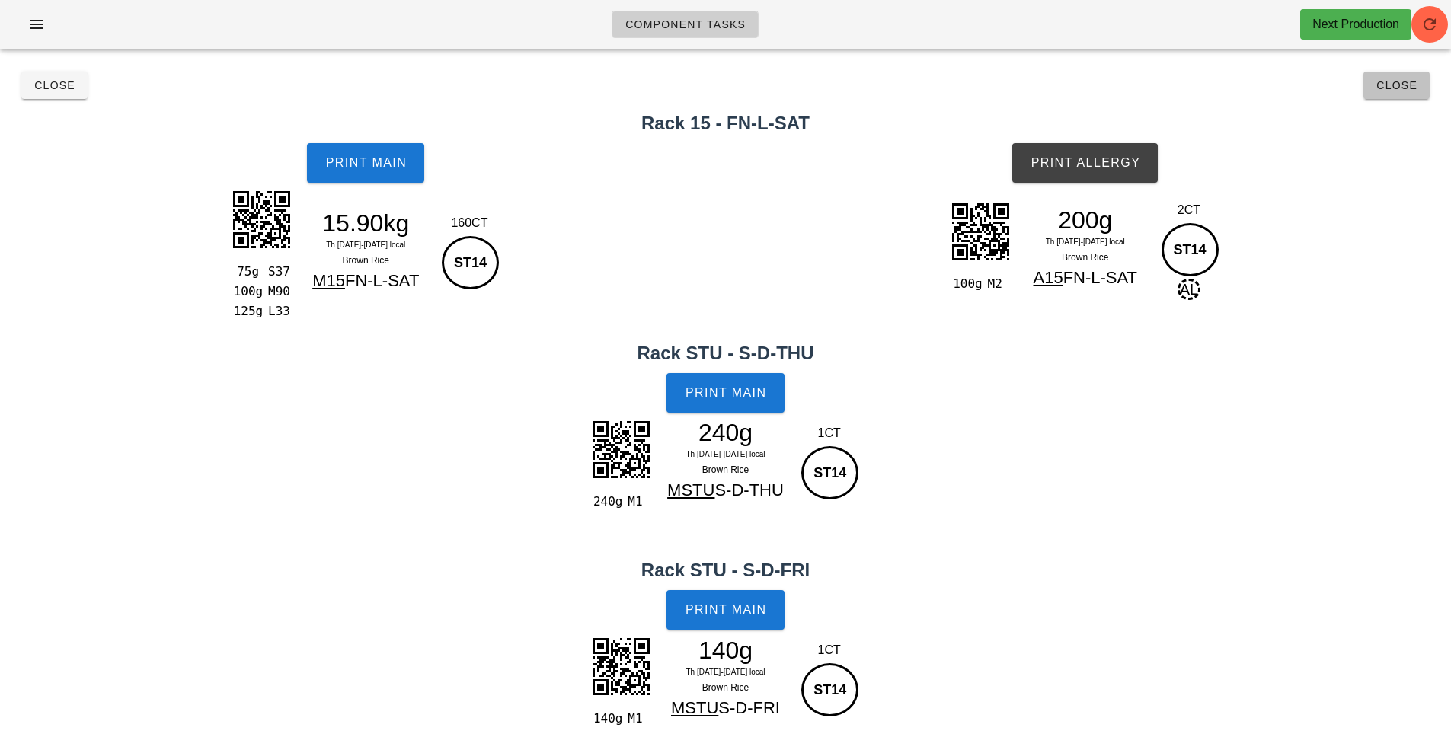
click at [1404, 84] on span "Close" at bounding box center [1396, 85] width 42 height 12
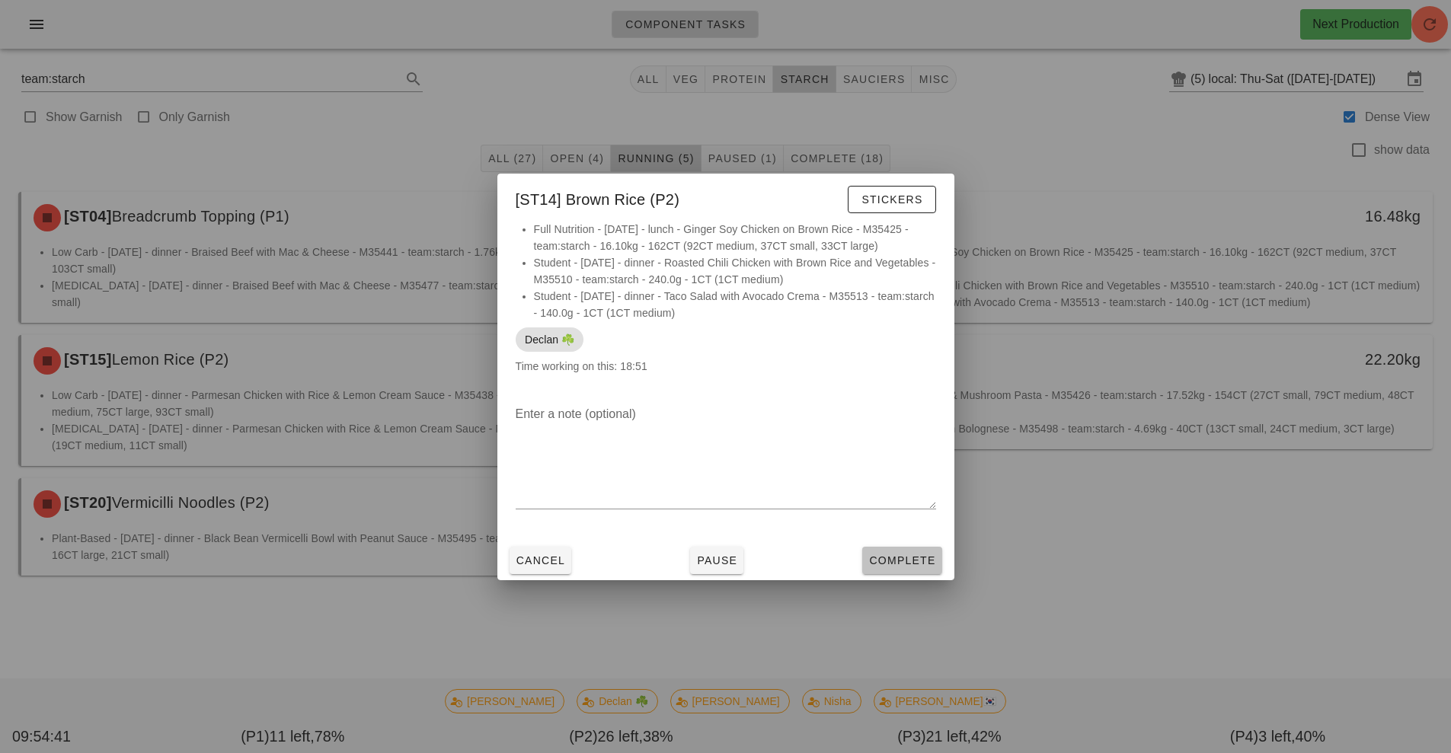
click at [908, 563] on span "Complete" at bounding box center [901, 560] width 67 height 12
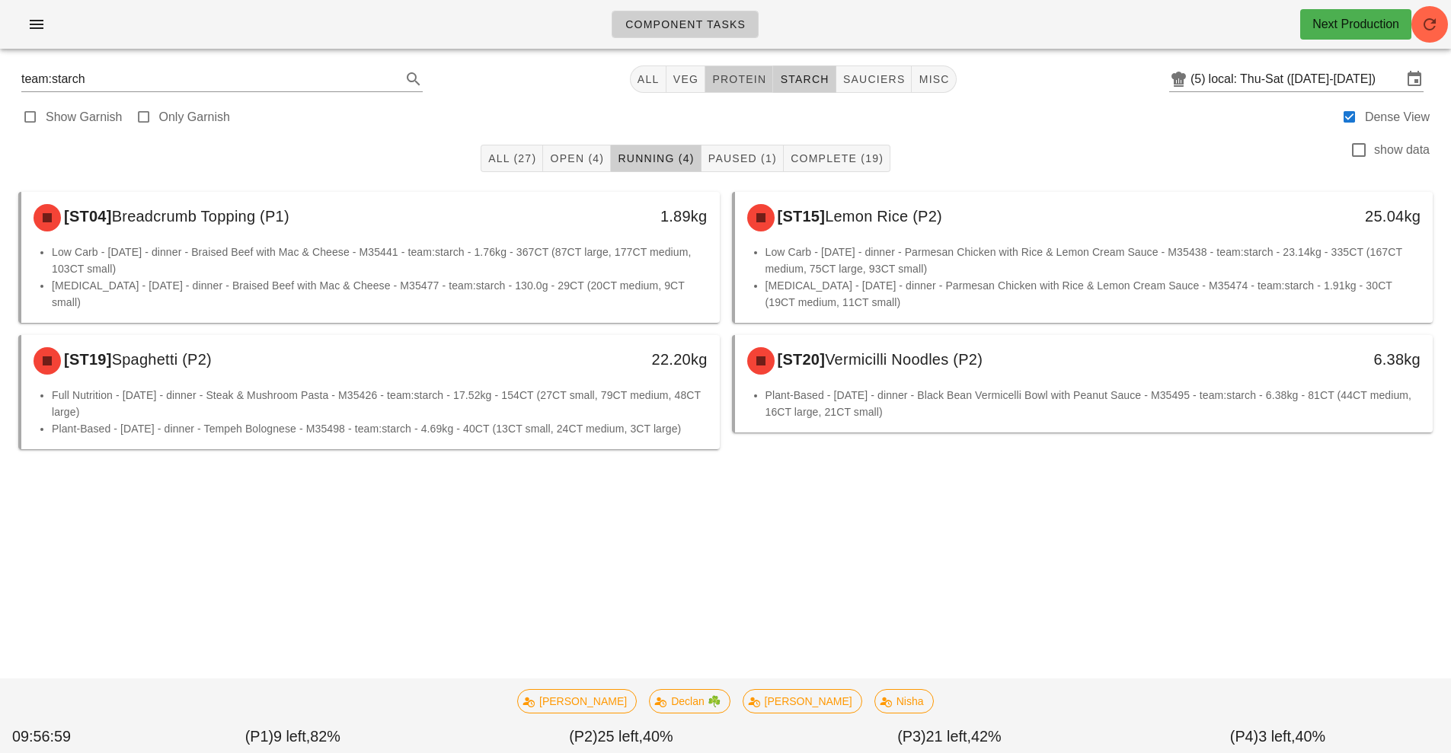
click at [730, 81] on span "protein" at bounding box center [738, 79] width 55 height 12
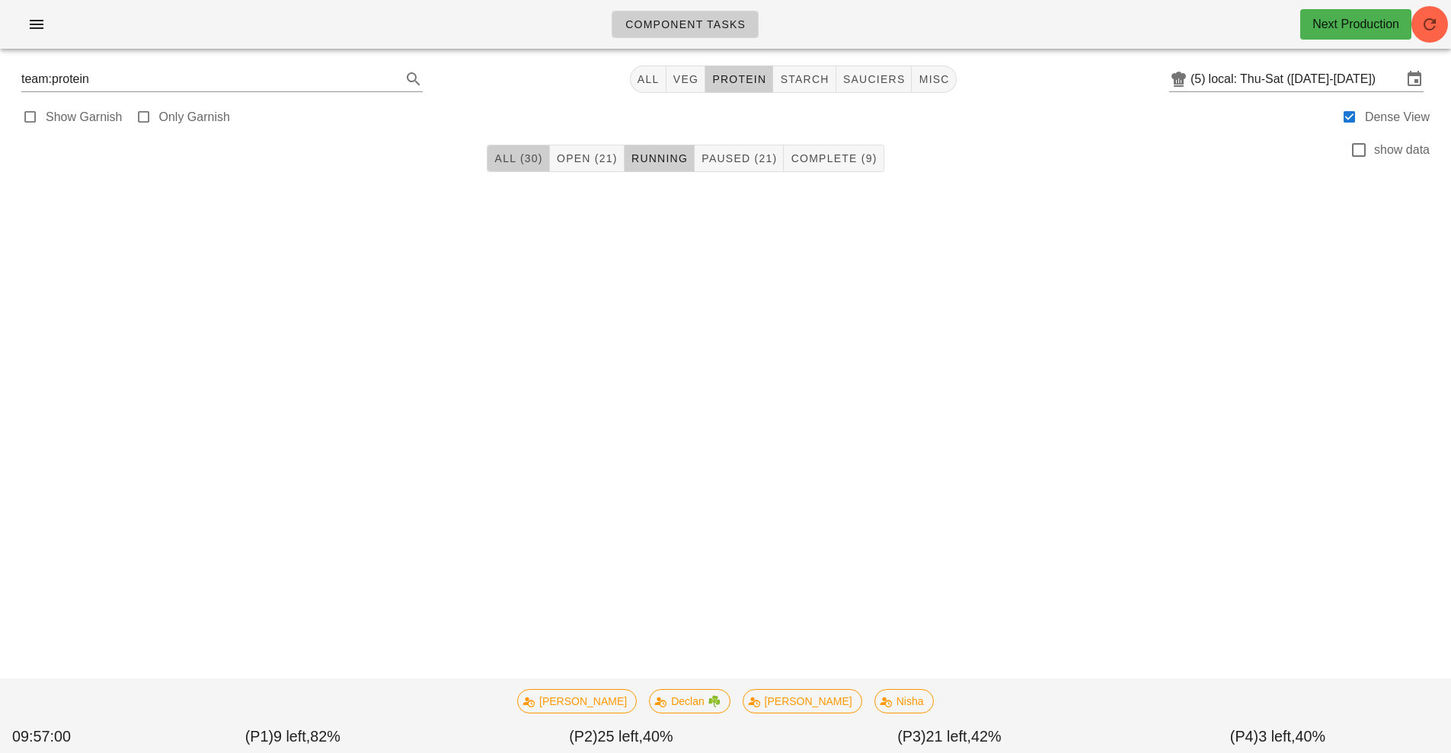
click at [505, 164] on span "All (30)" at bounding box center [517, 158] width 49 height 12
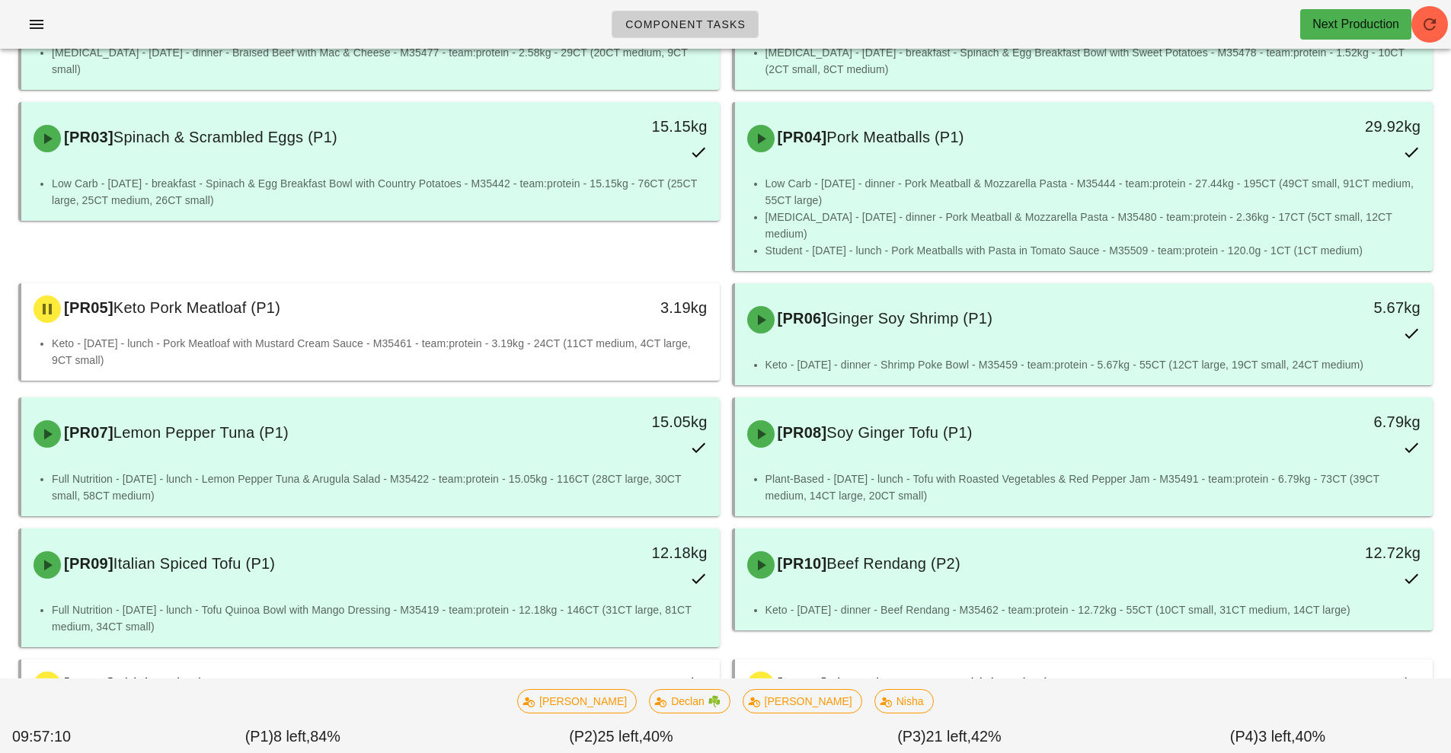
scroll to position [250, 0]
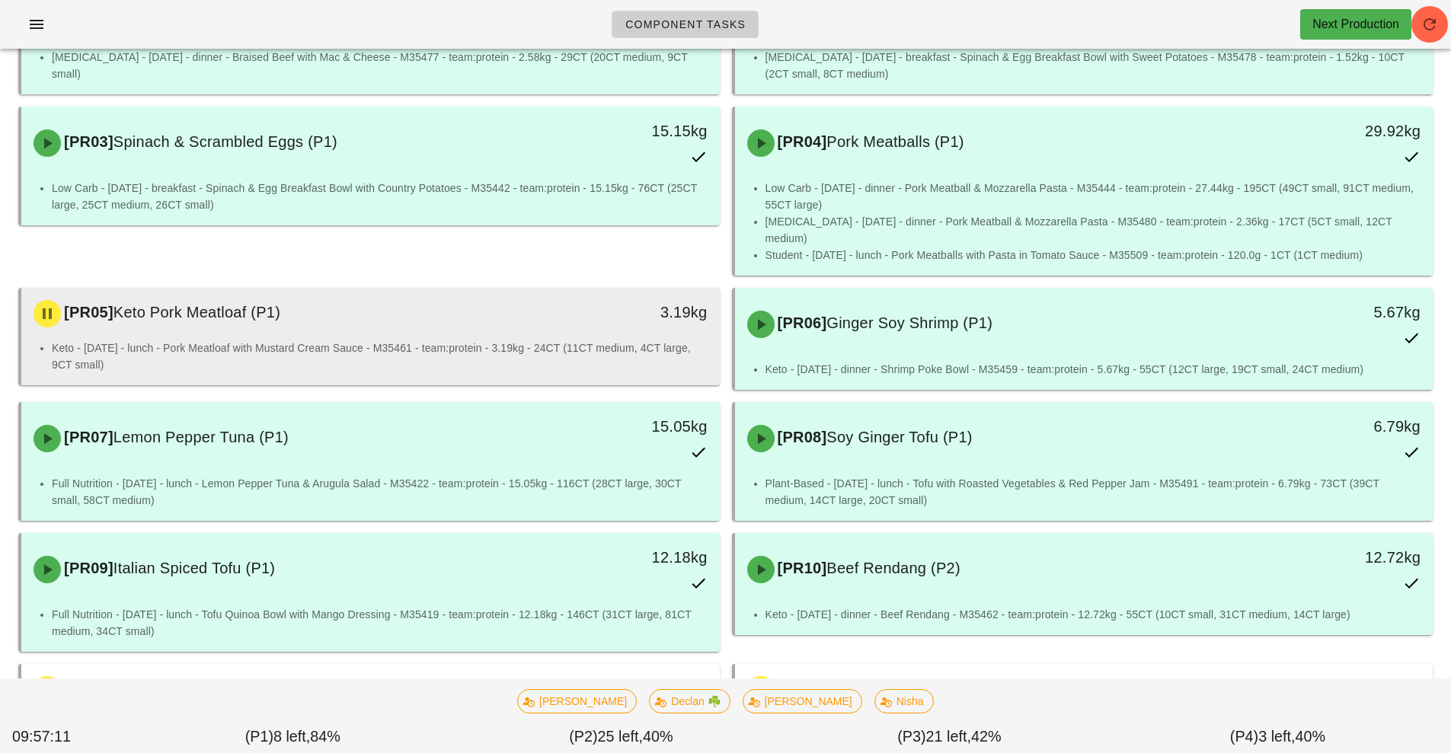
click at [452, 311] on div "[PR05] Keto Pork Meatloaf (P1)" at bounding box center [283, 314] width 519 height 46
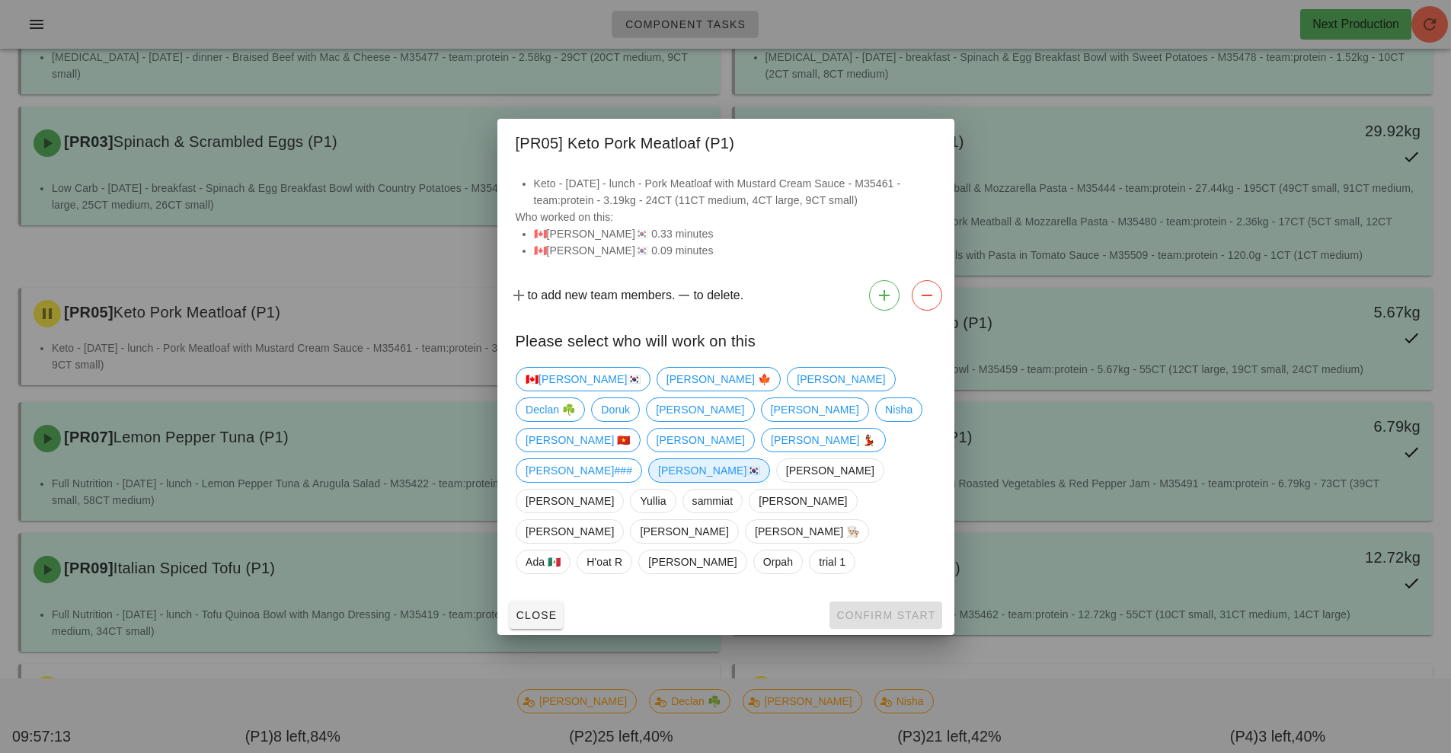
click at [658, 482] on span "[PERSON_NAME]🇰🇷" at bounding box center [709, 470] width 102 height 23
click at [886, 602] on button "Confirm Start" at bounding box center [885, 615] width 112 height 27
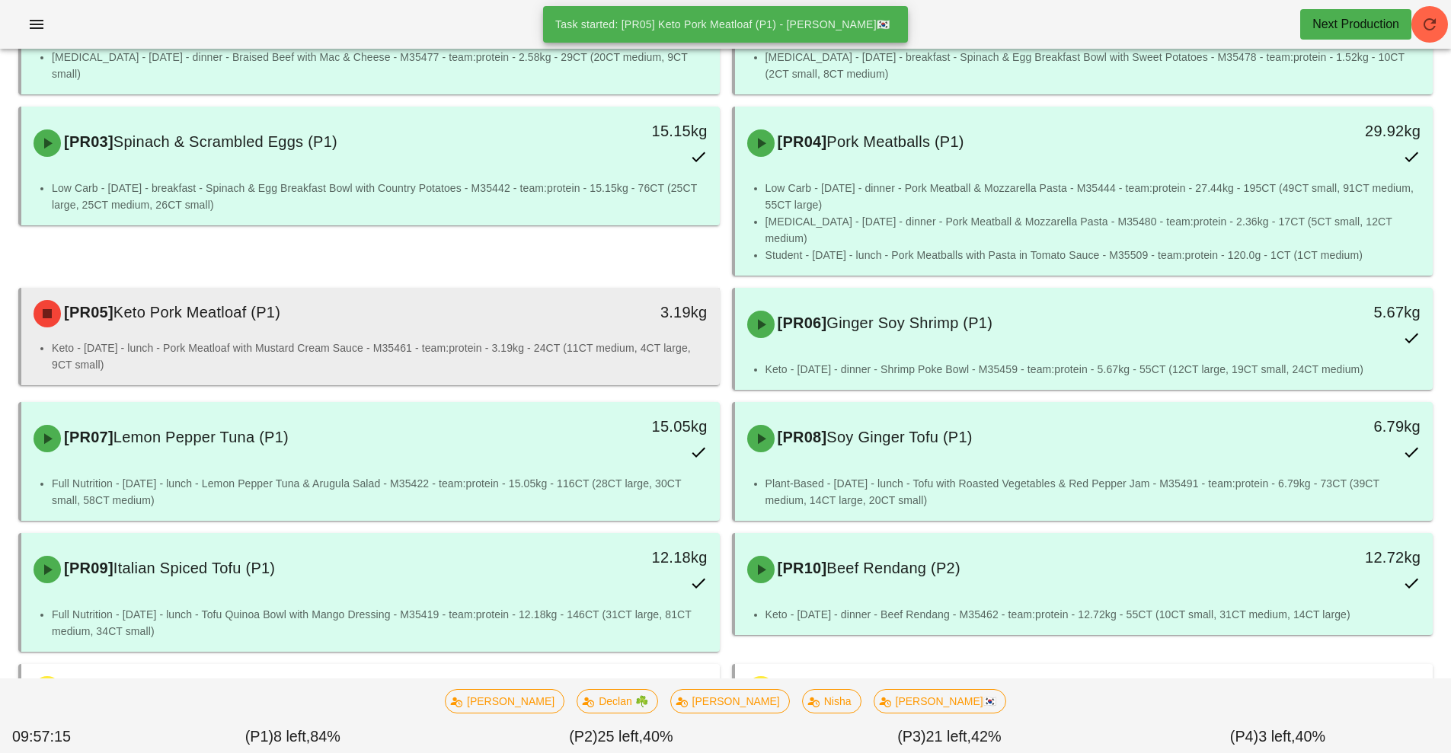
click at [469, 321] on div "[PR05] Keto Pork Meatloaf (P1) 3.19kg" at bounding box center [370, 314] width 698 height 52
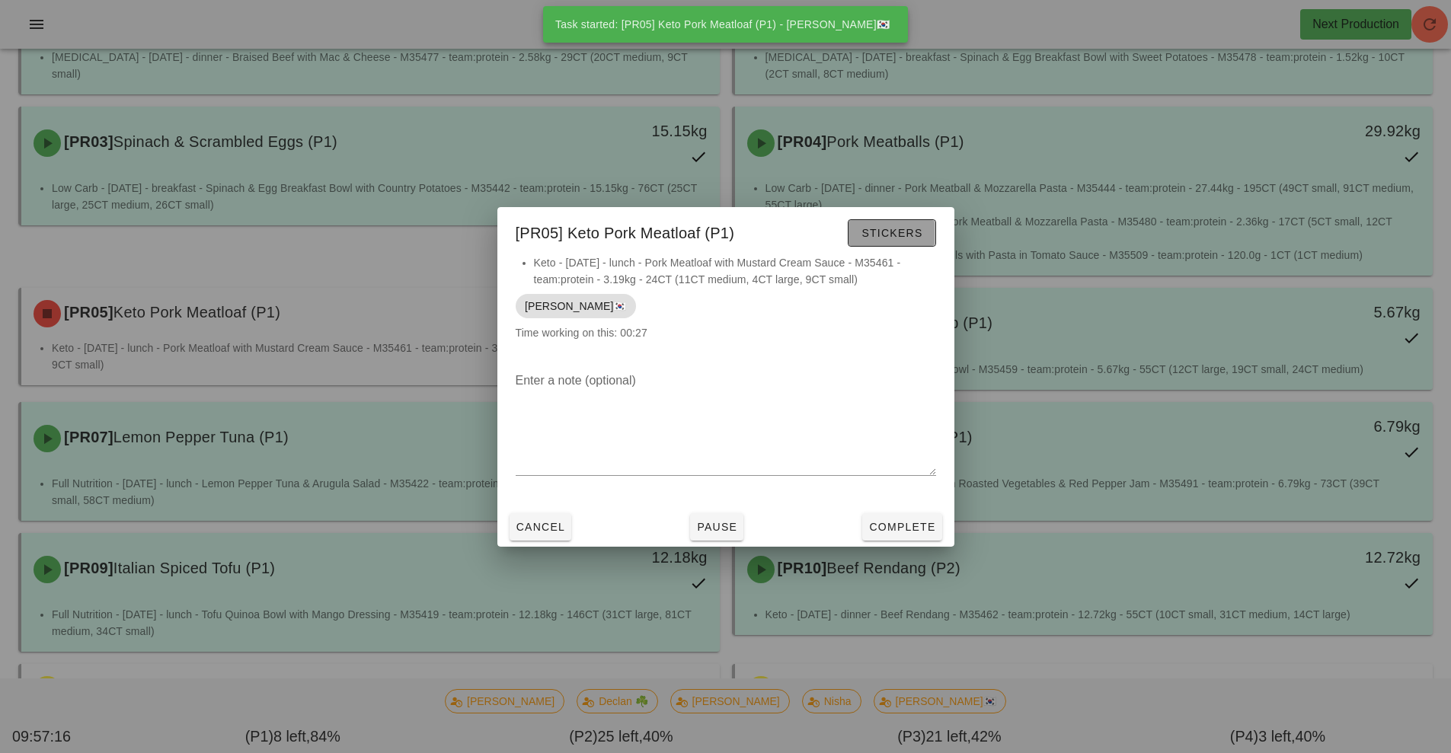
click at [902, 238] on span "Stickers" at bounding box center [891, 233] width 62 height 12
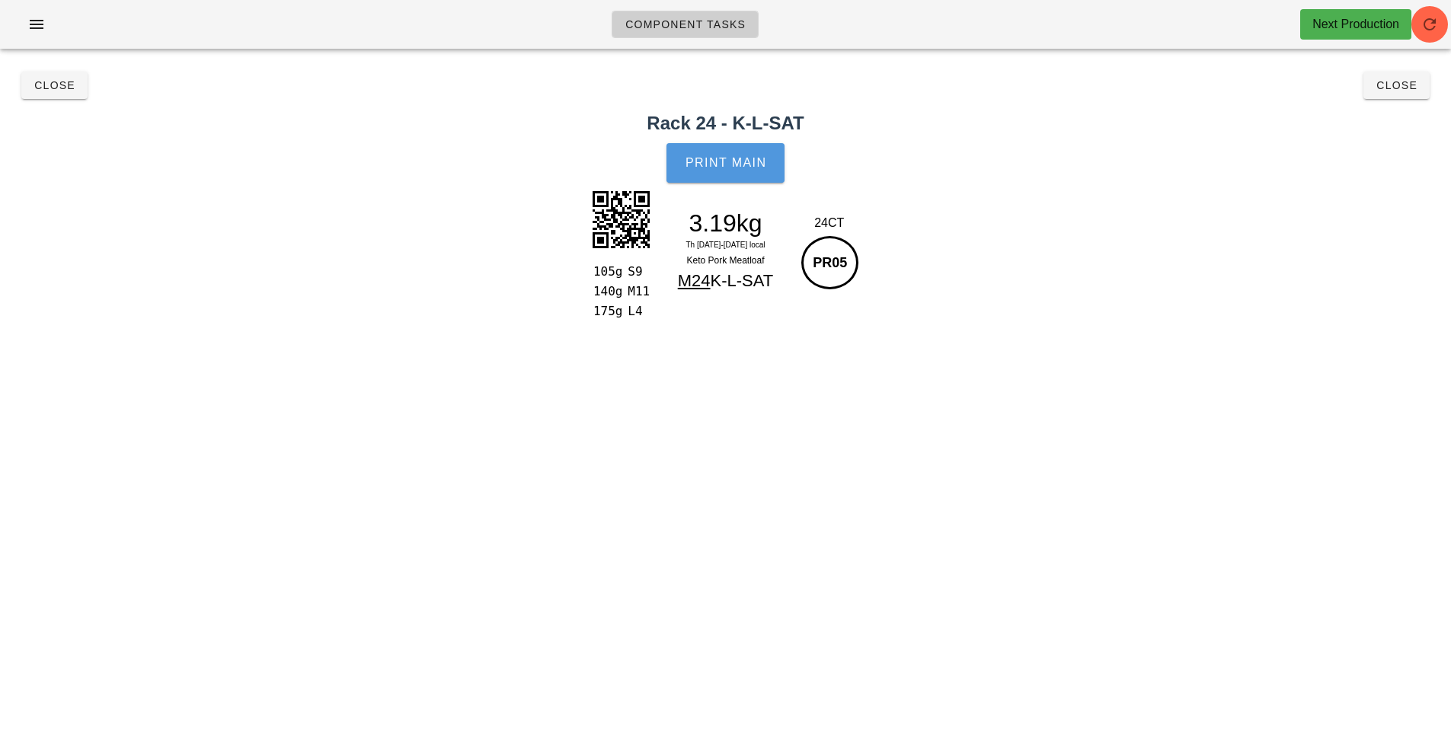
click at [741, 165] on span "Print Main" at bounding box center [726, 163] width 82 height 14
click at [701, 148] on button "Print Main" at bounding box center [724, 163] width 117 height 40
click at [717, 158] on span "Print Main" at bounding box center [726, 163] width 82 height 14
click at [1412, 97] on button "Close" at bounding box center [1396, 85] width 66 height 27
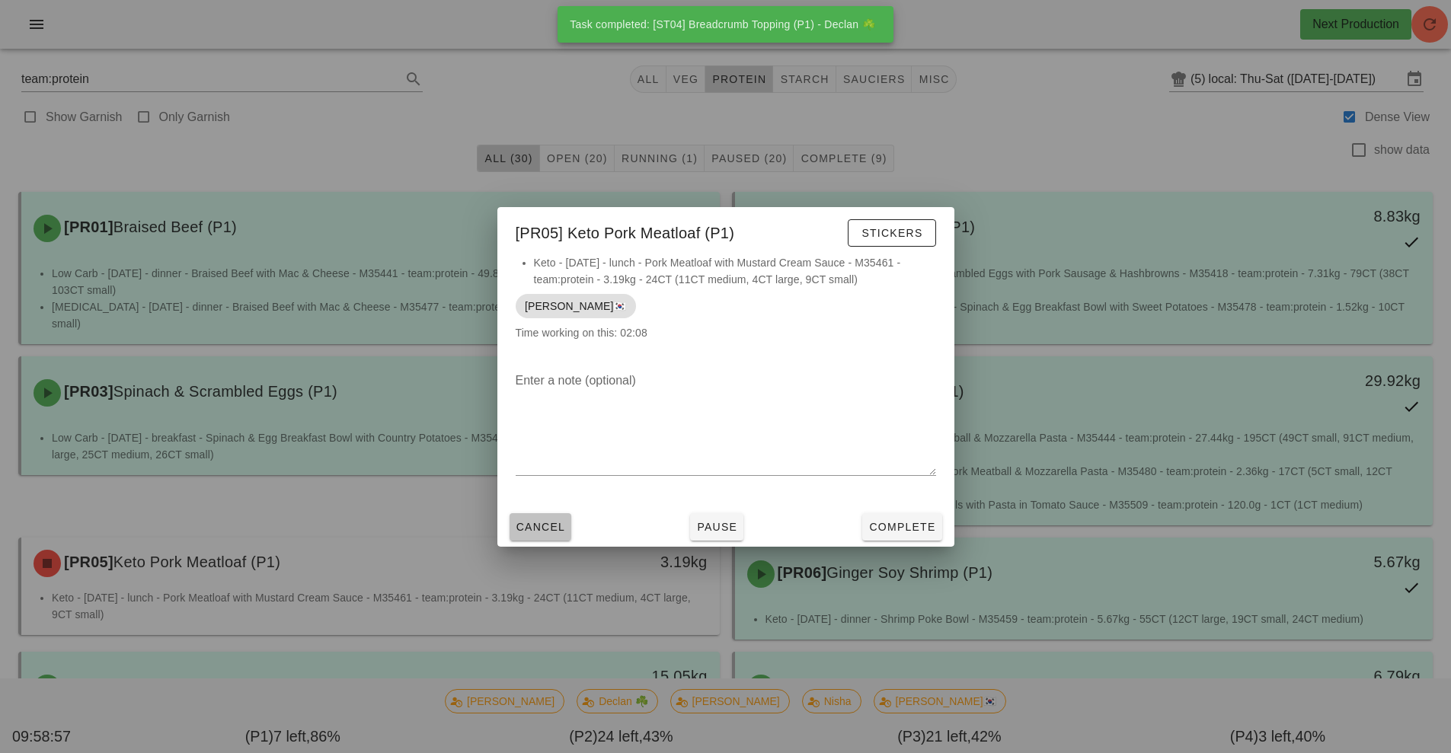
click at [538, 526] on span "Cancel" at bounding box center [541, 527] width 50 height 12
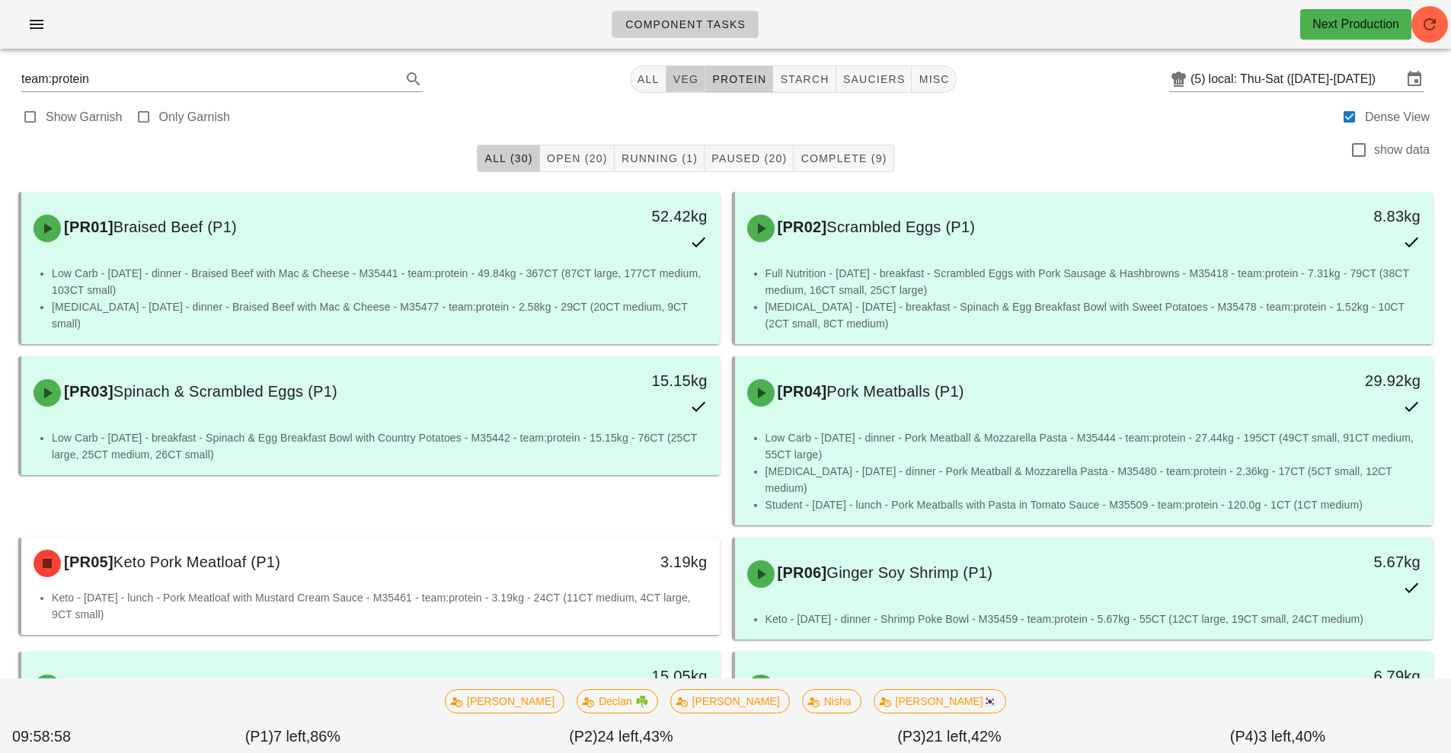
click at [681, 86] on button "veg" at bounding box center [686, 78] width 40 height 27
type input "team:veg"
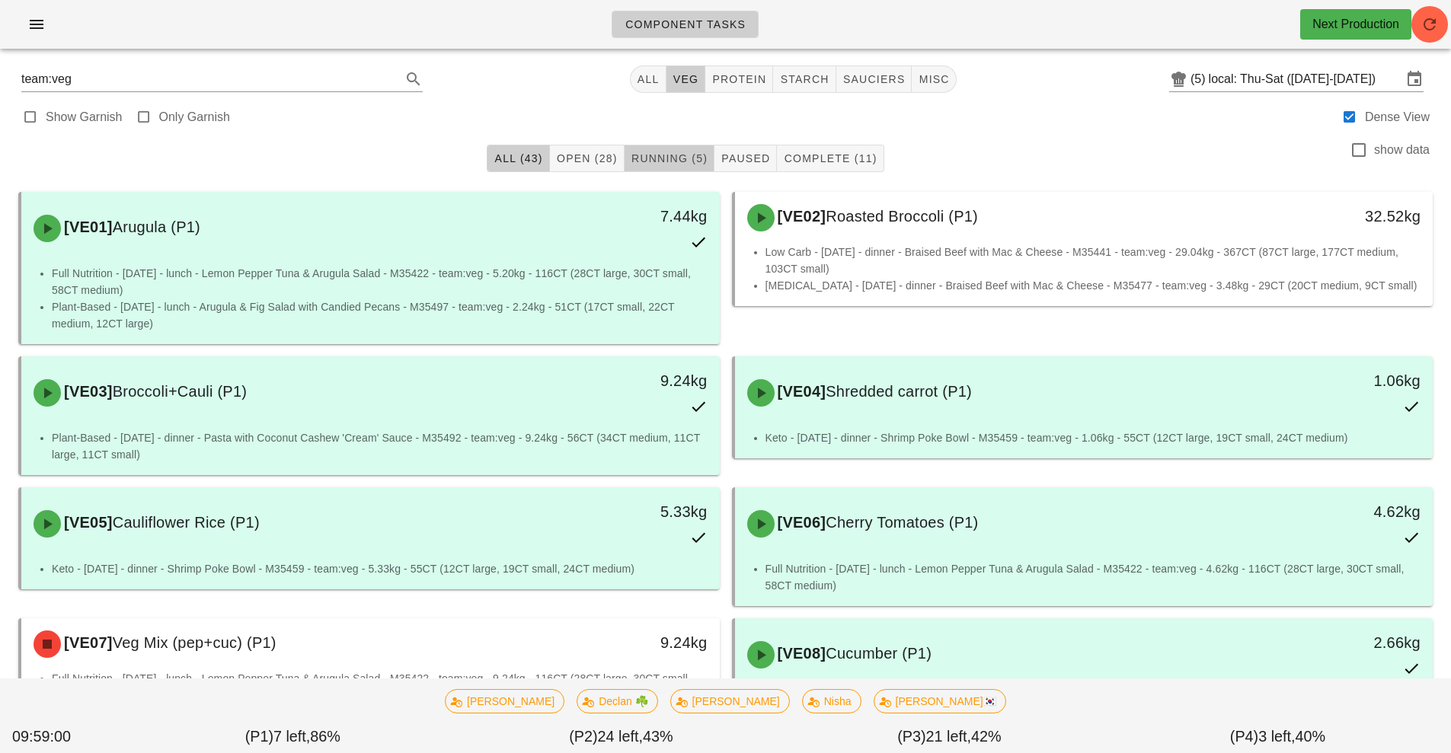
click at [667, 154] on span "Running (5)" at bounding box center [669, 158] width 77 height 12
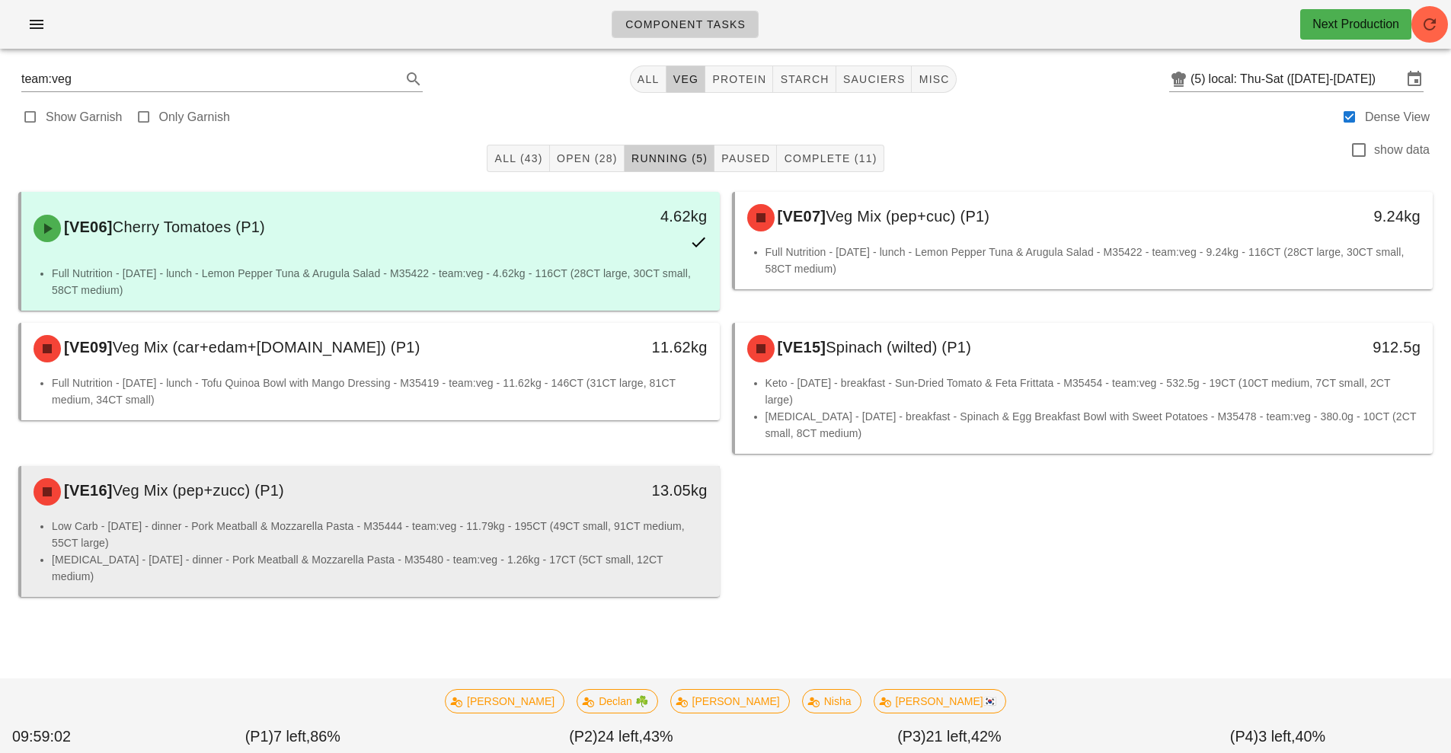
click at [589, 525] on li "Low Carb - Saturday - dinner - Pork Meatball & Mozzarella Pasta - M35444 - team…" at bounding box center [380, 535] width 656 height 34
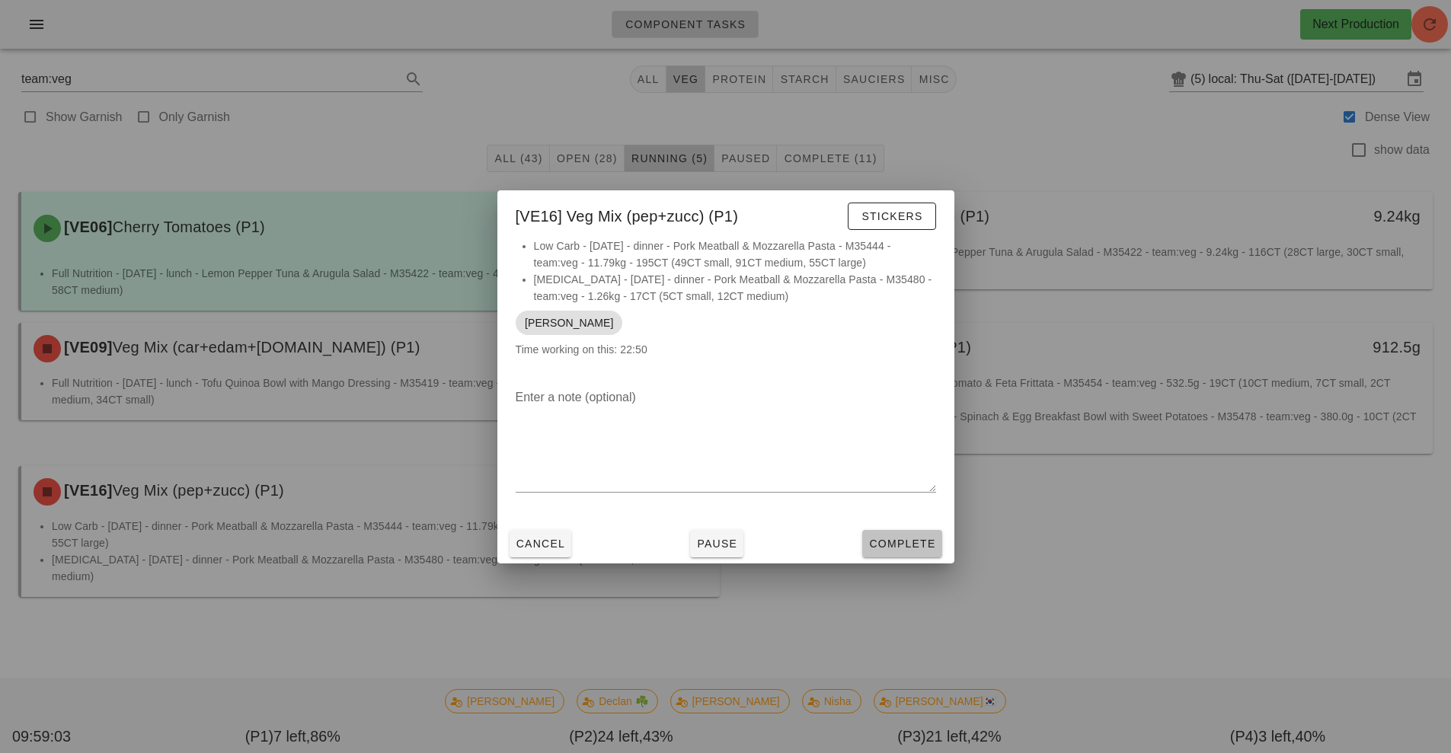
click at [912, 548] on span "Complete" at bounding box center [901, 544] width 67 height 12
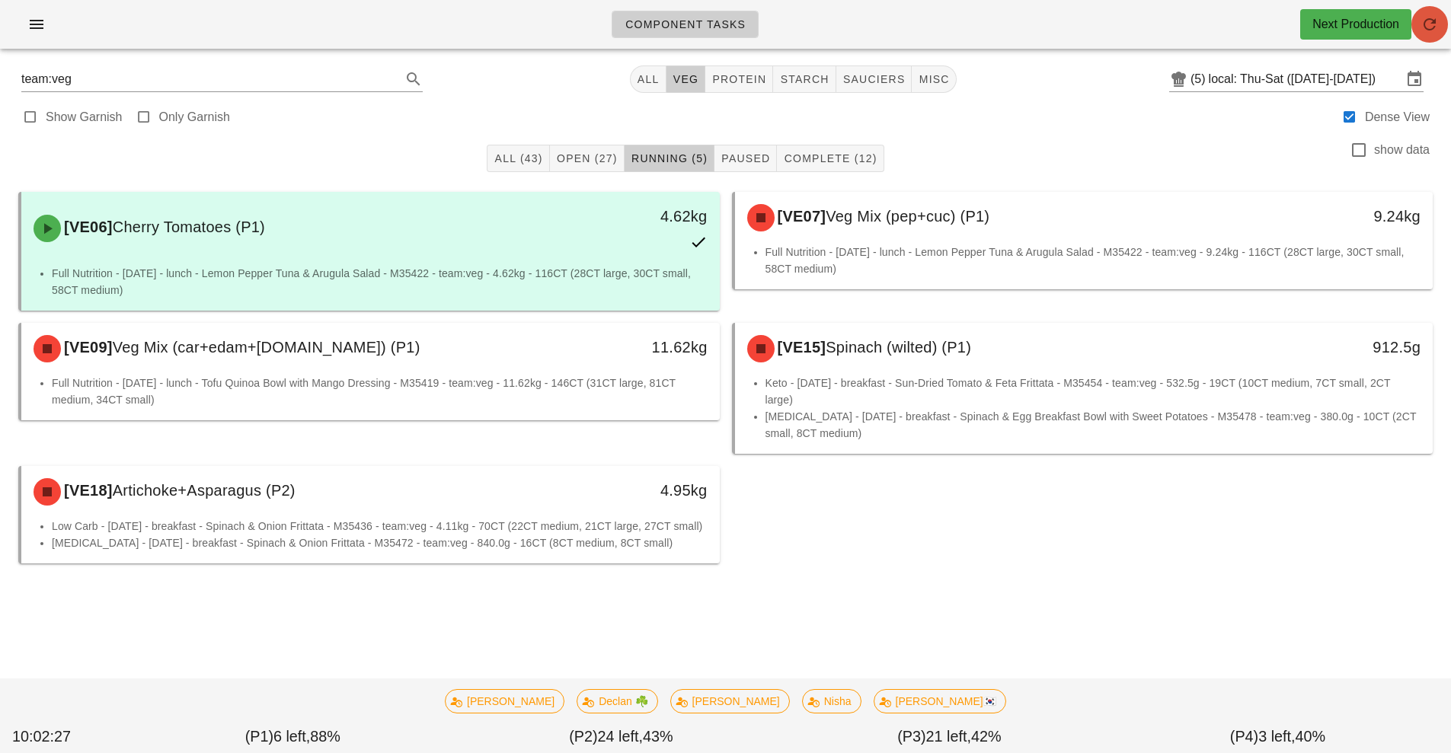
click at [1431, 36] on button "button" at bounding box center [1429, 24] width 37 height 37
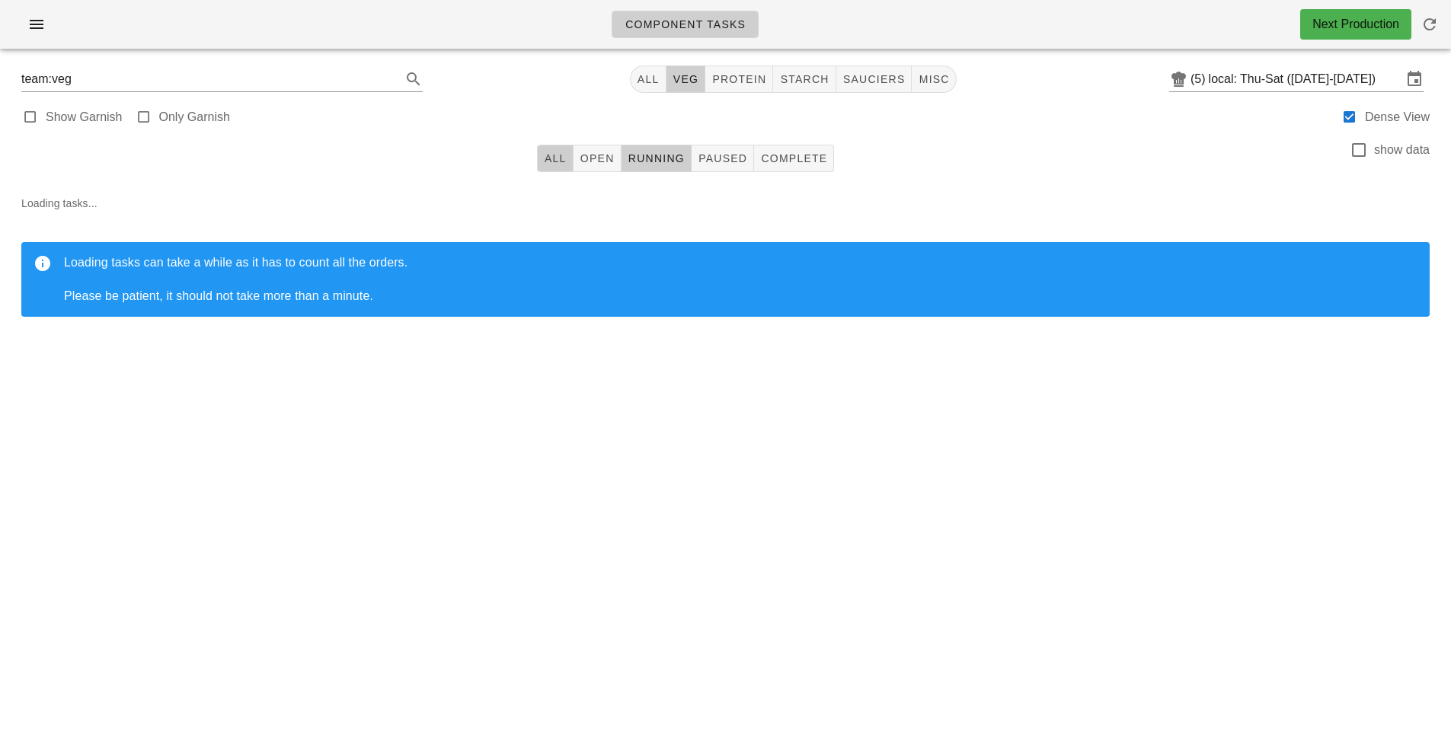
click at [561, 168] on button "All" at bounding box center [555, 158] width 37 height 27
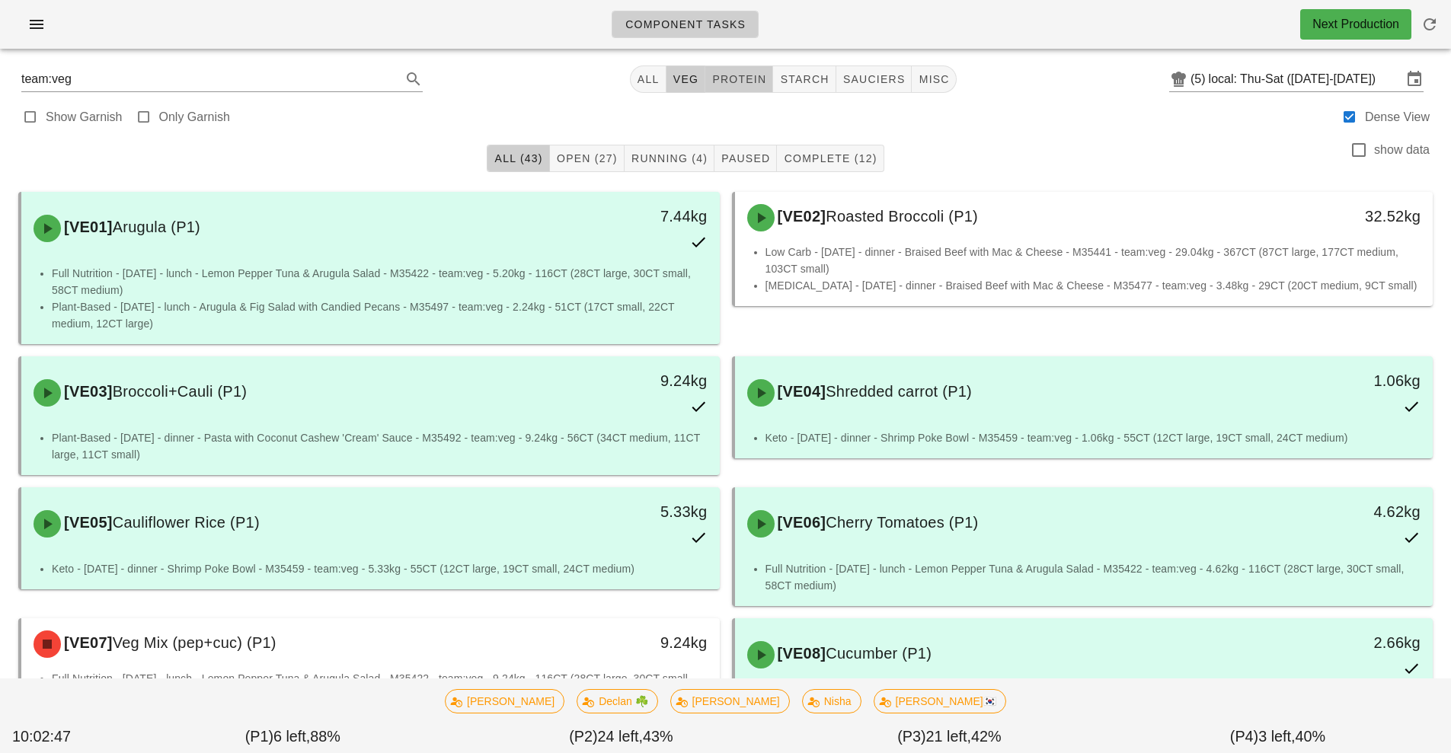
click at [748, 79] on span "protein" at bounding box center [738, 79] width 55 height 12
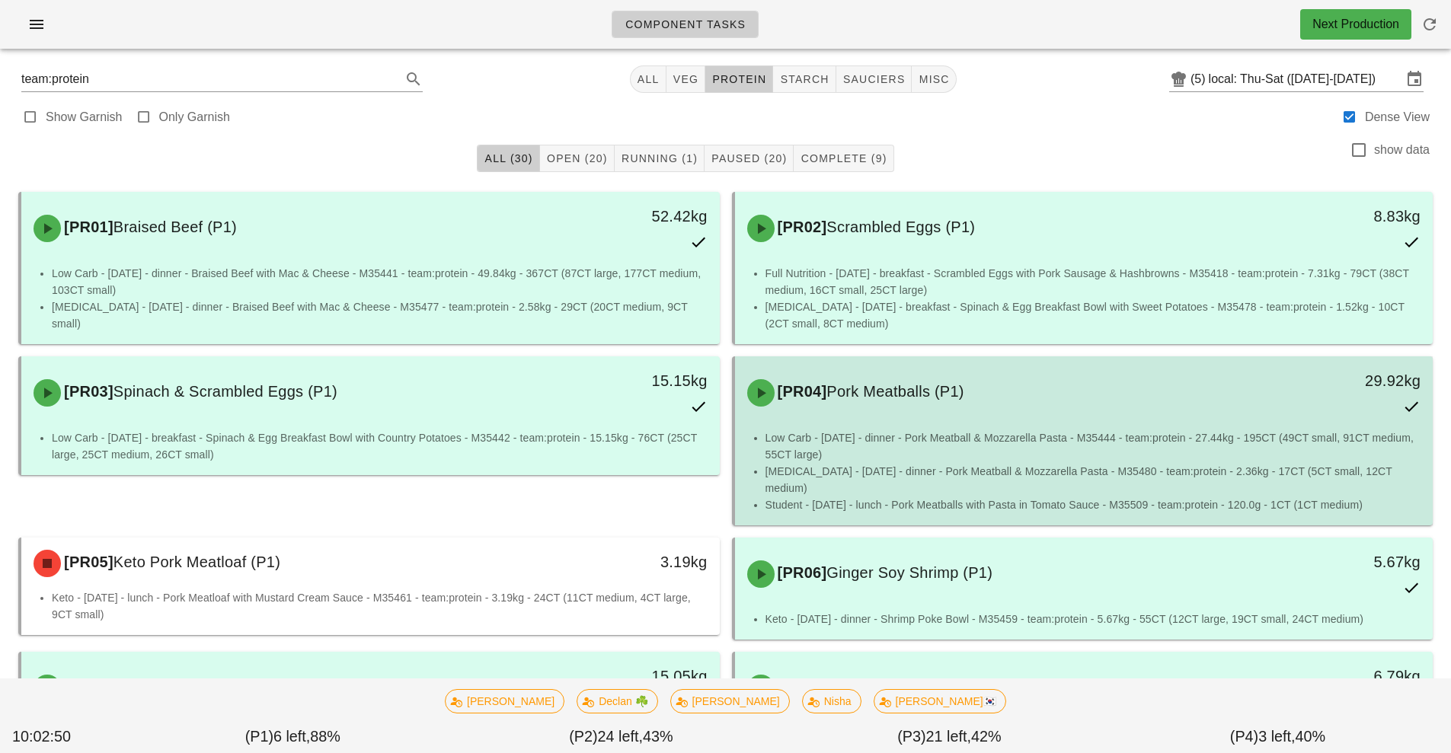
click at [929, 455] on li "Low Carb - Saturday - dinner - Pork Meatball & Mozzarella Pasta - M35444 - team…" at bounding box center [1093, 446] width 656 height 34
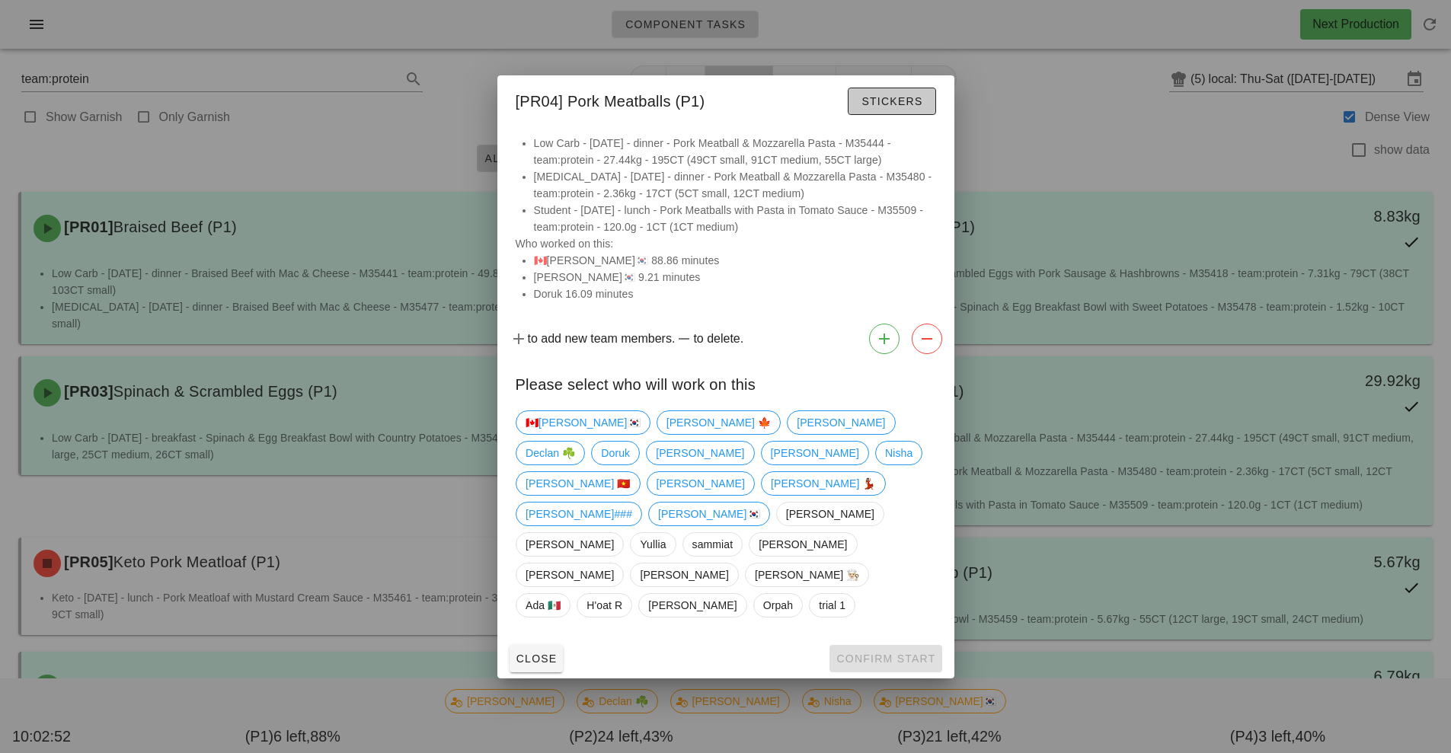
click at [911, 107] on span "Stickers" at bounding box center [891, 101] width 62 height 12
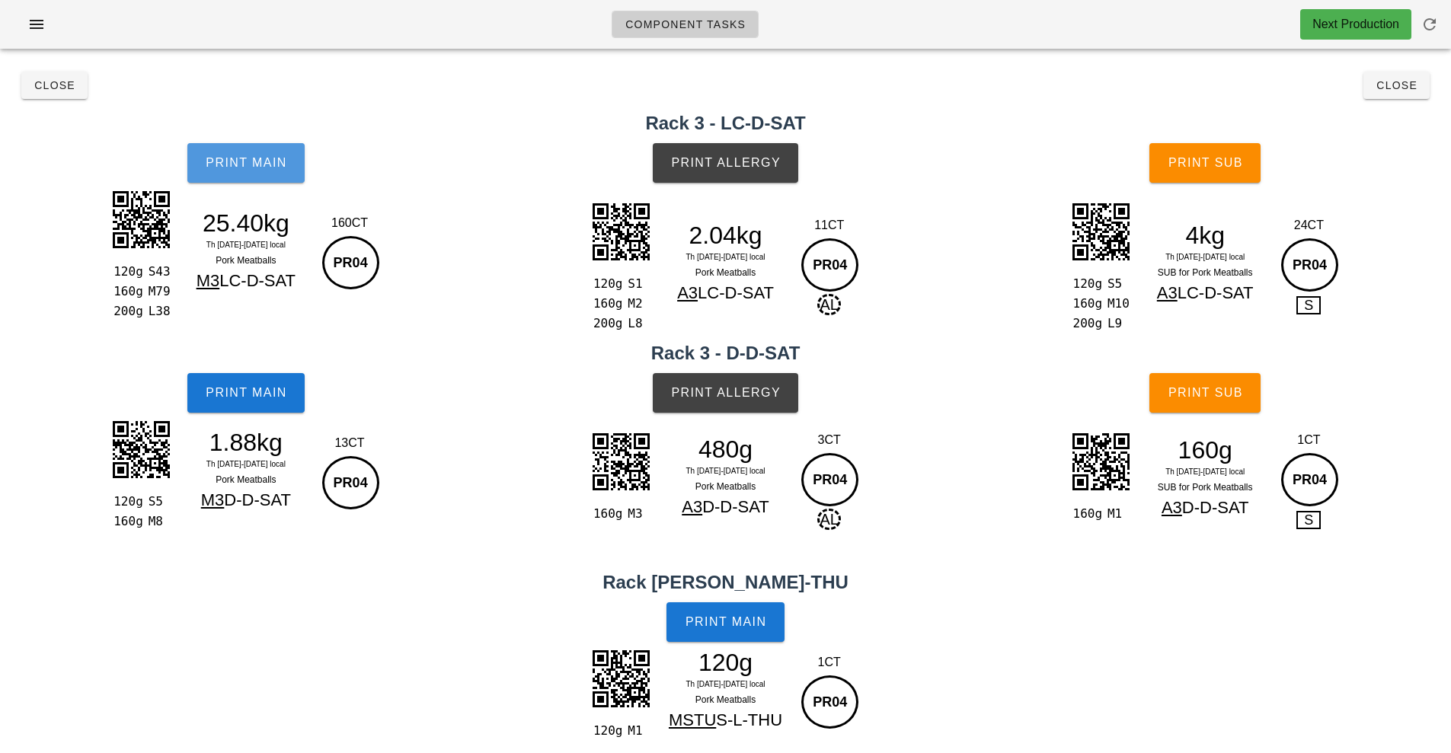
click at [283, 168] on span "Print Main" at bounding box center [246, 163] width 82 height 14
click at [275, 182] on button "Print Main" at bounding box center [245, 163] width 117 height 40
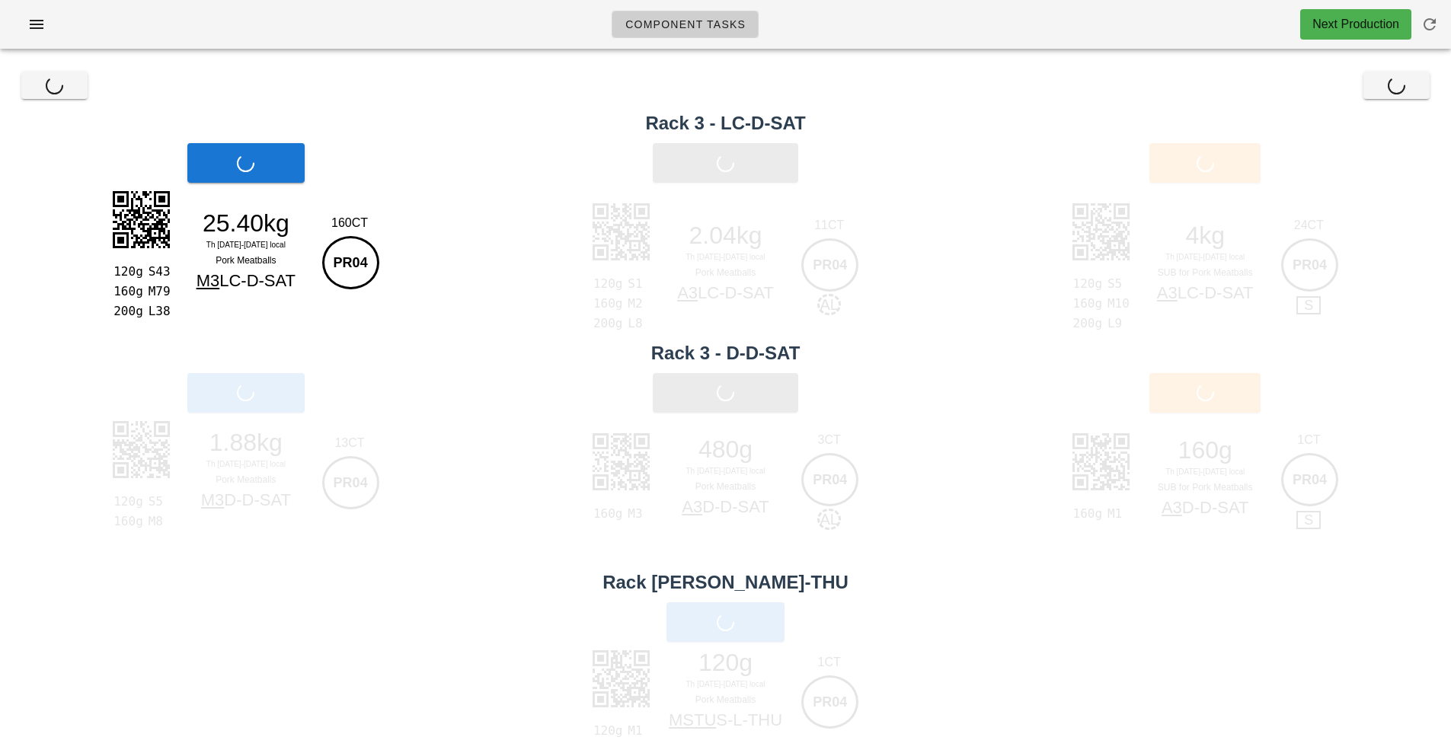
click at [275, 182] on div "Print Main" at bounding box center [246, 163] width 492 height 58
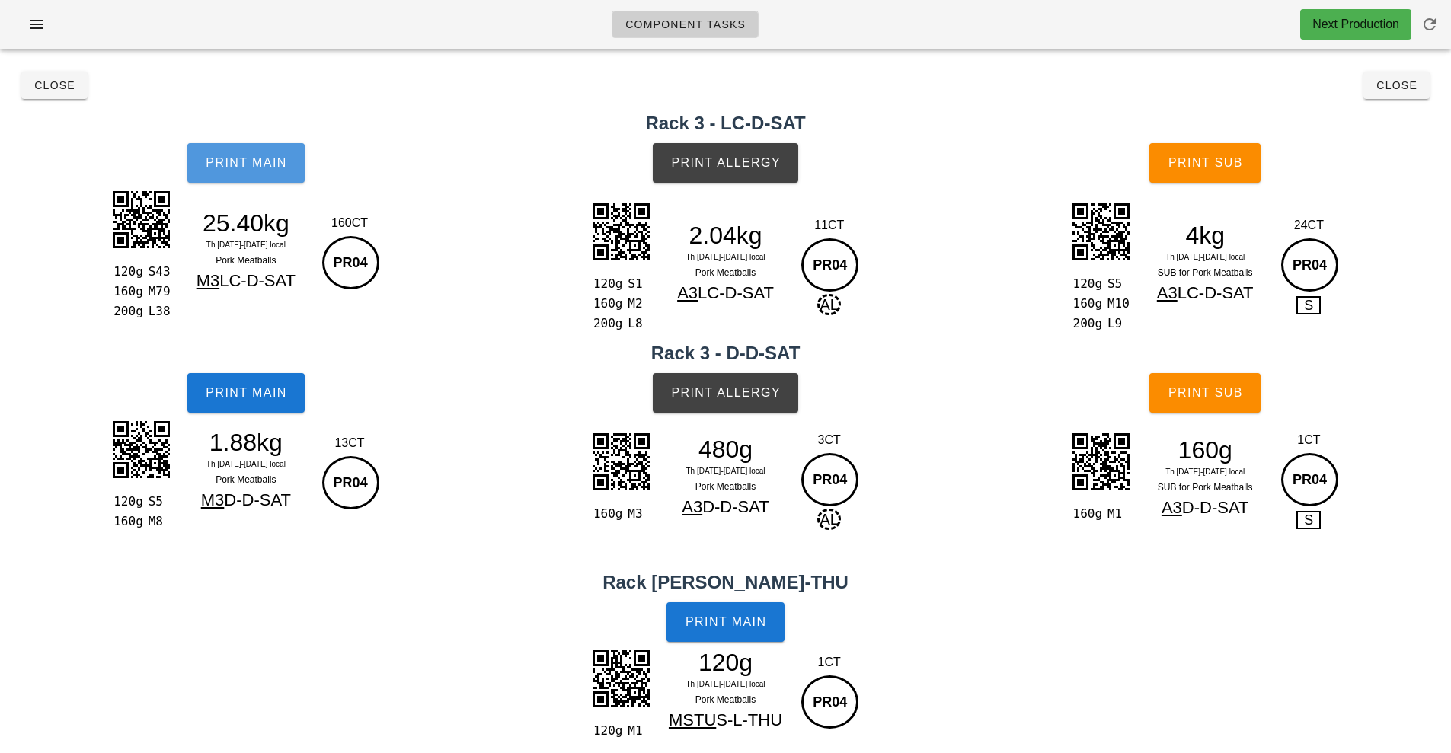
click at [279, 158] on span "Print Main" at bounding box center [246, 163] width 82 height 14
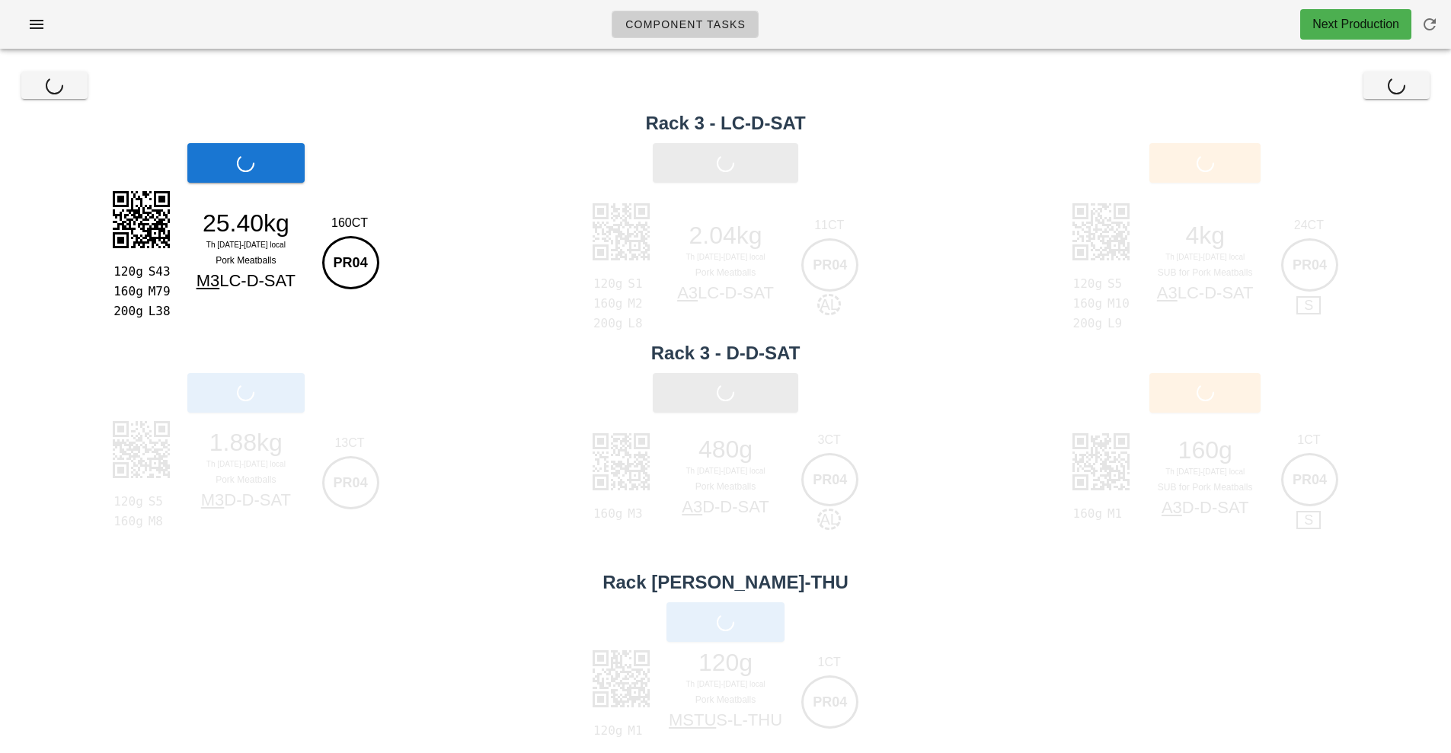
click at [269, 175] on div "Print Main" at bounding box center [246, 163] width 492 height 58
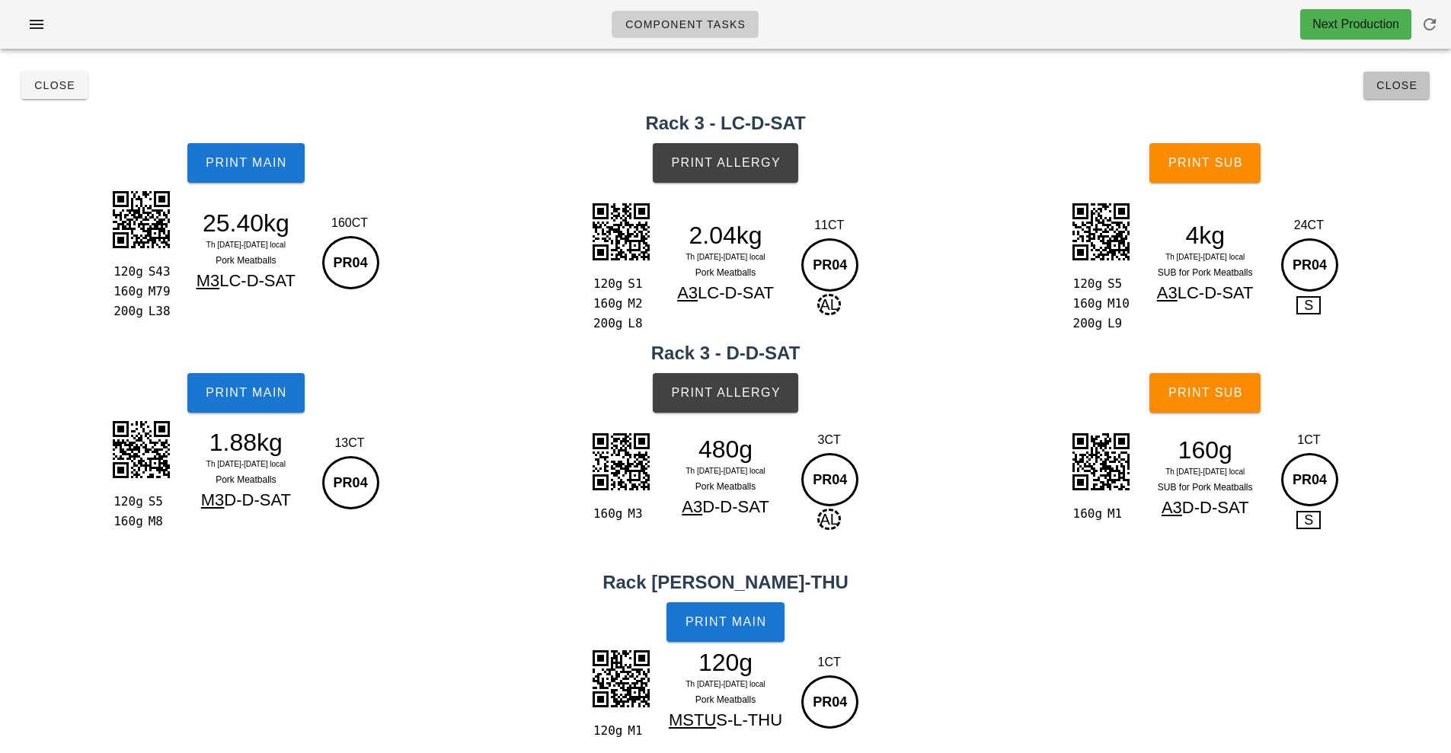
click at [1403, 91] on span "Close" at bounding box center [1396, 85] width 42 height 12
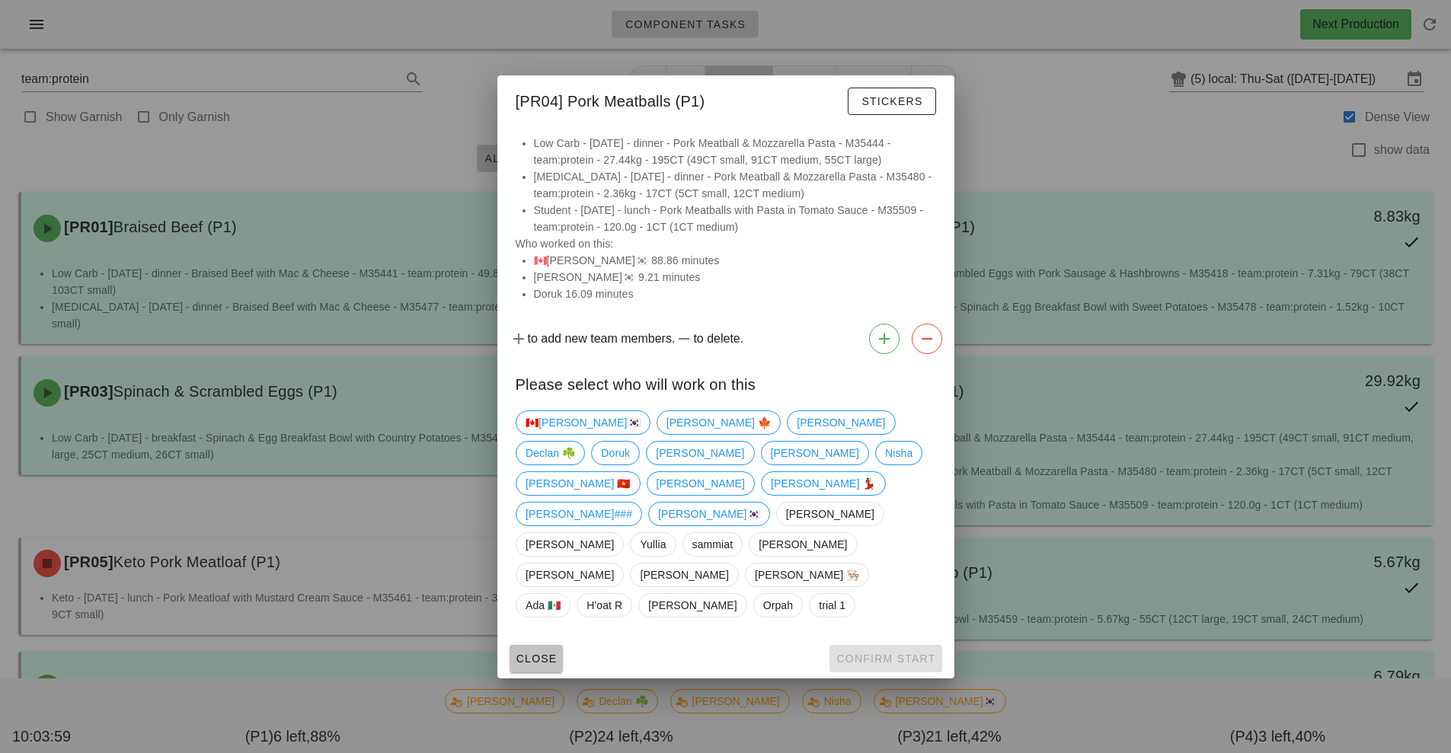
click at [539, 645] on button "Close" at bounding box center [536, 658] width 54 height 27
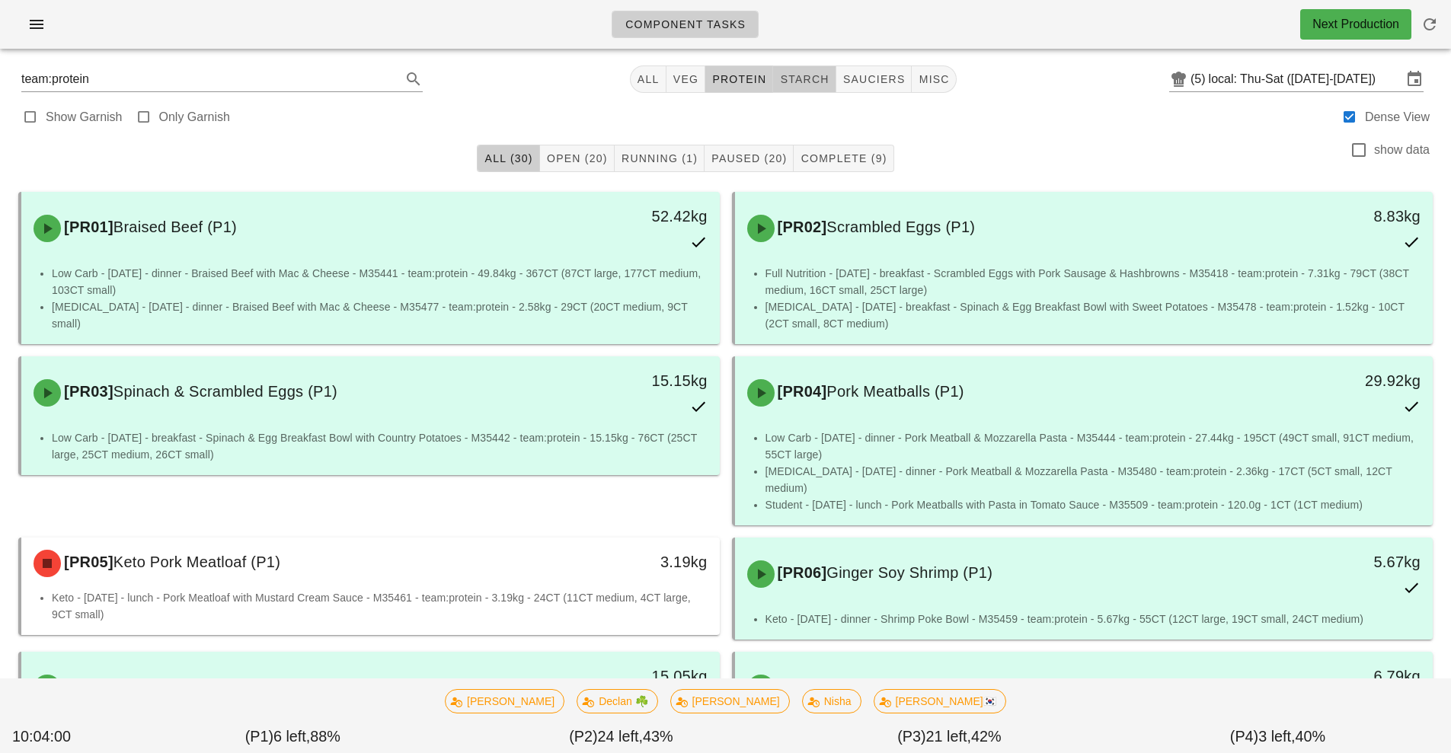
click at [819, 80] on span "starch" at bounding box center [803, 79] width 49 height 12
type input "team:starch"
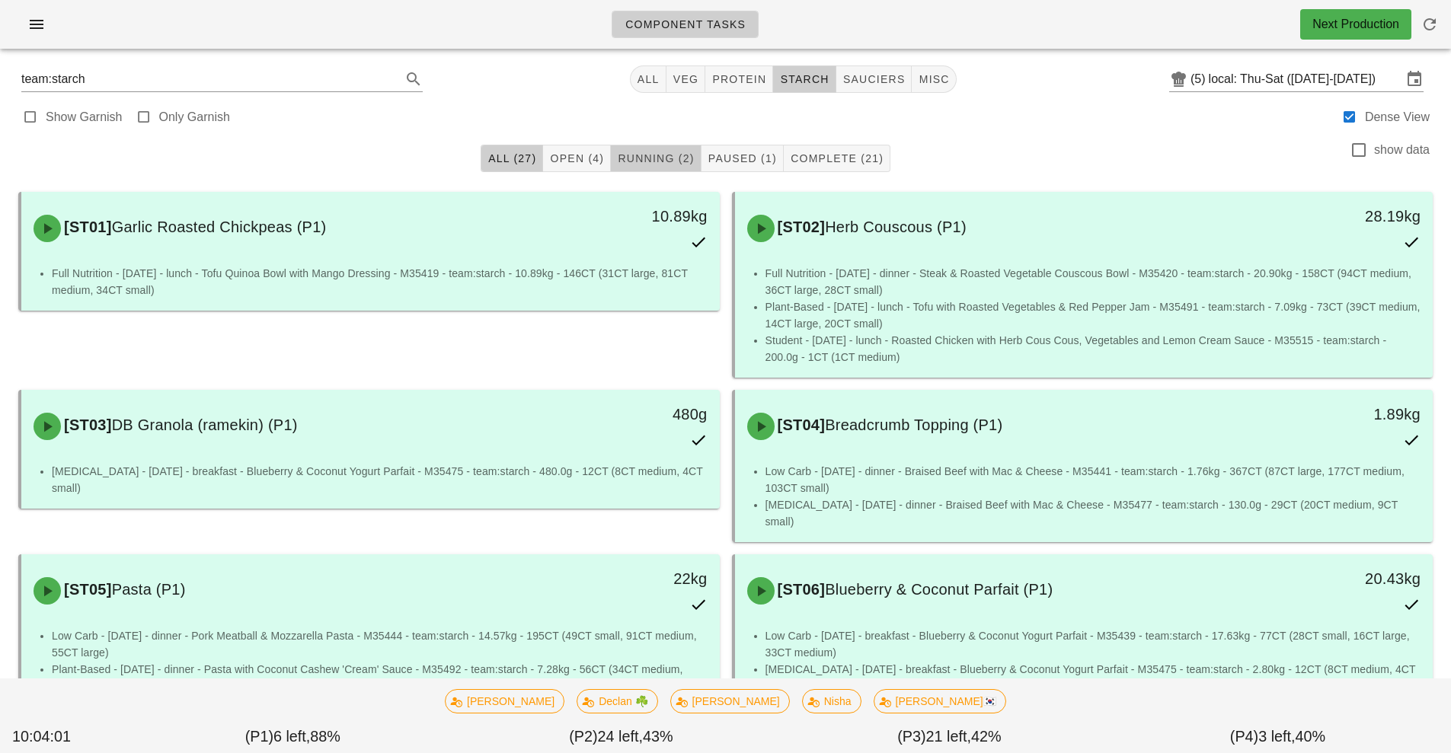
click at [661, 163] on span "Running (2)" at bounding box center [655, 158] width 77 height 12
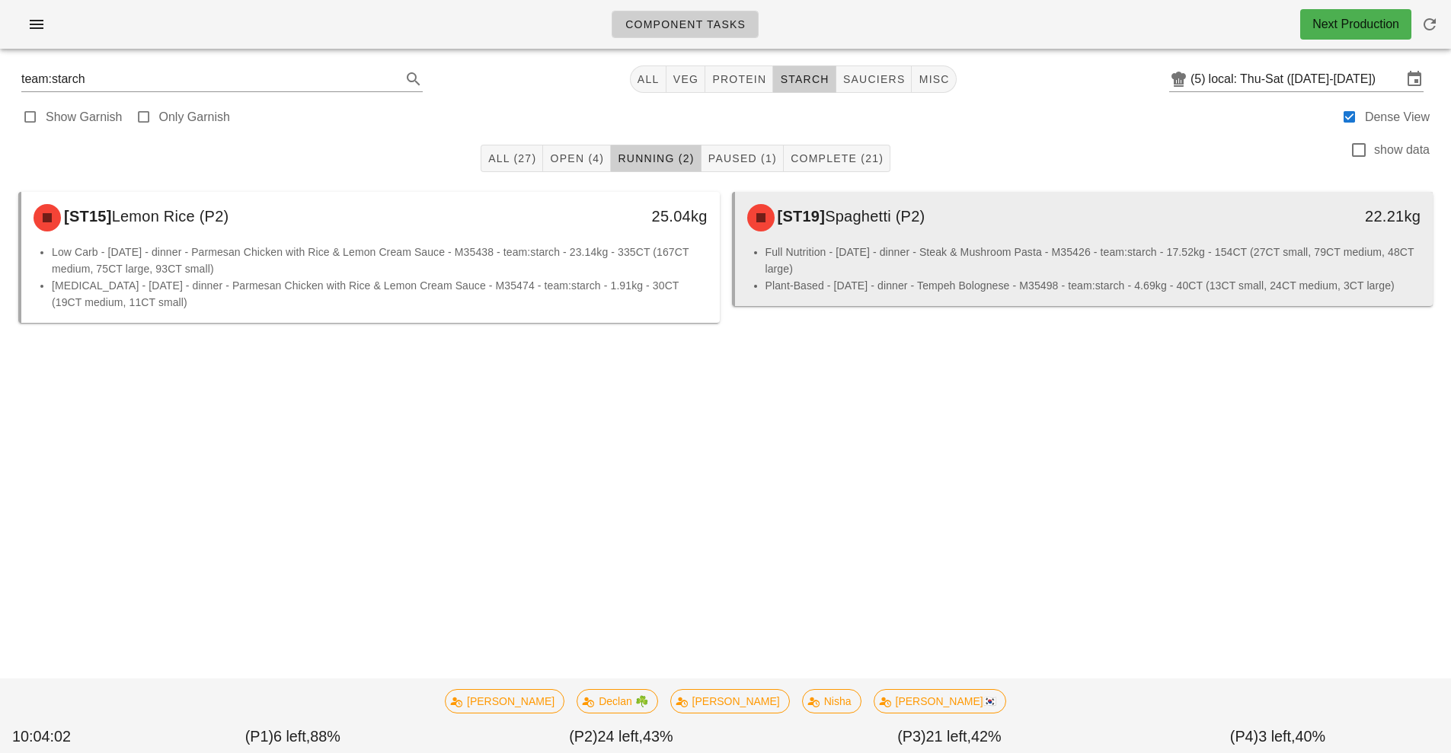
click at [927, 266] on li "Full Nutrition - [DATE] - dinner - Steak & Mushroom Pasta - M35426 - team:starc…" at bounding box center [1093, 261] width 656 height 34
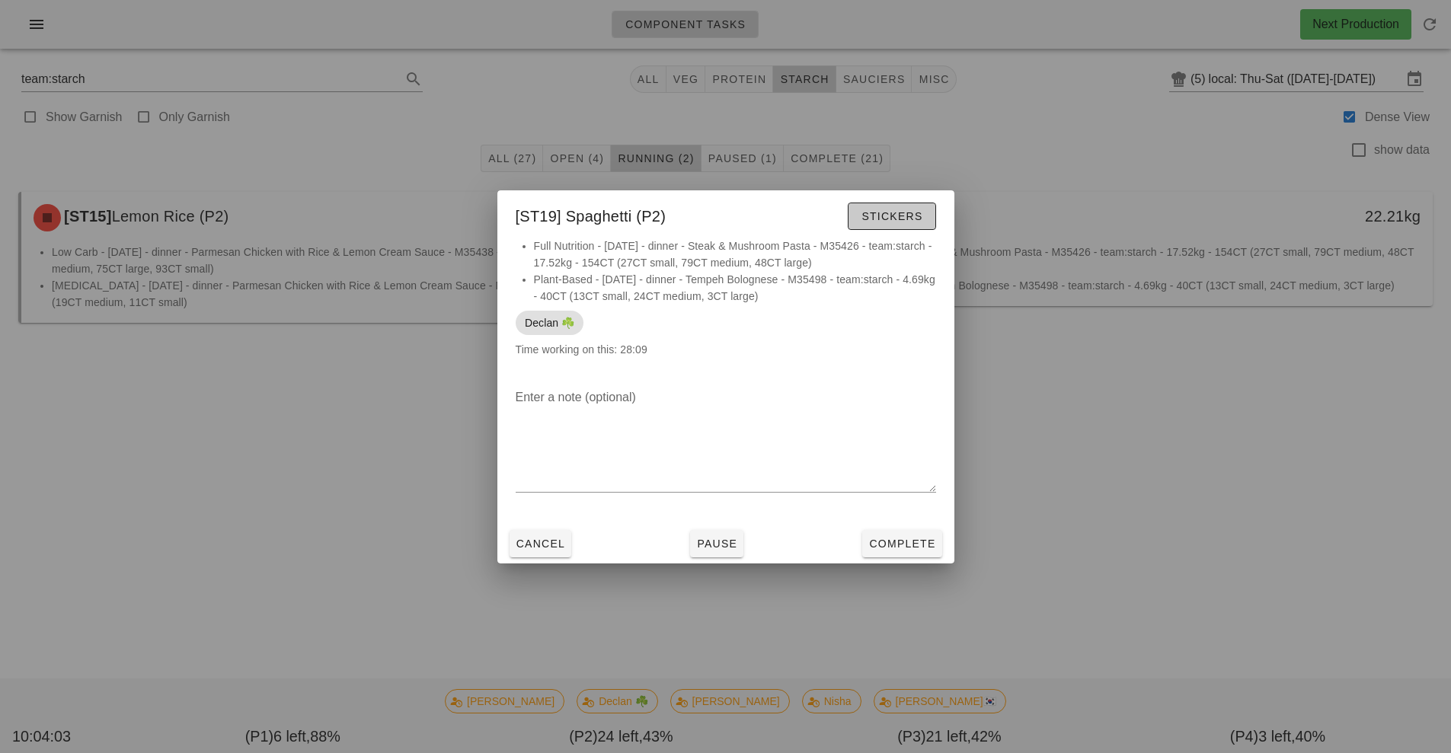
click at [887, 216] on span "Stickers" at bounding box center [891, 216] width 62 height 12
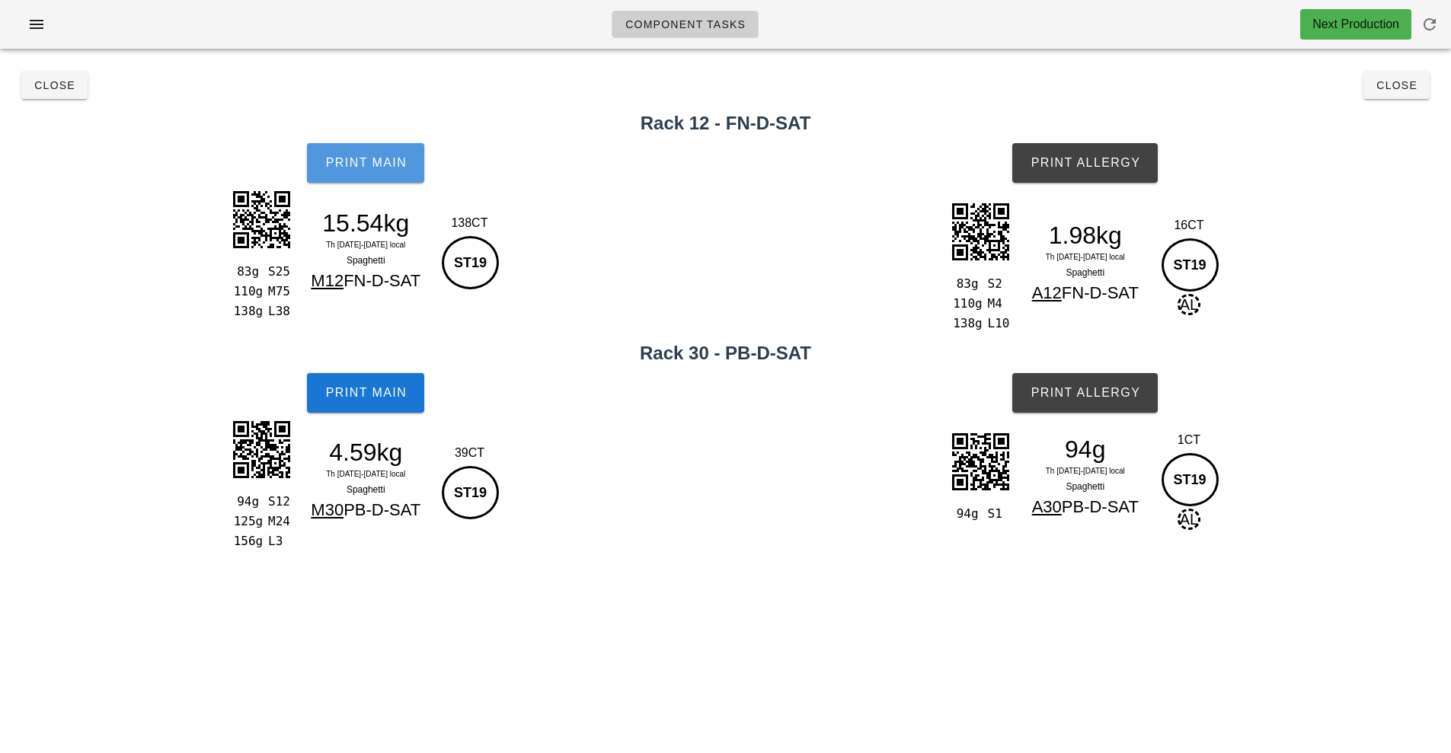
click at [392, 164] on span "Print Main" at bounding box center [365, 163] width 82 height 14
click at [397, 177] on button "Print Main" at bounding box center [365, 163] width 117 height 40
click at [1113, 160] on span "Print Allergy" at bounding box center [1085, 163] width 110 height 14
click at [389, 392] on span "Print Main" at bounding box center [365, 393] width 82 height 14
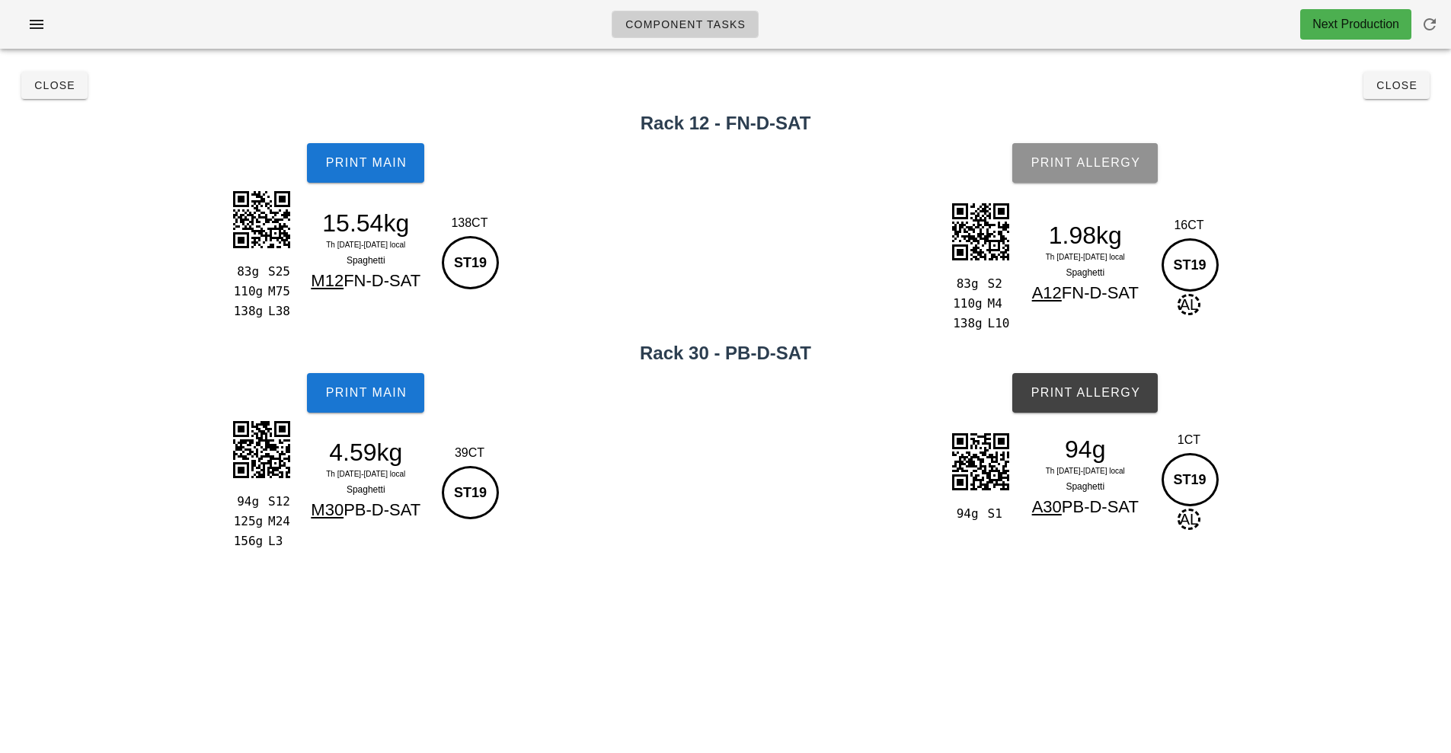
click at [1122, 175] on button "Print Allergy" at bounding box center [1084, 163] width 145 height 40
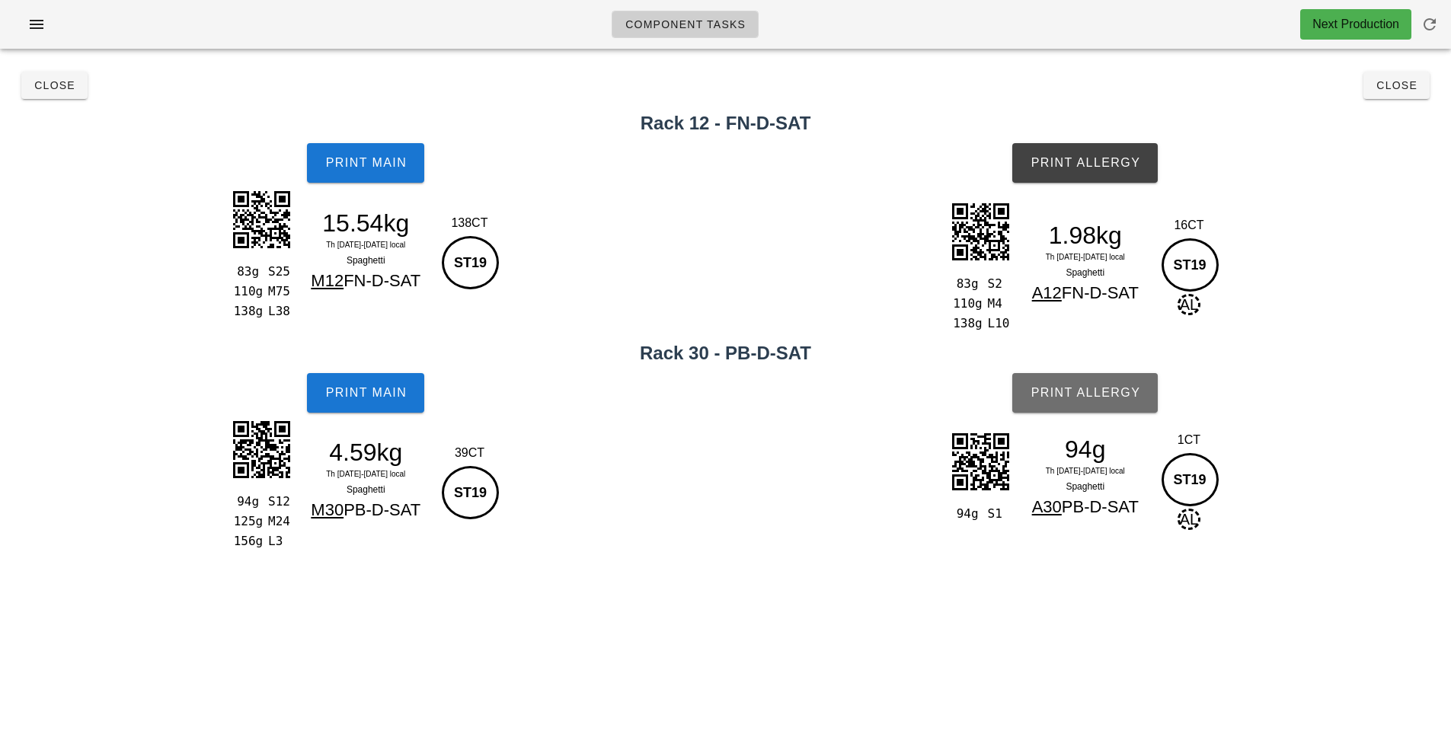
click at [1118, 399] on span "Print Allergy" at bounding box center [1085, 393] width 110 height 14
click at [1397, 86] on span "Close" at bounding box center [1396, 85] width 42 height 12
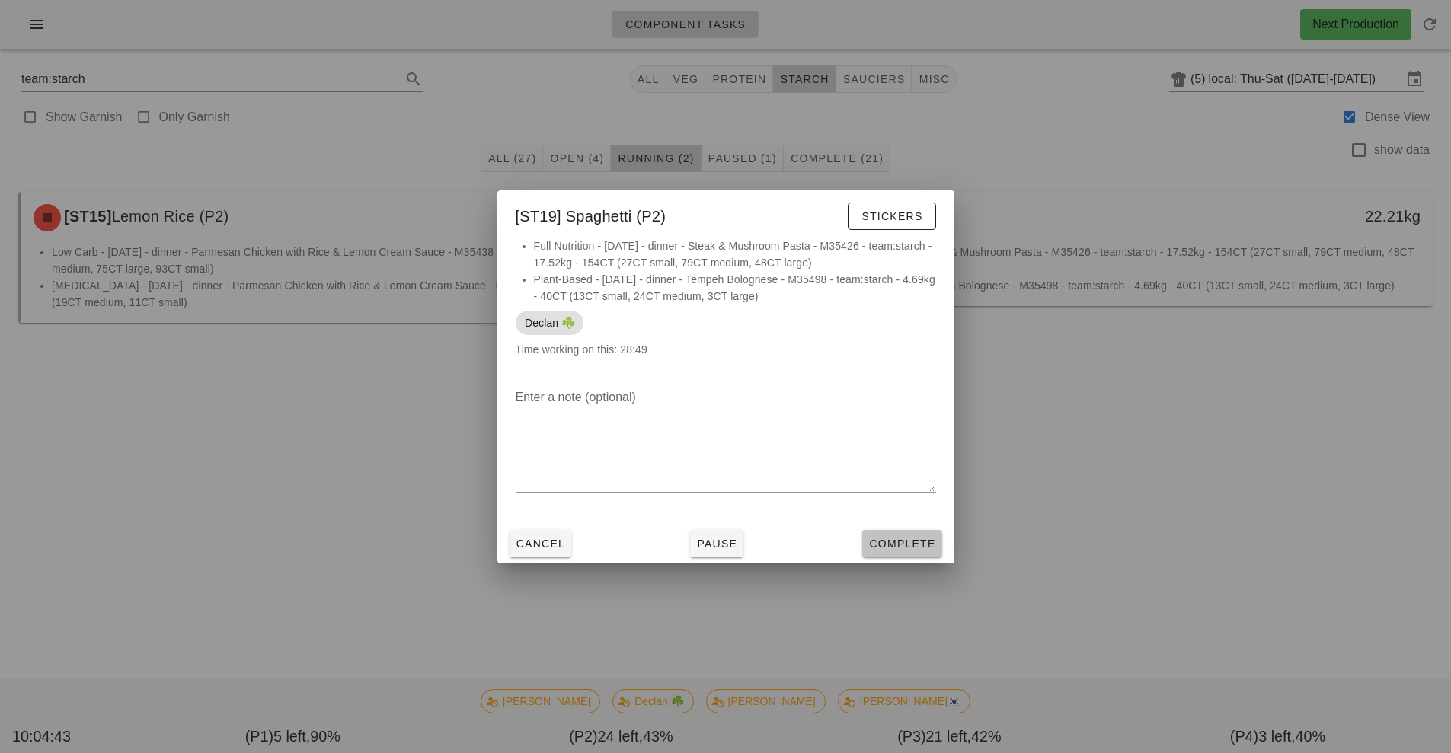
click at [908, 549] on span "Complete" at bounding box center [901, 544] width 67 height 12
